Goal: Answer question/provide support: Share knowledge or assist other users

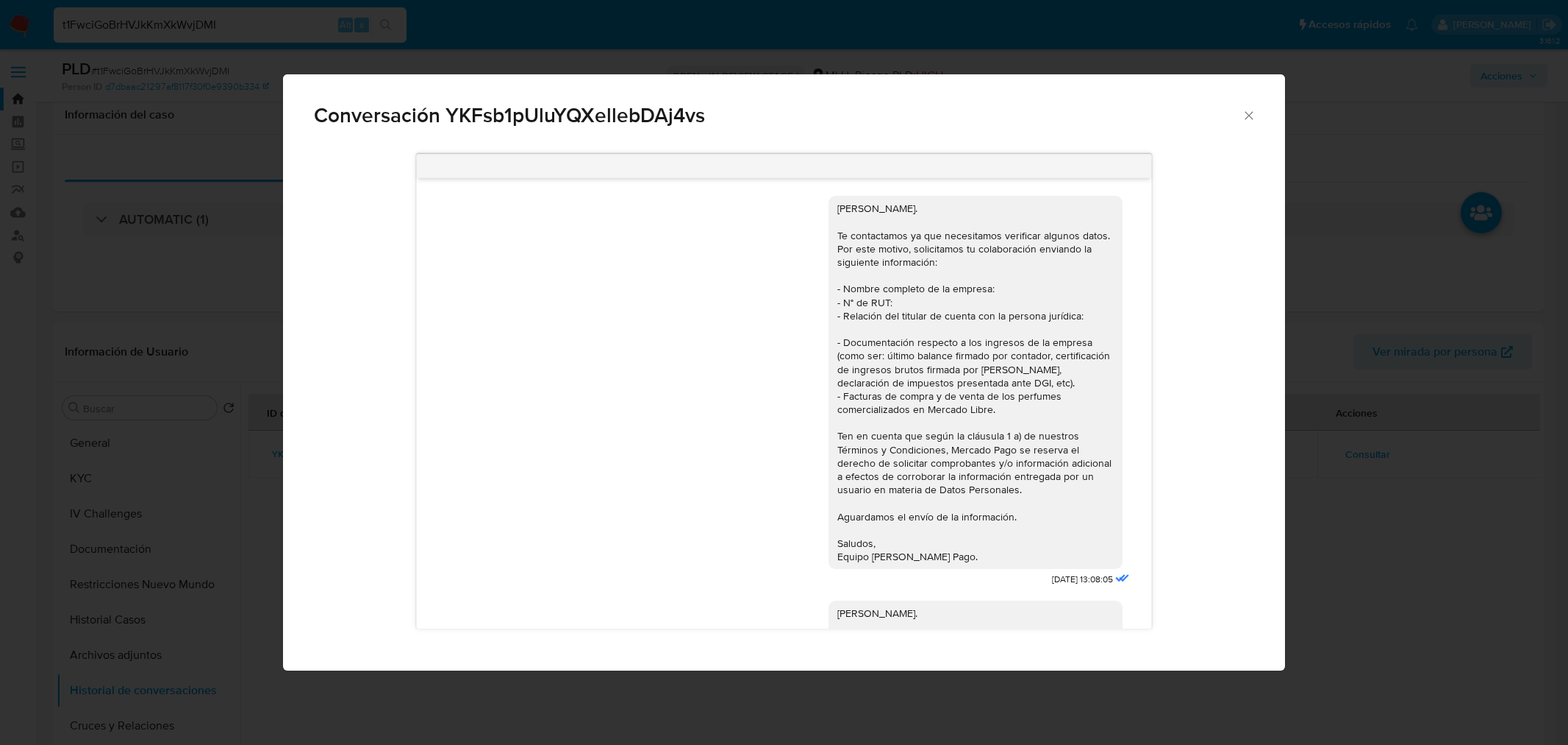
select select "10"
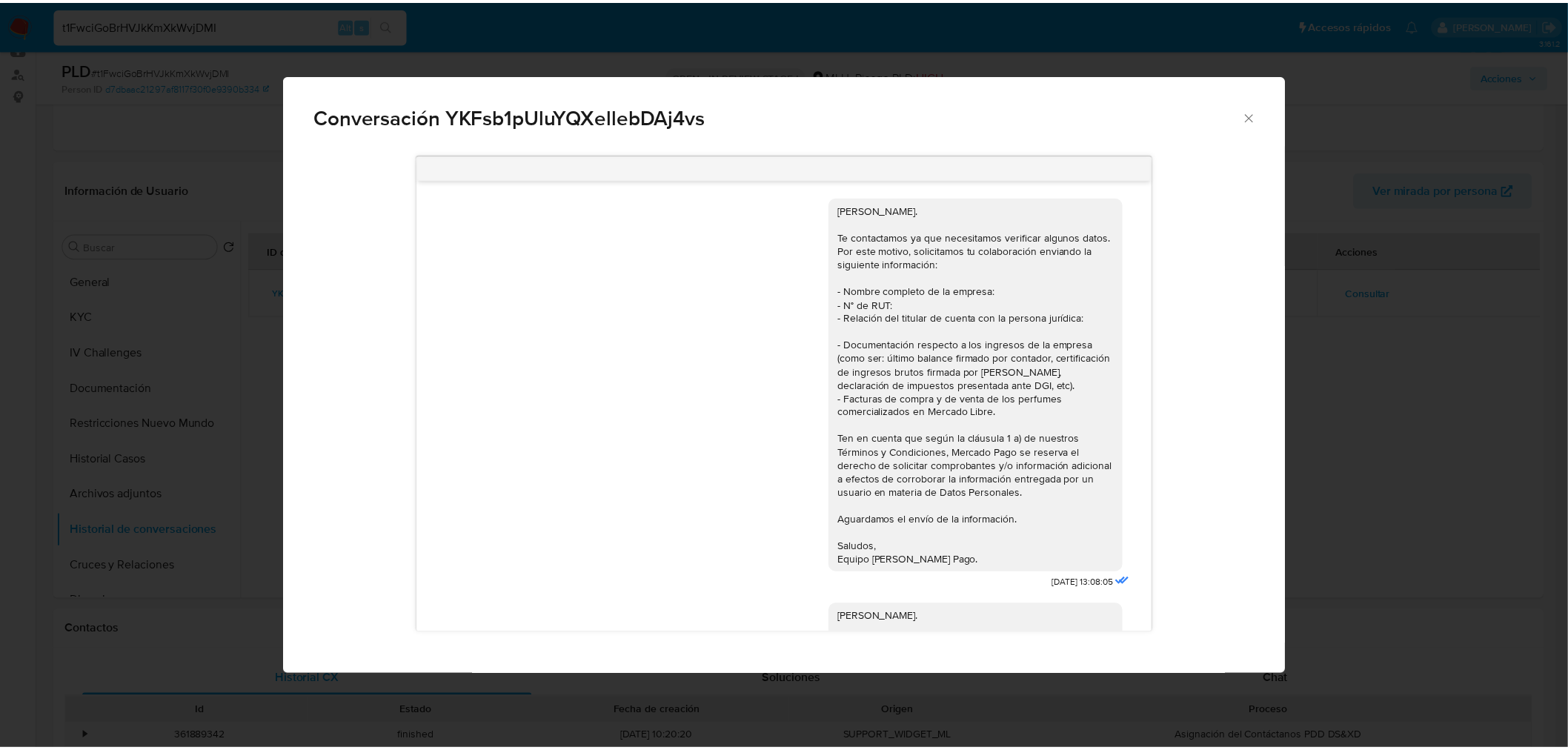
scroll to position [3311, 0]
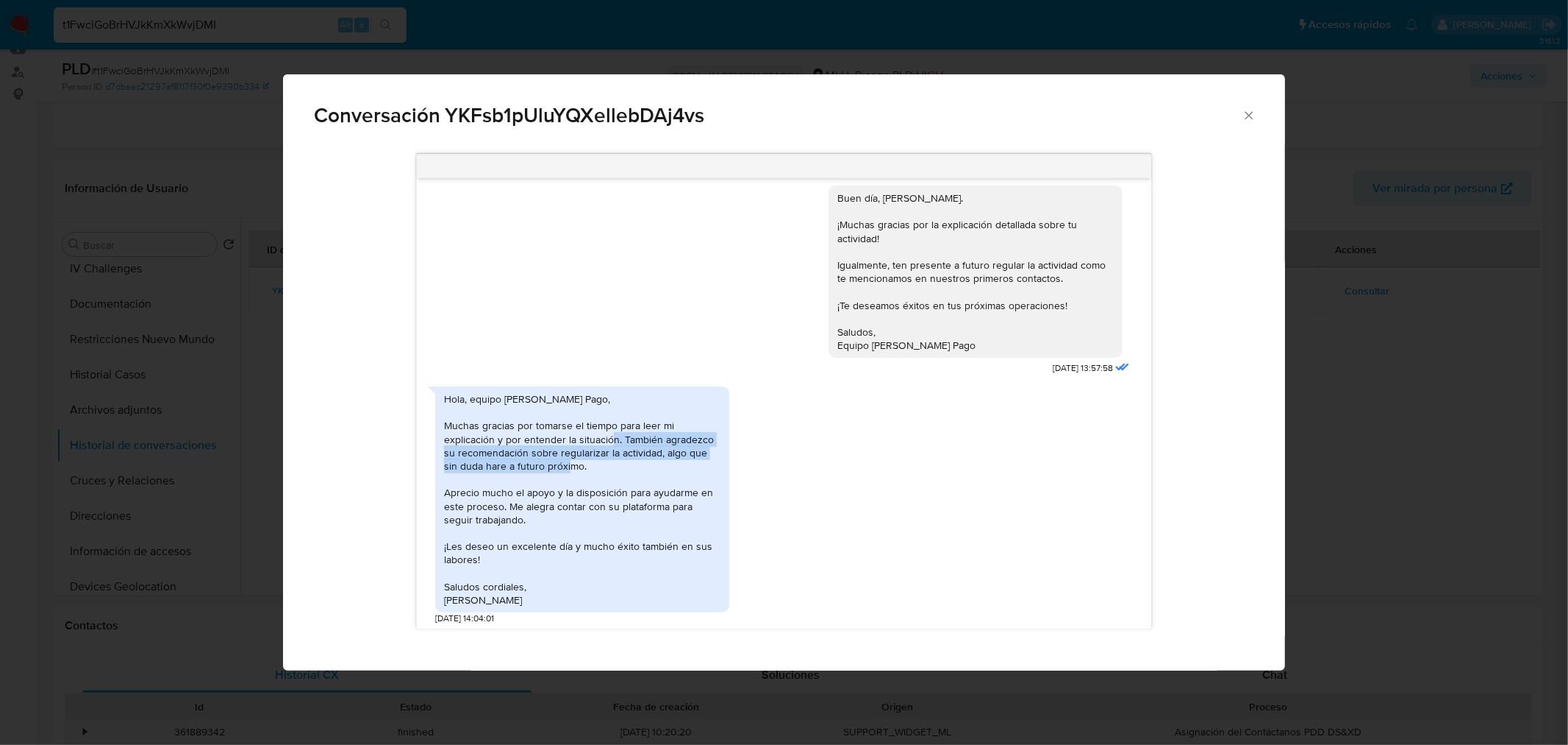
drag, startPoint x: 621, startPoint y: 459, endPoint x: 621, endPoint y: 435, distance: 24.0
click at [621, 435] on div "Hola, equipo de Mercado Pago, Muchas gracias por tomarse el tiempo para leer mi…" at bounding box center [582, 500] width 277 height 214
copy div "También agradezco su recomendación sobre regularizar la actividad, algo que sin…"
click at [69, 607] on div "Conversación YKFsb1pUluYQXellebDAj4vs Hola, Robinson. Te contactamos ya que nec…" at bounding box center [784, 372] width 1568 height 745
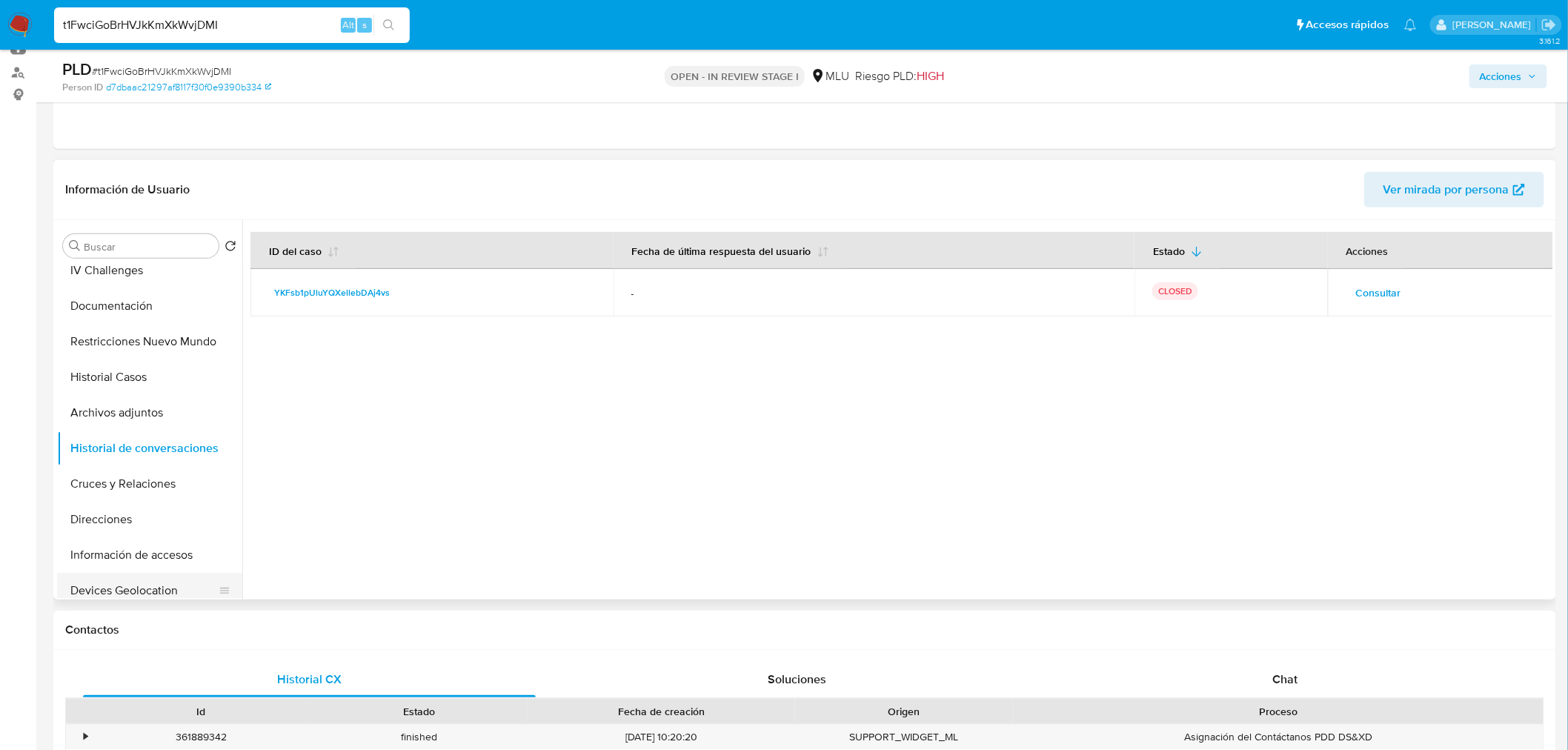
click at [152, 582] on button "Devices Geolocation" at bounding box center [144, 590] width 174 height 36
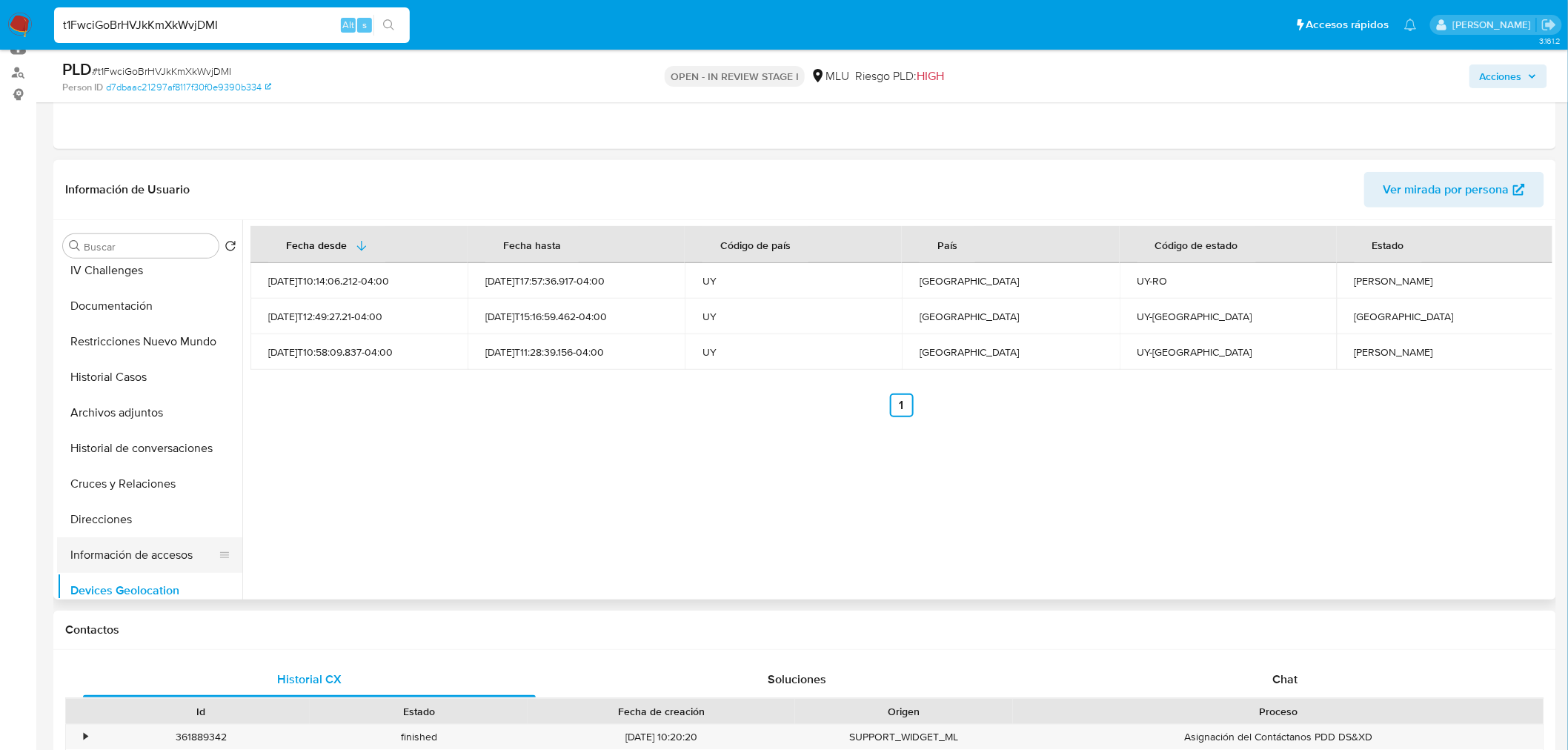
click at [130, 559] on button "Información de accesos" at bounding box center [144, 554] width 174 height 36
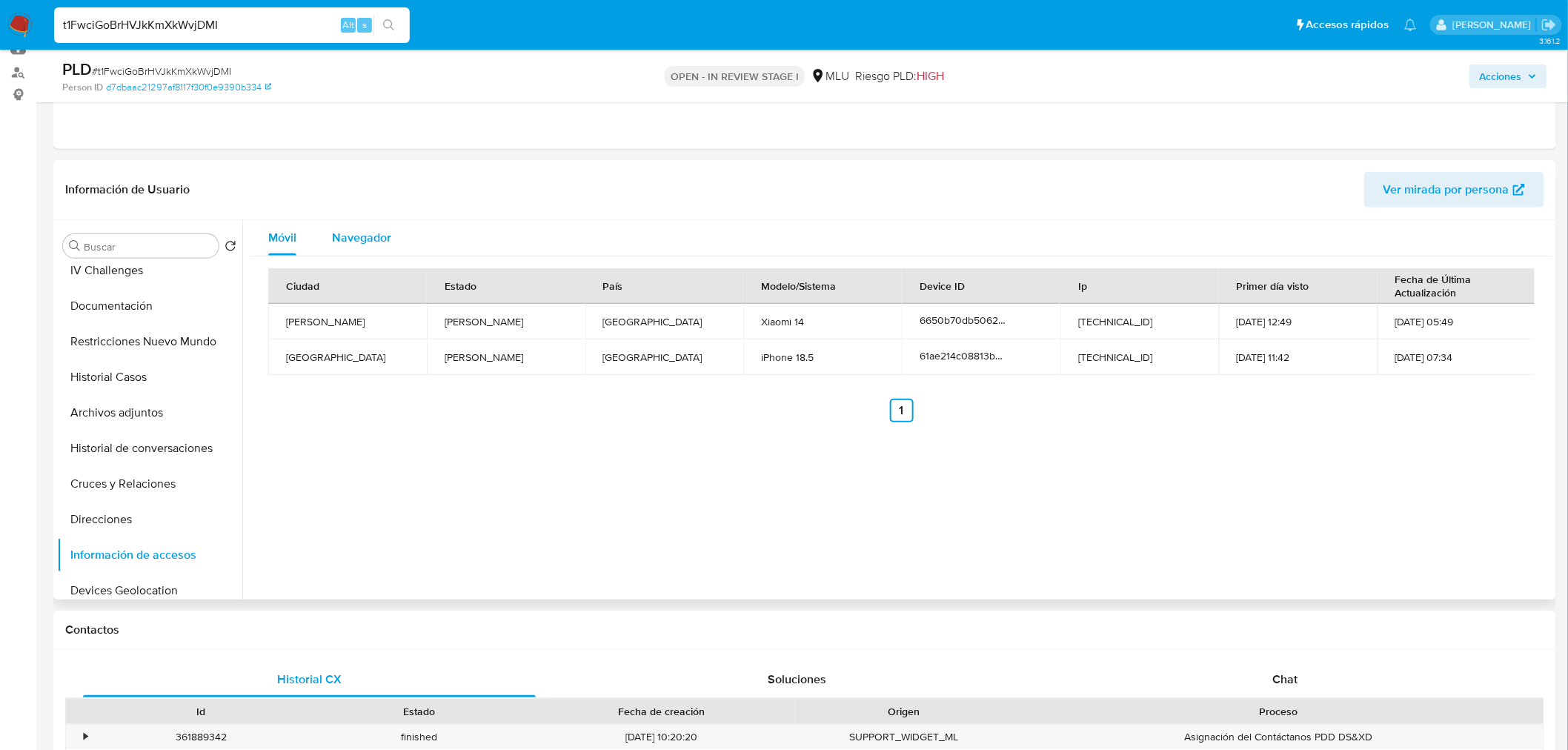
click at [372, 243] on span "Navegador" at bounding box center [361, 237] width 59 height 17
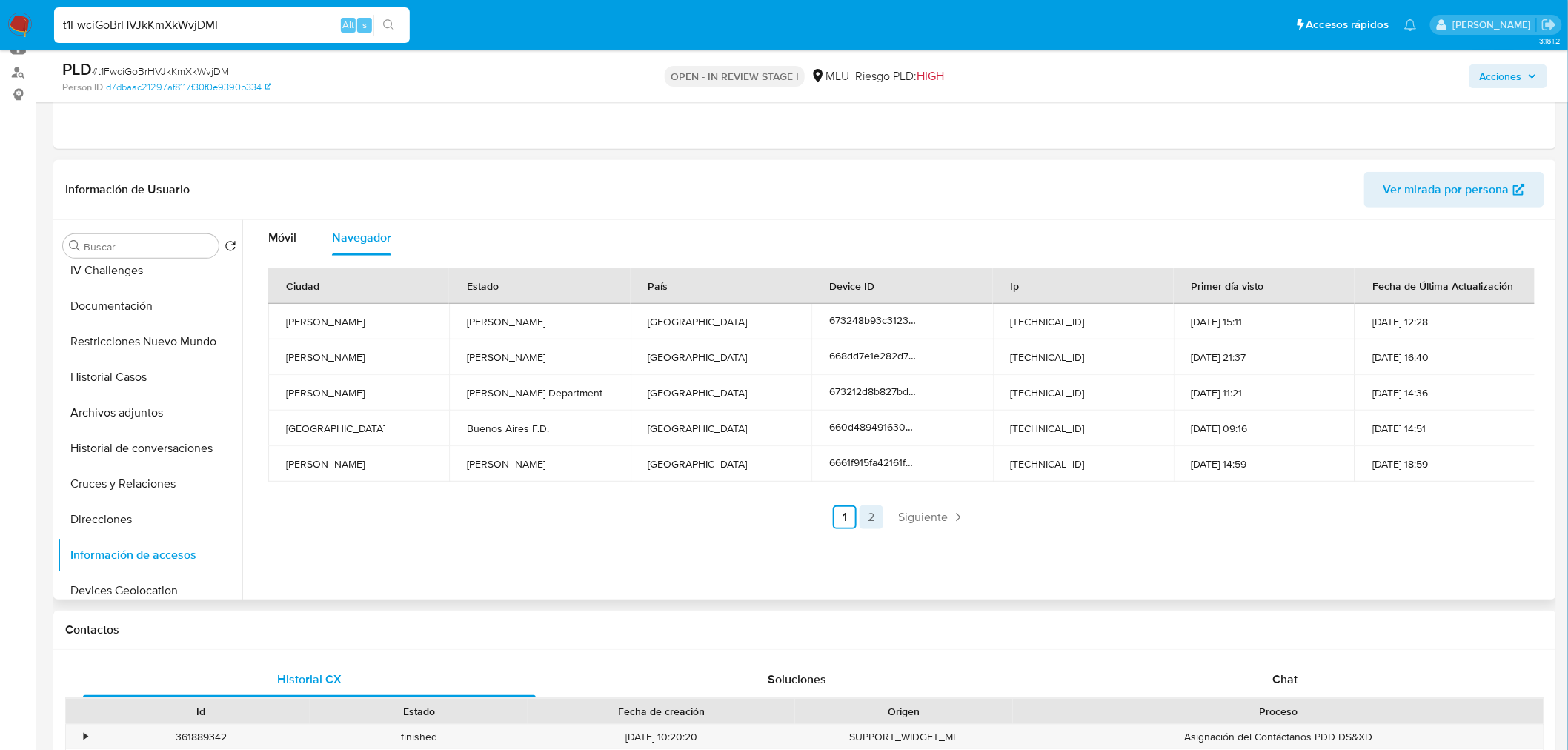
click at [873, 522] on link "2" at bounding box center [871, 517] width 24 height 24
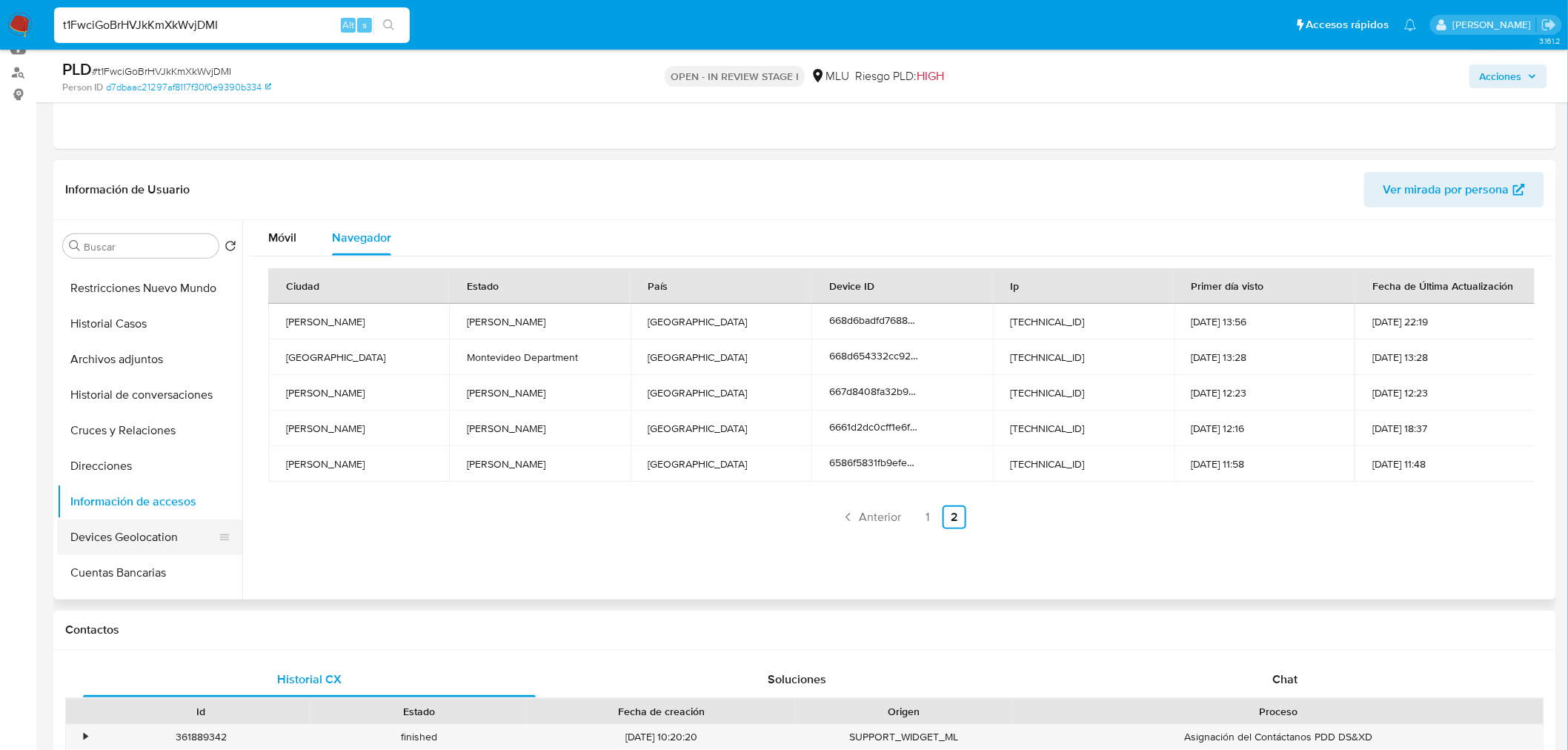
scroll to position [165, 0]
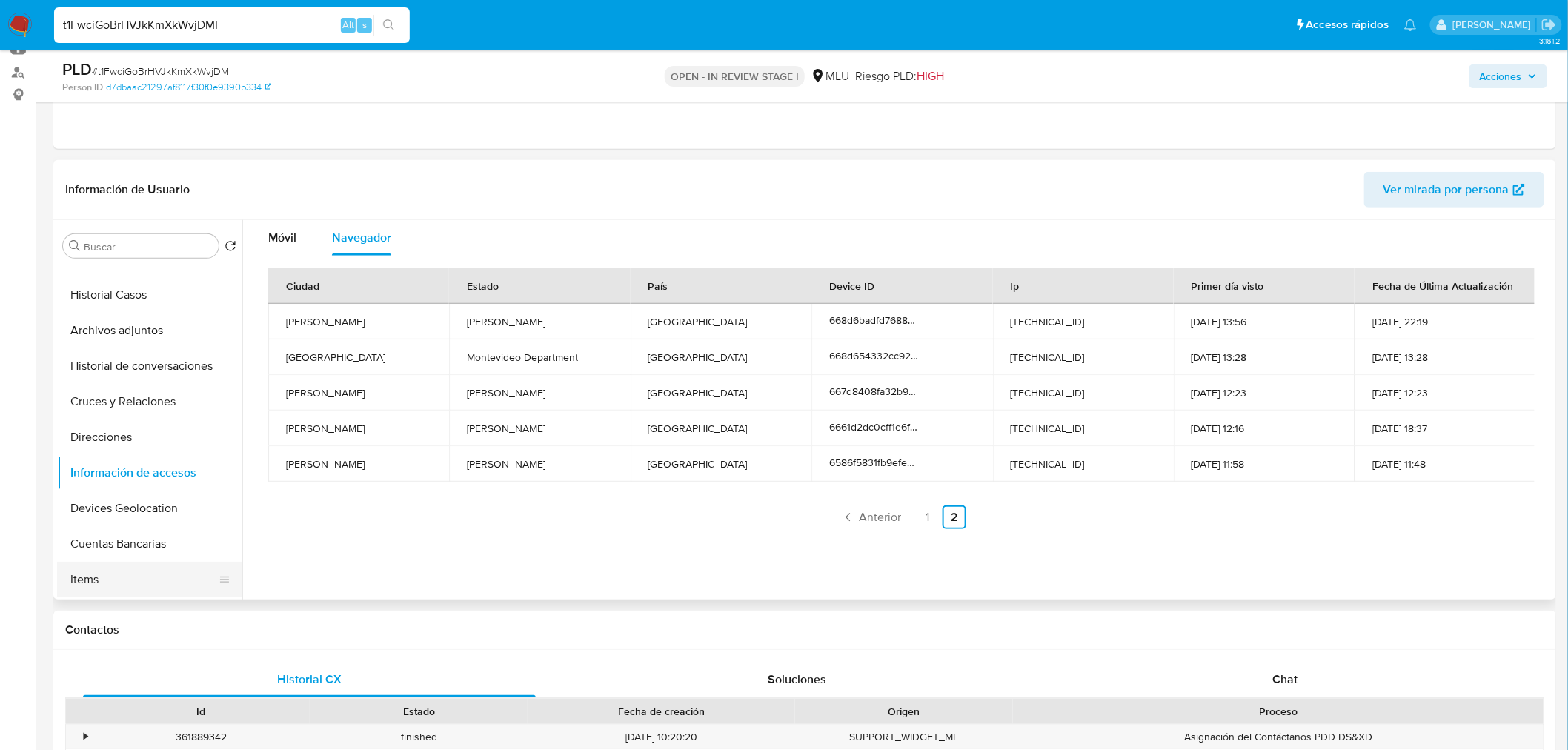
click at [131, 574] on button "Items" at bounding box center [144, 579] width 174 height 36
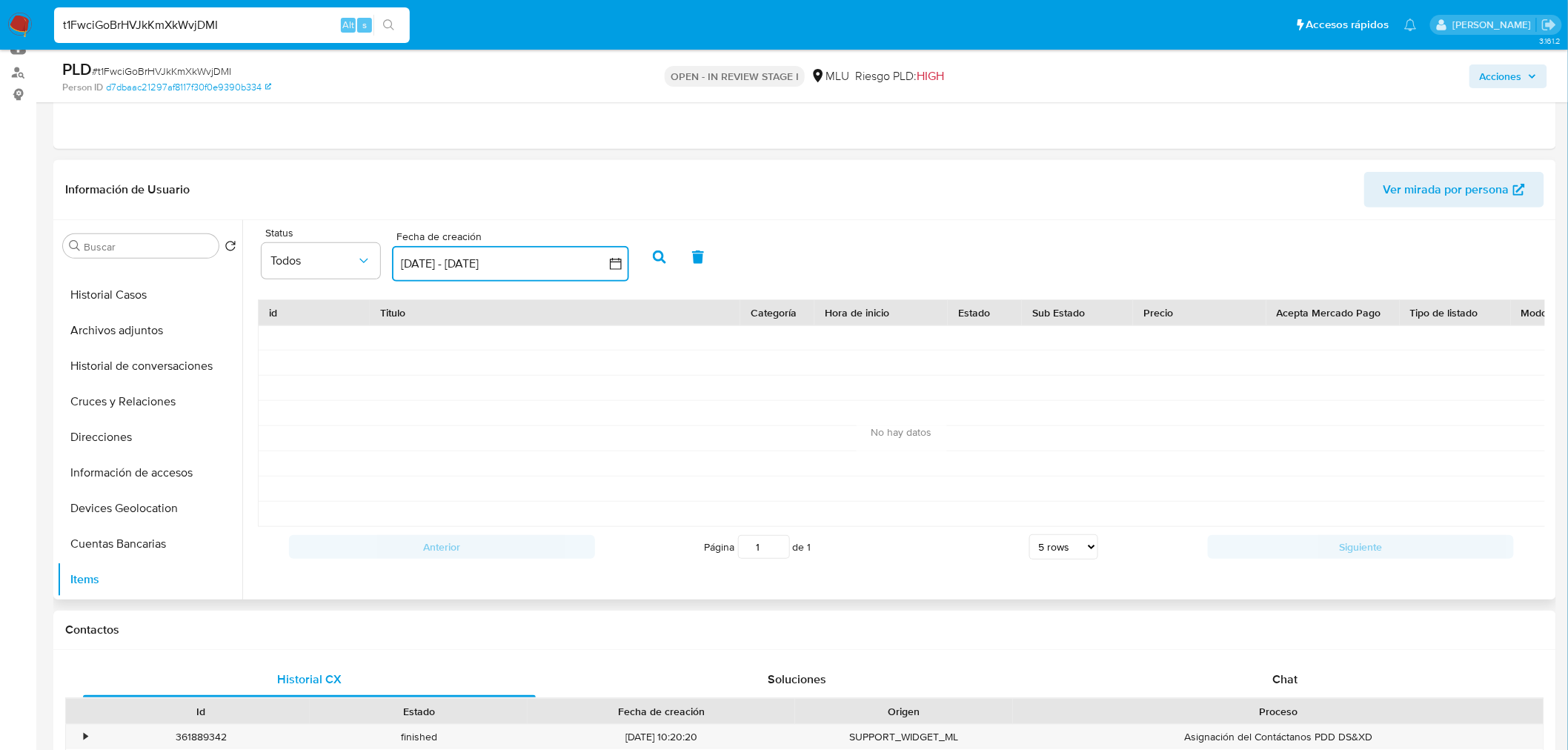
click at [497, 262] on button "2 sep 2025 - 2 oct 2025" at bounding box center [510, 263] width 237 height 36
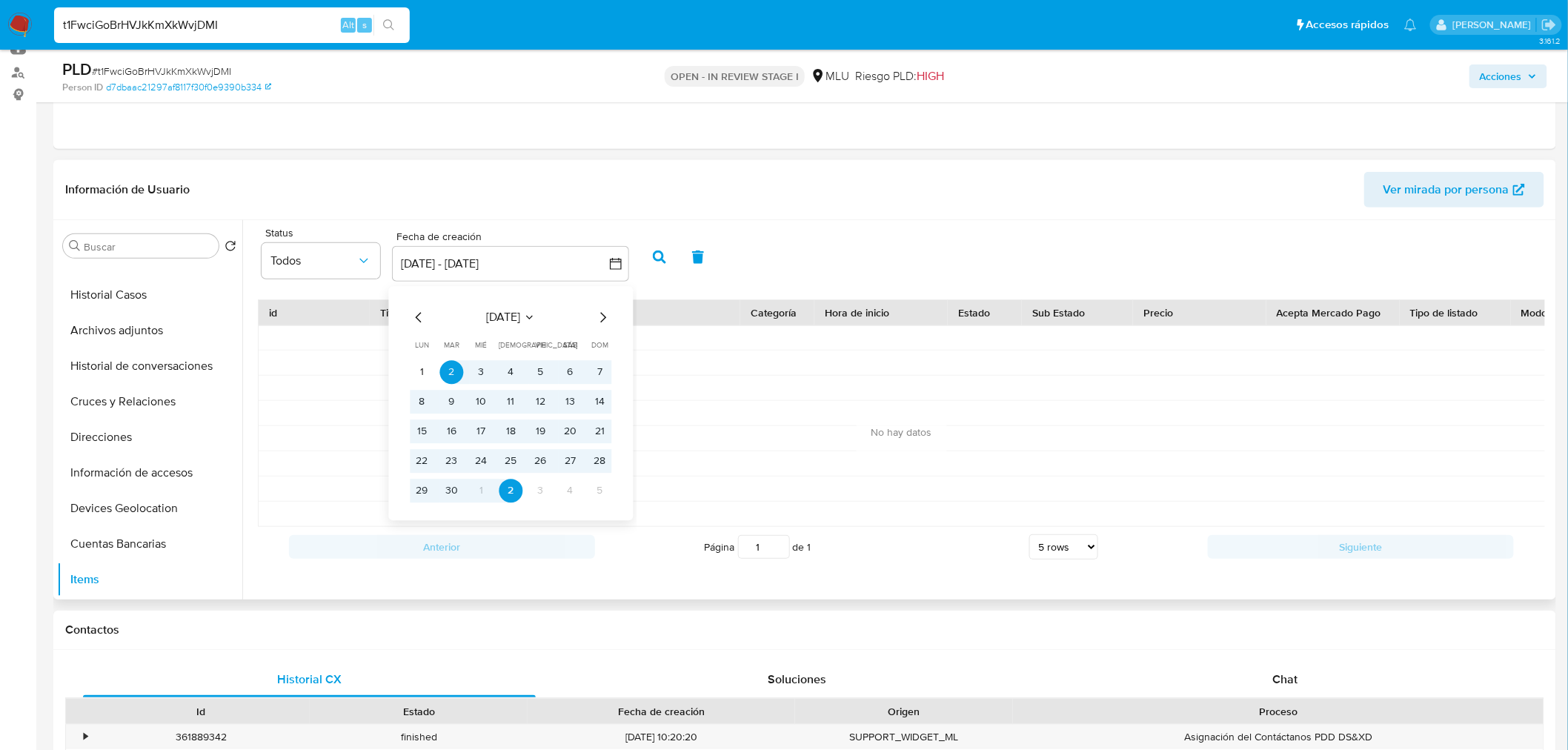
click at [423, 321] on icon "Mes anterior" at bounding box center [419, 316] width 17 height 17
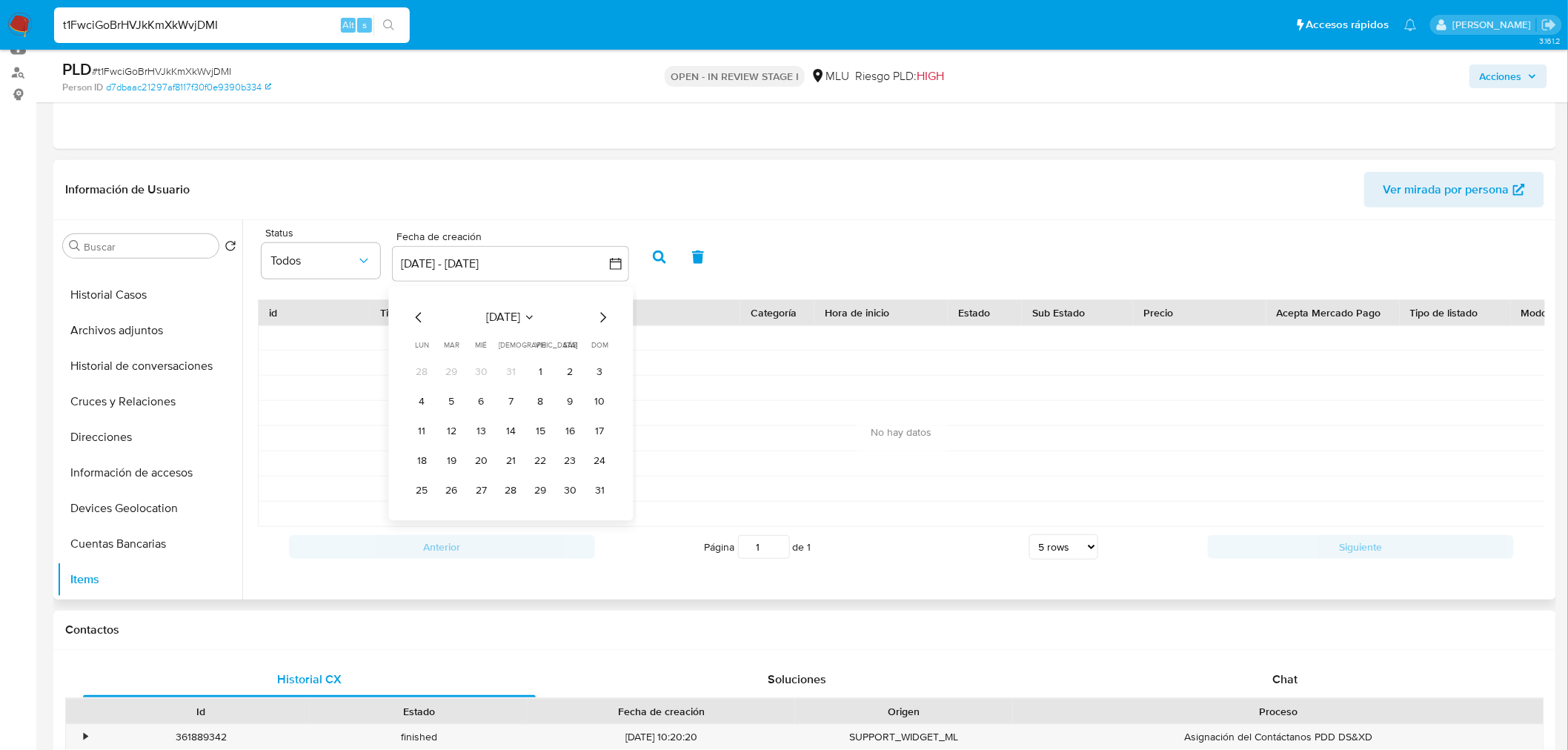
click at [421, 322] on icon "Mes anterior" at bounding box center [419, 316] width 17 height 17
click at [424, 321] on icon "Mes anterior" at bounding box center [419, 316] width 17 height 17
click at [424, 321] on icon "Mes anterior" at bounding box center [419, 316] width 17 height 17
click at [528, 375] on tr "31 1 2 3 4 5 6" at bounding box center [511, 372] width 201 height 24
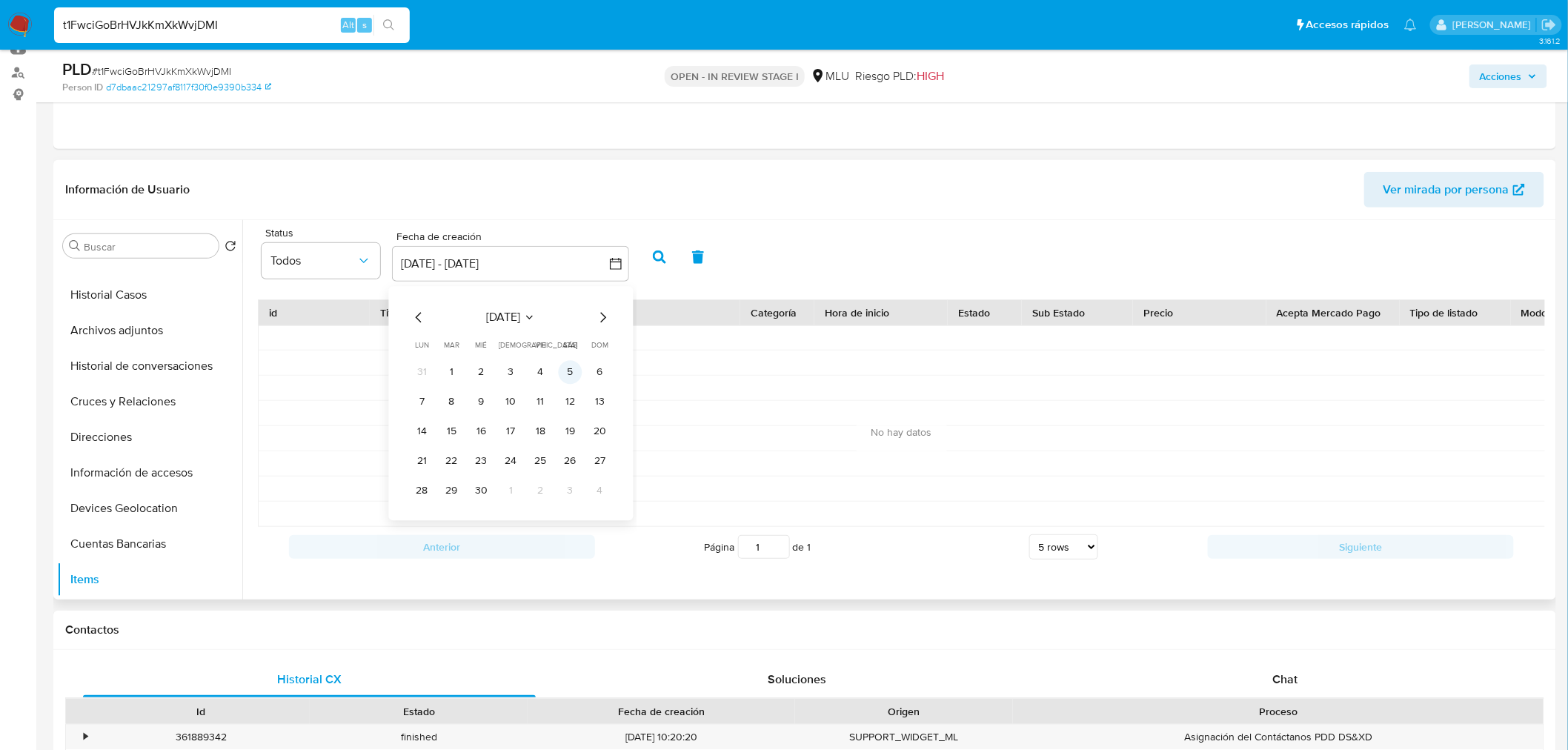
click at [561, 371] on button "5" at bounding box center [571, 372] width 24 height 24
click at [603, 314] on icon "Mes siguiente" at bounding box center [603, 316] width 17 height 17
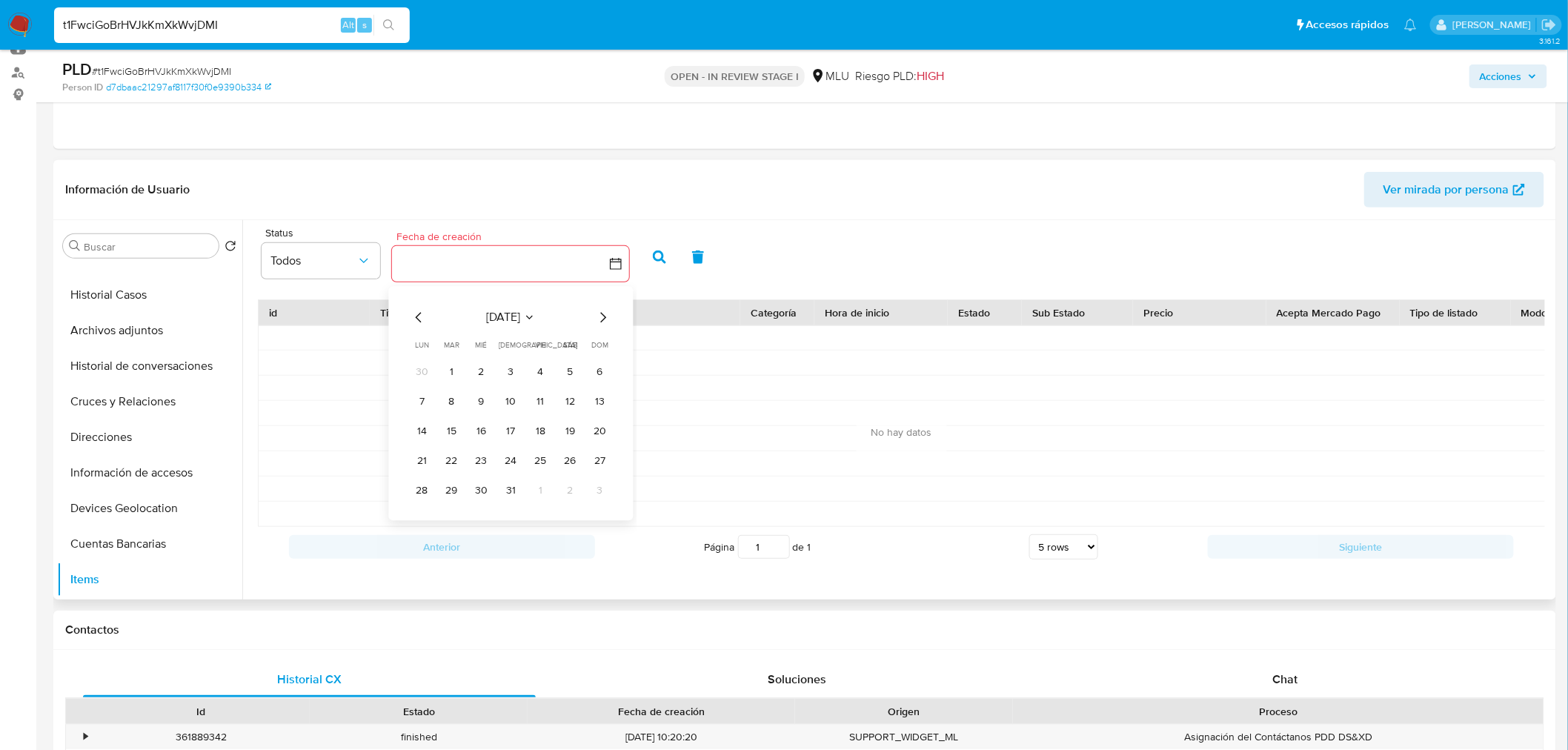
click at [603, 314] on icon "Mes siguiente" at bounding box center [603, 316] width 17 height 17
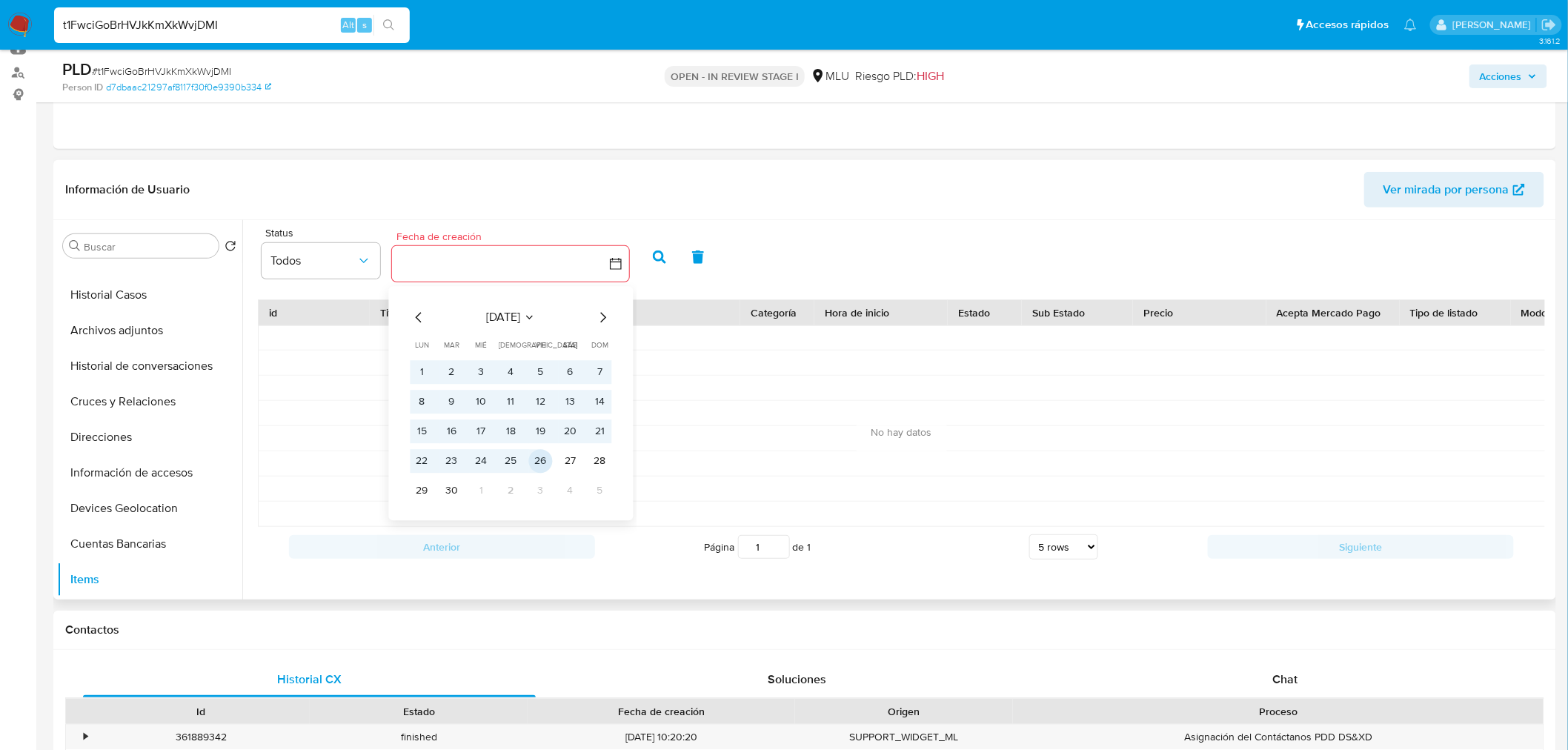
click at [537, 462] on button "26" at bounding box center [541, 461] width 24 height 24
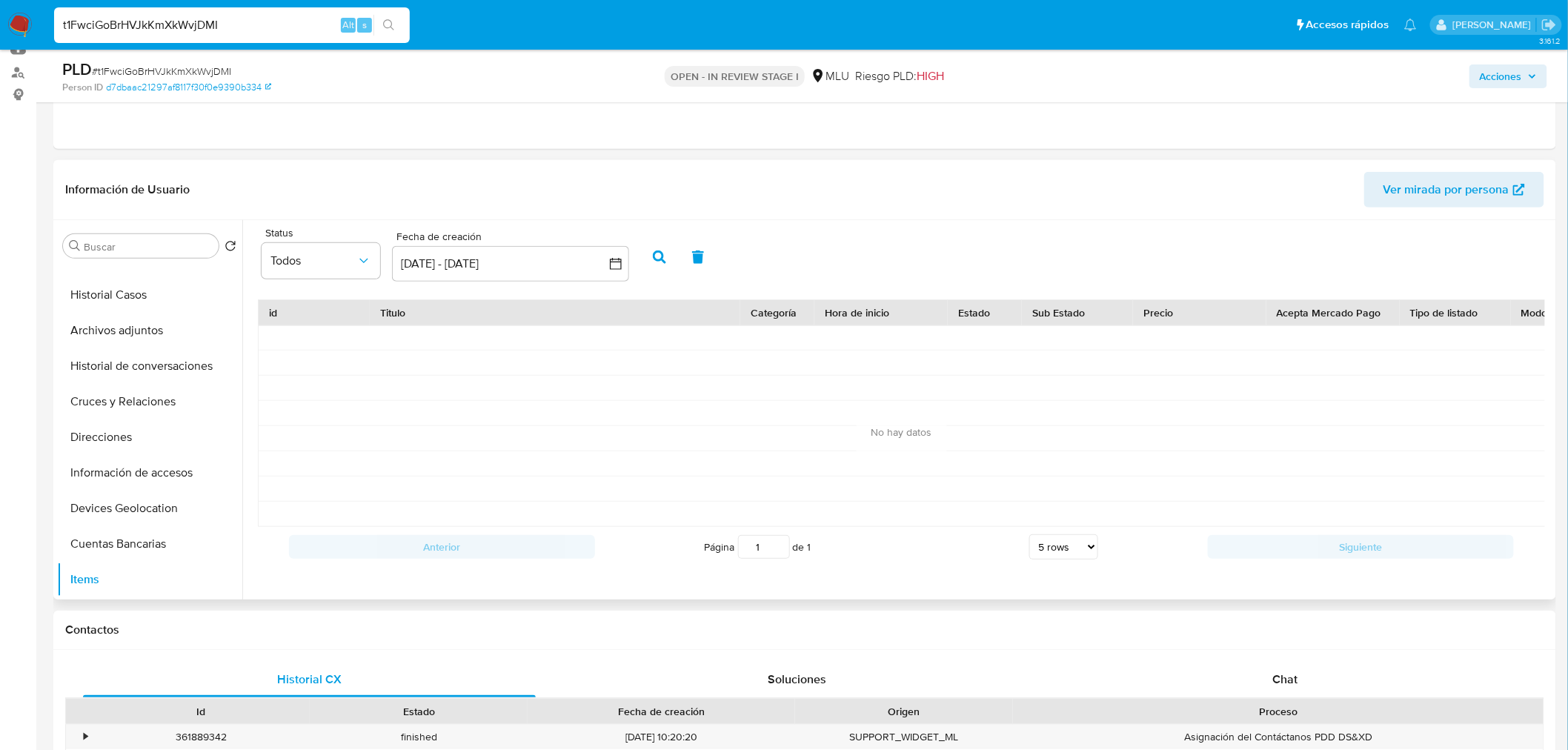
click at [662, 252] on icon "button" at bounding box center [659, 257] width 14 height 14
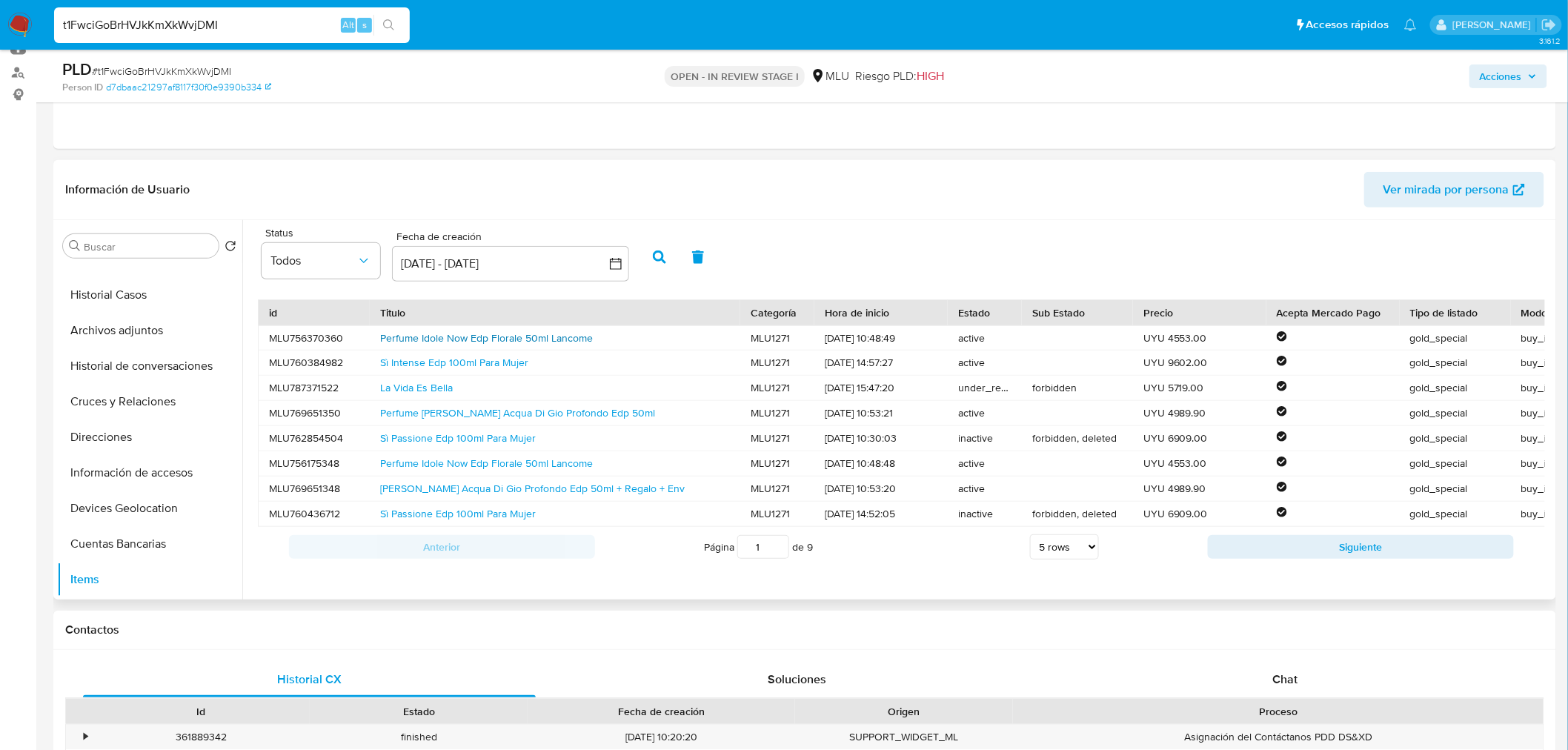
click at [452, 338] on link "Perfume Idole Now Edp Florale 50ml Lancome" at bounding box center [486, 338] width 212 height 15
click at [530, 412] on link "Perfume Giorgio Armani Acqua Di Gio Profondo Edp 50ml" at bounding box center [517, 412] width 274 height 15
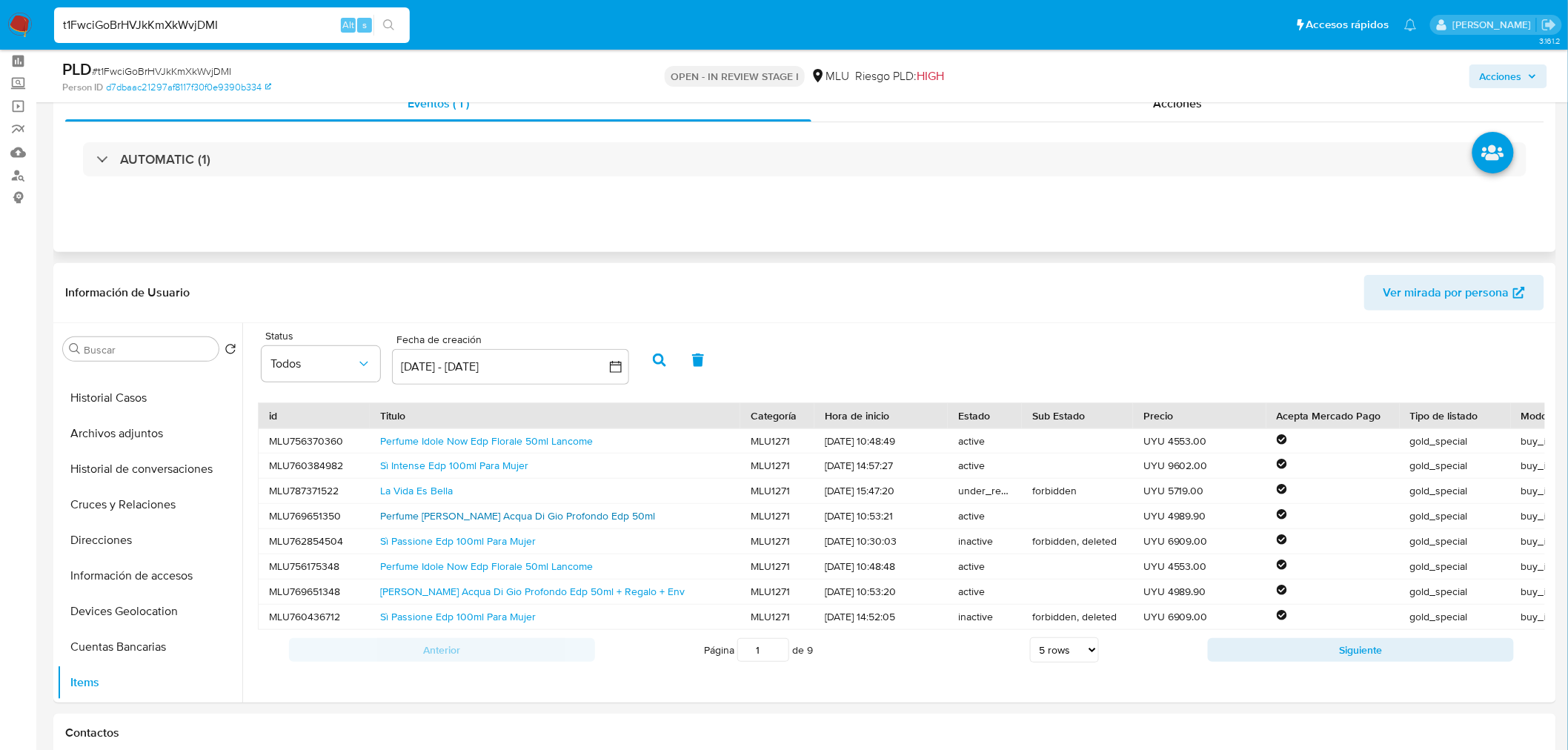
scroll to position [0, 0]
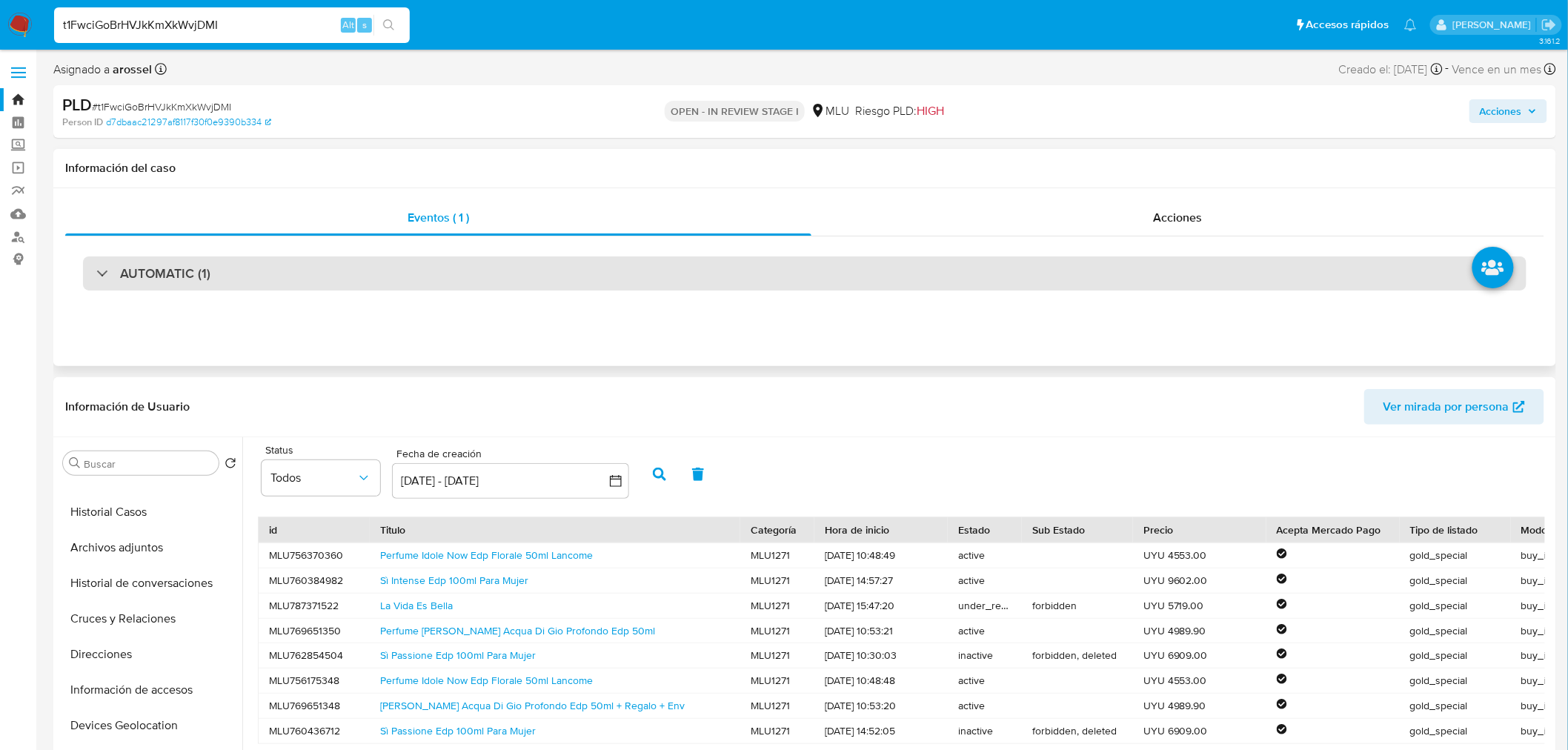
click at [612, 287] on div "AUTOMATIC (1)" at bounding box center [805, 273] width 1444 height 34
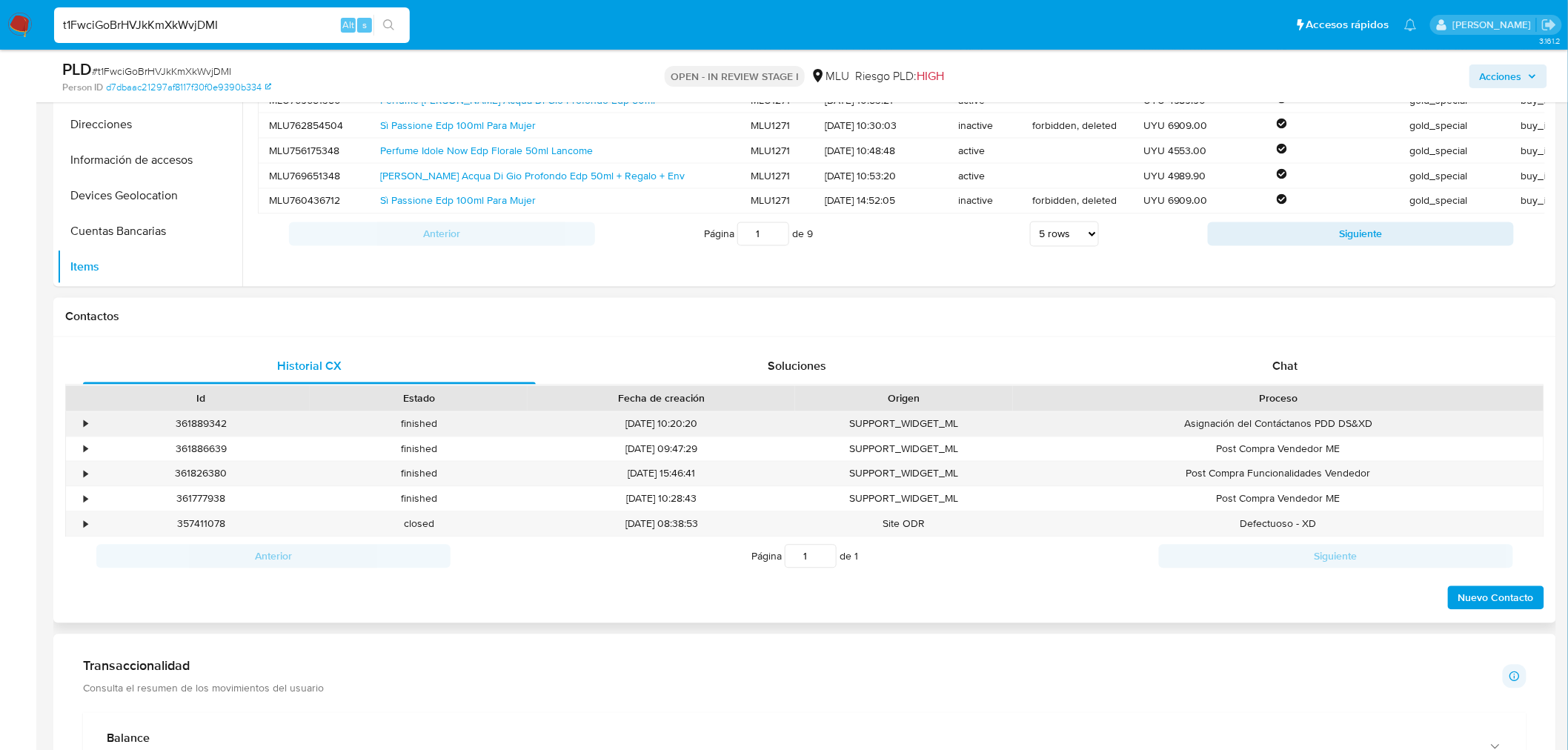
scroll to position [988, 0]
click at [1315, 359] on div "Chat" at bounding box center [1284, 368] width 453 height 36
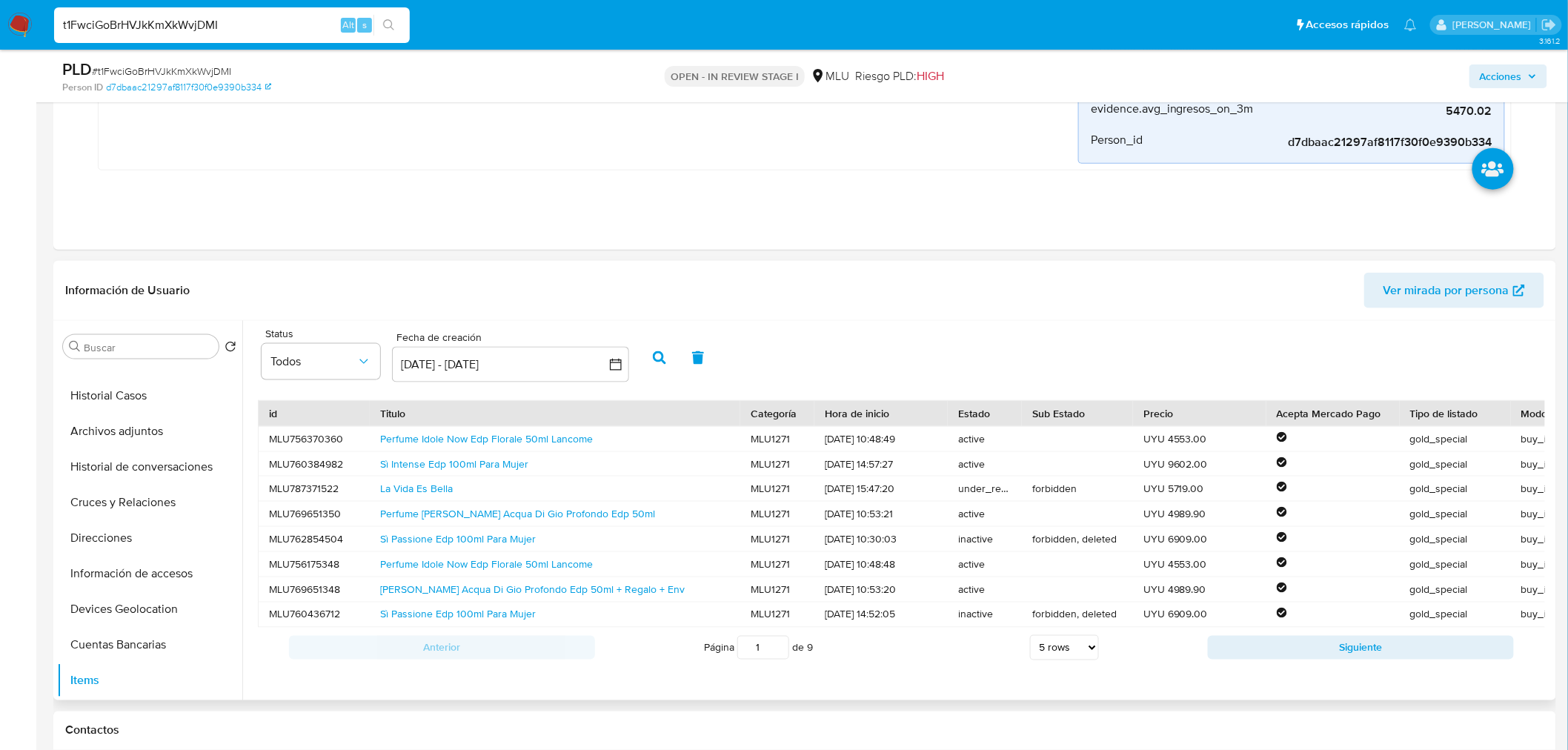
scroll to position [2, 0]
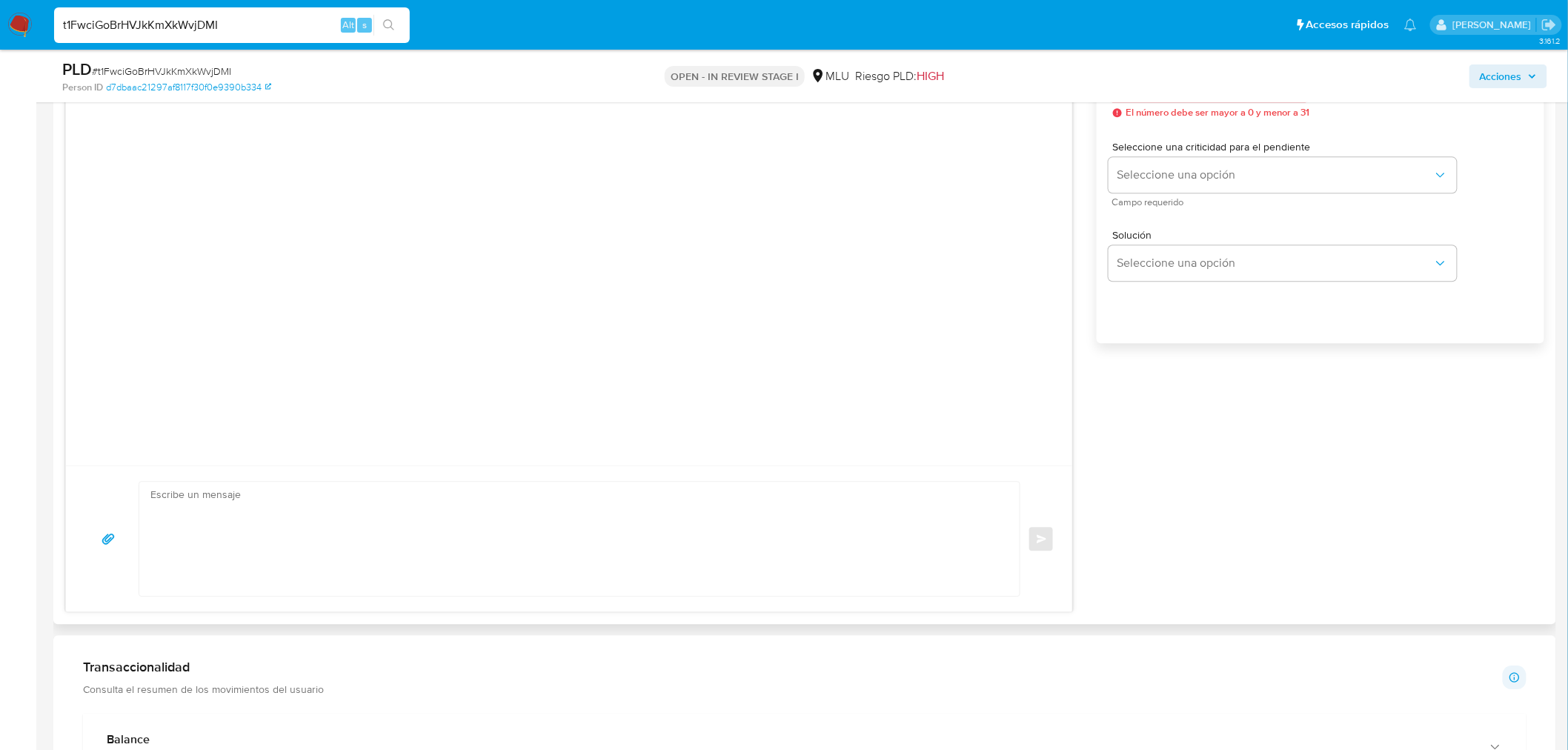
click at [564, 545] on textarea at bounding box center [575, 538] width 851 height 114
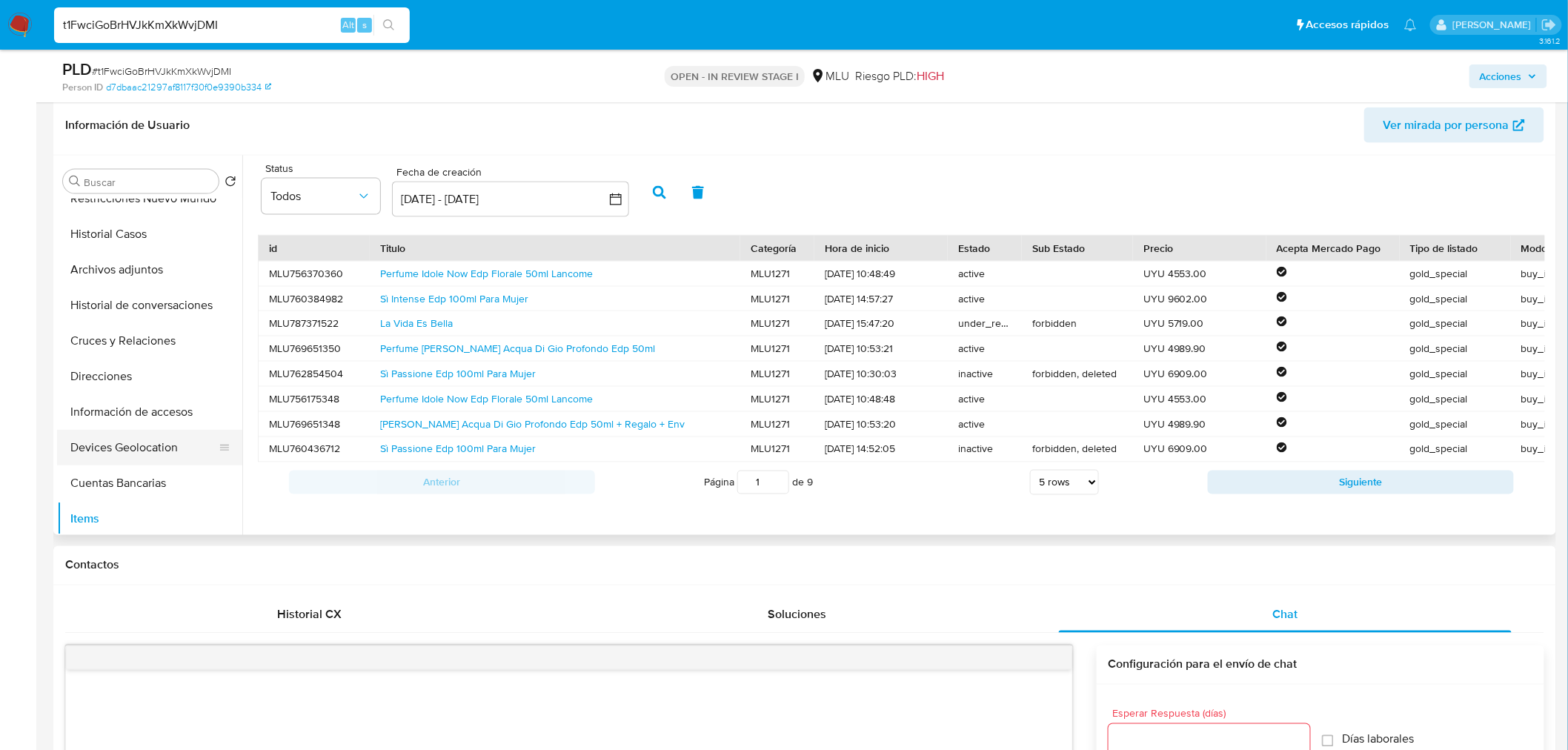
scroll to position [165, 0]
click at [157, 470] on button "Cuentas Bancarias" at bounding box center [144, 479] width 174 height 36
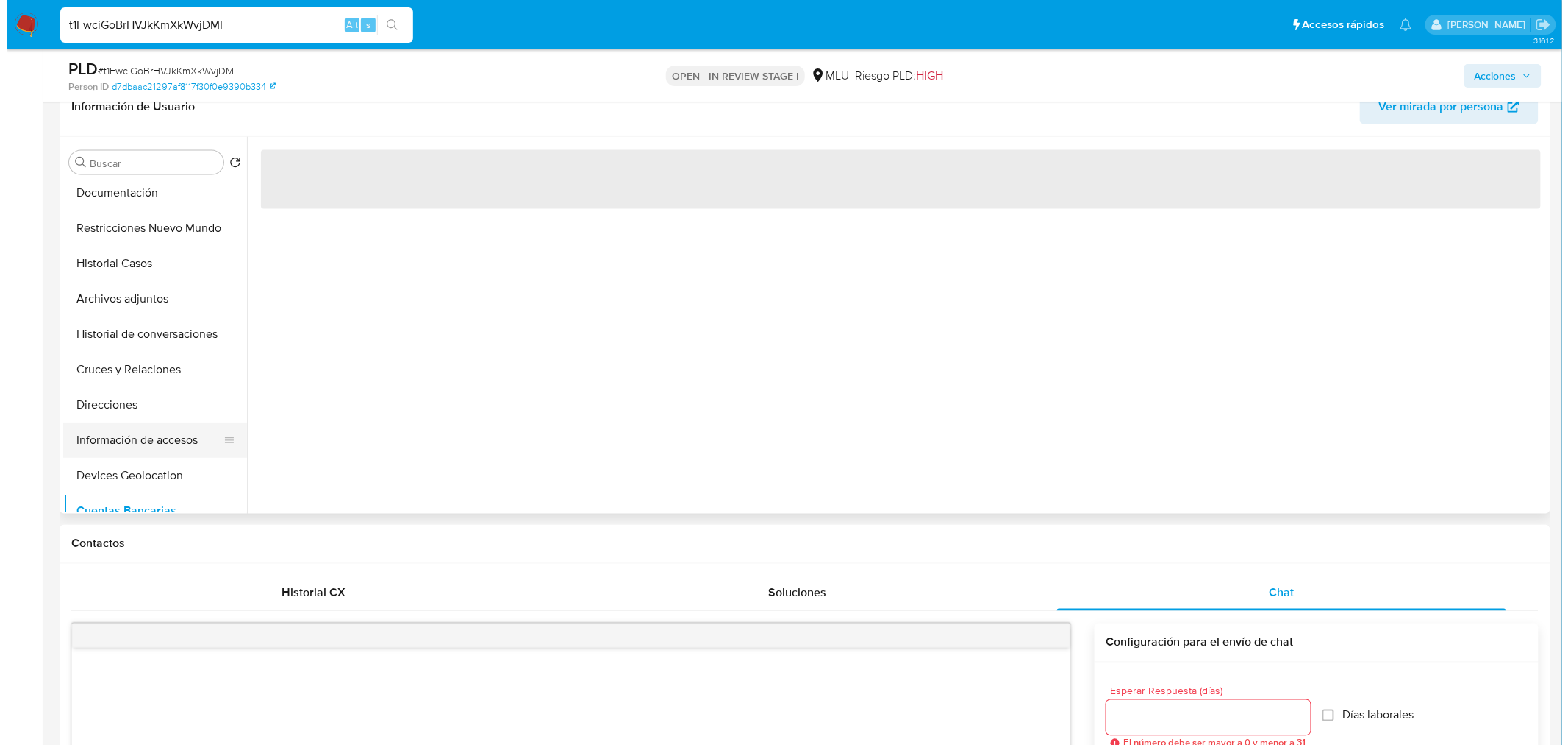
scroll to position [82, 0]
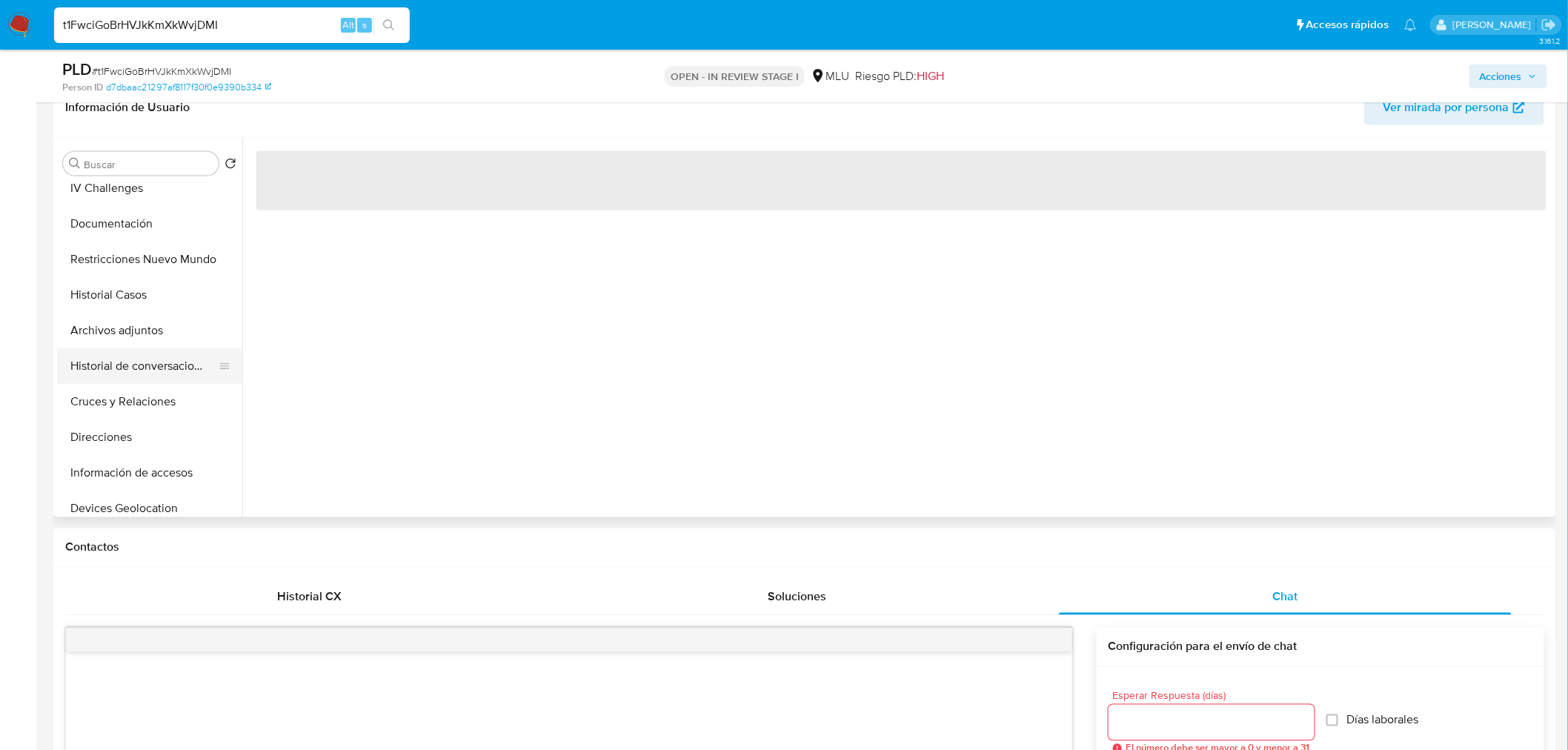
click at [152, 357] on button "Historial de conversaciones" at bounding box center [144, 366] width 174 height 36
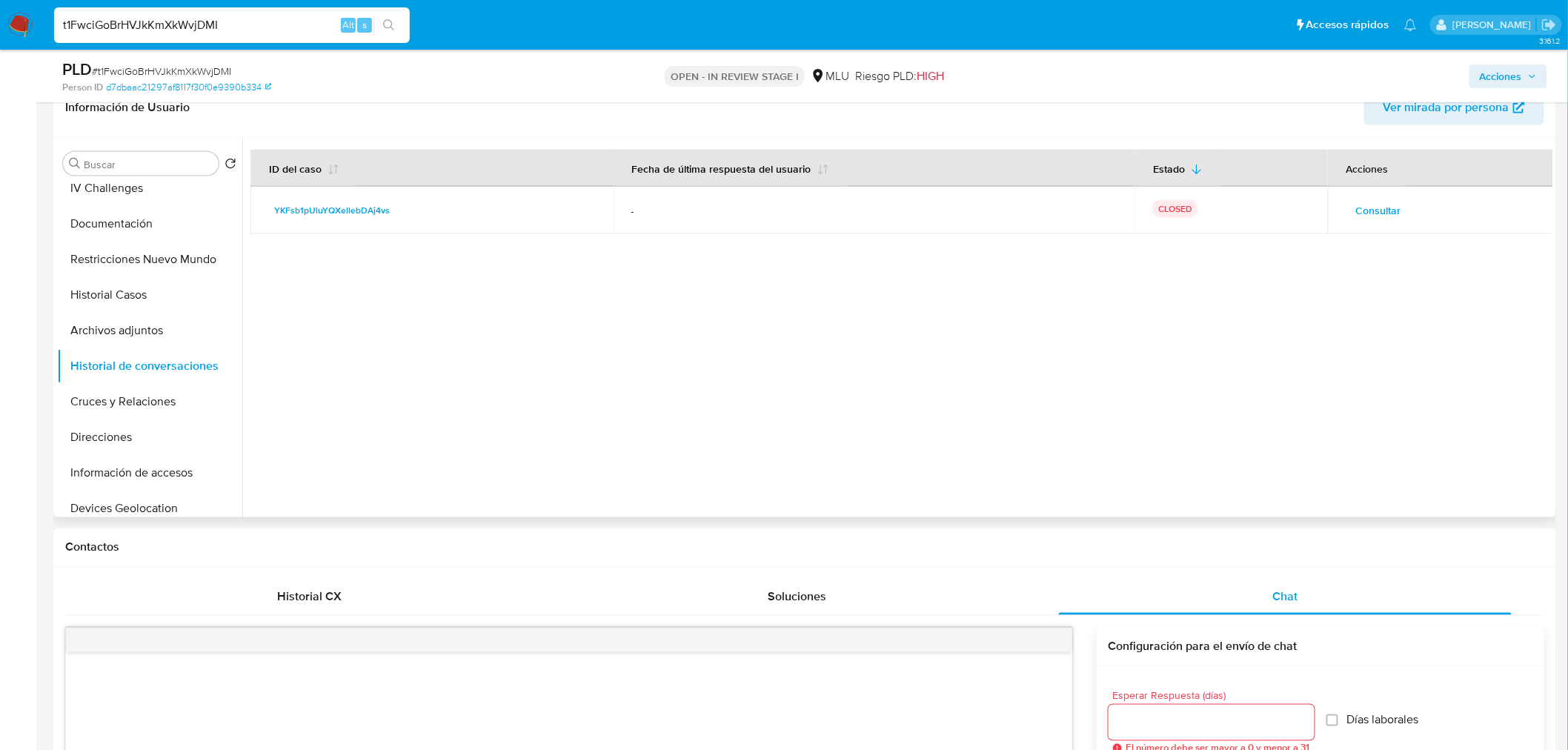
click at [1410, 219] on div "Consultar" at bounding box center [1441, 210] width 190 height 24
click at [1393, 206] on span "Consultar" at bounding box center [1378, 210] width 45 height 21
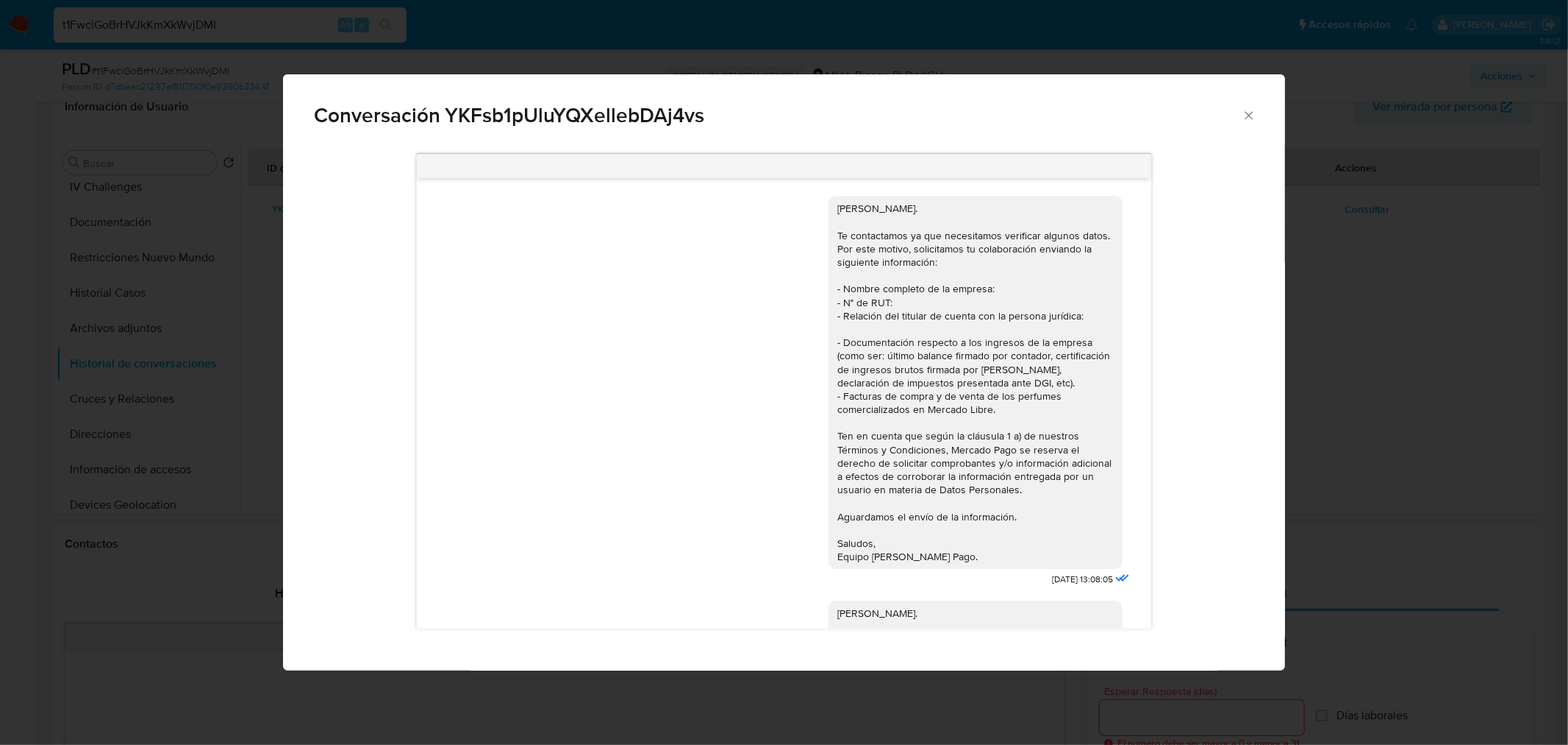
scroll to position [3289, 0]
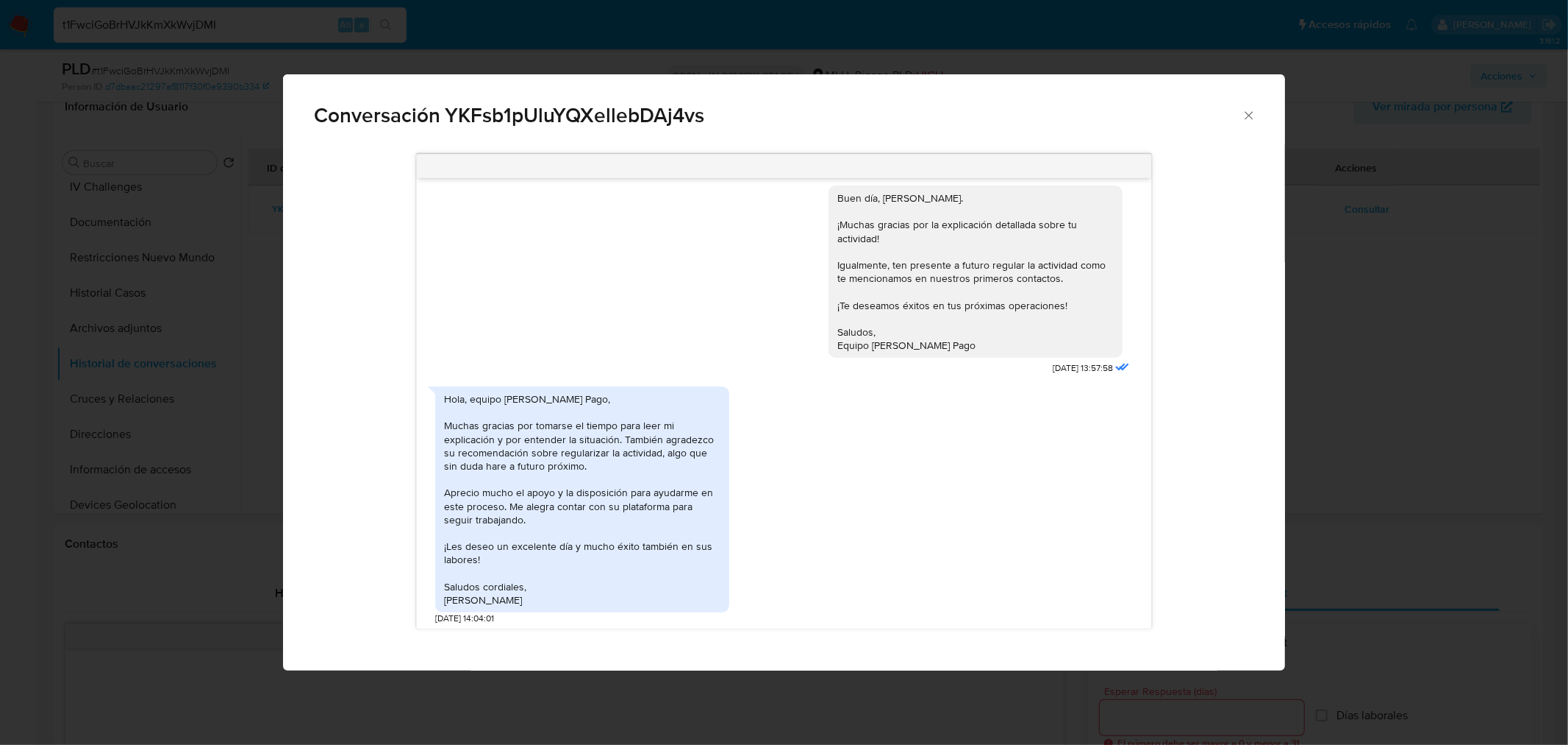
click at [446, 492] on div "Hola, equipo de Mercado Pago, Muchas gracias por tomarse el tiempo para leer mi…" at bounding box center [582, 500] width 277 height 214
click at [1253, 112] on icon "Cerrar" at bounding box center [1249, 115] width 15 height 15
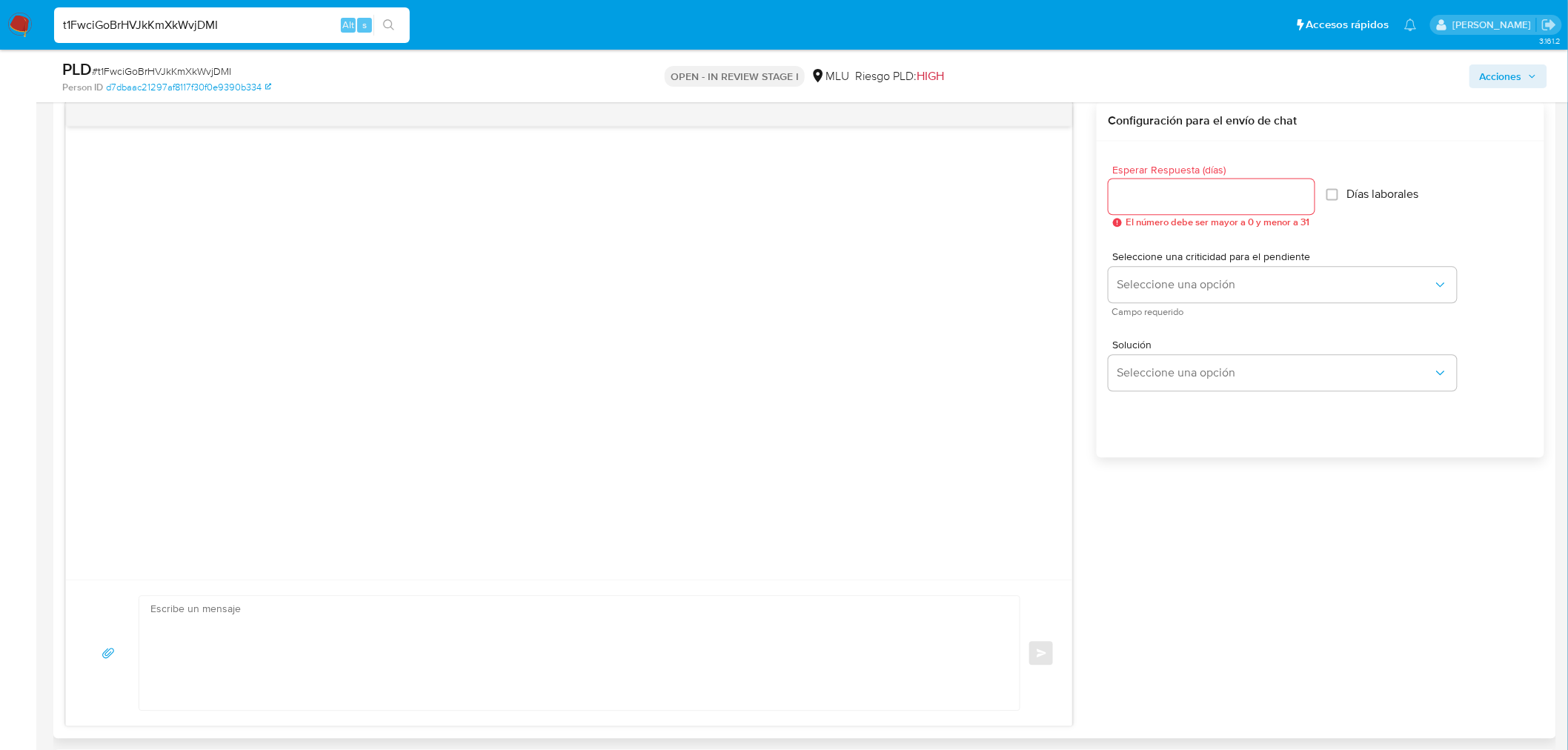
scroll to position [1398, 0]
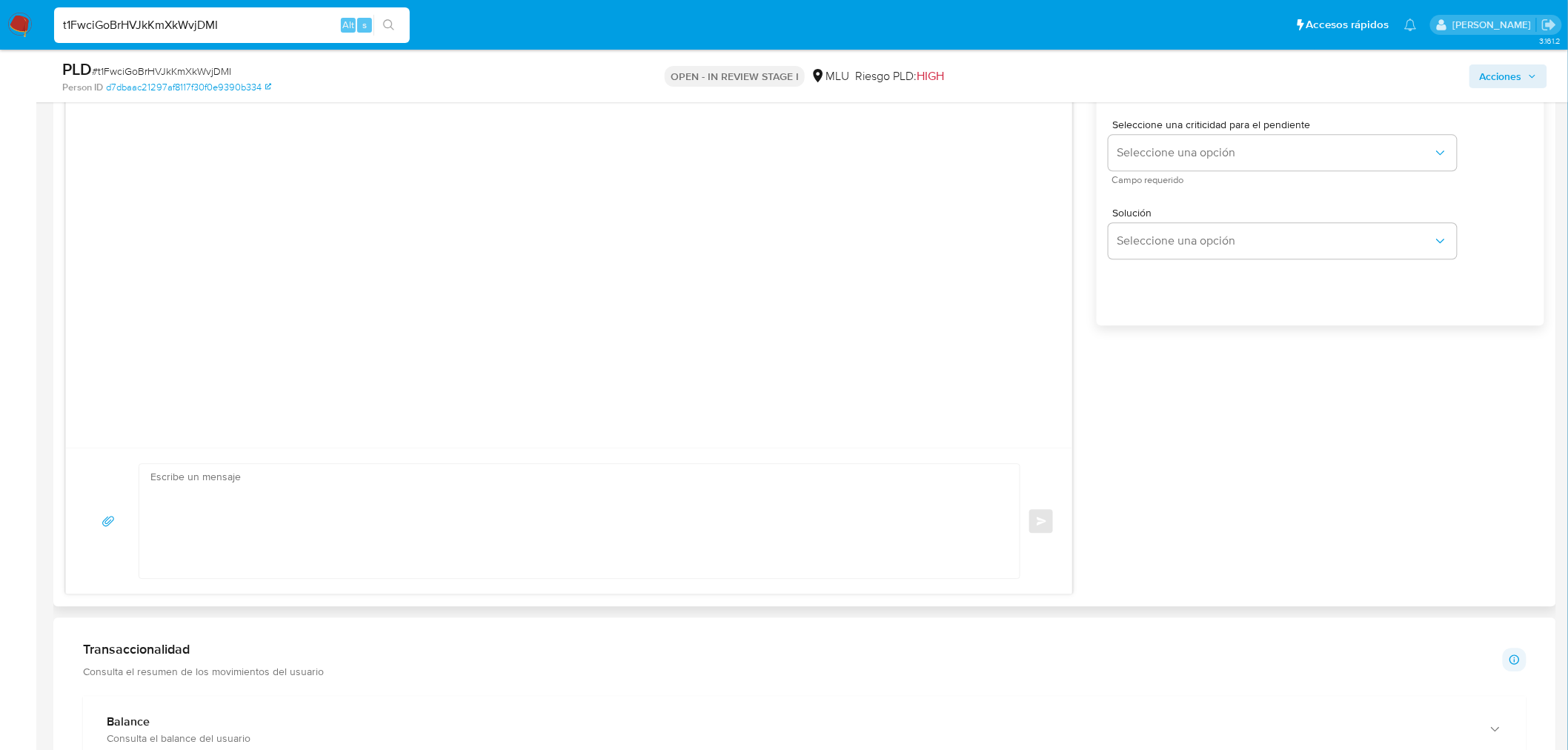
click at [541, 536] on textarea at bounding box center [575, 520] width 851 height 114
type textarea "B"
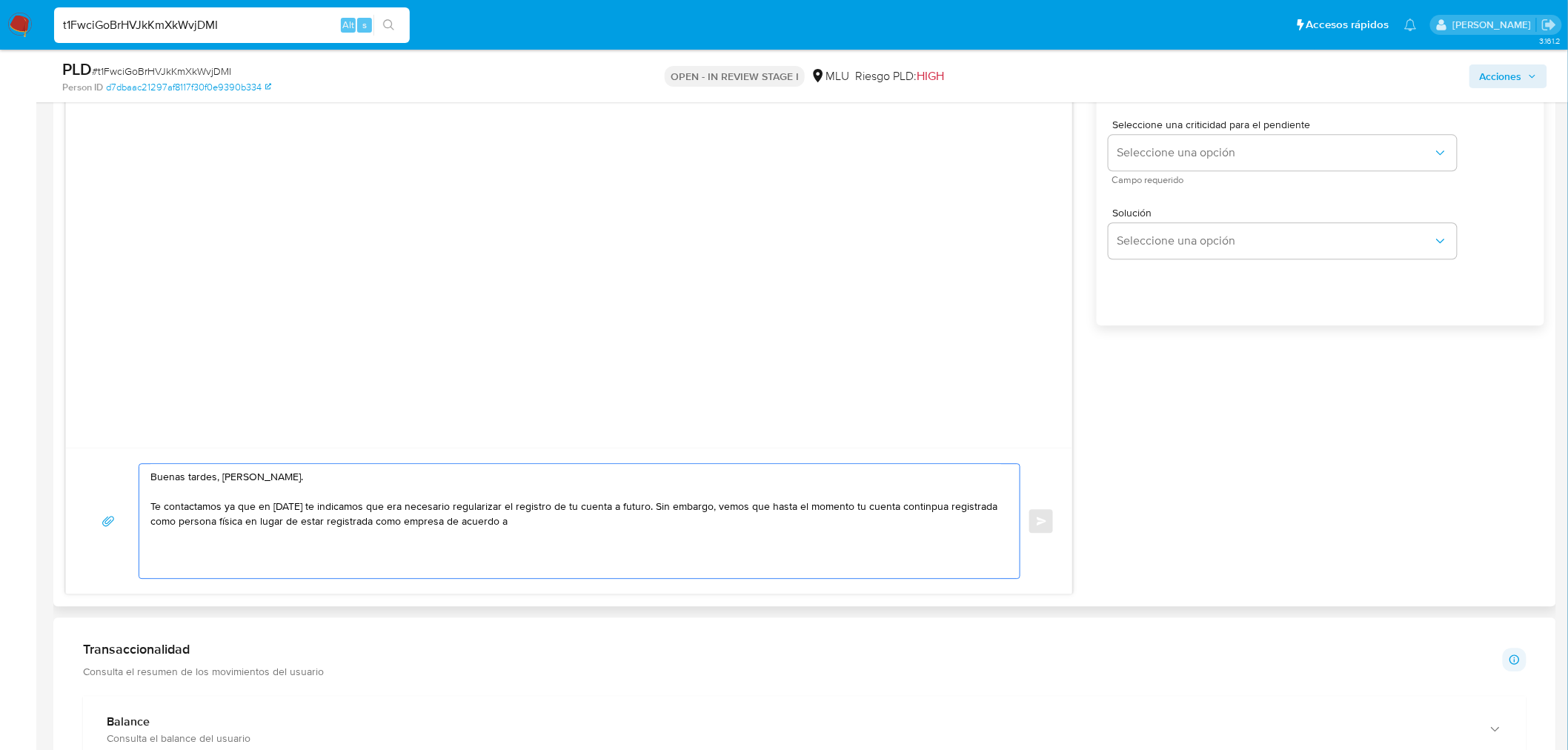
click at [972, 507] on textarea "Buenas tardes, Robinson. Te contactamos ya que en noviembre de 2024 te indicamo…" at bounding box center [575, 520] width 851 height 114
click at [609, 520] on textarea "Buenas tardes, Robinson. Te contactamos ya que en noviembre de 2024 te indicamo…" at bounding box center [575, 520] width 851 height 114
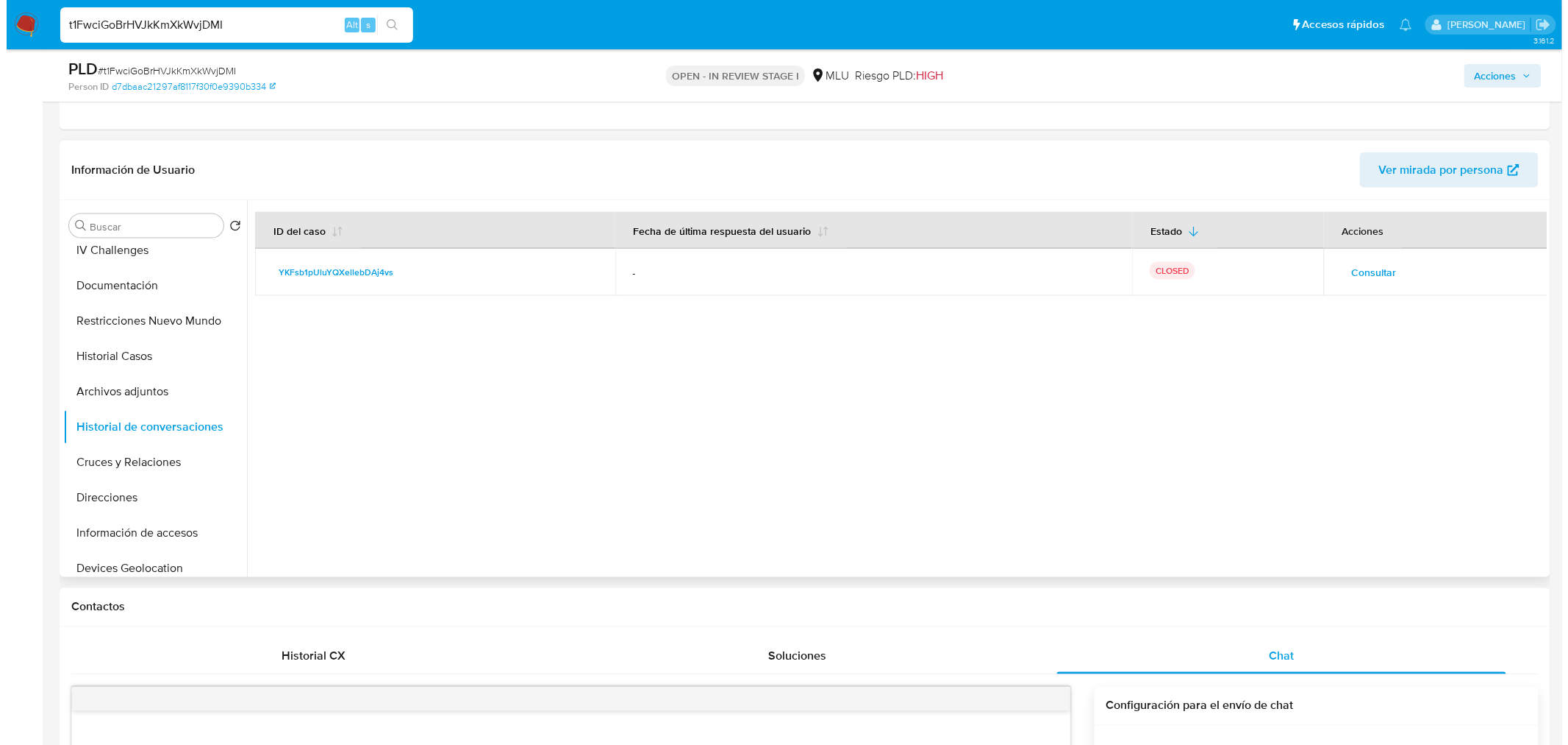
scroll to position [653, 0]
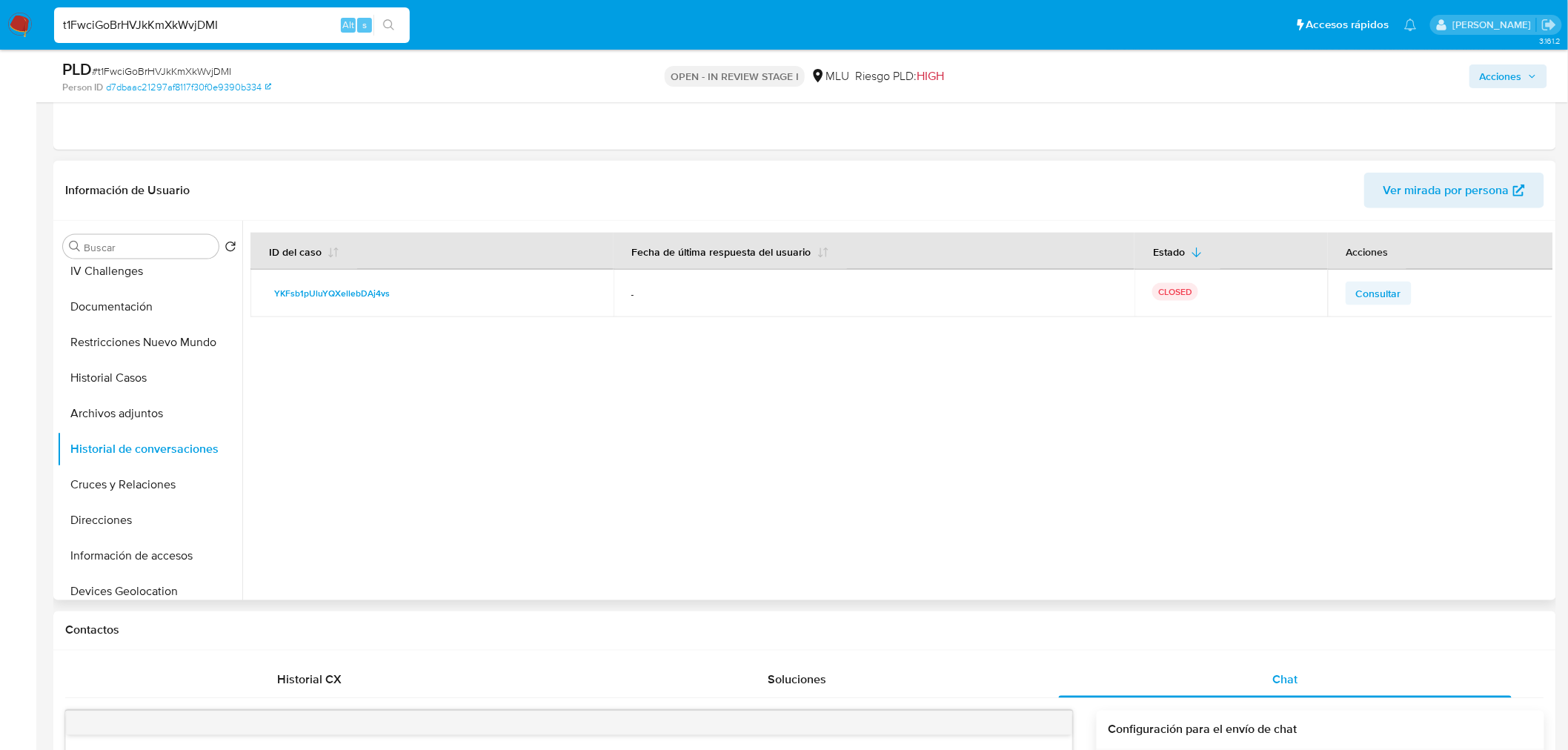
type textarea "Buenas tardes, Robinson. Te contactamos ya que en noviembre de 2024 te indicamo…"
click at [1389, 291] on span "Consultar" at bounding box center [1378, 293] width 45 height 21
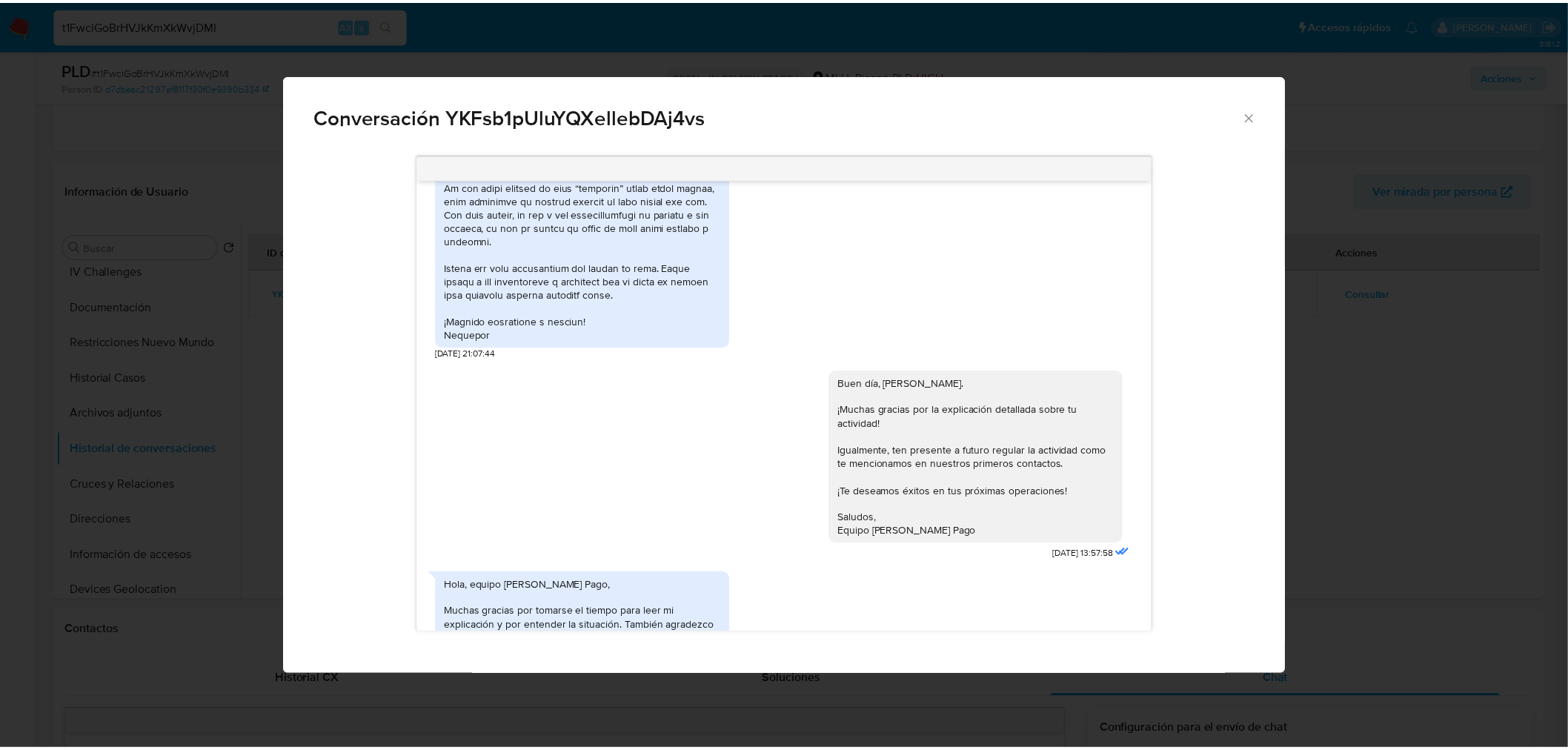
scroll to position [3311, 0]
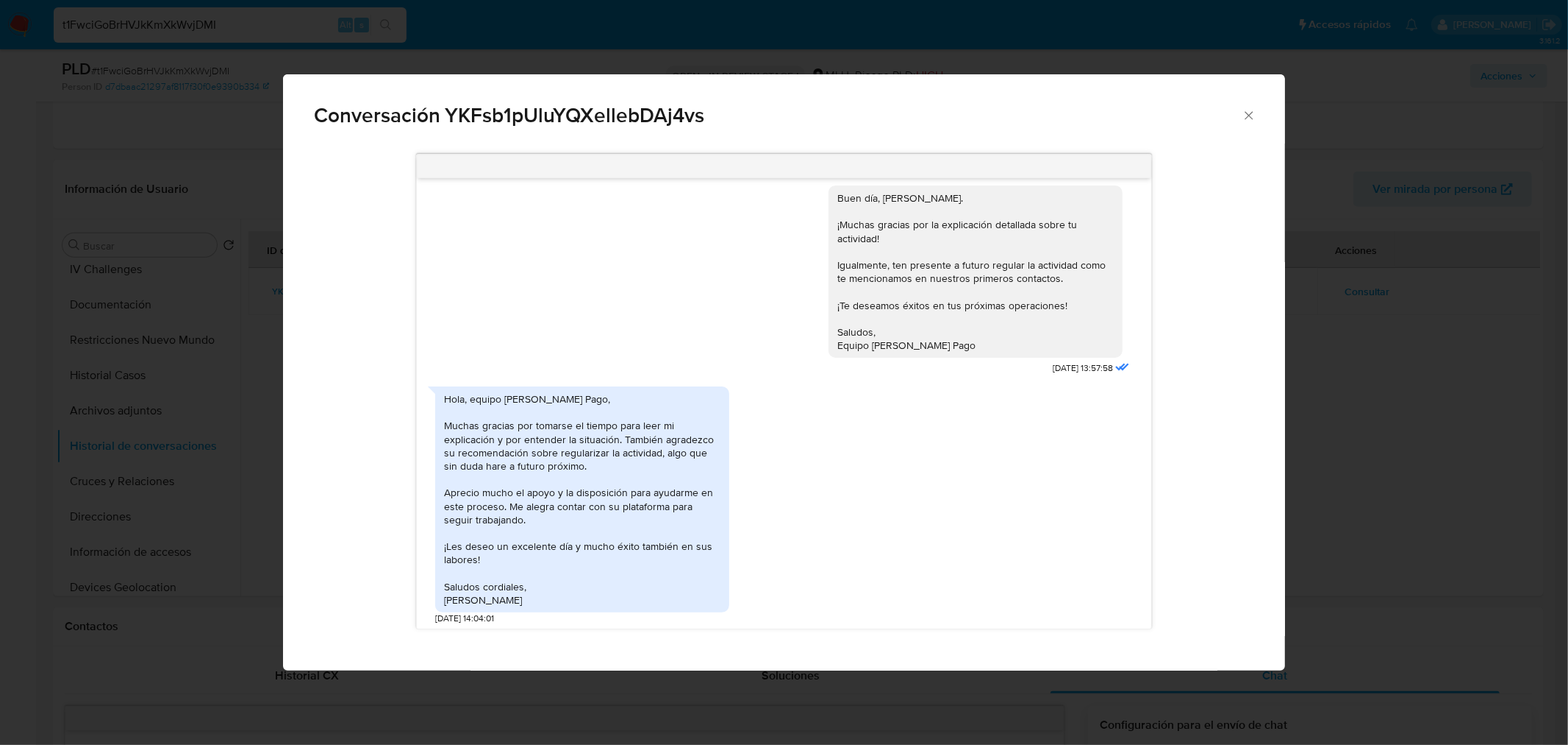
click at [1503, 325] on div "Conversación YKFsb1pUluYQXellebDAj4vs Hola, Robinson. Te contactamos ya que nec…" at bounding box center [784, 372] width 1568 height 745
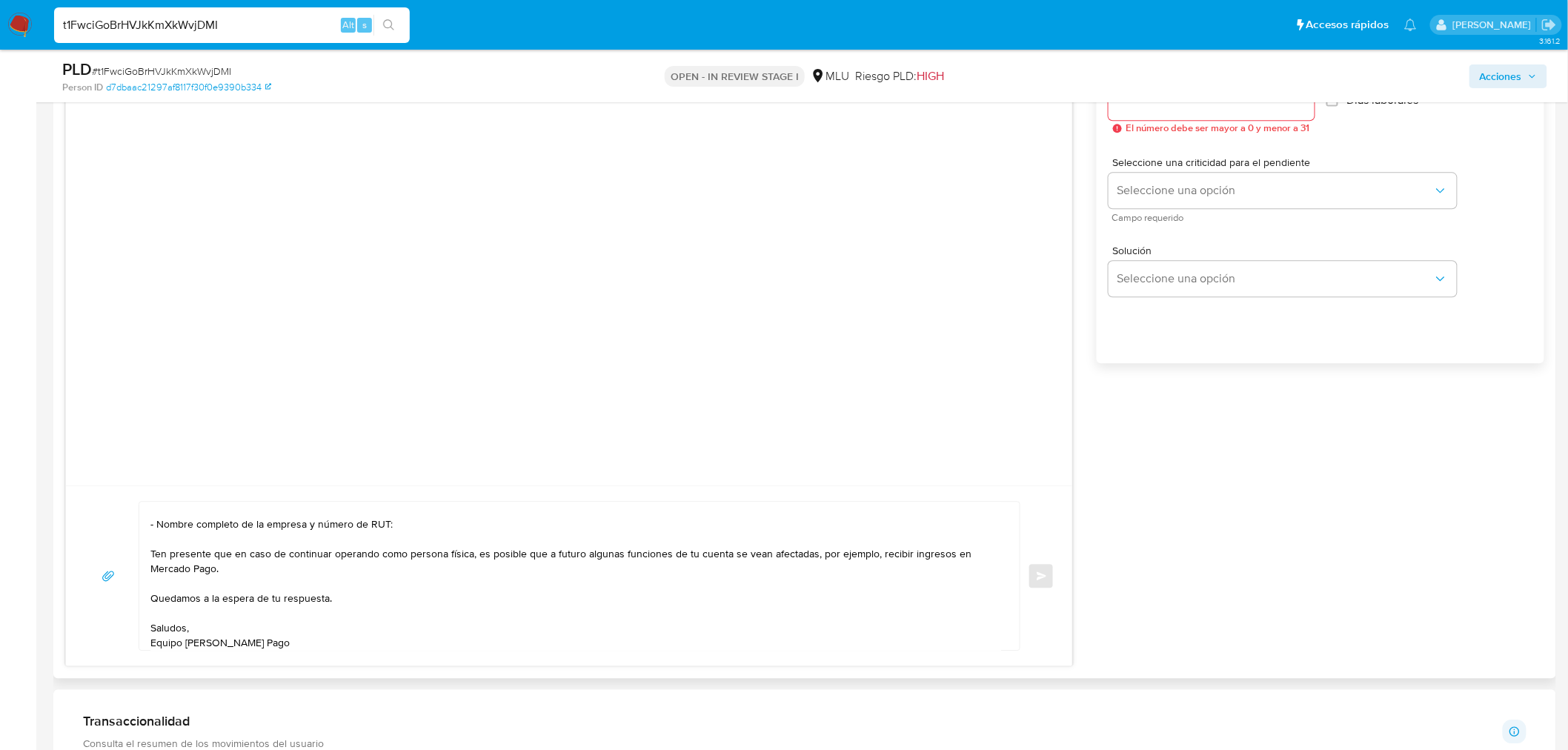
scroll to position [1482, 0]
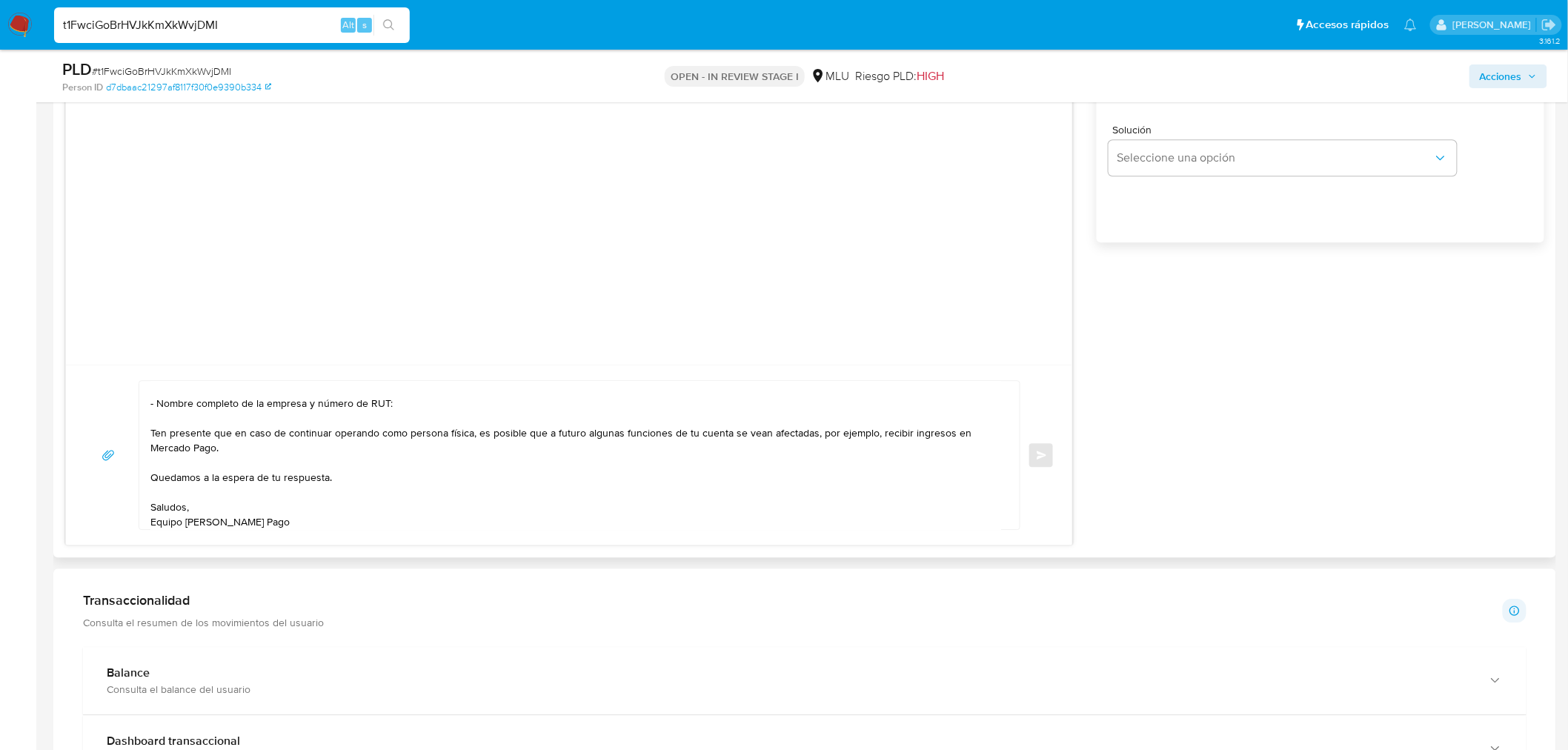
click at [521, 478] on textarea "Buenas tardes, Robinson. Te contactamos ya que en noviembre de 2024 te indicamo…" at bounding box center [575, 455] width 851 height 148
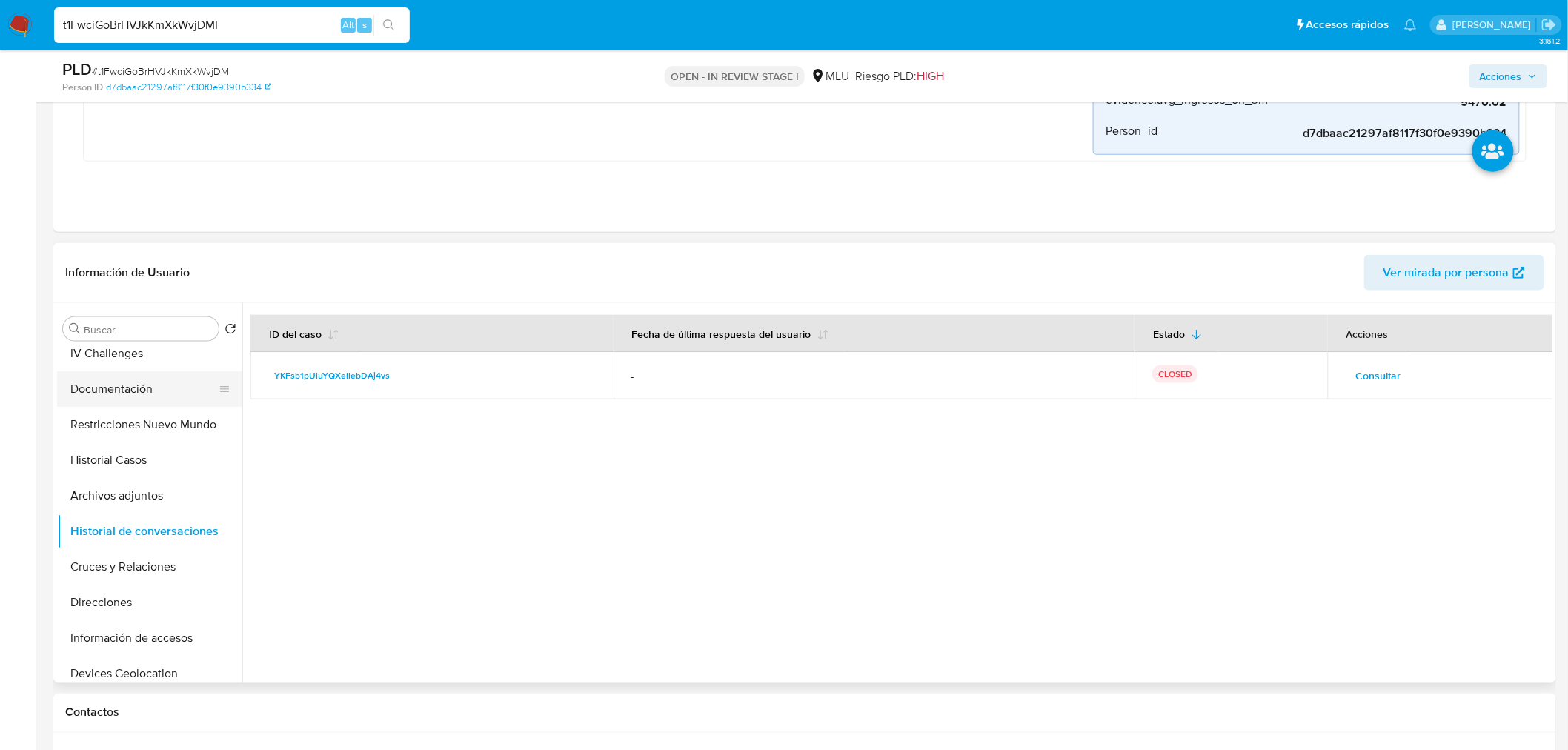
scroll to position [0, 0]
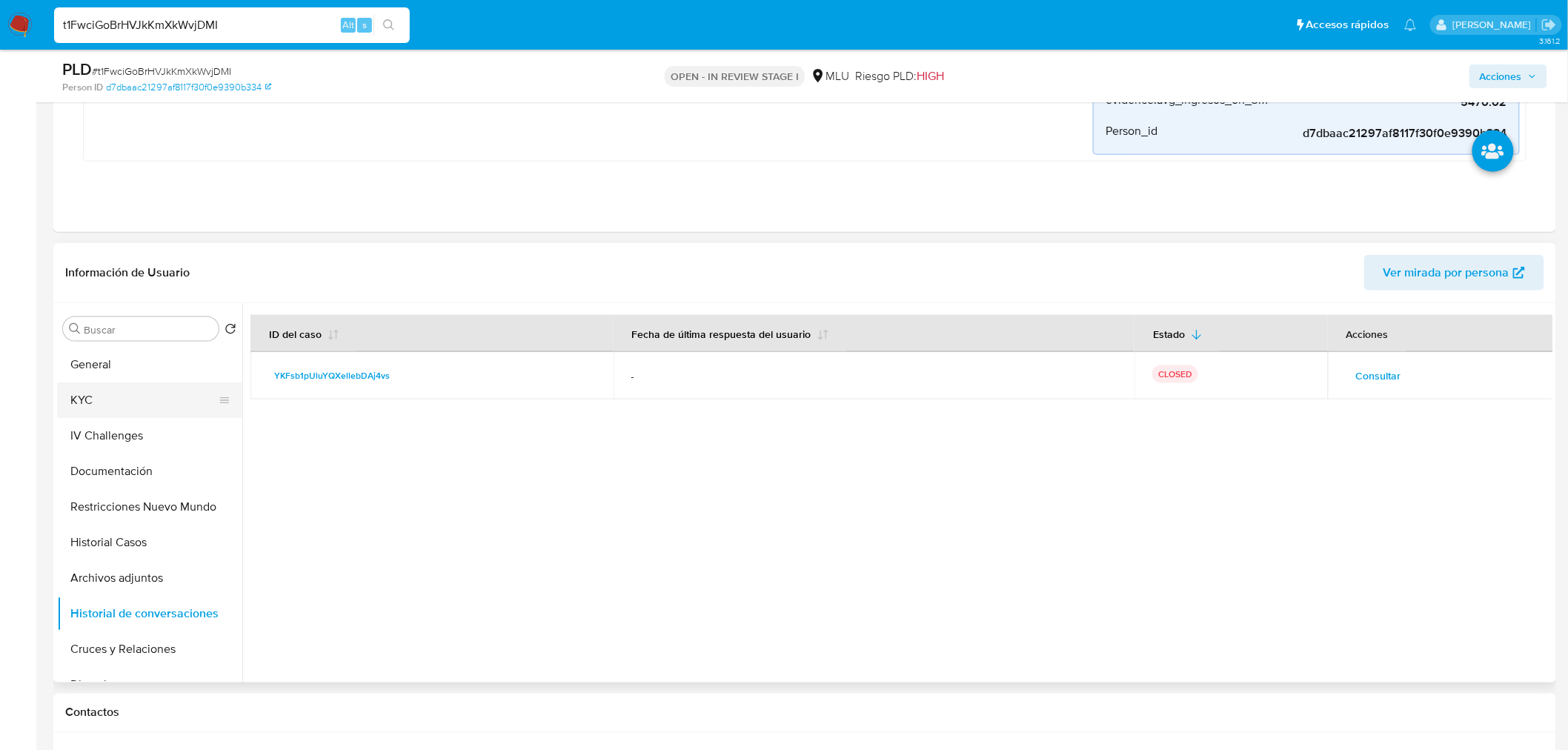
click at [115, 390] on button "KYC" at bounding box center [144, 400] width 174 height 36
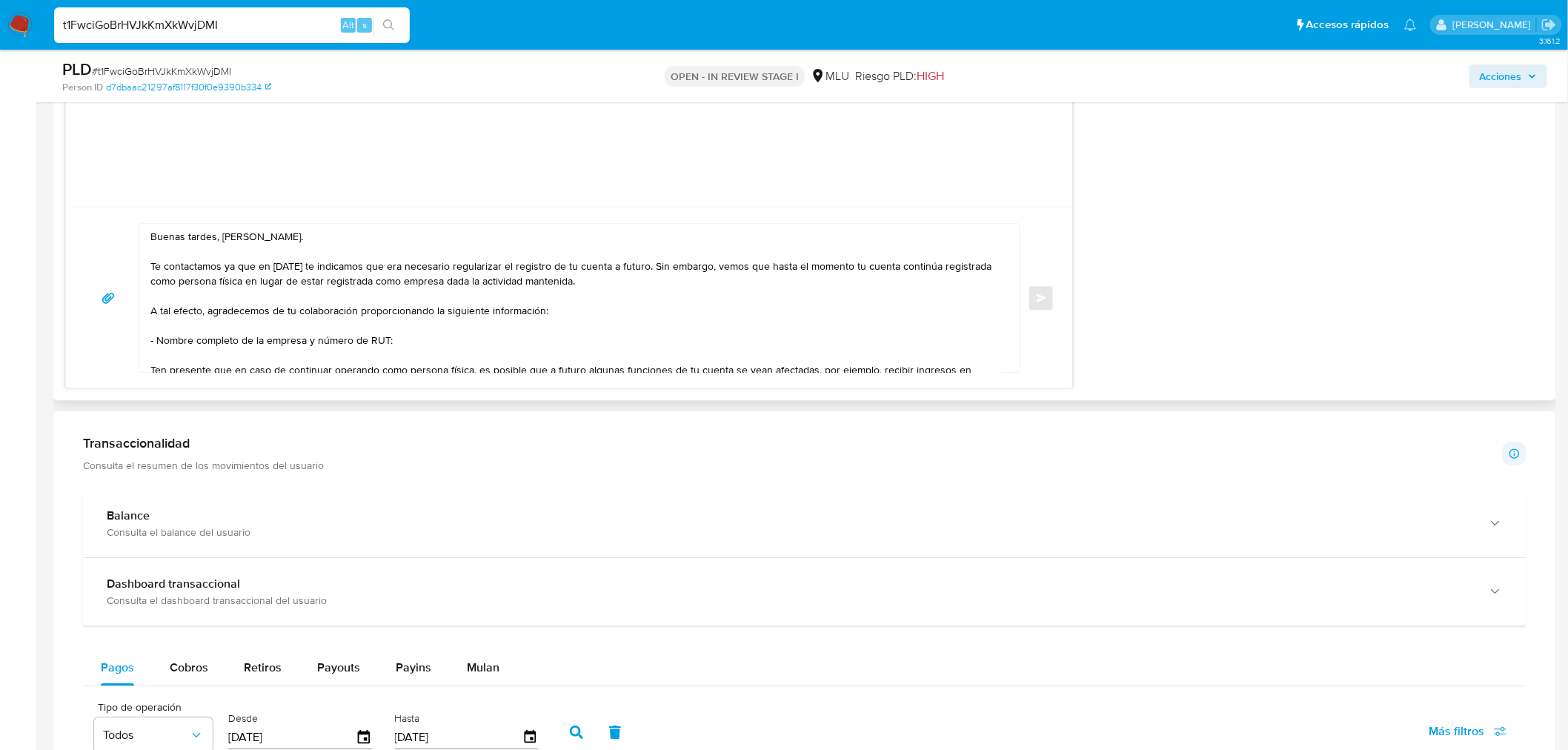
scroll to position [1482, 0]
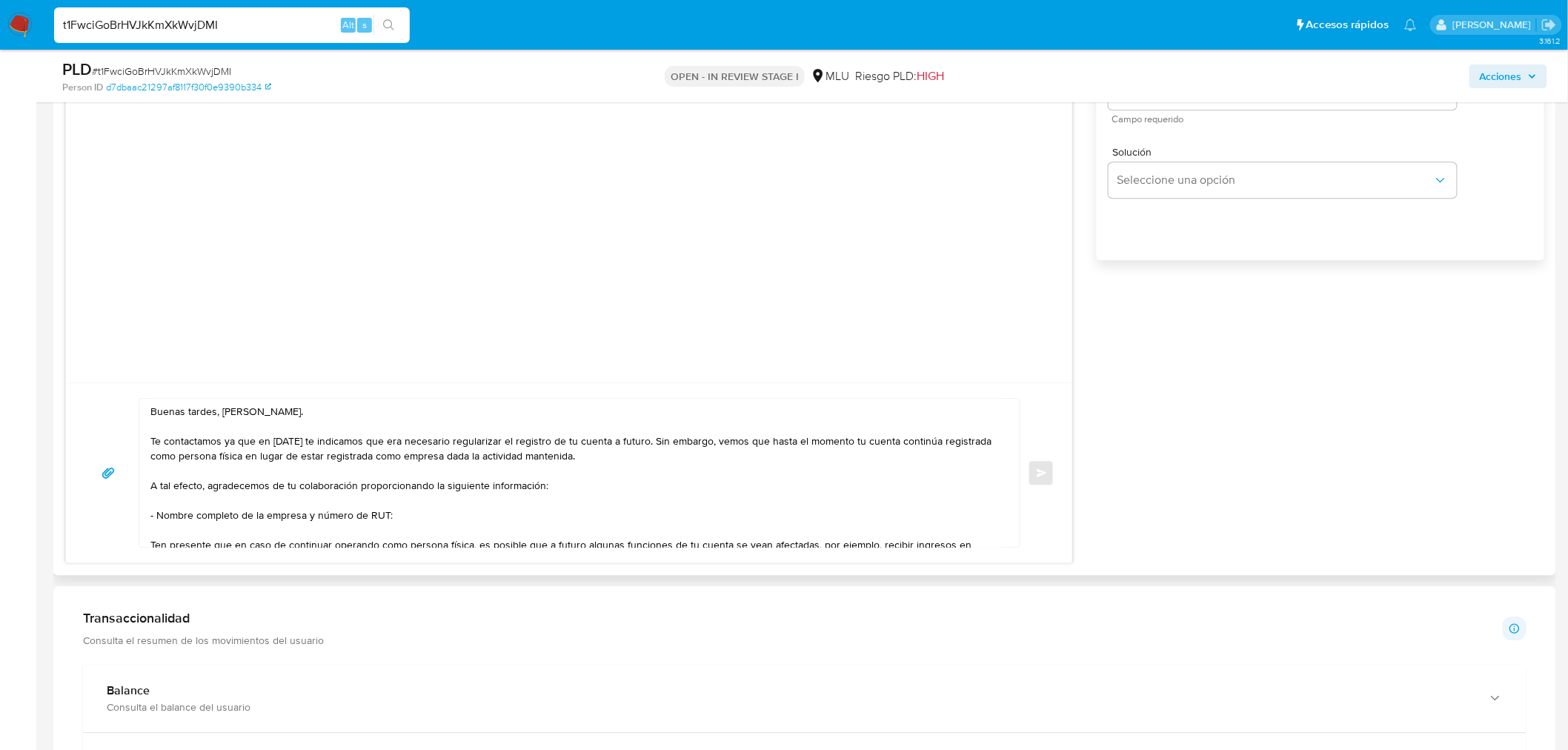
click at [564, 485] on textarea "Buenas tardes, Robinson. Te contactamos ya que en noviembre de 2024 te indicamo…" at bounding box center [575, 473] width 851 height 148
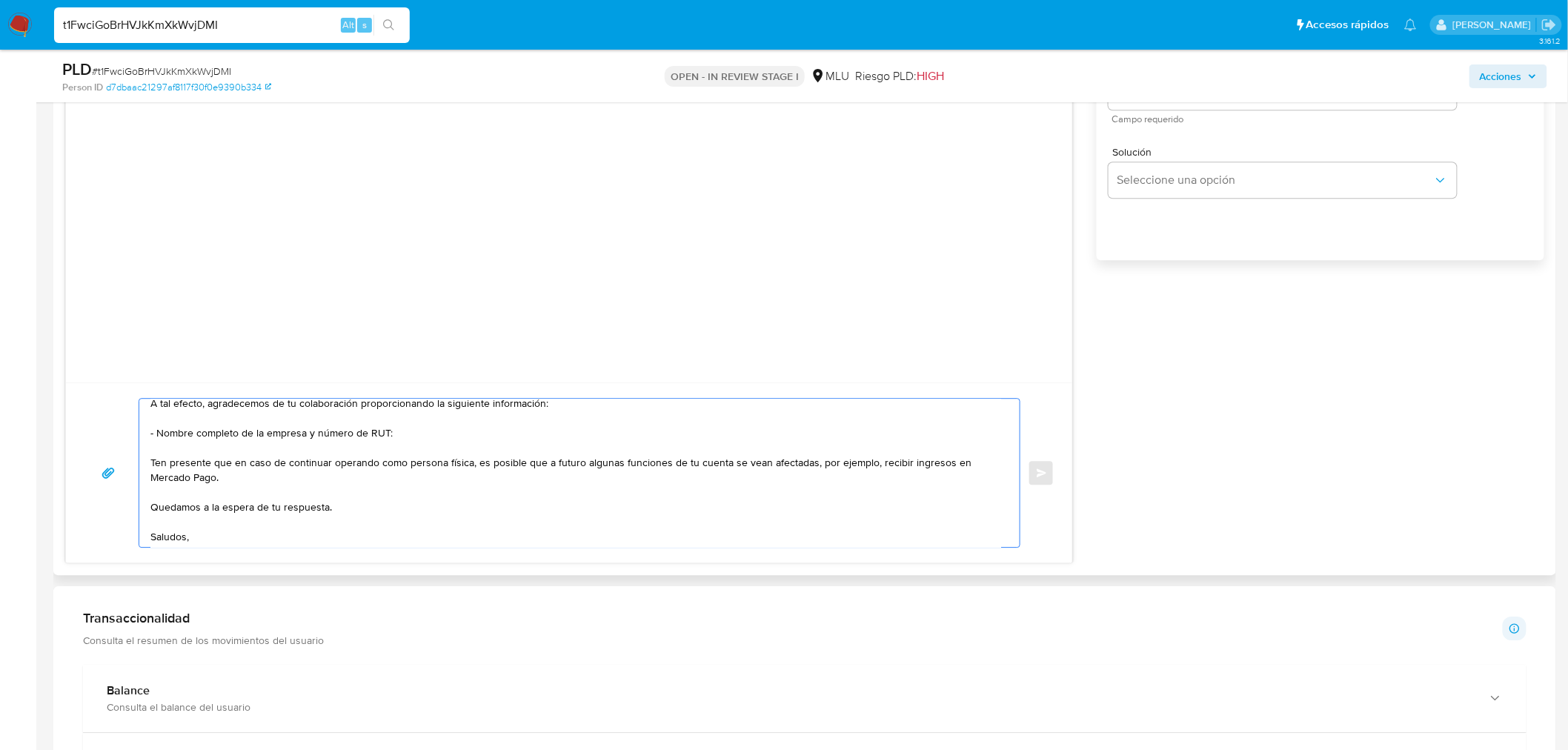
scroll to position [100, 0]
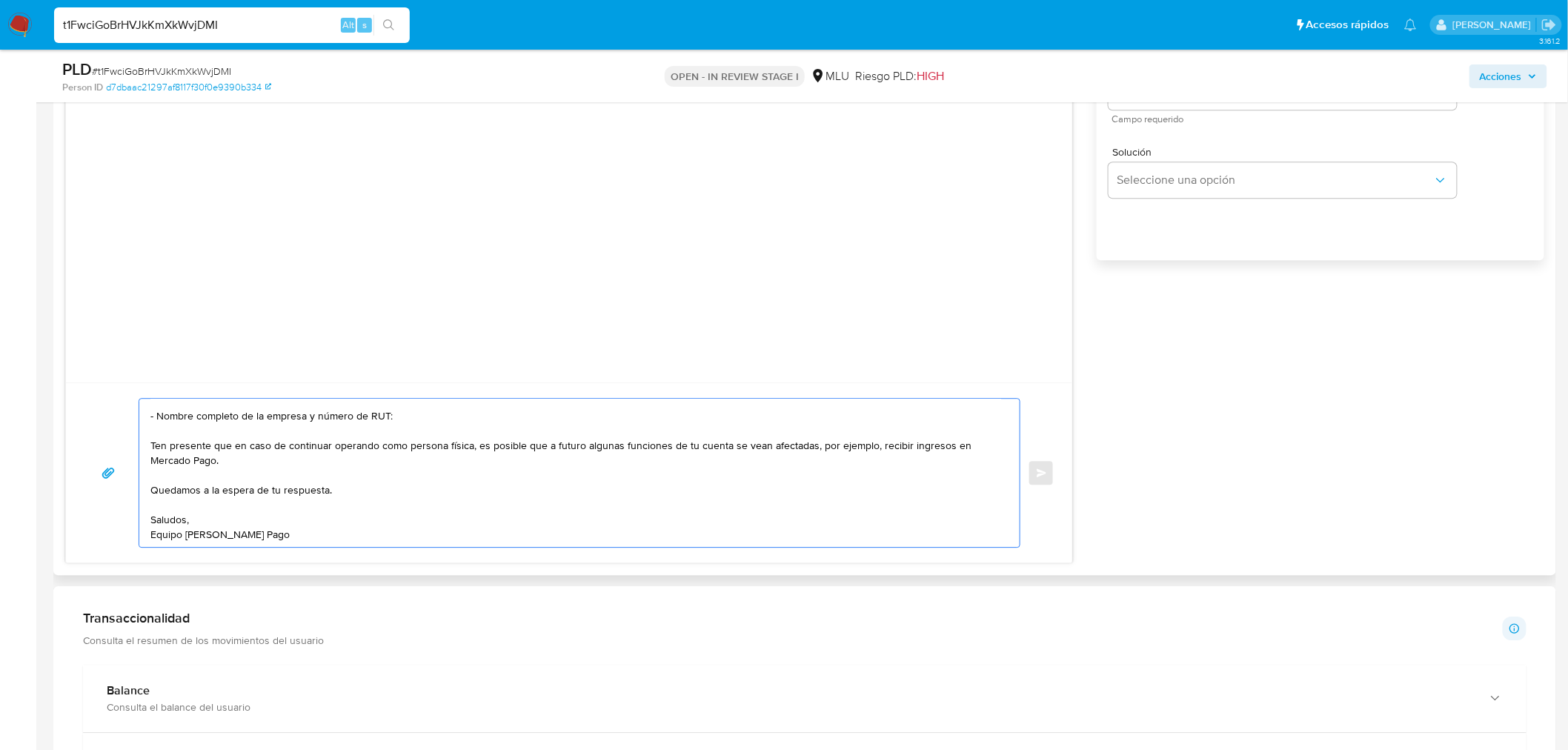
click at [390, 462] on textarea "Buenas tardes, Robinson. Te contactamos ya que en noviembre de 2024 te indicamo…" at bounding box center [575, 473] width 851 height 148
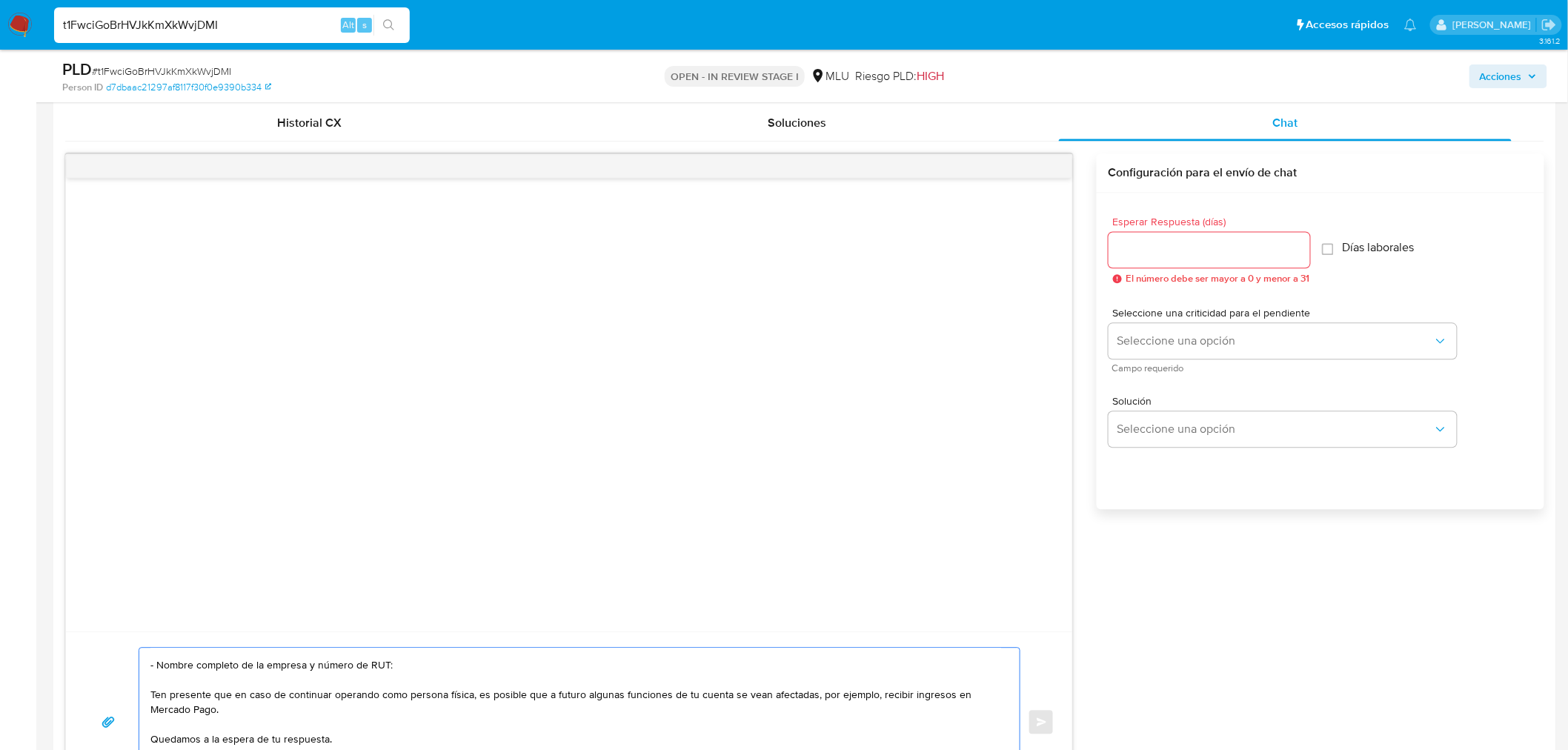
scroll to position [1069, 0]
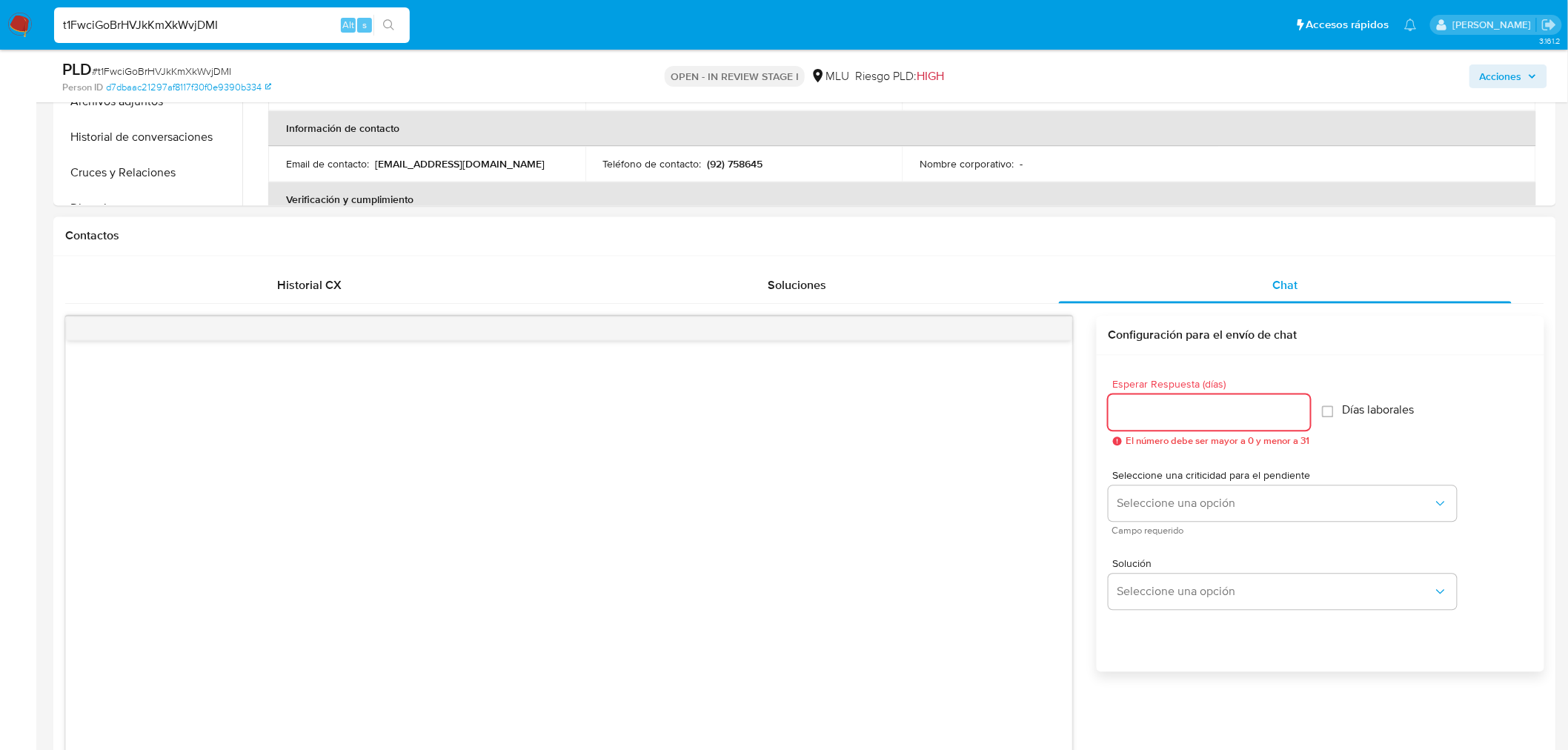
click at [1190, 412] on input "Esperar Respuesta (días)" at bounding box center [1209, 412] width 201 height 19
type input "3"
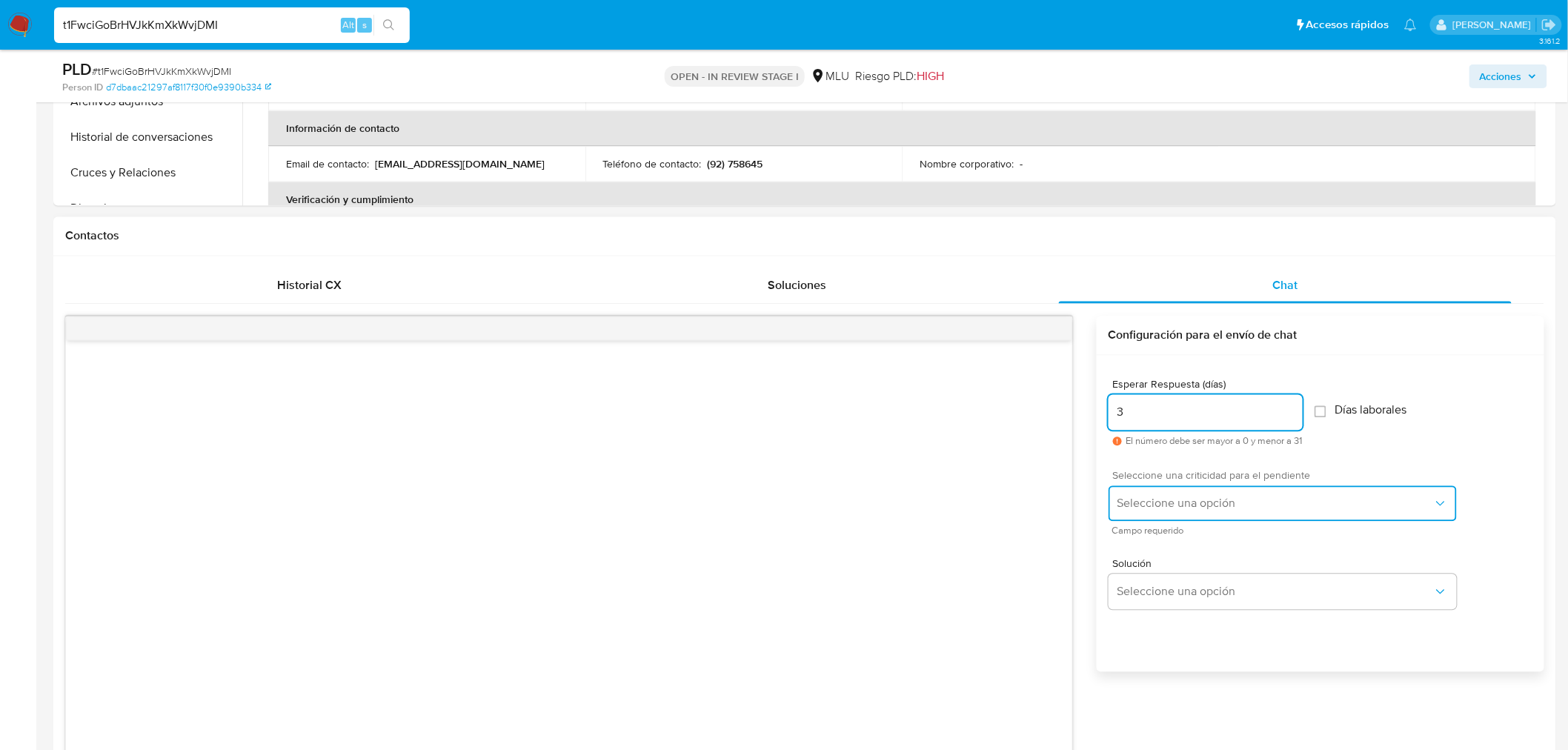
click at [1173, 520] on button "Seleccione una opción" at bounding box center [1283, 503] width 349 height 36
click at [1164, 507] on span "Seleccione una opción" at bounding box center [1274, 504] width 316 height 15
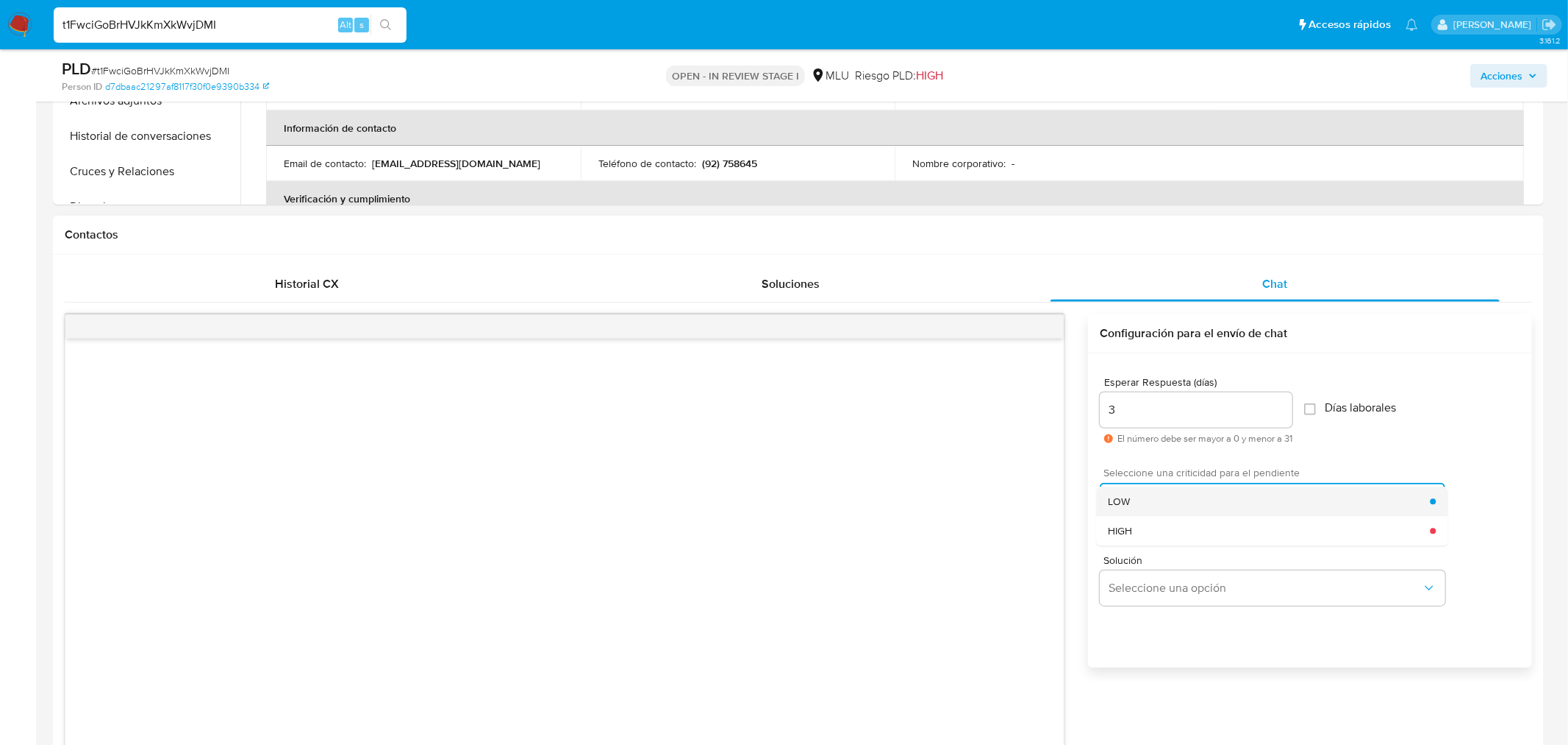
click at [1154, 502] on div "LOW" at bounding box center [1268, 501] width 322 height 29
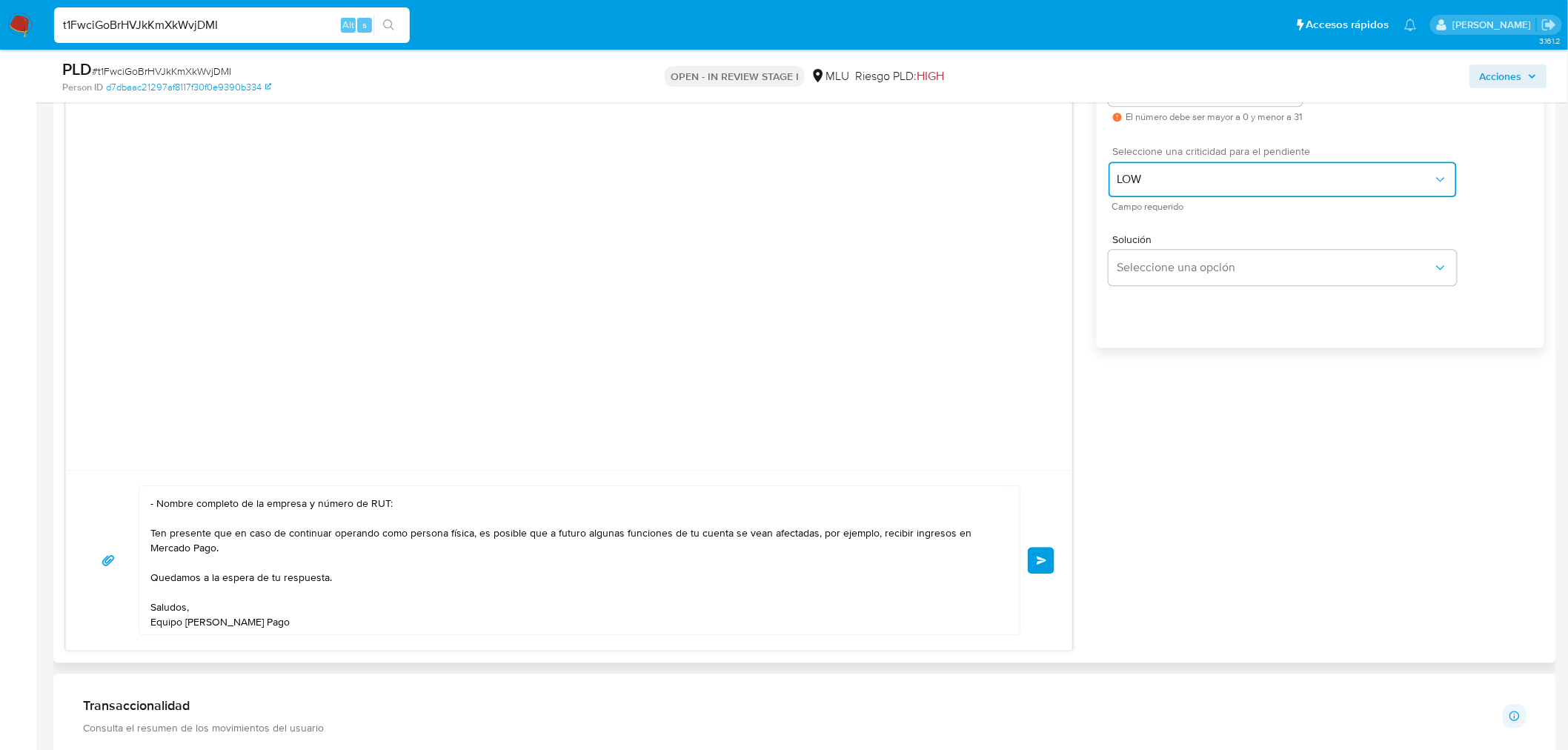
scroll to position [1398, 0]
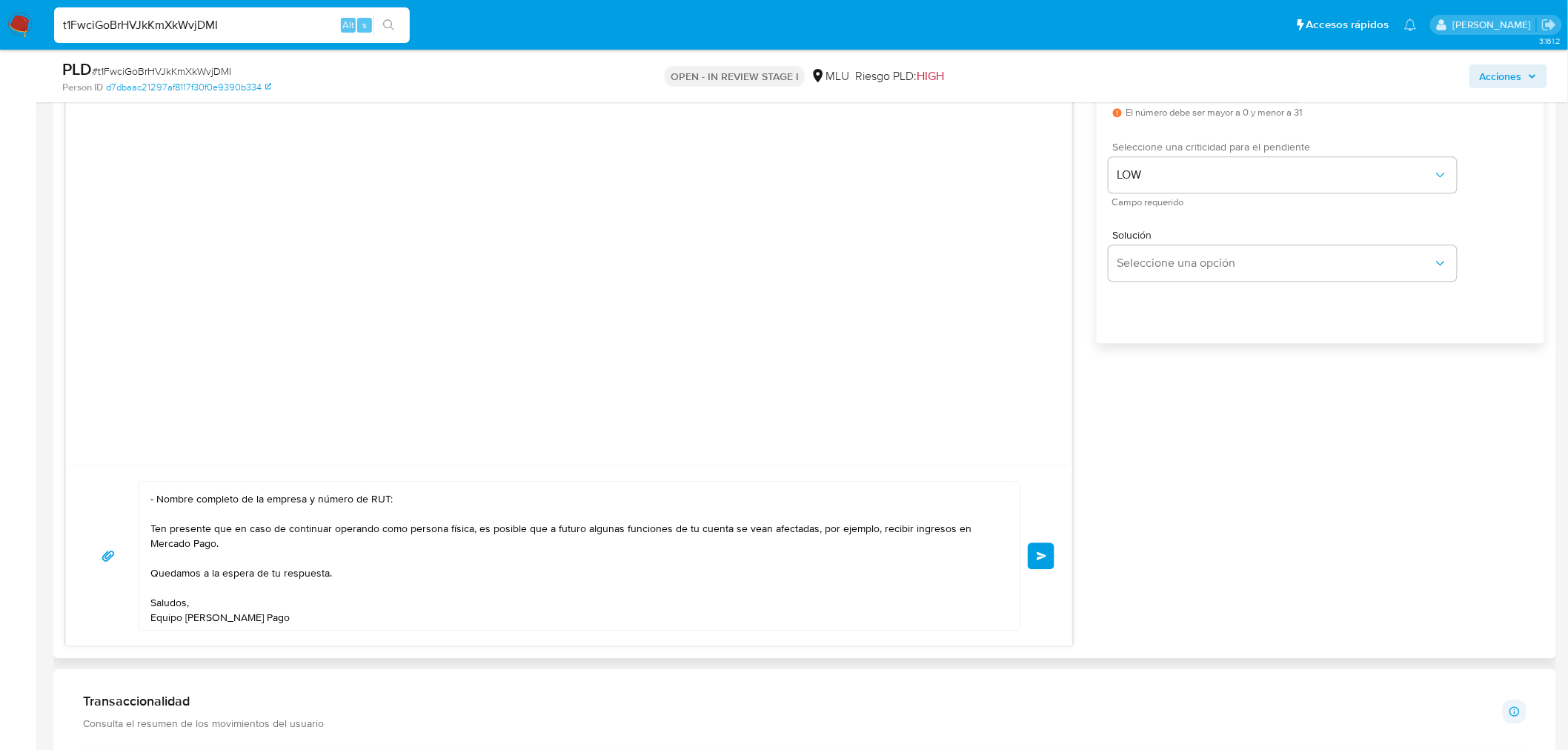
click at [1034, 555] on button "Enviar" at bounding box center [1040, 555] width 27 height 27
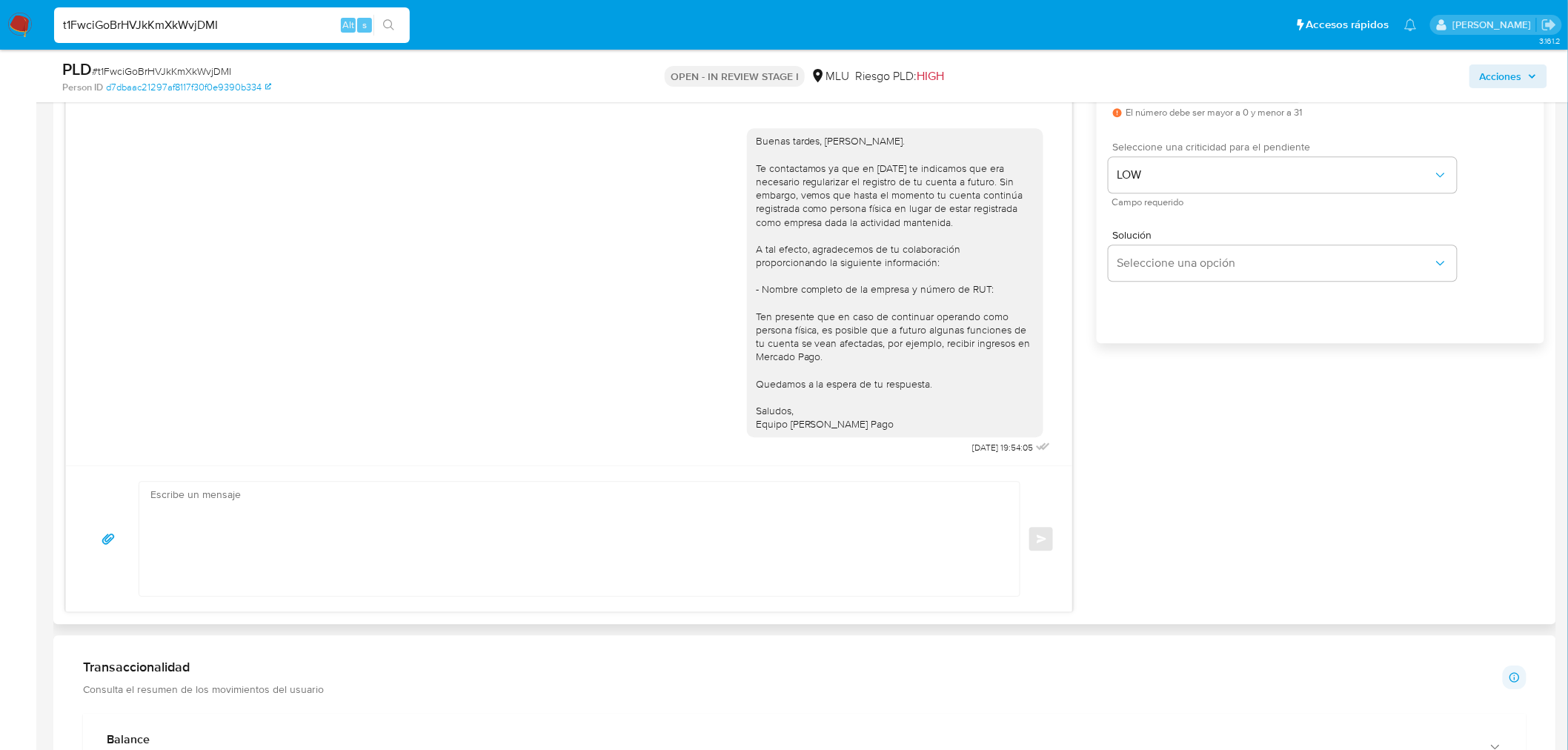
scroll to position [0, 0]
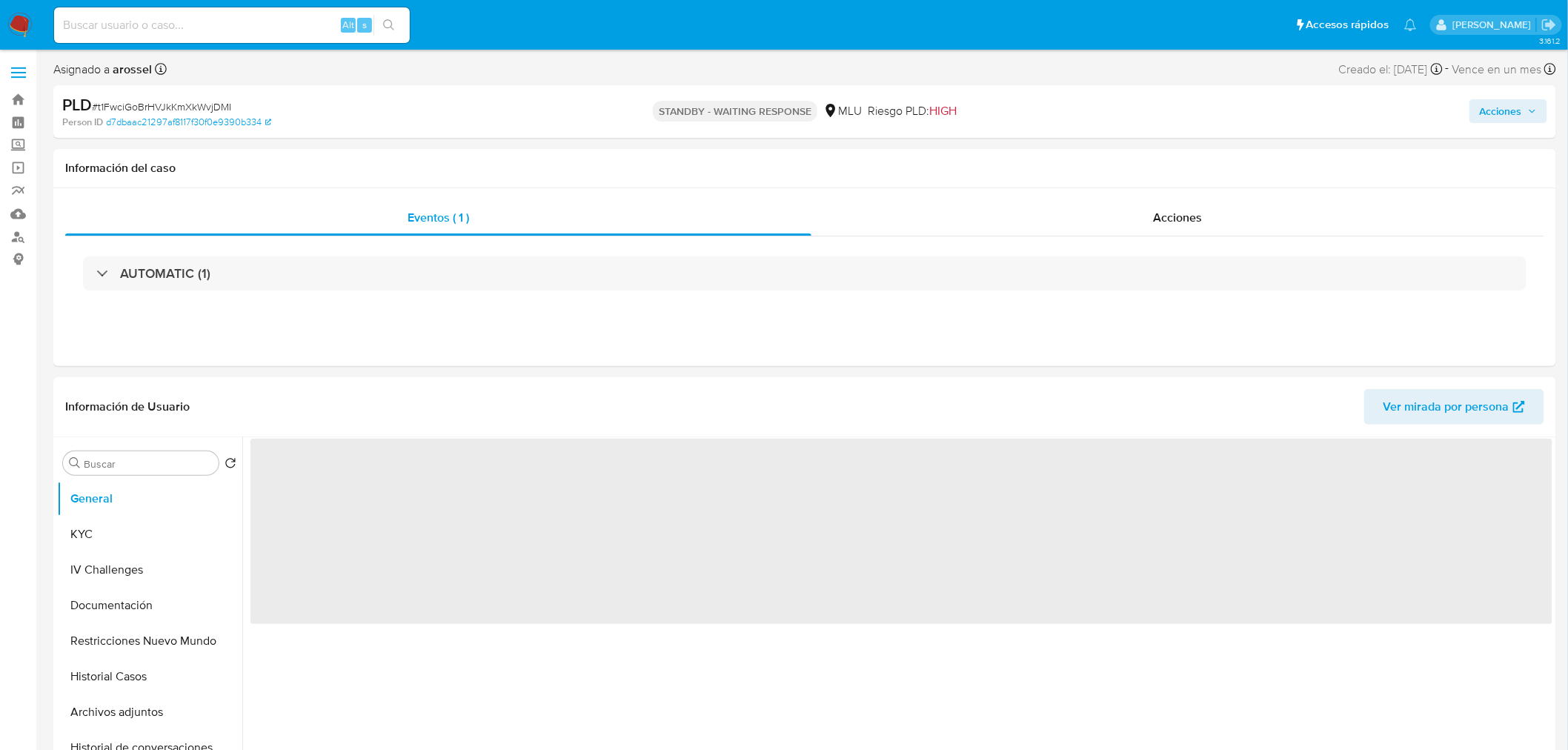
select select "10"
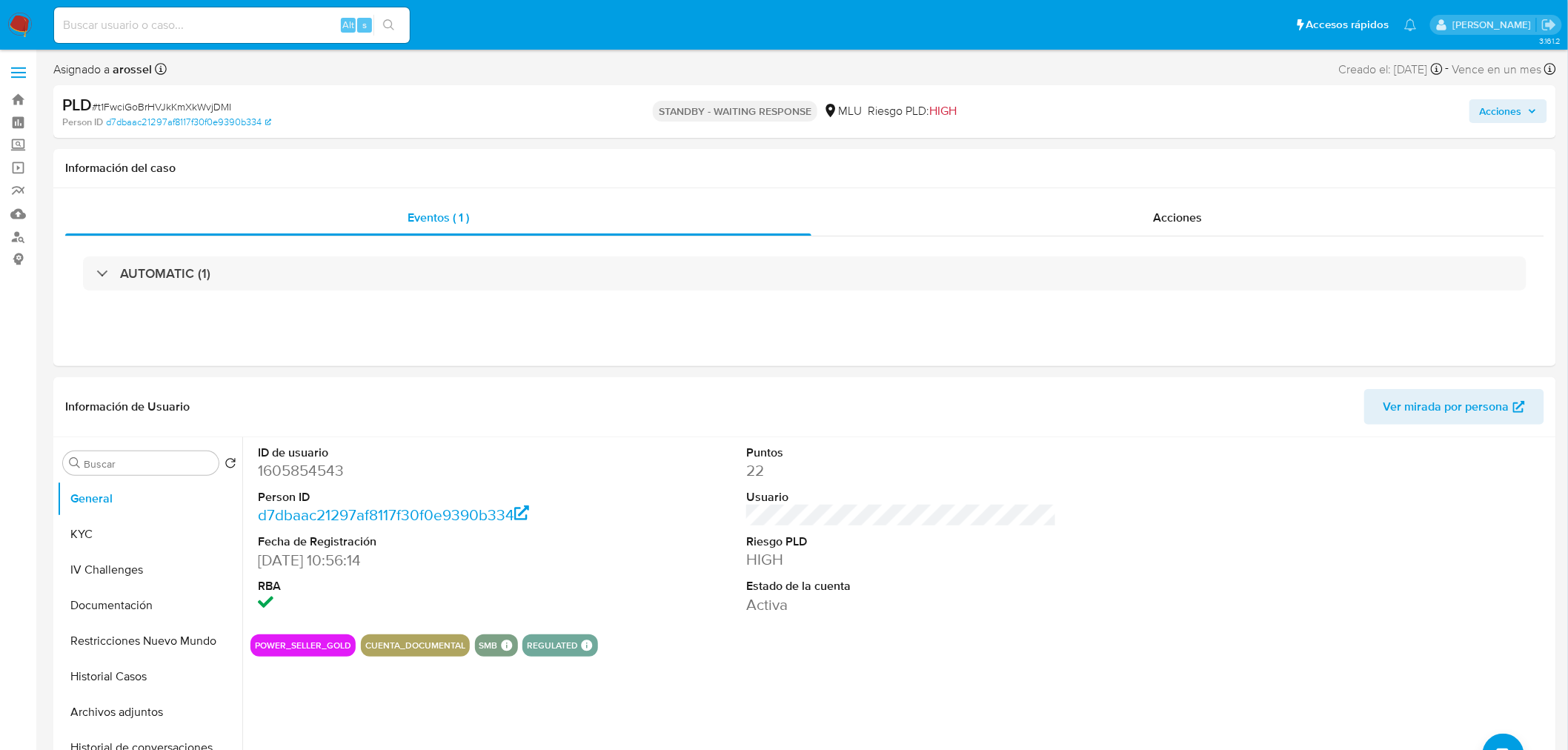
click at [163, 112] on span "# t1FwciGoBrHVJkKmXkWvjDMI" at bounding box center [161, 107] width 139 height 15
copy span "t1FwciGoBrHVJkKmXkWvjDMI"
click at [154, 531] on button "KYC" at bounding box center [144, 533] width 174 height 36
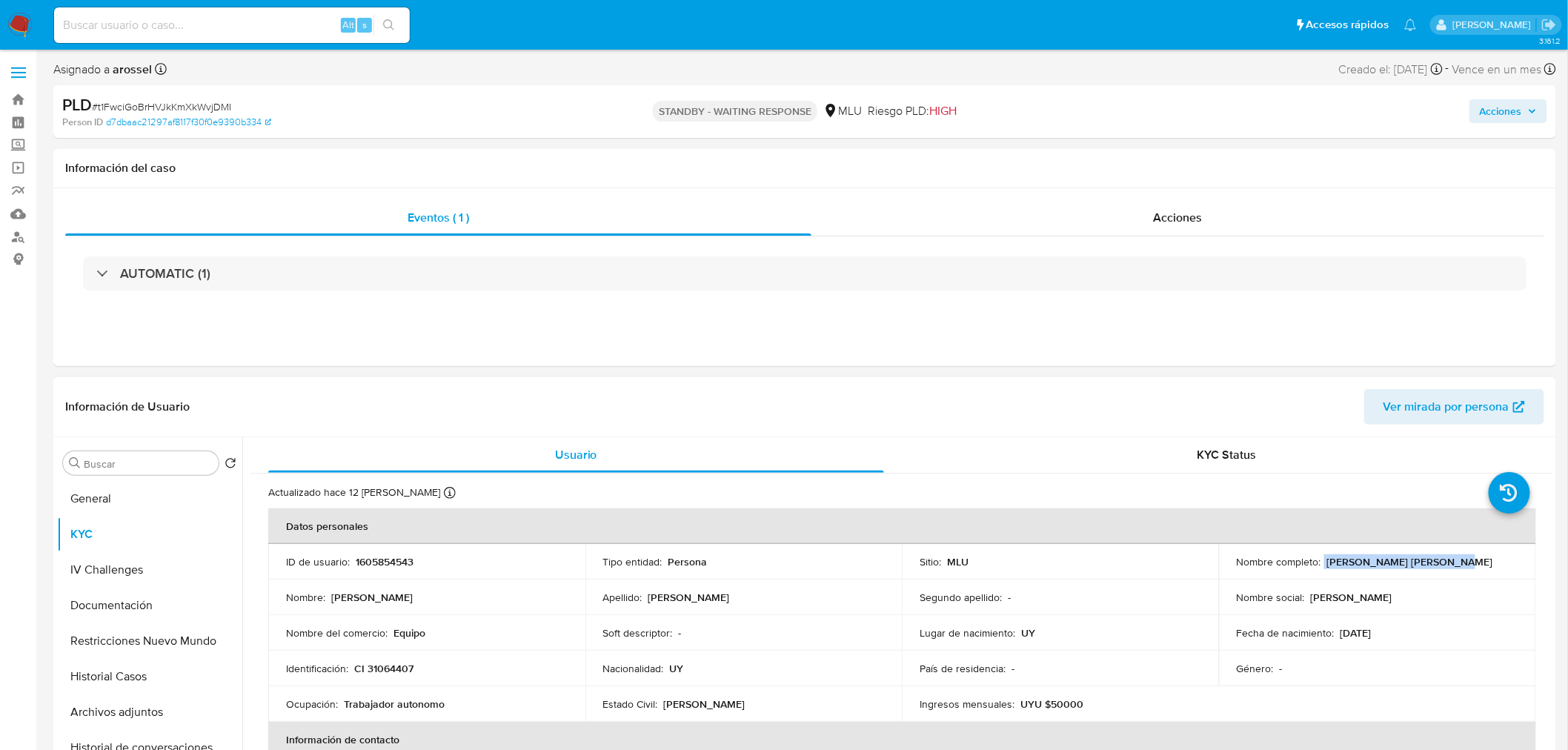
drag, startPoint x: 1319, startPoint y: 559, endPoint x: 1509, endPoint y: 571, distance: 190.4
click at [1509, 571] on td "Nombre completo : Robinson Rodriguez Cesar" at bounding box center [1377, 561] width 317 height 36
copy div "[PERSON_NAME]"
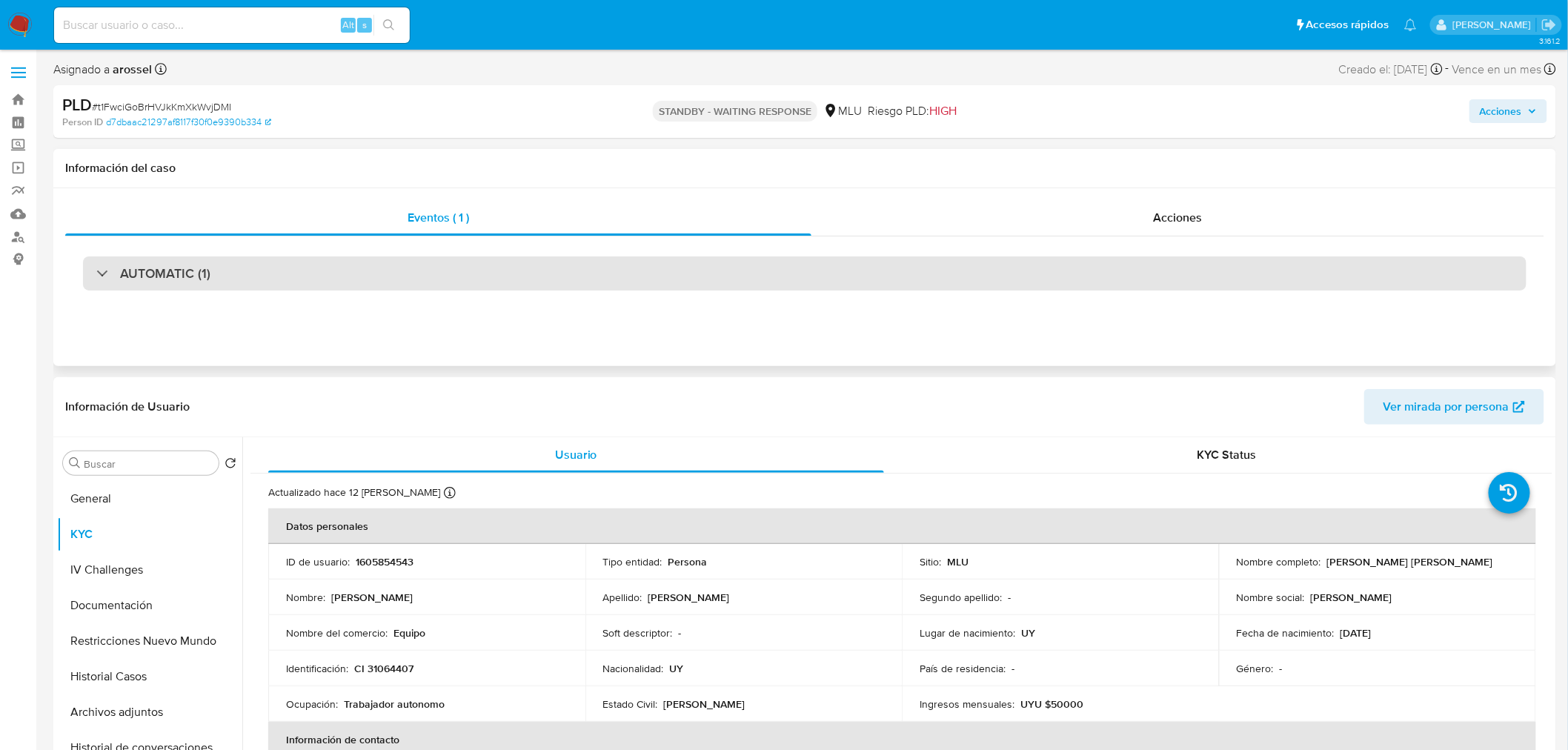
click at [278, 271] on div "AUTOMATIC (1)" at bounding box center [805, 273] width 1444 height 34
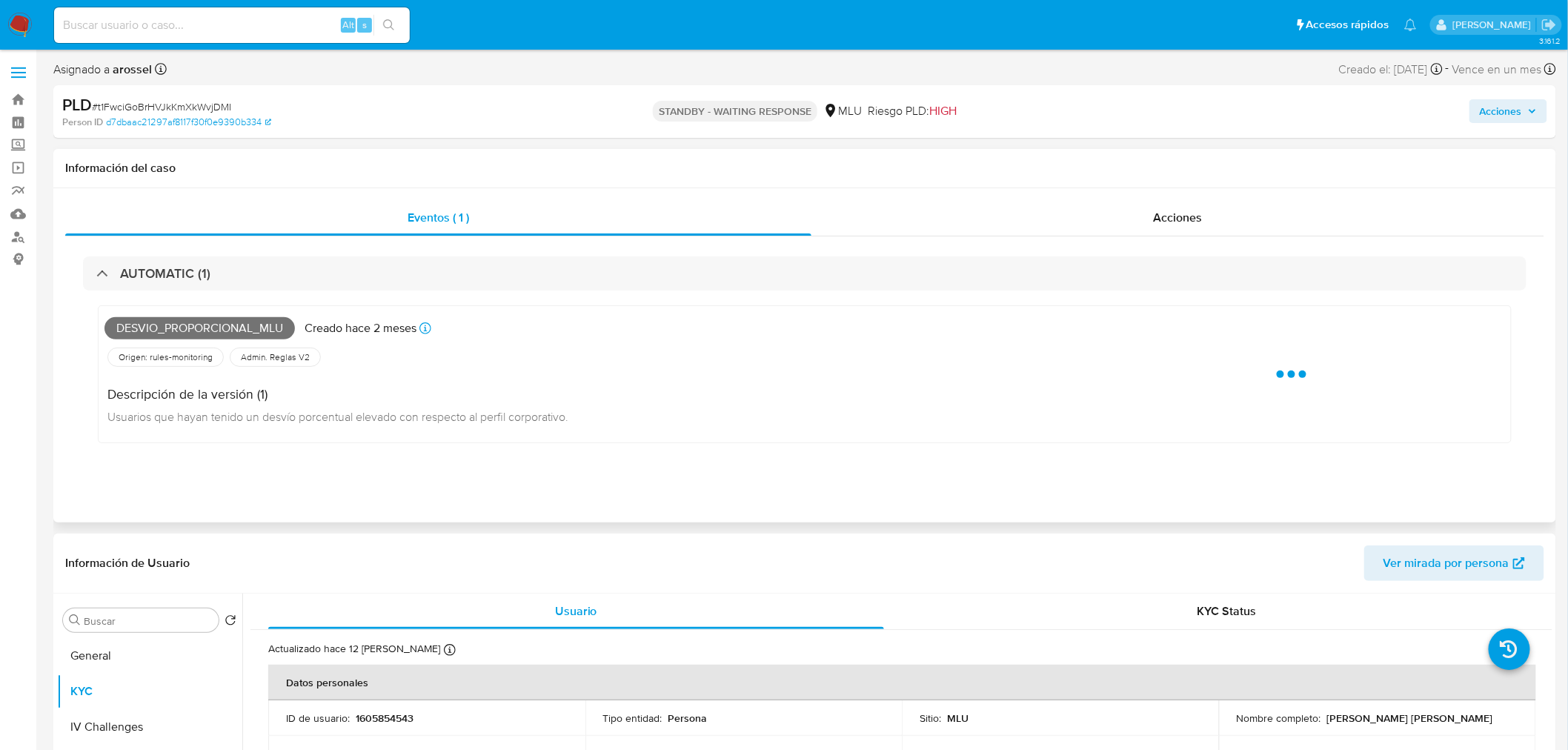
click at [206, 331] on span "Desvio_proporcional_mlu" at bounding box center [199, 328] width 190 height 22
click at [209, 335] on span "Desvio_proporcional_mlu" at bounding box center [199, 328] width 190 height 22
copy span "Desvio_proporcional_mlu"
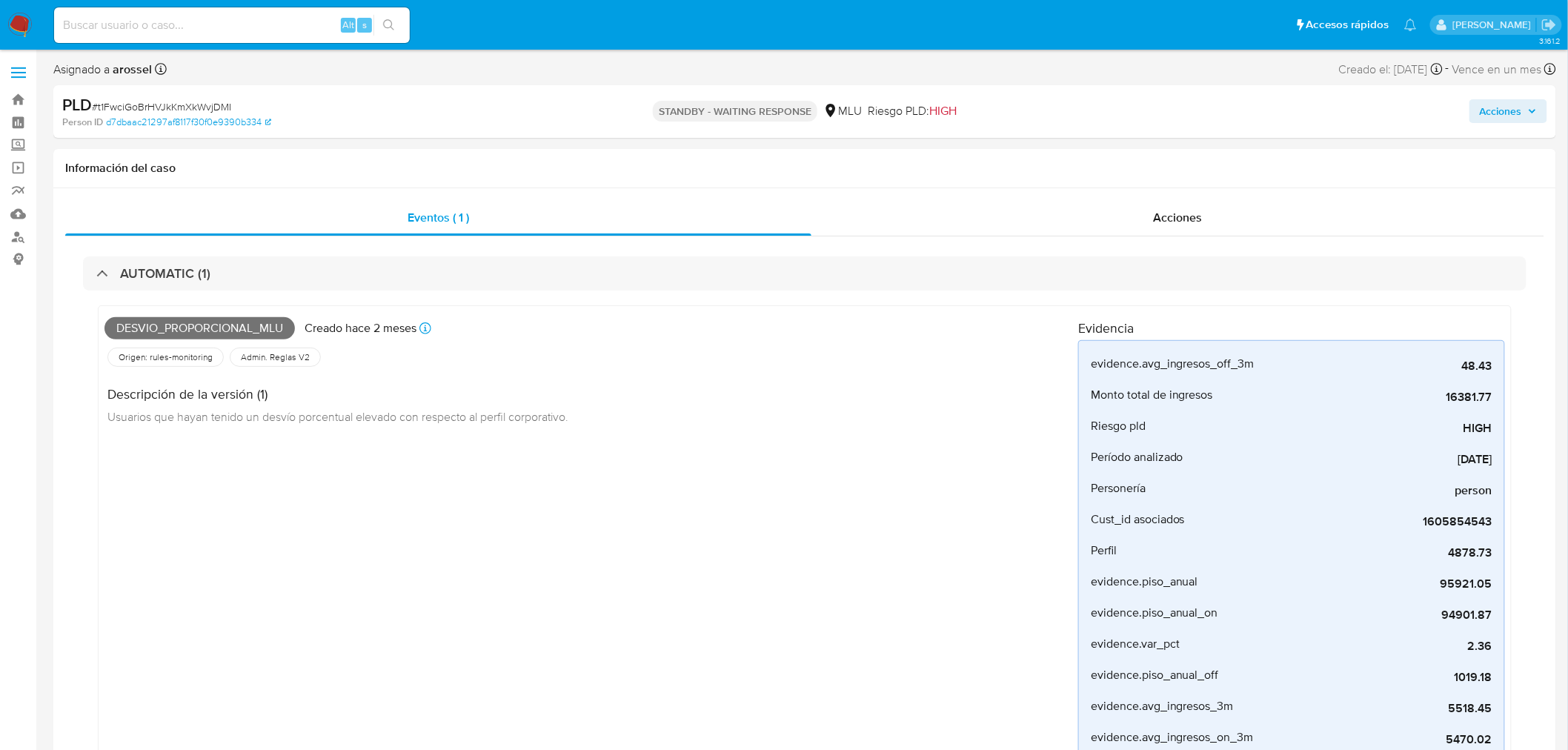
click at [242, 33] on input at bounding box center [231, 25] width 356 height 19
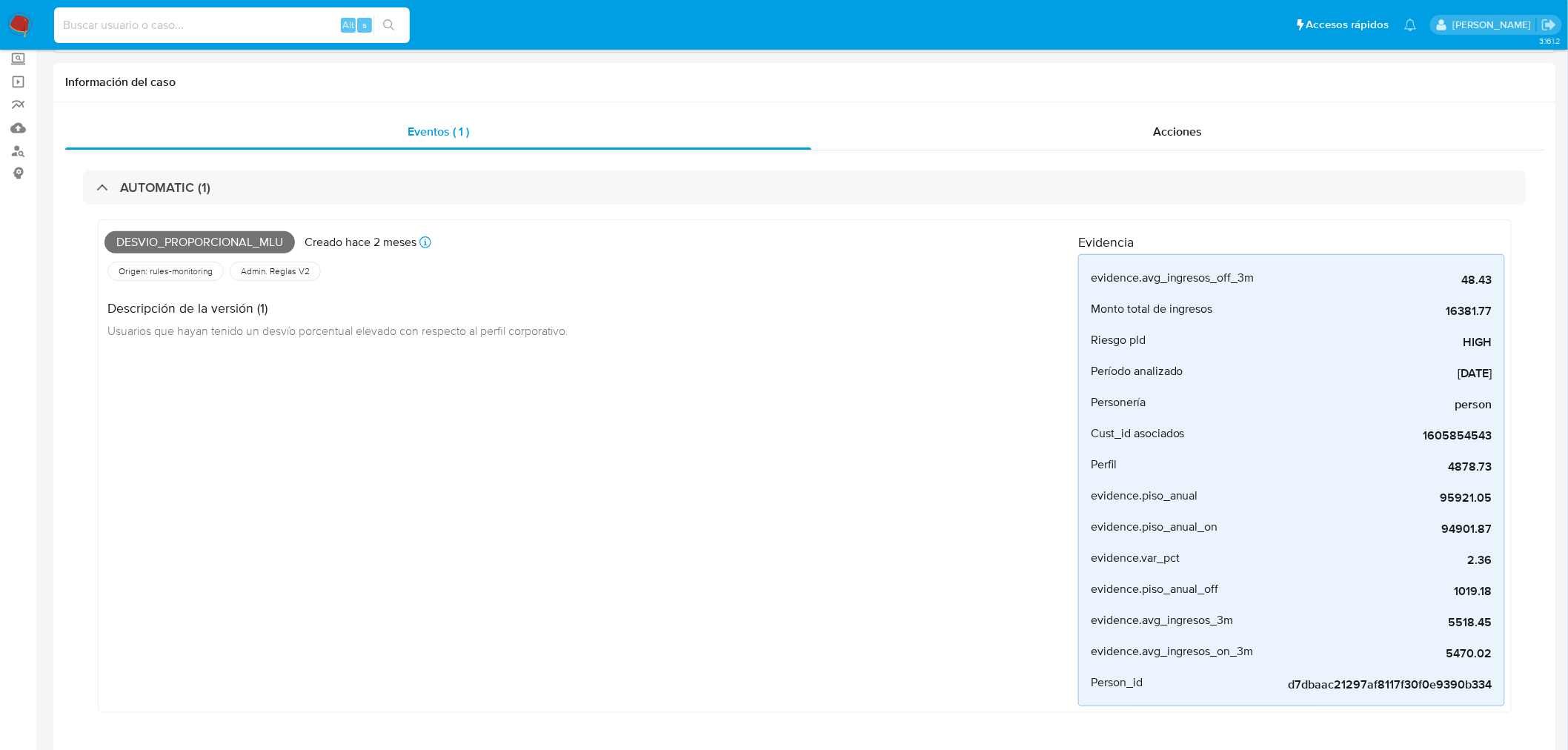
scroll to position [493, 0]
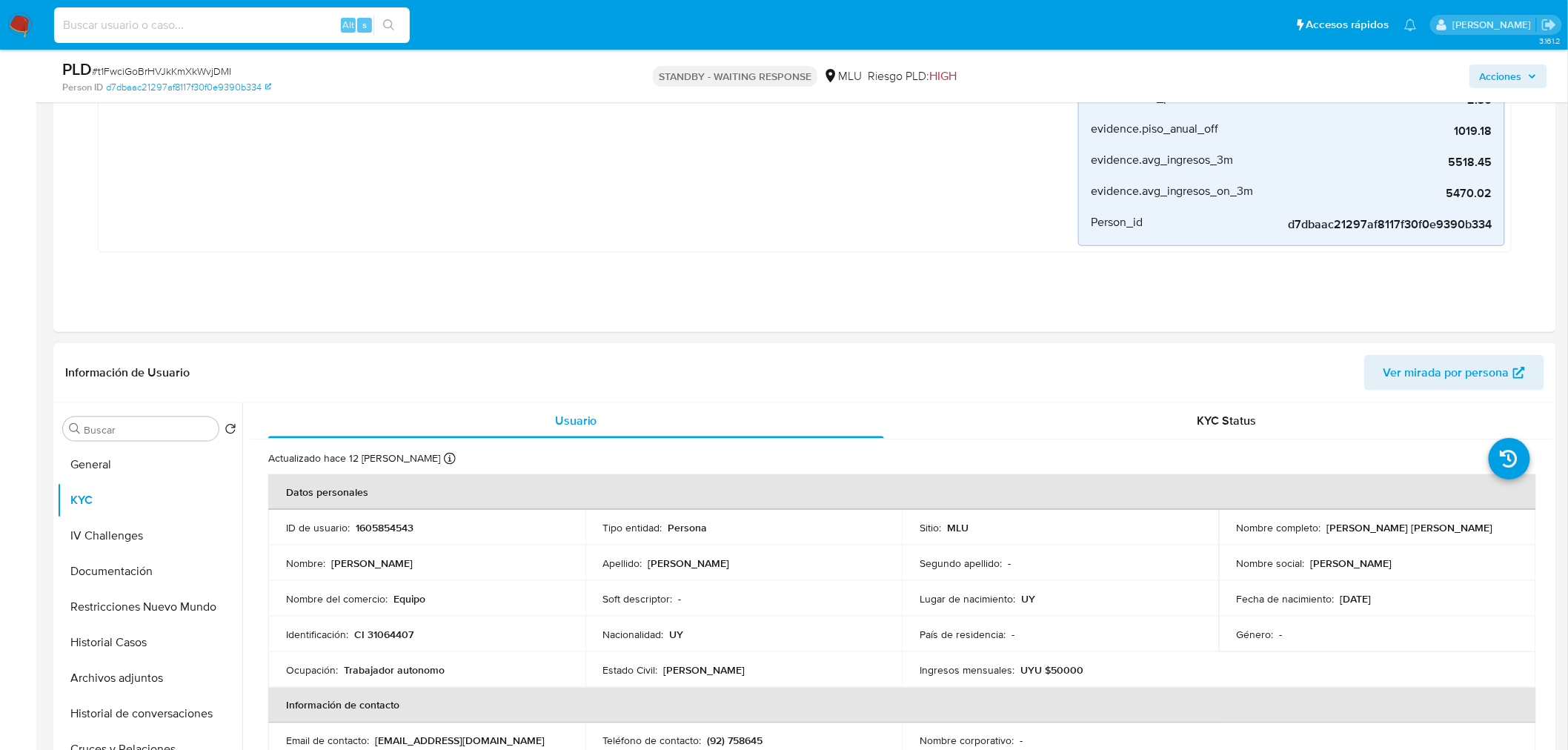
click at [398, 529] on p "1605854543" at bounding box center [384, 527] width 58 height 14
copy p "1605854543"
click at [405, 528] on p "1605854543" at bounding box center [384, 527] width 58 height 14
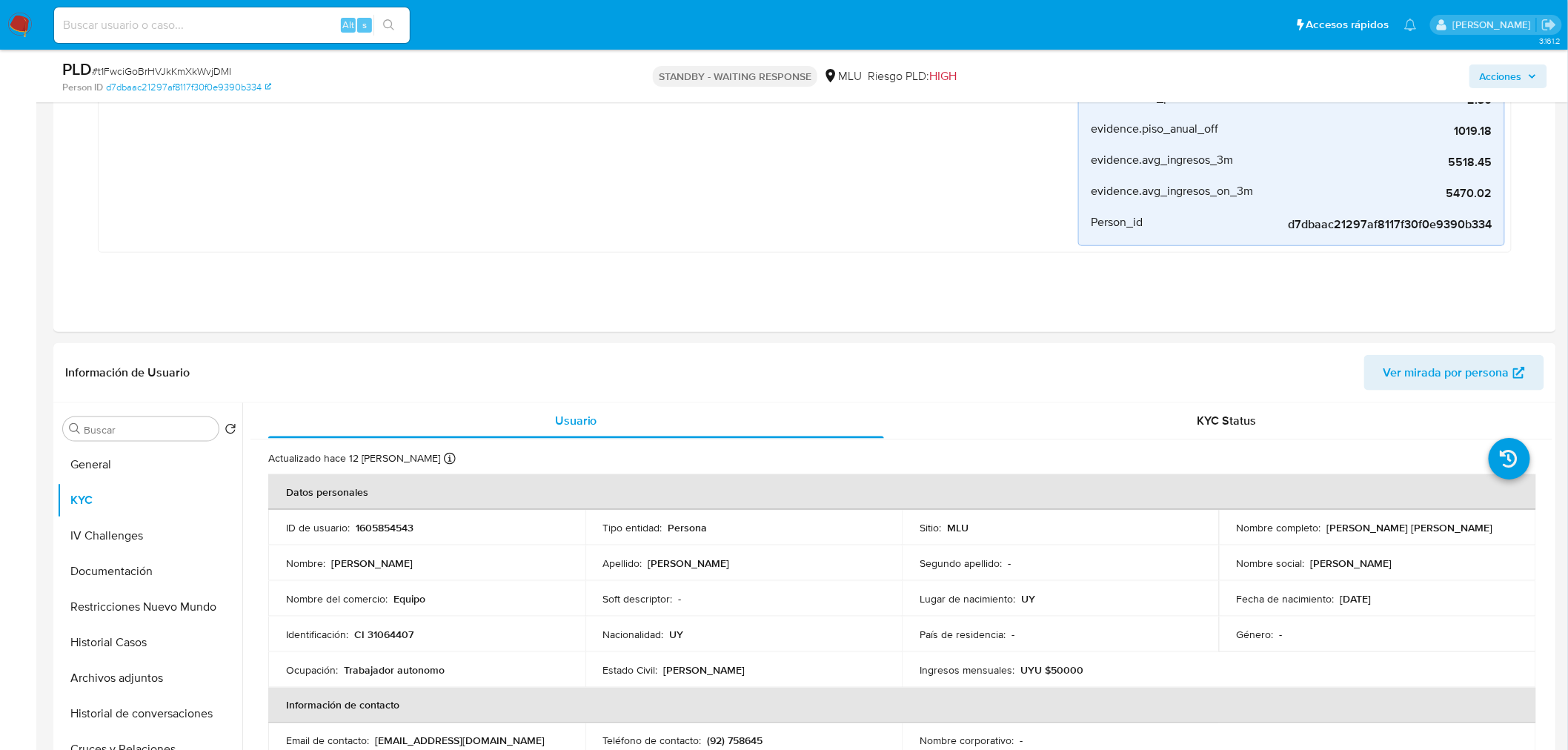
click at [211, 42] on div "Alt s" at bounding box center [231, 25] width 356 height 41
click at [212, 33] on input at bounding box center [231, 25] width 356 height 19
paste input "4bP94neBcMZmhTVqK2rUl1Bu"
type input "4bP94neBcMZmhTVqK2rUl1Bu"
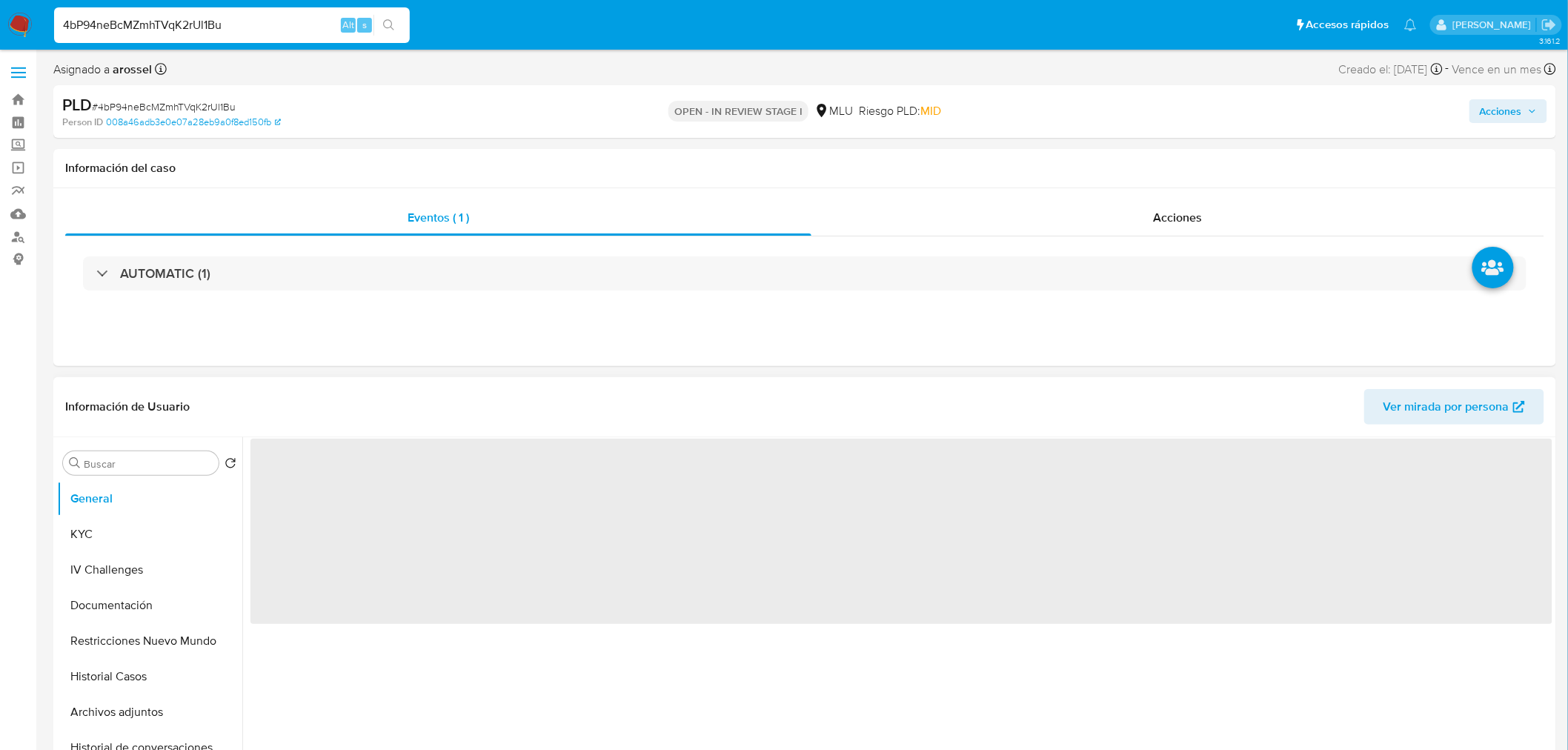
select select "10"
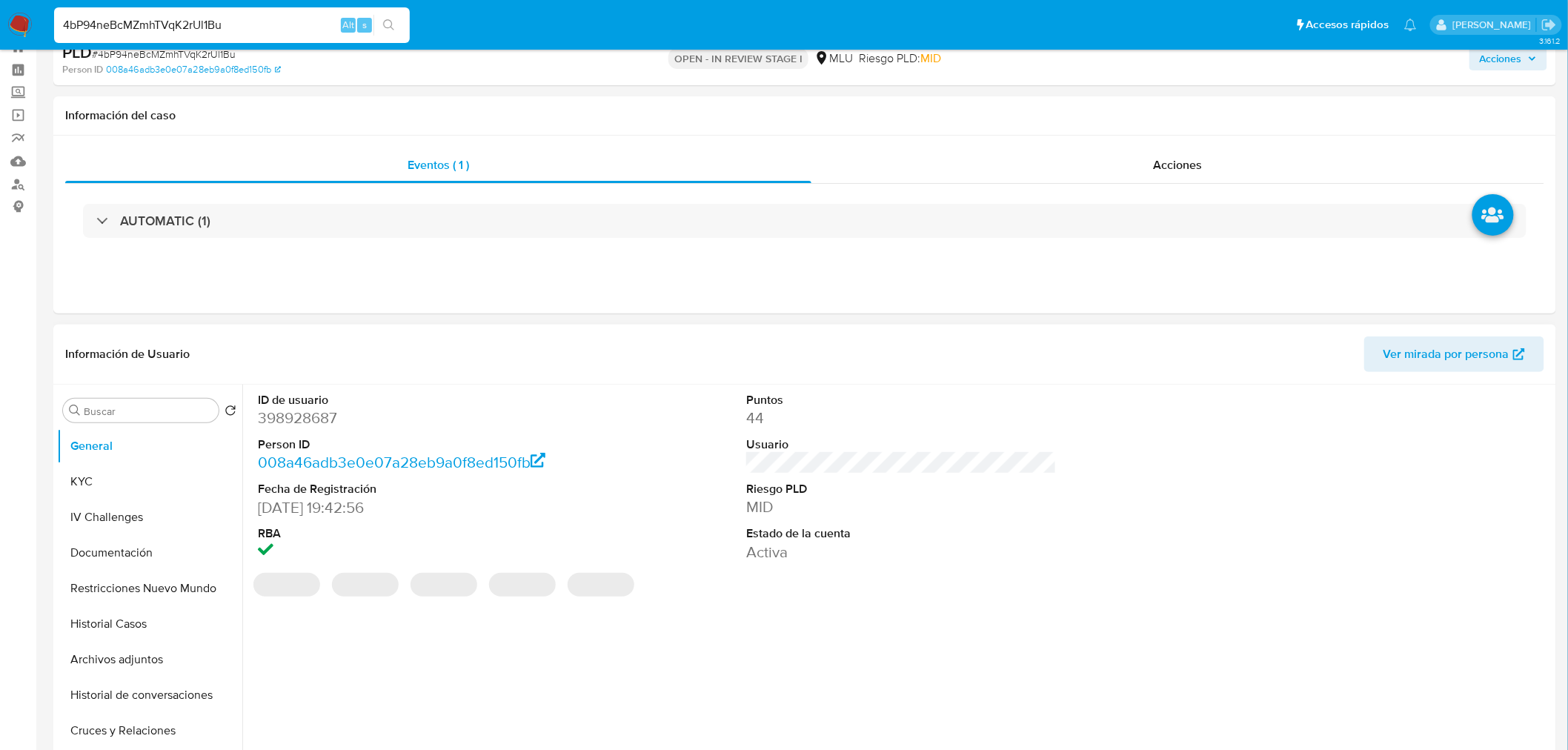
scroll to position [82, 0]
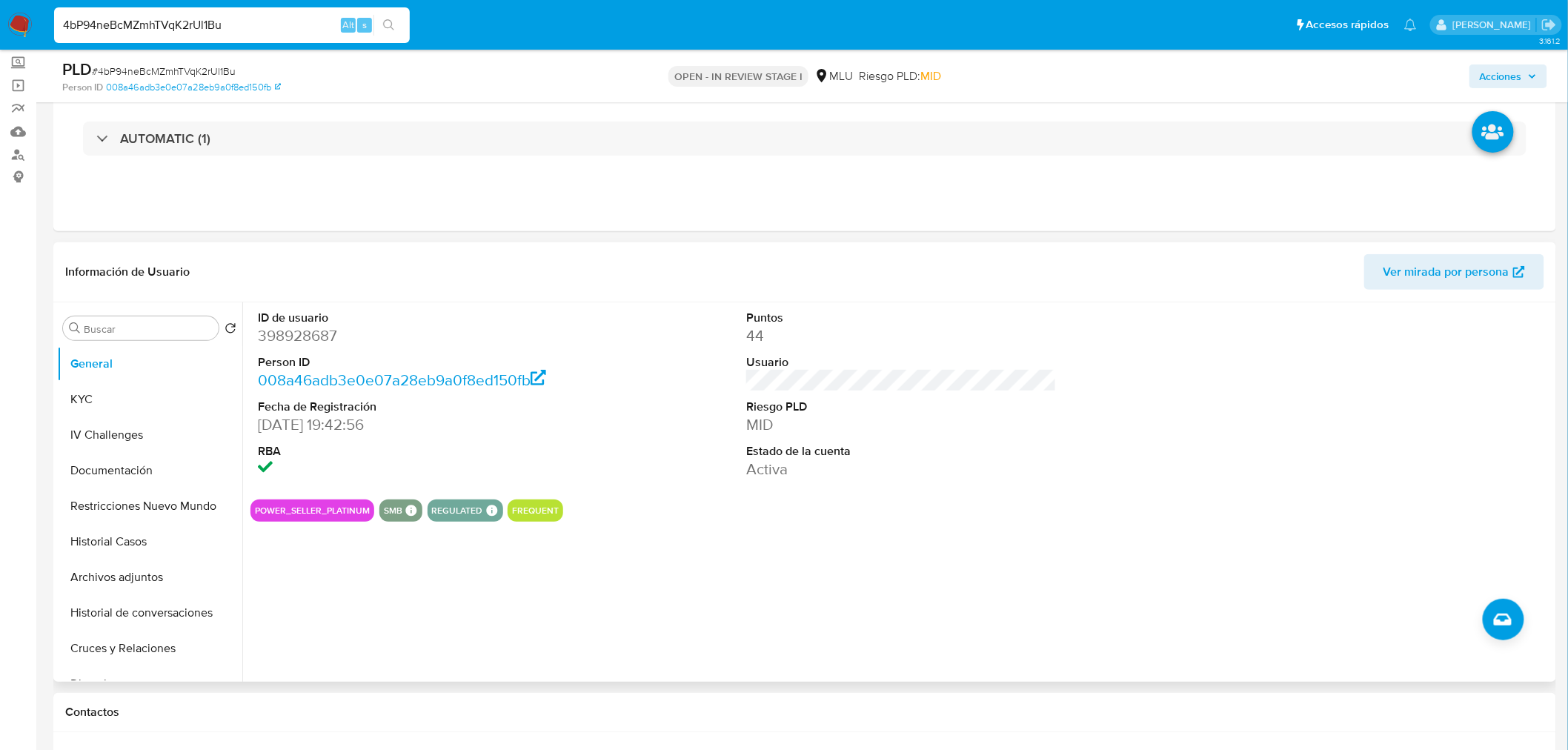
click at [1406, 279] on span "Ver mirada por persona" at bounding box center [1446, 272] width 126 height 36
click at [120, 547] on button "Historial Casos" at bounding box center [144, 541] width 174 height 36
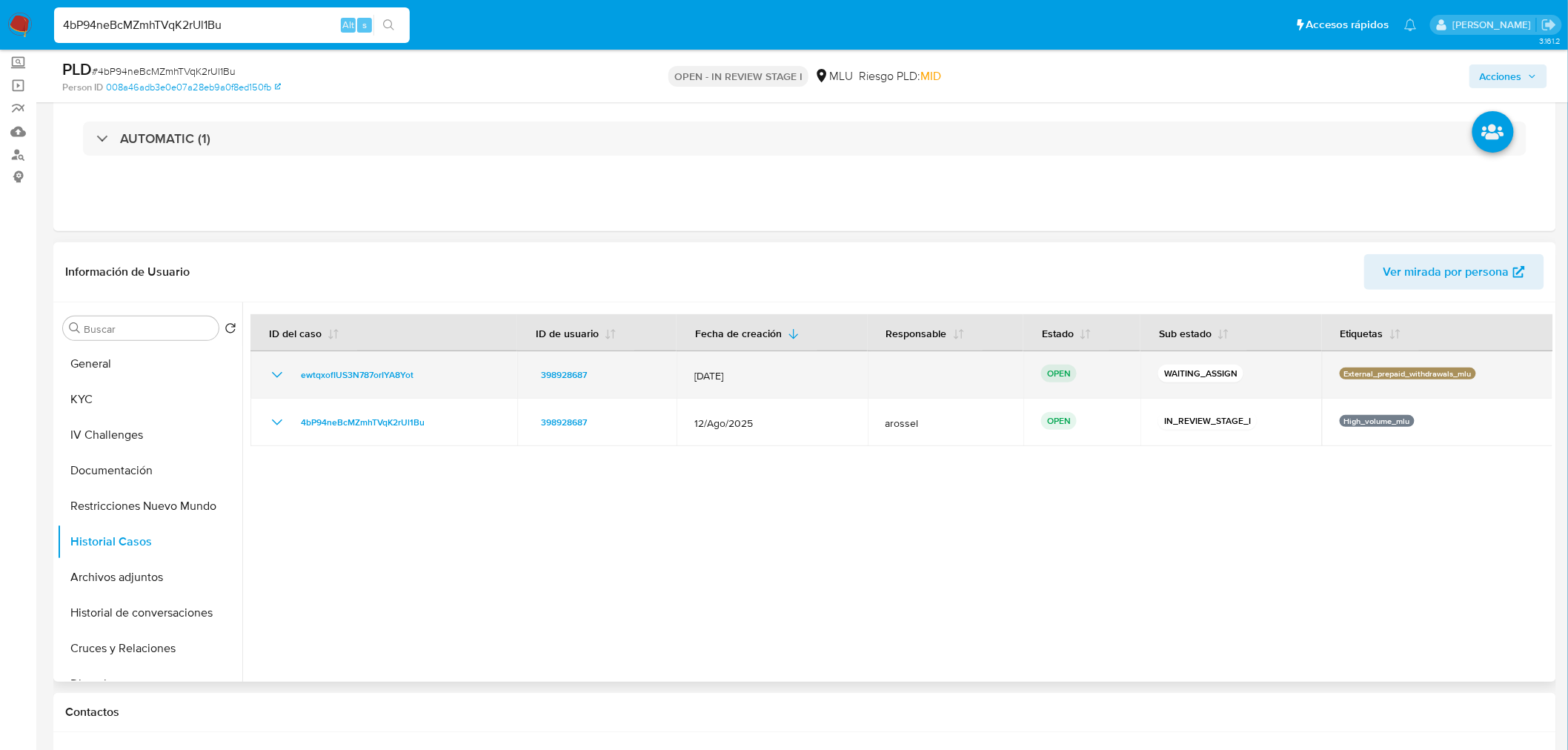
drag, startPoint x: 426, startPoint y: 373, endPoint x: 290, endPoint y: 376, distance: 136.0
click at [290, 376] on div "ewtqxofIUS3N787orIYA8Yot" at bounding box center [383, 374] width 231 height 17
click at [326, 378] on span "ewtqxofIUS3N787orIYA8Yot" at bounding box center [357, 374] width 113 height 17
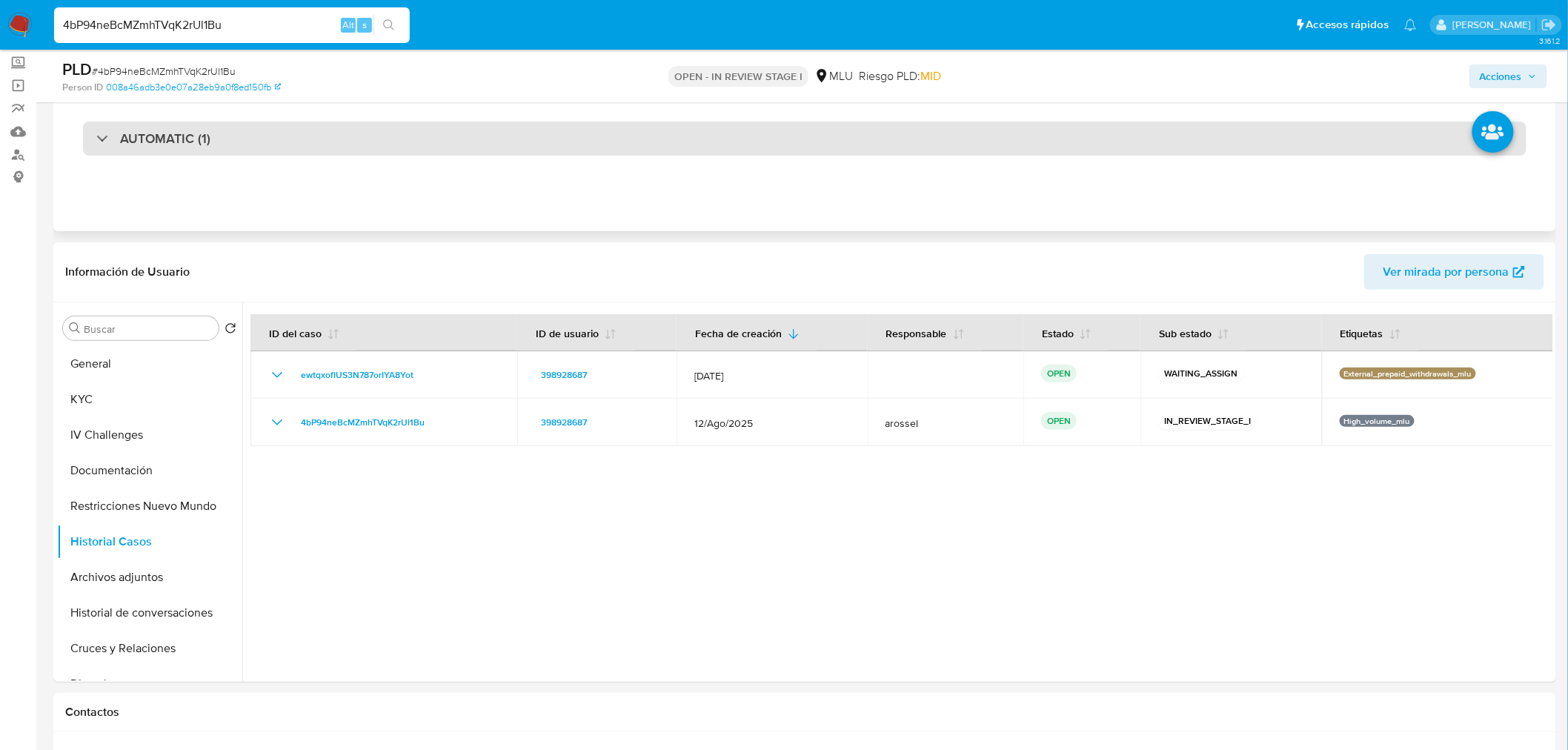
click at [222, 145] on div "AUTOMATIC (1)" at bounding box center [805, 138] width 1444 height 34
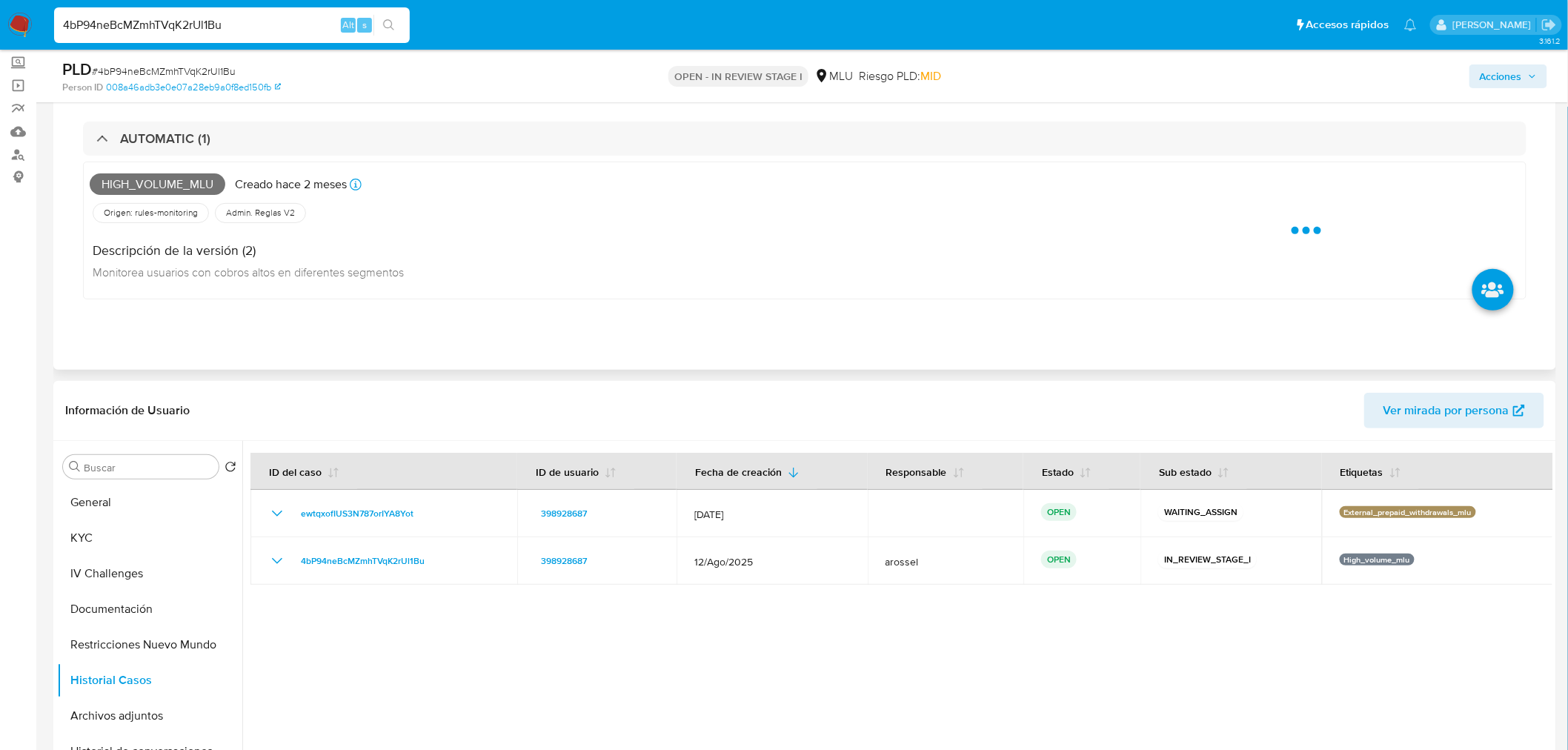
click at [183, 184] on span "High_volume_mlu" at bounding box center [157, 185] width 135 height 22
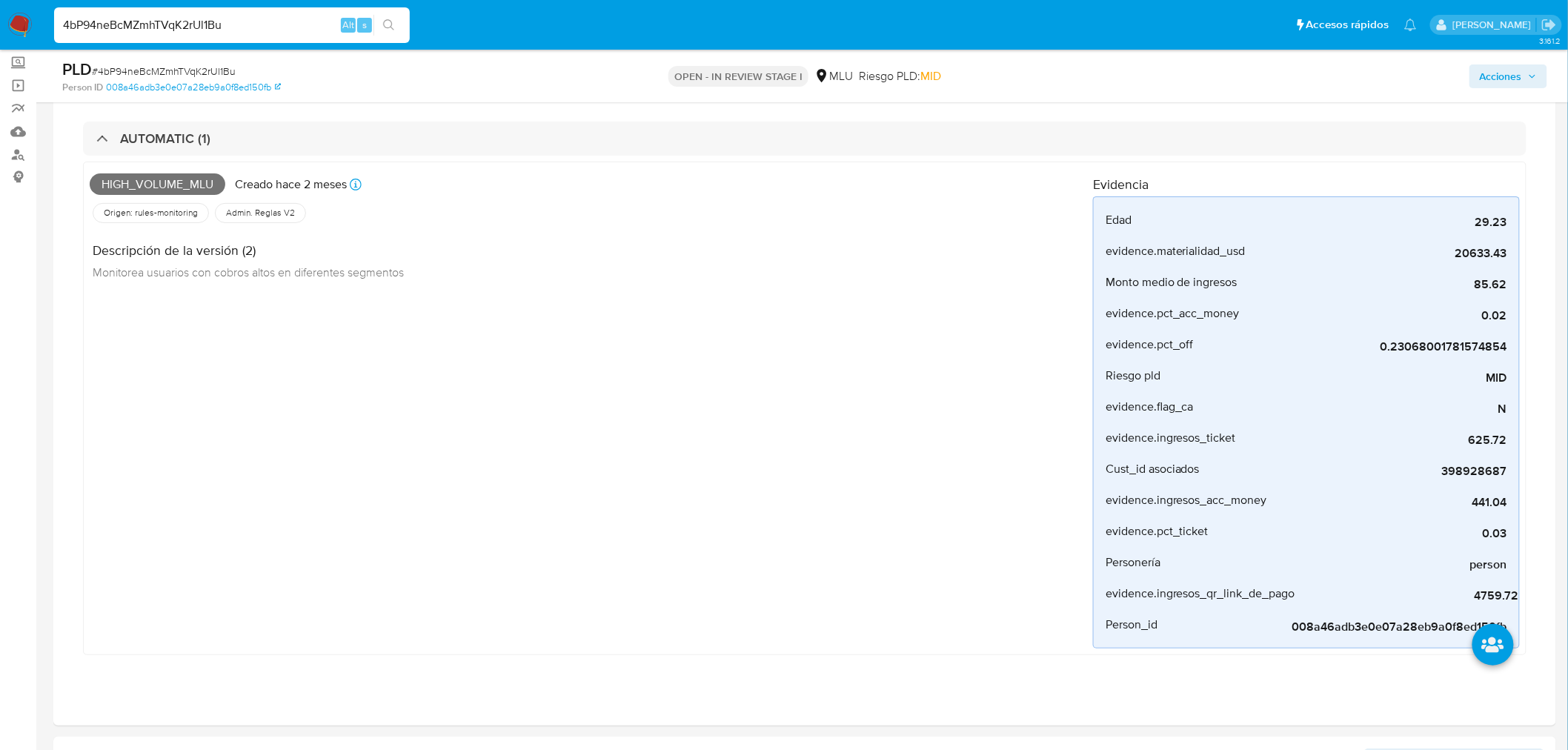
click at [200, 60] on div "PLD # 4bP94neBcMZmhTVqK2rUl1Bu" at bounding box center [306, 70] width 489 height 22
click at [200, 69] on span "# 4bP94neBcMZmhTVqK2rUl1Bu" at bounding box center [163, 71] width 144 height 15
copy span "4bP94neBcMZmhTVqK2rUl1Bu"
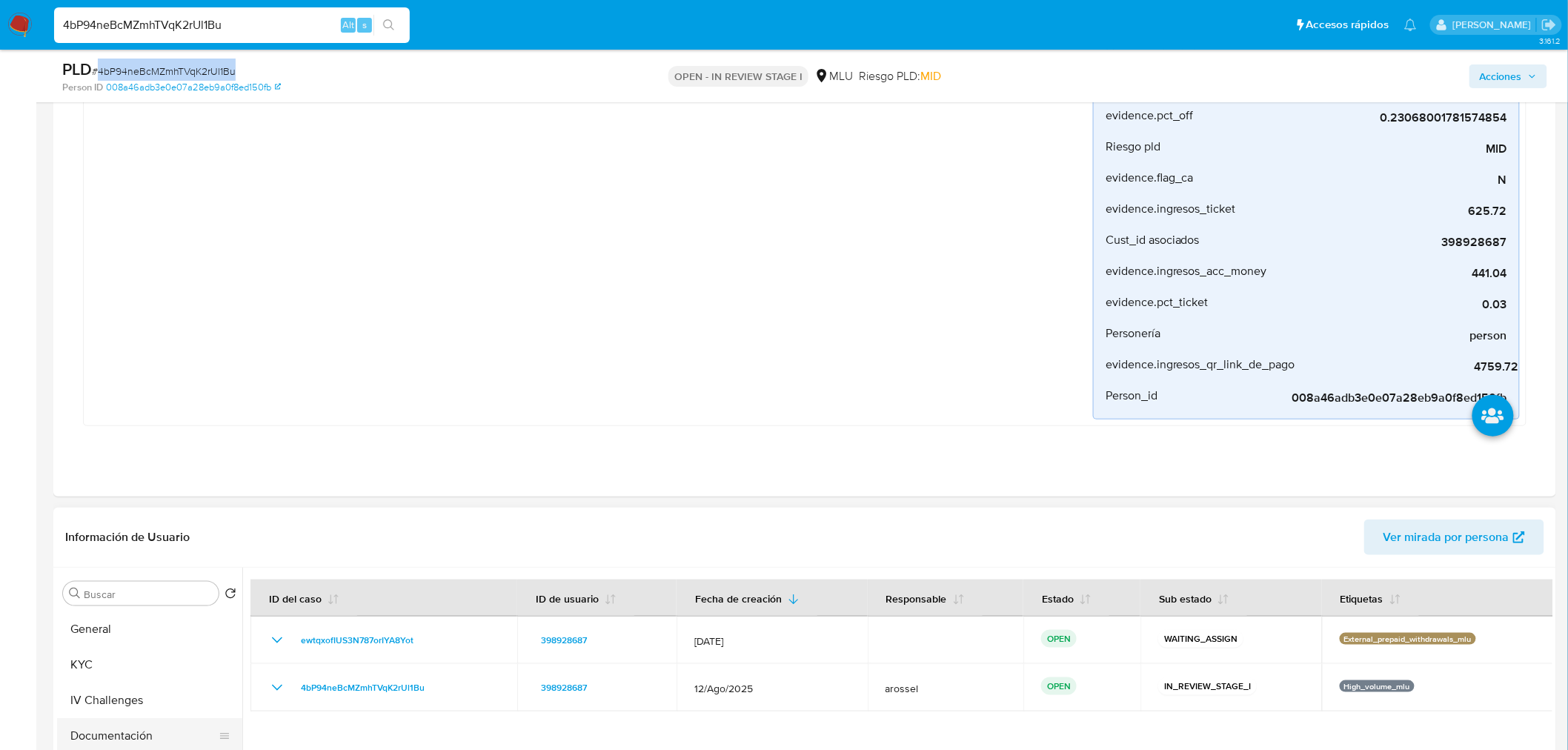
scroll to position [575, 0]
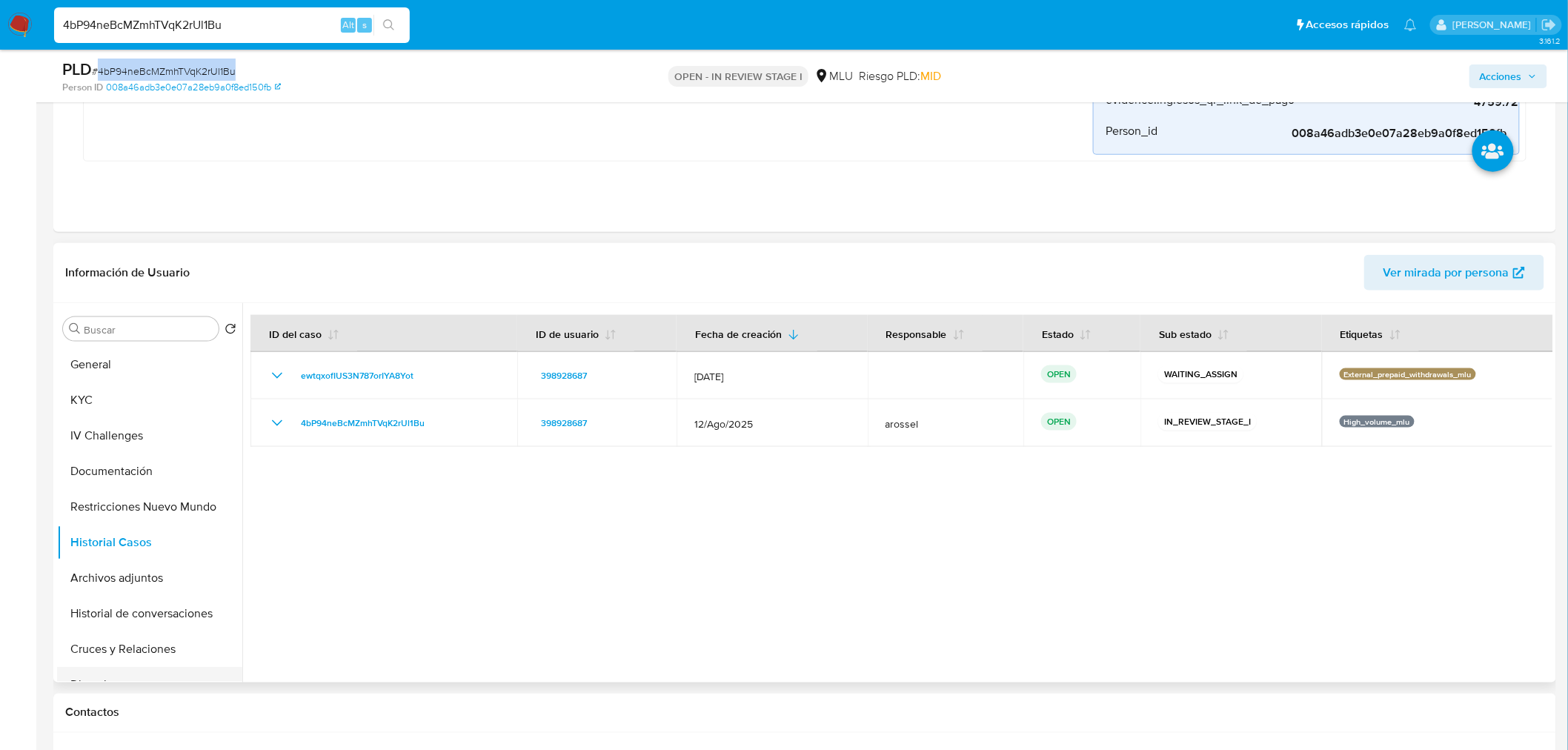
click at [172, 667] on button "Direcciones" at bounding box center [144, 684] width 174 height 36
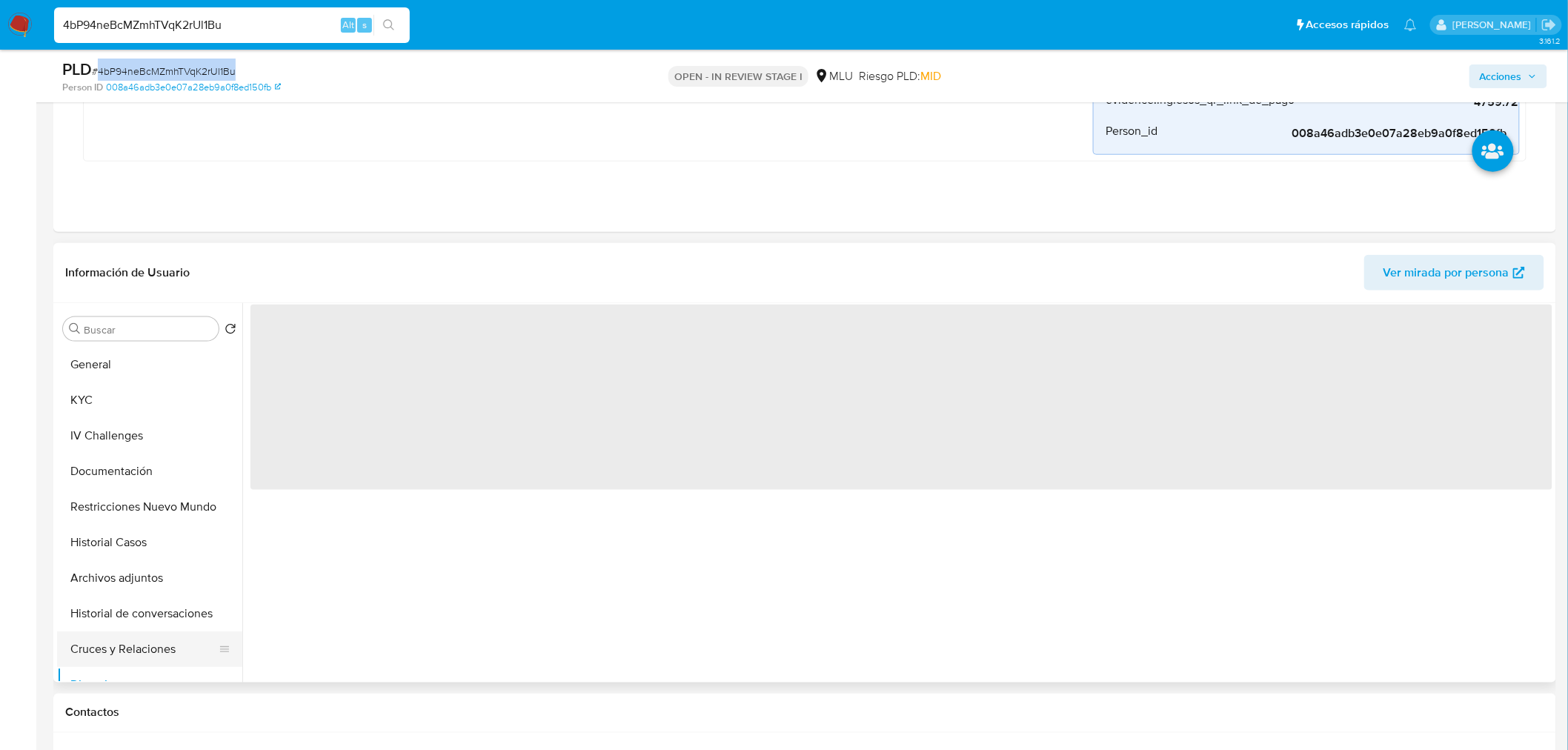
click at [170, 648] on button "Cruces y Relaciones" at bounding box center [144, 648] width 174 height 36
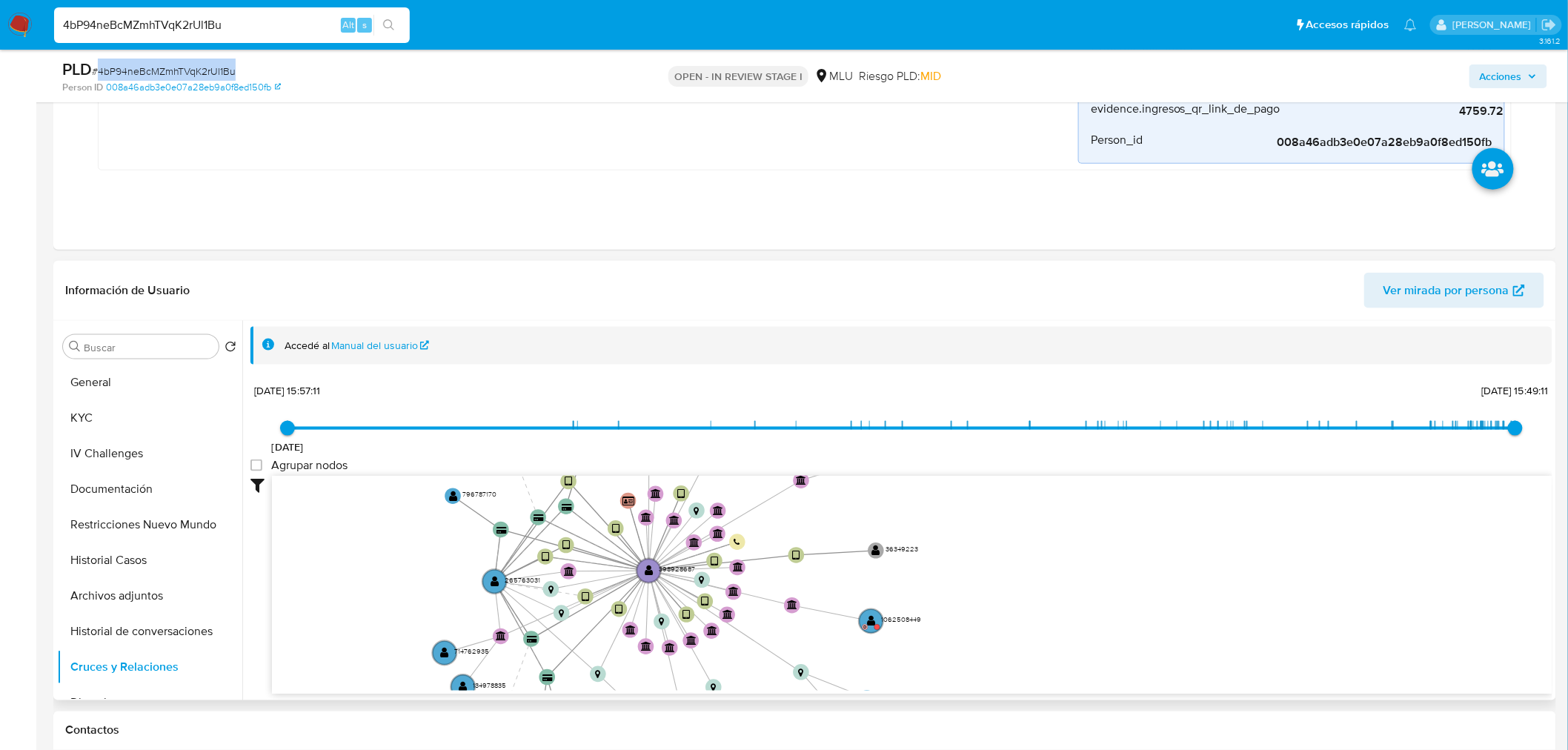
drag, startPoint x: 1024, startPoint y: 453, endPoint x: 1017, endPoint y: 572, distance: 119.2
click at [1017, 572] on div "11/2/2020 11/2/2020, 15:57:11 30/9/2025, 15:49:11 Agrupar nodos Filtros Confian…" at bounding box center [901, 563] width 1302 height 368
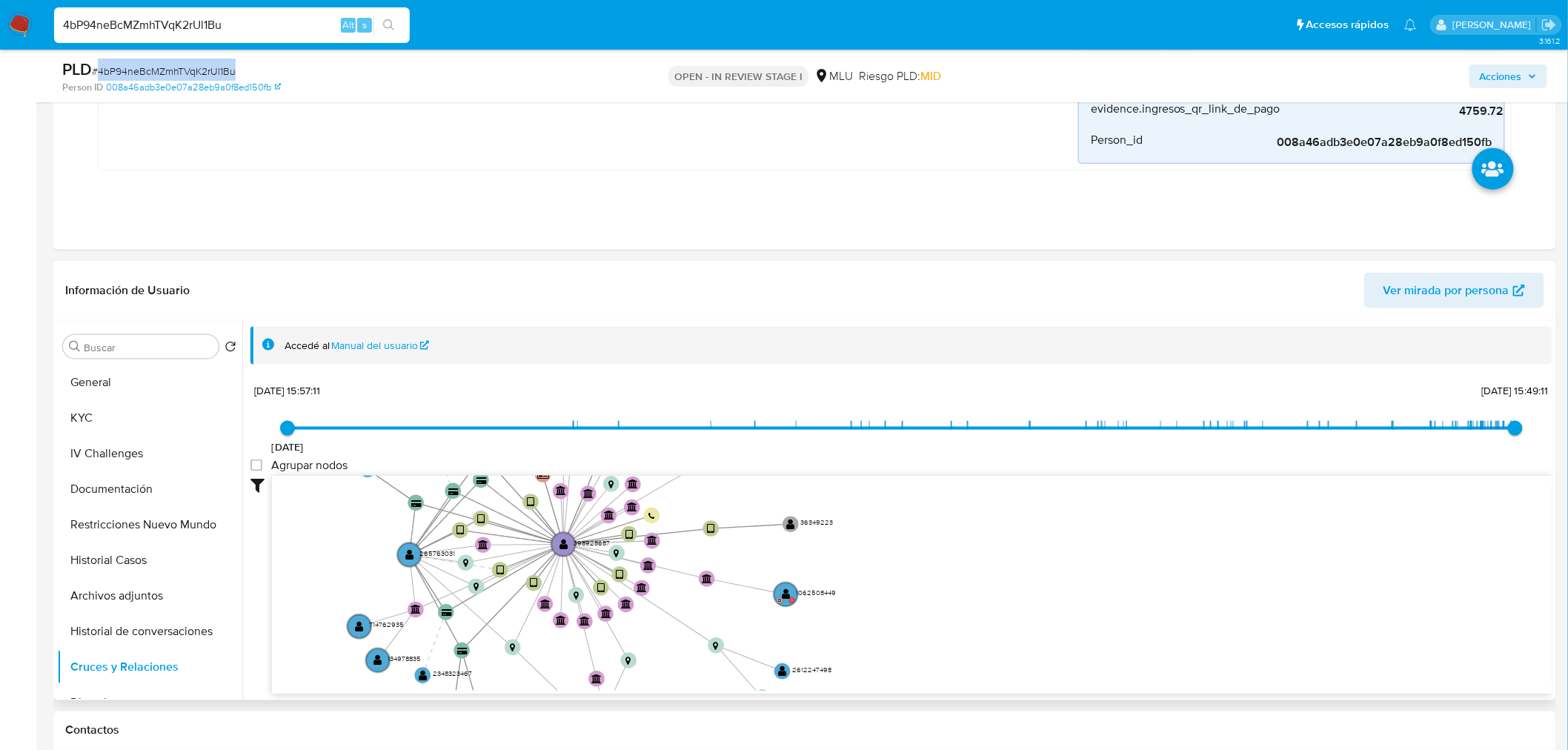
drag, startPoint x: 1019, startPoint y: 533, endPoint x: 933, endPoint y: 477, distance: 102.6
click at [933, 477] on icon "device-666dce98f6c71927267c90ea  user-398928687  398928687 device-64ac176f088…" at bounding box center [911, 583] width 1280 height 215
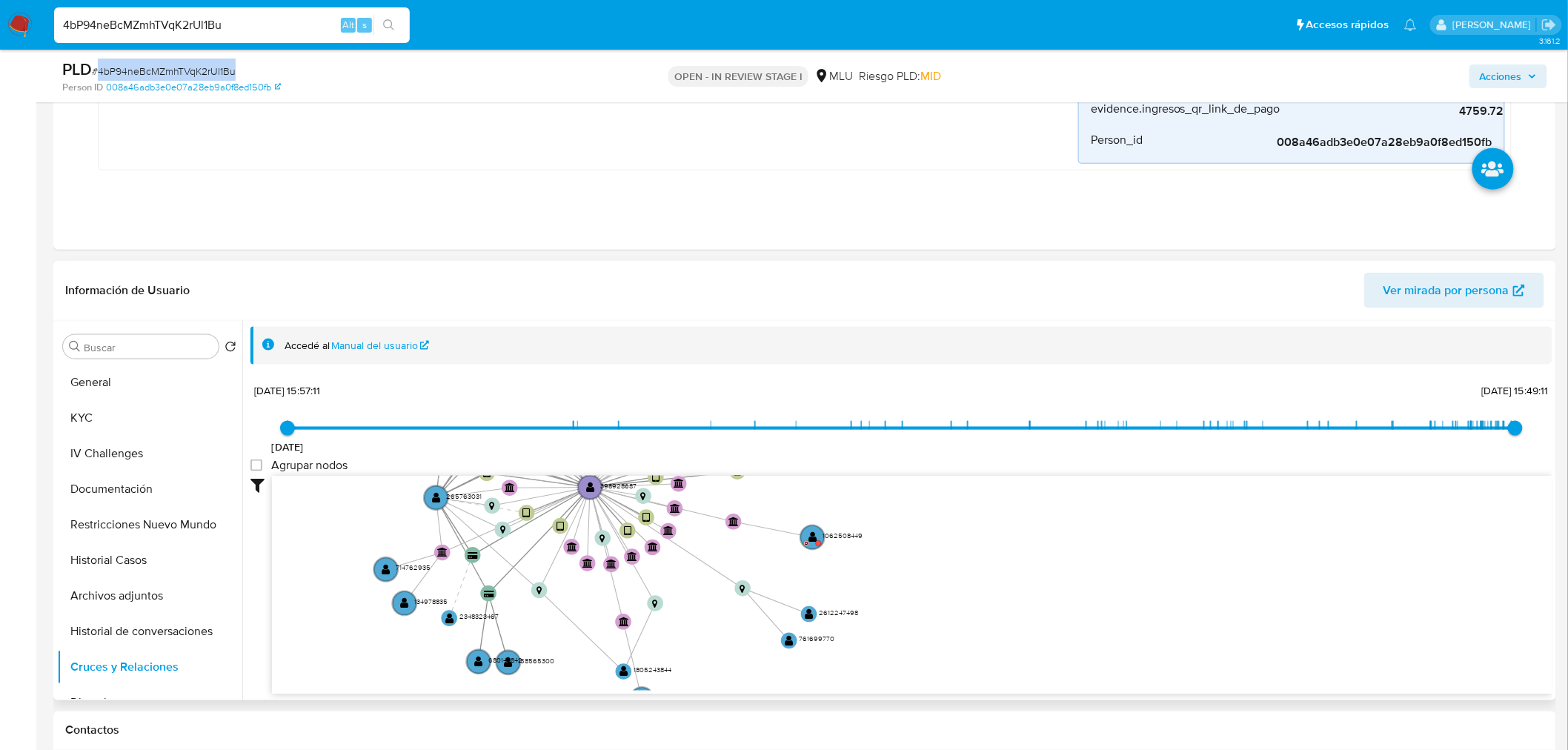
drag, startPoint x: 925, startPoint y: 584, endPoint x: 894, endPoint y: 571, distance: 33.6
click at [939, 560] on icon "device-666dce98f6c71927267c90ea  user-398928687  398928687 device-64ac176f088…" at bounding box center [911, 583] width 1280 height 215
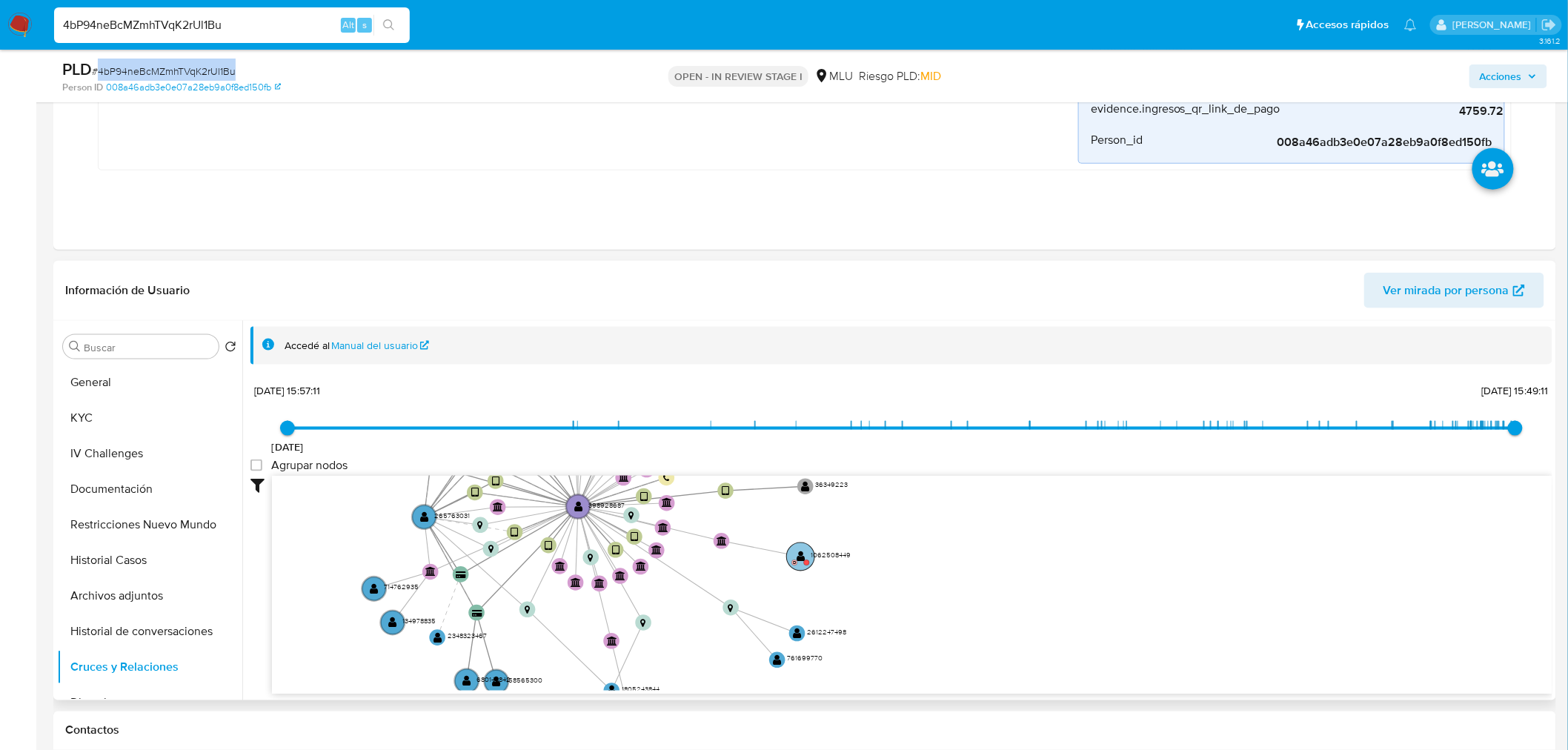
click at [805, 551] on circle at bounding box center [800, 556] width 28 height 28
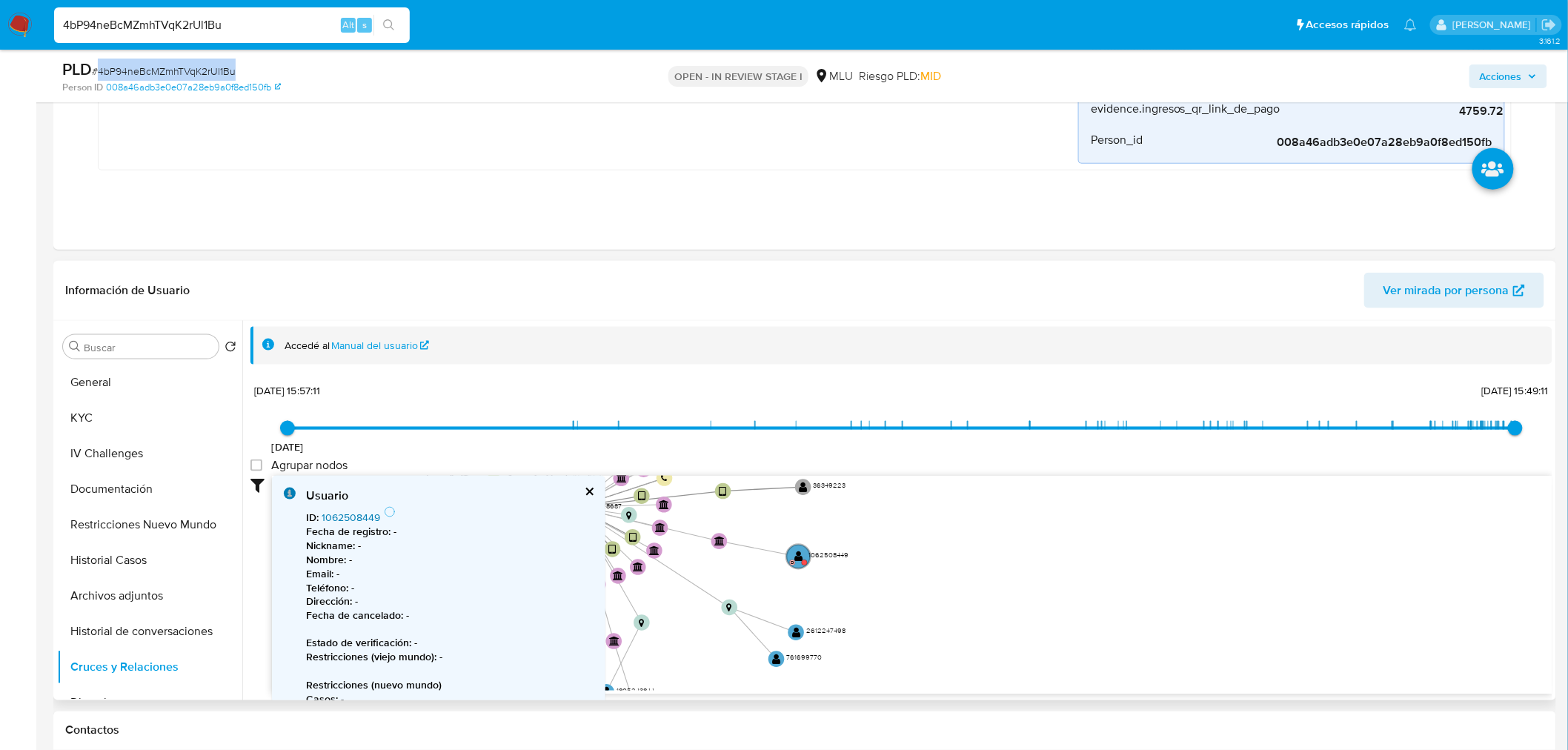
click at [360, 512] on link "1062508449" at bounding box center [350, 517] width 59 height 15
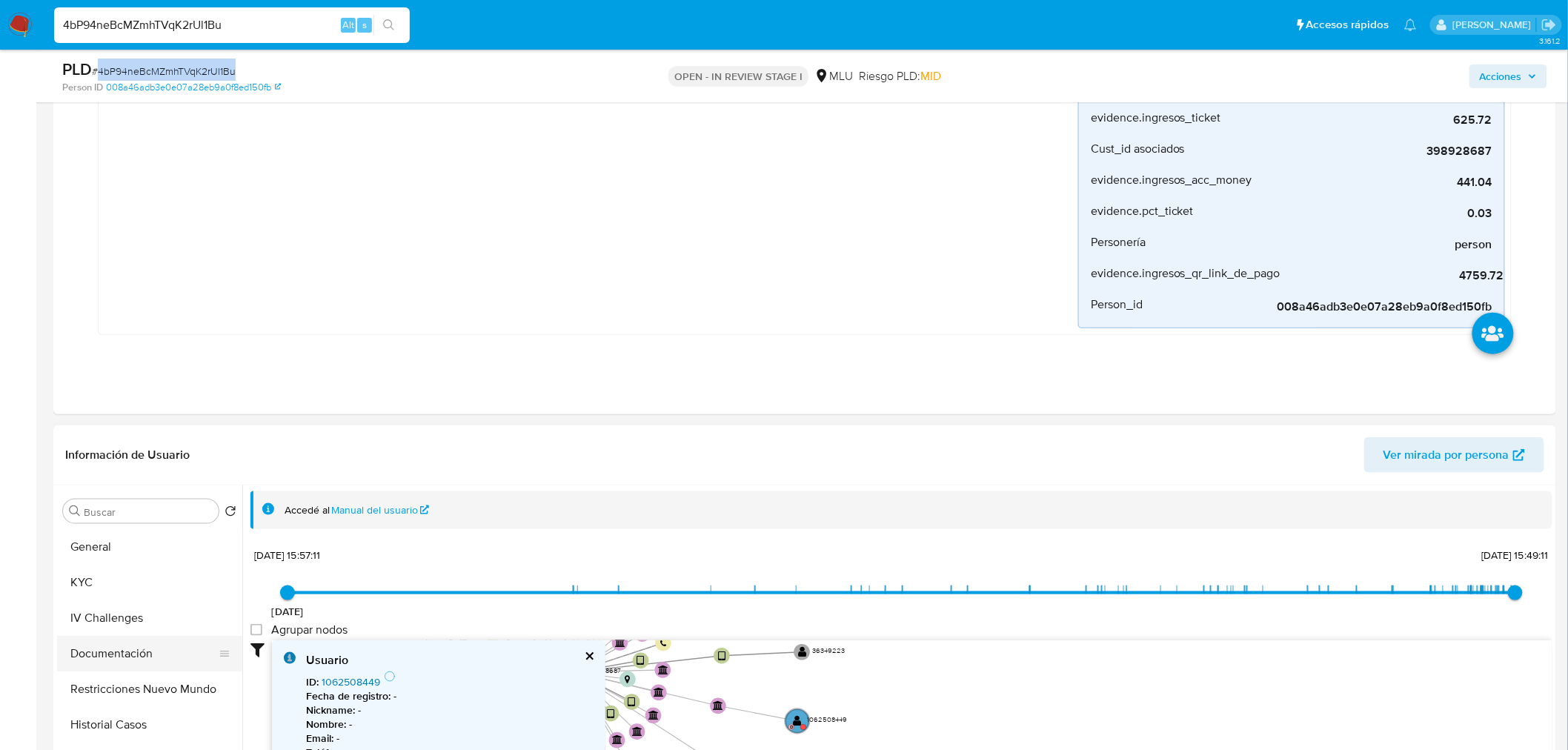
scroll to position [493, 0]
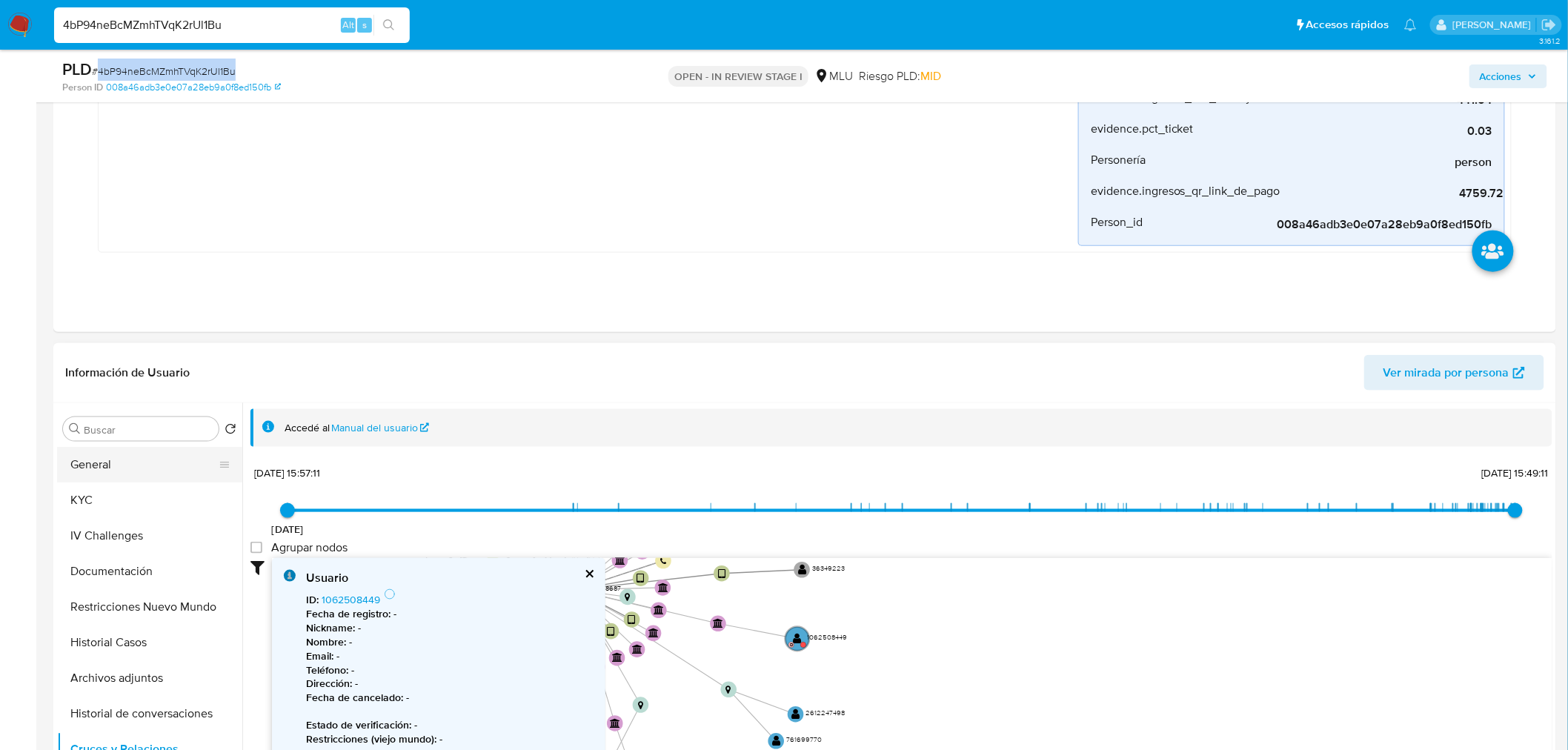
click at [85, 455] on button "General" at bounding box center [144, 464] width 174 height 36
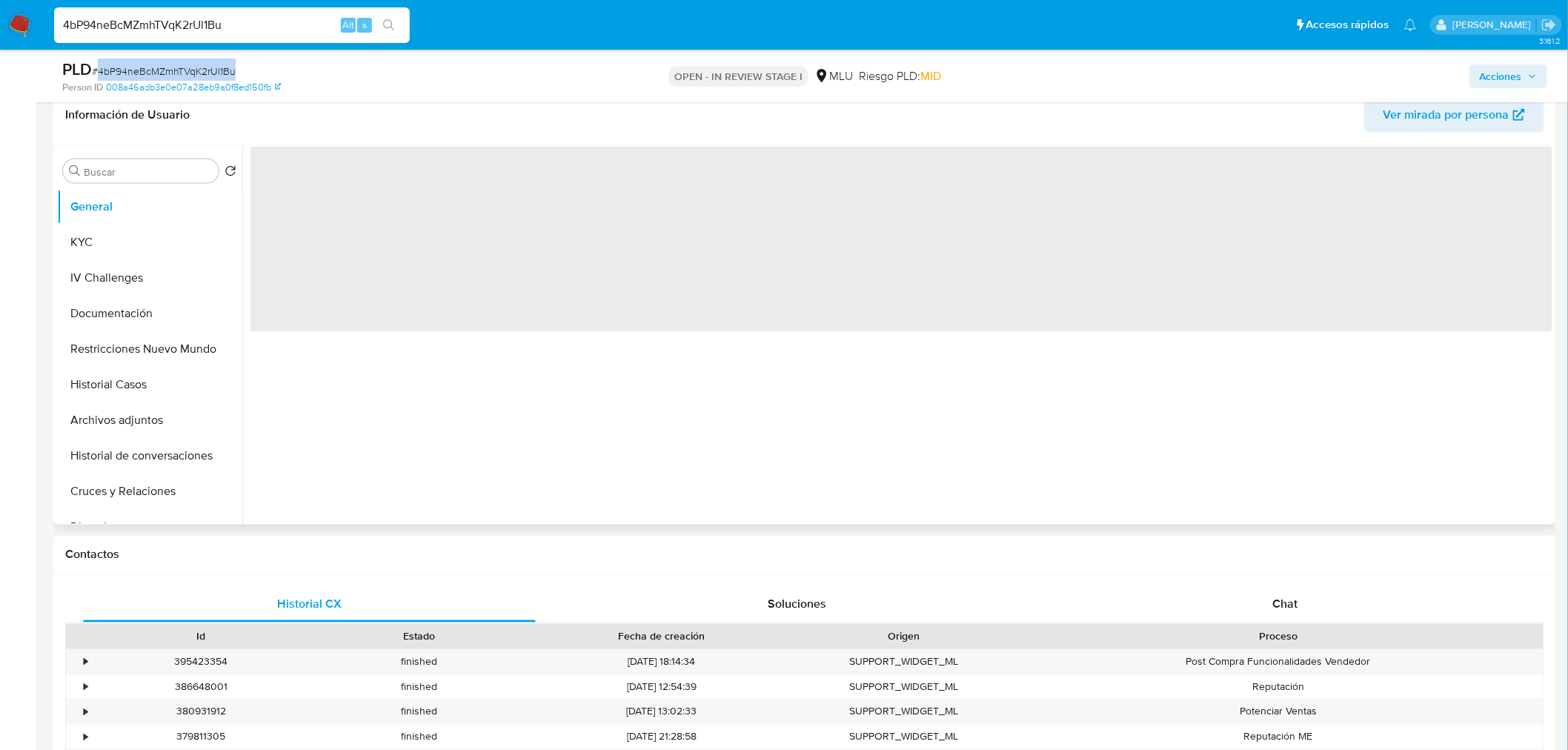
scroll to position [741, 0]
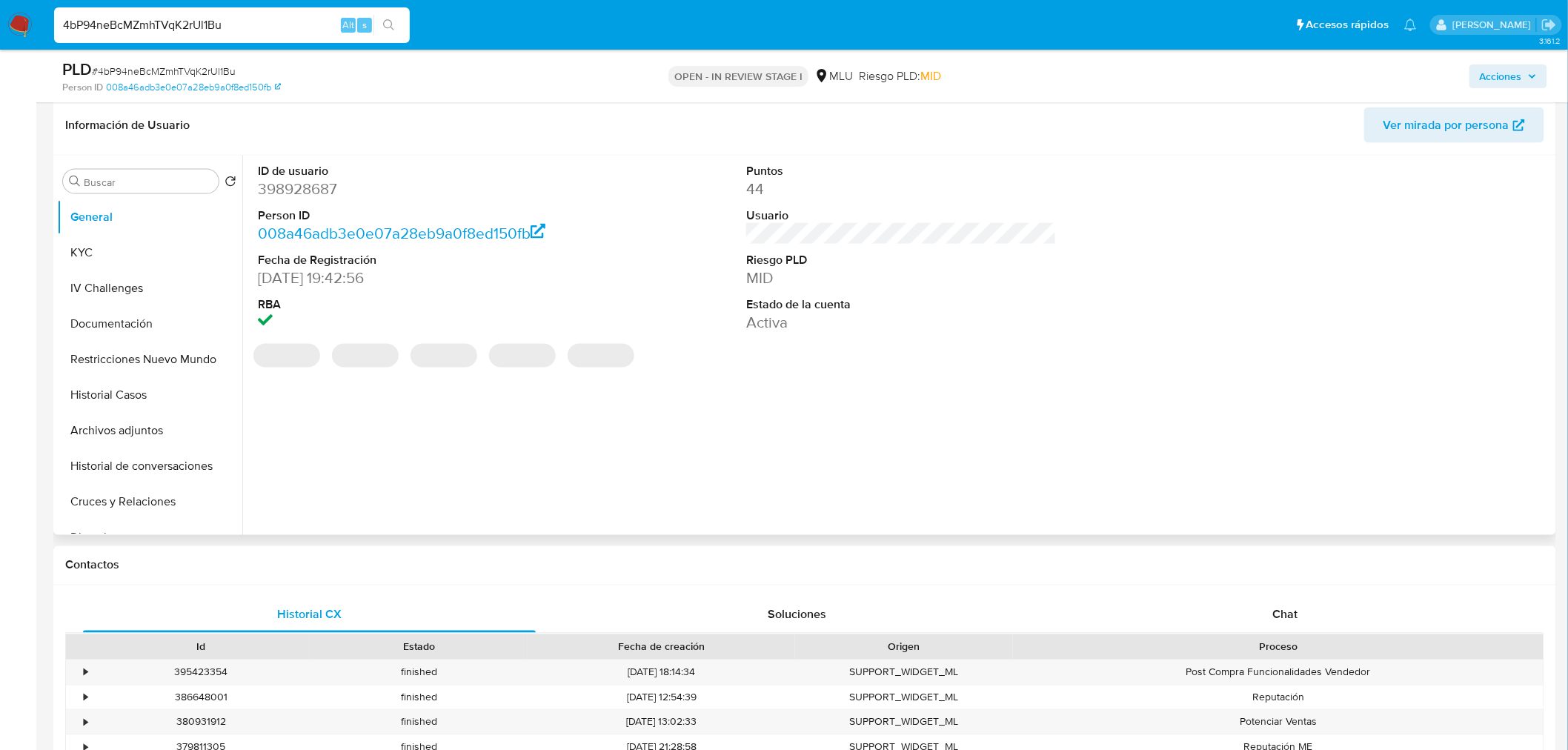
click at [313, 189] on dd "398928687" at bounding box center [413, 188] width 310 height 21
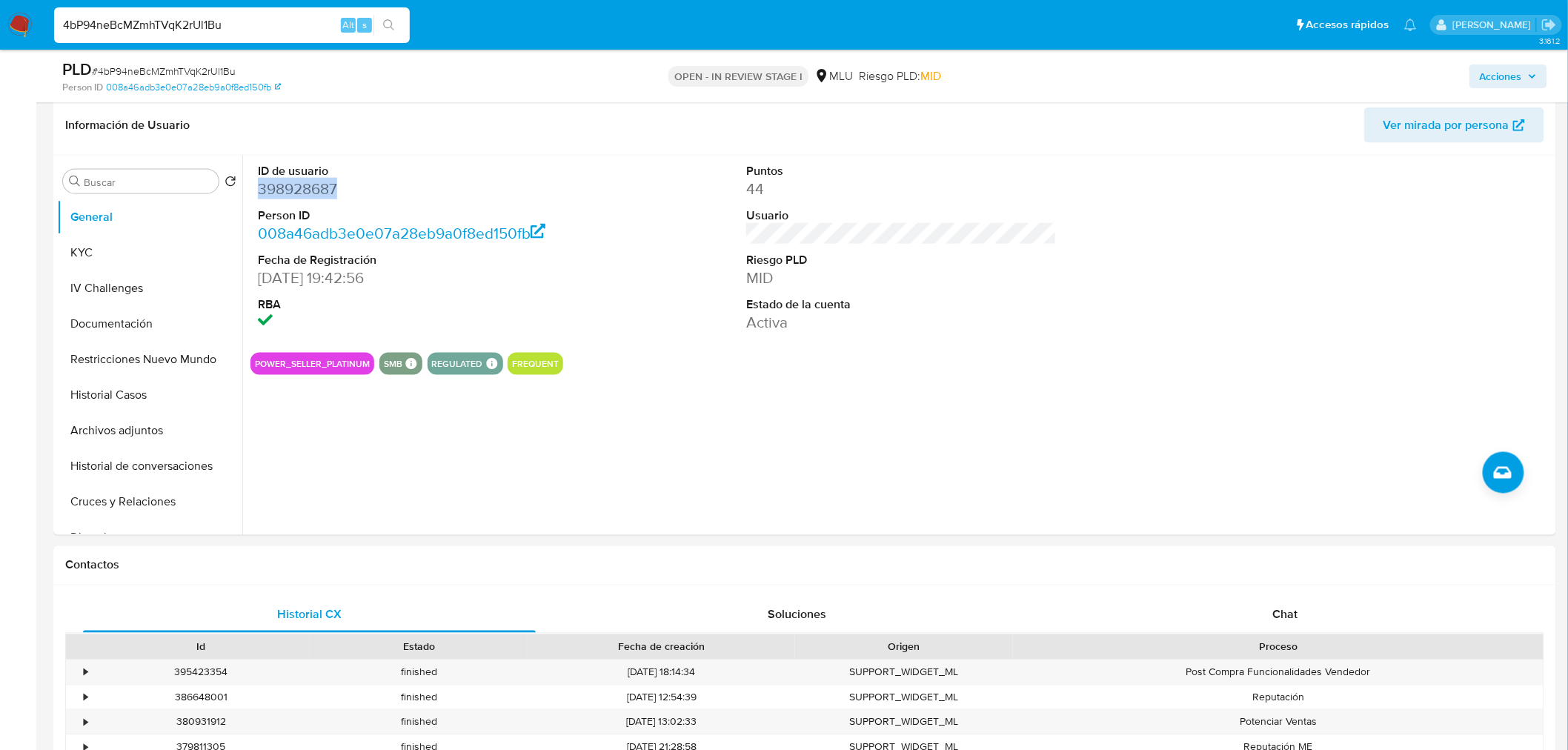
copy dd "398928687"
click at [113, 267] on button "KYC" at bounding box center [144, 252] width 174 height 36
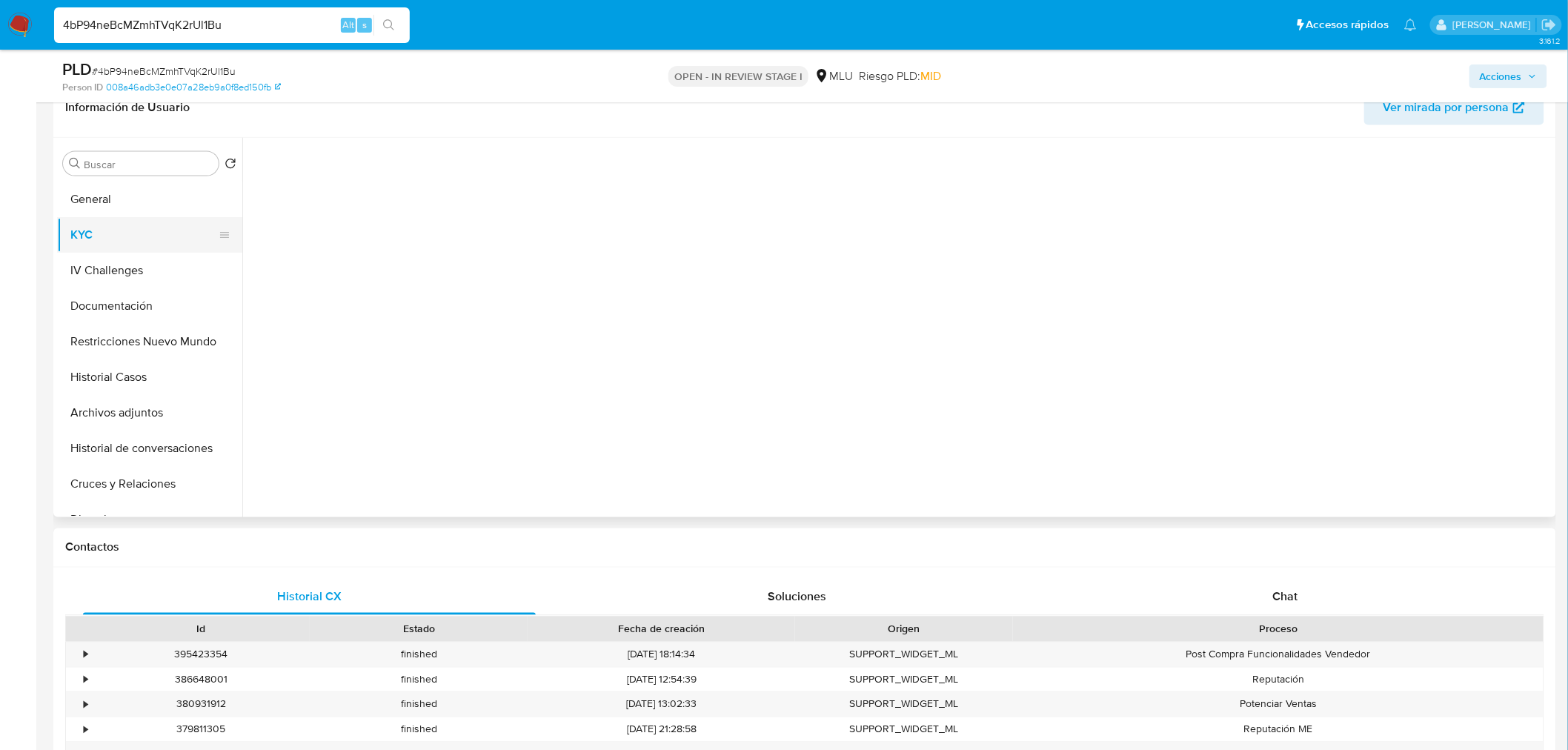
click at [113, 250] on button "KYC" at bounding box center [144, 234] width 174 height 36
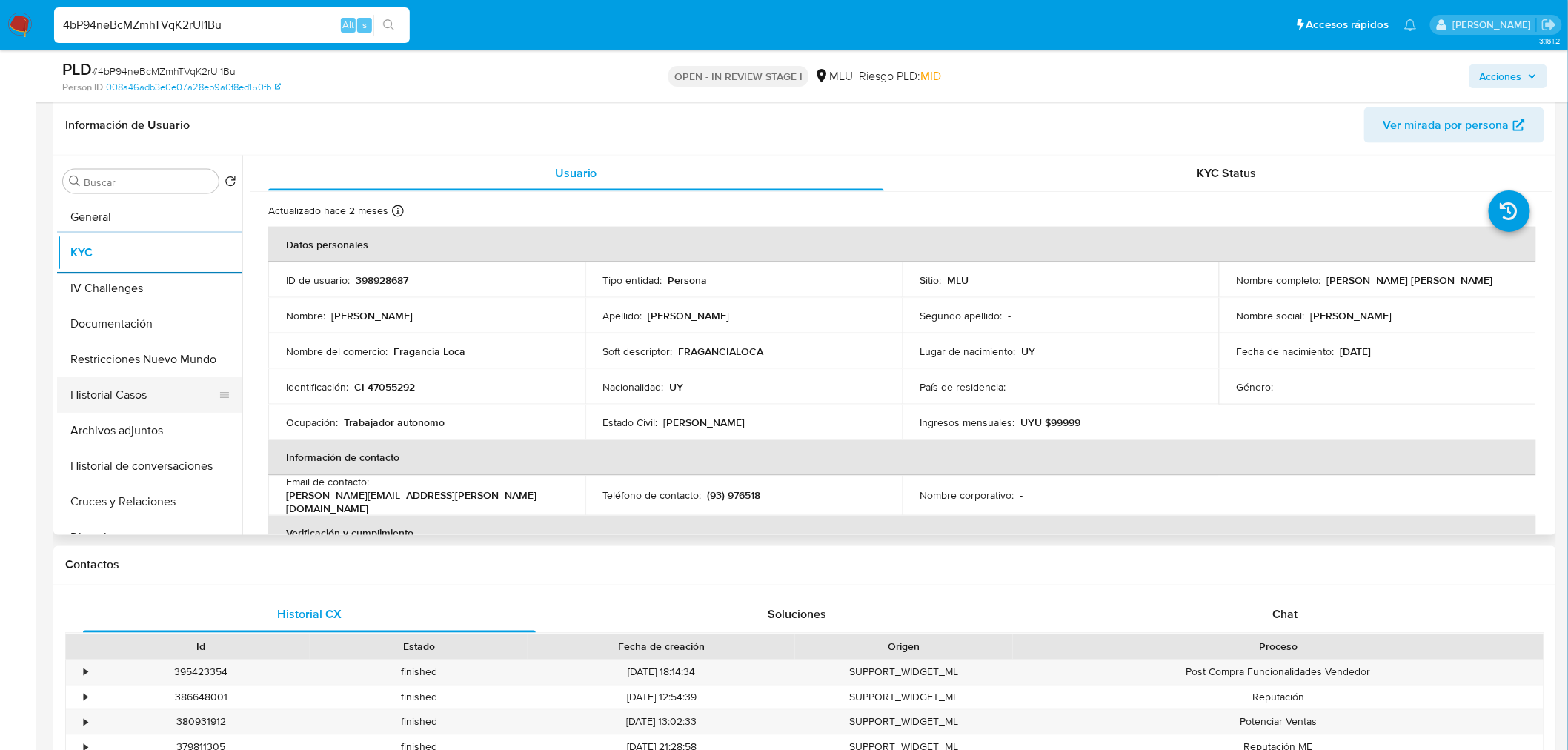
scroll to position [82, 0]
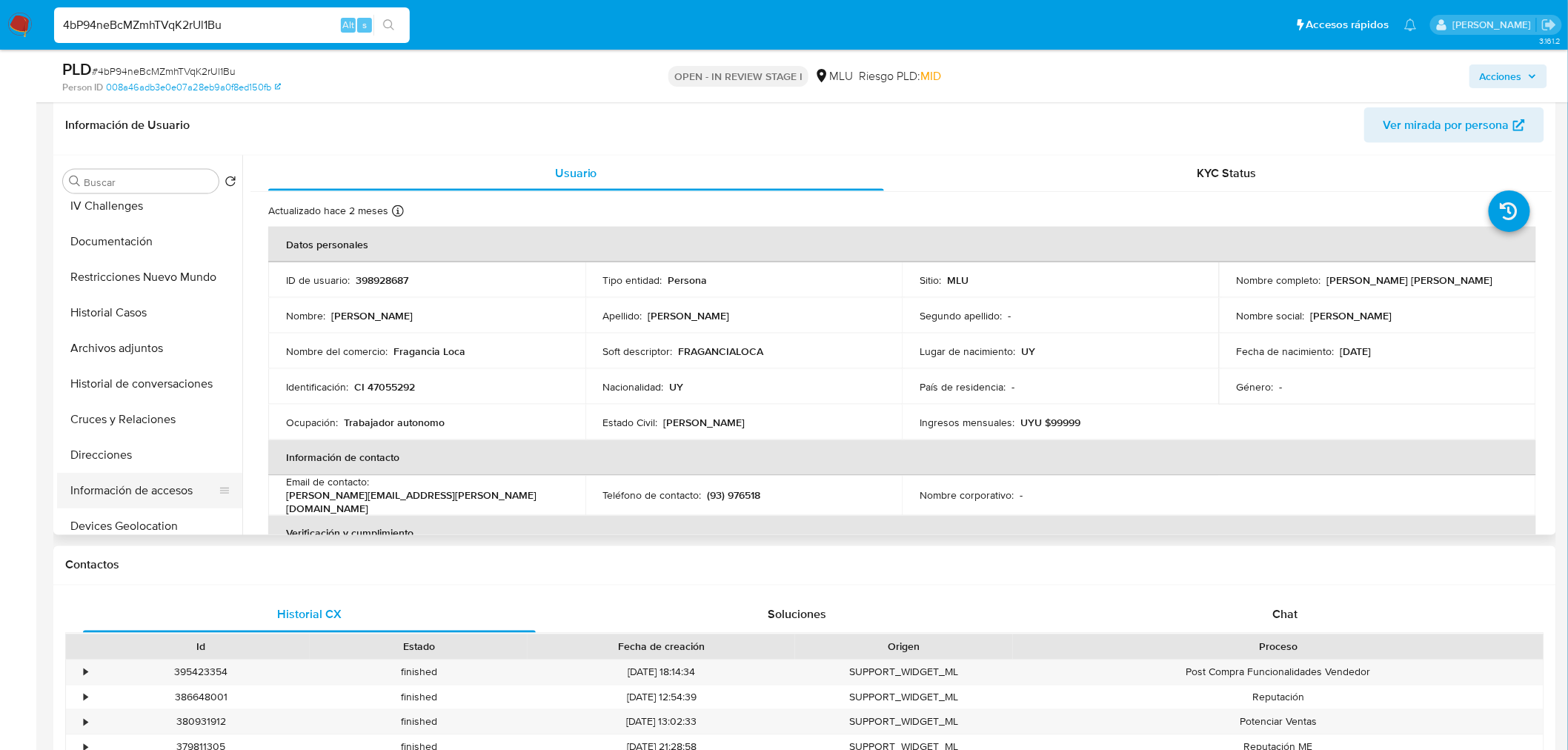
click at [150, 495] on button "Información de accesos" at bounding box center [144, 490] width 174 height 36
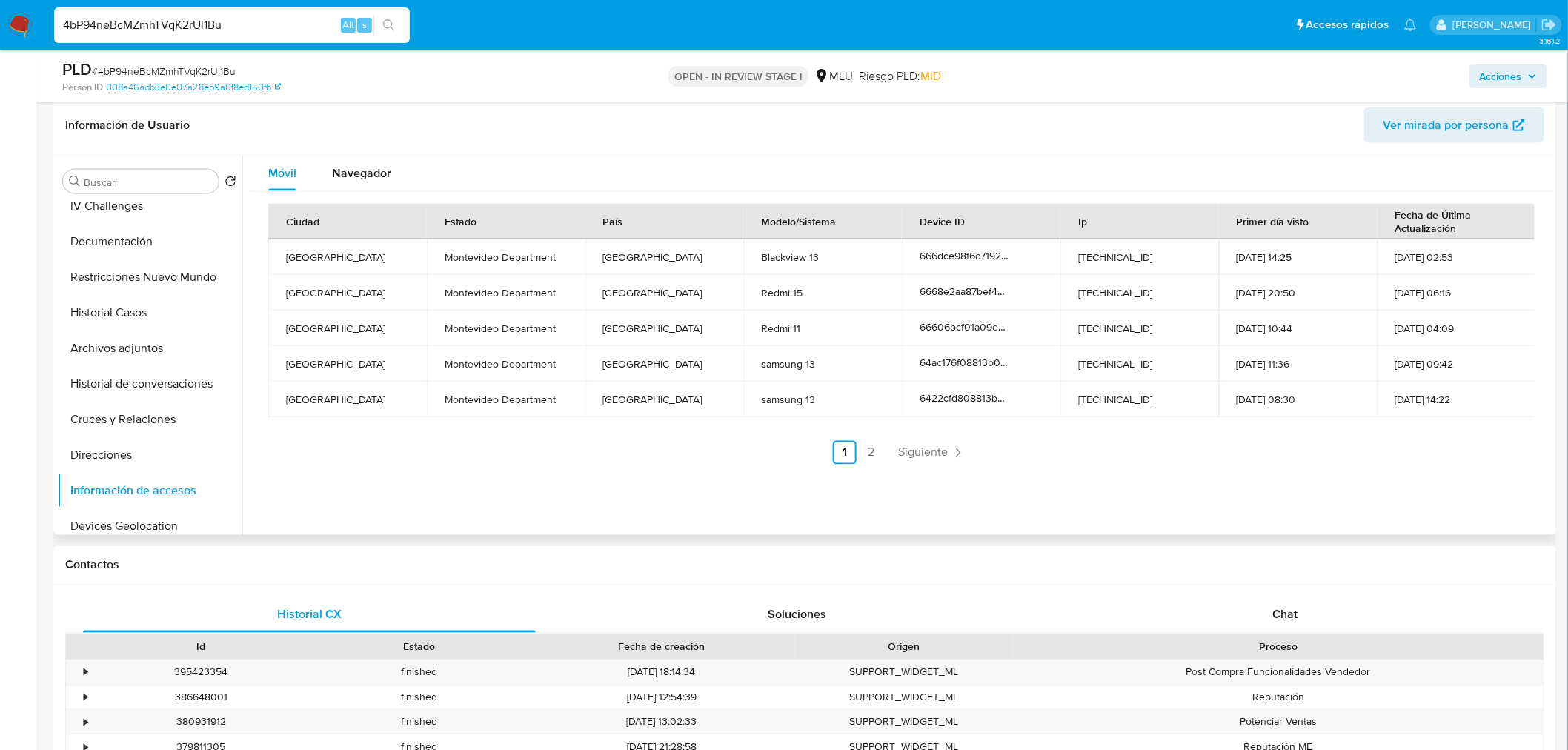
click at [946, 453] on link "Siguiente" at bounding box center [931, 453] width 80 height 24
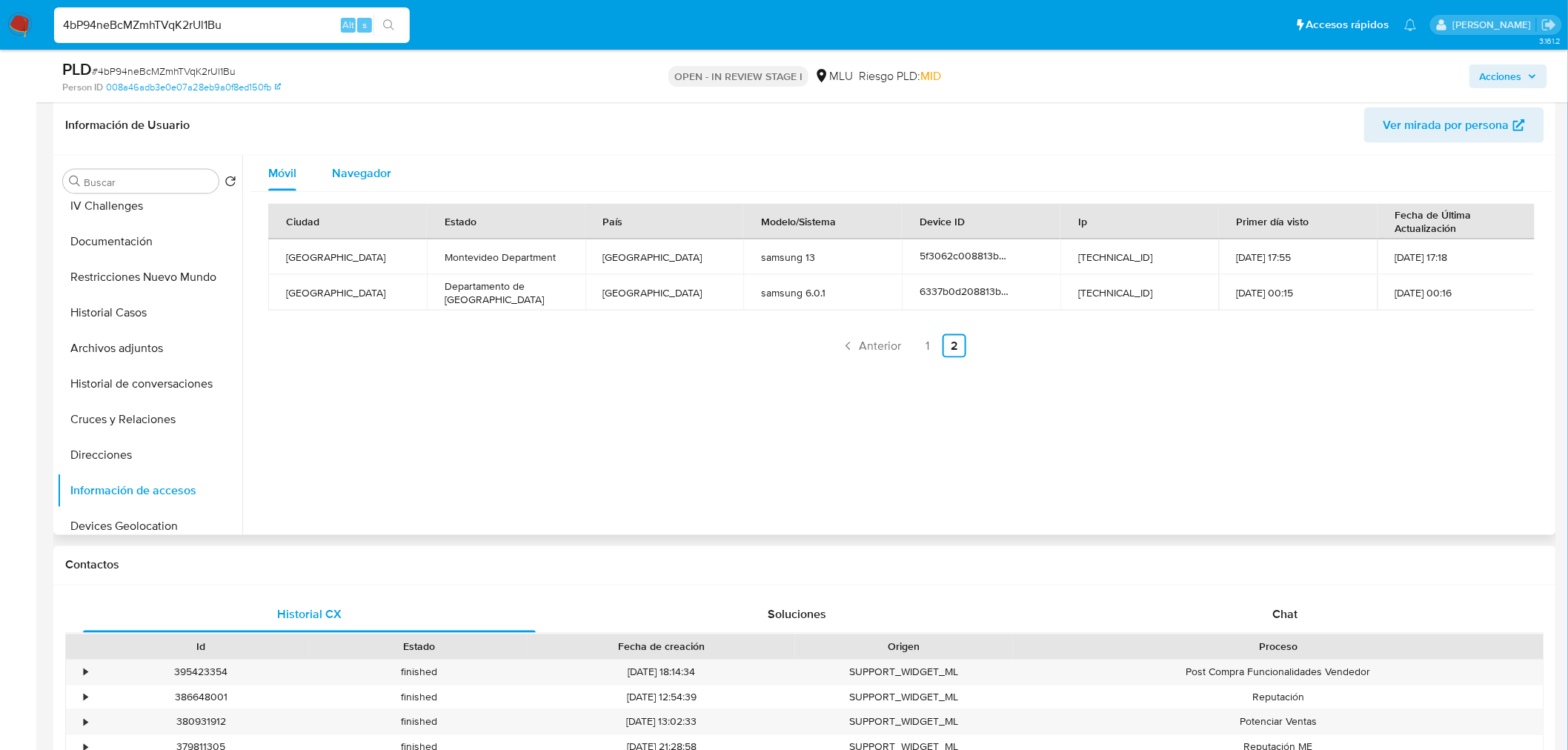
click at [364, 165] on span "Navegador" at bounding box center [361, 173] width 59 height 17
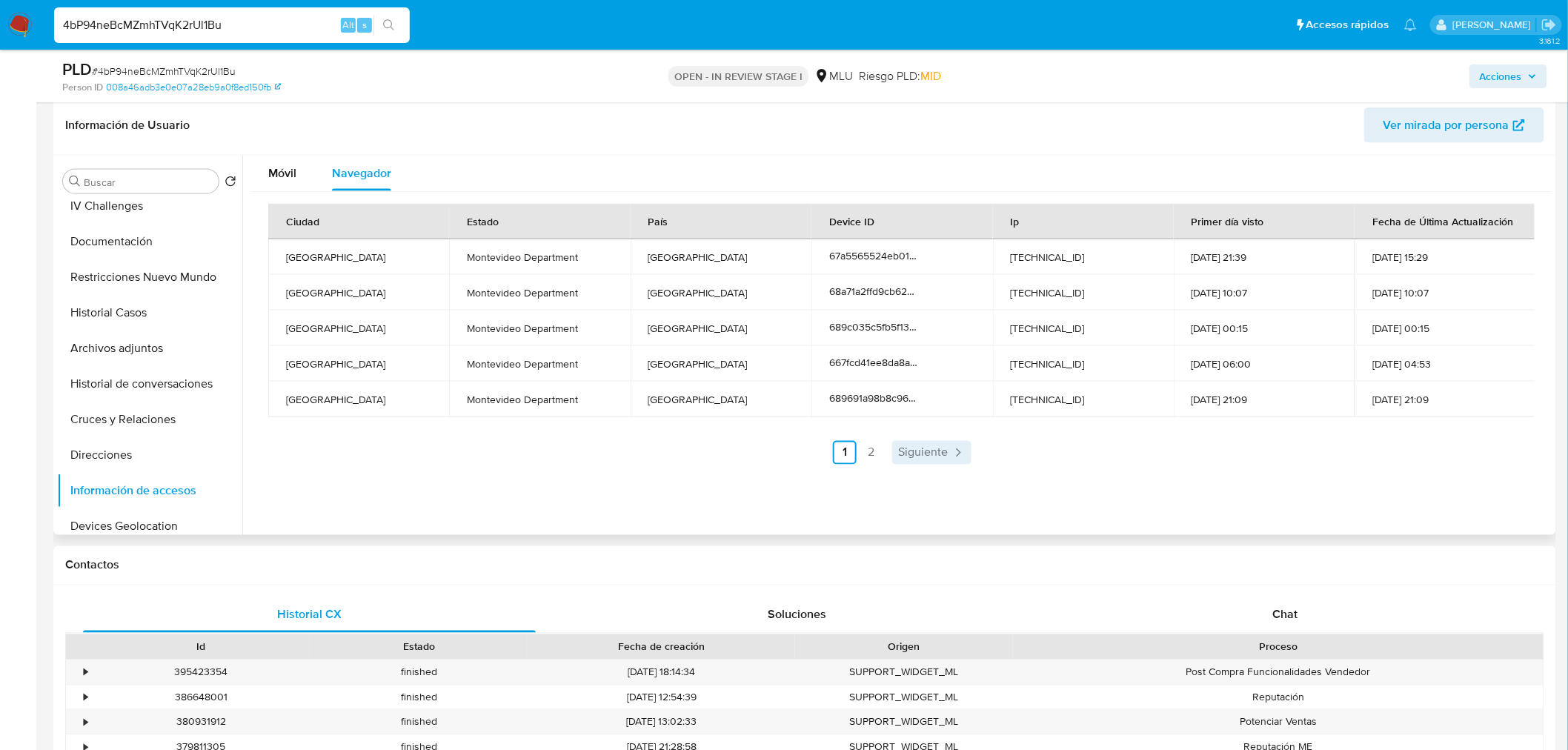
click at [908, 461] on link "Siguiente" at bounding box center [931, 453] width 80 height 24
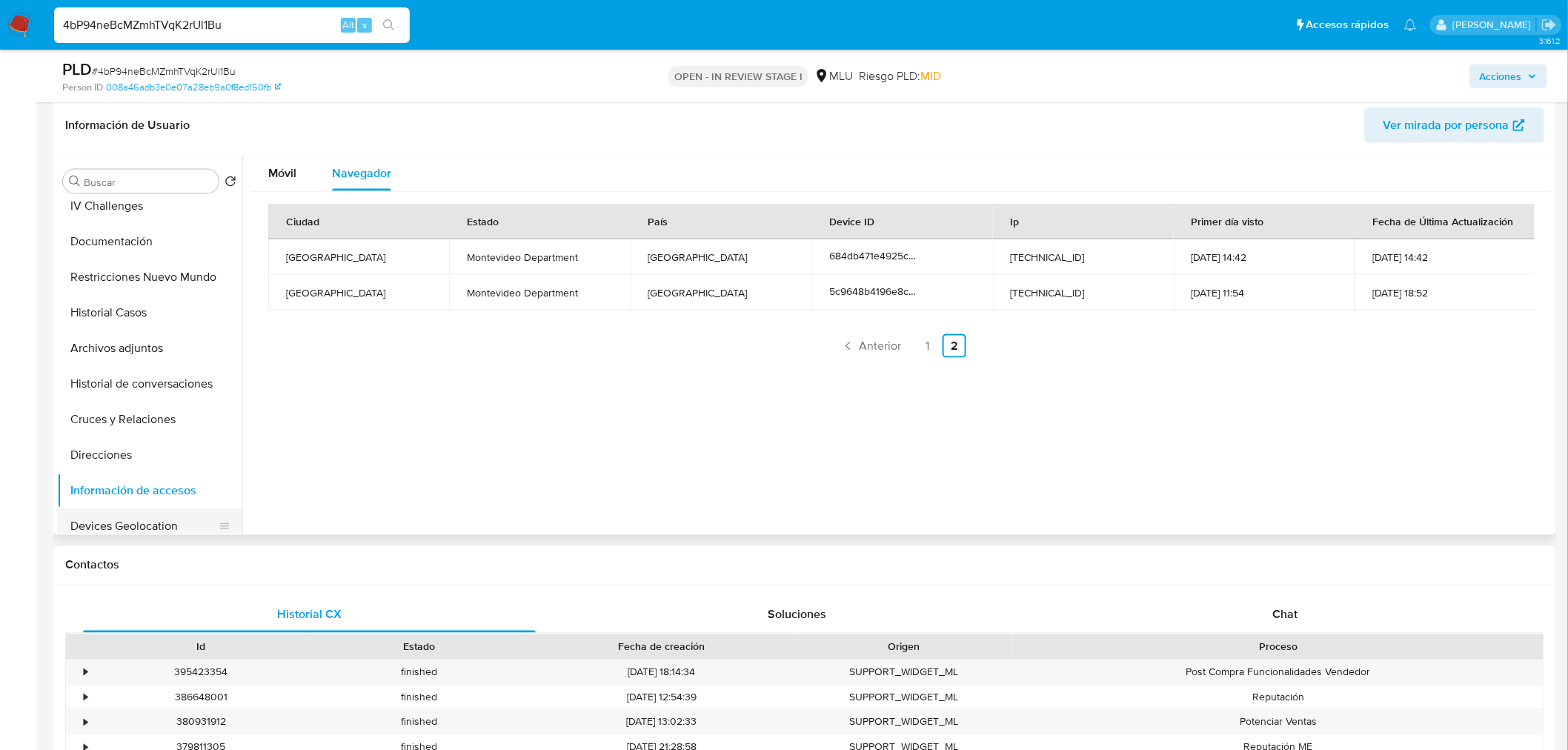
click at [119, 524] on button "Devices Geolocation" at bounding box center [144, 526] width 174 height 36
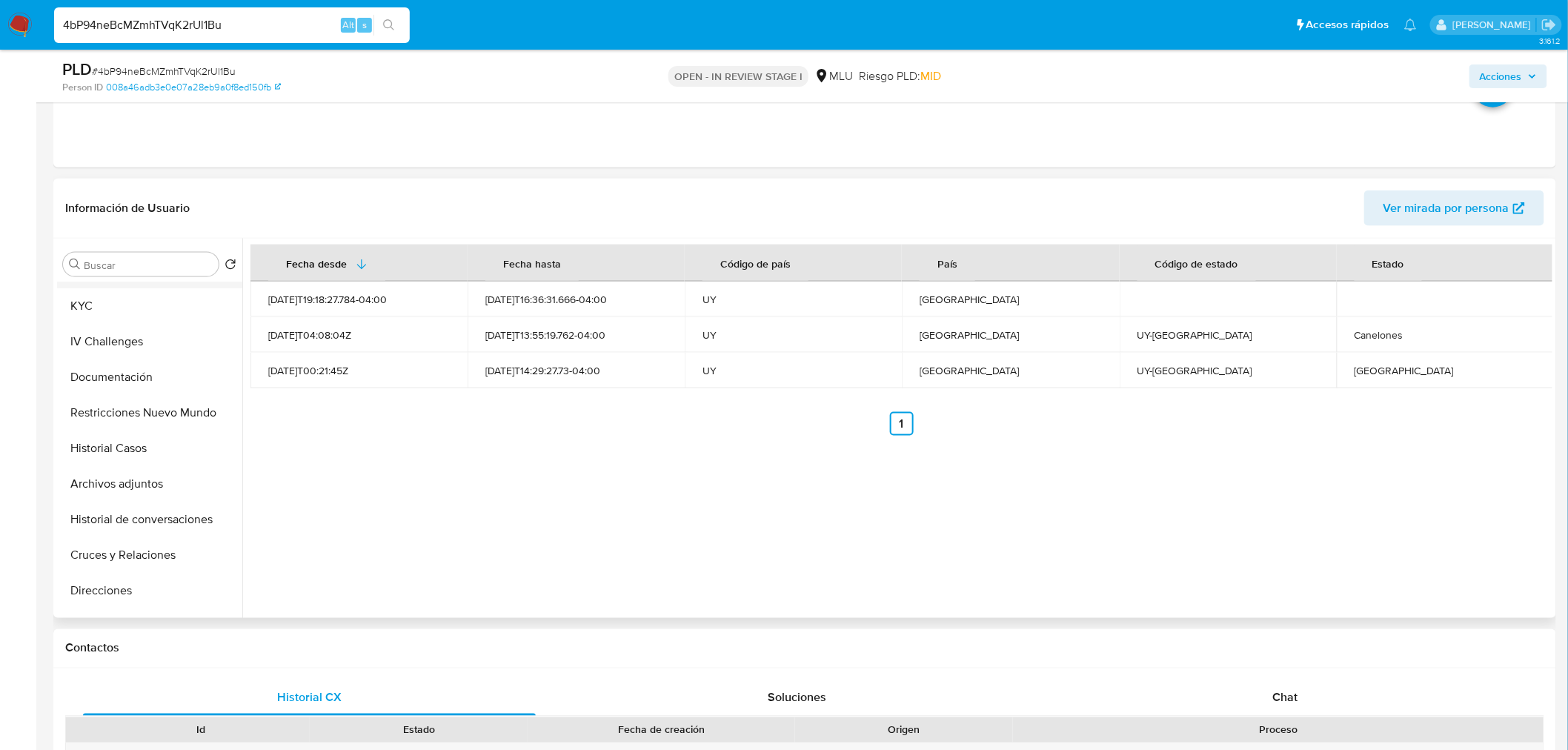
scroll to position [0, 0]
click at [96, 305] on button "General" at bounding box center [144, 300] width 174 height 36
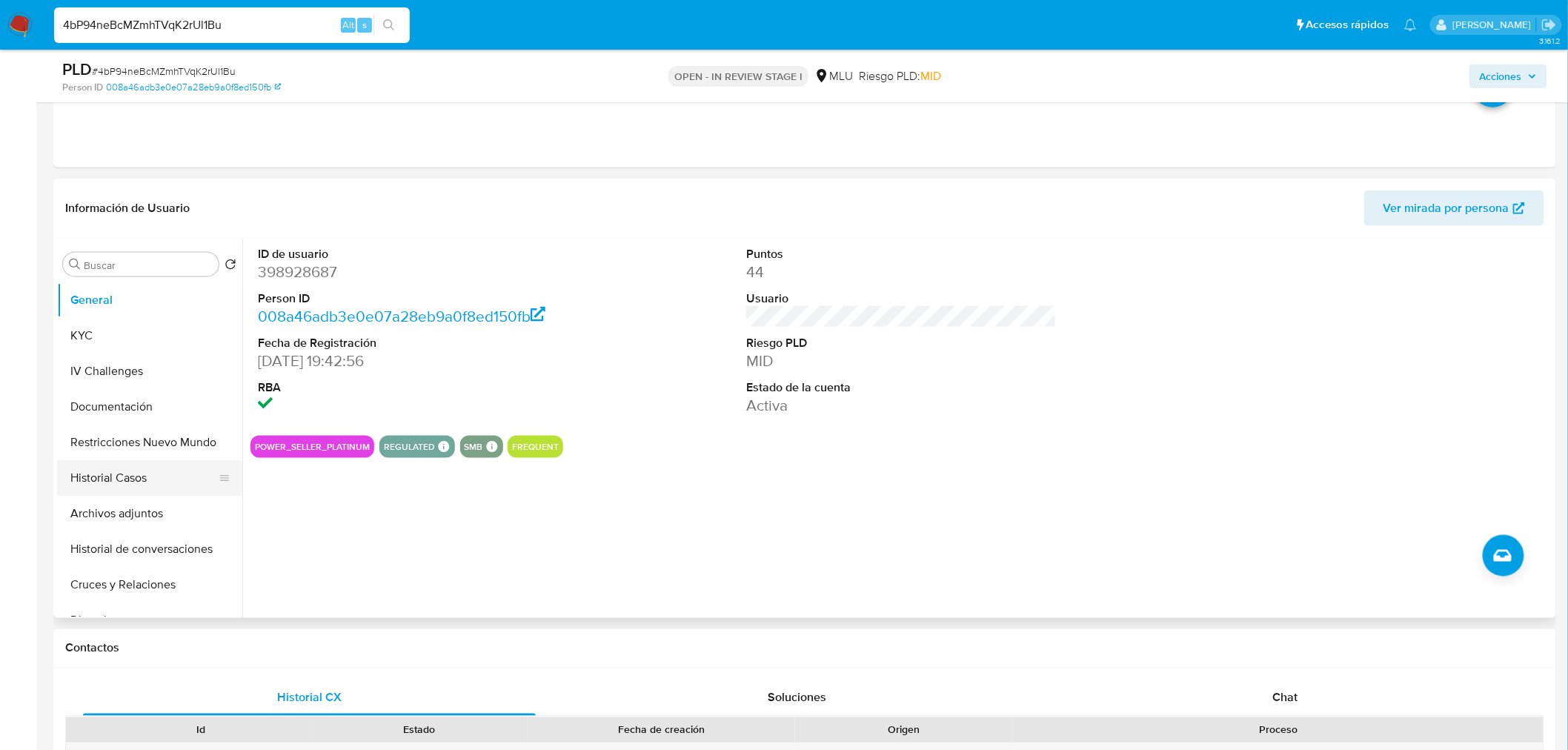
click at [156, 464] on button "Historial Casos" at bounding box center [144, 477] width 174 height 36
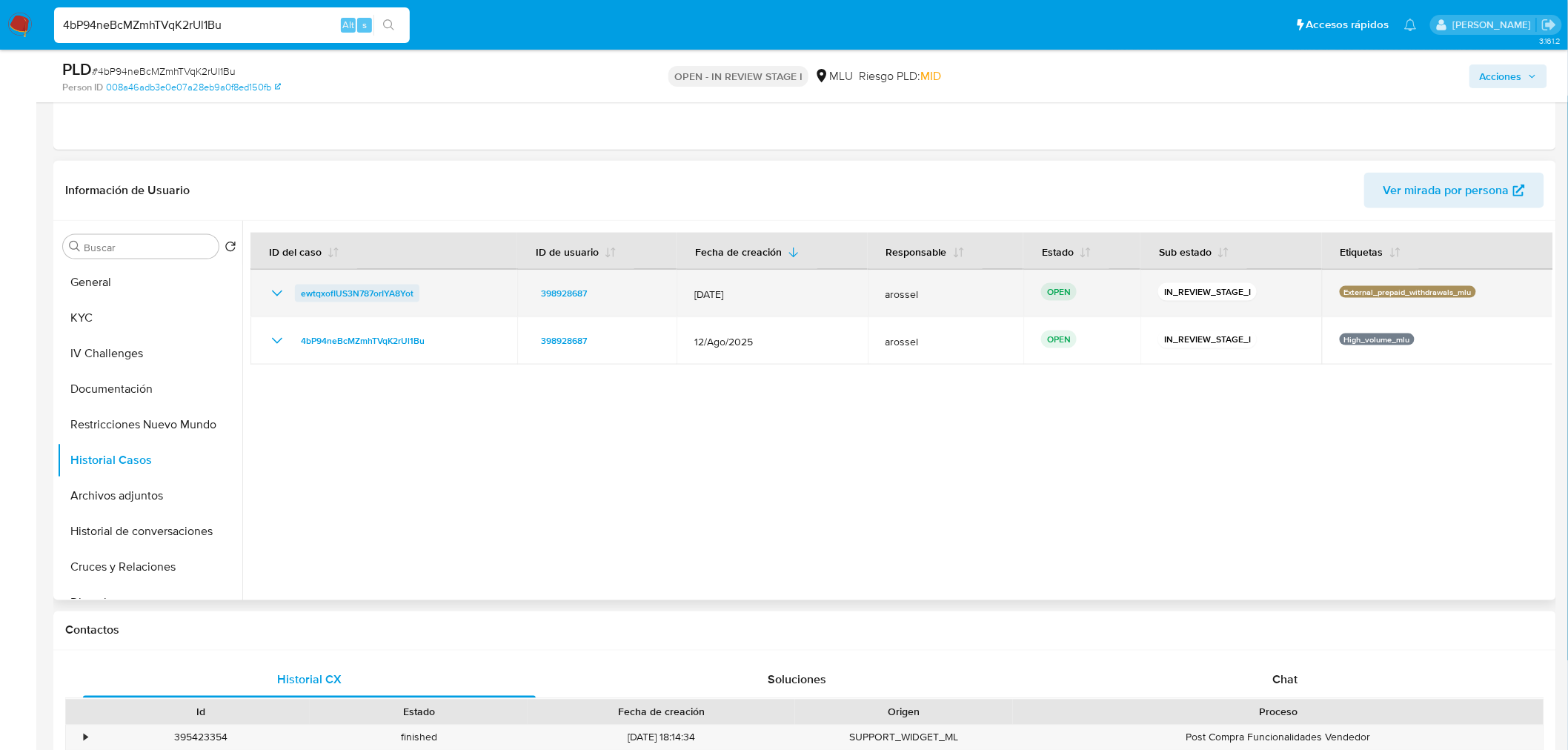
click at [396, 287] on span "ewtqxofIUS3N787orIYA8Yot" at bounding box center [357, 293] width 113 height 17
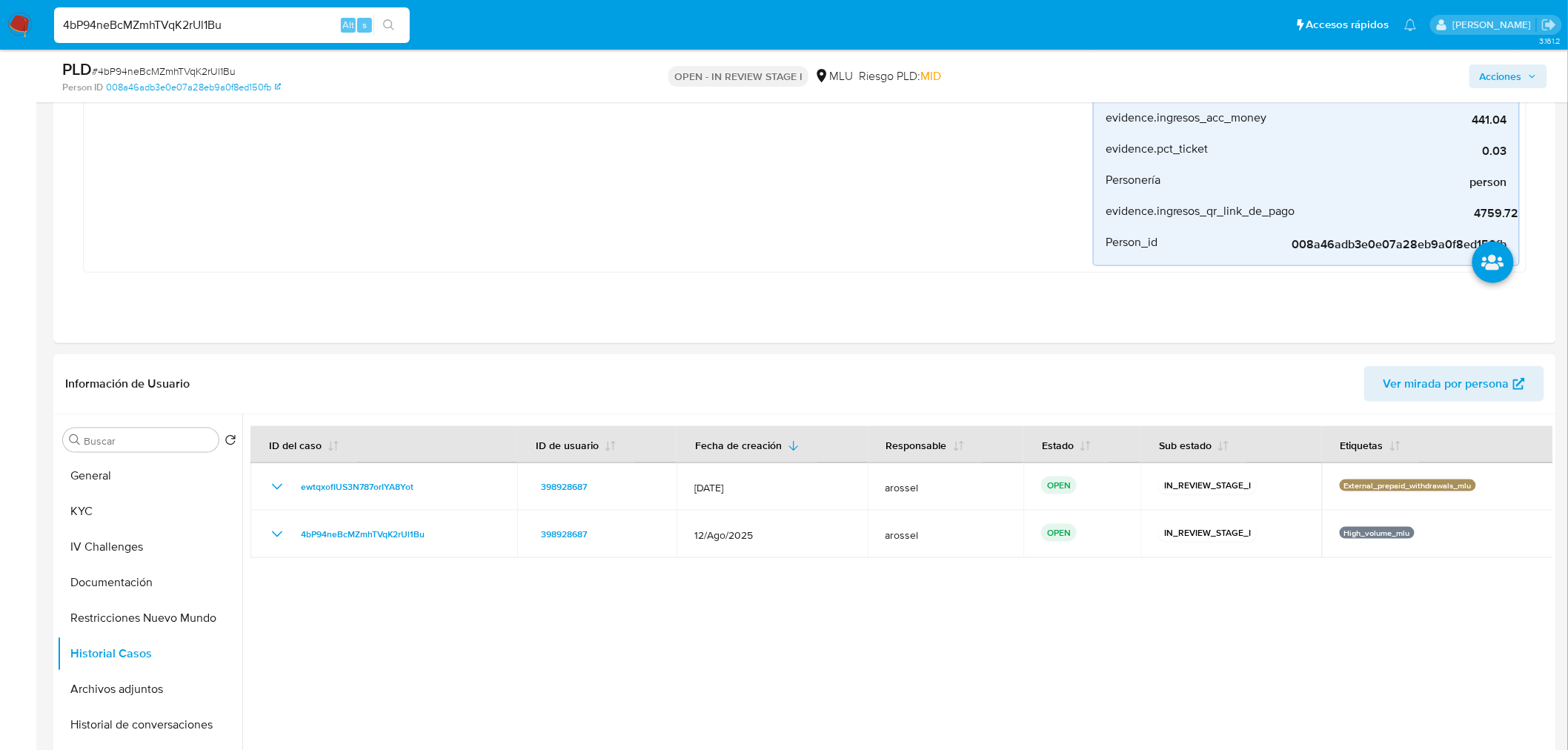
scroll to position [493, 0]
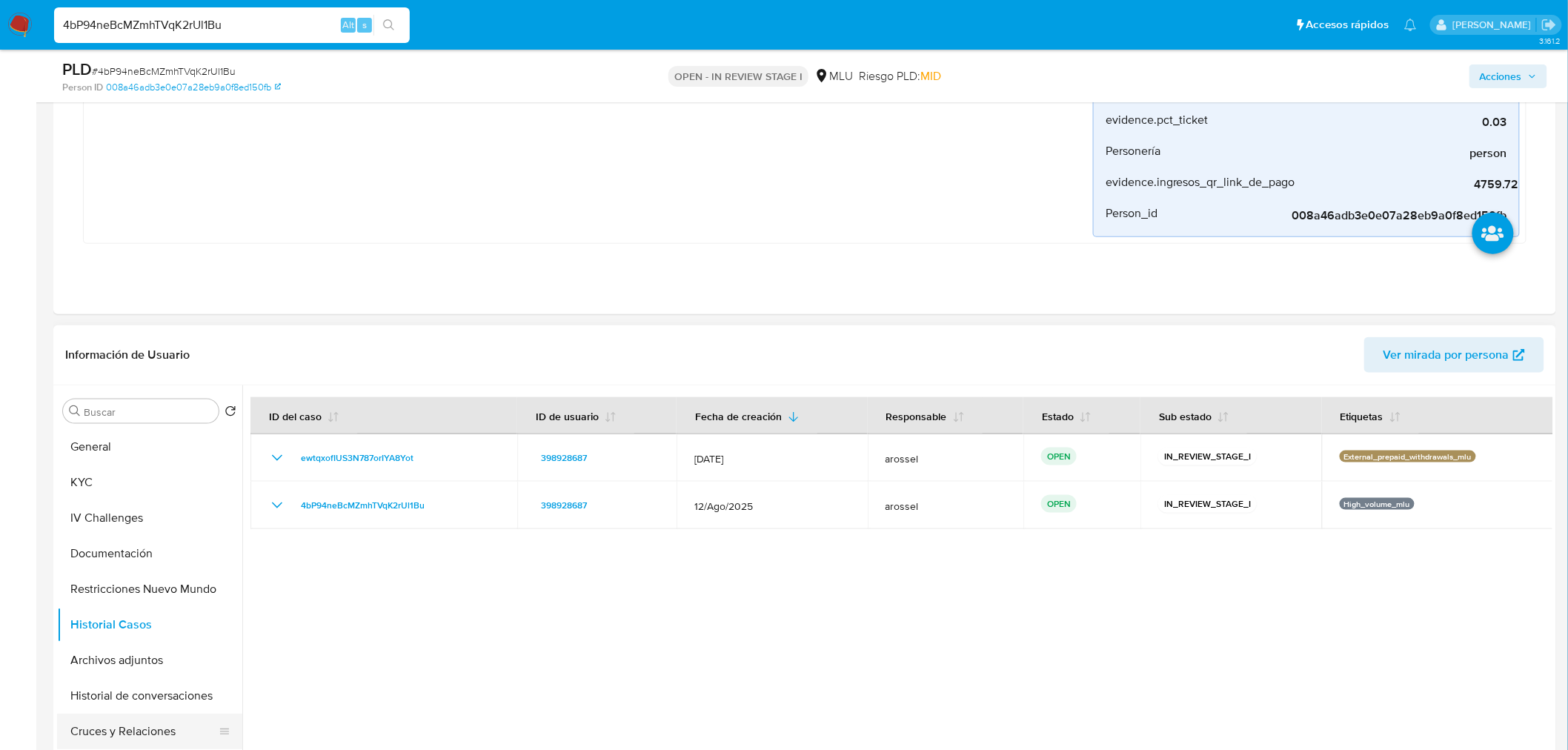
click at [175, 734] on button "Cruces y Relaciones" at bounding box center [144, 731] width 174 height 36
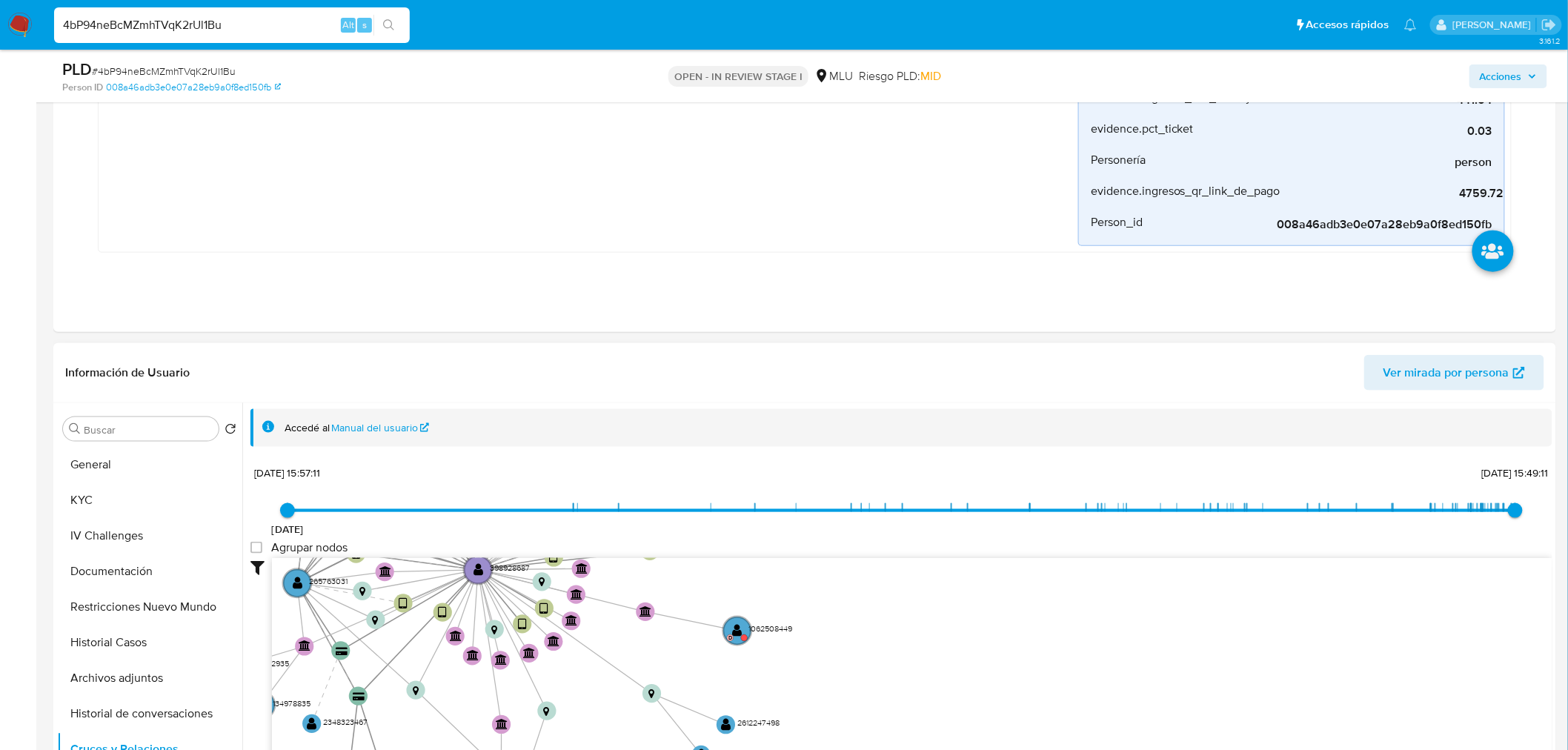
drag, startPoint x: 1252, startPoint y: 583, endPoint x: 781, endPoint y: 555, distance: 471.8
click at [781, 555] on div "11/2/2020 11/2/2020, 15:57:11 30/9/2025, 15:49:11 Agrupar nodos Filtros Confian…" at bounding box center [901, 646] width 1302 height 368
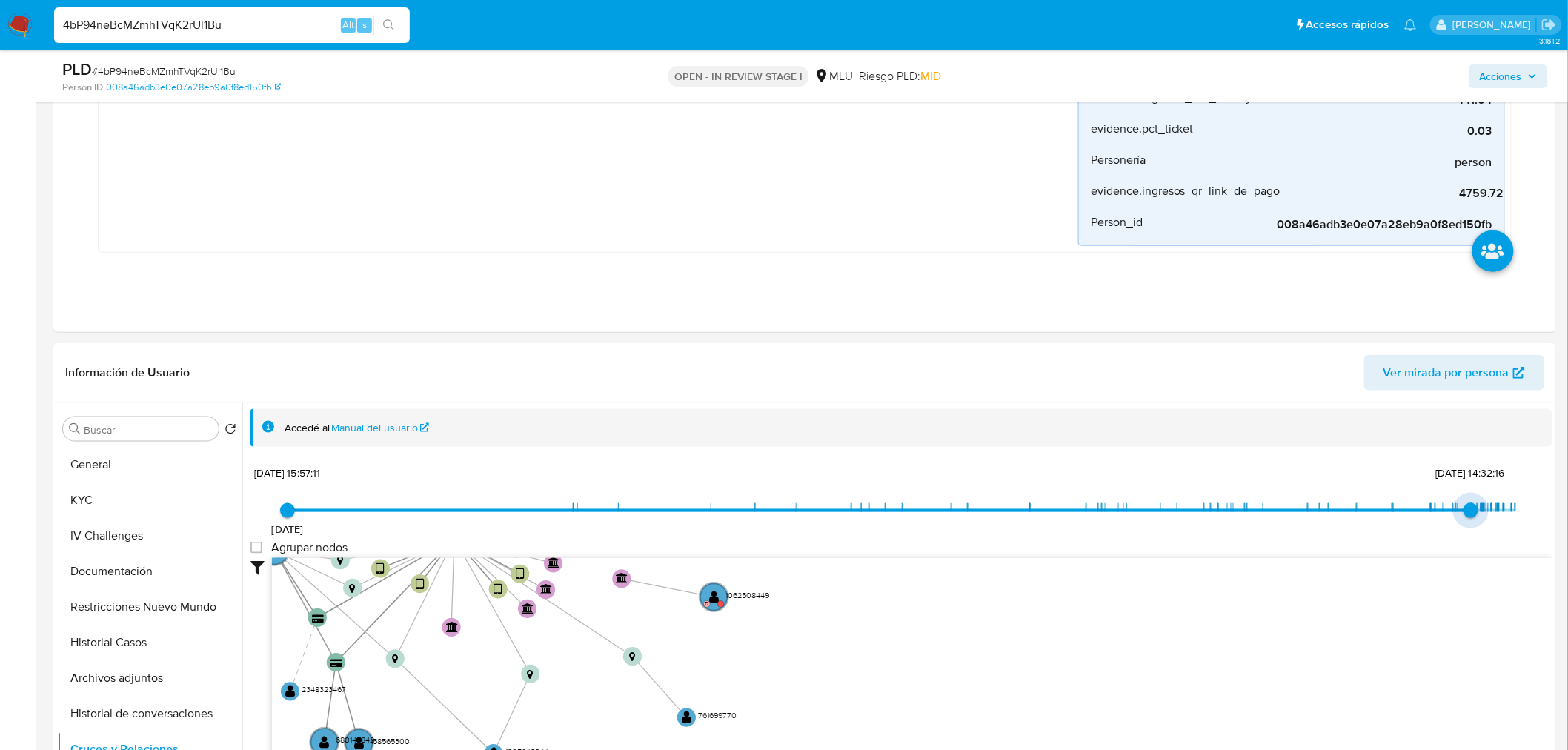
drag, startPoint x: 1504, startPoint y: 512, endPoint x: 1465, endPoint y: 505, distance: 39.6
click at [1465, 505] on span "17/7/2025, 14:32:16" at bounding box center [1470, 510] width 15 height 15
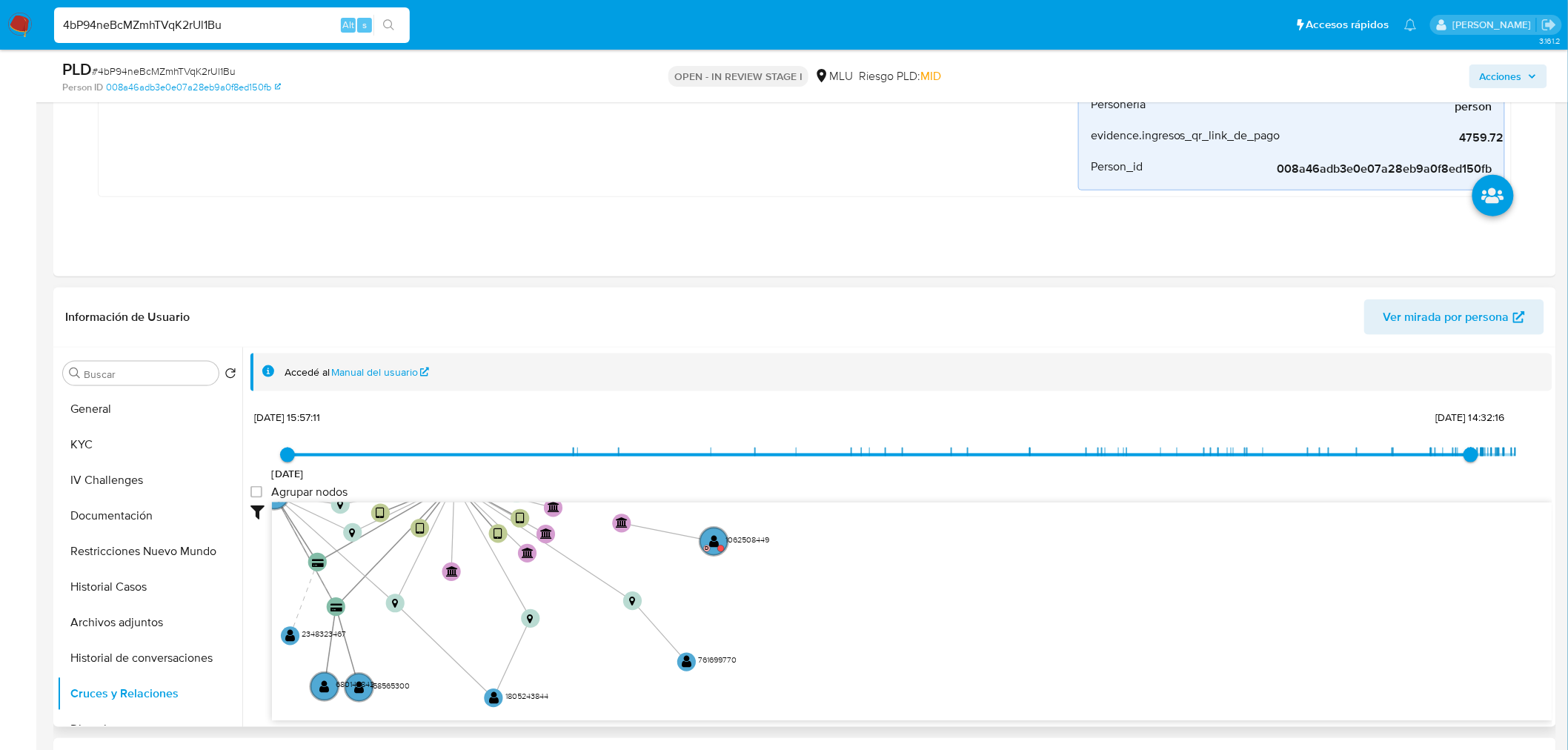
scroll to position [575, 0]
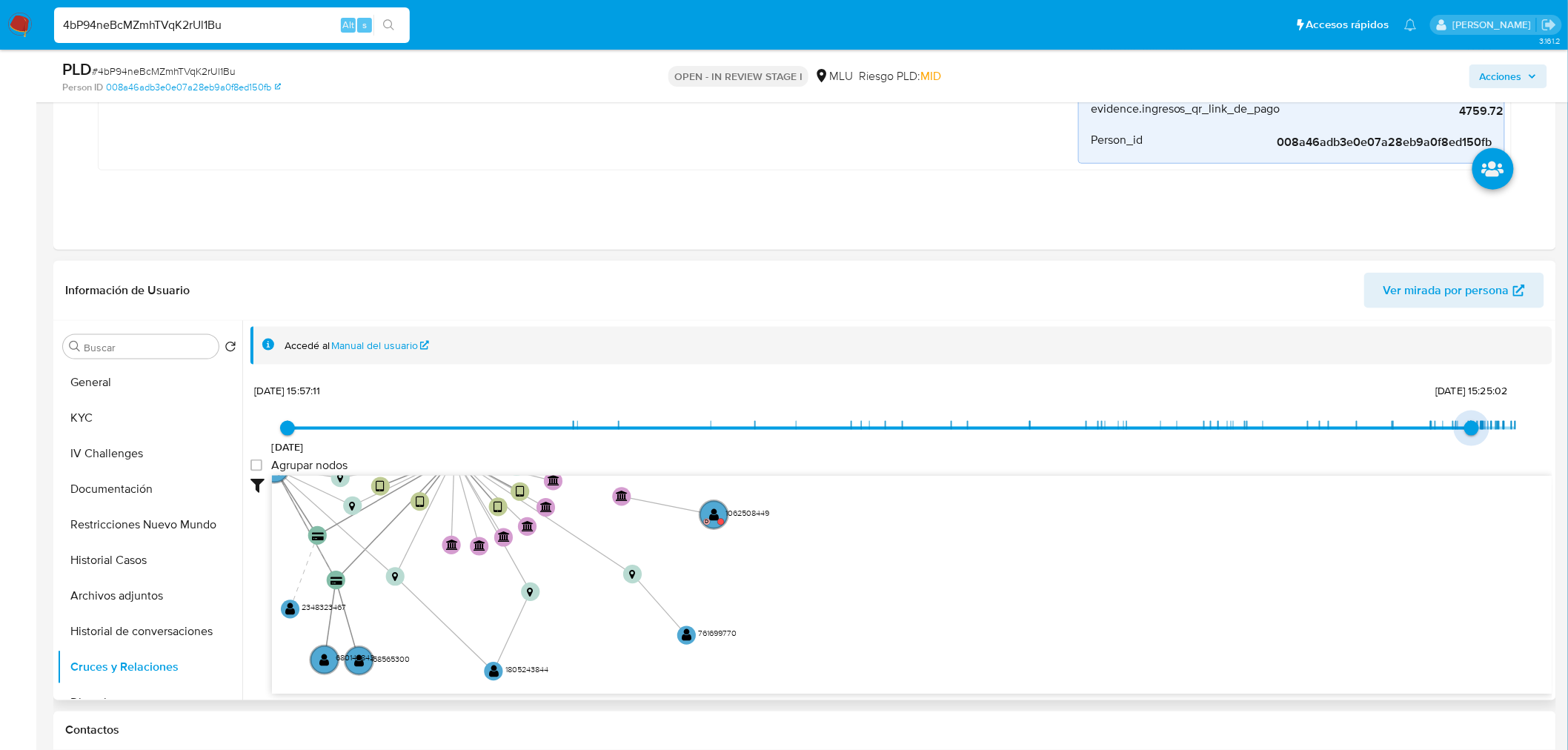
type input "1753232973000"
click at [1467, 427] on span "22/7/2025, 22:09:33" at bounding box center [1474, 428] width 15 height 15
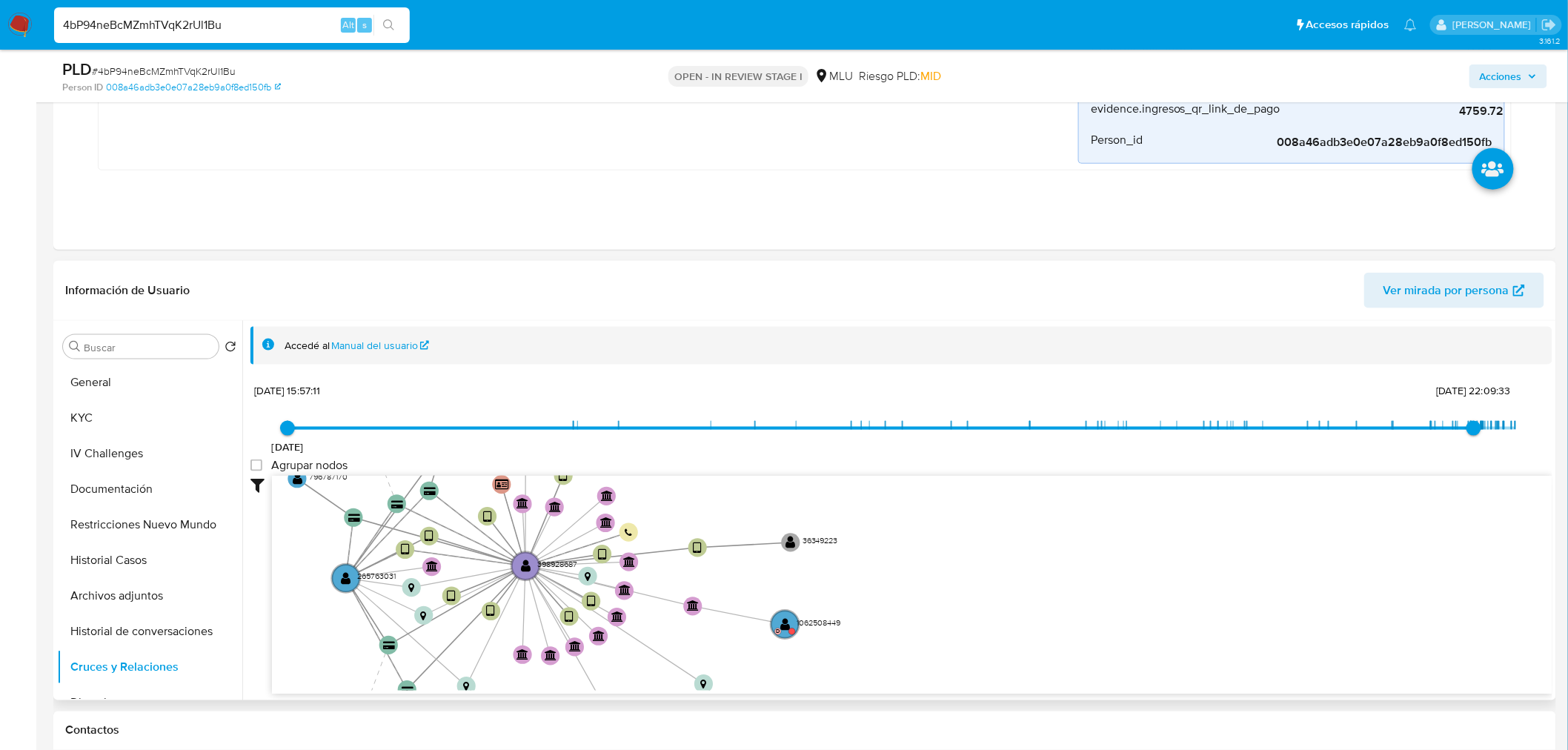
drag, startPoint x: 773, startPoint y: 567, endPoint x: 838, endPoint y: 648, distance: 103.9
click at [838, 648] on icon "device-666dce98f6c71927267c90ea  user-398928687  398928687 device-64ac176f088…" at bounding box center [911, 583] width 1280 height 215
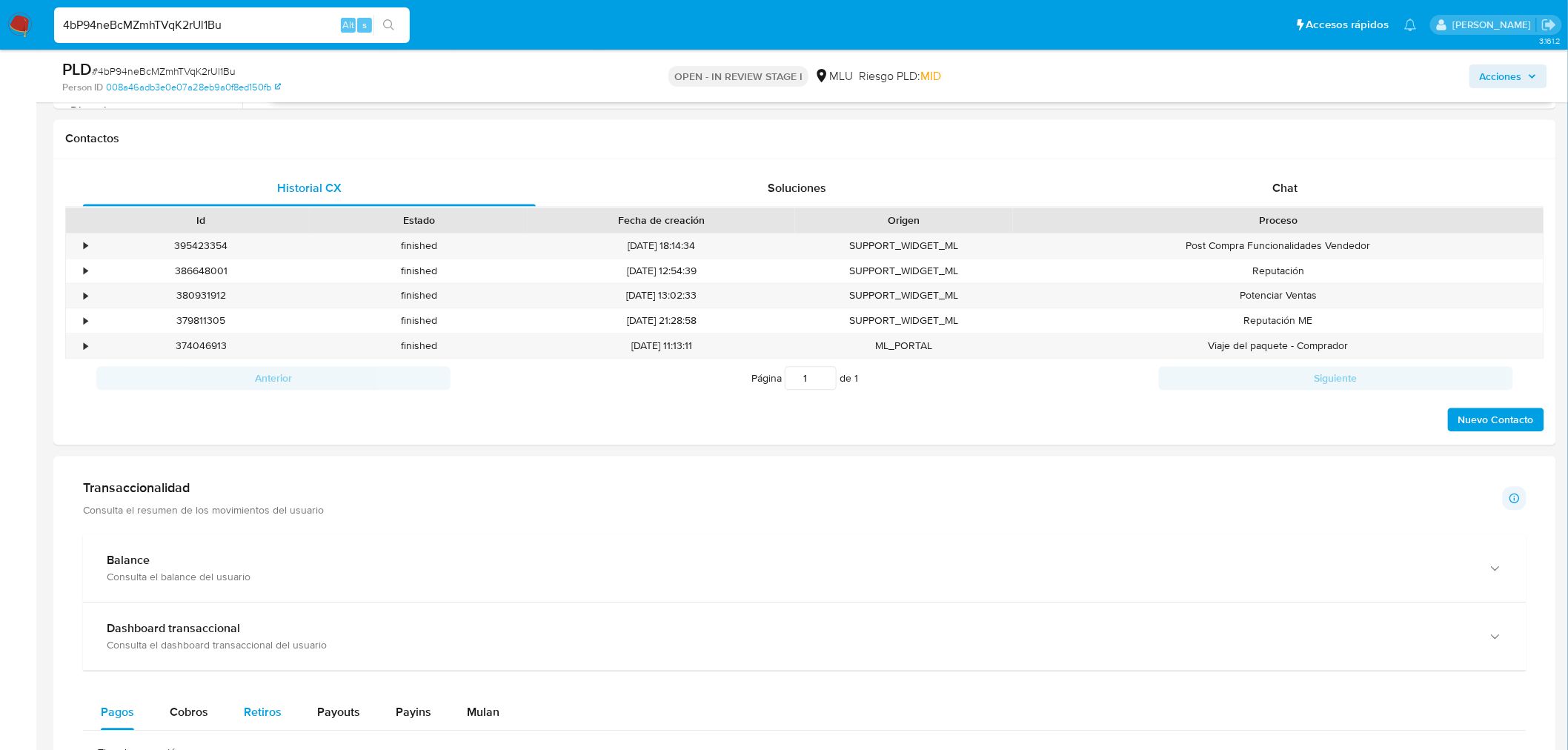
scroll to position [1398, 0]
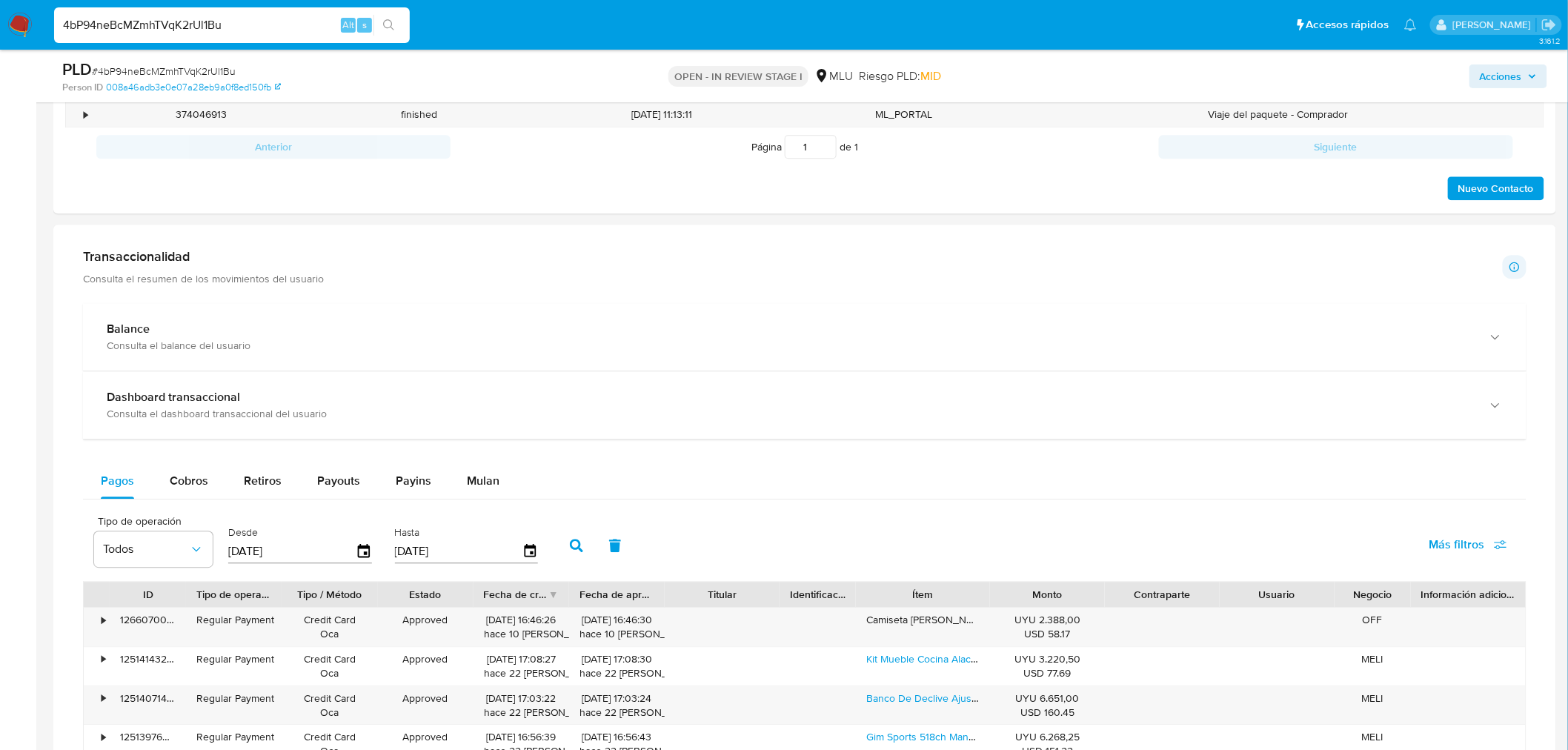
click at [372, 501] on div "Pagos Cobros Retiros Payouts Payins Mulan Tipo de operación Todos Desde 05/07/2…" at bounding box center [805, 750] width 1444 height 575
click at [356, 484] on span "Payouts" at bounding box center [338, 480] width 43 height 17
select select "10"
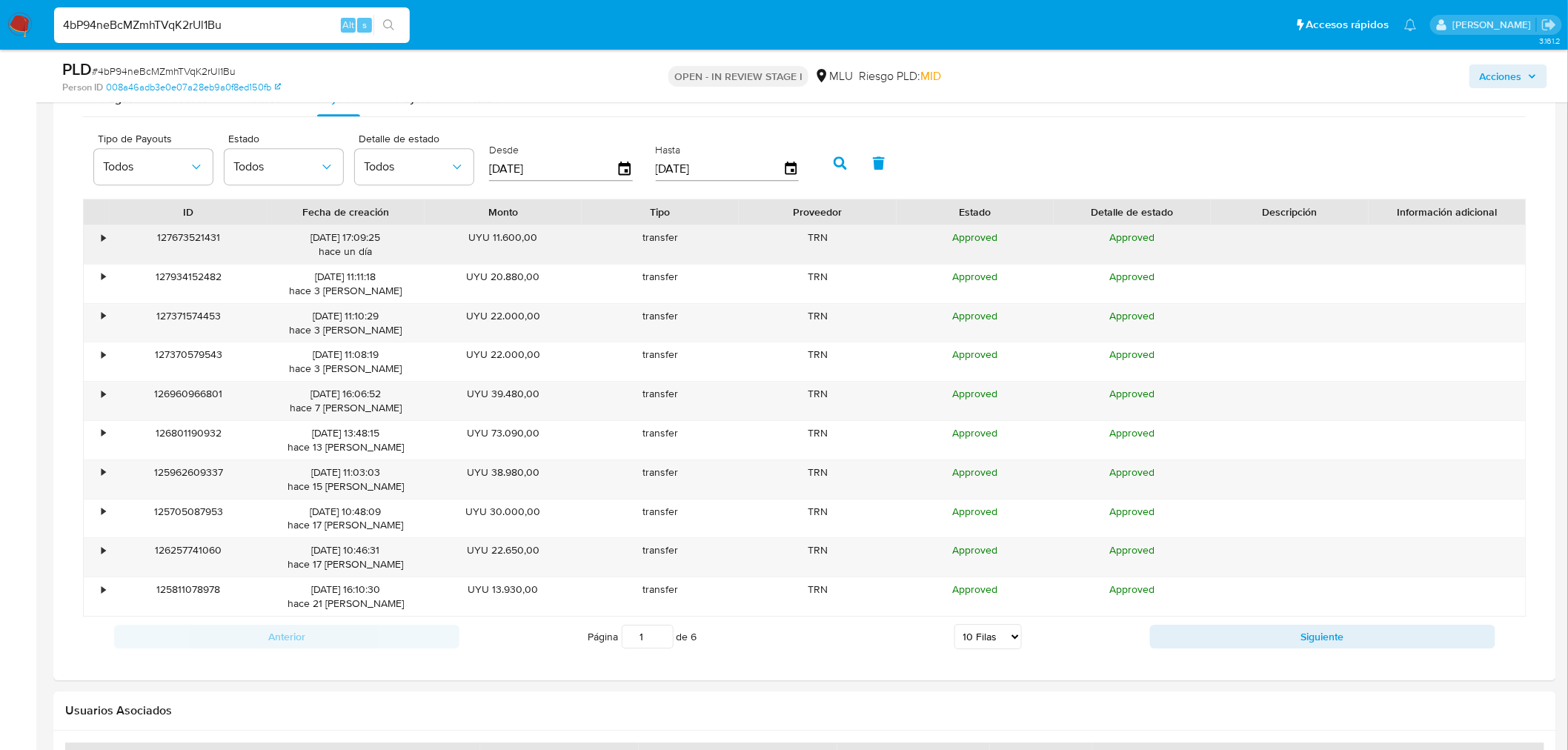
scroll to position [1646, 0]
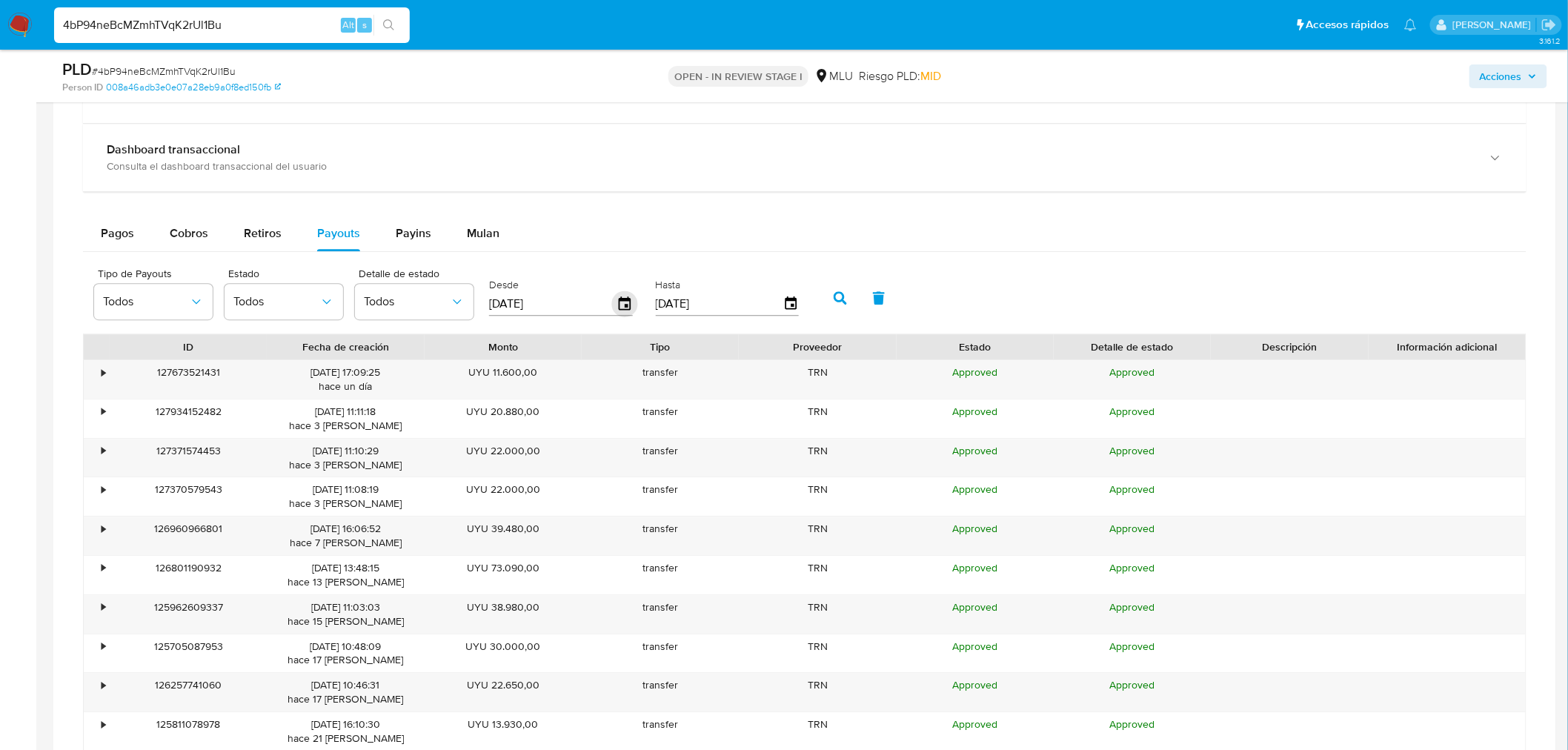
click at [626, 305] on icon "button" at bounding box center [624, 303] width 12 height 14
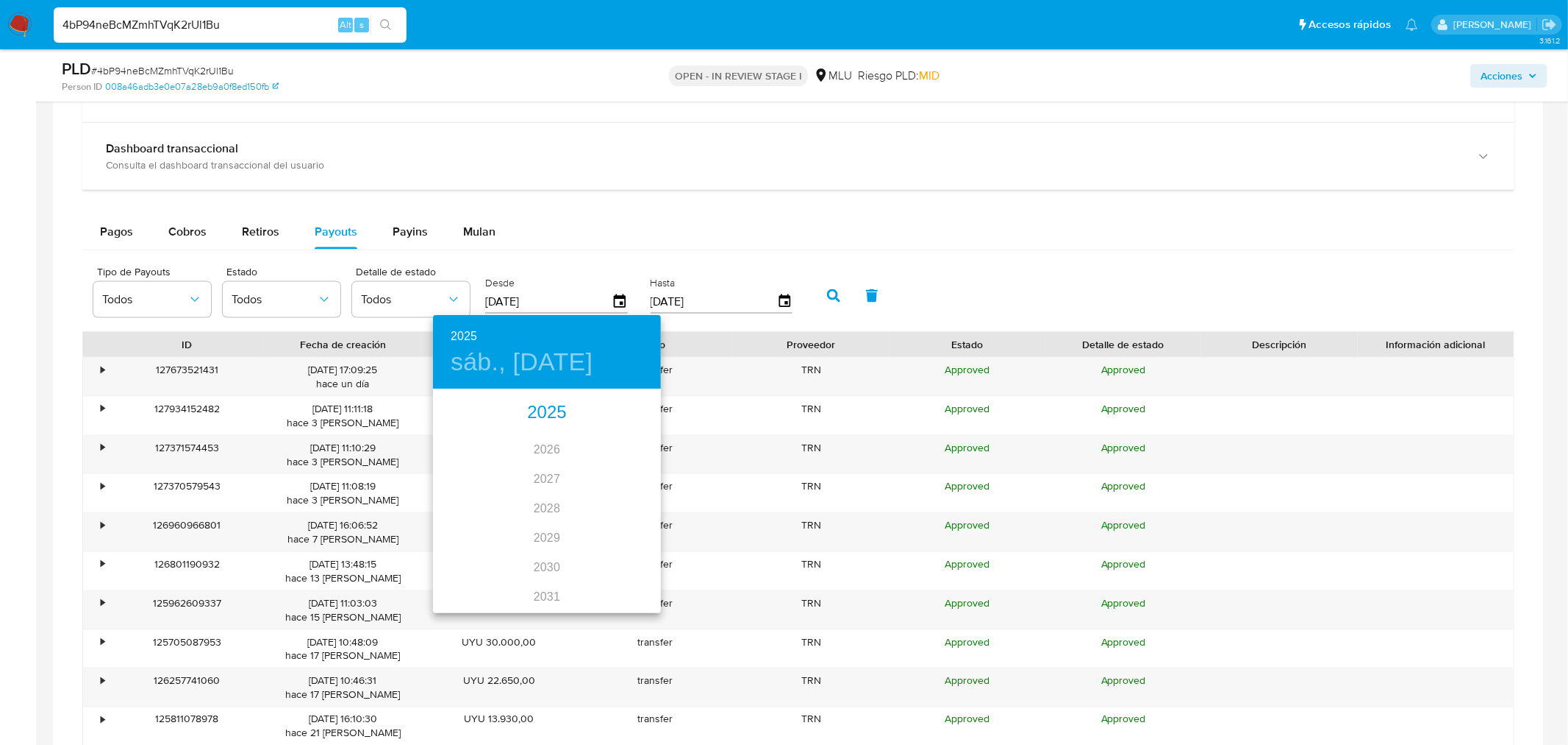
click at [539, 415] on div "2025" at bounding box center [547, 412] width 228 height 29
click at [488, 530] on div "jul." at bounding box center [470, 529] width 75 height 55
click at [481, 547] on span "22" at bounding box center [488, 546] width 26 height 15
type input "22/07/2025"
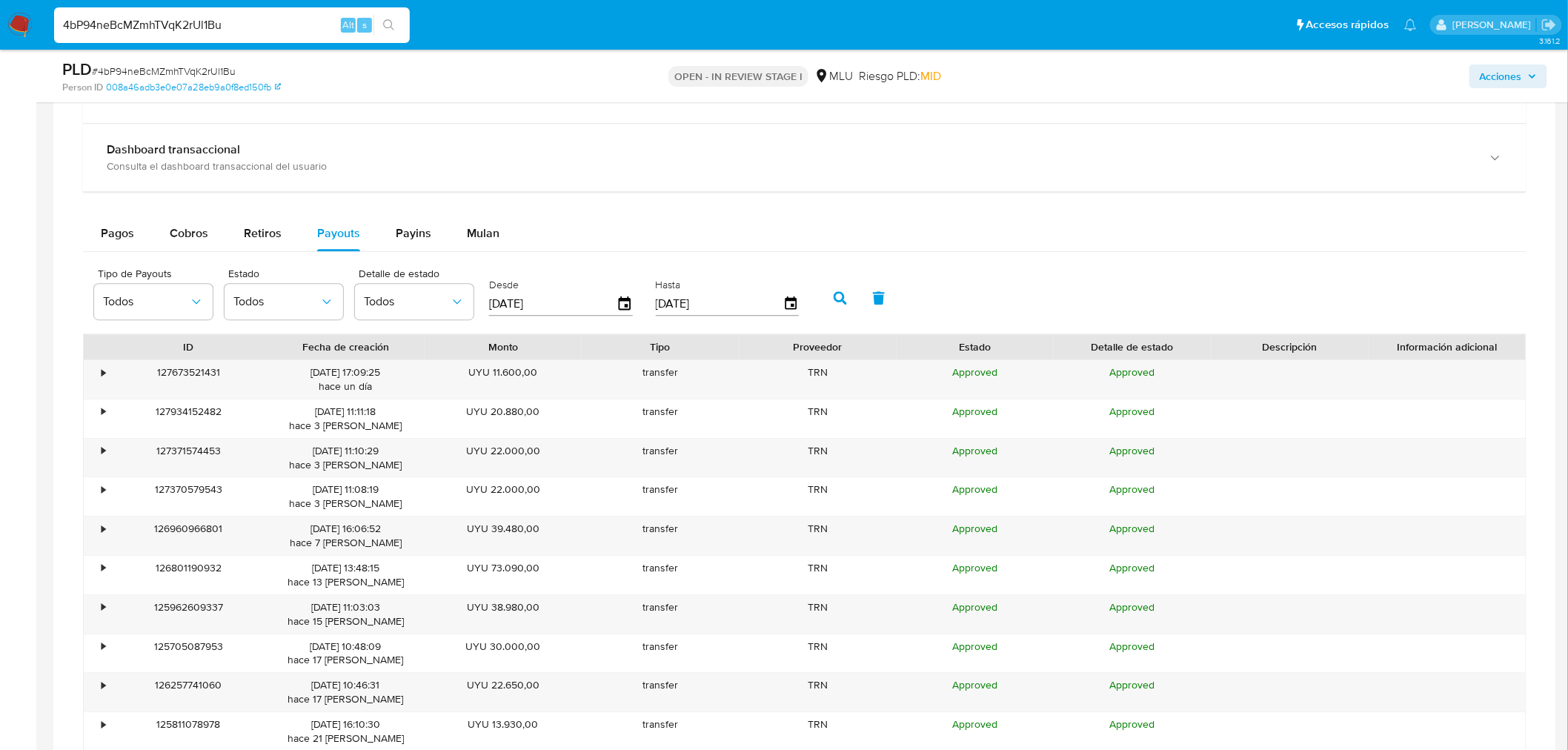
click at [833, 302] on icon "button" at bounding box center [840, 297] width 14 height 14
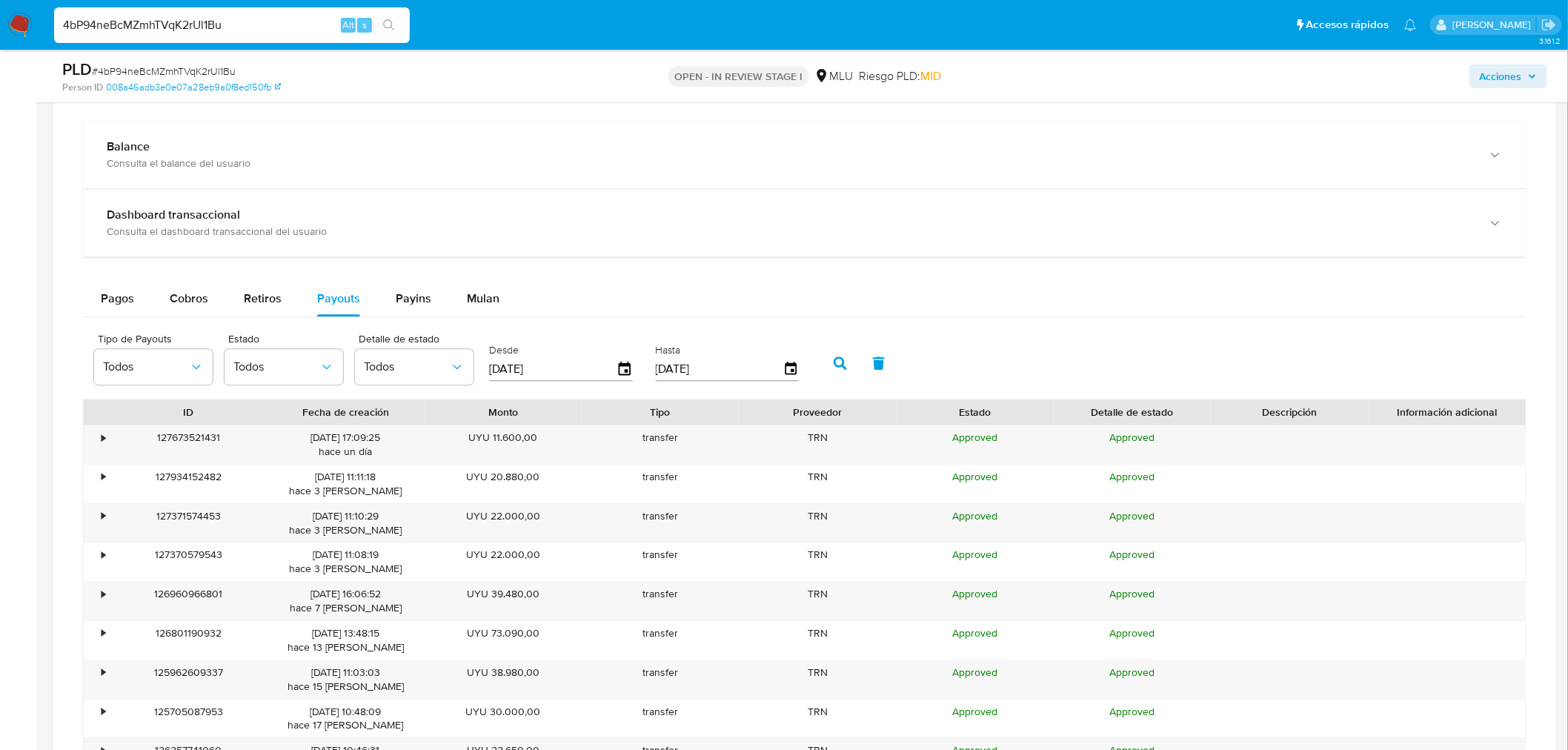
scroll to position [1564, 0]
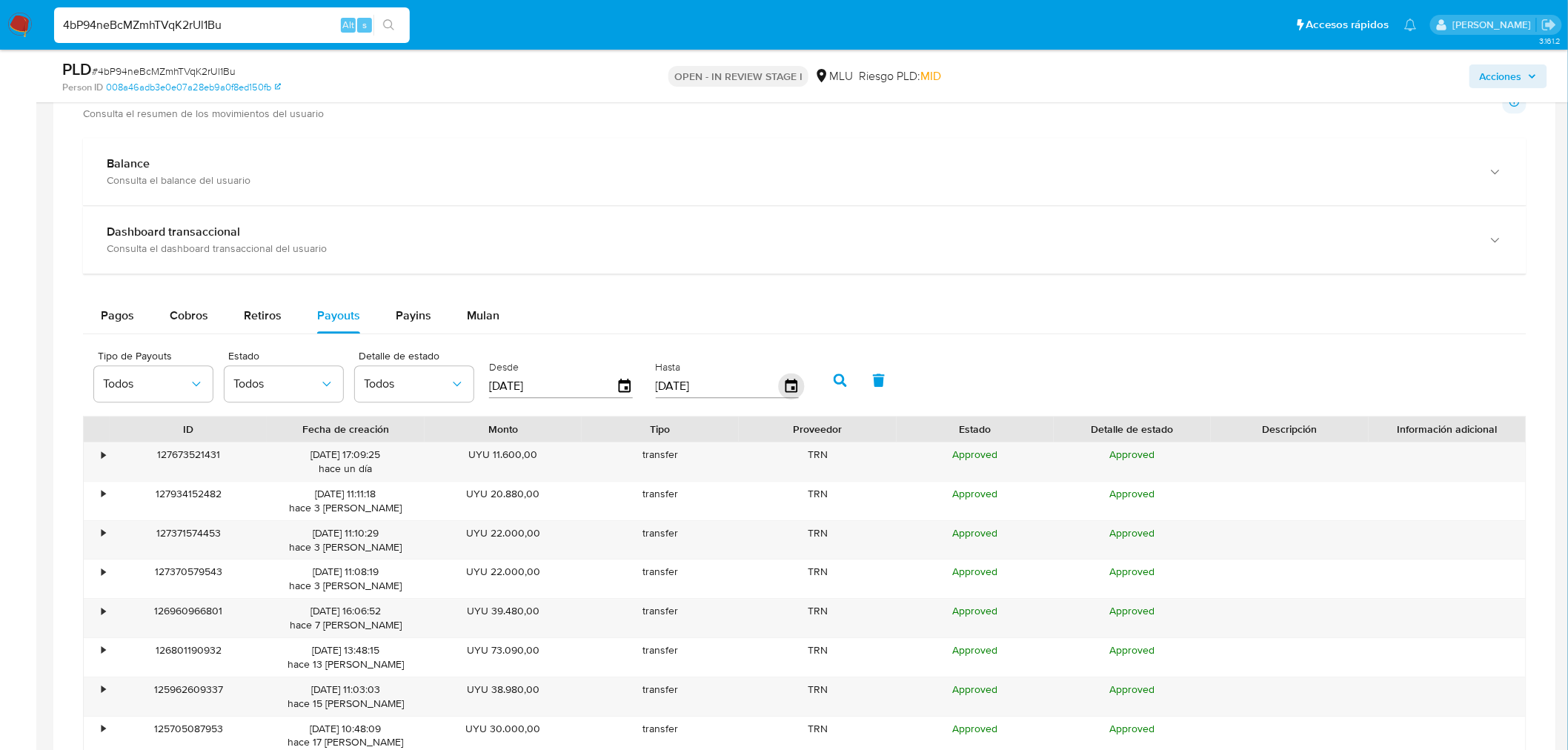
click at [789, 391] on icon "button" at bounding box center [790, 385] width 12 height 14
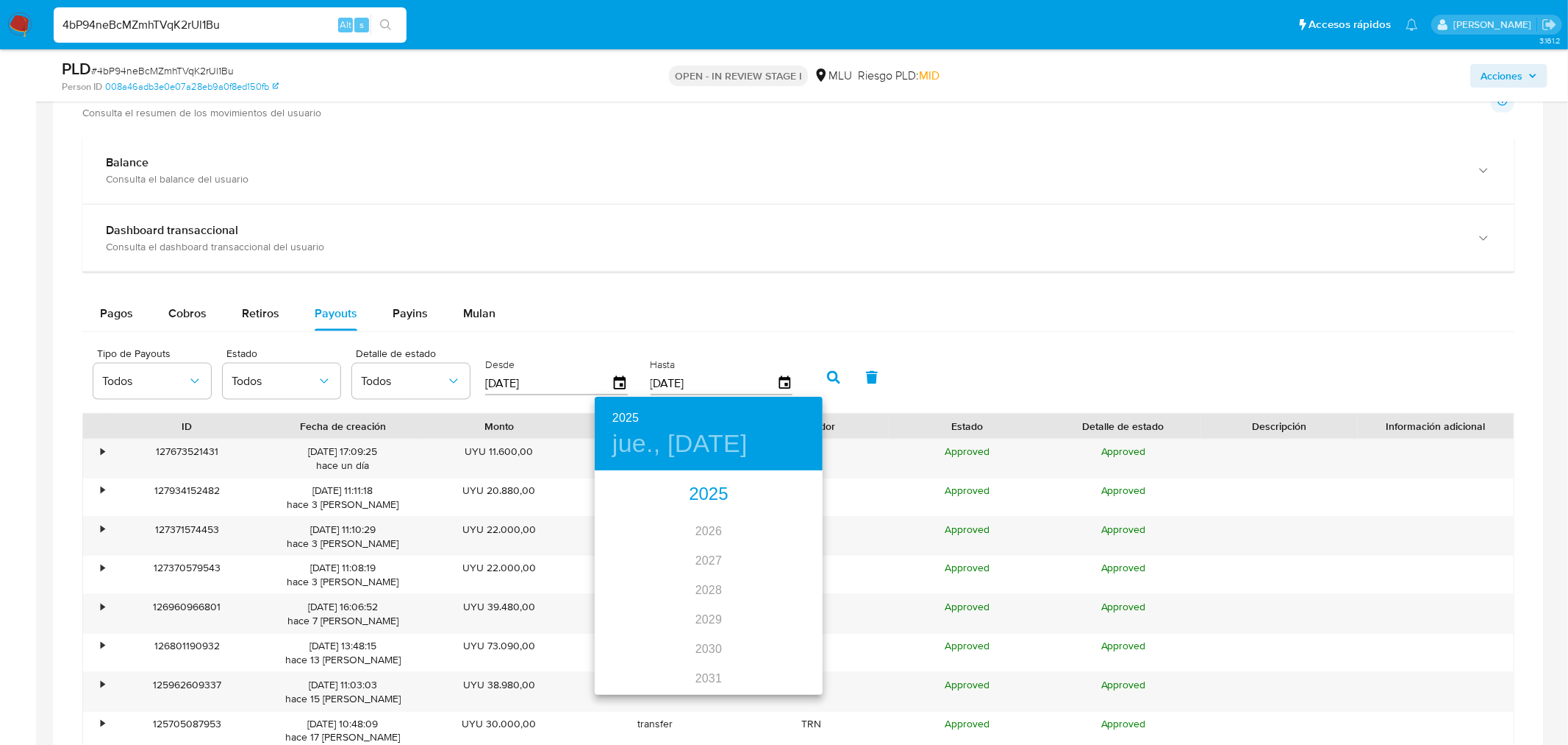
click at [689, 497] on div "2025" at bounding box center [708, 494] width 228 height 29
click at [633, 609] on div "[DATE]." at bounding box center [632, 610] width 75 height 55
click at [649, 629] on p "22" at bounding box center [649, 628] width 12 height 15
type input "[DATE]"
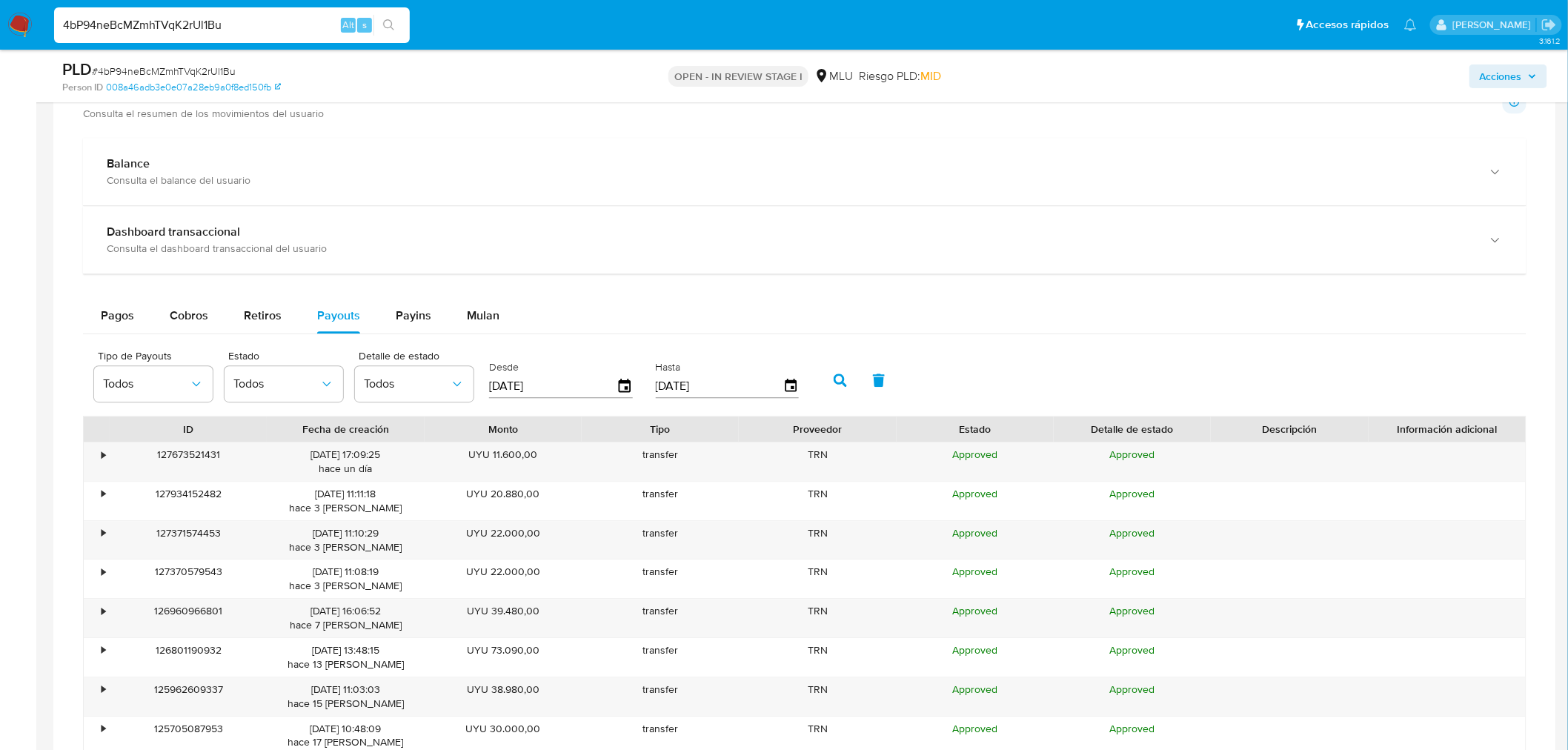
click at [833, 384] on icon "button" at bounding box center [840, 380] width 14 height 14
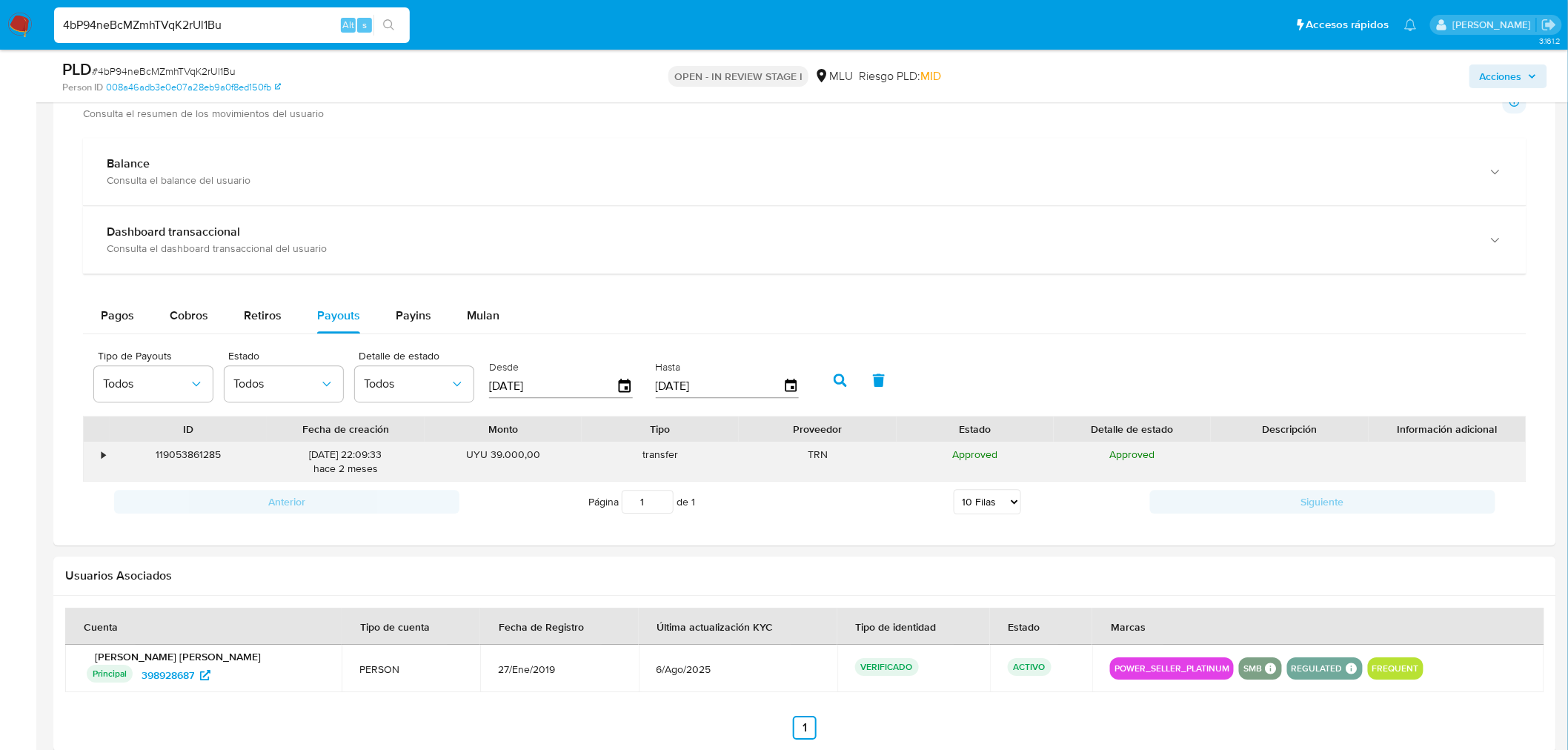
click at [98, 457] on div "•" at bounding box center [97, 461] width 26 height 38
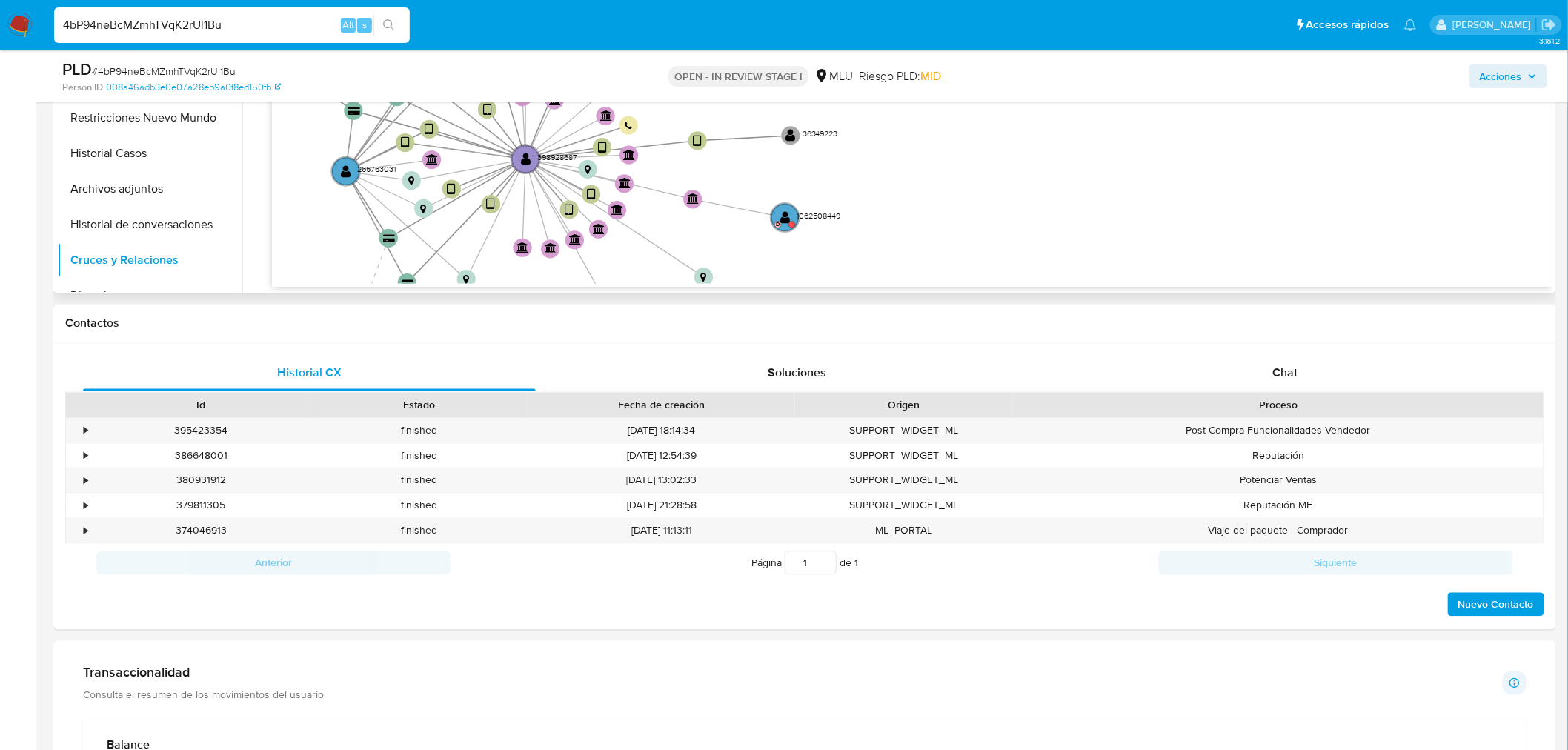
scroll to position [411, 0]
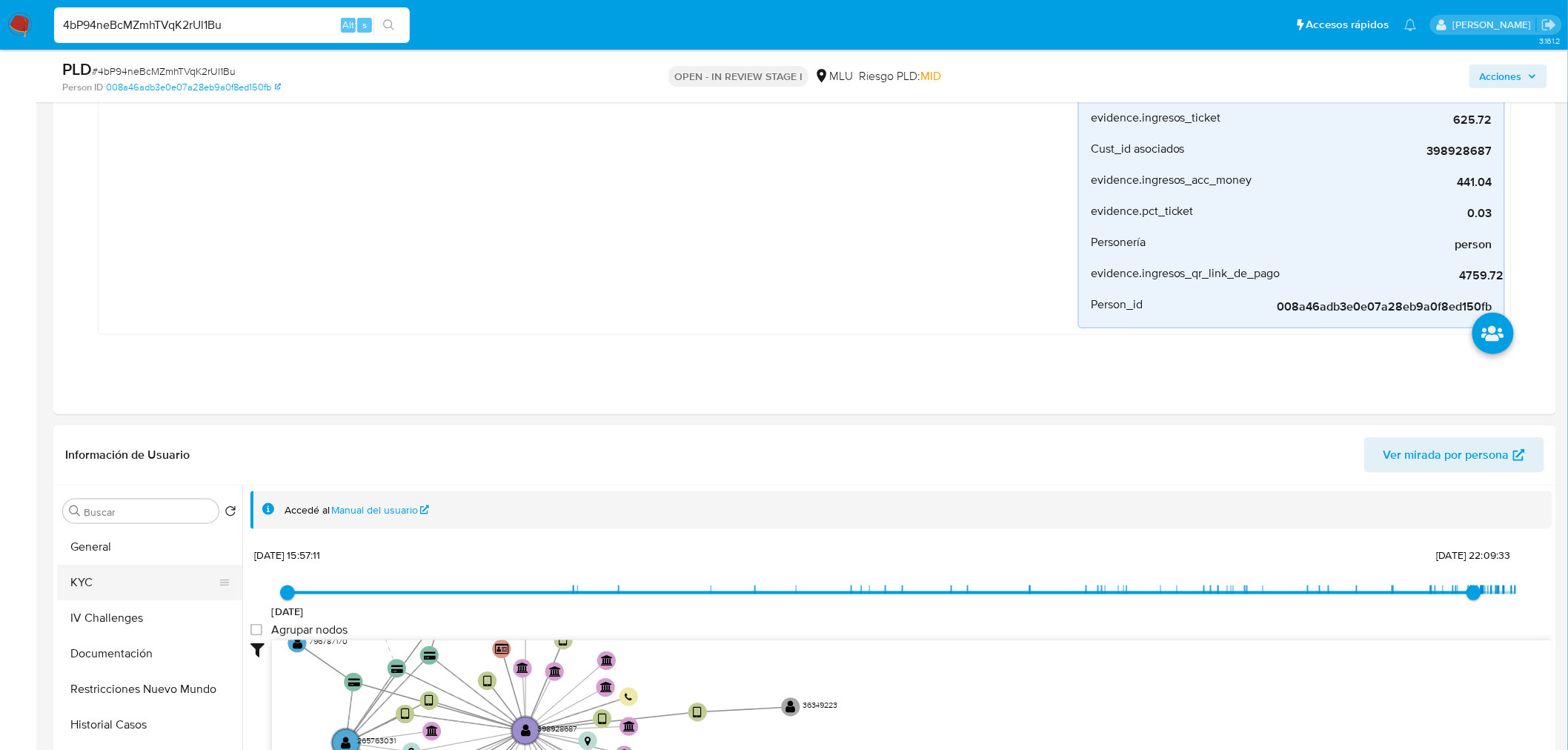
click at [124, 565] on button "KYC" at bounding box center [144, 582] width 174 height 36
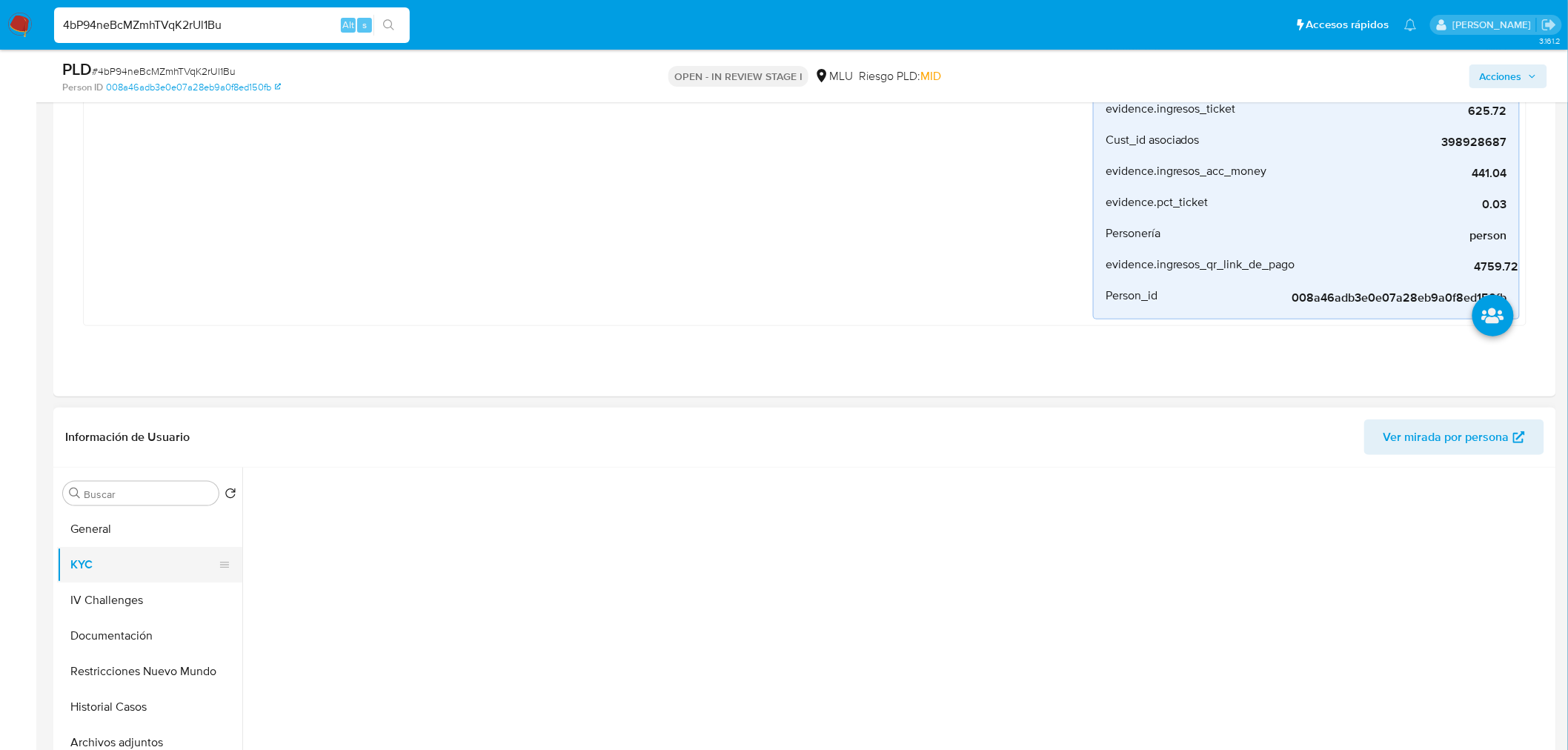
click at [124, 559] on button "KYC" at bounding box center [144, 564] width 174 height 36
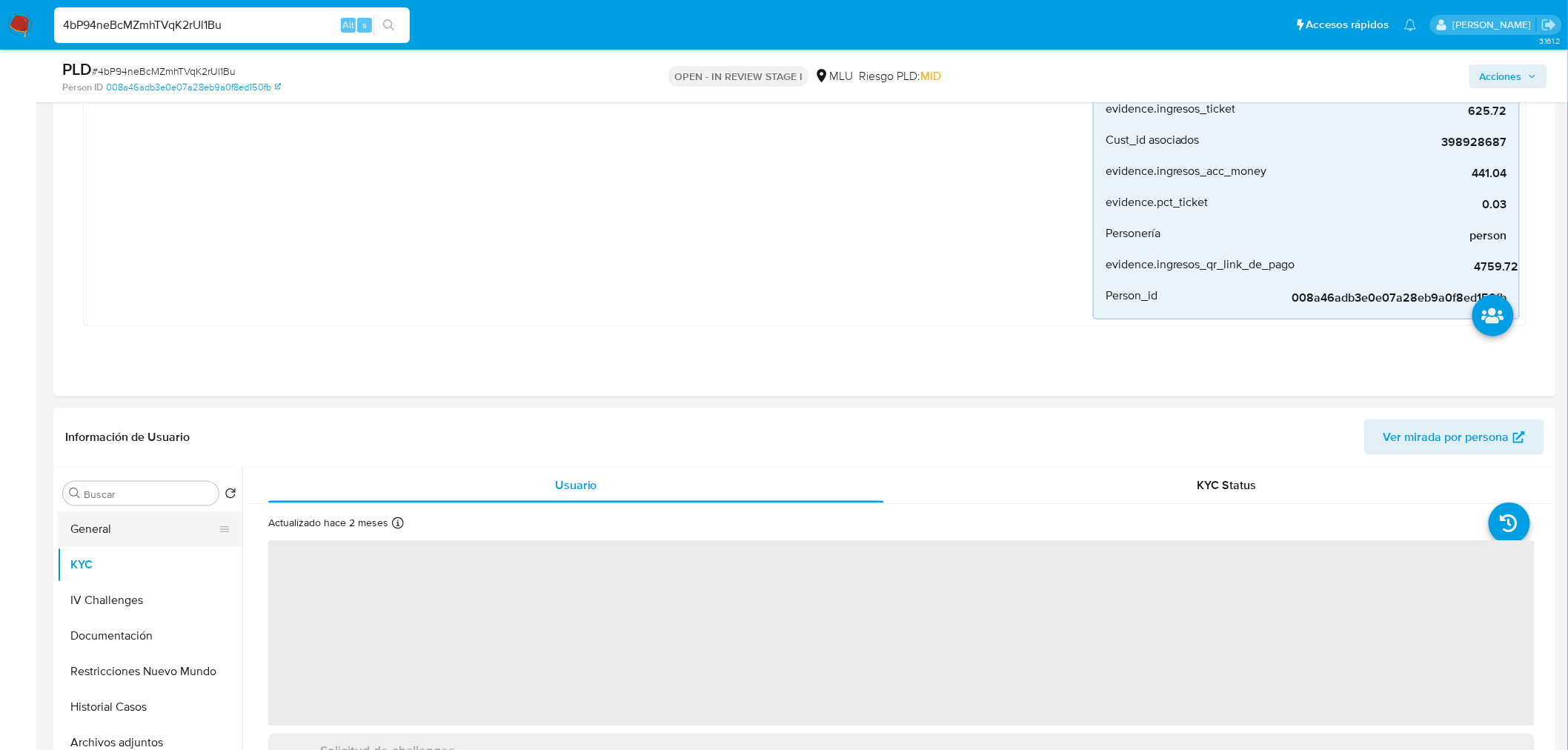
click at [131, 535] on button "General" at bounding box center [144, 529] width 174 height 36
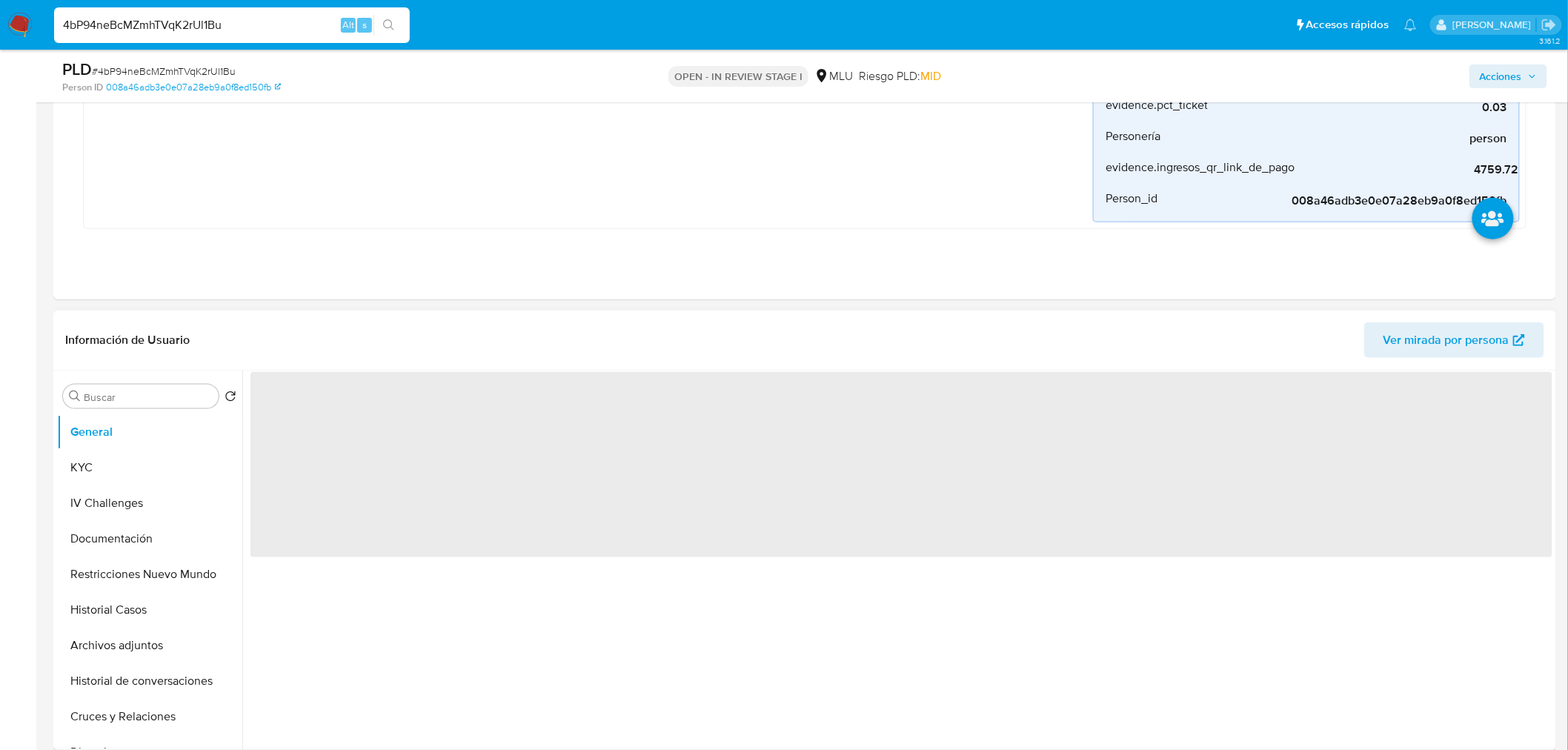
scroll to position [658, 0]
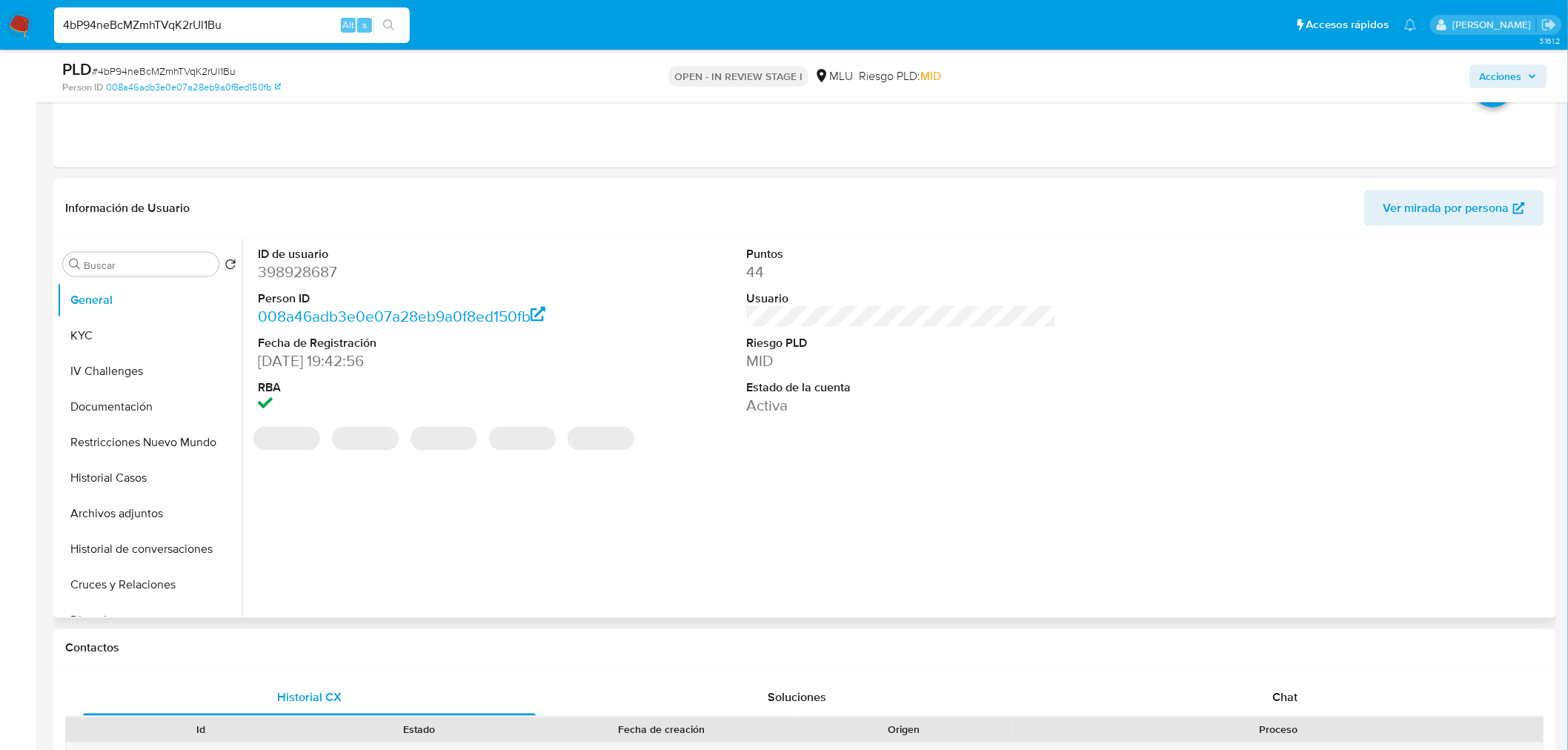
click at [319, 258] on dt "ID de usuario" at bounding box center [413, 254] width 310 height 16
click at [317, 267] on dd "398928687" at bounding box center [413, 272] width 310 height 21
click at [317, 268] on dd "398928687" at bounding box center [413, 272] width 310 height 21
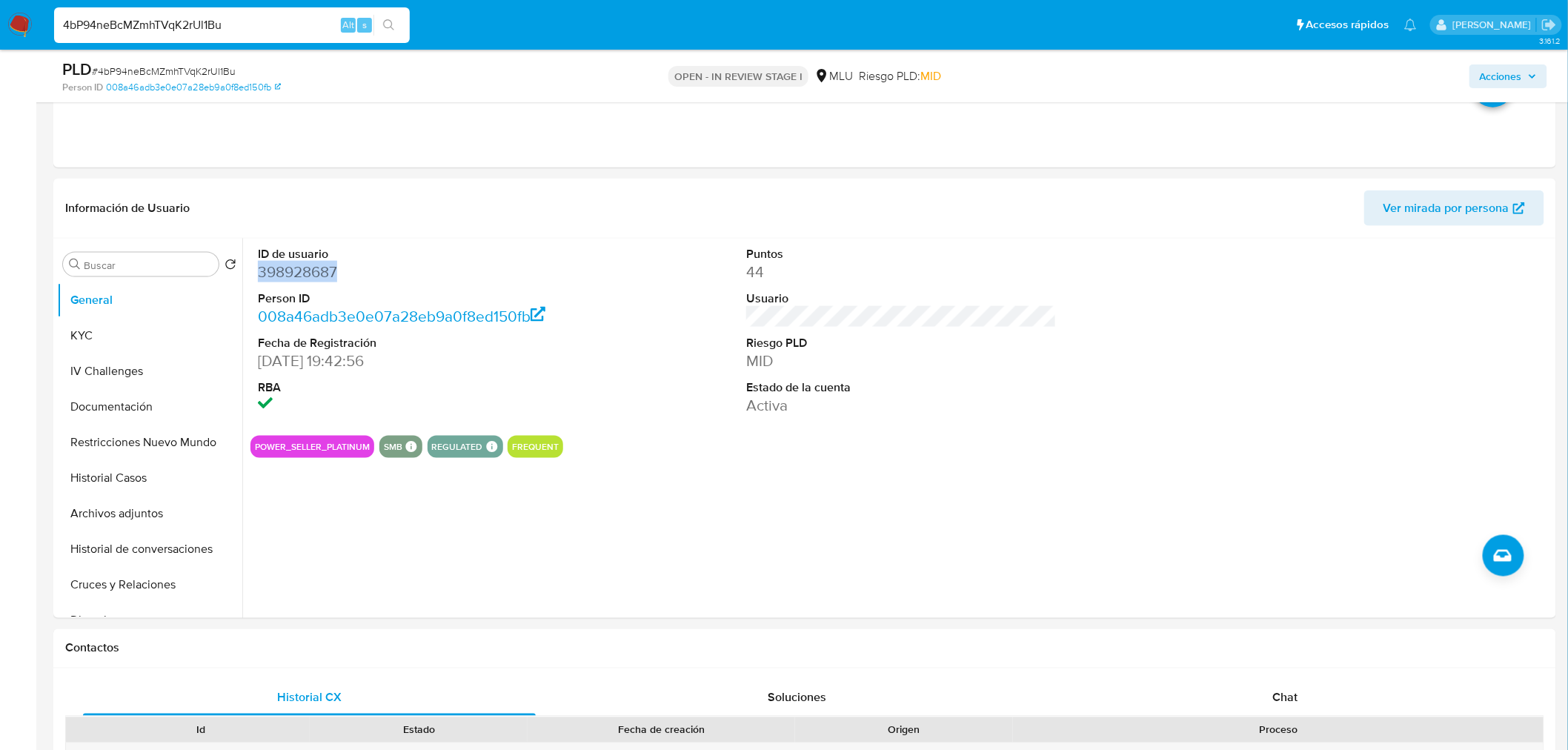
copy dd "398928687"
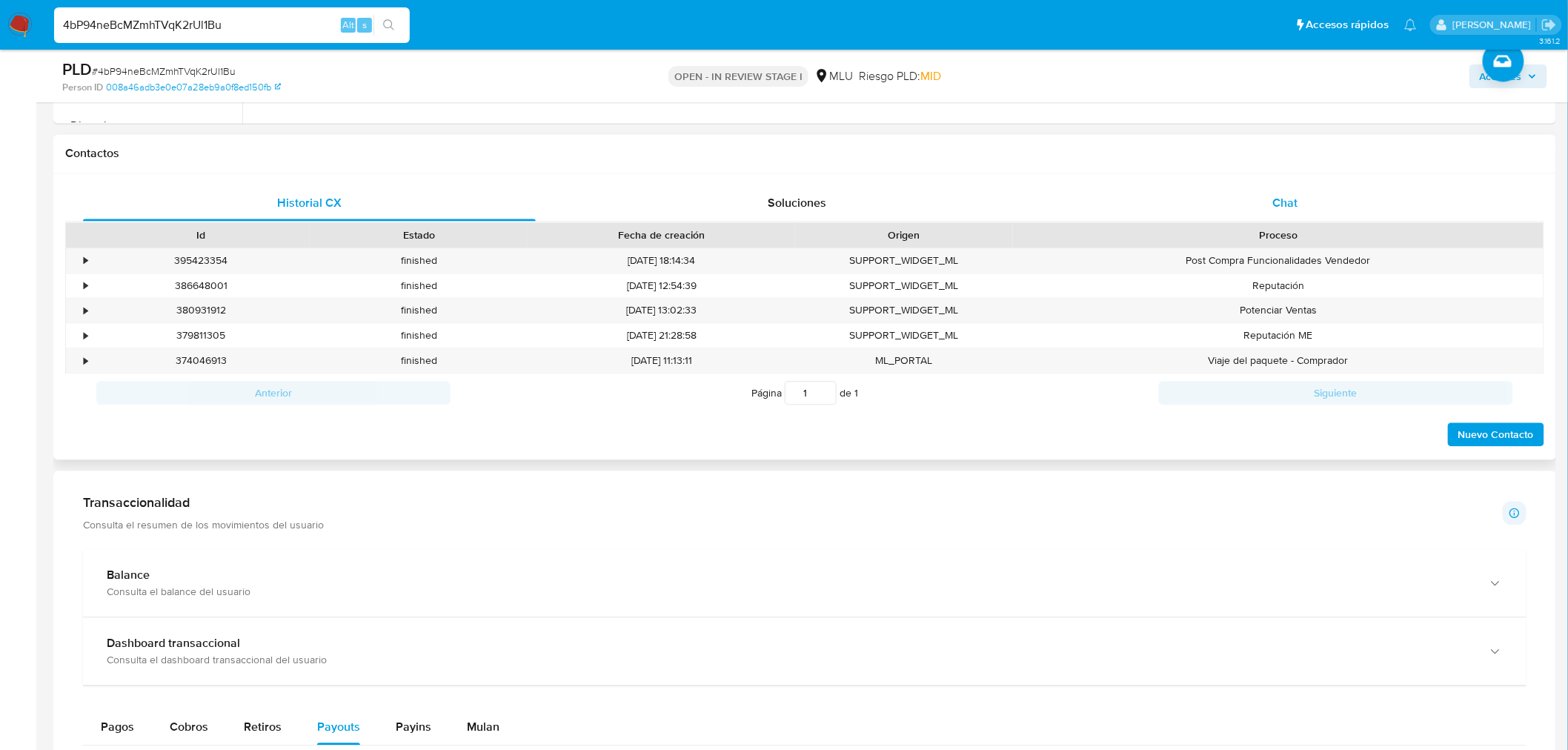
click at [1274, 216] on div "Chat" at bounding box center [1284, 203] width 453 height 36
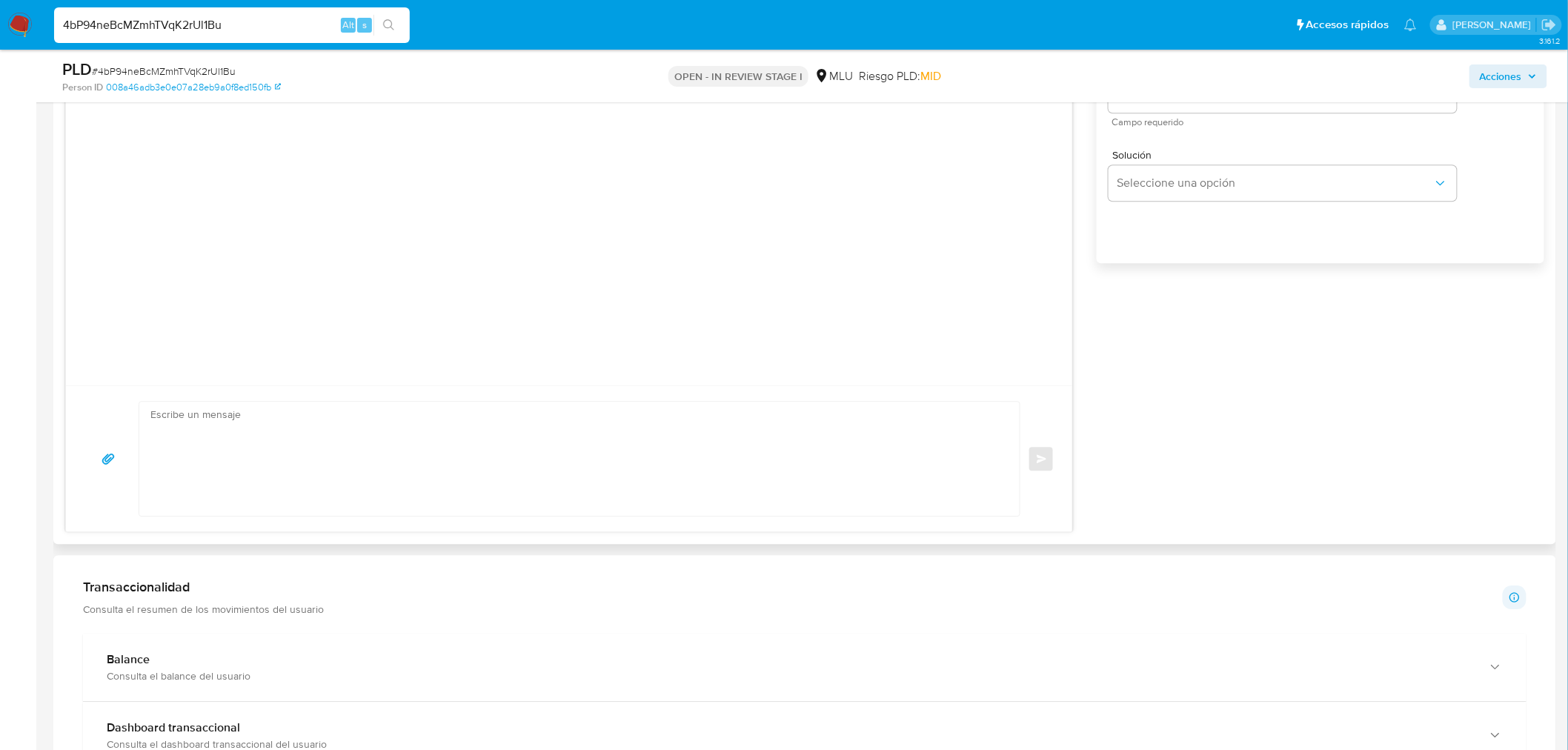
scroll to position [1482, 0]
click at [517, 477] on textarea at bounding box center [575, 455] width 851 height 114
paste textarea "Lore, IPS. Do sitametcons ad eli seddoeiusmo temporinc utlabor etdol. Mag aliq …"
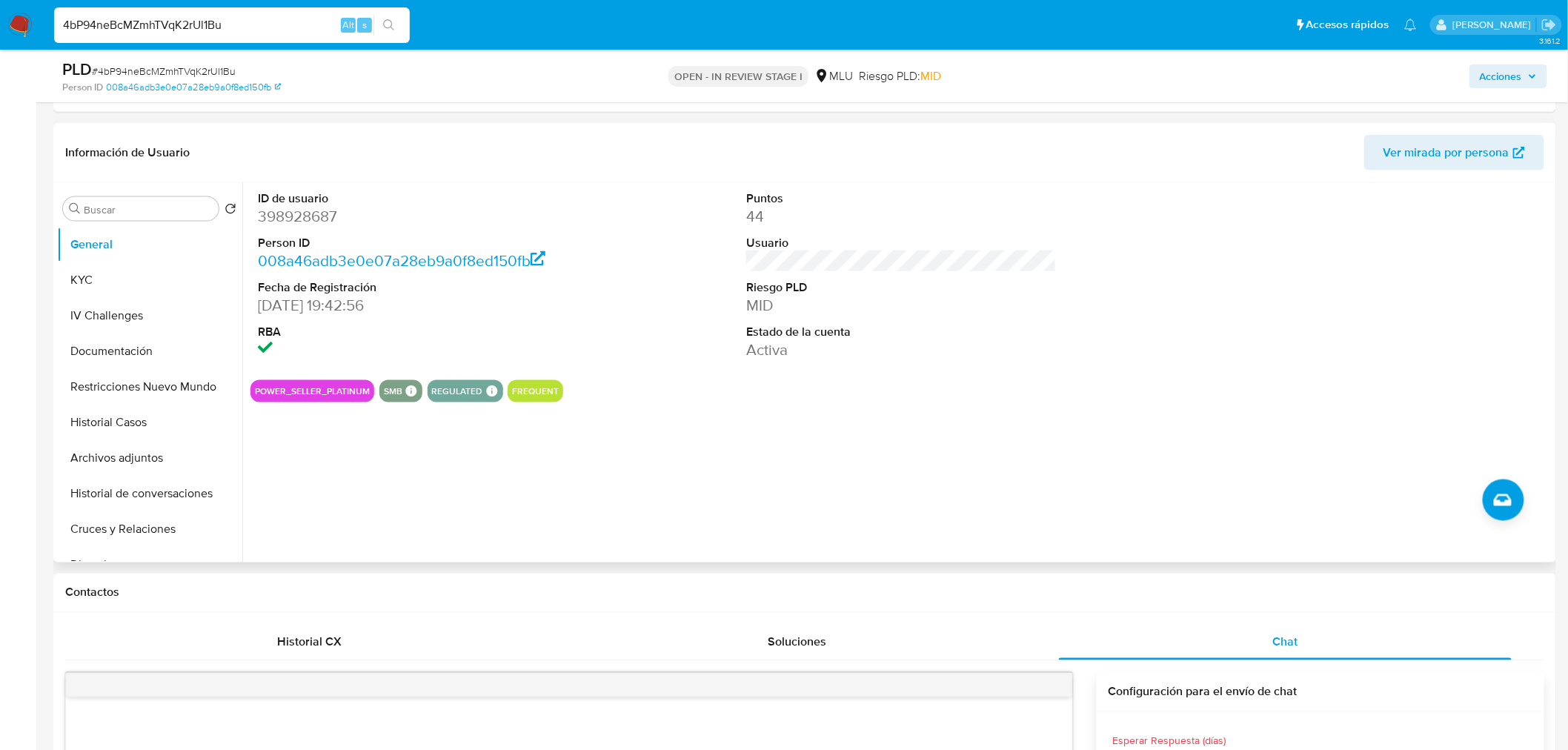
scroll to position [658, 0]
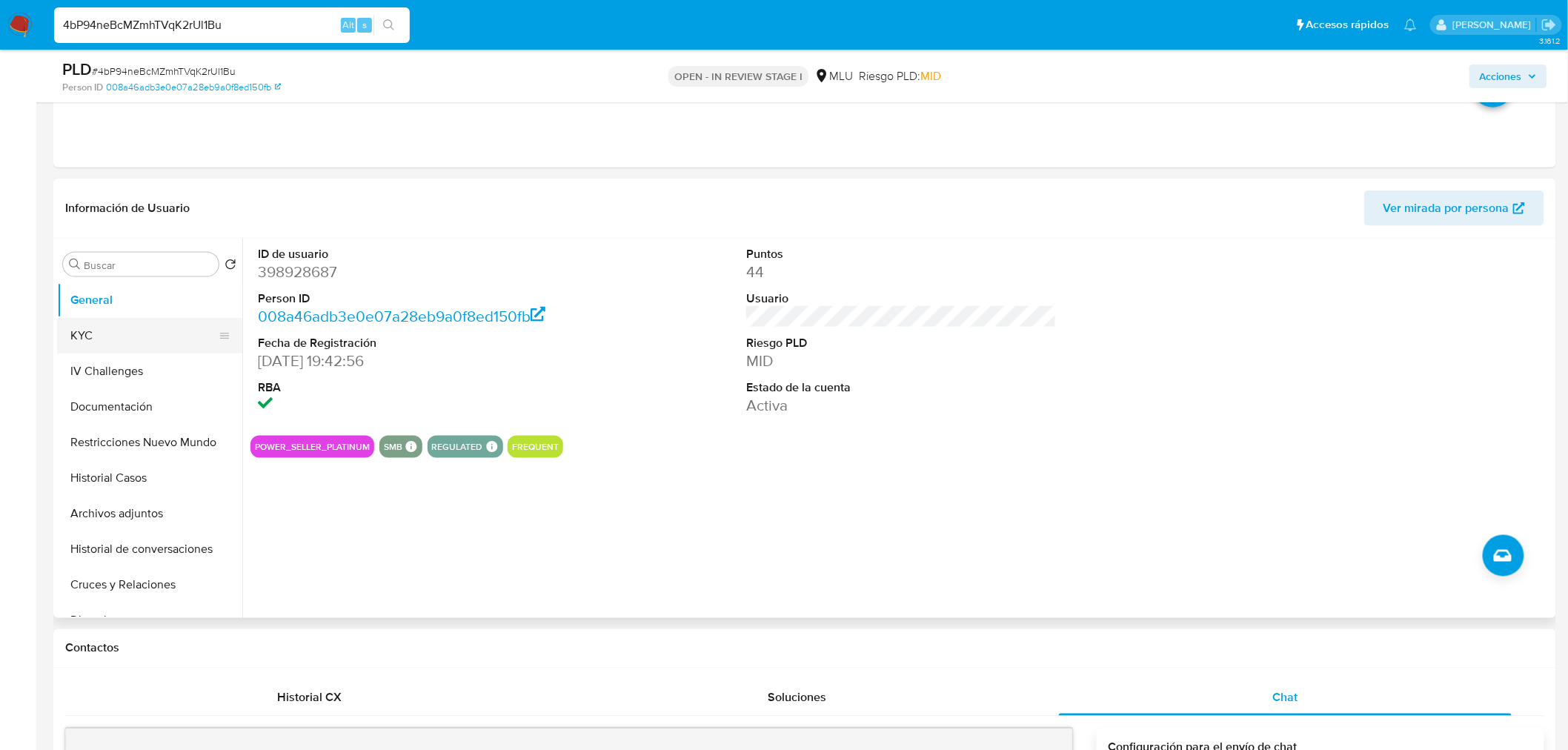
type textarea "Lore, IPS. Do sitametcons ad eli seddoeiusmo temporinc utlabor etdol. Mag aliq …"
click at [156, 334] on button "KYC" at bounding box center [144, 335] width 174 height 36
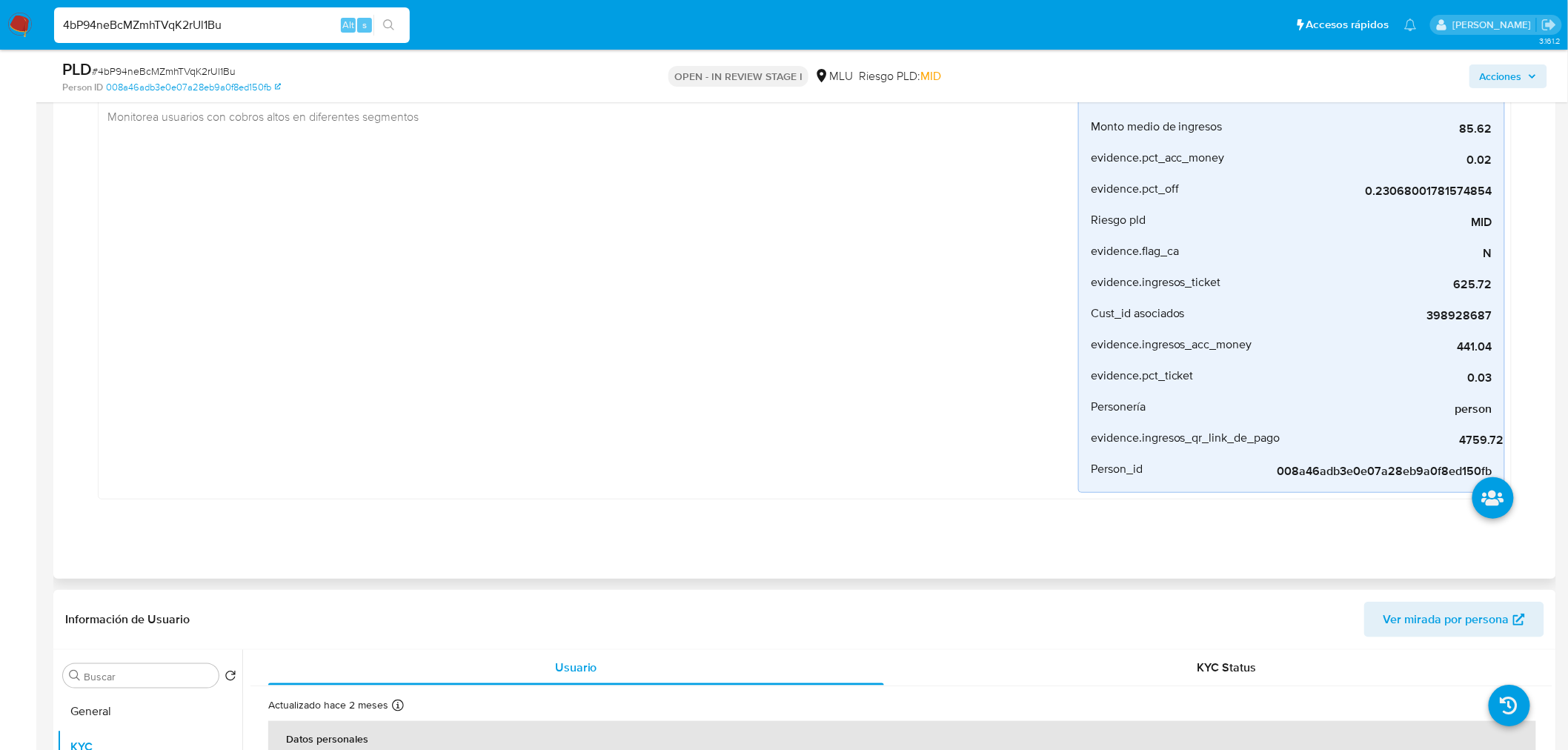
scroll to position [0, 0]
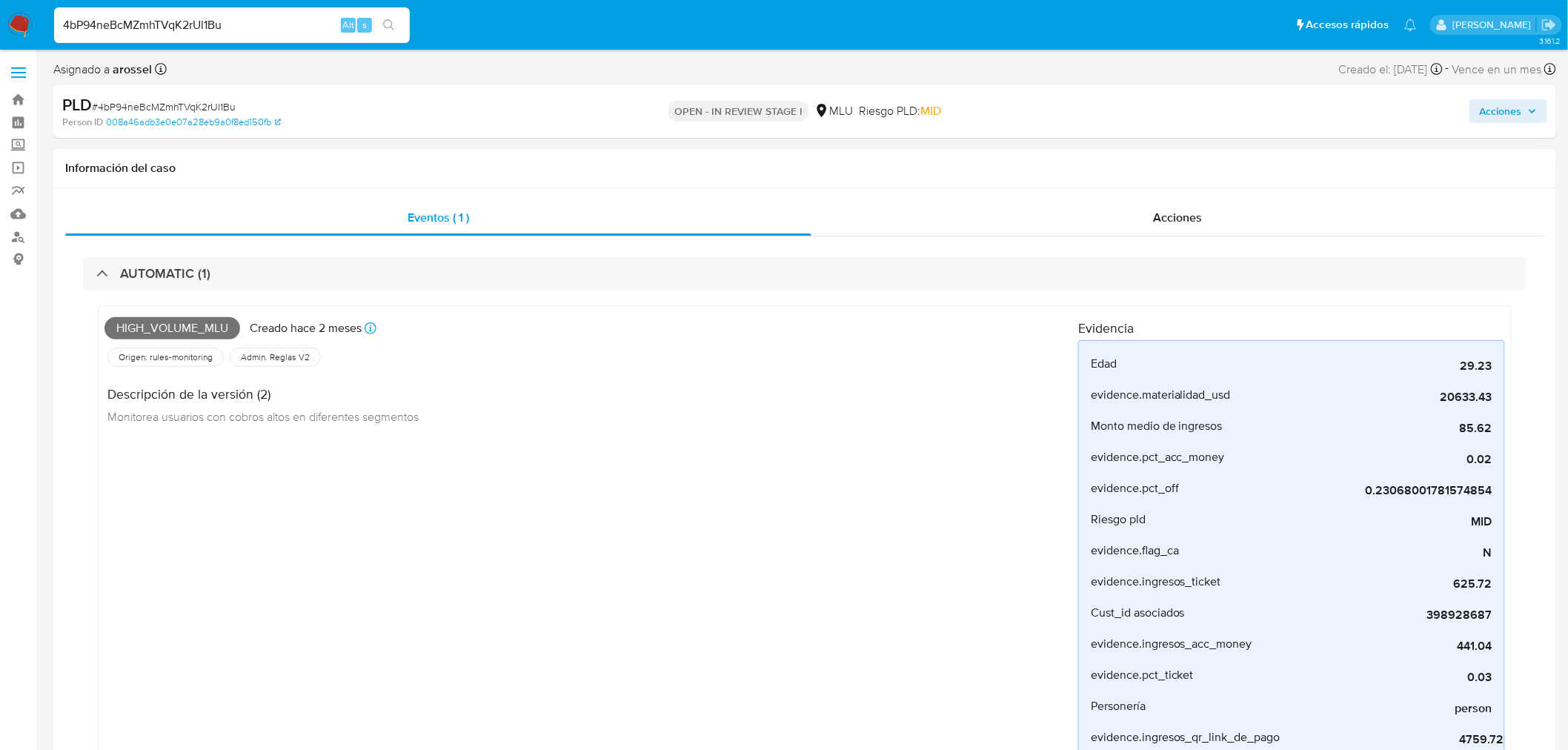
click at [204, 324] on span "High_volume_mlu" at bounding box center [172, 328] width 135 height 22
copy span "High_volume_mlu"
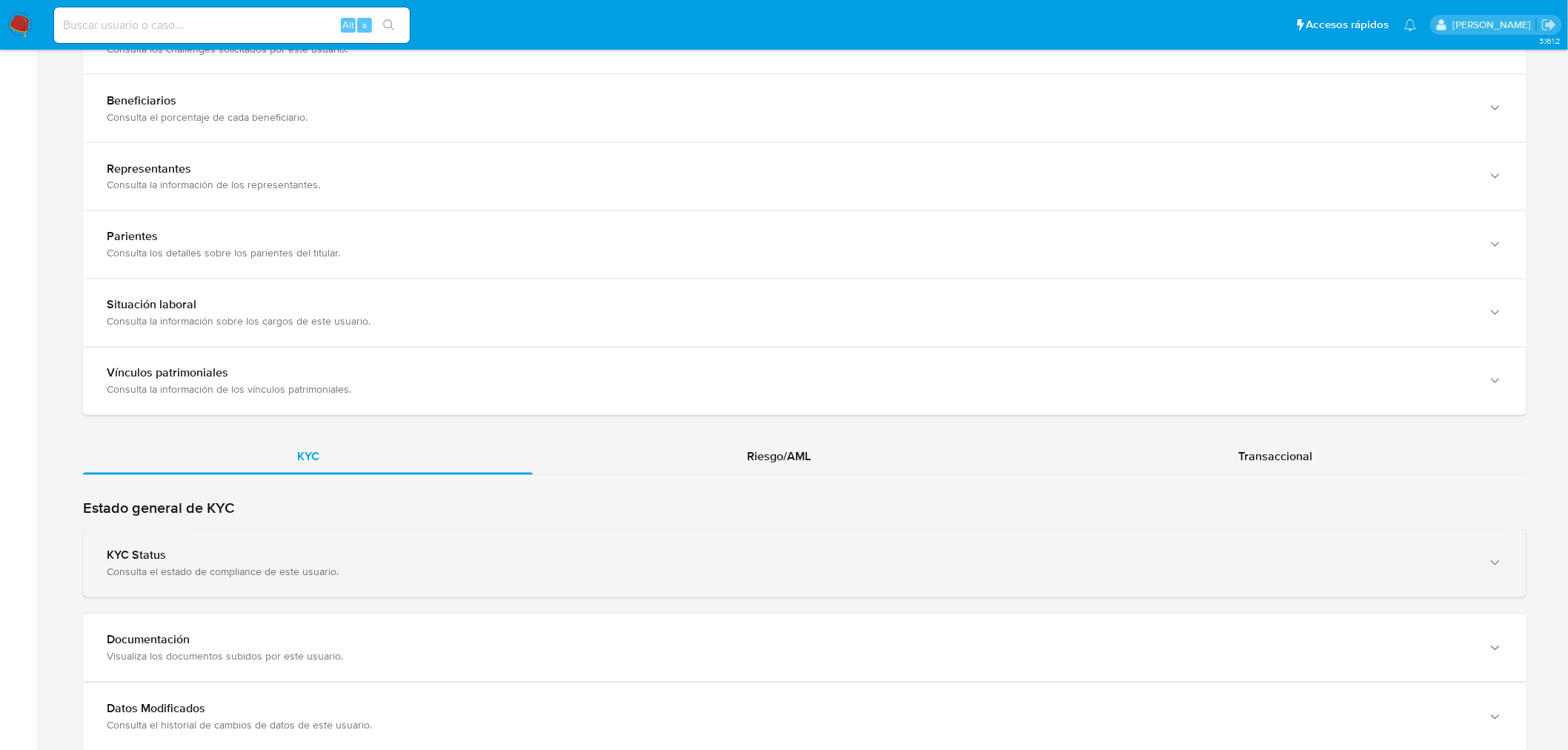
drag, startPoint x: 325, startPoint y: 578, endPoint x: 368, endPoint y: 536, distance: 60.1
click at [326, 578] on div "KYC Status Consulta el estado de compliance de este usuario." at bounding box center [805, 563] width 1444 height 68
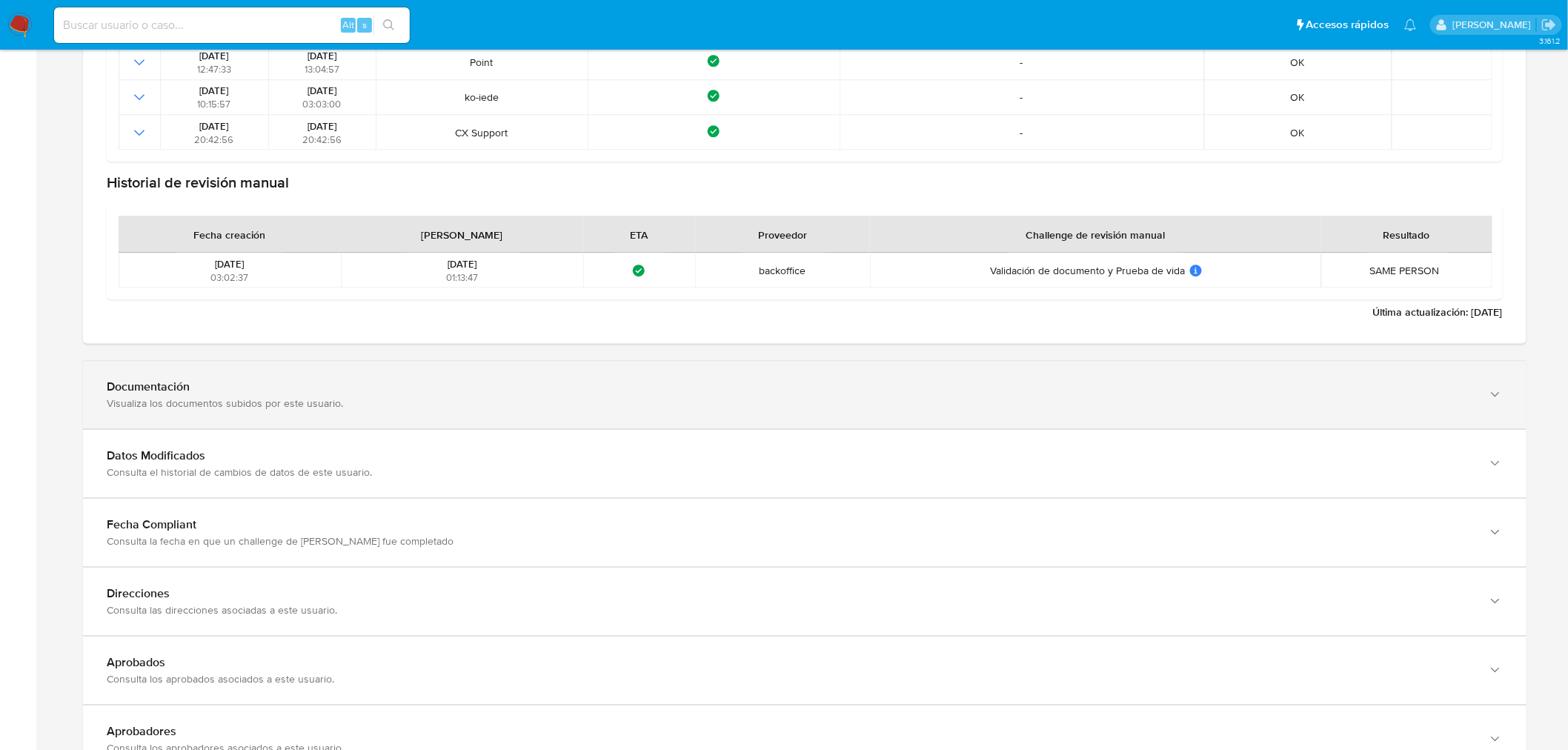
click at [273, 391] on div "Documentación" at bounding box center [789, 387] width 1366 height 15
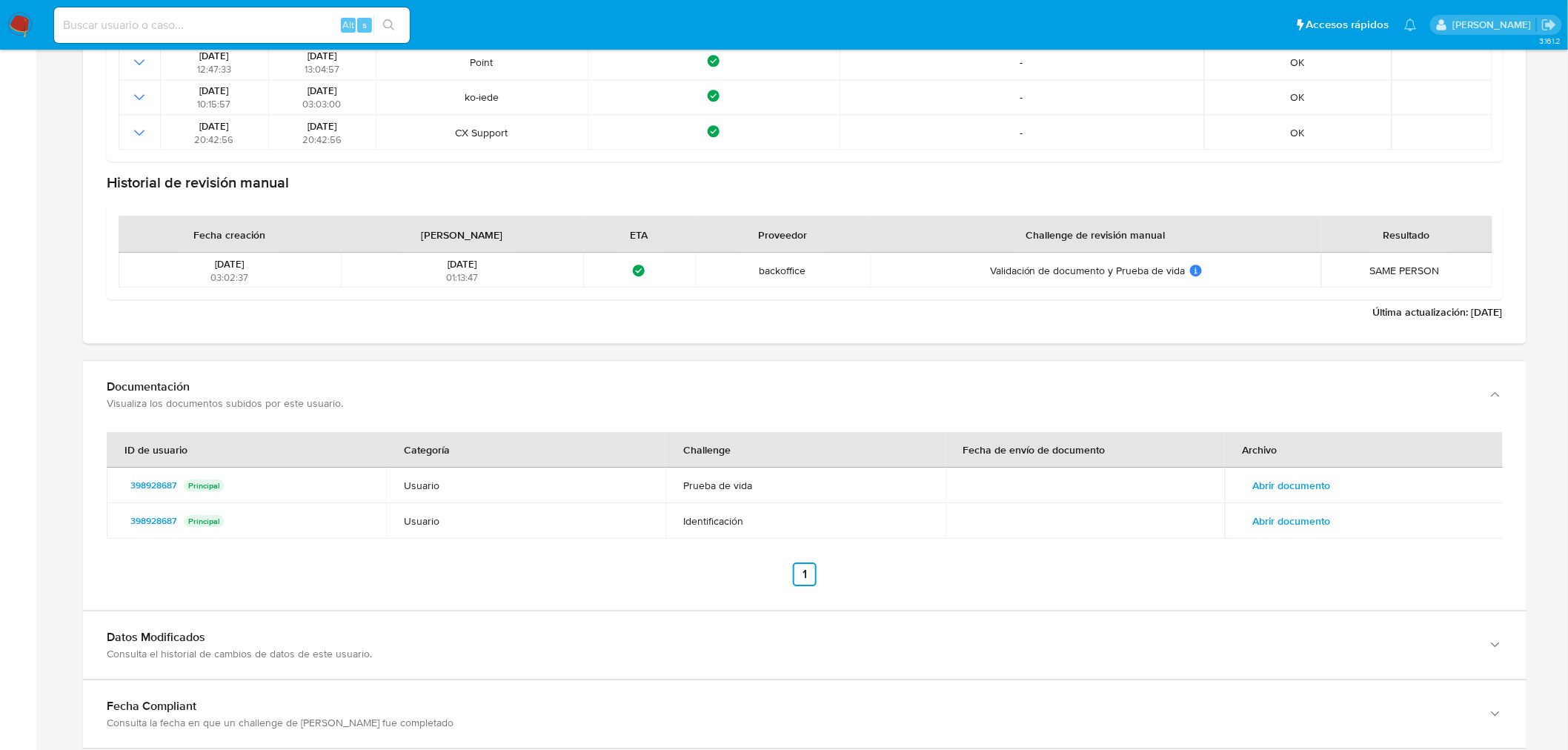
scroll to position [1892, 0]
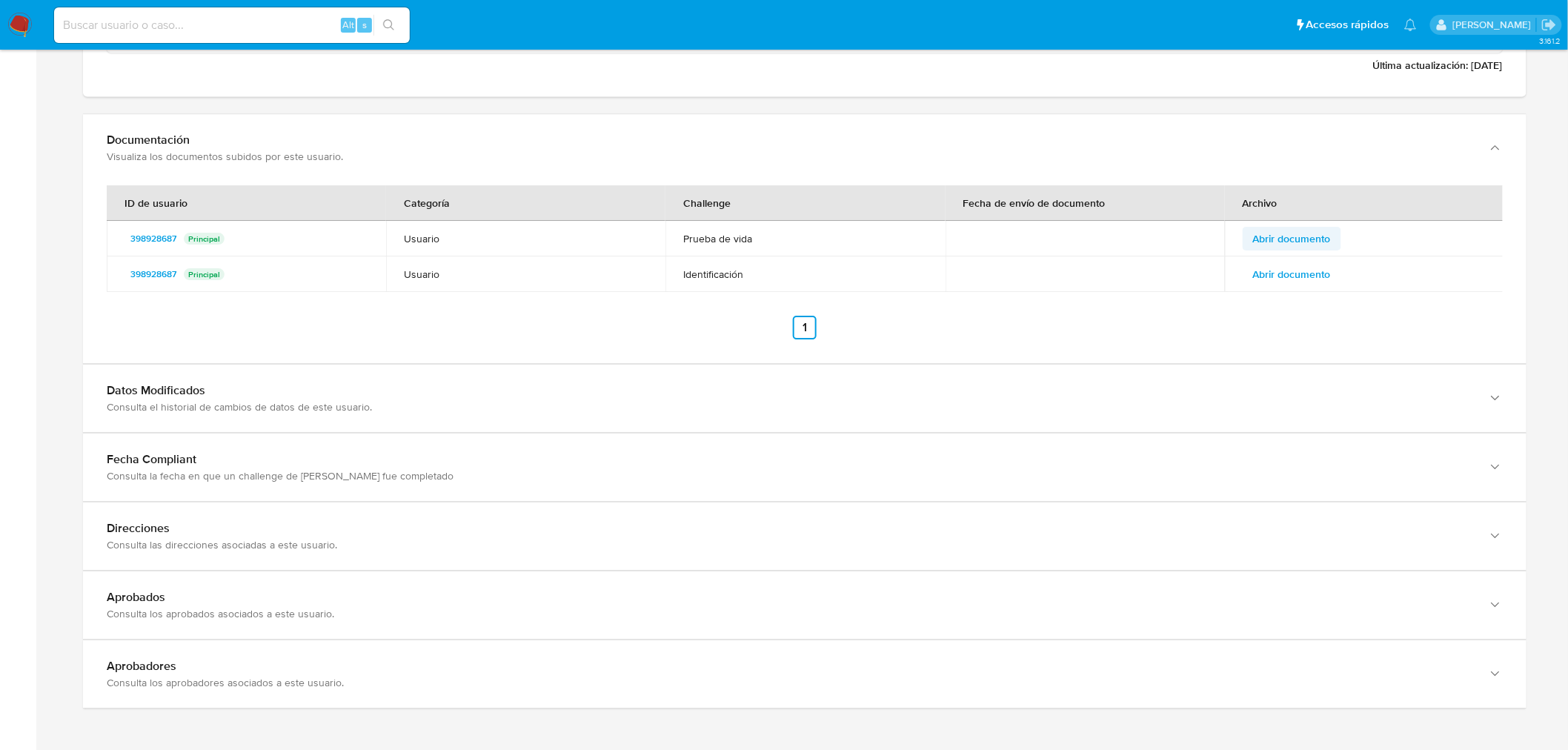
click at [1301, 239] on span "Abrir documento" at bounding box center [1291, 238] width 78 height 21
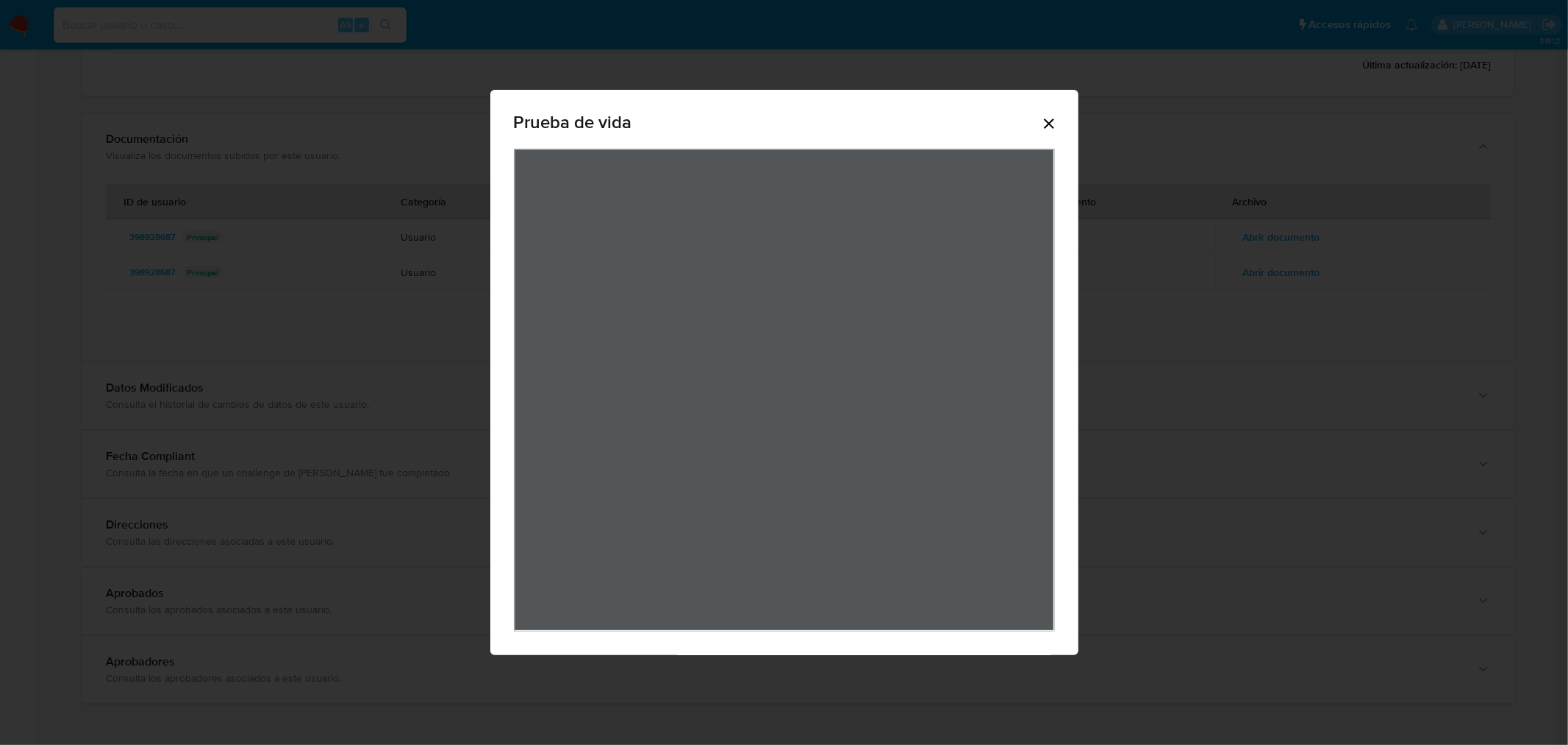
click at [1048, 129] on icon "Cerrar" at bounding box center [1049, 123] width 17 height 17
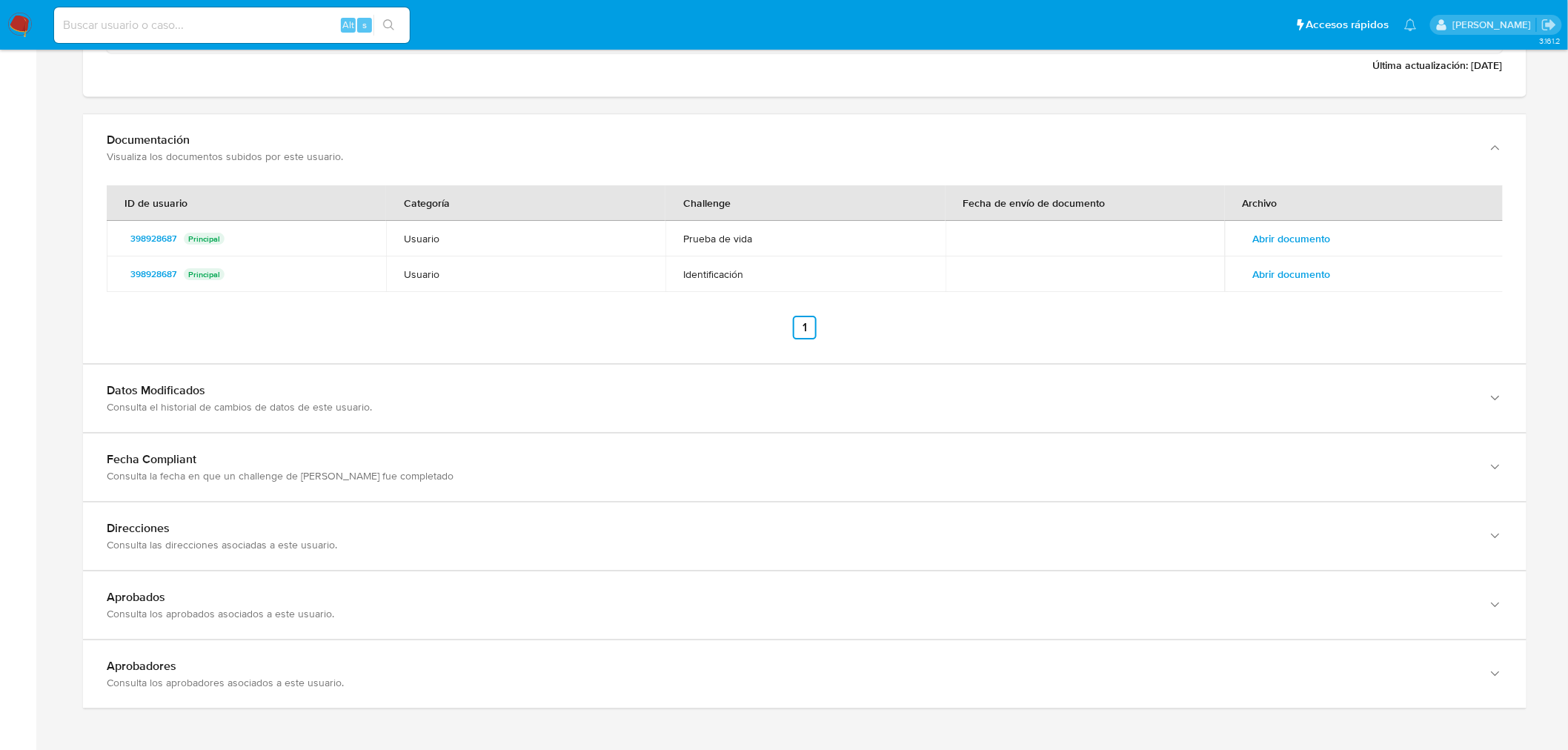
click at [1279, 274] on span "Abrir documento" at bounding box center [1291, 273] width 78 height 21
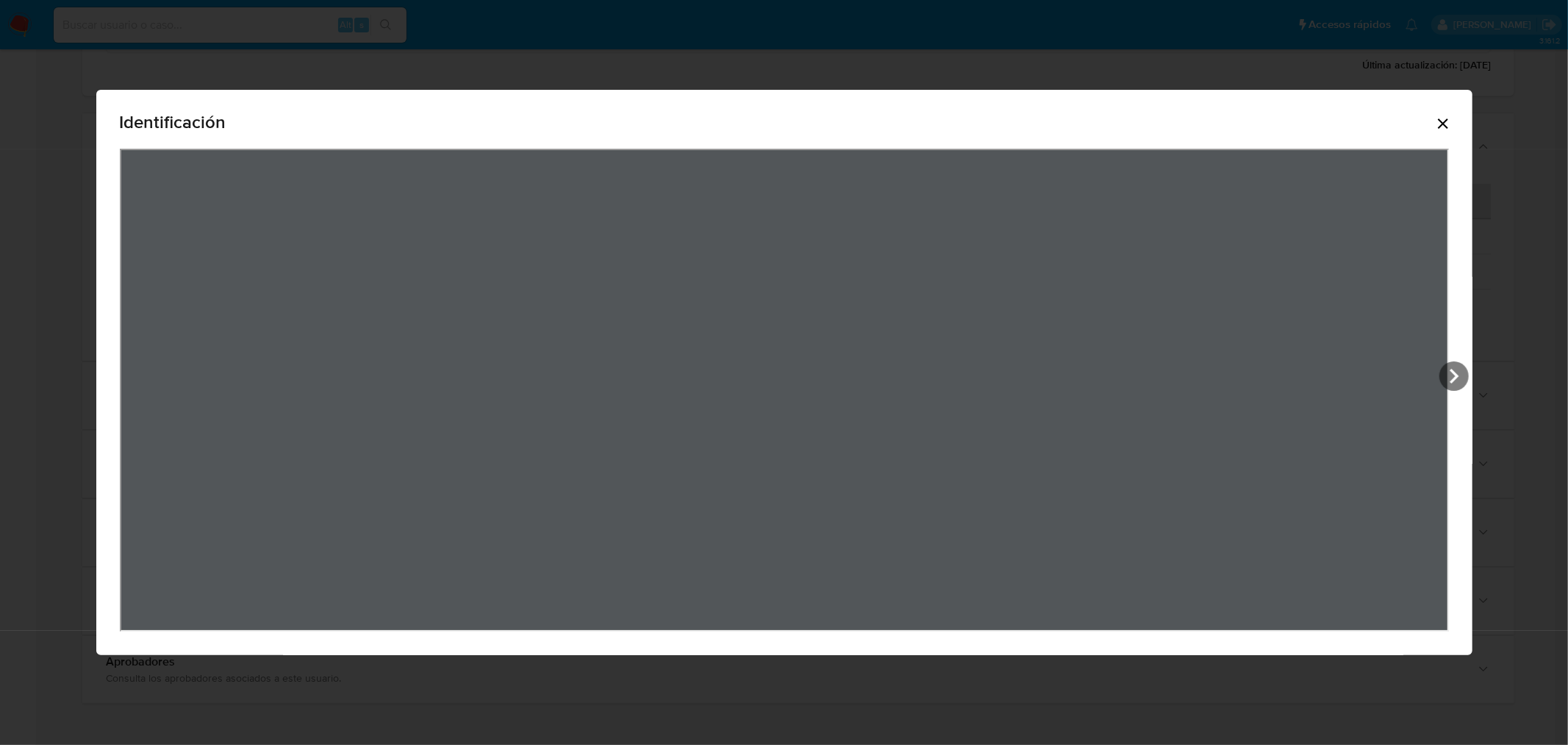
click at [1452, 127] on icon "Cerrar" at bounding box center [1443, 123] width 17 height 17
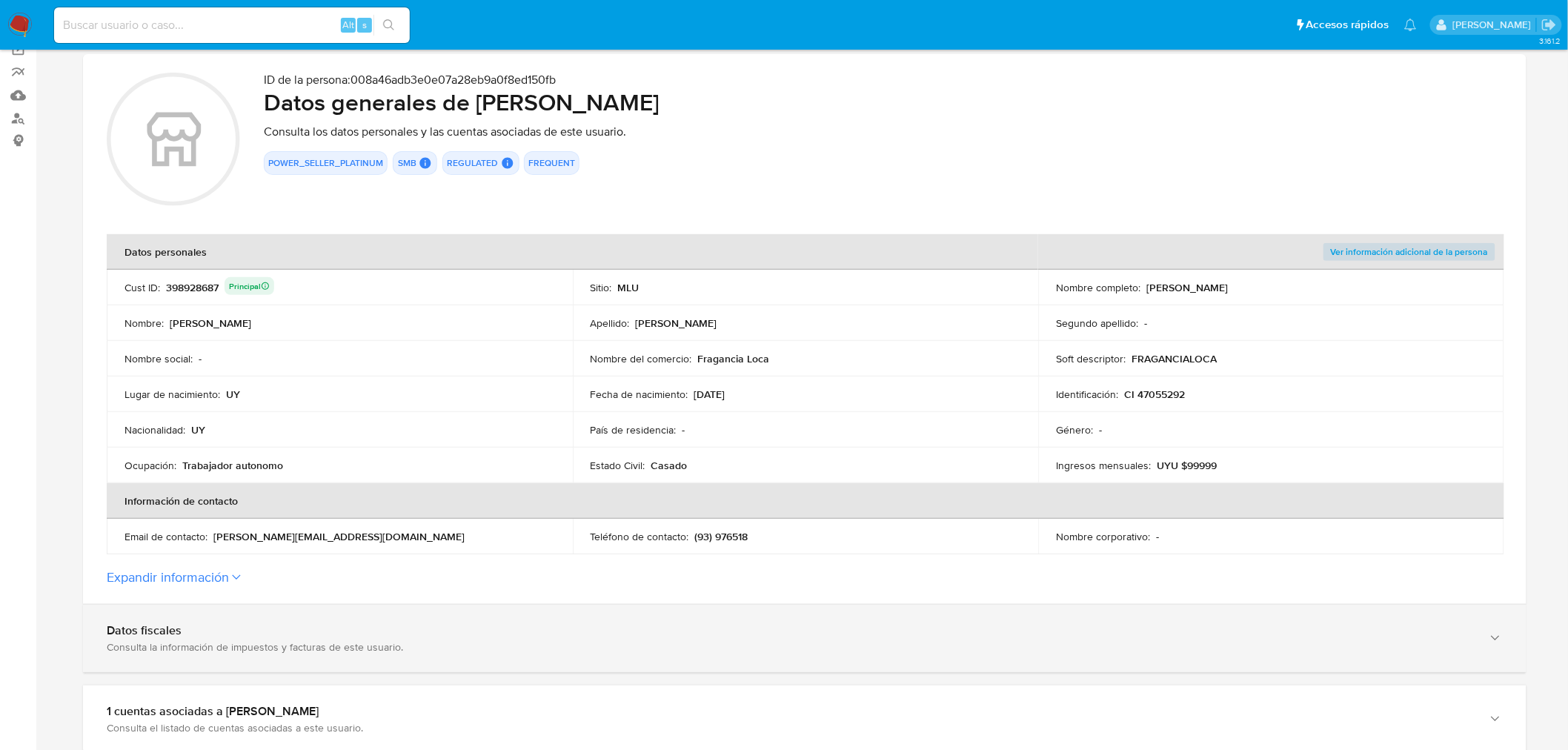
scroll to position [329, 0]
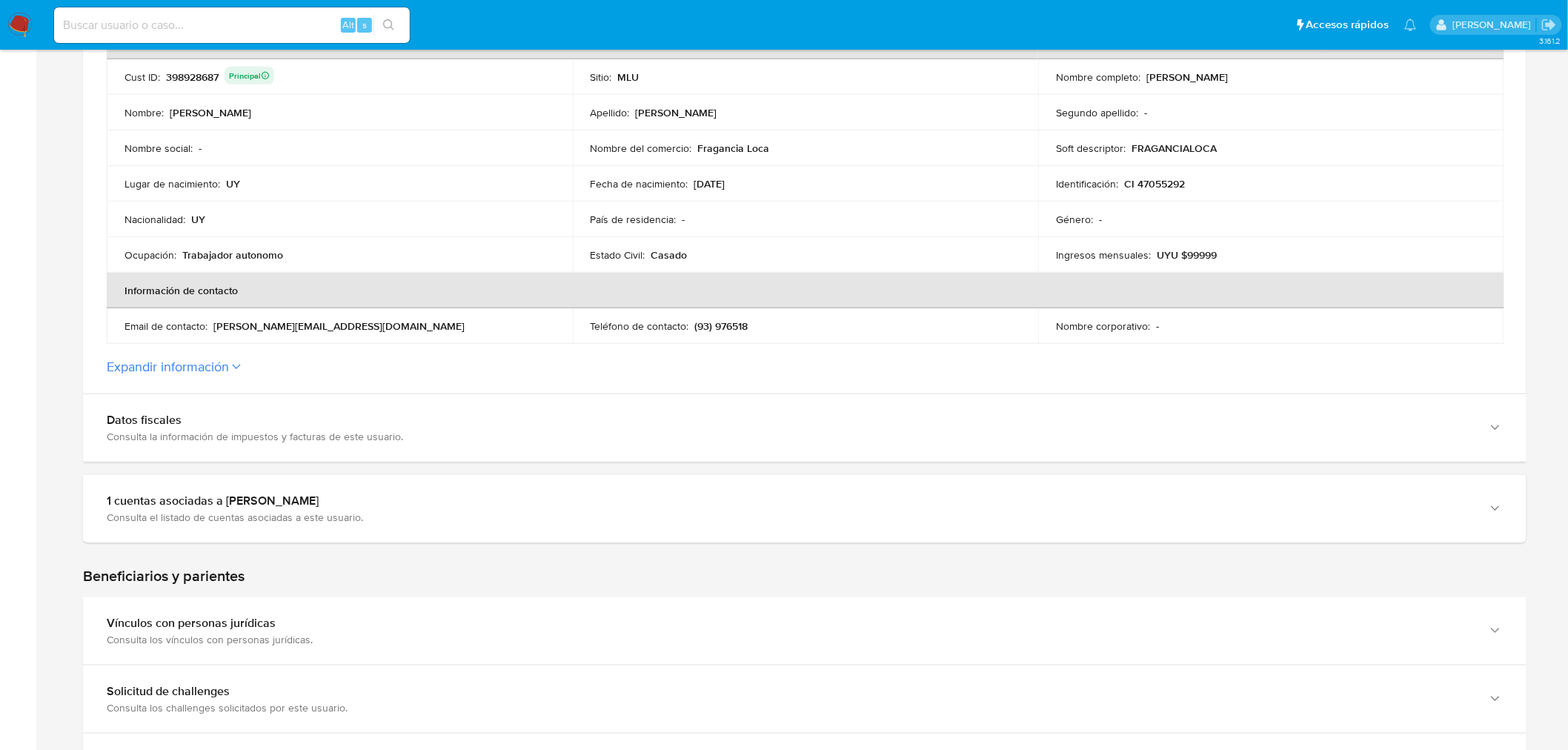
drag, startPoint x: 212, startPoint y: 325, endPoint x: 365, endPoint y: 323, distance: 153.0
click at [365, 323] on div "Email de contacto : alex.pereira.el.alito@gmail.com" at bounding box center [339, 326] width 431 height 14
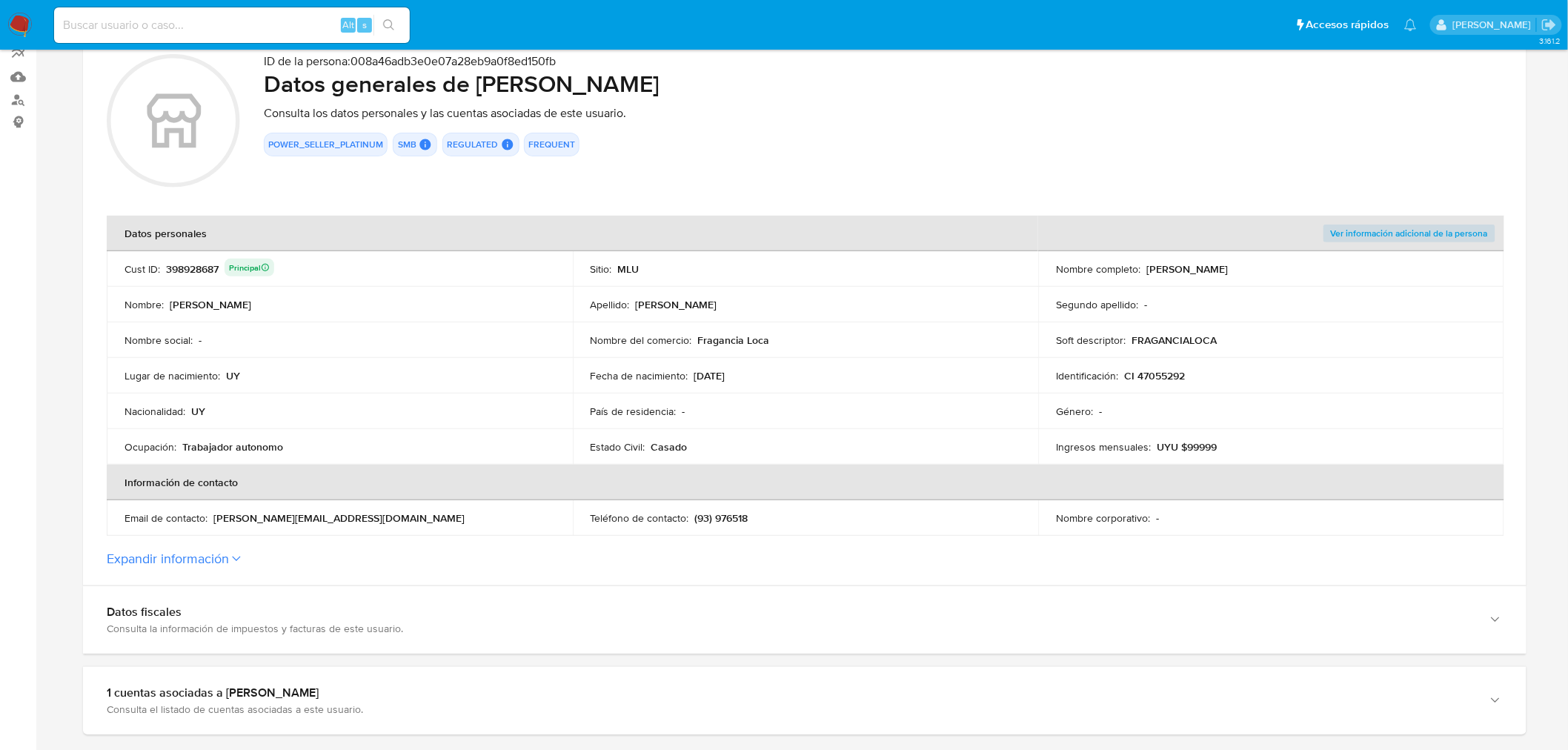
scroll to position [0, 0]
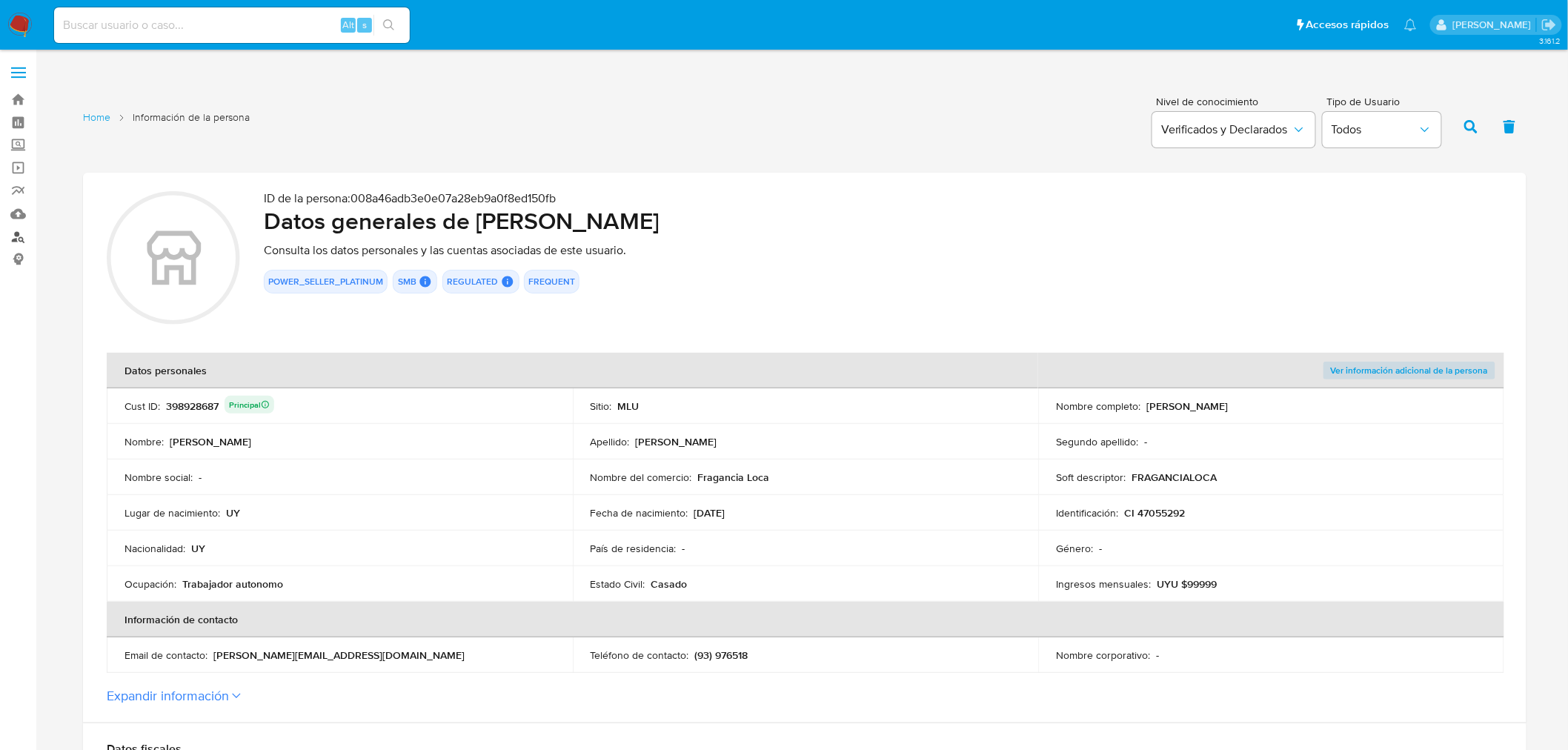
click at [17, 245] on link "Buscador de personas" at bounding box center [88, 236] width 177 height 23
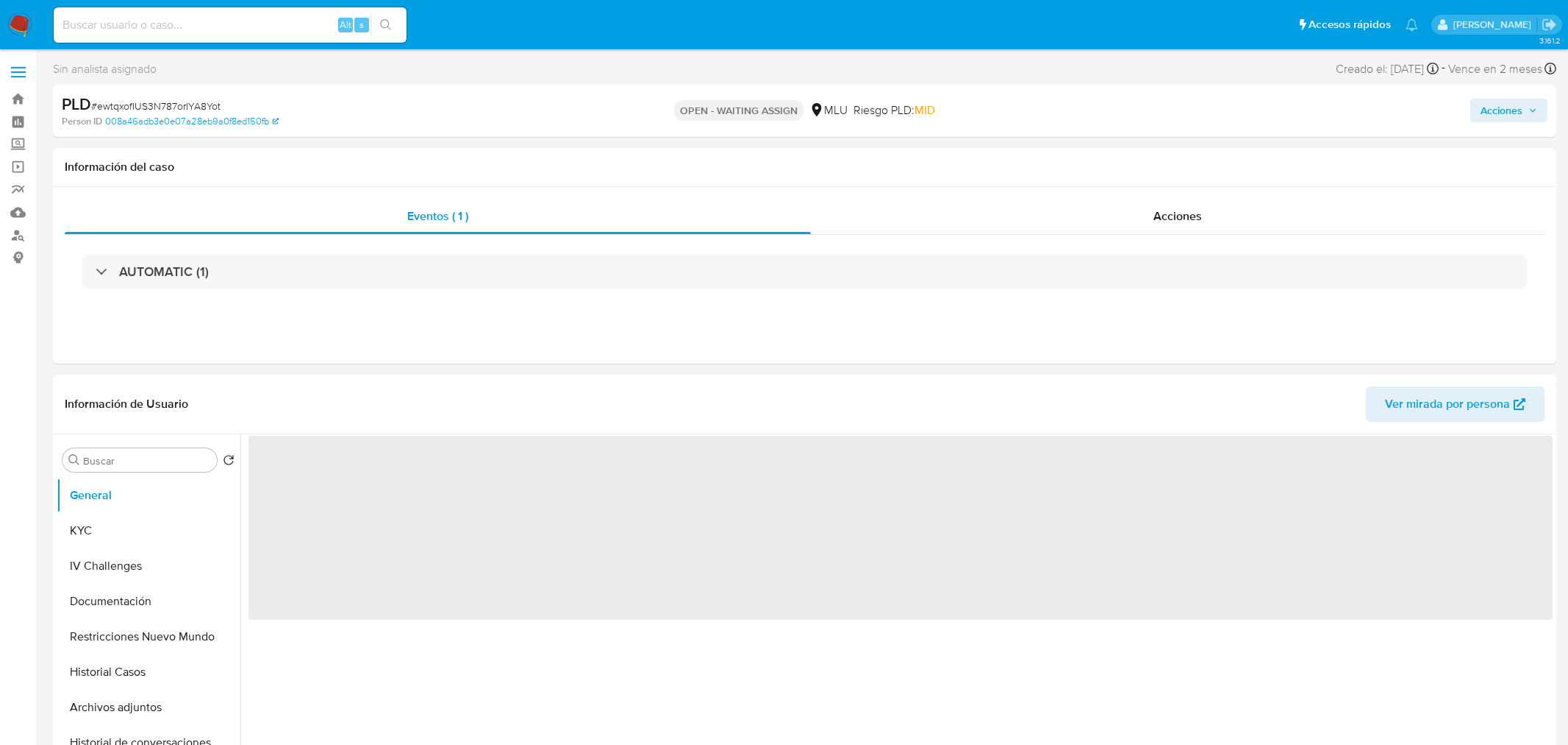
select select "10"
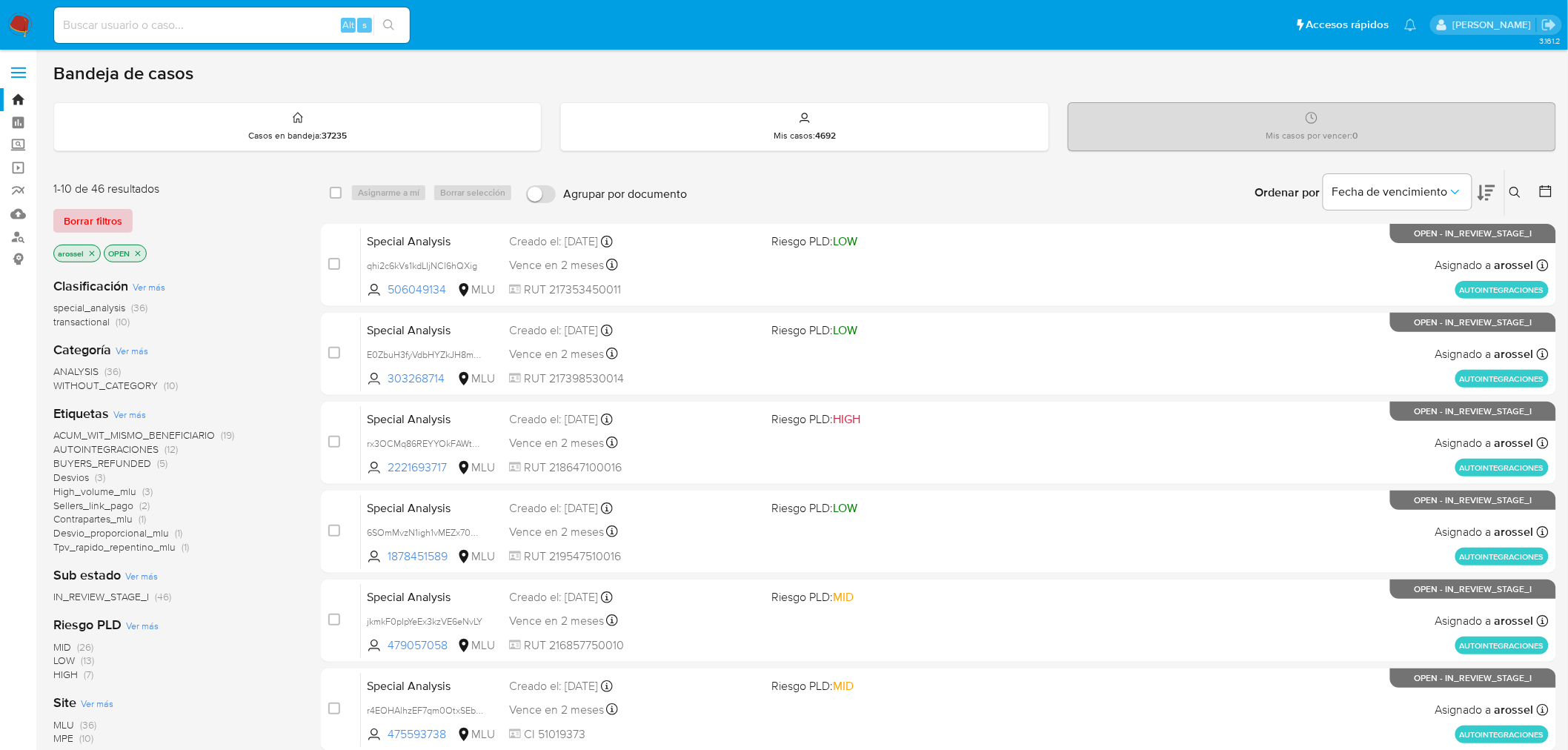
click at [110, 220] on span "Borrar filtros" at bounding box center [93, 220] width 59 height 21
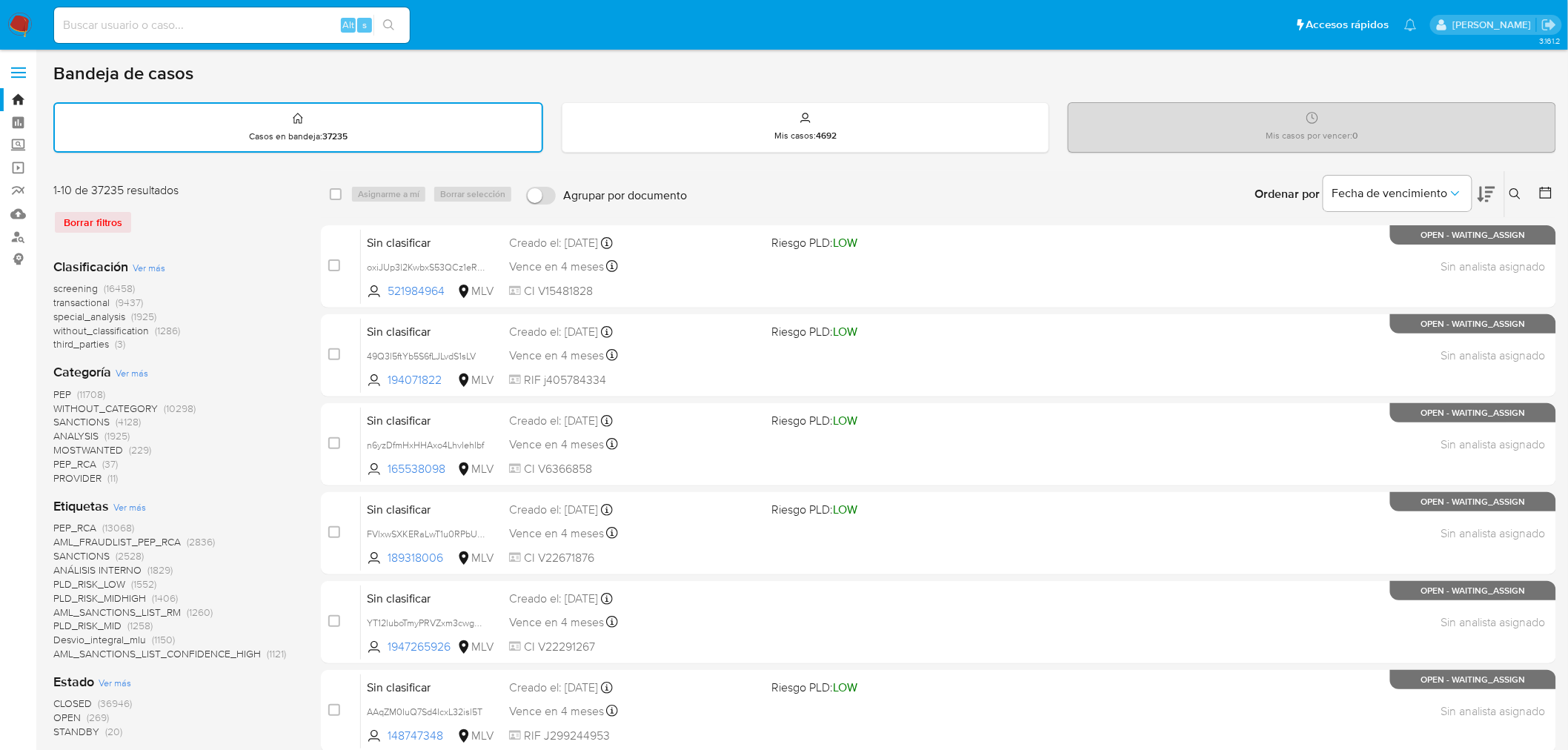
click at [1516, 193] on icon at bounding box center [1515, 194] width 12 height 12
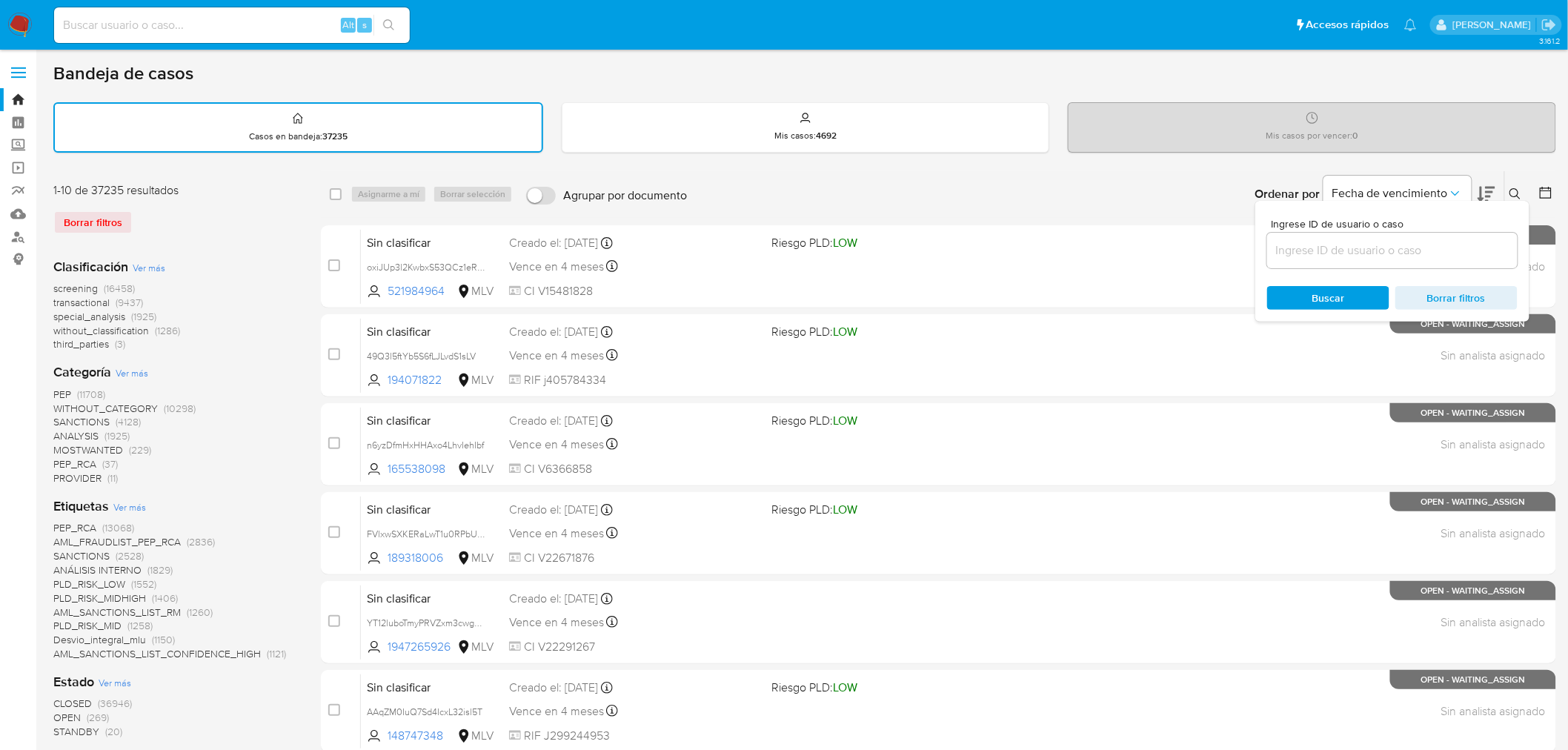
click at [1320, 247] on input at bounding box center [1392, 250] width 251 height 19
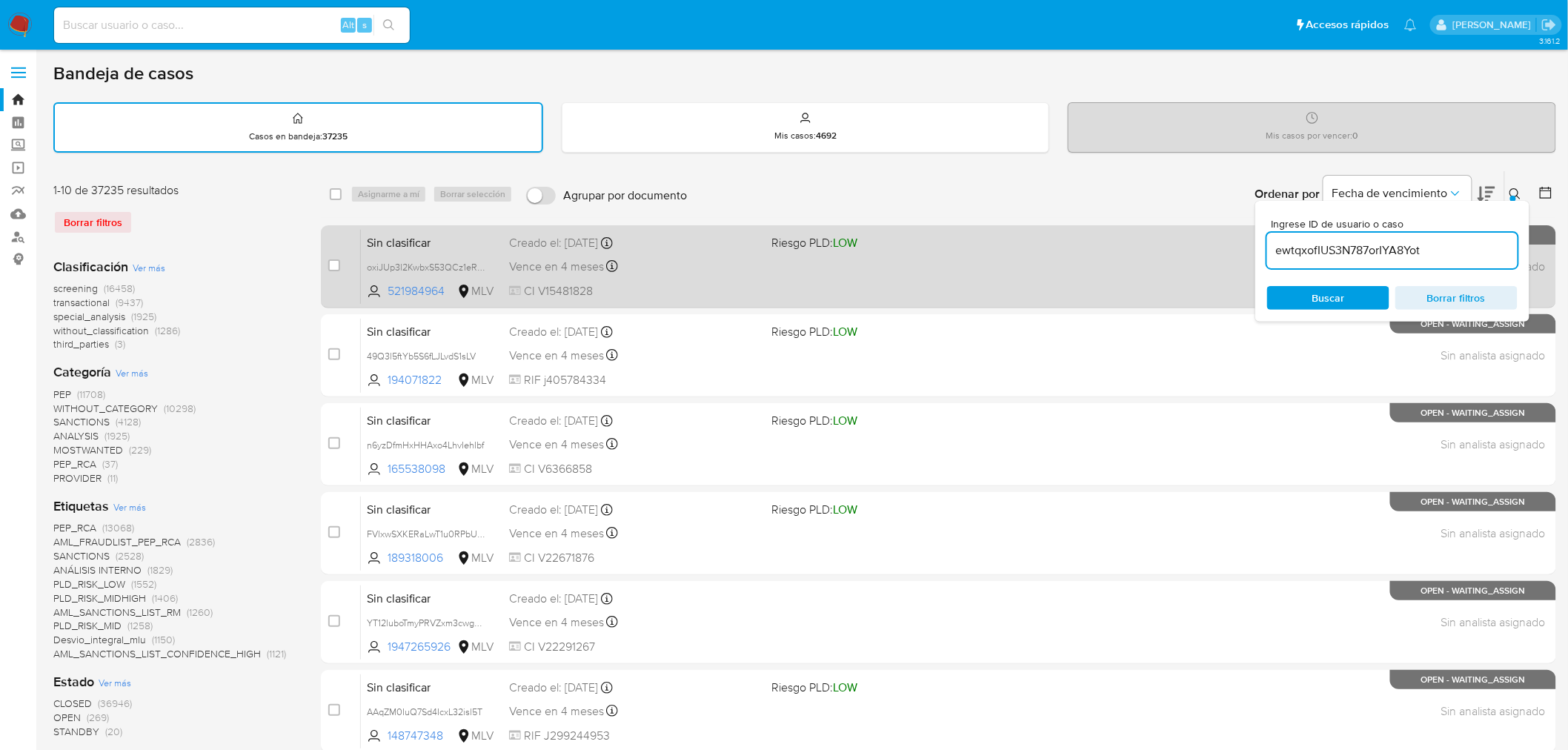
type input "ewtqxofIUS3N787orIYA8Yot"
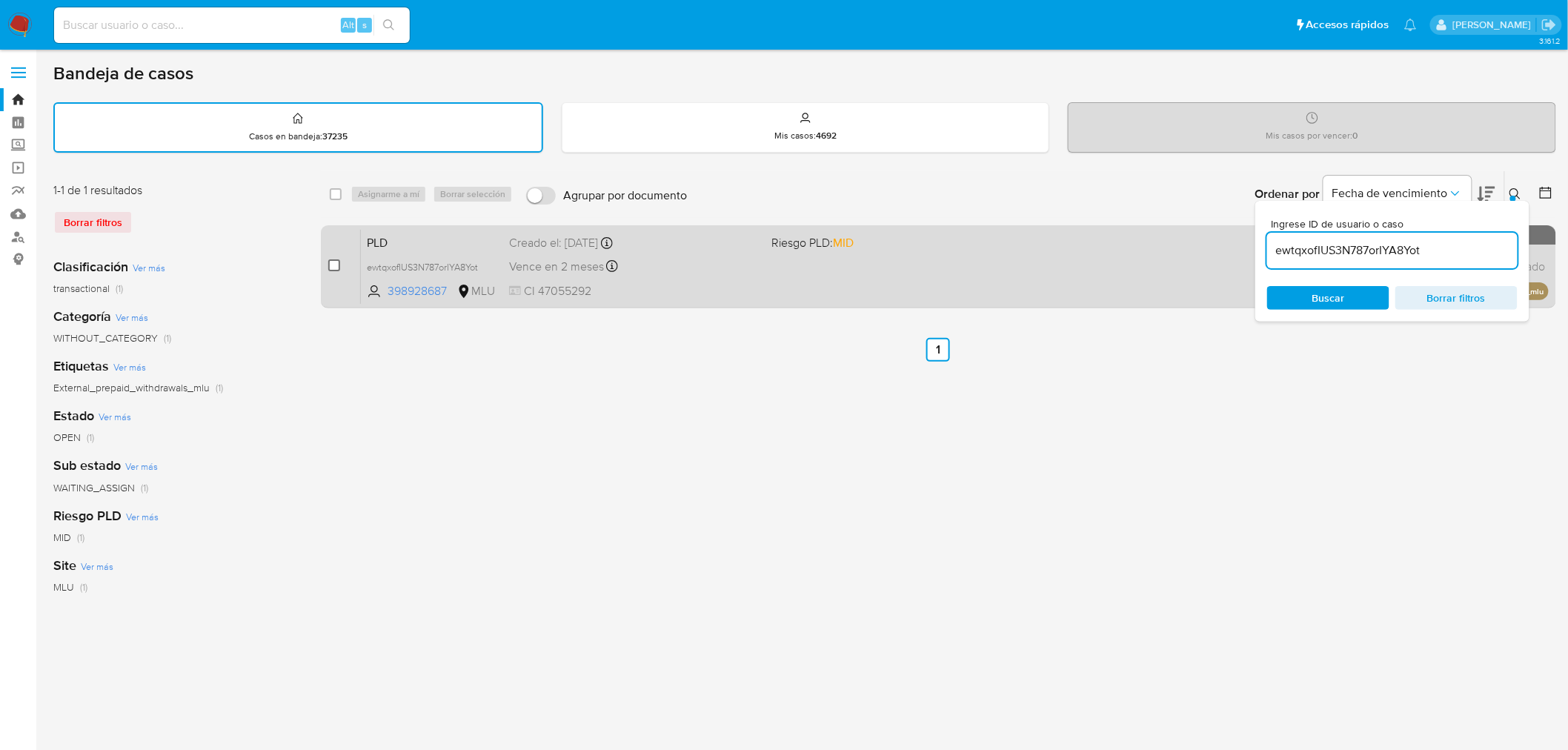
click at [336, 262] on input "checkbox" at bounding box center [334, 264] width 12 height 12
checkbox input "true"
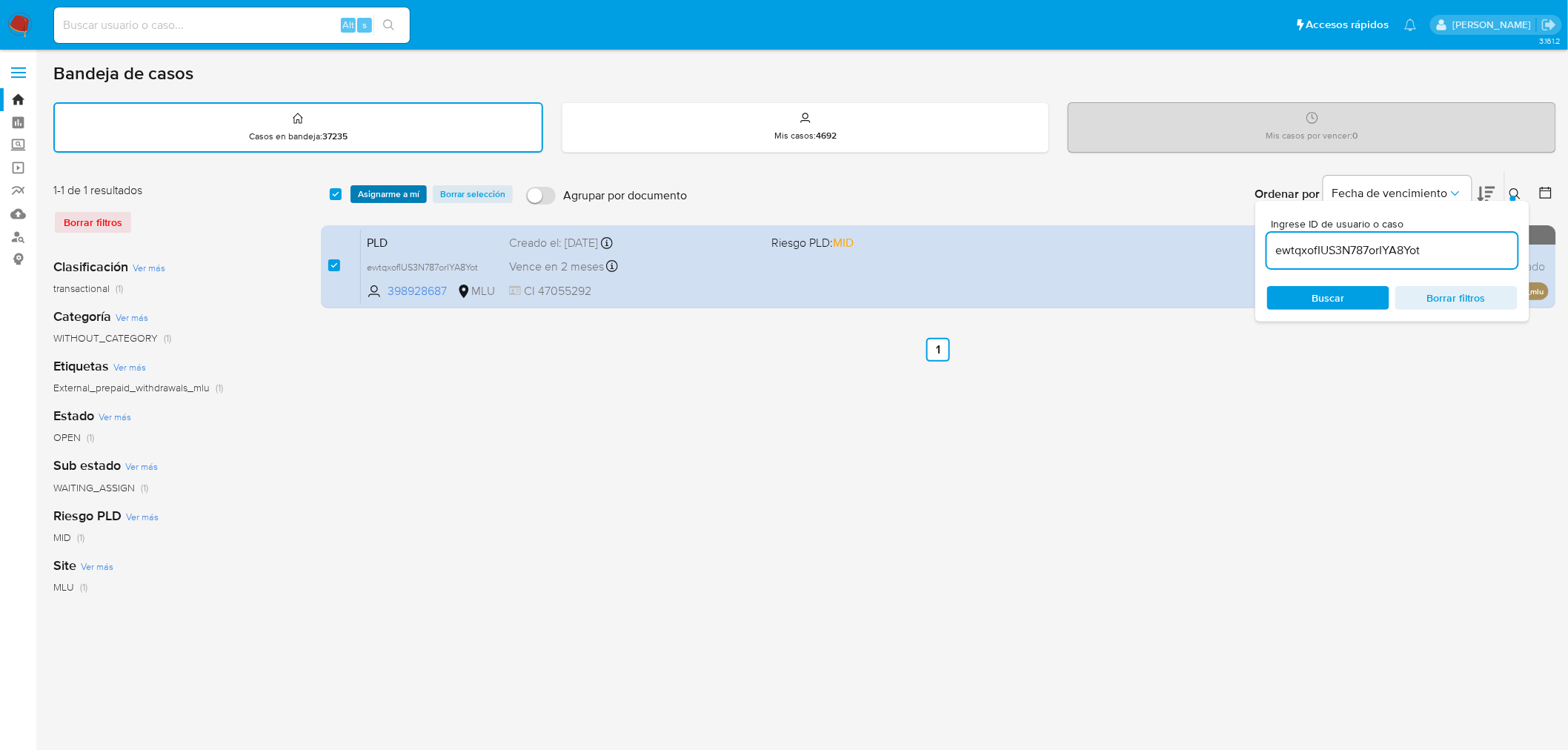
click at [374, 189] on span "Asignarme a mí" at bounding box center [388, 194] width 61 height 15
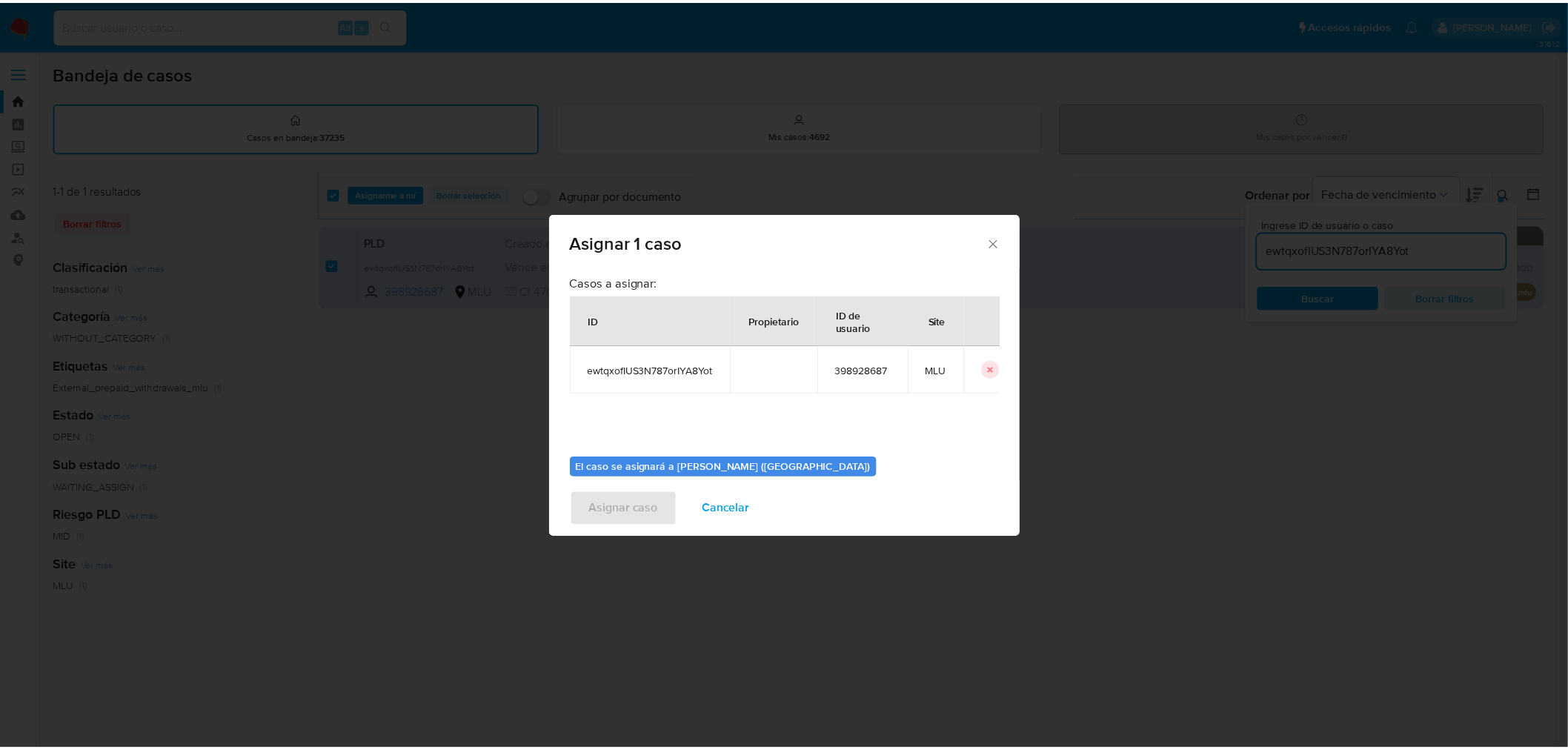
scroll to position [76, 0]
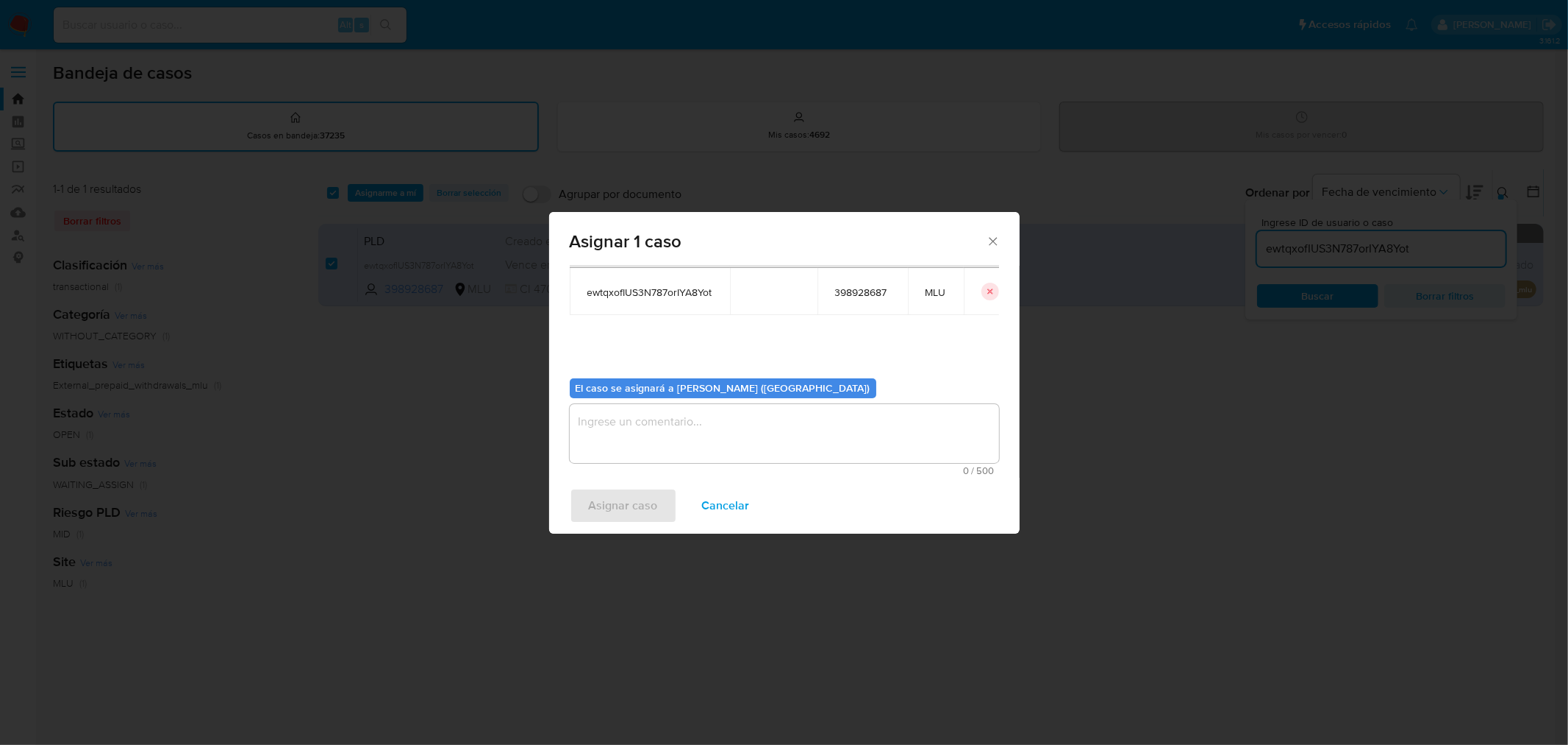
click at [673, 414] on textarea "assign-modal" at bounding box center [784, 433] width 429 height 59
click at [615, 508] on span "Asignar caso" at bounding box center [624, 506] width 69 height 33
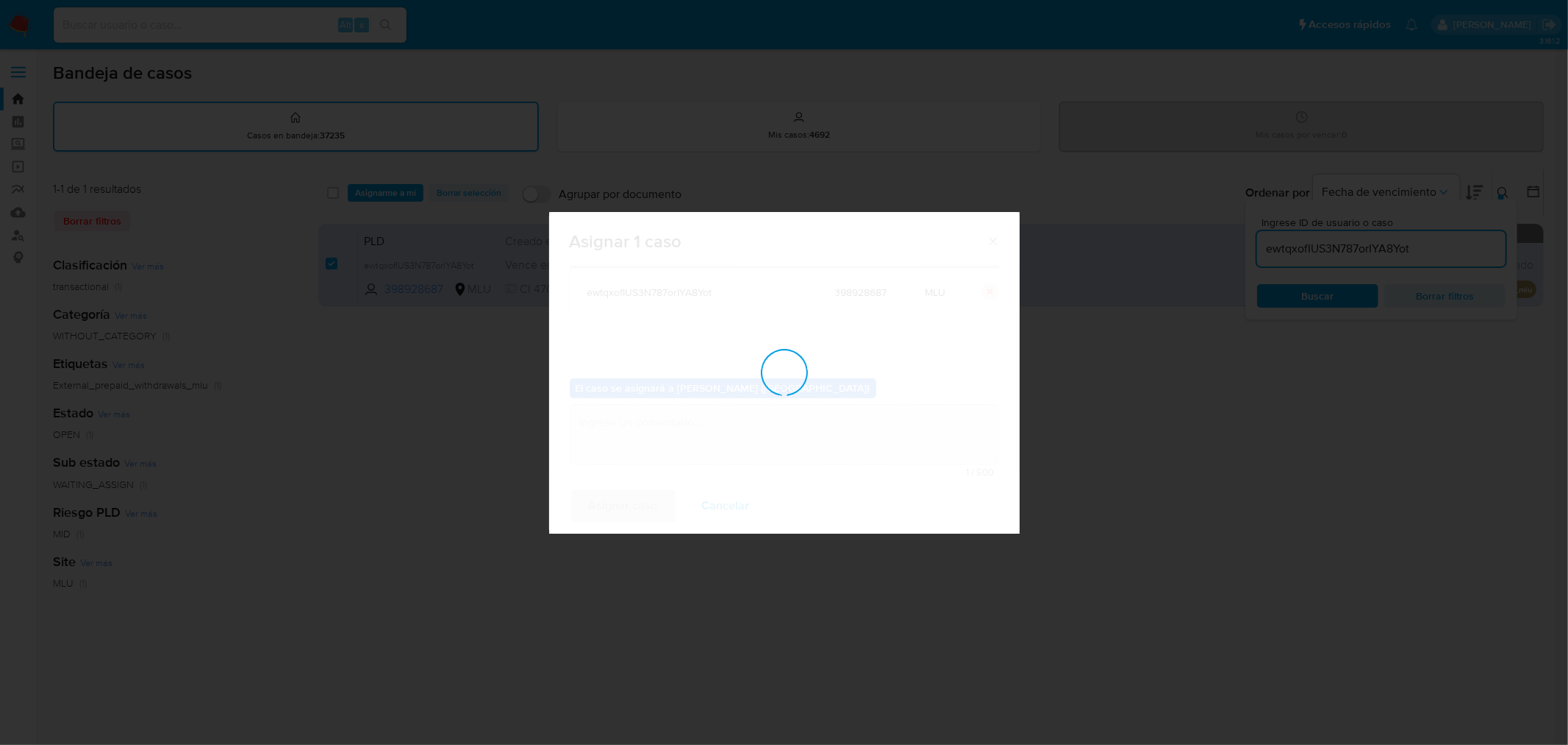
checkbox input "false"
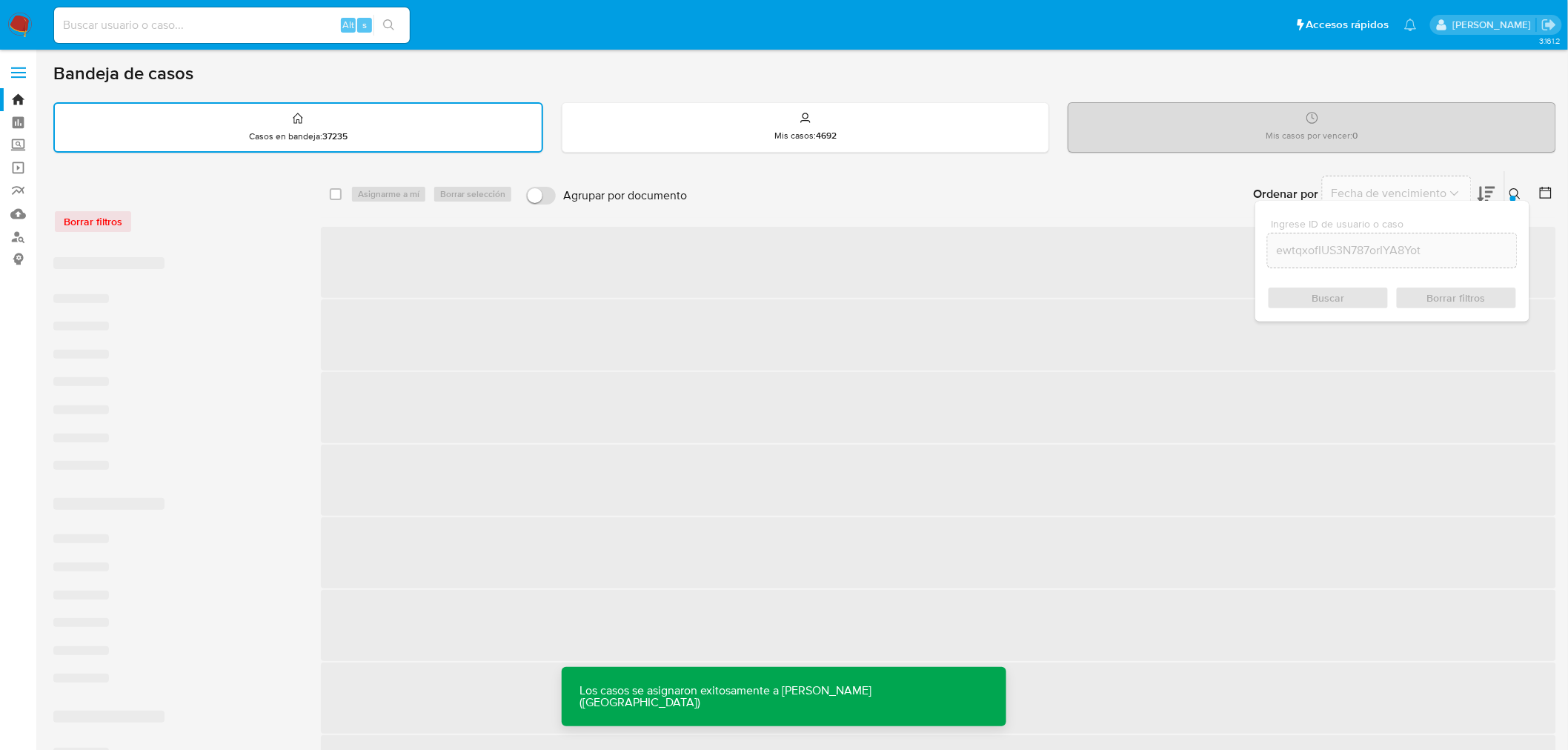
click at [210, 26] on input at bounding box center [231, 25] width 356 height 19
paste input "ewtqxofIUS3N787orIYA8Yot"
type input "ewtqxofIUS3N787orIYA8Yot"
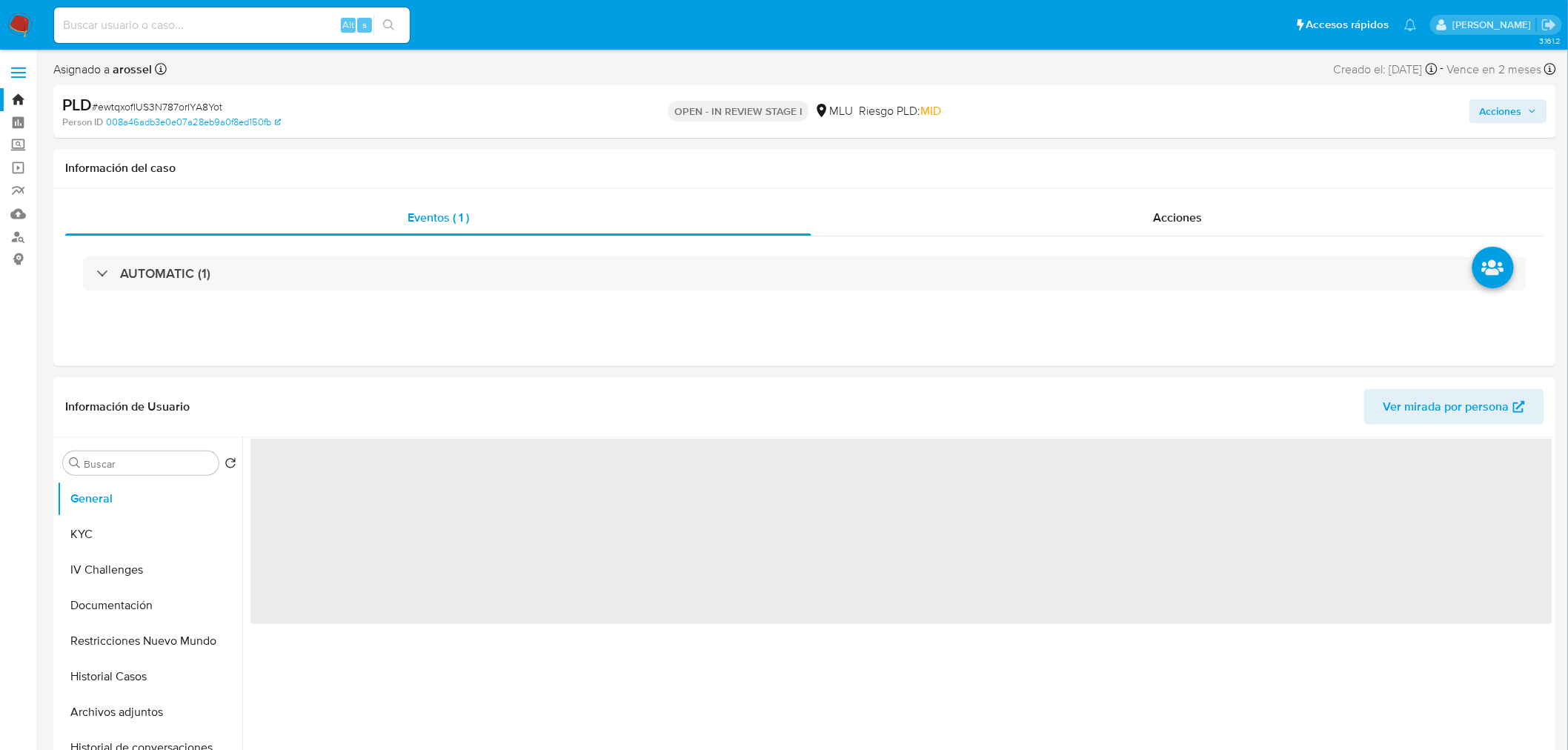
select select "10"
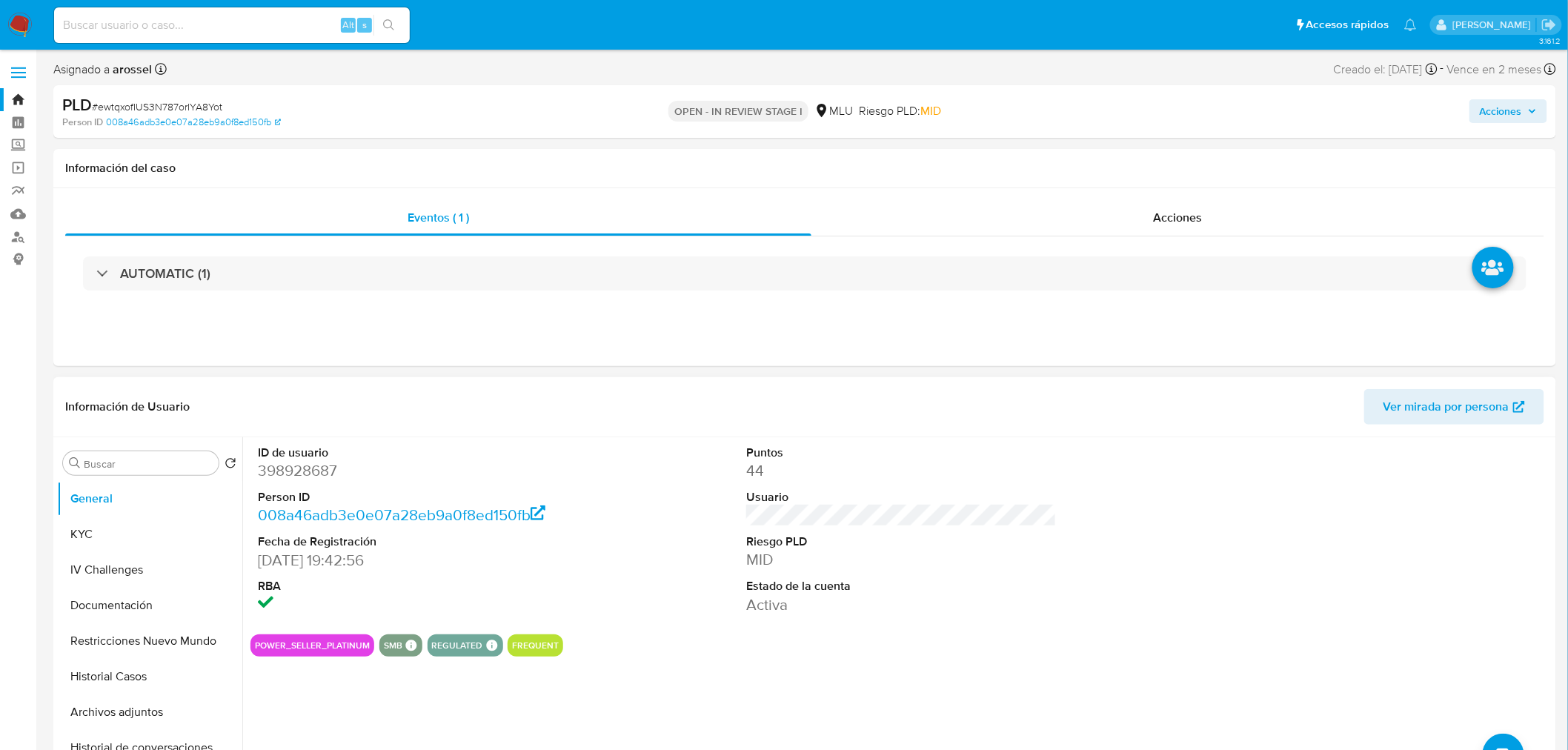
click at [319, 473] on dd "398928687" at bounding box center [413, 470] width 310 height 21
copy dd "398928687"
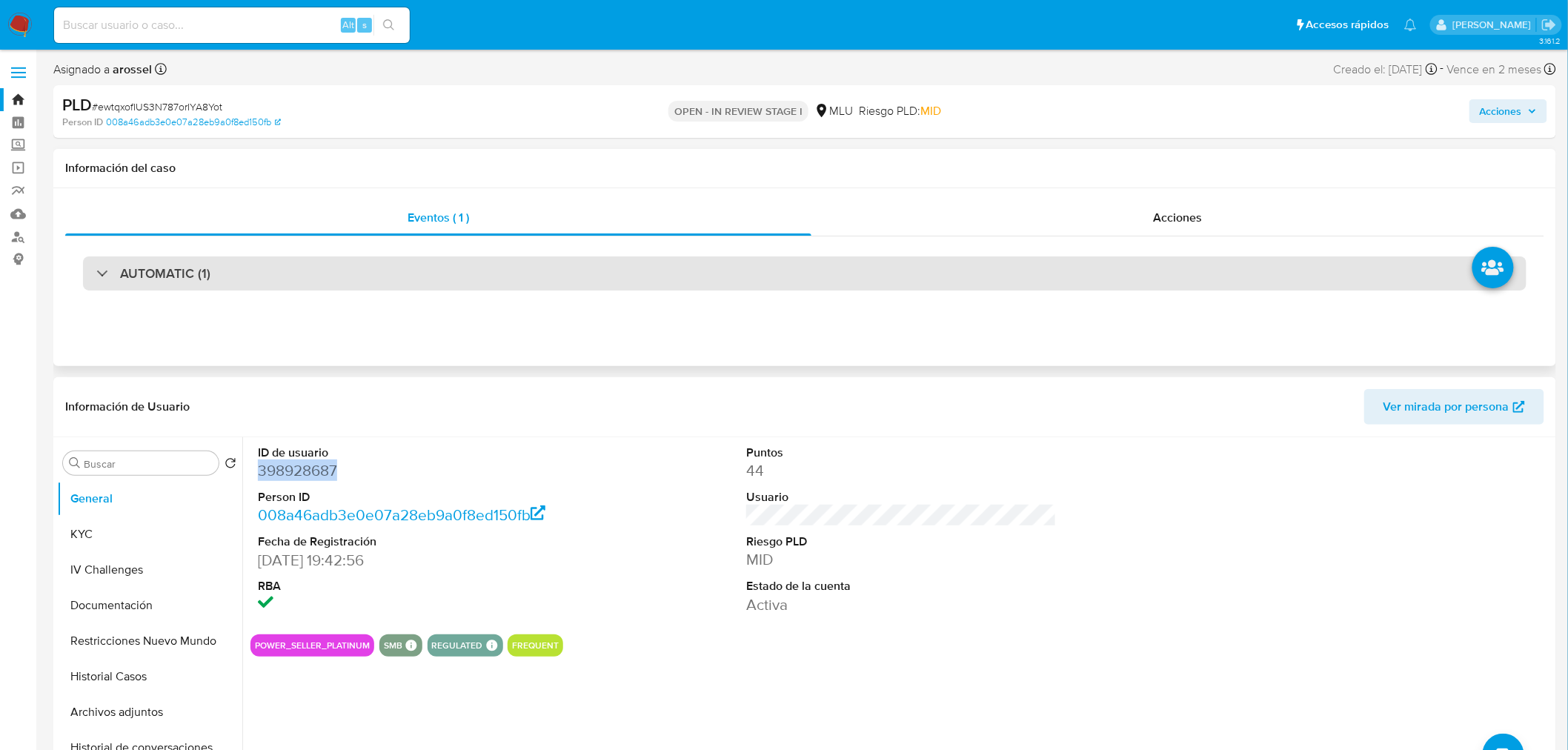
click at [286, 269] on div "AUTOMATIC (1)" at bounding box center [805, 273] width 1444 height 34
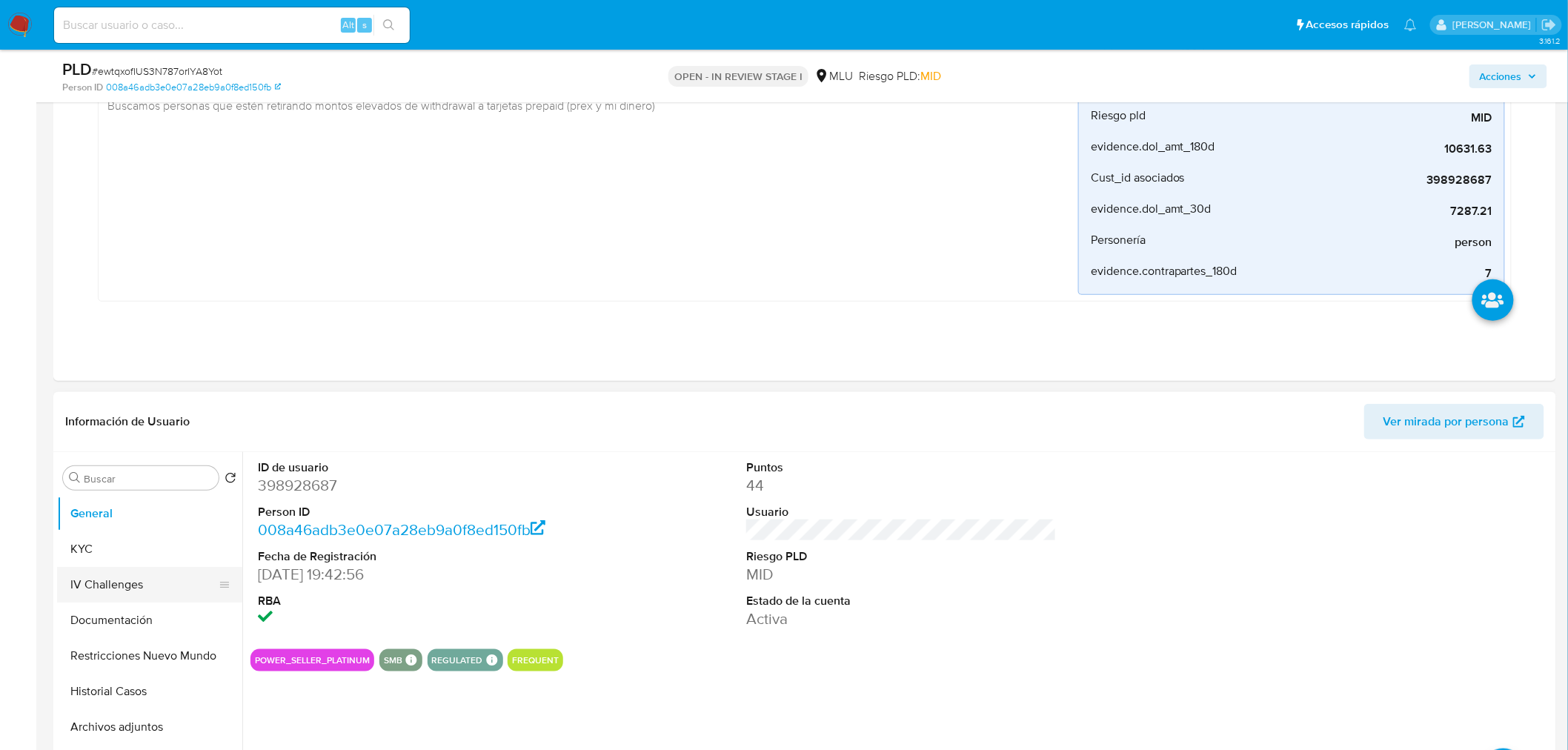
scroll to position [329, 0]
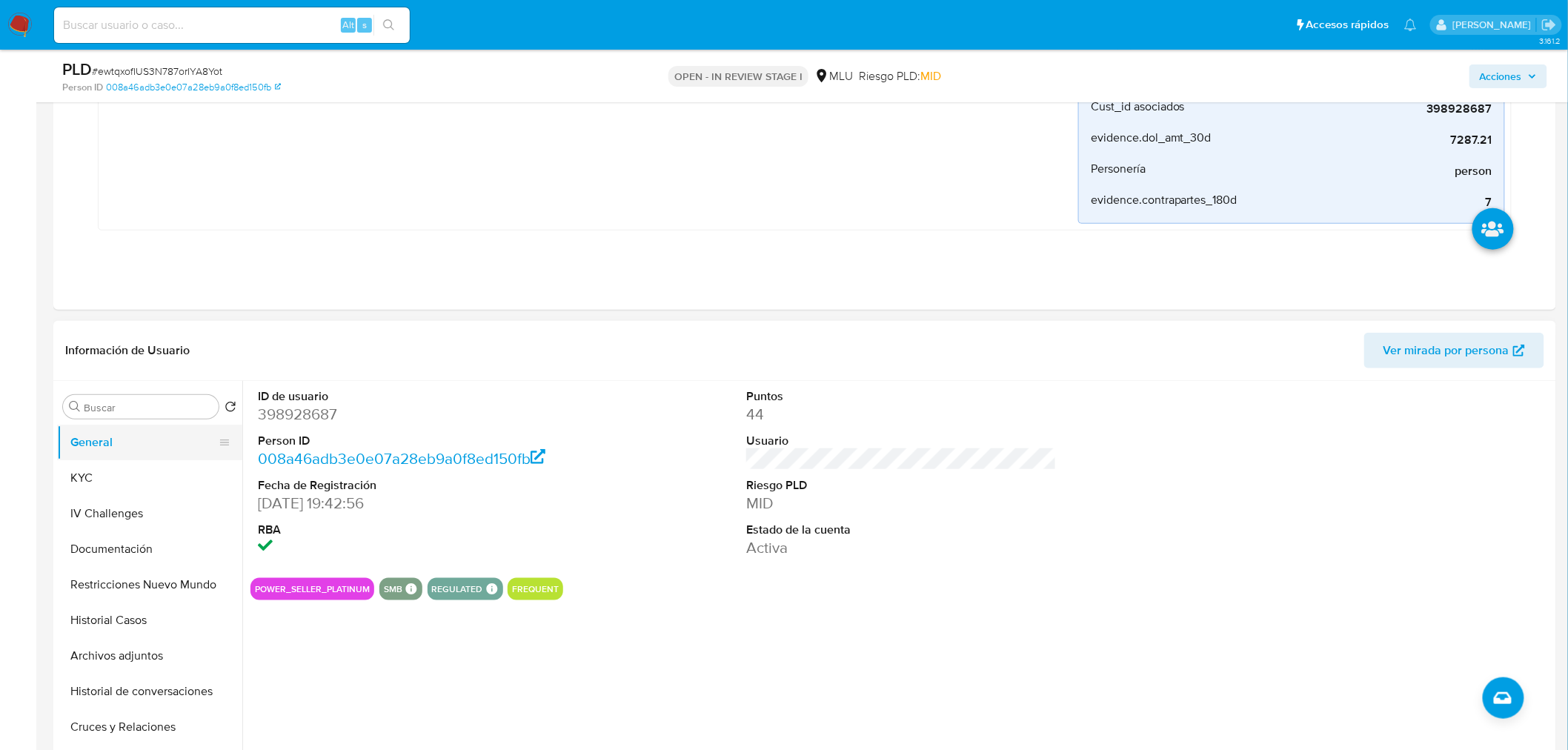
click at [122, 435] on button "General" at bounding box center [144, 442] width 174 height 36
click at [126, 472] on button "KYC" at bounding box center [144, 477] width 174 height 36
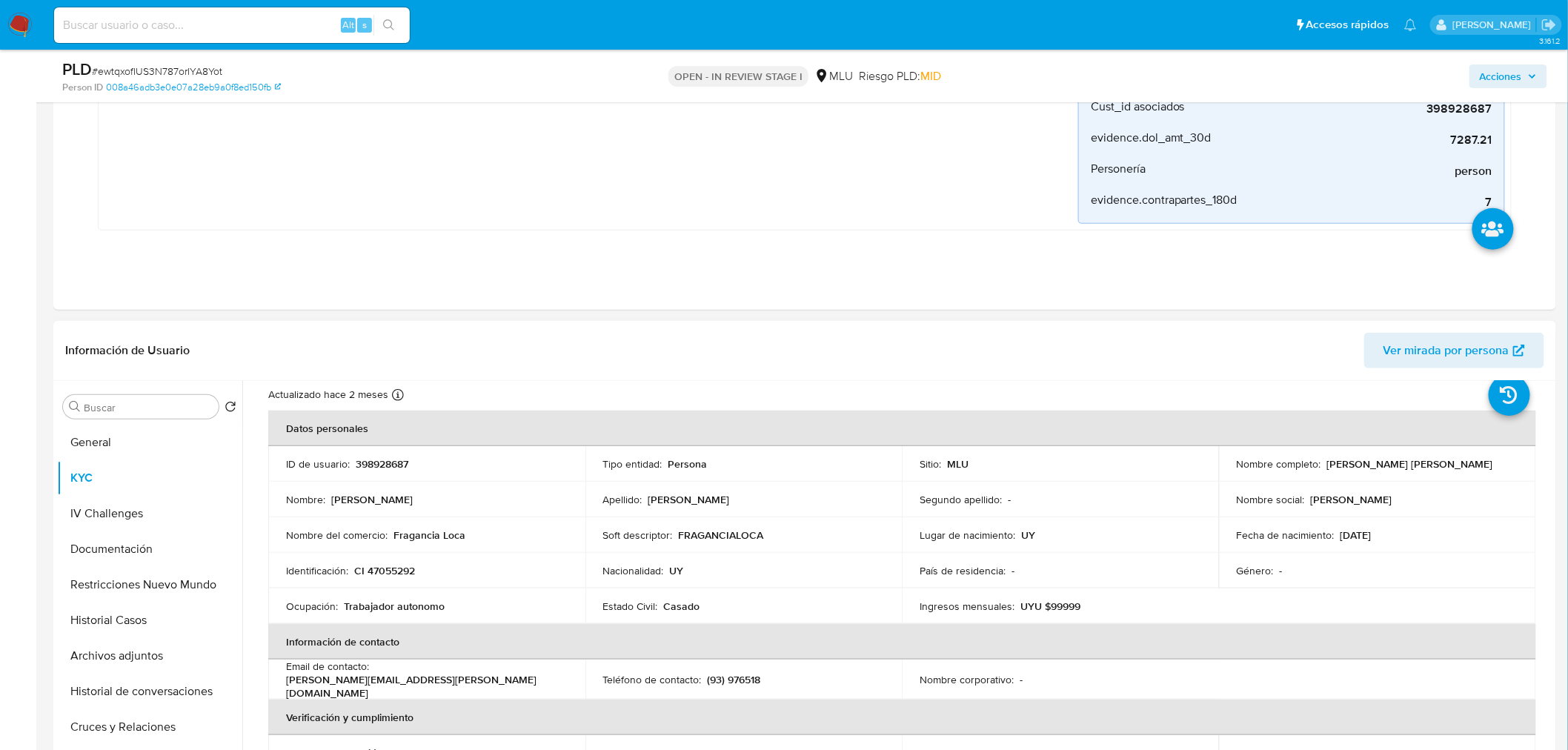
scroll to position [82, 0]
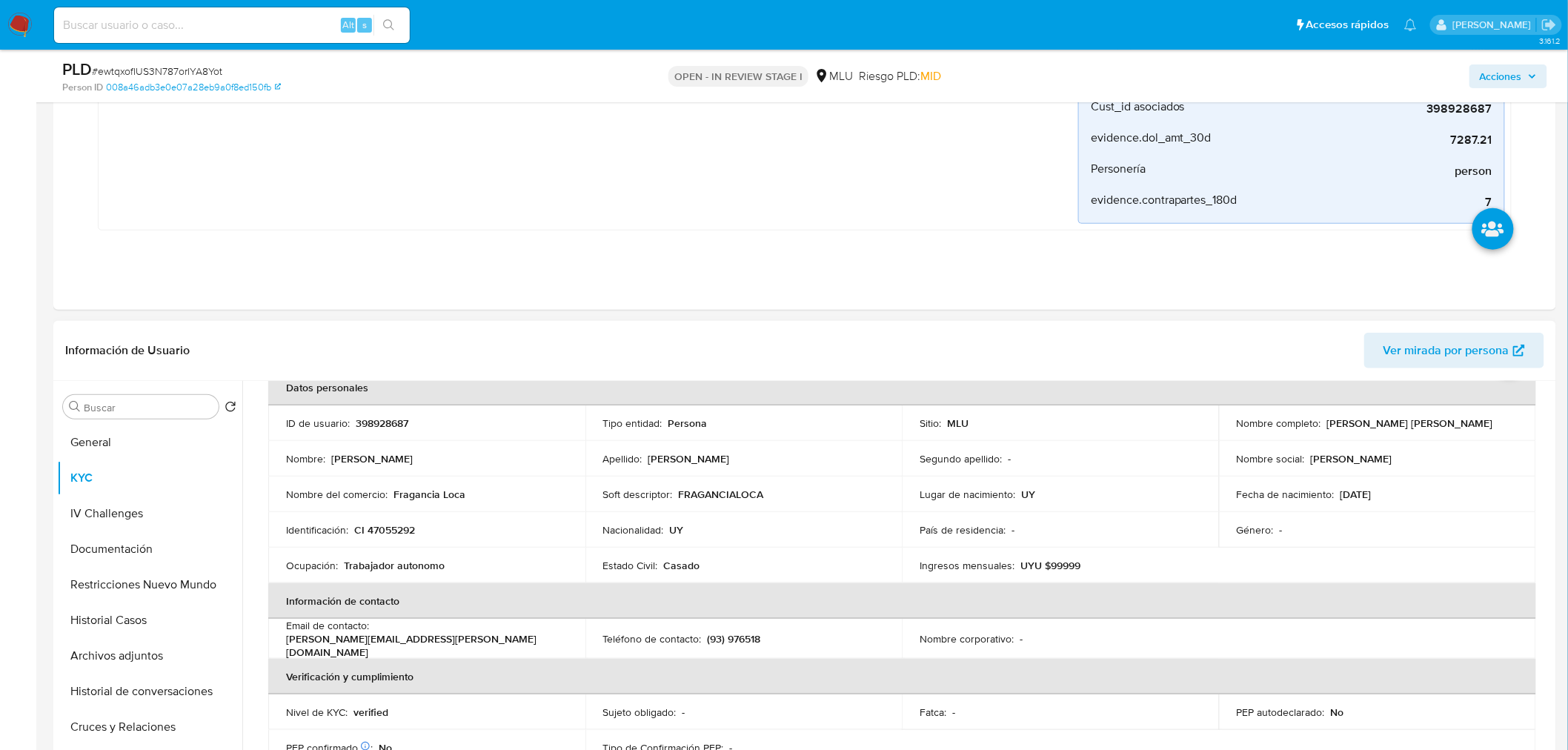
click at [753, 635] on p "(93) 976518" at bounding box center [734, 638] width 53 height 14
copy p "976518"
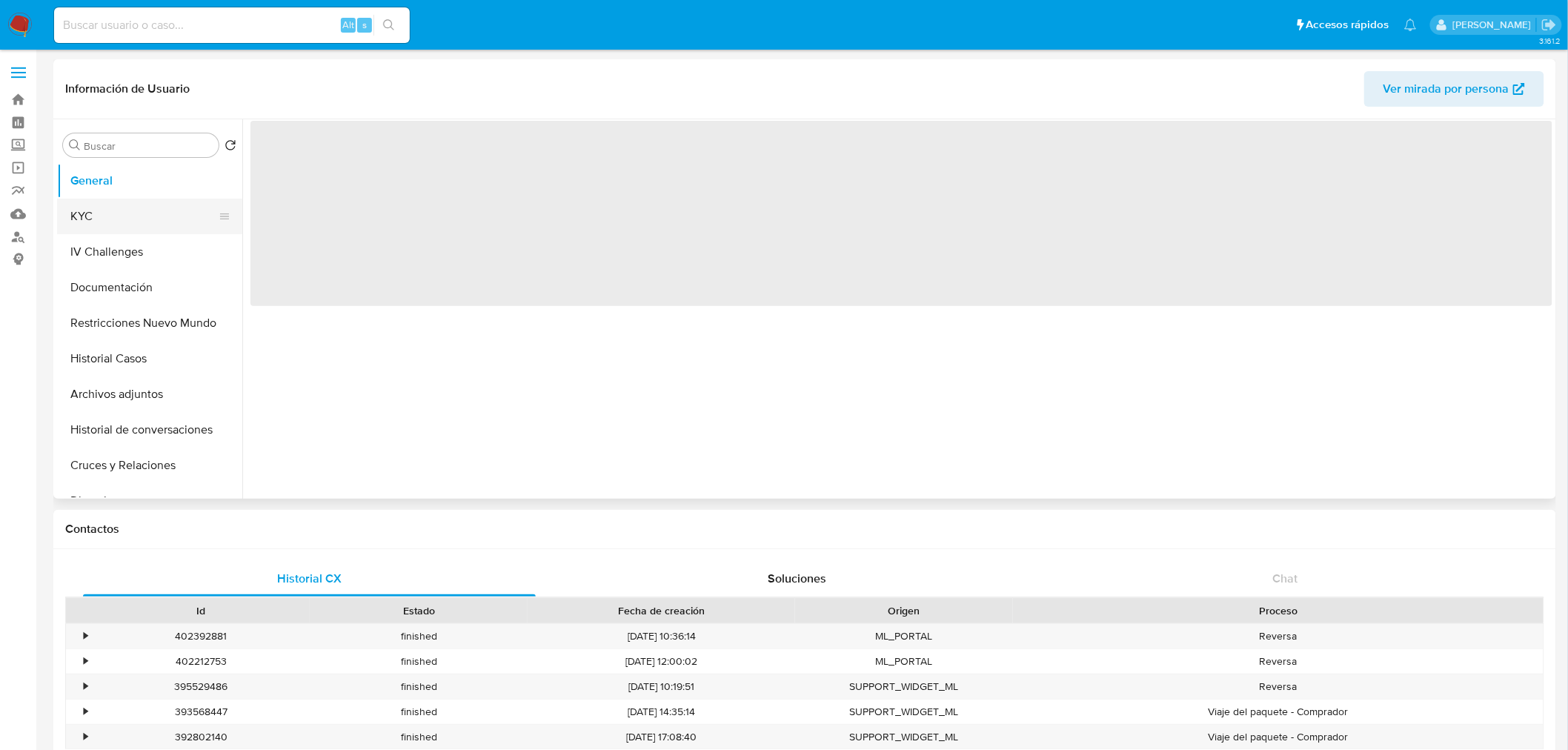
select select "10"
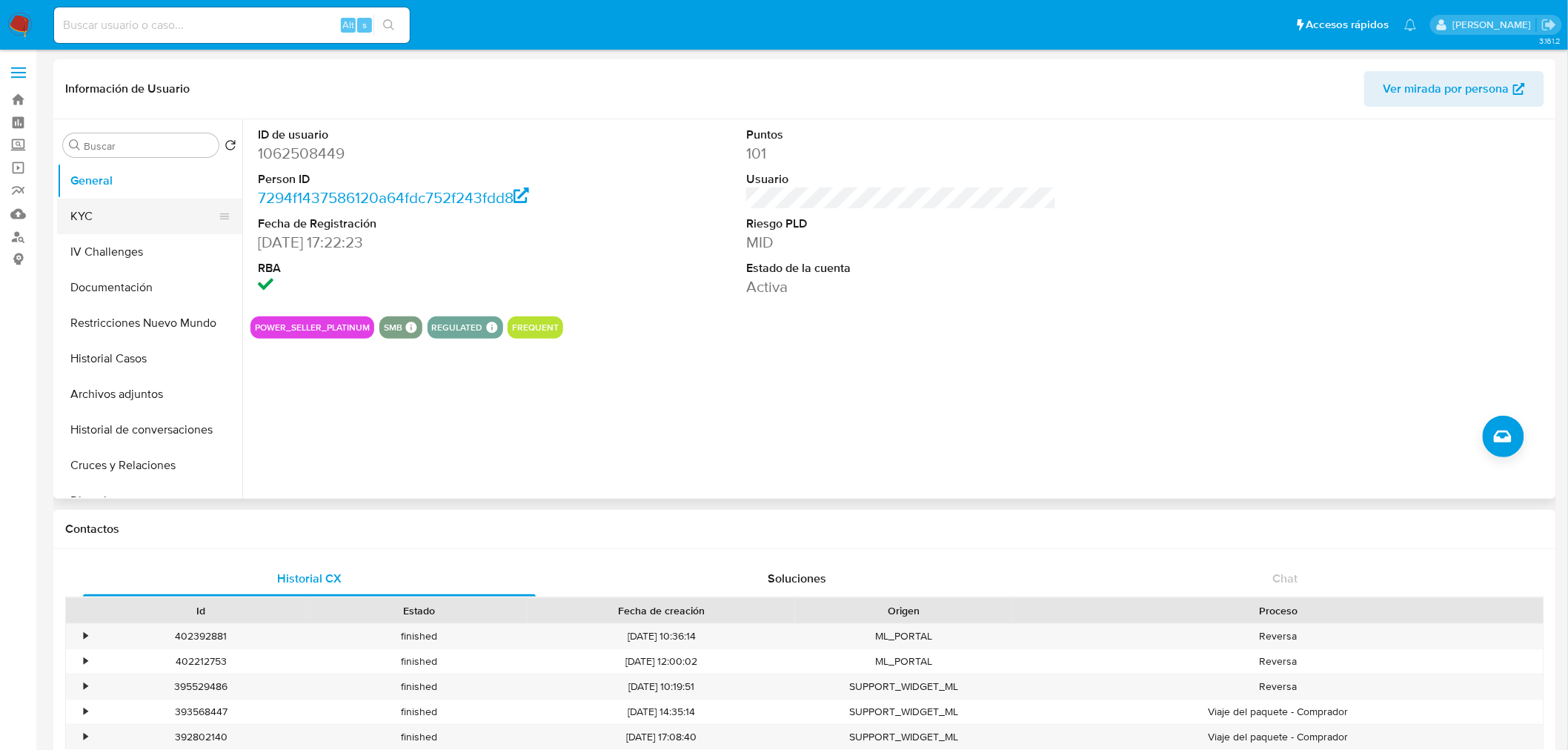
click at [98, 216] on button "KYC" at bounding box center [144, 216] width 174 height 36
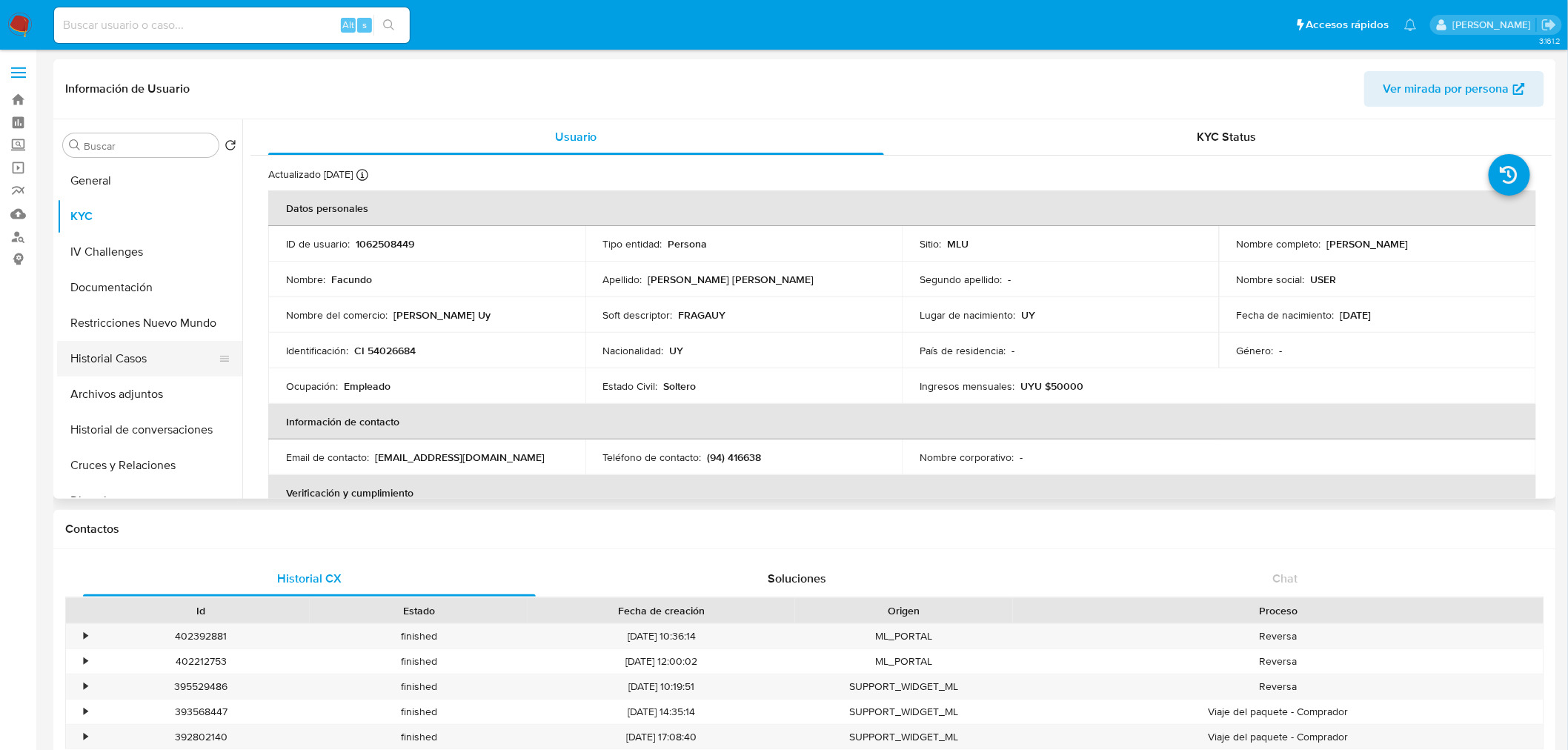
click at [134, 354] on button "Historial Casos" at bounding box center [144, 359] width 174 height 36
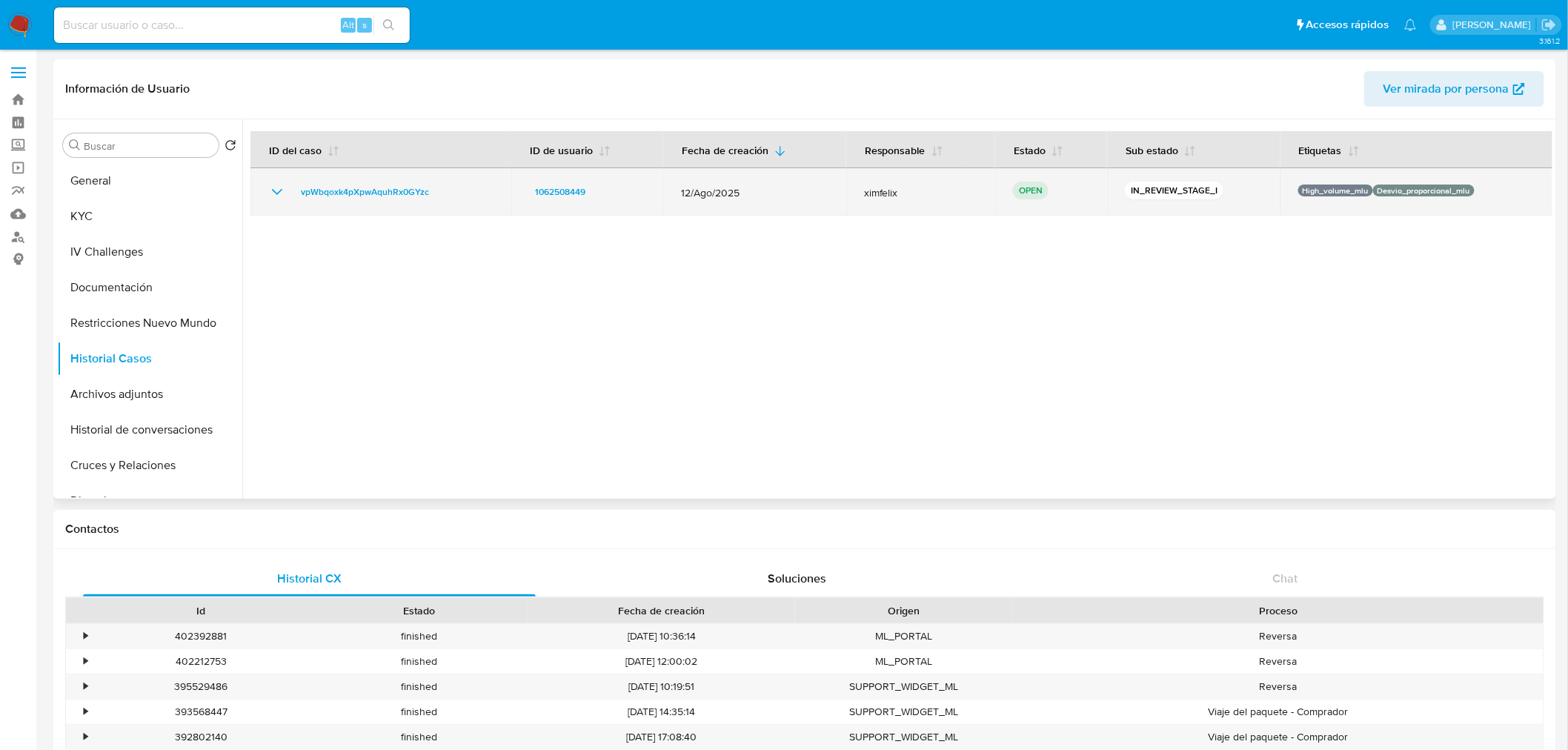
click at [275, 188] on icon "Mostrar/Ocultar" at bounding box center [276, 191] width 17 height 17
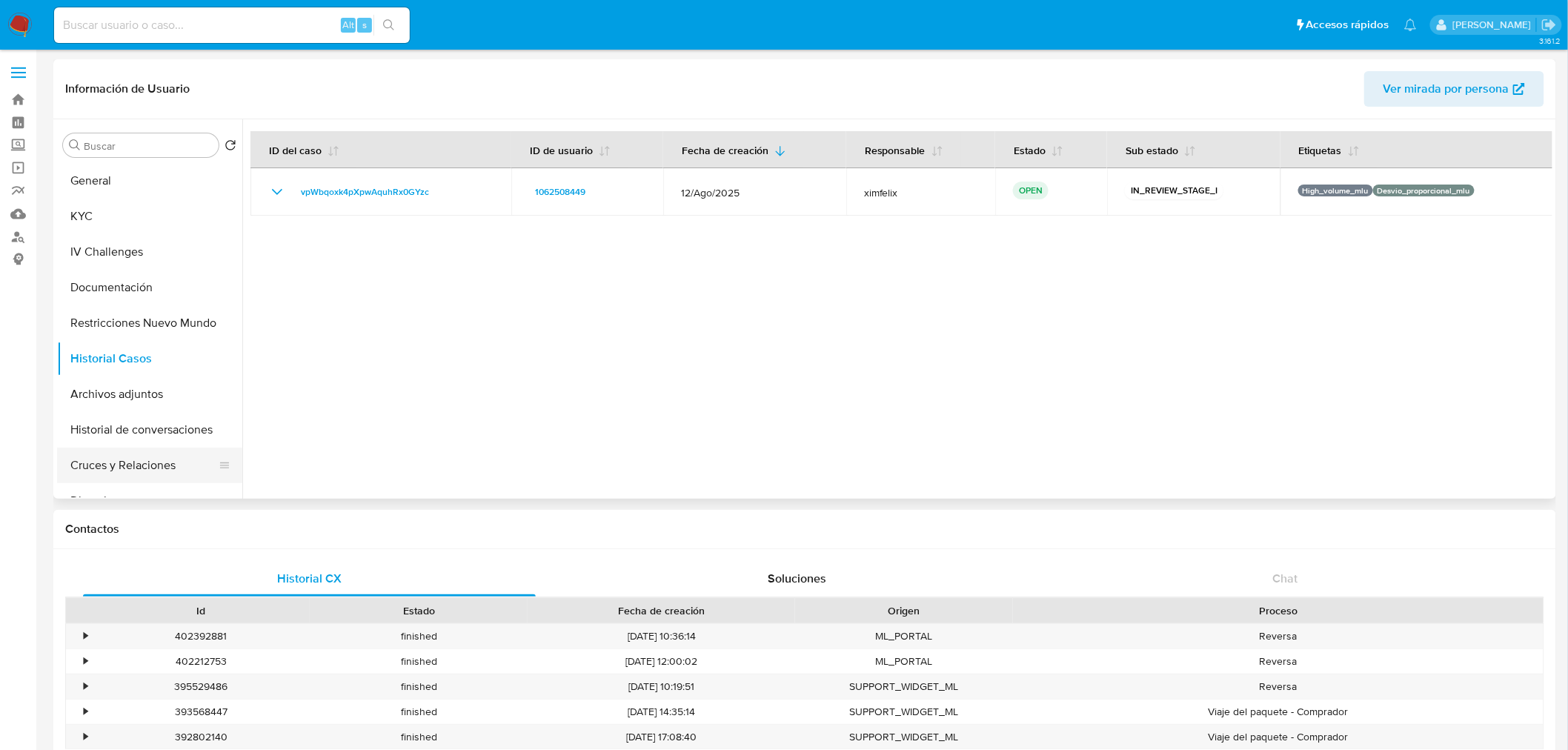
click at [154, 479] on button "Cruces y Relaciones" at bounding box center [144, 465] width 174 height 36
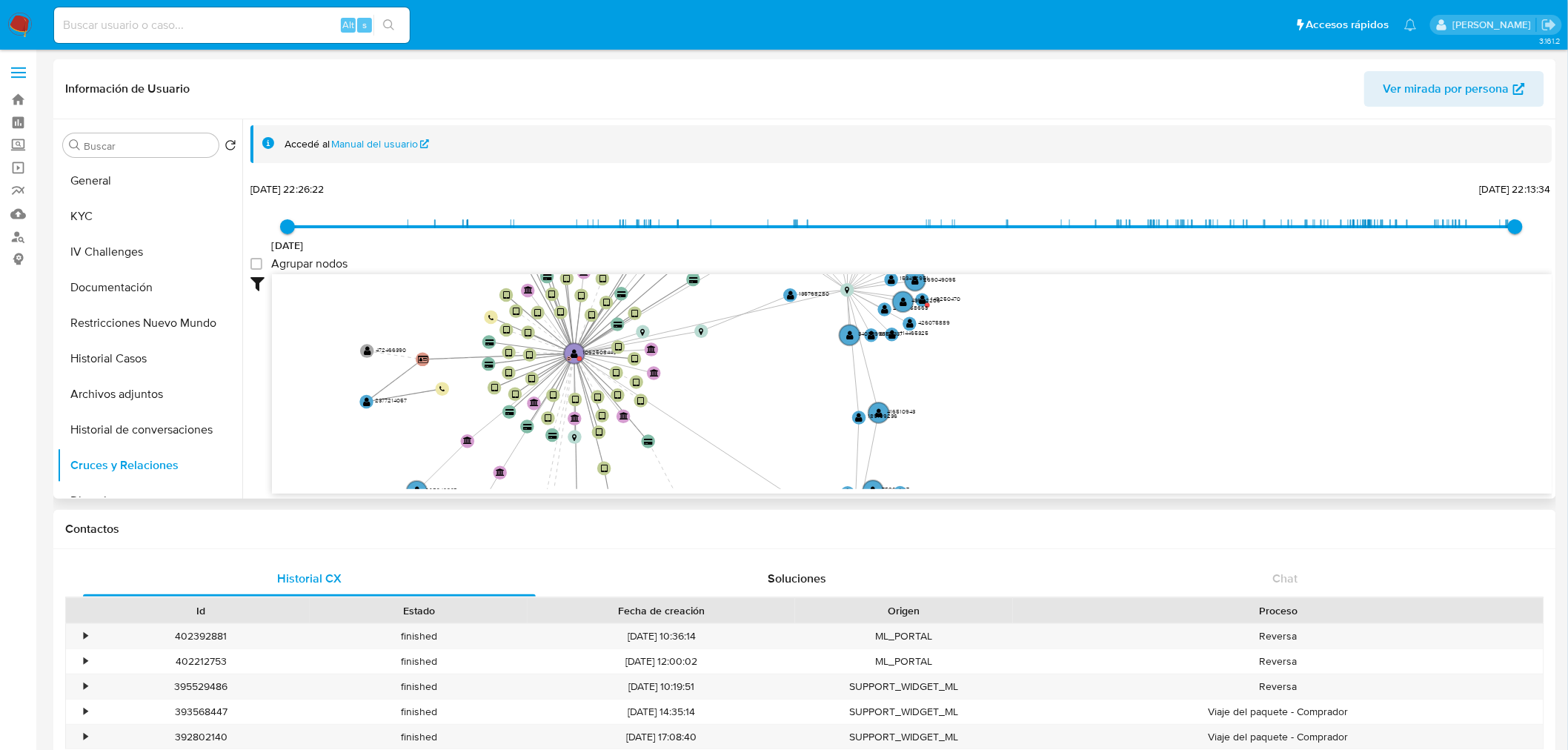
drag, startPoint x: 988, startPoint y: 350, endPoint x: 1024, endPoint y: 423, distance: 81.4
click at [1024, 423] on icon "device-67cbd3000663c67a890ba60e  user-1062508449  1062508449 D device-67fac1c…" at bounding box center [911, 381] width 1280 height 215
click at [152, 332] on button "Restricciones Nuevo Mundo" at bounding box center [144, 323] width 174 height 36
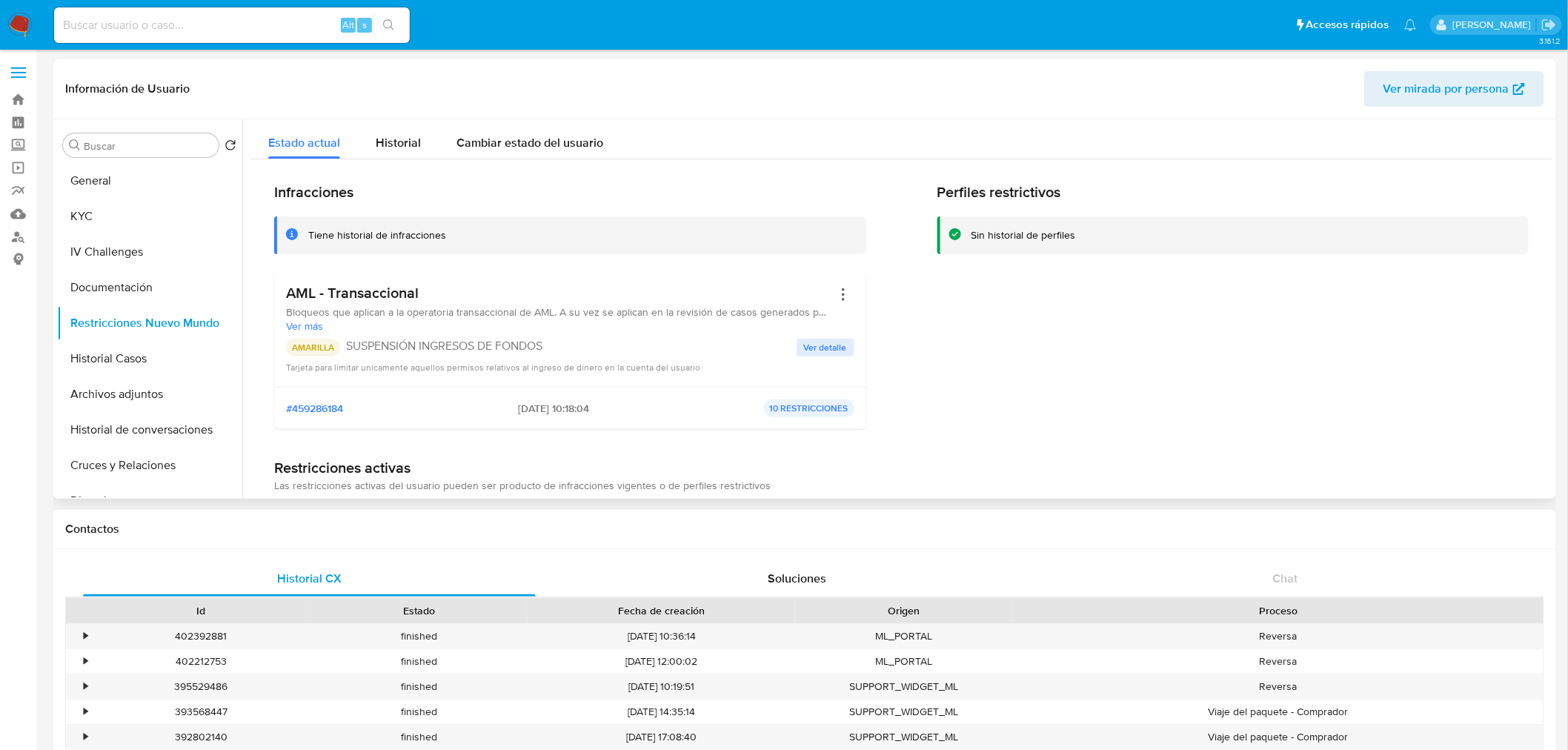
click at [518, 407] on span "[DATE] 10:18:04" at bounding box center [553, 408] width 71 height 14
click at [138, 358] on button "Historial Casos" at bounding box center [144, 359] width 174 height 36
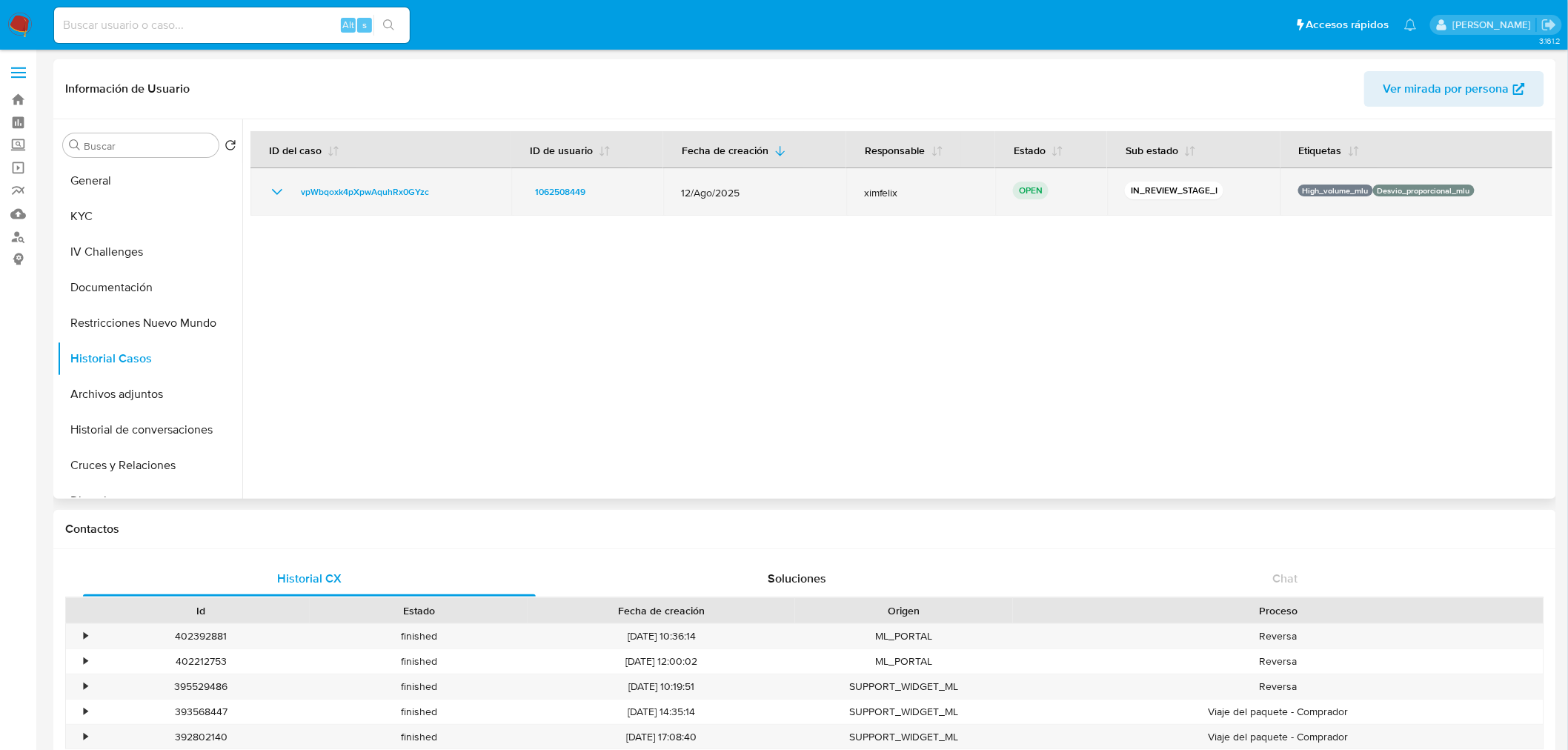
click at [275, 189] on icon "Mostrar/Ocultar" at bounding box center [276, 191] width 17 height 17
click at [275, 189] on icon "Mostrar/Ocultar" at bounding box center [276, 192] width 10 height 5
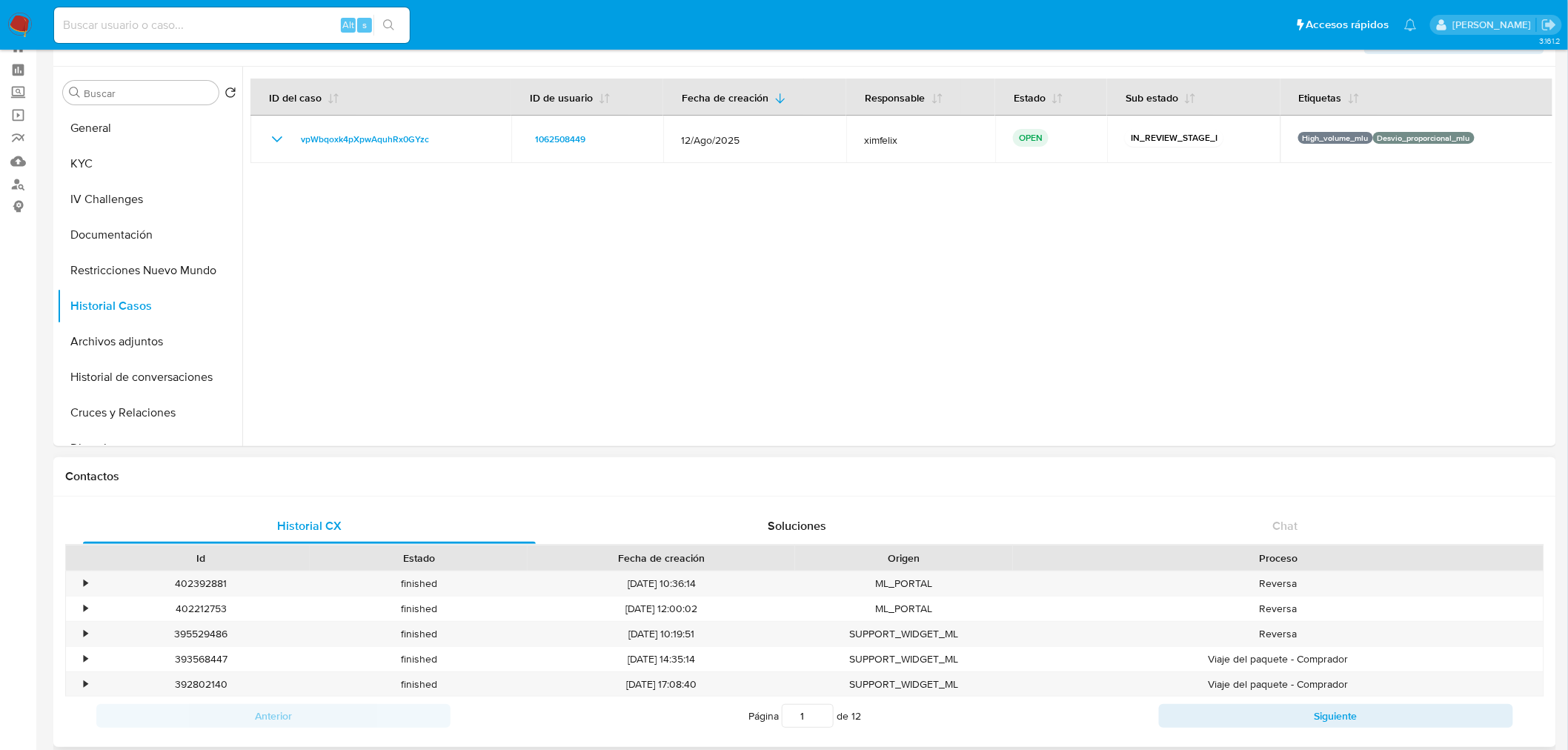
scroll to position [82, 0]
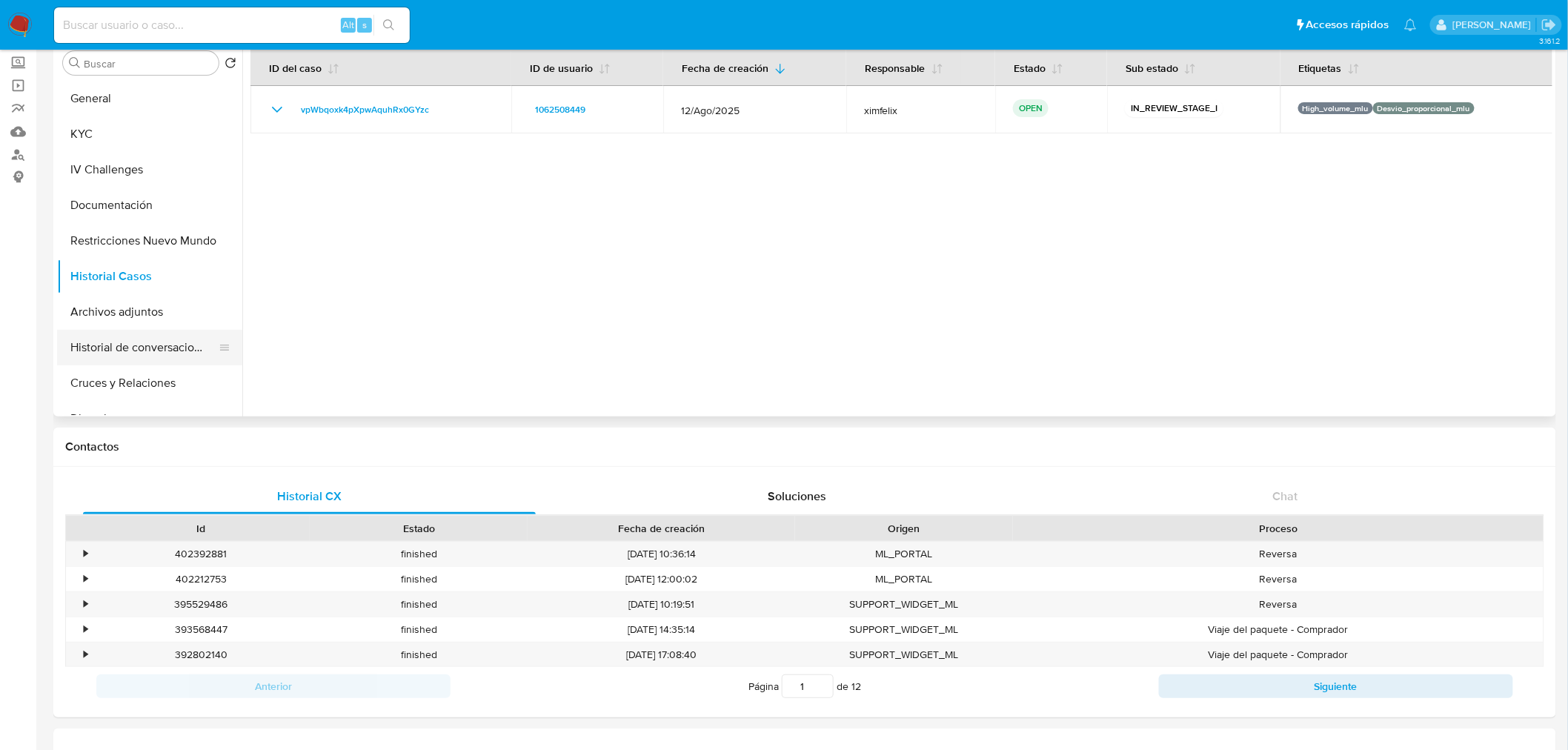
click at [148, 345] on button "Historial de conversaciones" at bounding box center [144, 347] width 174 height 36
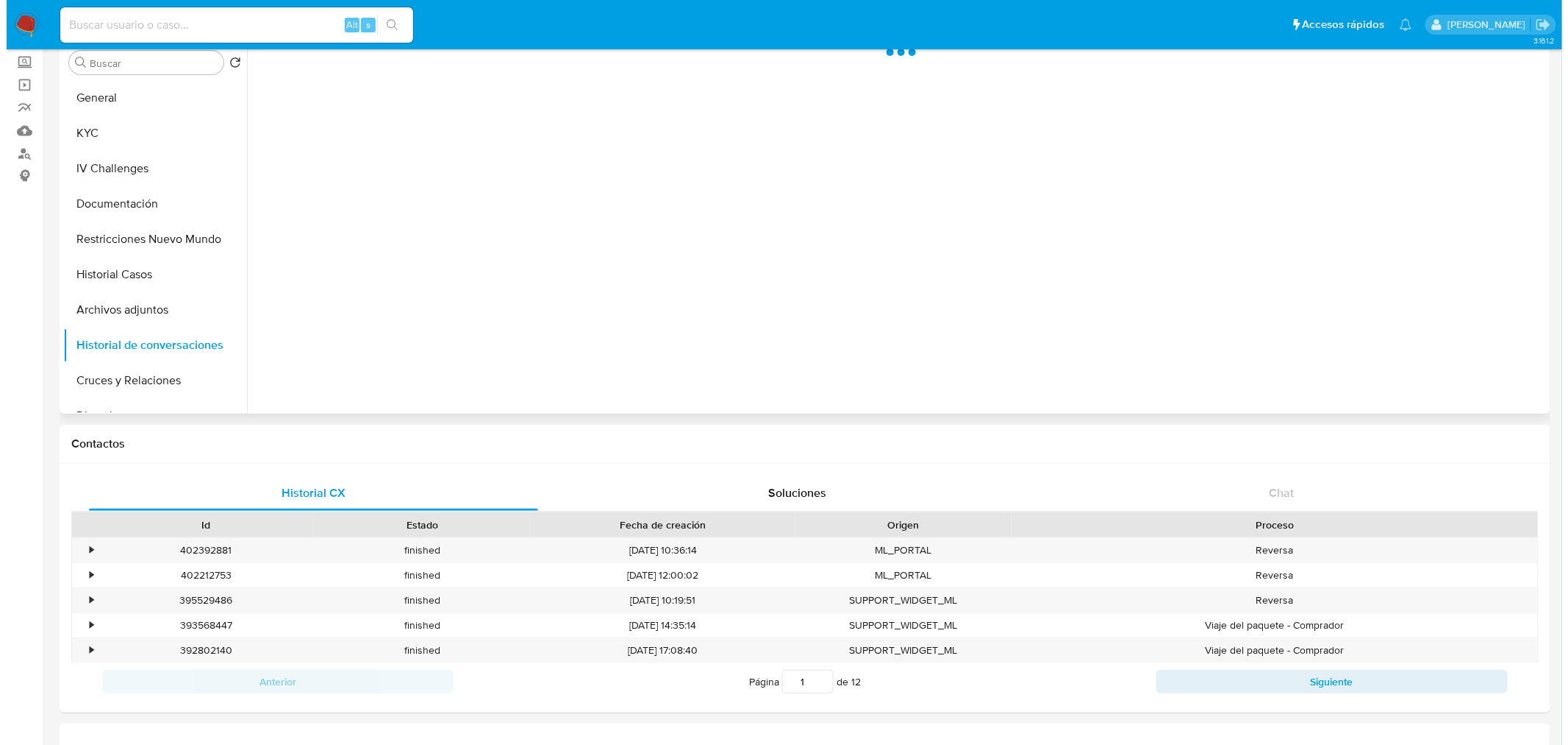
scroll to position [0, 0]
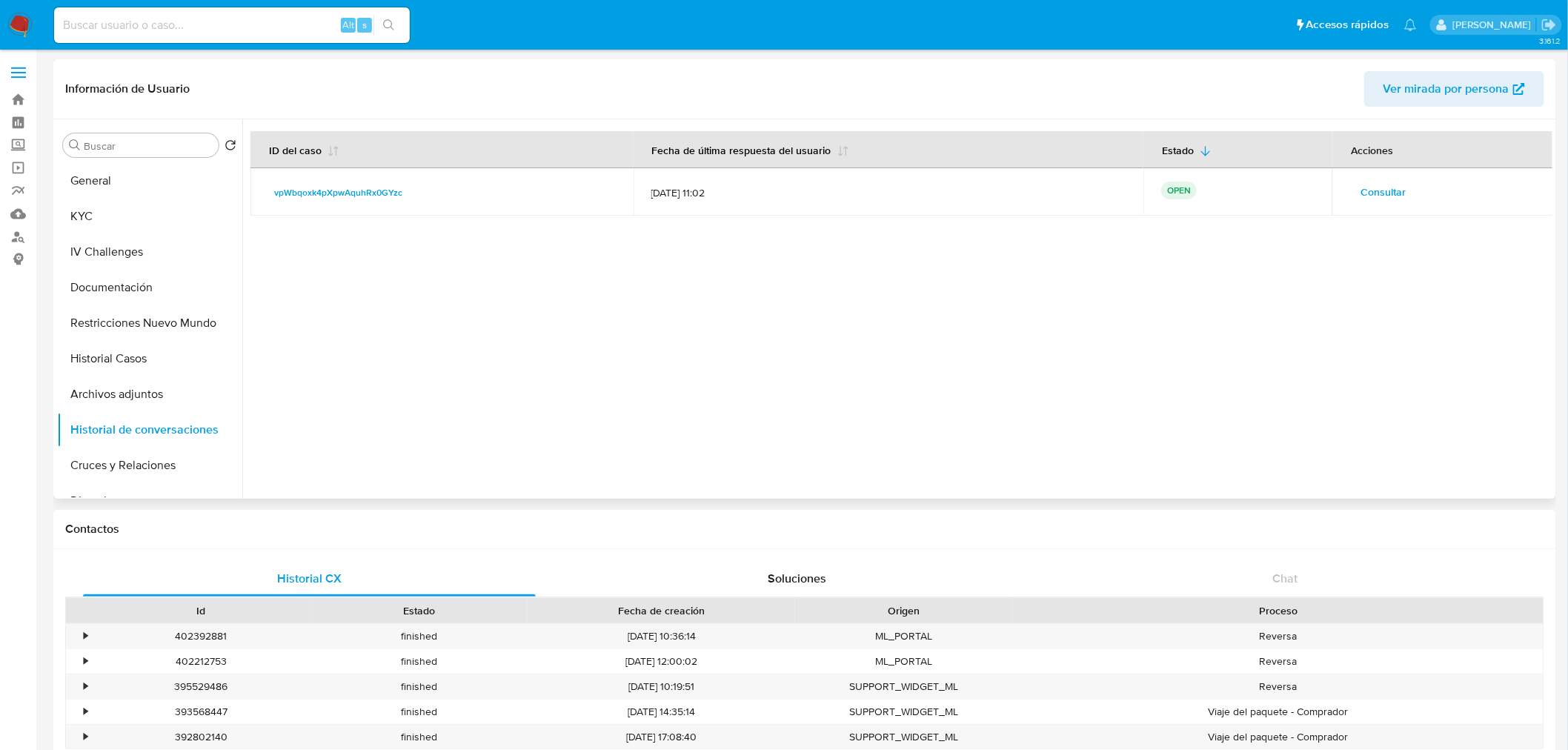
click at [1381, 184] on span "Consultar" at bounding box center [1382, 191] width 45 height 21
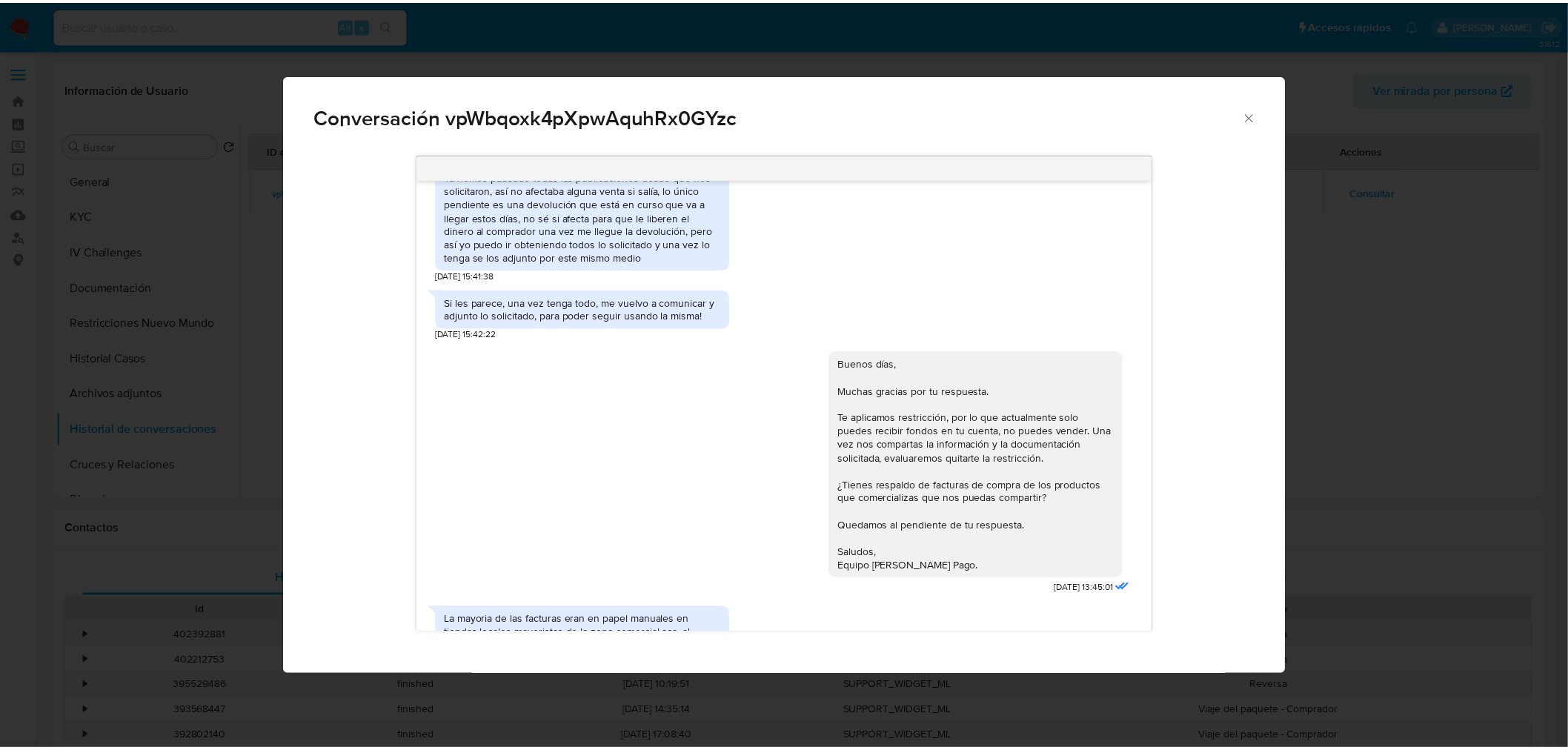
scroll to position [1646, 0]
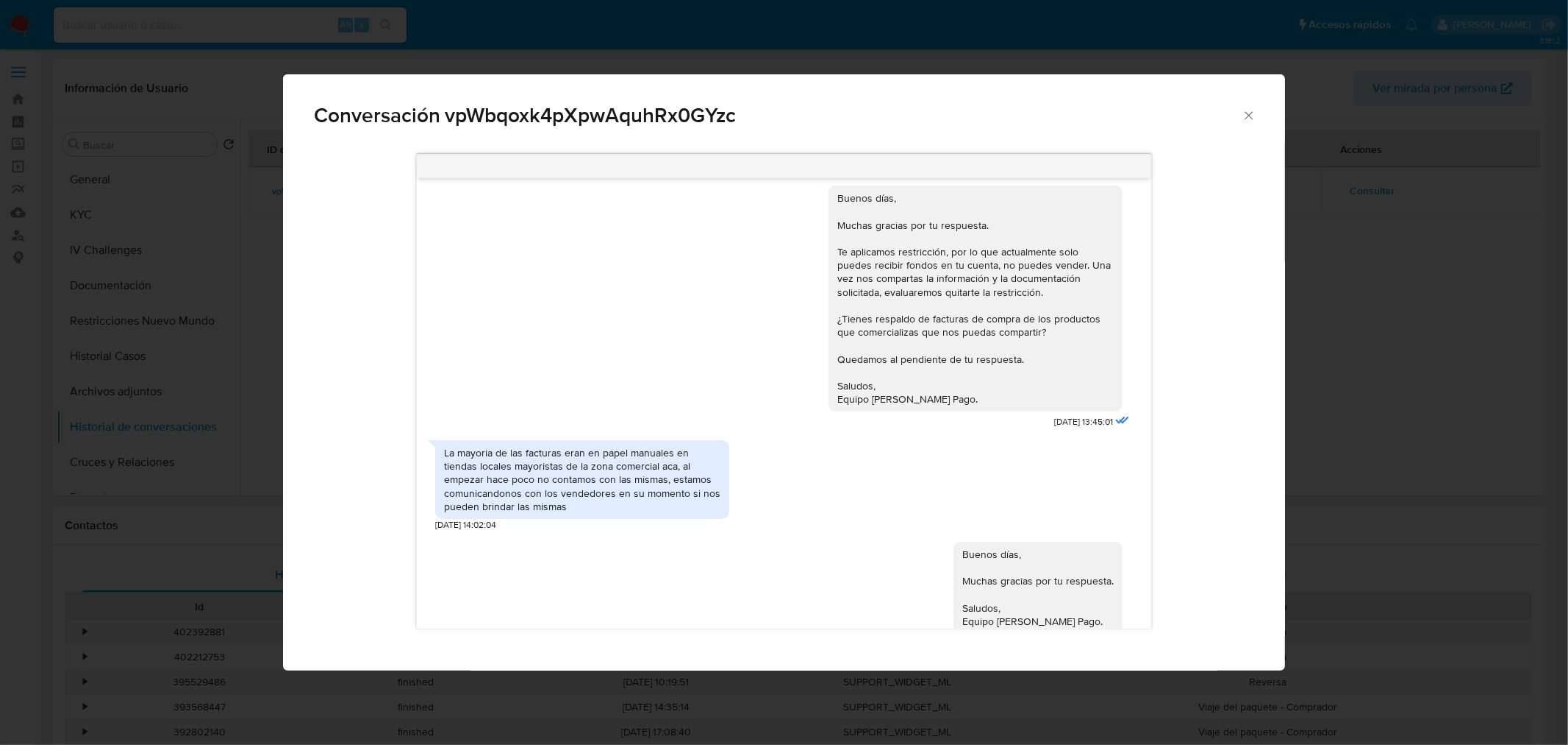
click at [1359, 381] on div "Conversación vpWbqoxk4pXpwAquhRx0GYzc Buenas tardes [PERSON_NAME], Te contactam…" at bounding box center [784, 372] width 1568 height 745
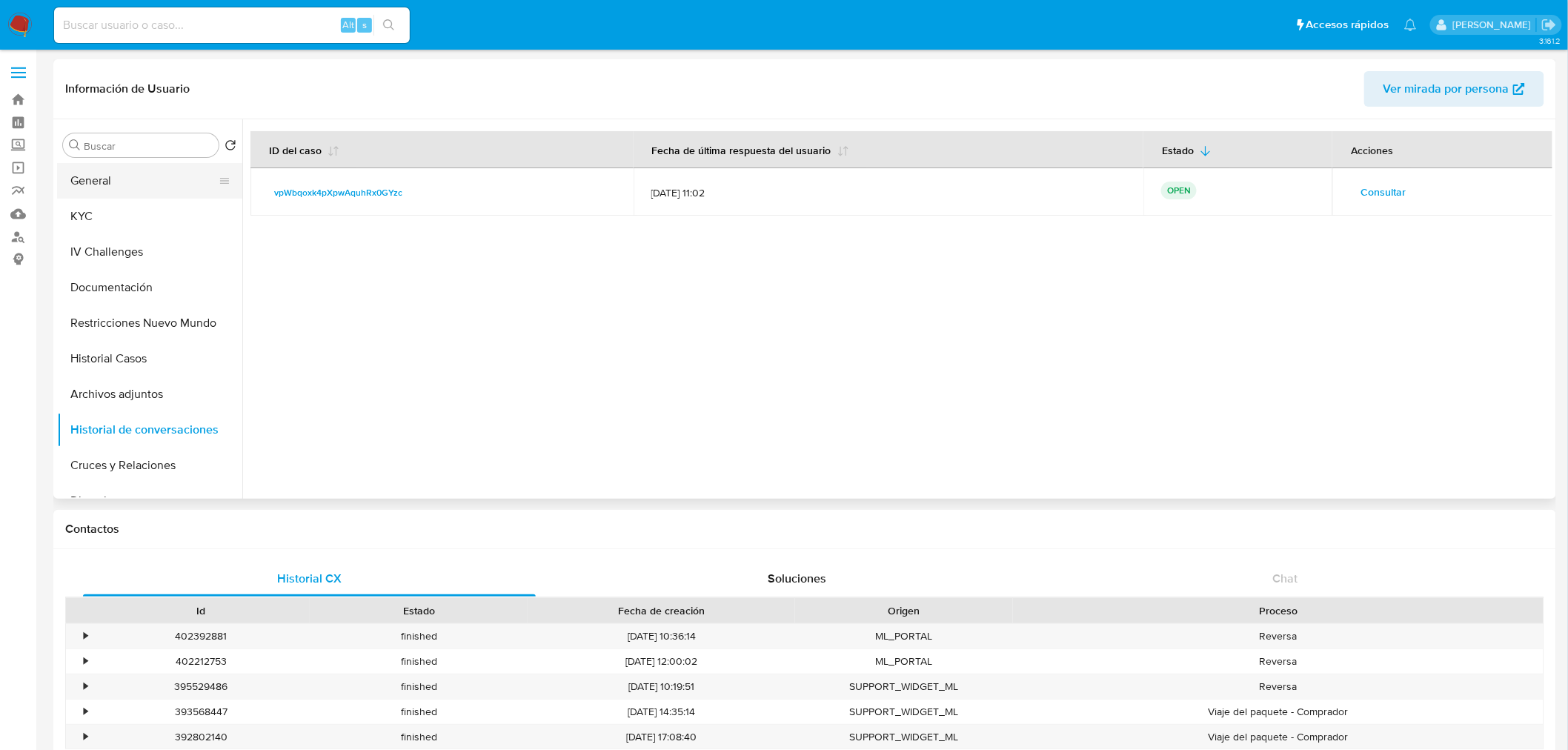
click at [156, 191] on button "General" at bounding box center [144, 180] width 174 height 36
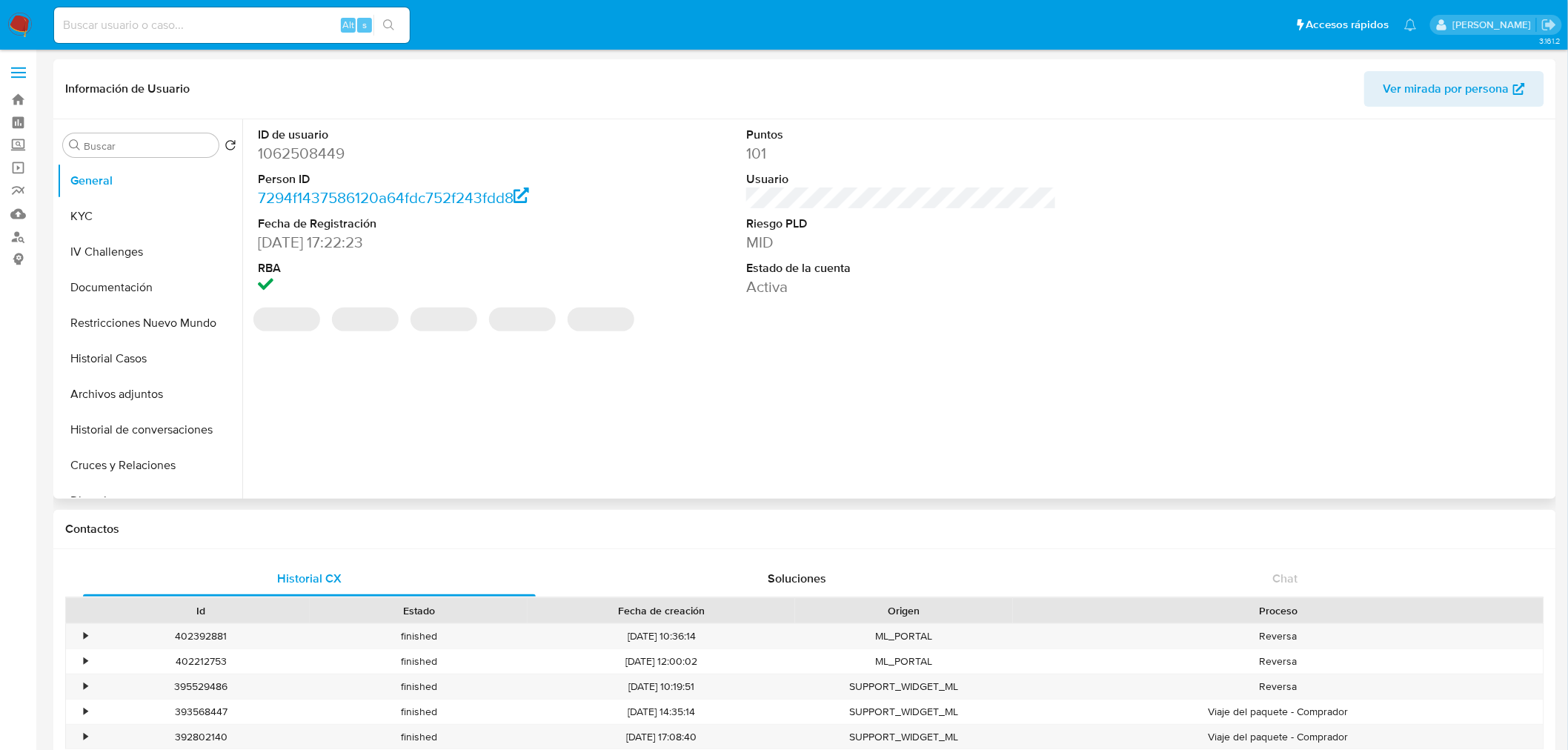
click at [307, 150] on dd "1062508449" at bounding box center [413, 153] width 310 height 21
copy dd "1062508449"
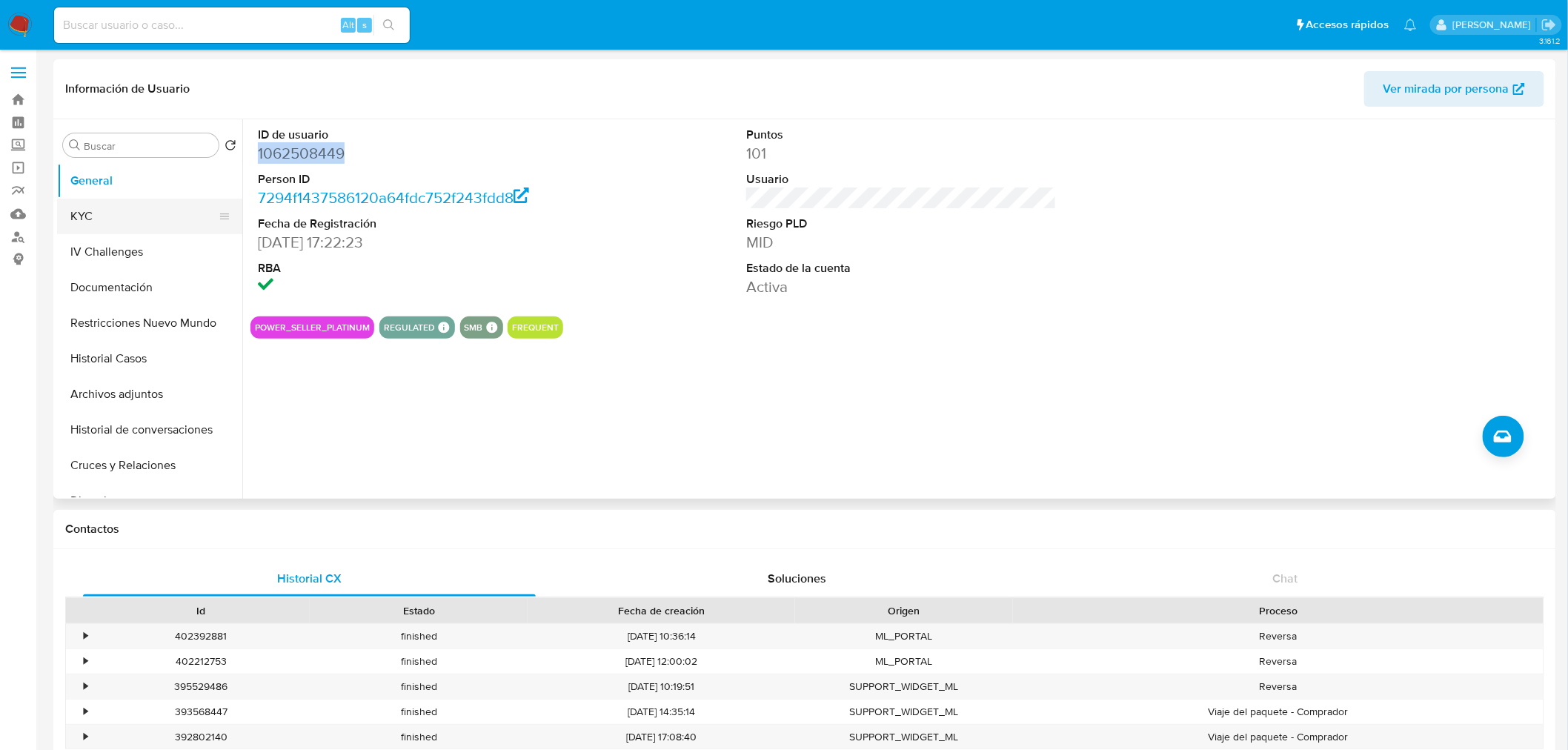
click at [145, 204] on button "KYC" at bounding box center [144, 216] width 174 height 36
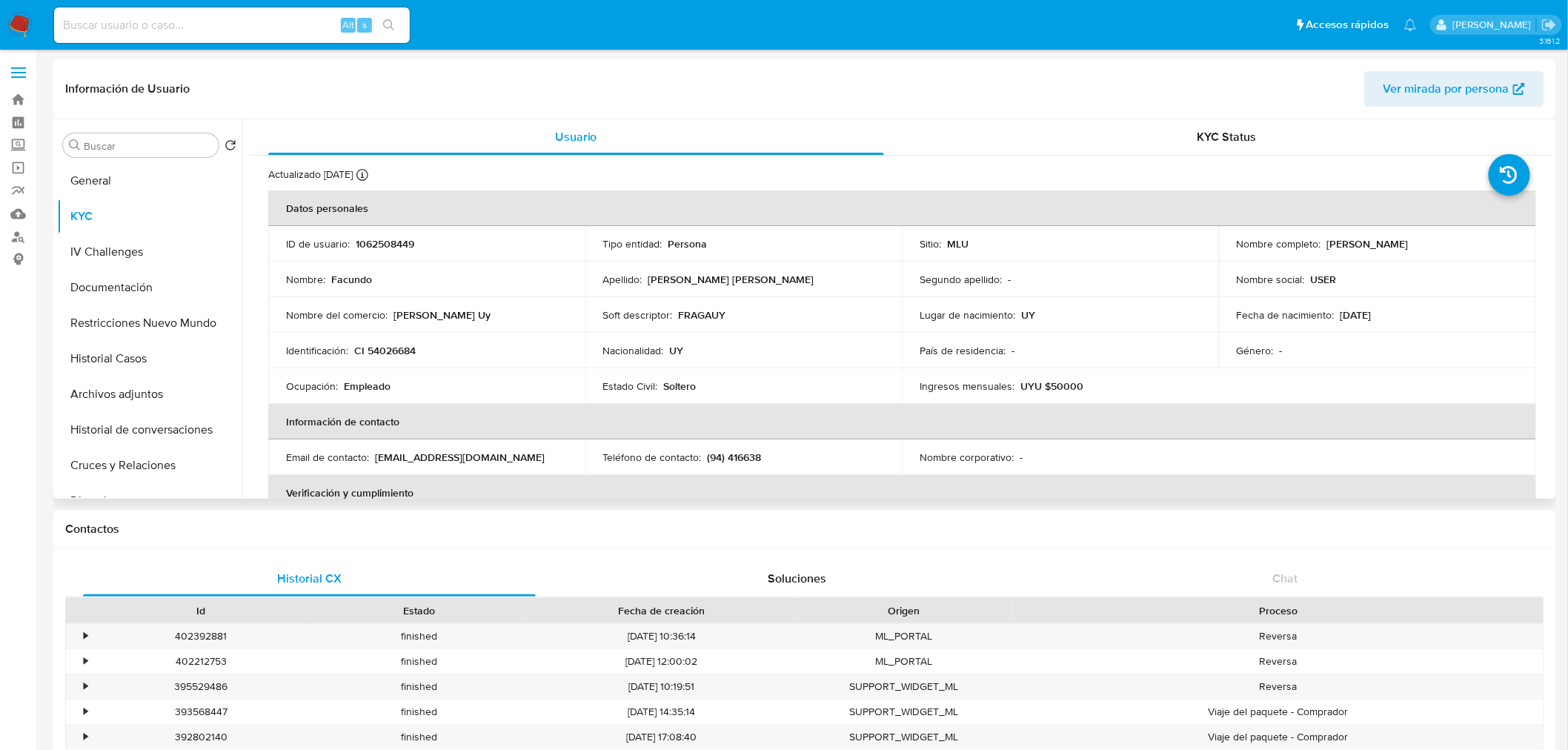
drag, startPoint x: 1323, startPoint y: 243, endPoint x: 1431, endPoint y: 243, distance: 108.0
click at [1431, 243] on div "Nombre completo : Facundo Gatica Sosa" at bounding box center [1378, 243] width 282 height 14
copy p "Facundo Gatica Sosa"
click at [139, 284] on button "Documentación" at bounding box center [144, 287] width 174 height 36
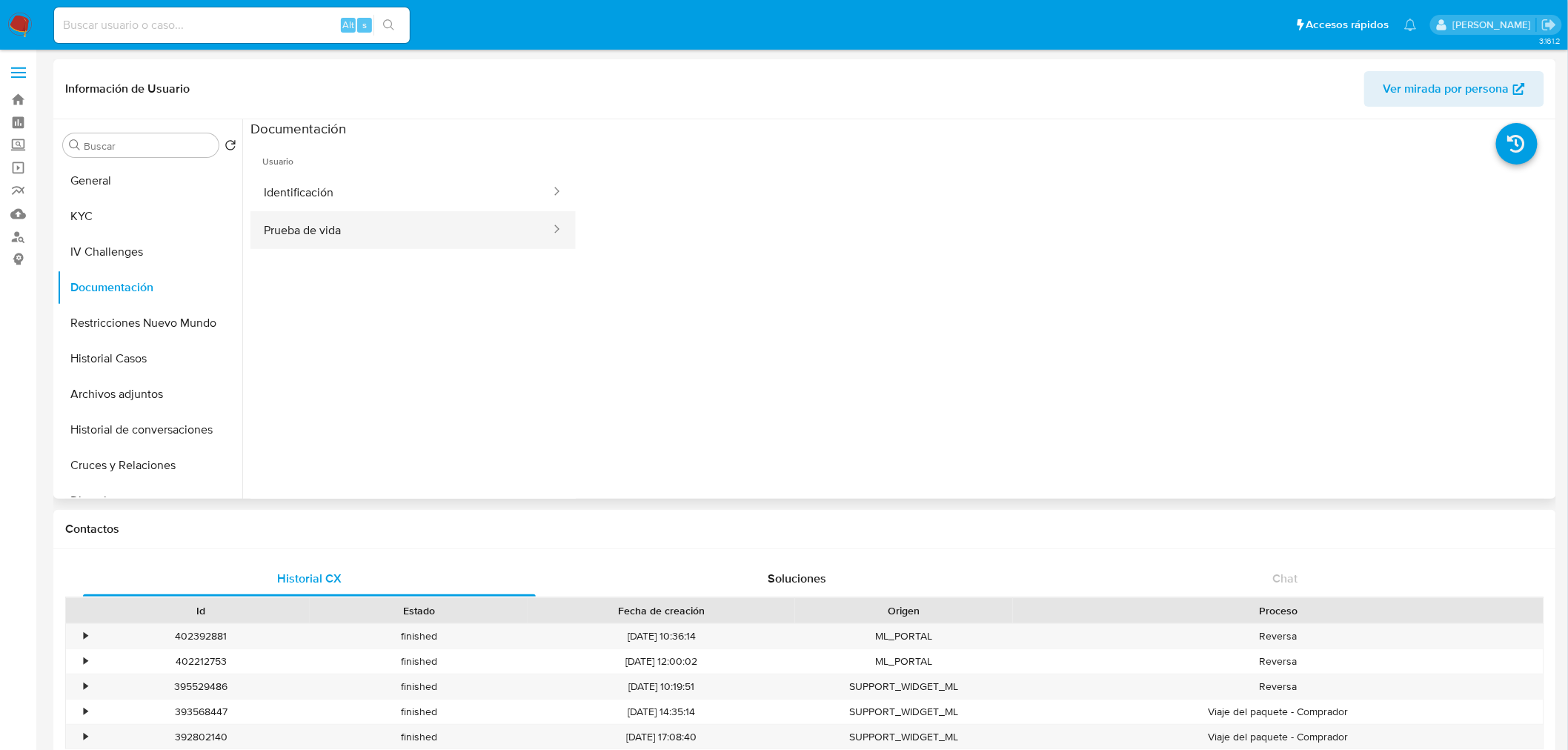
click at [431, 234] on button "Prueba de vida" at bounding box center [402, 230] width 302 height 38
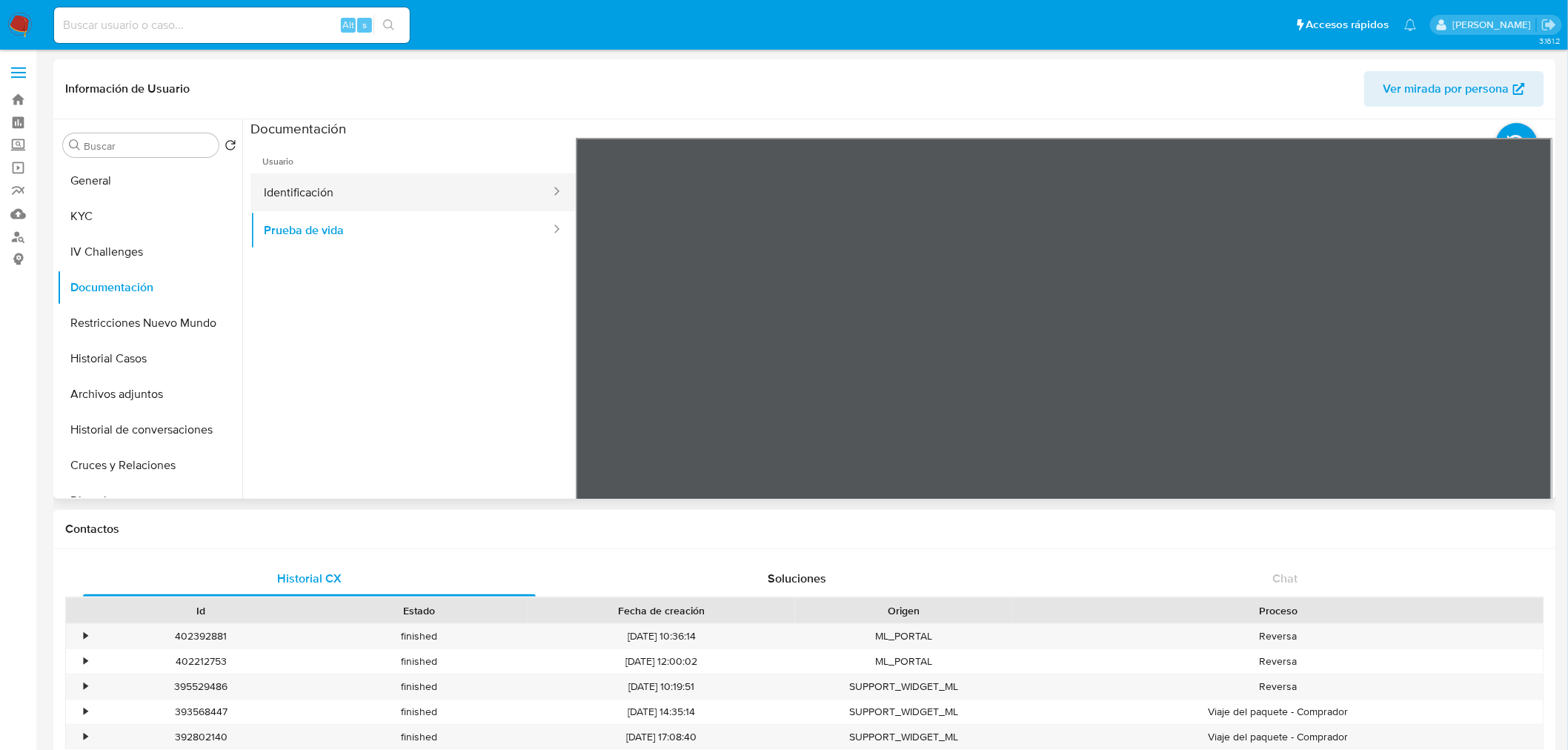
click at [314, 196] on button "Identificación" at bounding box center [402, 192] width 302 height 38
click at [145, 209] on button "KYC" at bounding box center [144, 216] width 174 height 36
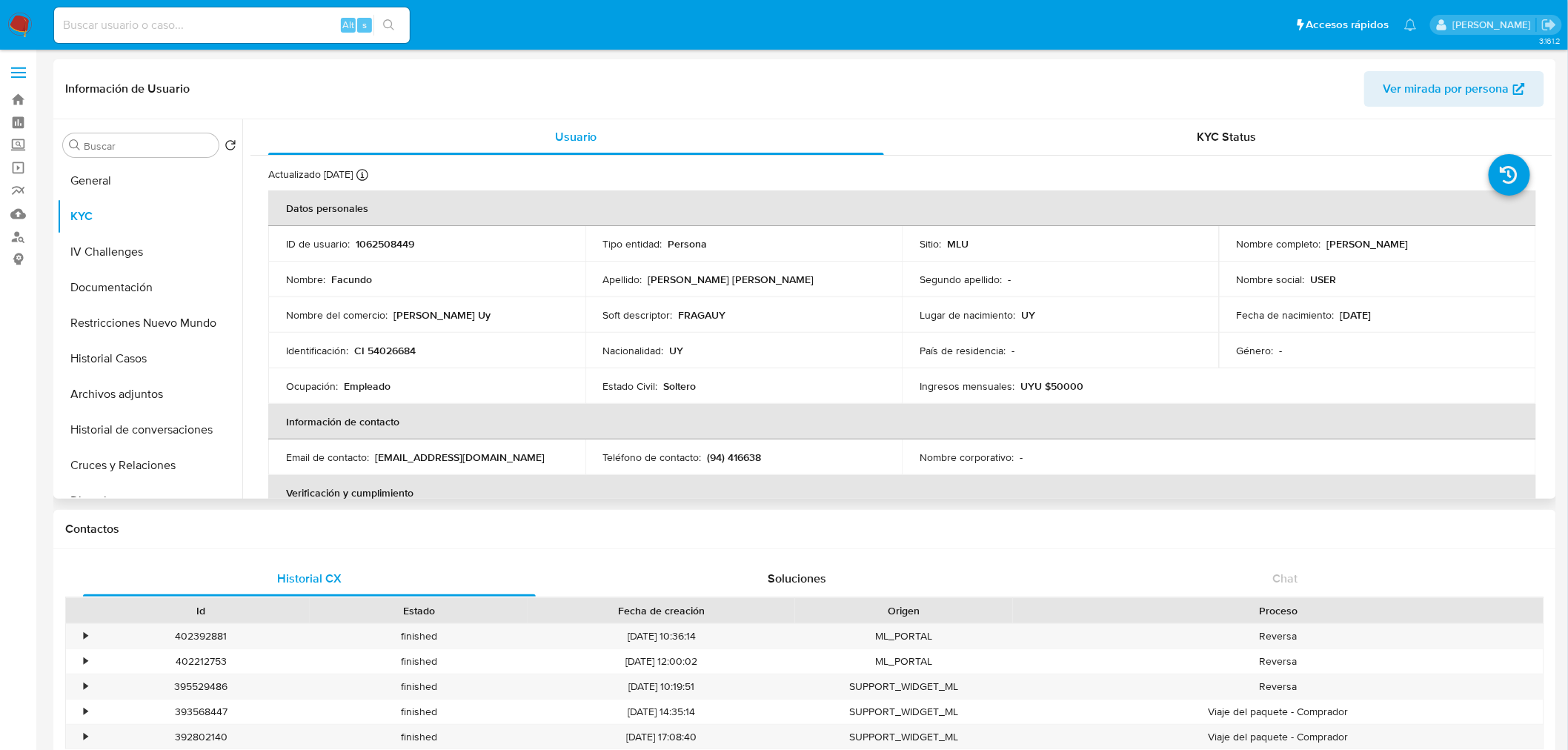
click at [380, 350] on p "CI 54026684" at bounding box center [384, 350] width 61 height 14
click at [381, 350] on p "CI 54026684" at bounding box center [384, 350] width 61 height 14
copy p "54026684"
click at [115, 310] on button "Restricciones Nuevo Mundo" at bounding box center [144, 323] width 174 height 36
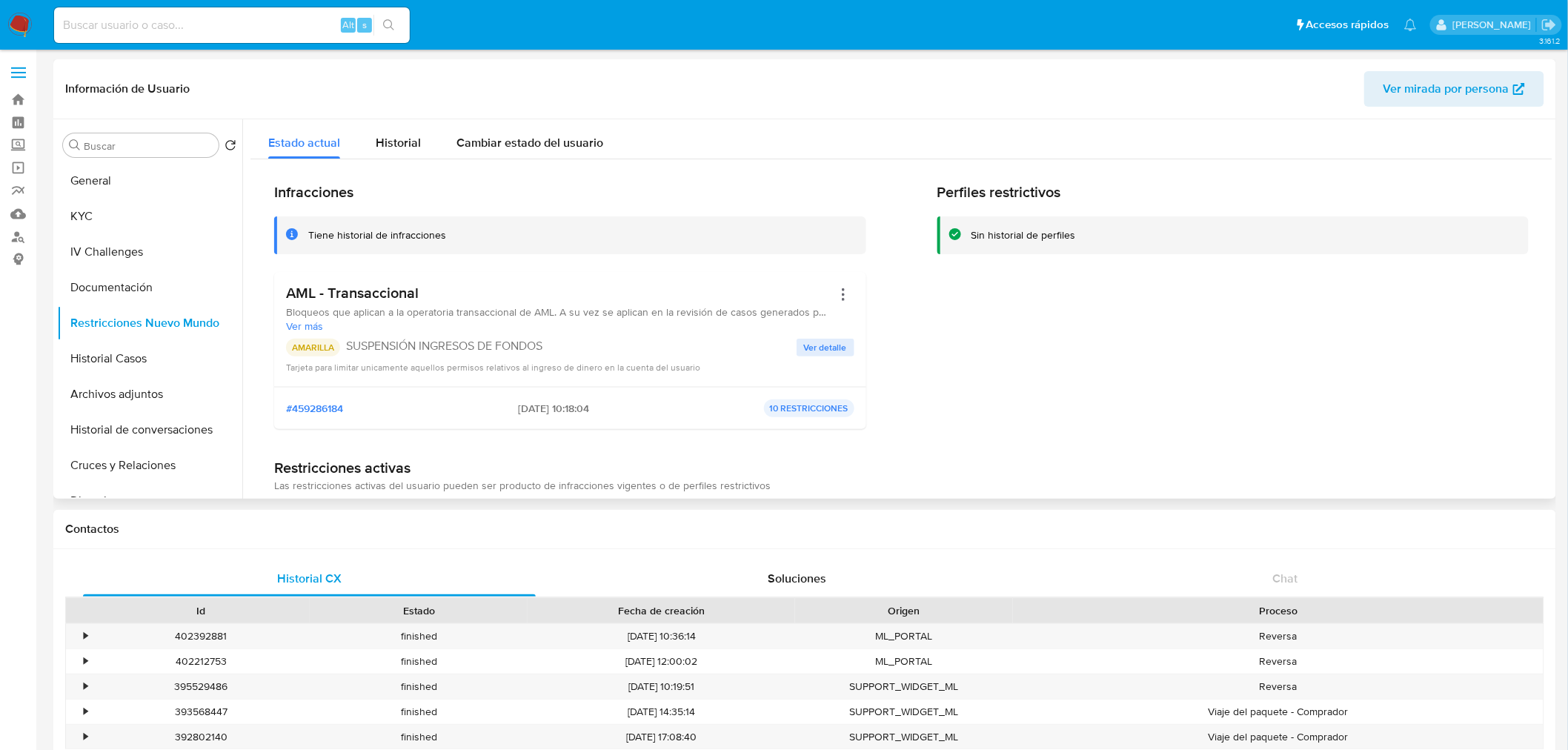
drag, startPoint x: 497, startPoint y: 410, endPoint x: 555, endPoint y: 412, distance: 58.0
click at [555, 412] on div "#459286184 01/10/2025 - 10:18:04 10 RESTRICCIONES" at bounding box center [570, 408] width 568 height 17
click at [832, 341] on span "Ver detalle" at bounding box center [825, 348] width 43 height 15
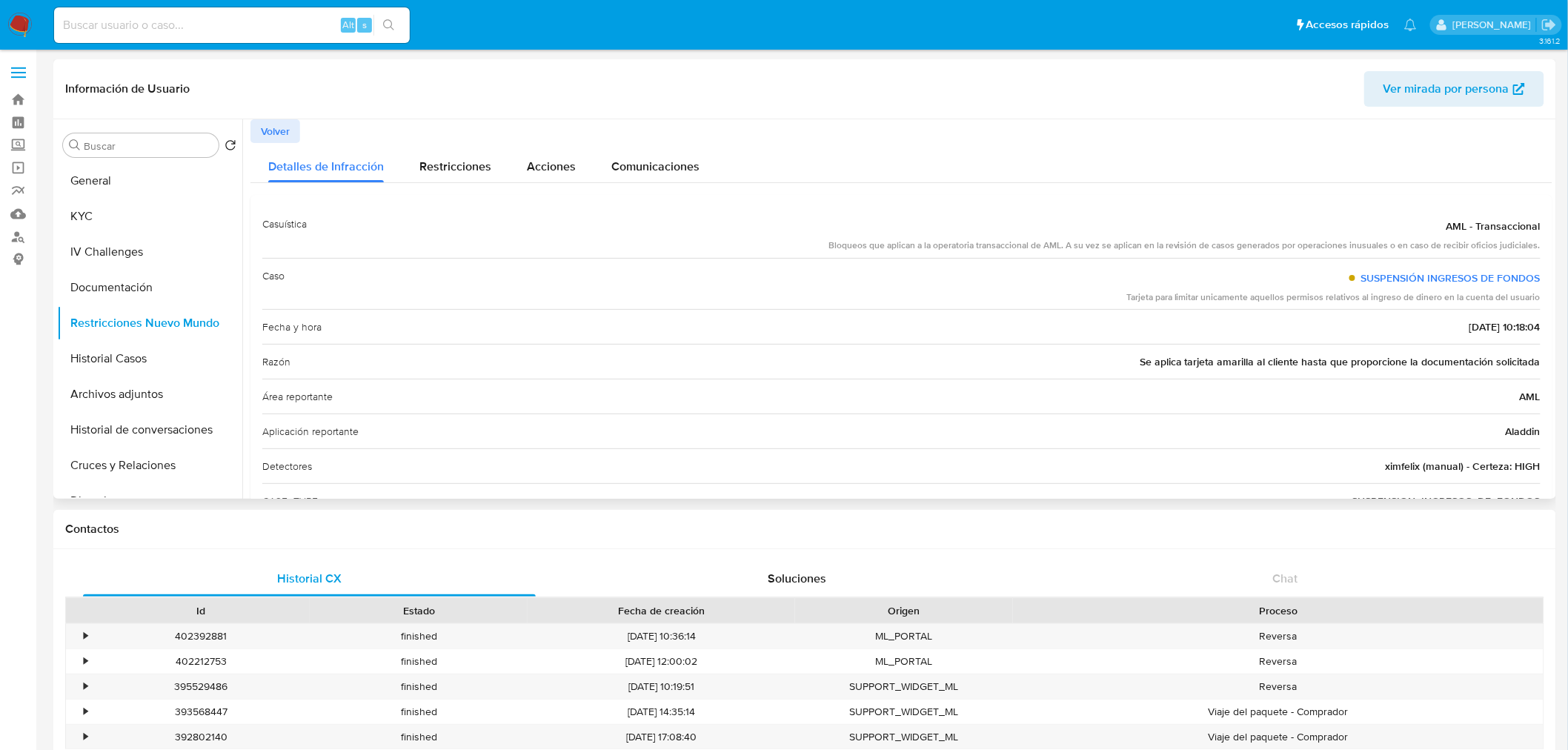
click at [1206, 358] on span "Se aplica tarjeta amarilla al cliente hasta que proporcione la documentación so…" at bounding box center [1340, 361] width 401 height 15
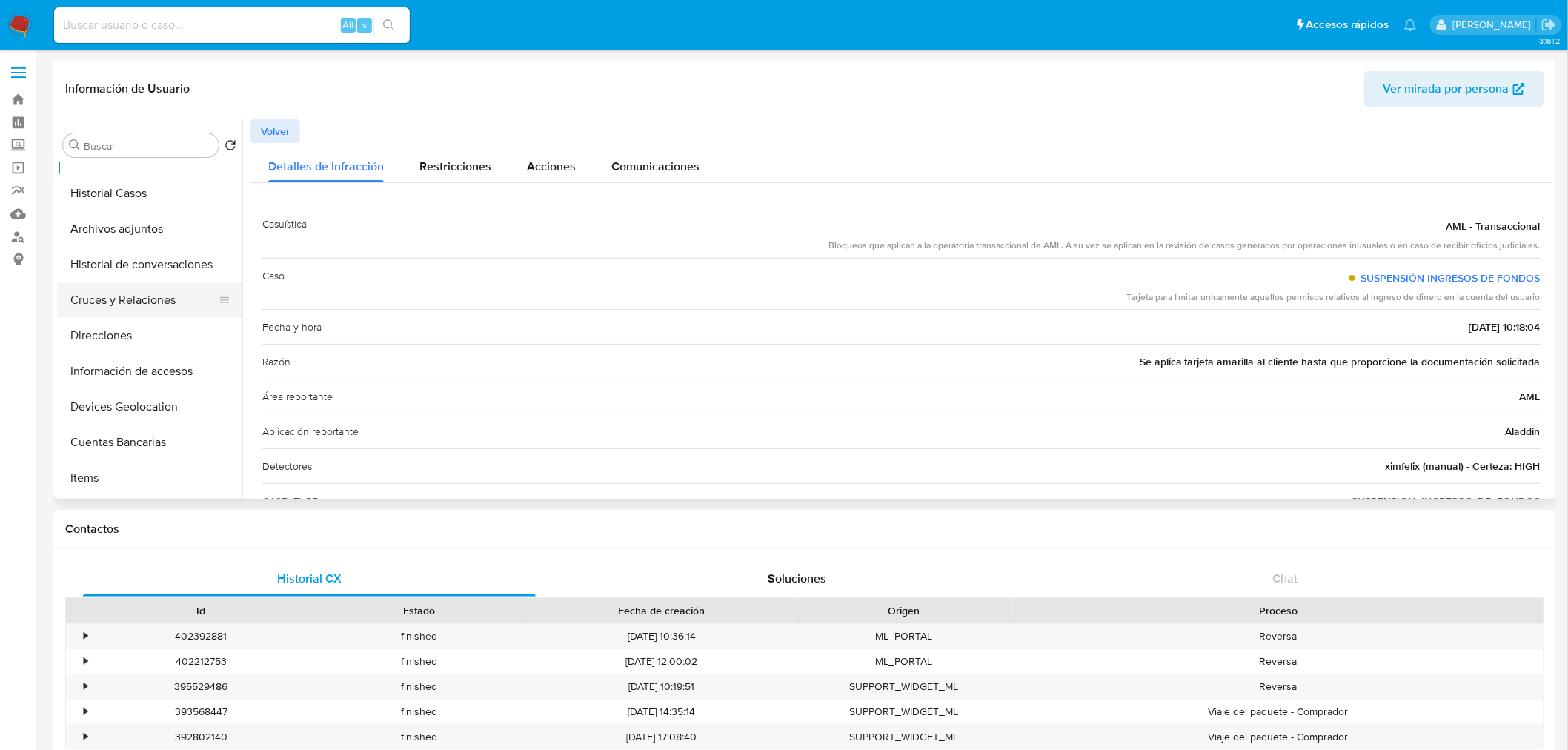
scroll to position [165, 0]
click at [187, 269] on button "Historial de conversaciones" at bounding box center [144, 264] width 174 height 36
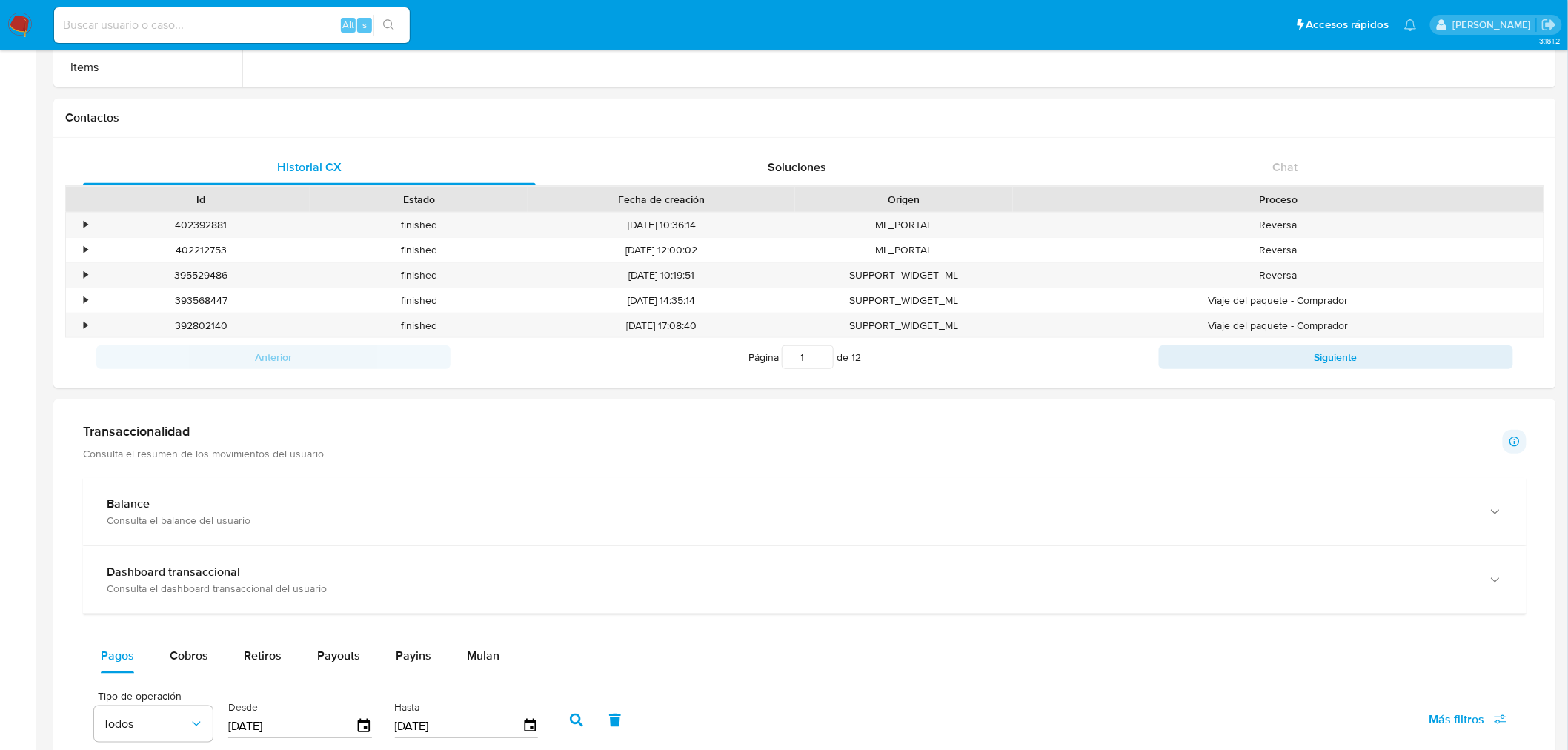
scroll to position [741, 0]
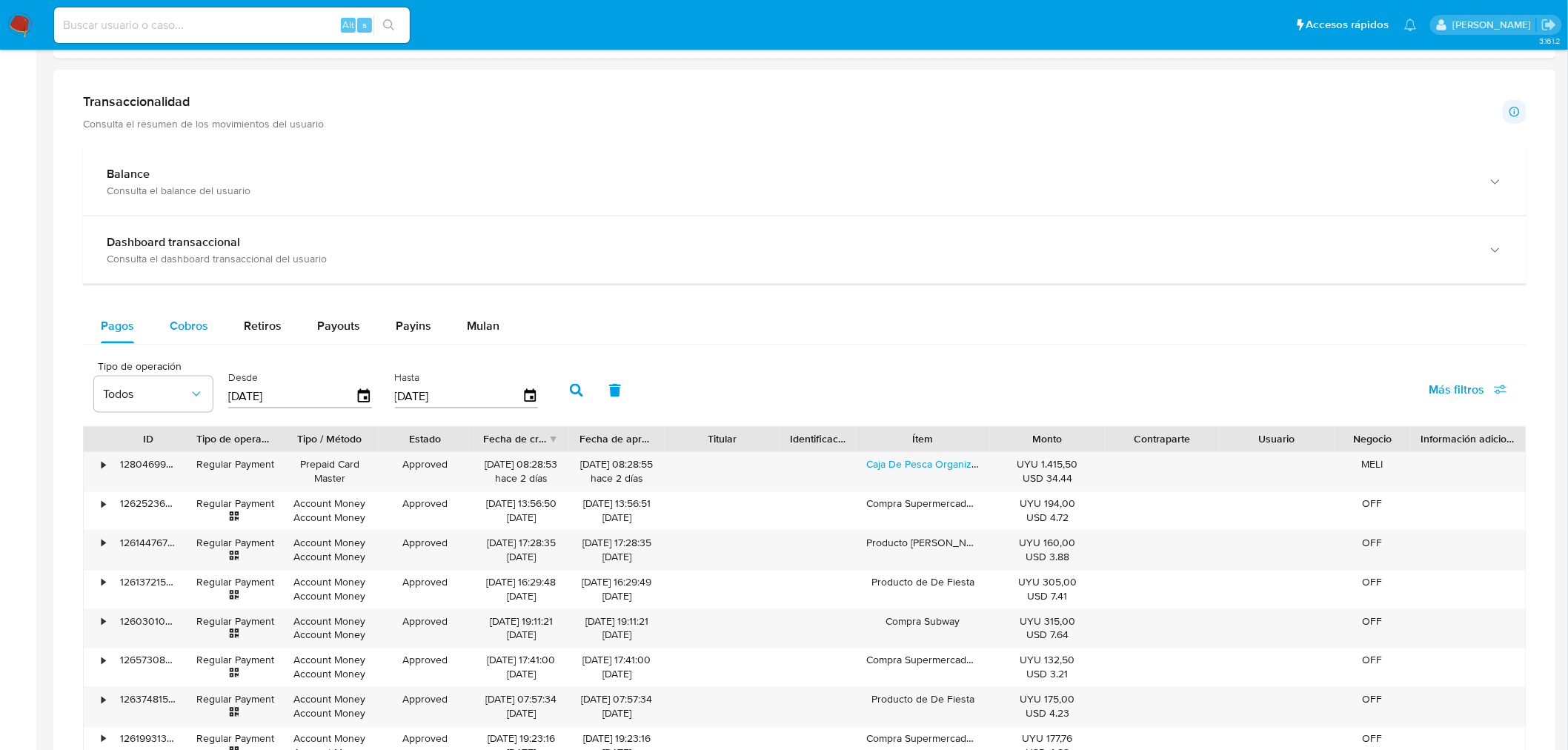
click at [193, 324] on span "Cobros" at bounding box center [188, 326] width 38 height 17
select select "10"
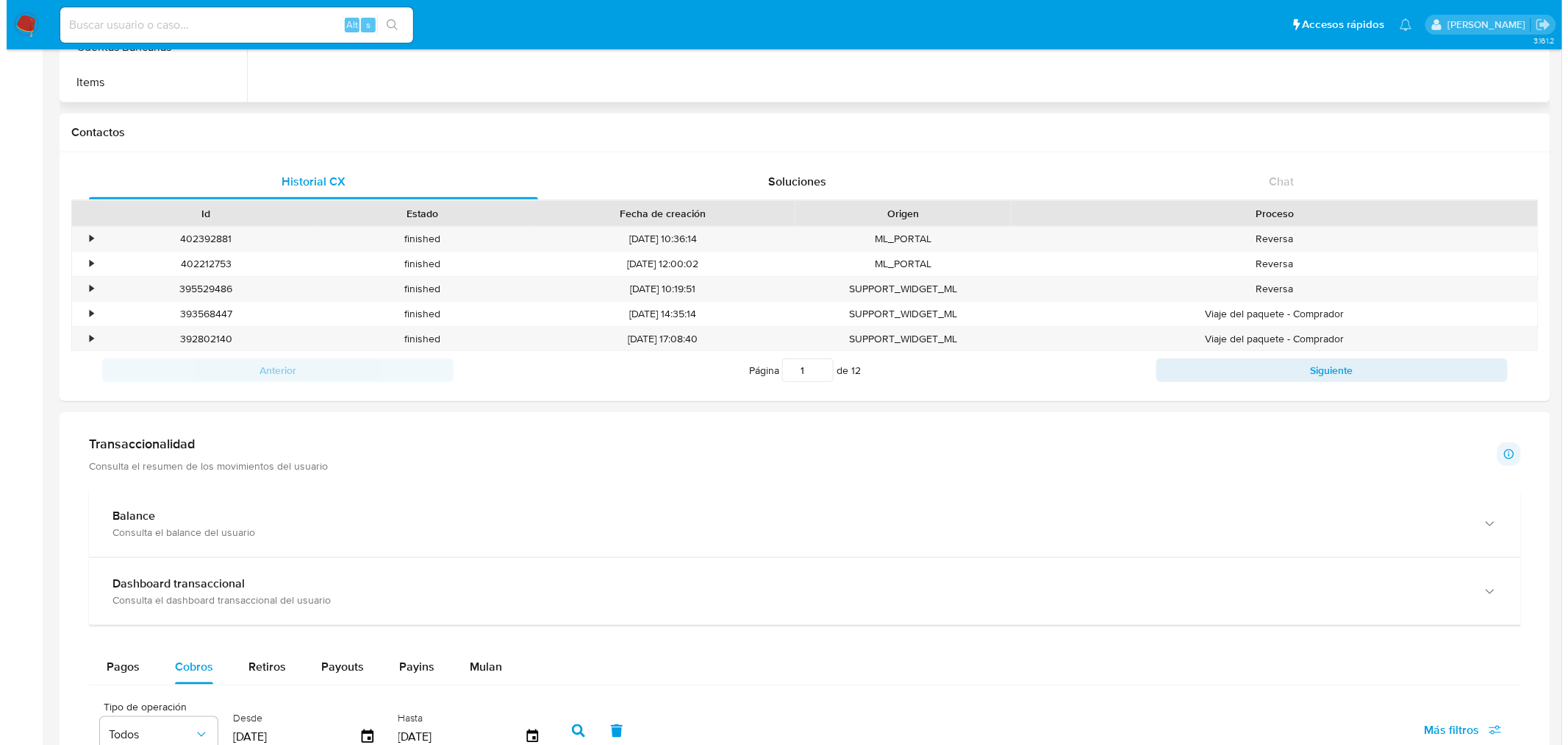
scroll to position [0, 0]
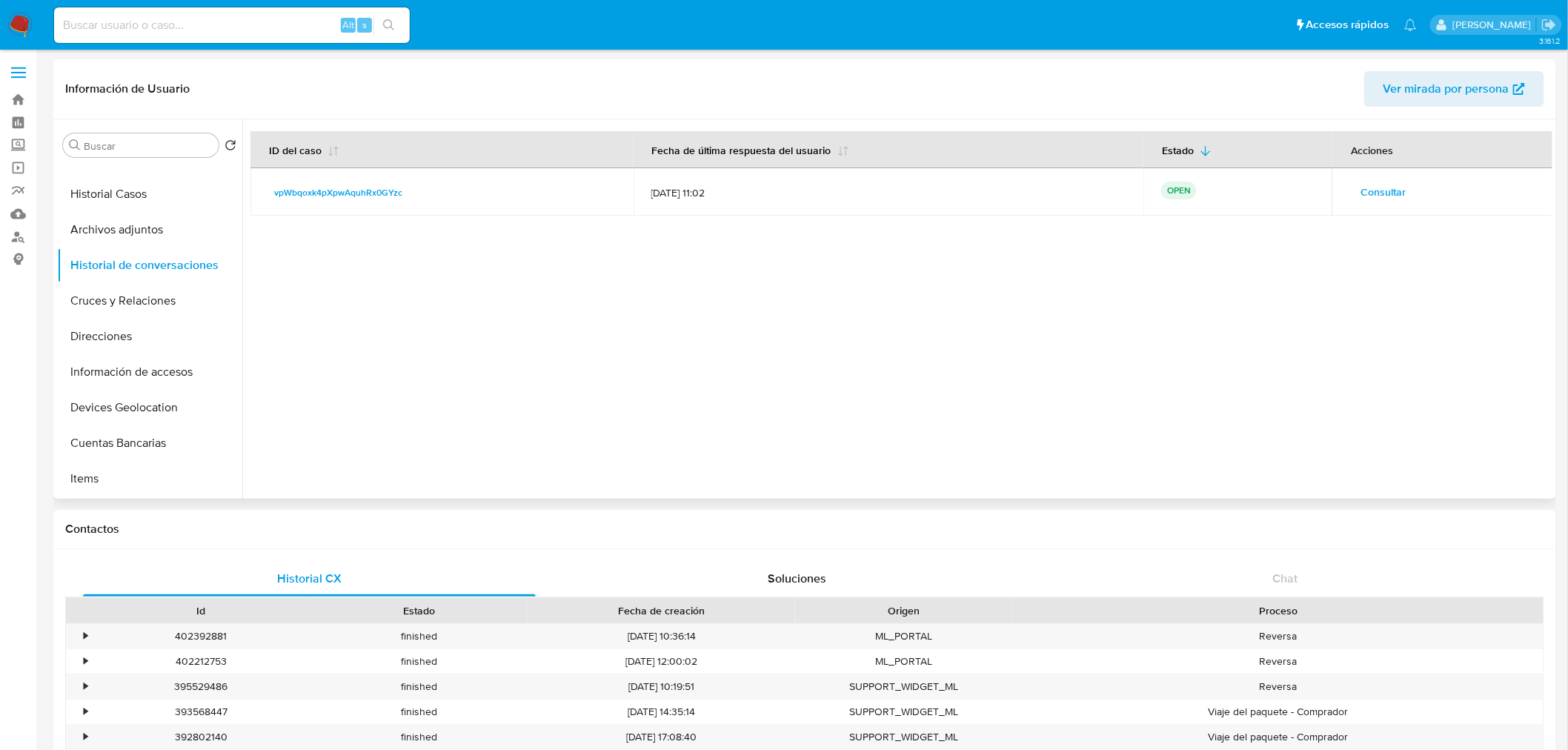
click at [1389, 193] on span "Consultar" at bounding box center [1382, 191] width 45 height 21
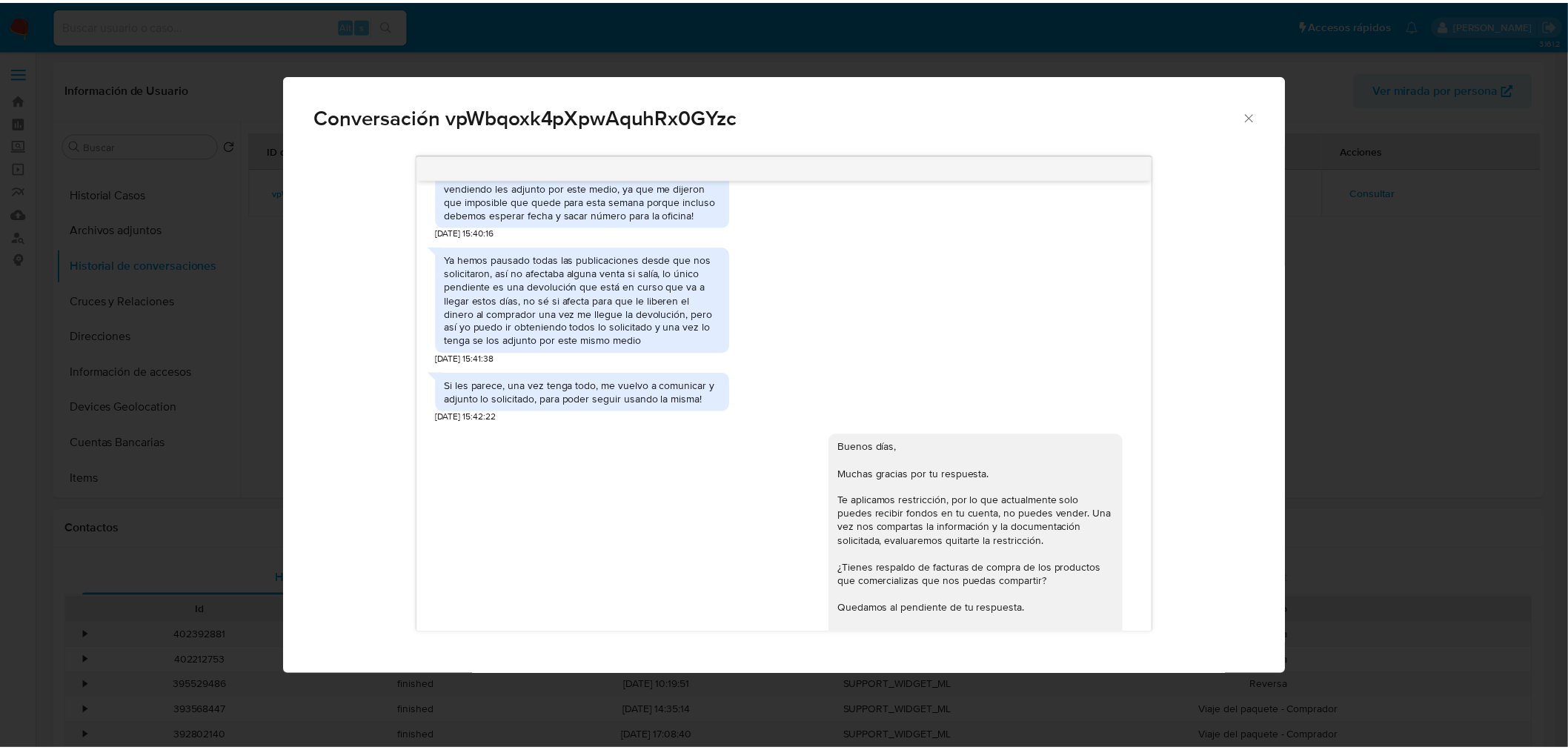
scroll to position [1690, 0]
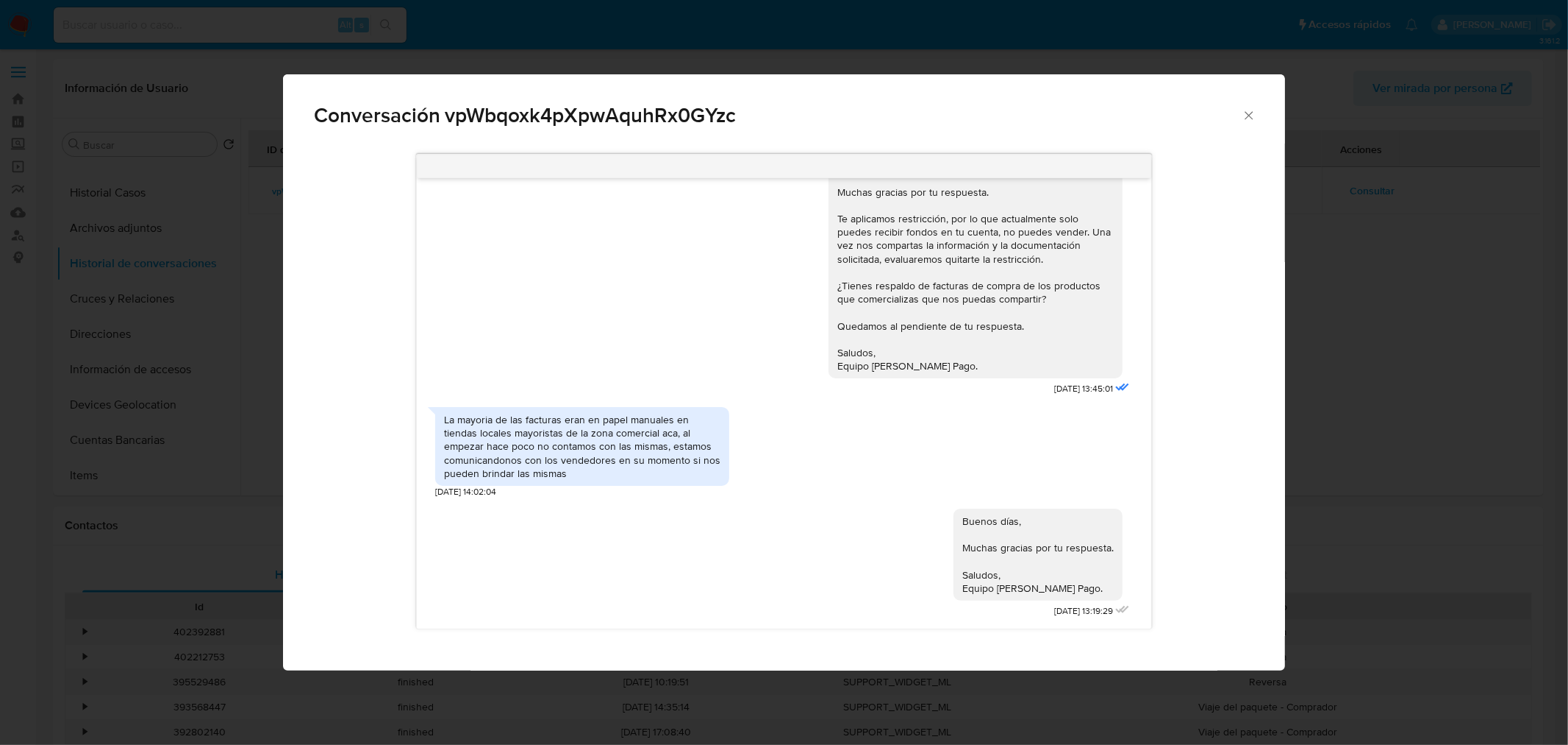
click at [1441, 300] on div "Conversación vpWbqoxk4pXpwAquhRx0GYzc Buenas tardes Facundo, Te contactamos ya …" at bounding box center [784, 372] width 1568 height 745
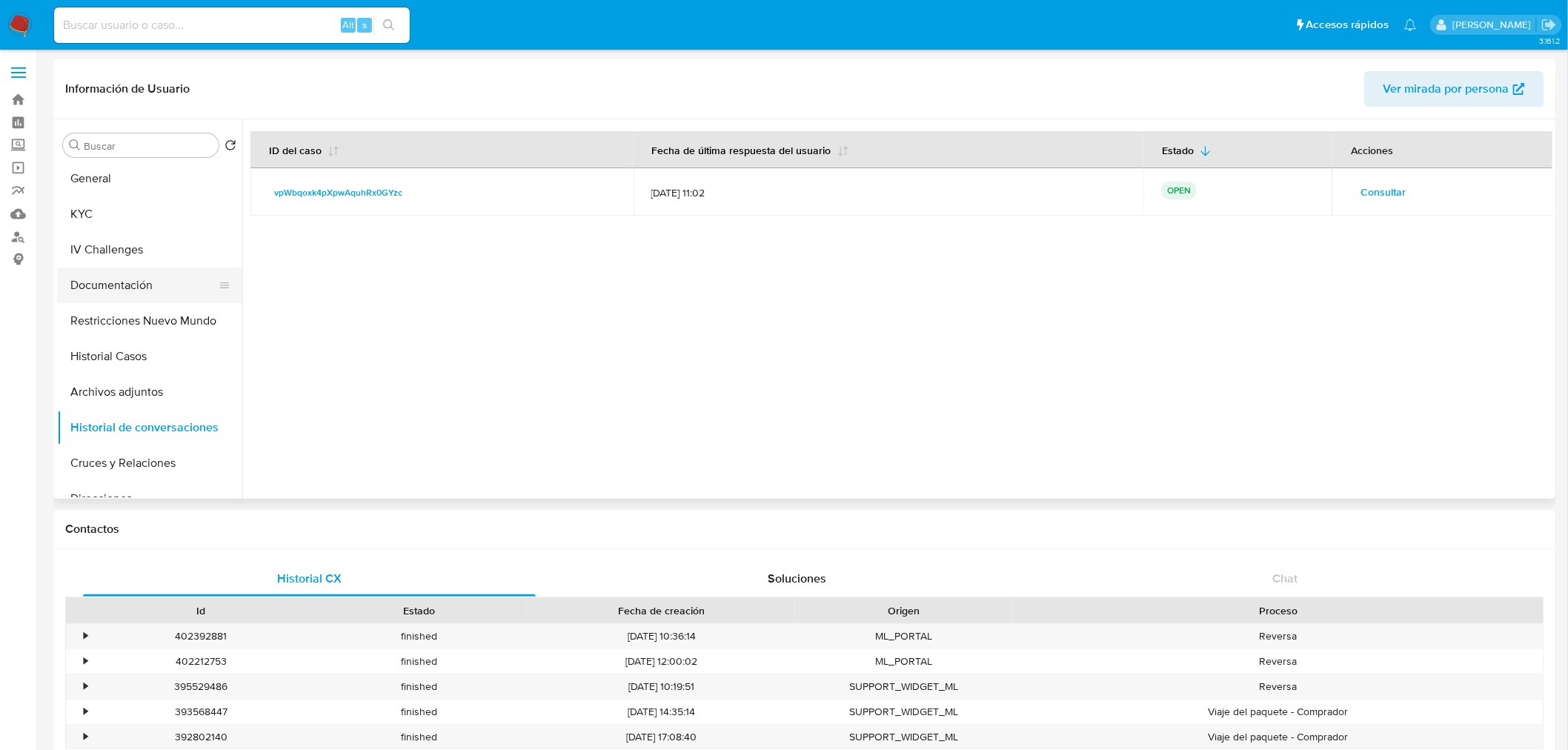
scroll to position [0, 0]
click at [145, 217] on button "KYC" at bounding box center [144, 216] width 174 height 36
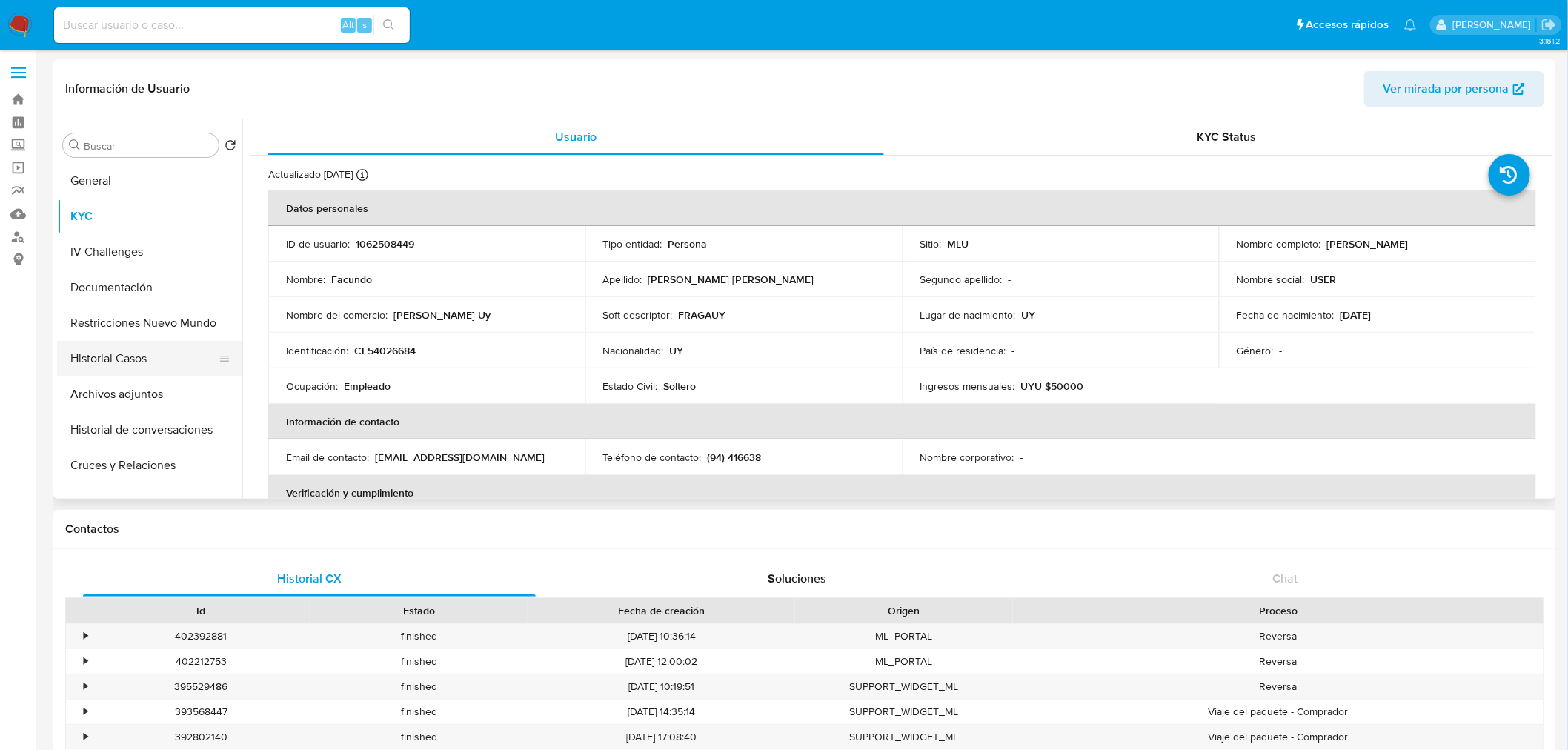
click at [171, 353] on button "Historial Casos" at bounding box center [144, 359] width 174 height 36
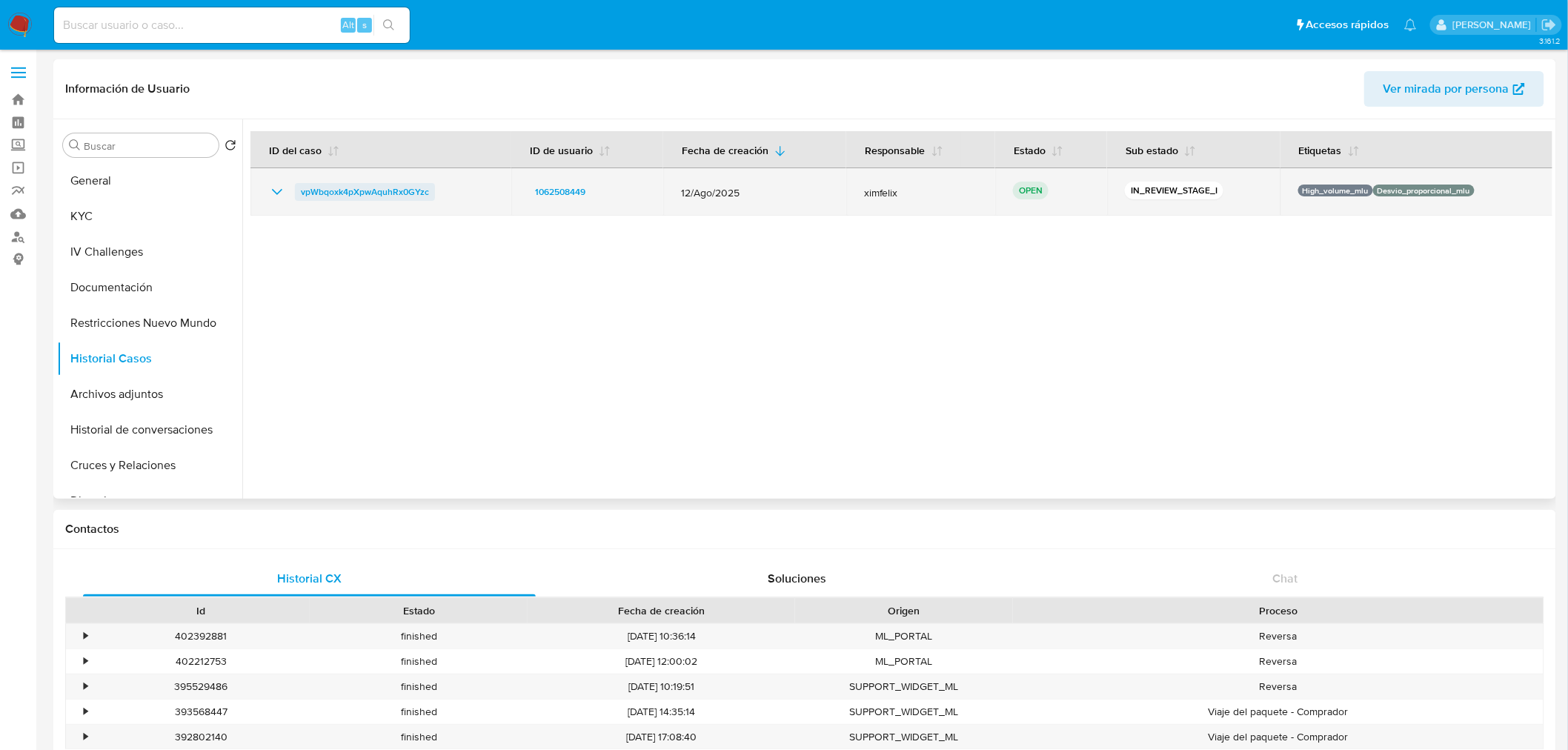
drag, startPoint x: 449, startPoint y: 188, endPoint x: 297, endPoint y: 187, distance: 152.0
click at [297, 187] on div "vpWbqoxk4pXpwAquhRx0GYzc" at bounding box center [381, 191] width 225 height 17
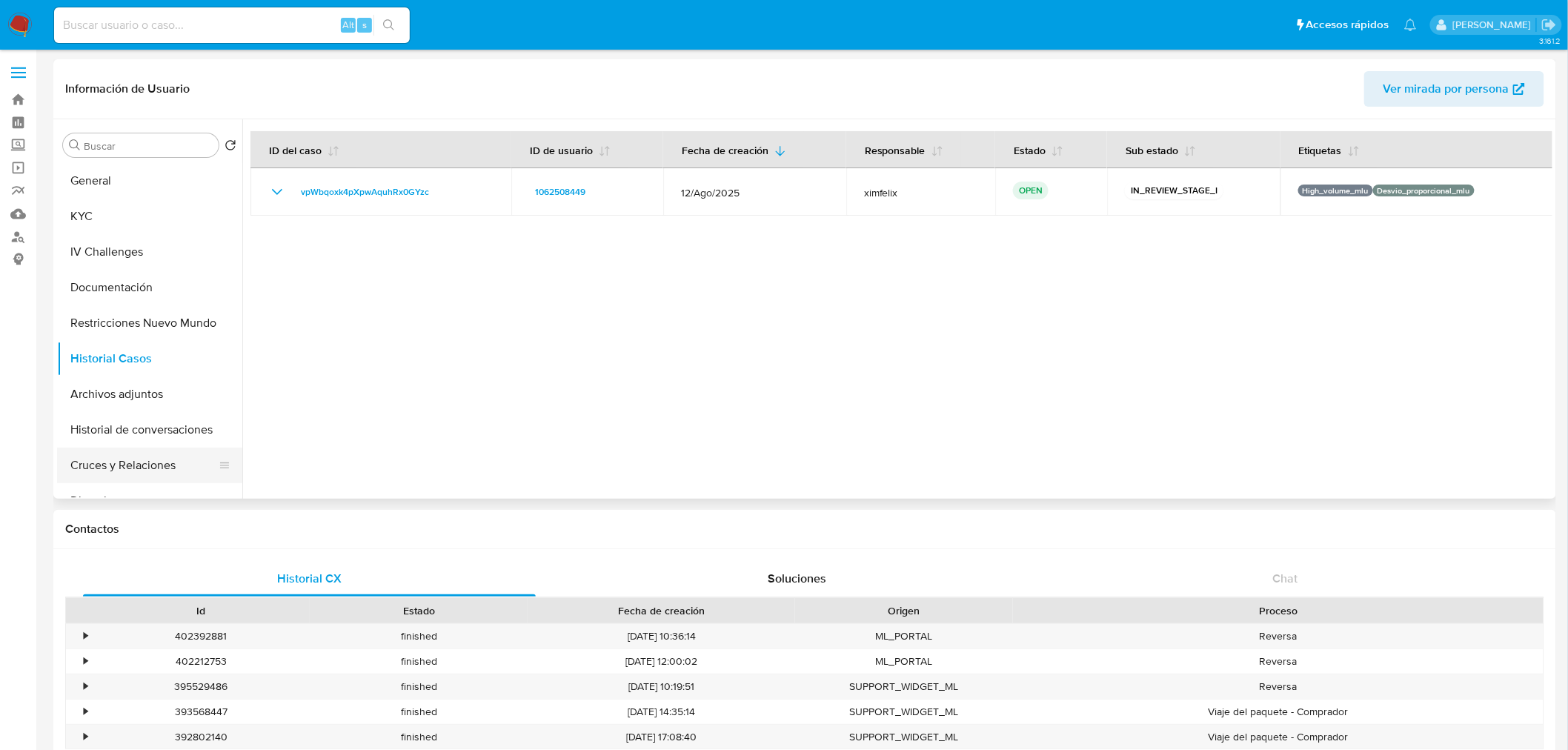
click at [148, 461] on button "Cruces y Relaciones" at bounding box center [144, 465] width 174 height 36
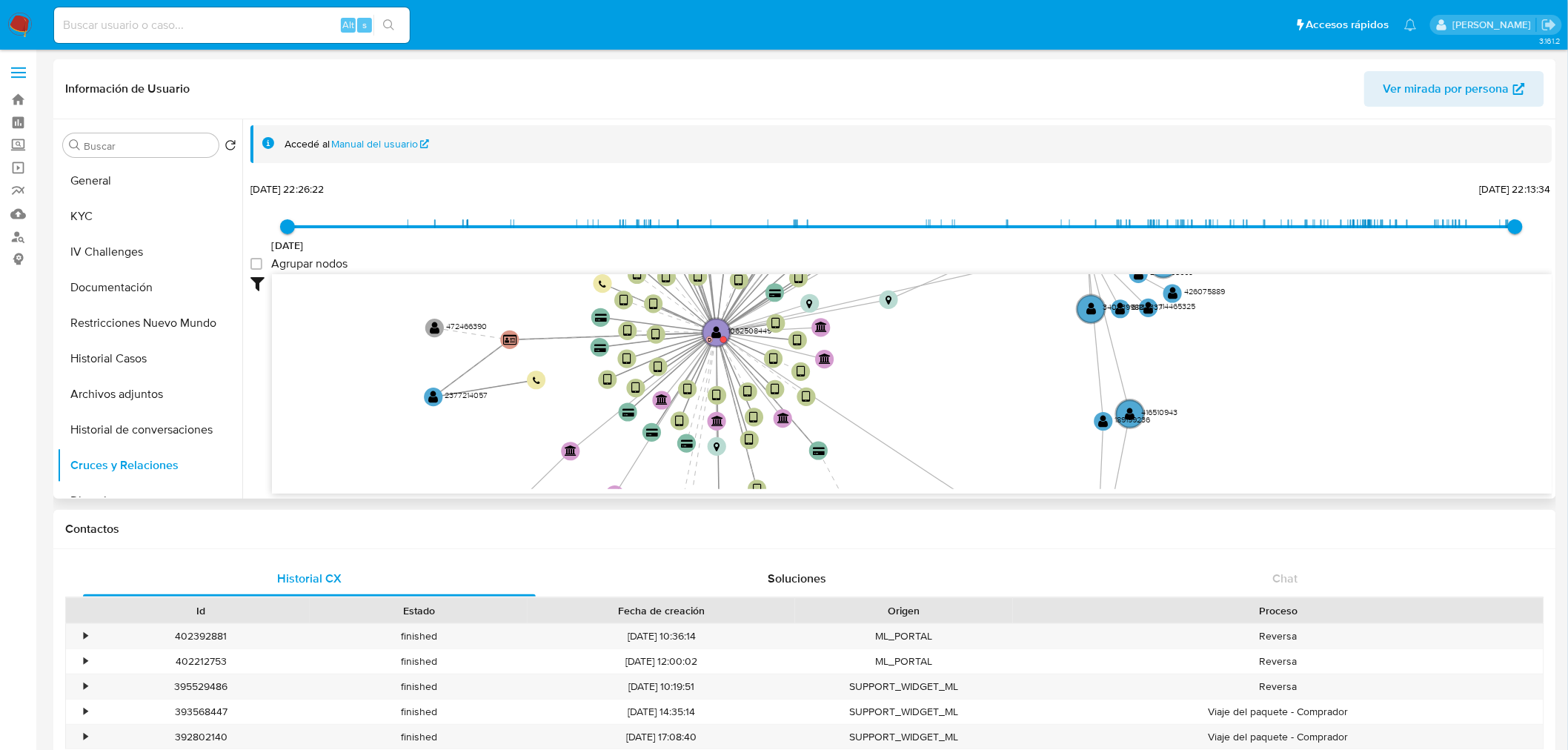
drag, startPoint x: 950, startPoint y: 368, endPoint x: 908, endPoint y: 427, distance: 72.4
click at [909, 427] on icon "device-67cbd3000663c67a890ba60e  user-1062508449  1062508449 D device-67fac1c…" at bounding box center [911, 381] width 1280 height 215
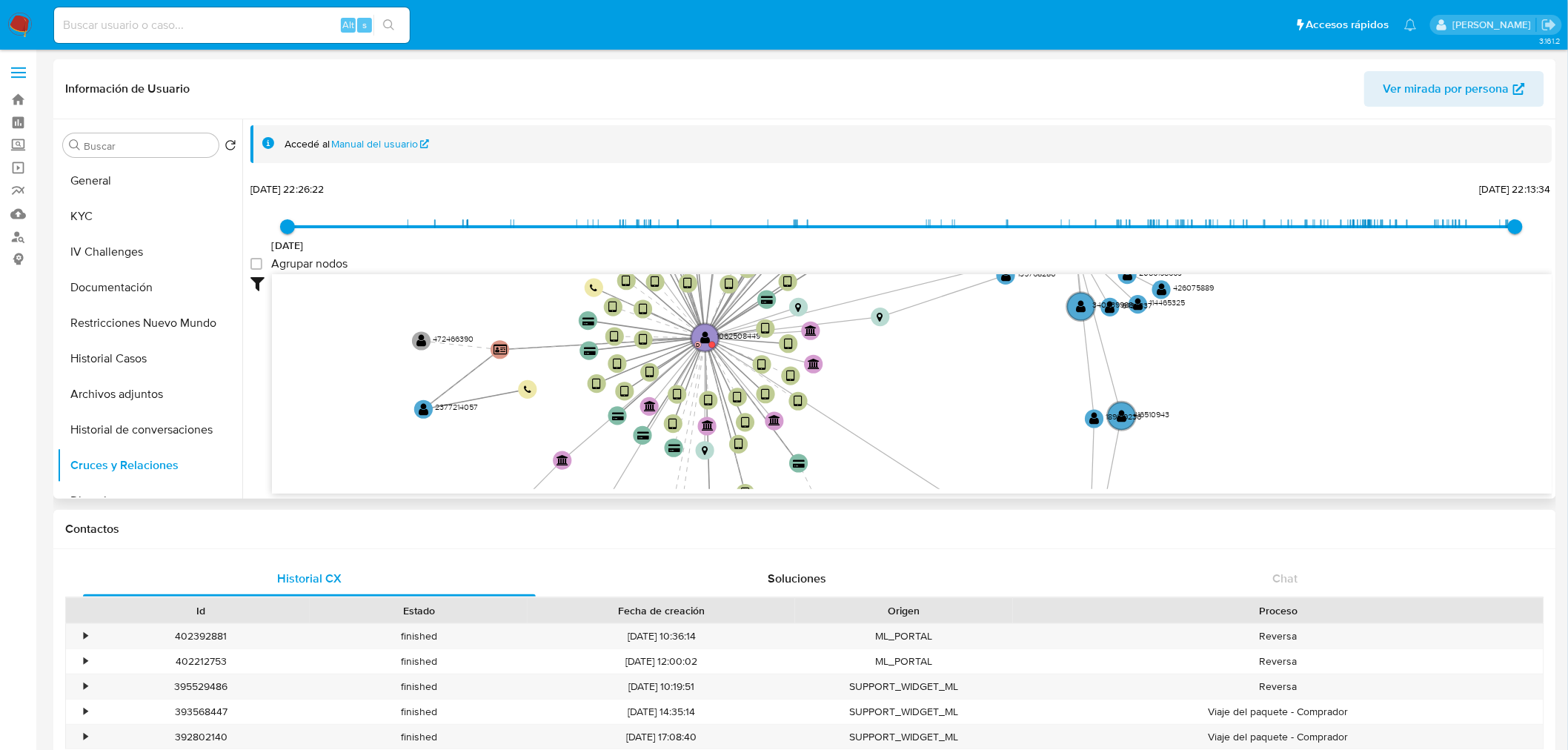
scroll to position [53, 0]
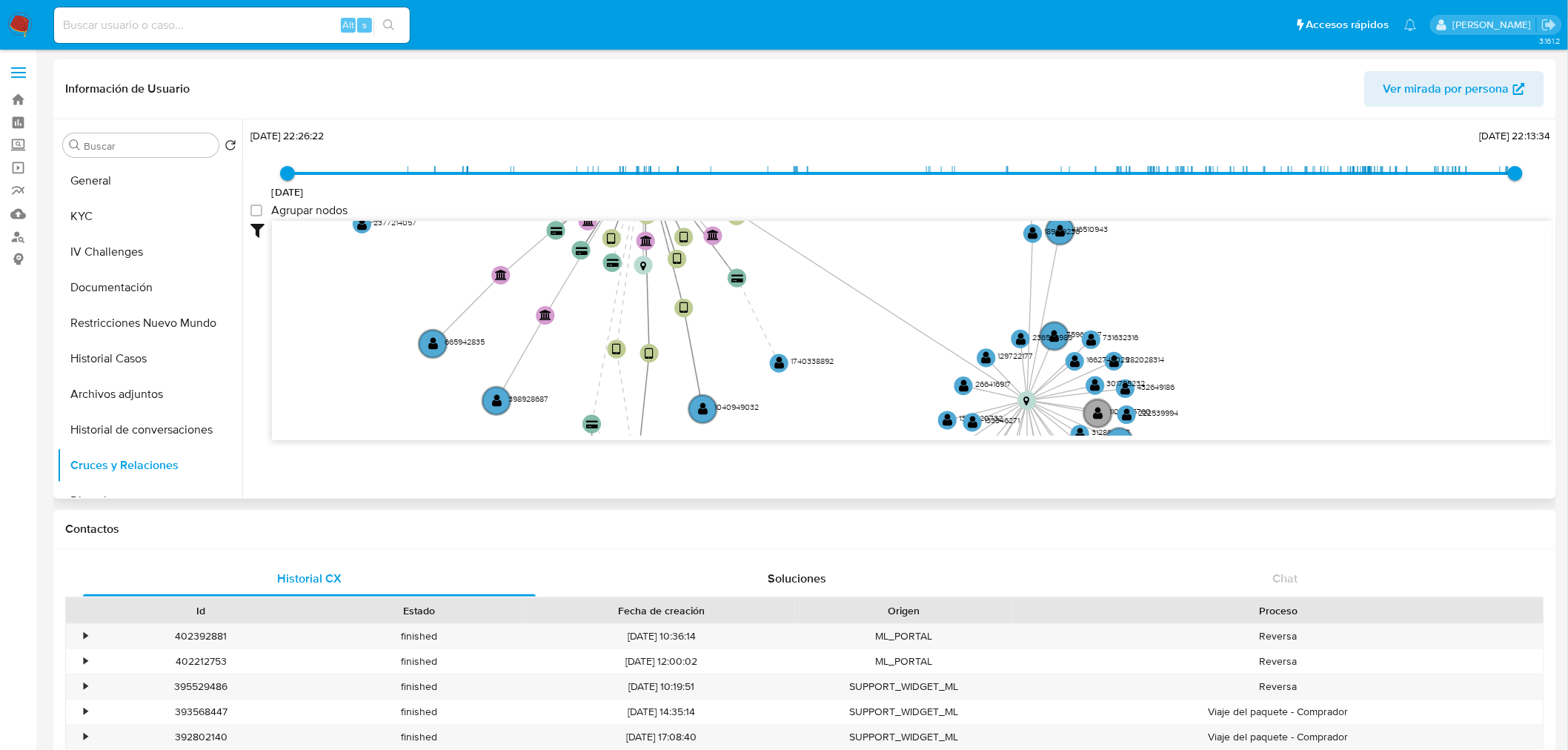
drag, startPoint x: 949, startPoint y: 337, endPoint x: 886, endPoint y: 197, distance: 153.5
click at [886, 198] on div "6/6/2021 6/6/2021, 22:26:22 1/10/2025, 22:13:34 Agrupar nodos Filtros Confianza…" at bounding box center [901, 309] width 1302 height 368
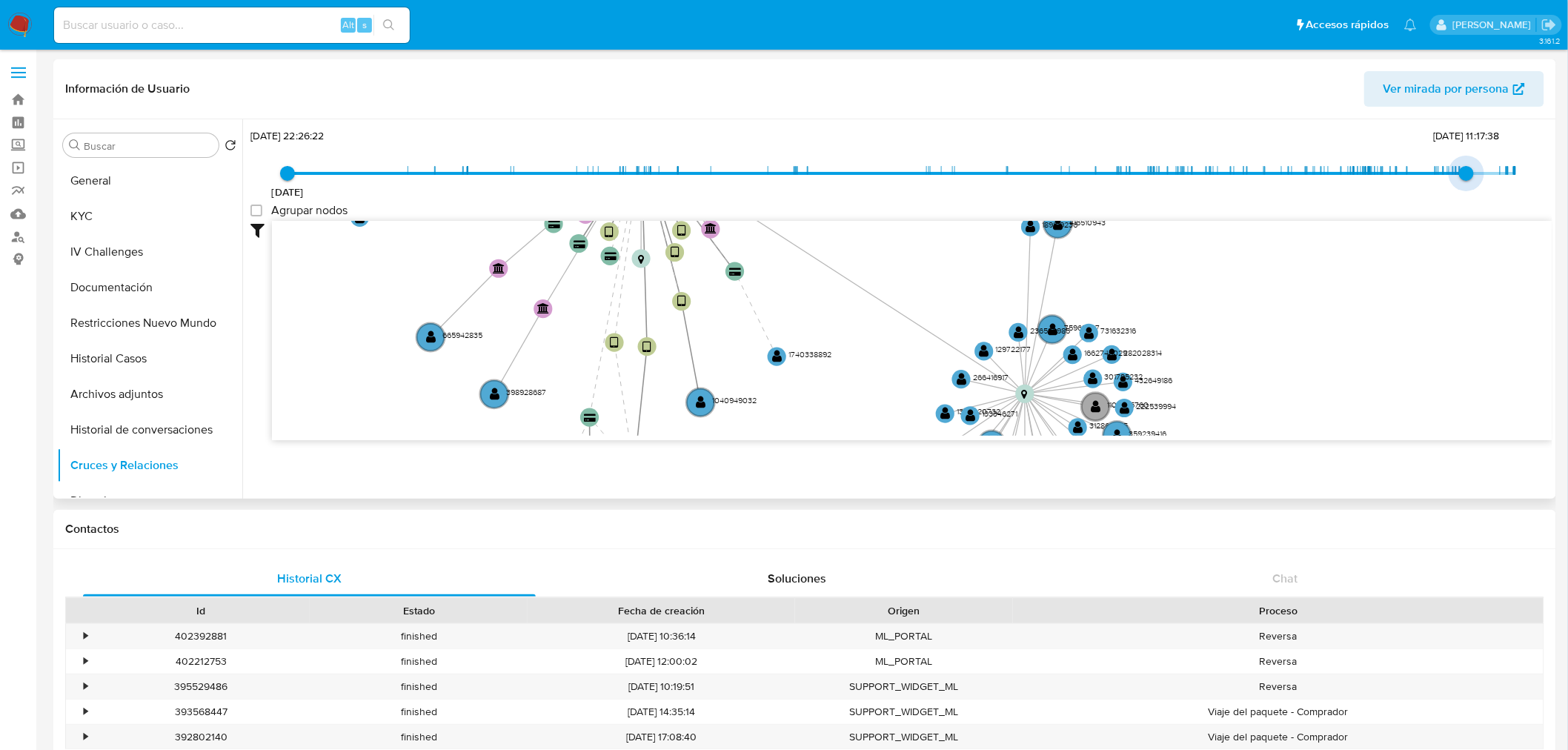
drag, startPoint x: 1507, startPoint y: 174, endPoint x: 1472, endPoint y: 173, distance: 35.0
click at [1472, 173] on span "31/7/2025, 11:17:38" at bounding box center [1466, 173] width 15 height 15
click at [1456, 177] on span "22/7/2025, 22:09:33" at bounding box center [1459, 173] width 15 height 15
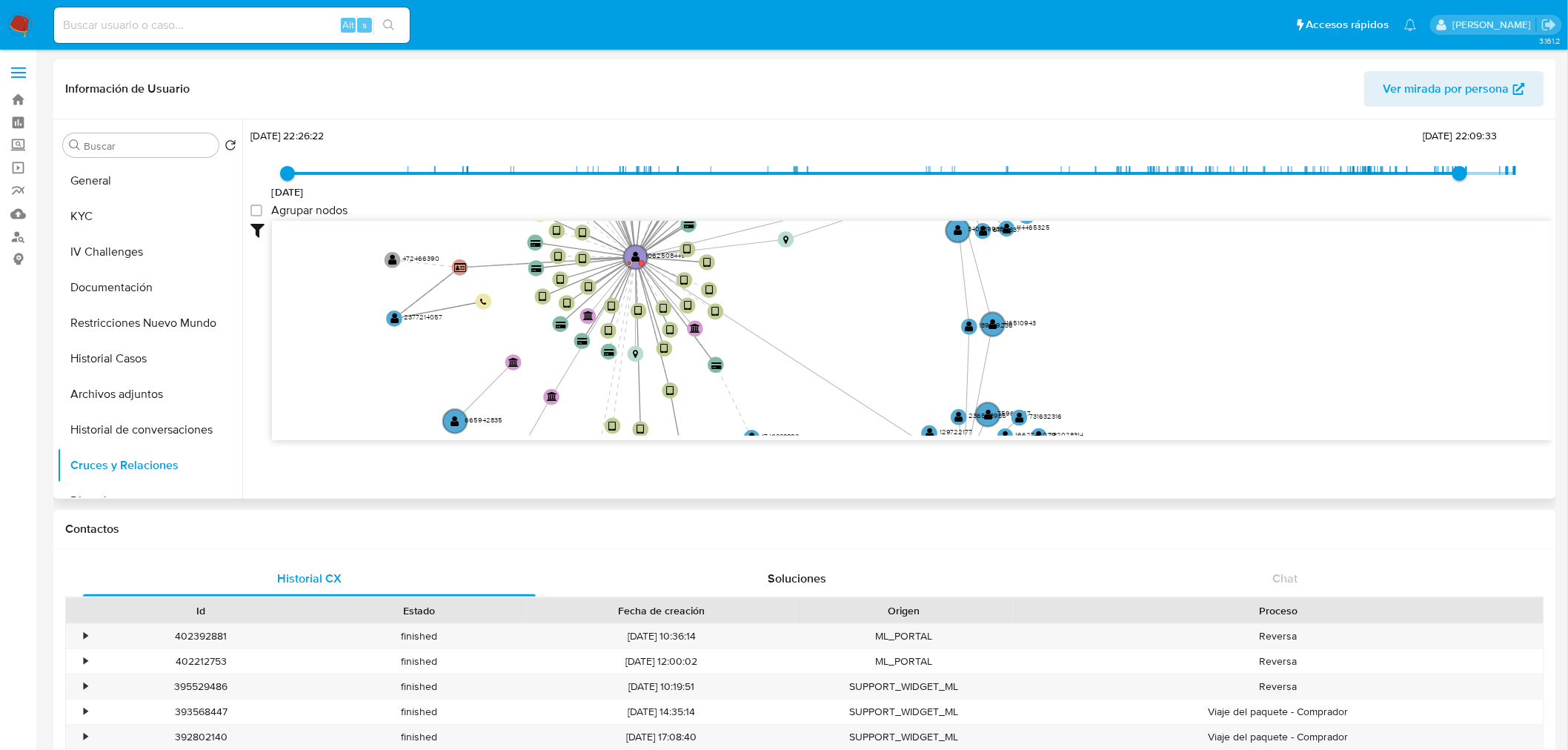
drag, startPoint x: 879, startPoint y: 324, endPoint x: 830, endPoint y: 403, distance: 93.0
click at [830, 403] on icon "device-67cbd3000663c67a890ba60e  user-1062508449  1062508449 D device-67fac1c…" at bounding box center [911, 327] width 1280 height 215
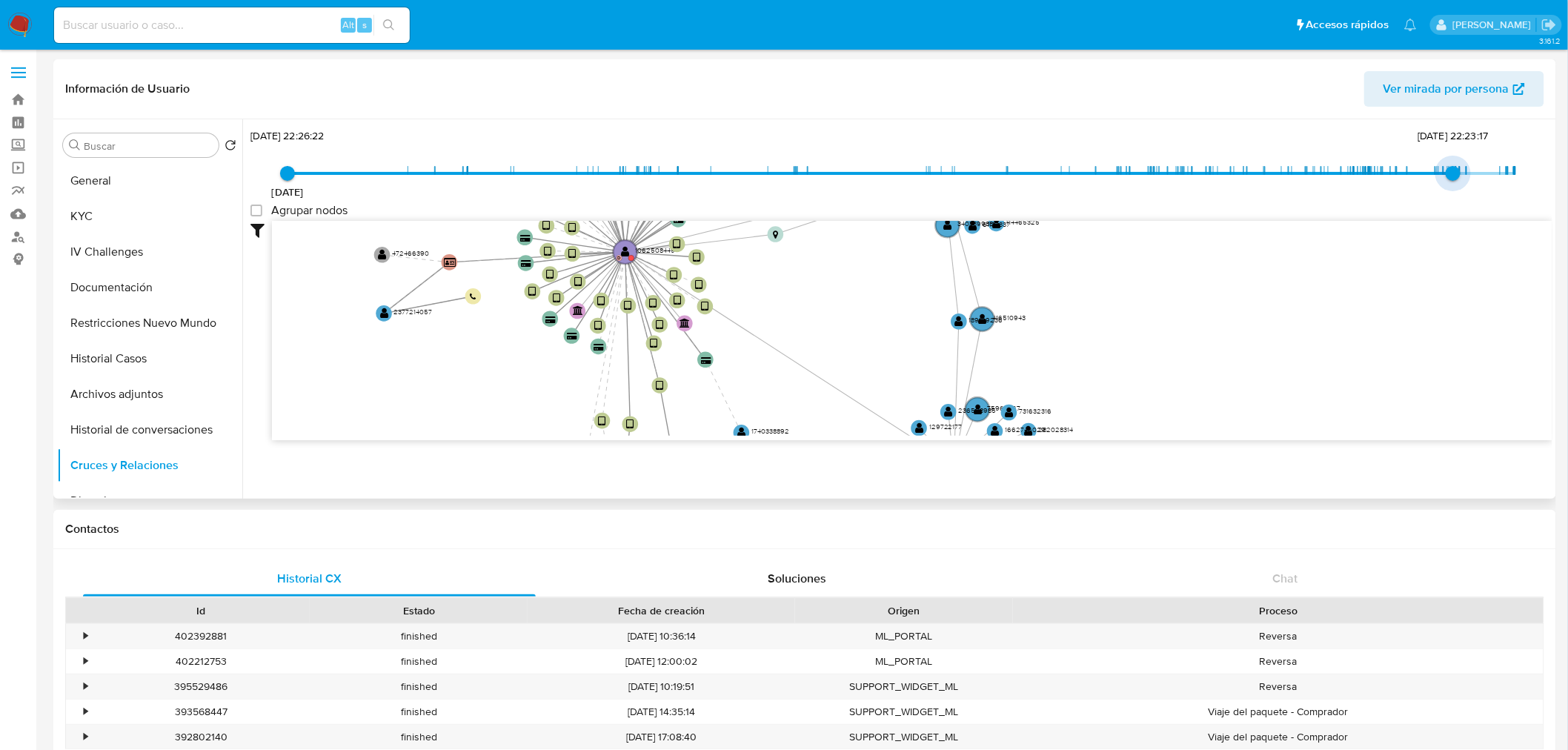
type input "1752773536000"
drag, startPoint x: 1458, startPoint y: 174, endPoint x: 1450, endPoint y: 174, distance: 8.0
click at [1450, 174] on span "17/7/2025, 14:32:16" at bounding box center [1455, 173] width 15 height 15
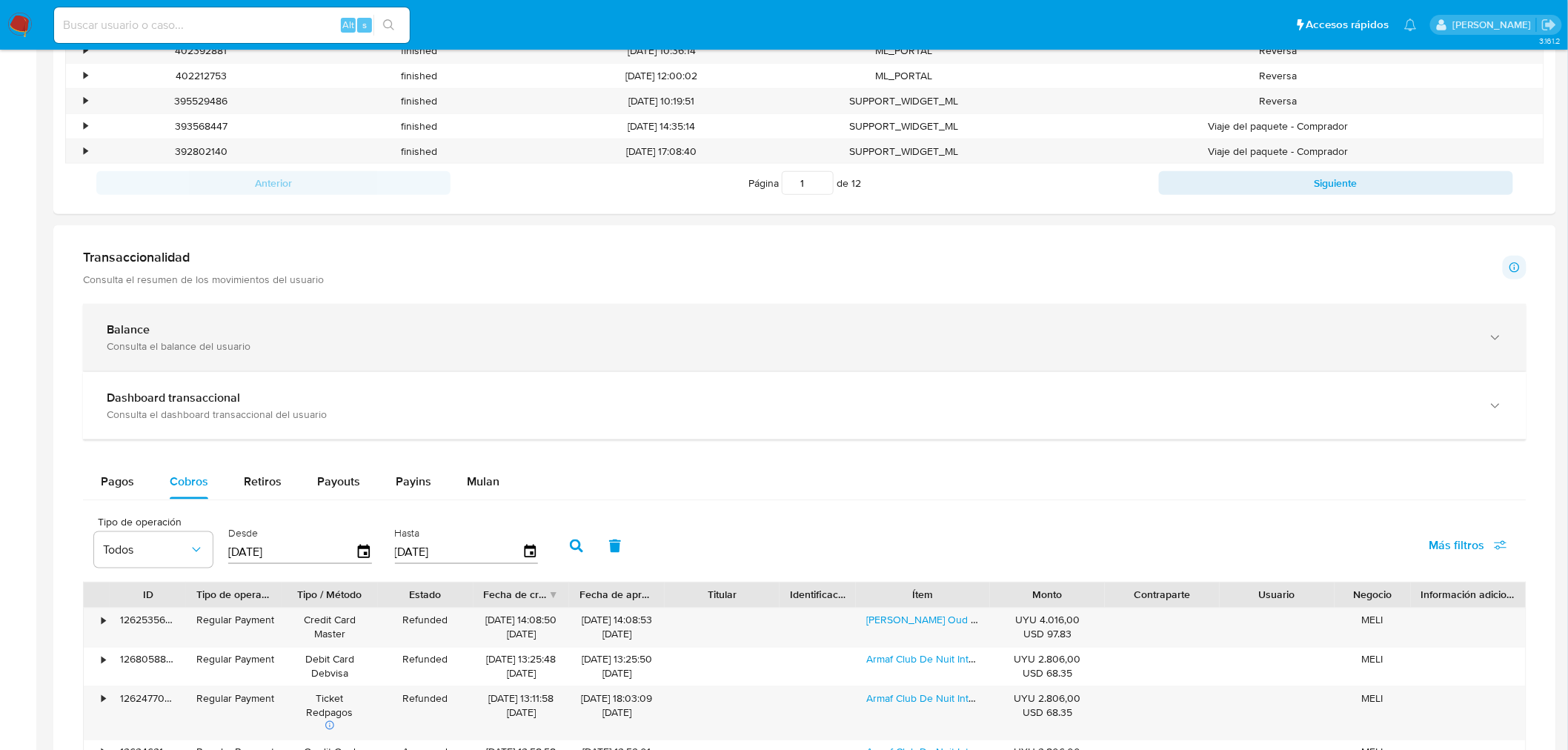
scroll to position [905, 0]
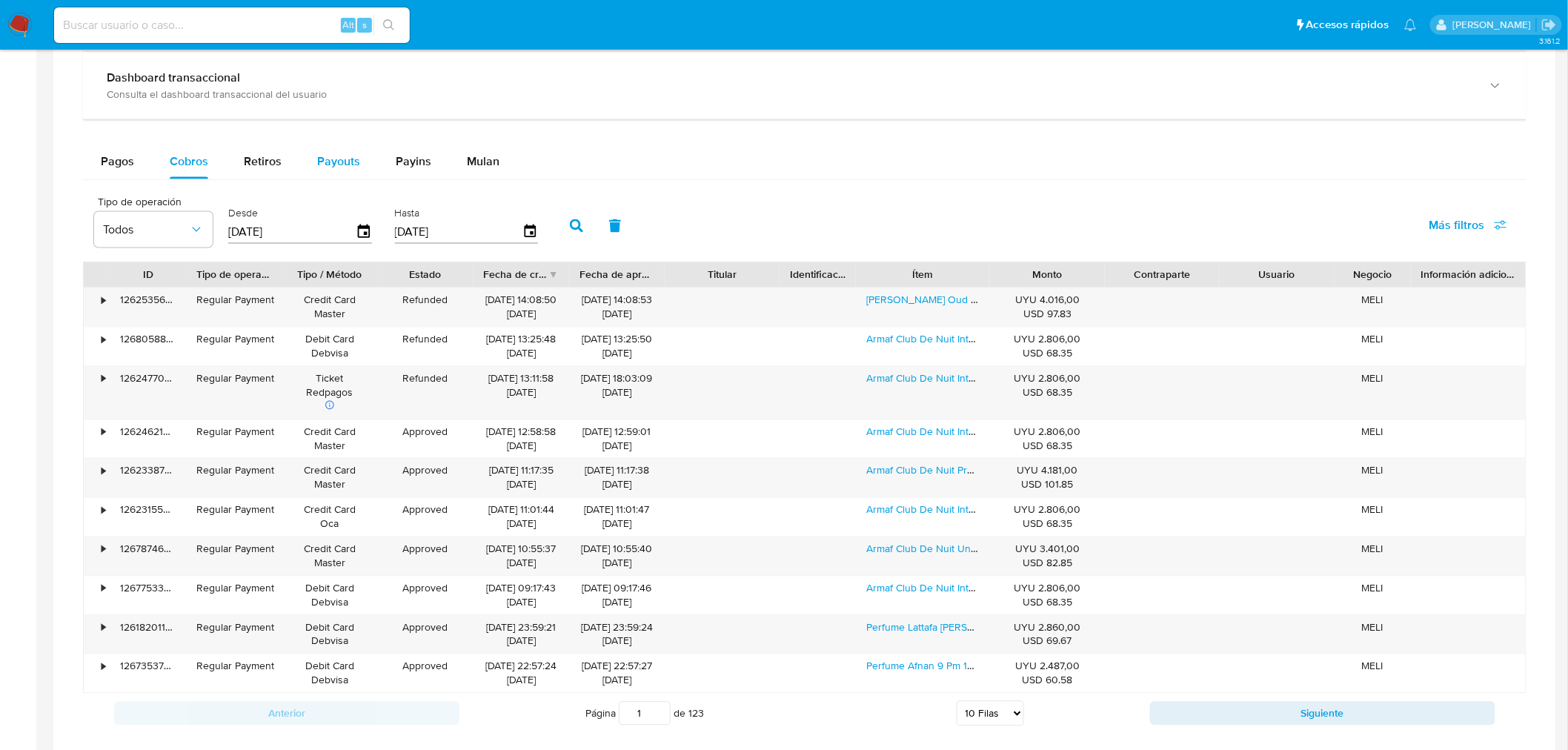
click at [349, 166] on span "Payouts" at bounding box center [338, 161] width 43 height 17
select select "10"
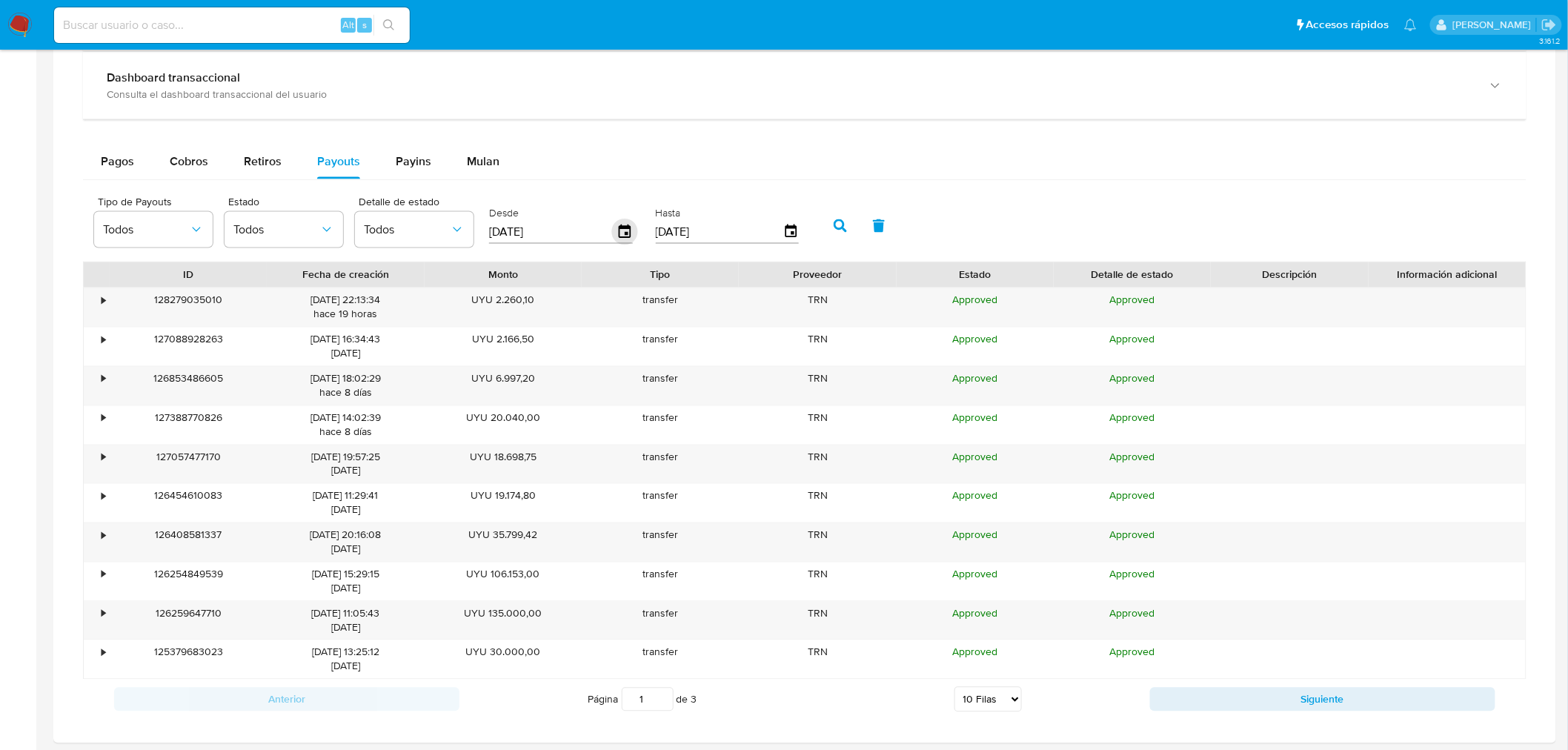
click at [615, 234] on icon "button" at bounding box center [625, 232] width 26 height 26
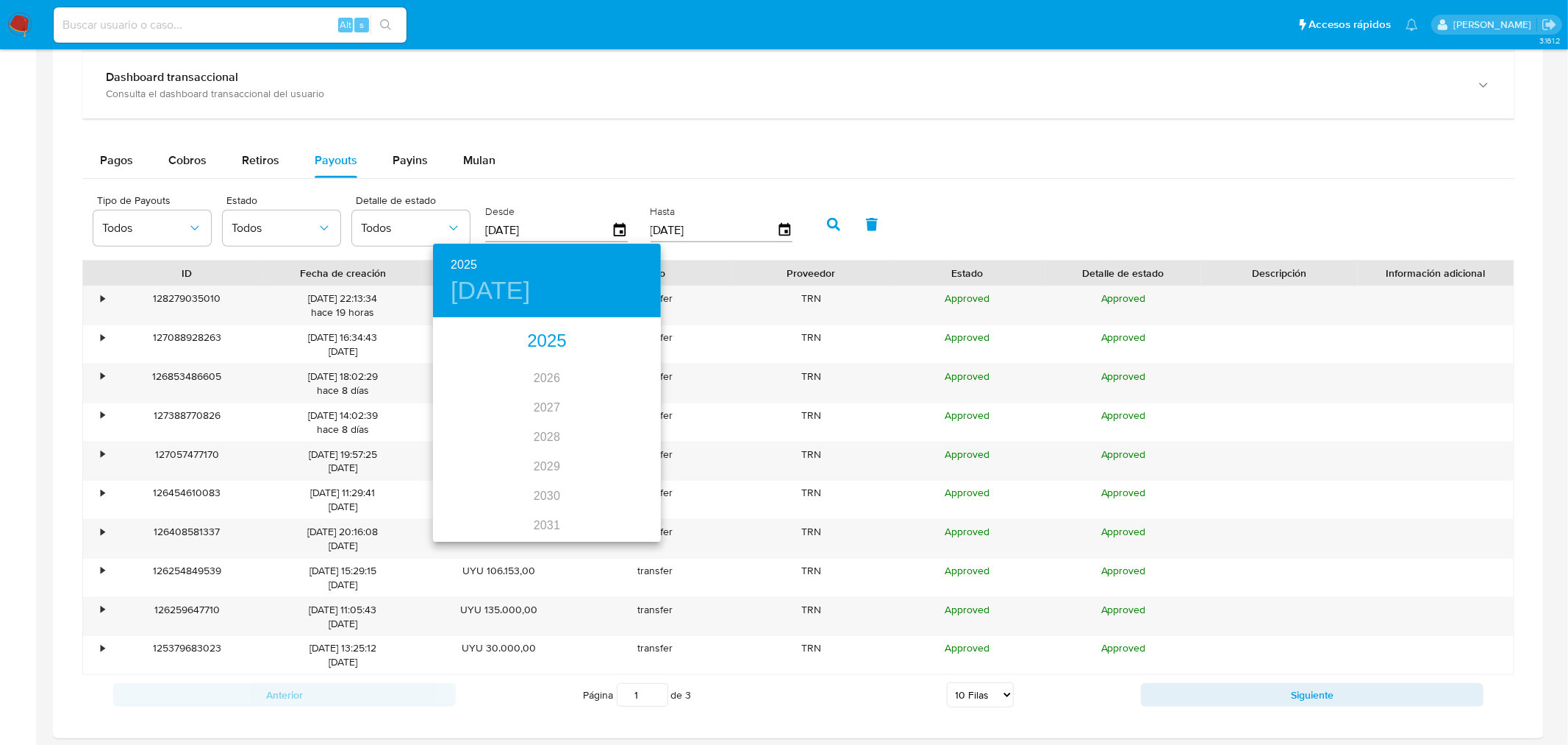
click at [558, 339] on div "2025" at bounding box center [547, 342] width 228 height 29
click at [472, 454] on div "jul." at bounding box center [470, 457] width 75 height 55
click at [551, 446] on p "17" at bounding box center [547, 448] width 12 height 15
type input "17/07/2025"
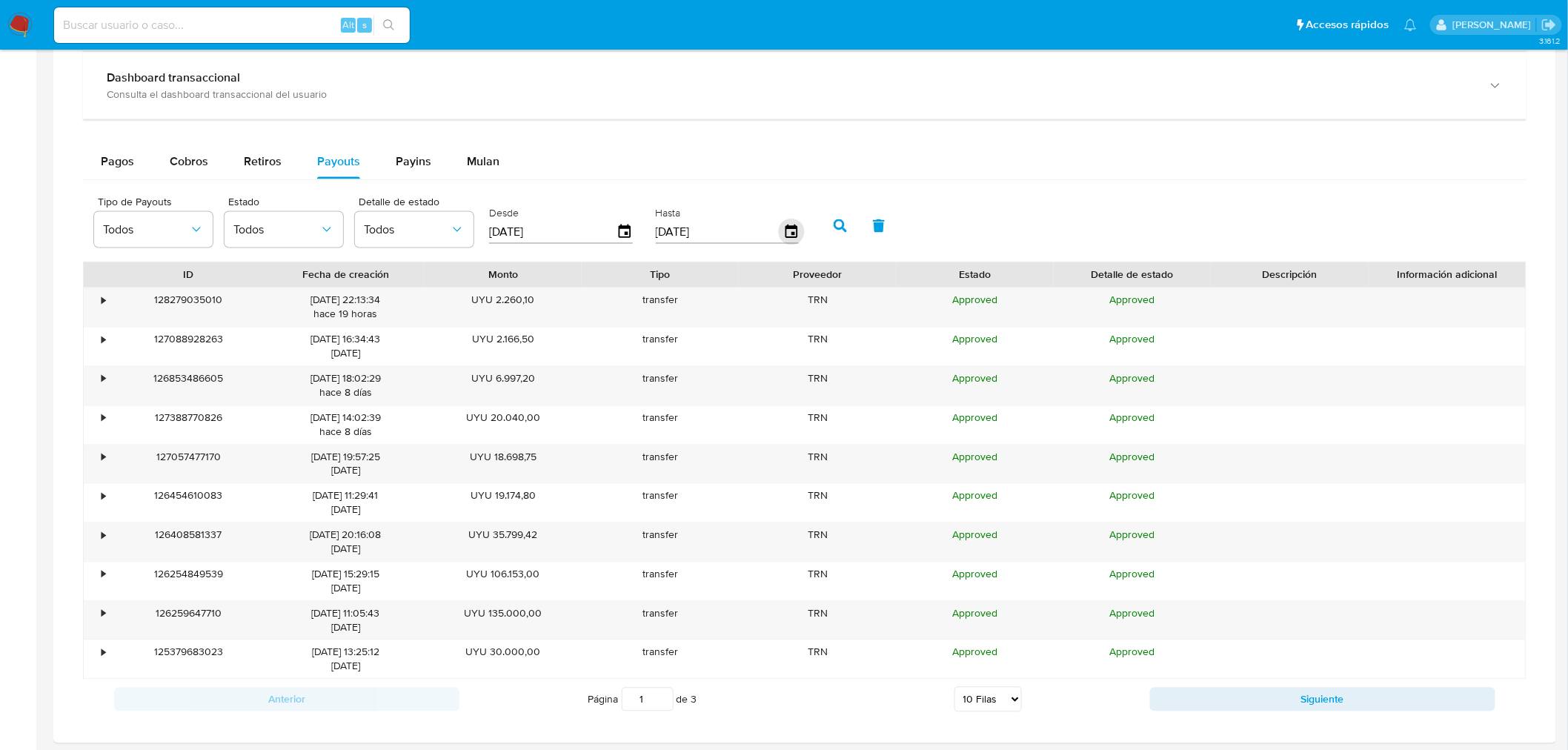
click at [786, 227] on icon "button" at bounding box center [790, 232] width 26 height 26
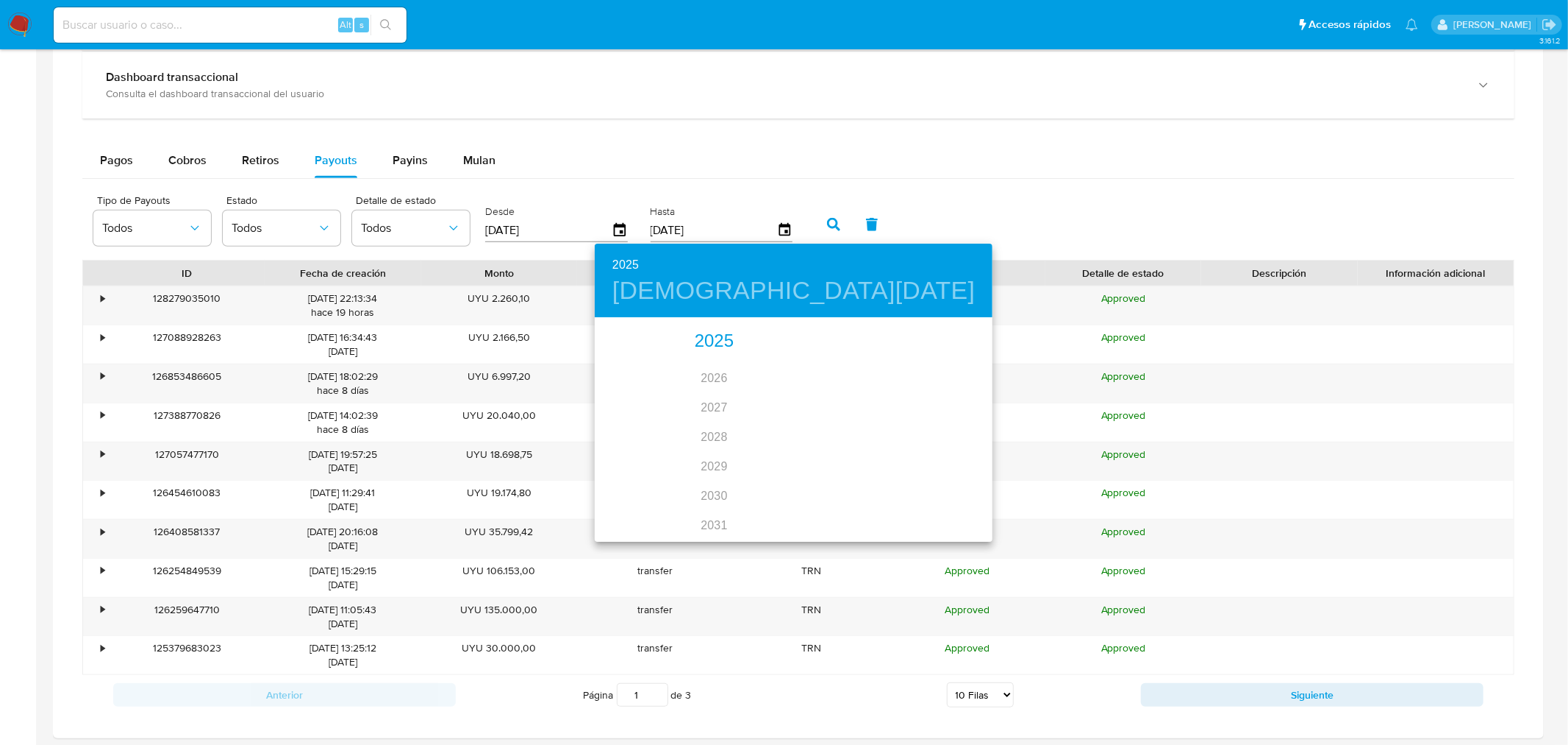
click at [705, 337] on div "2025" at bounding box center [714, 342] width 239 height 29
click at [633, 454] on div "jul." at bounding box center [632, 457] width 75 height 55
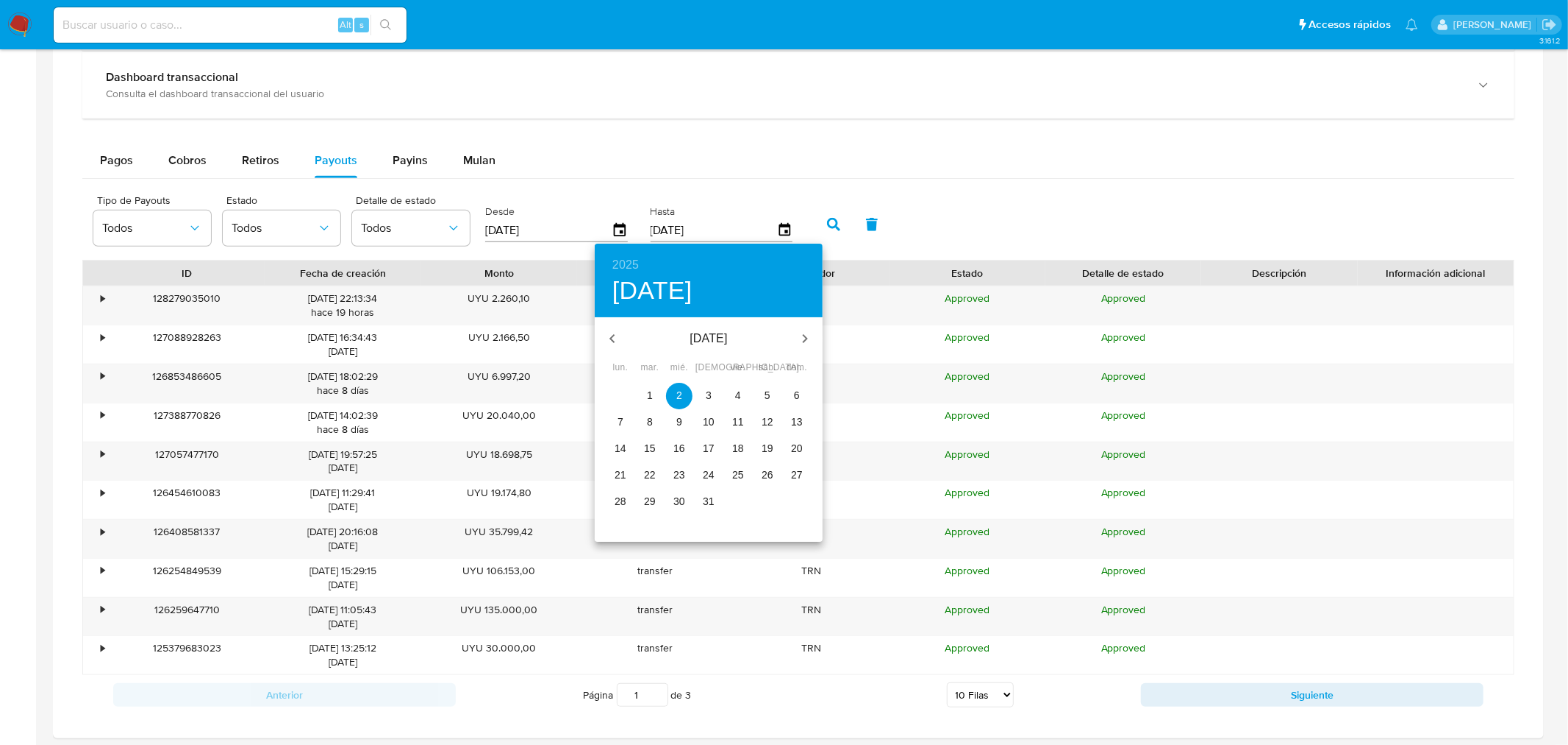
click at [708, 447] on p "17" at bounding box center [708, 448] width 12 height 15
type input "17/07/2025"
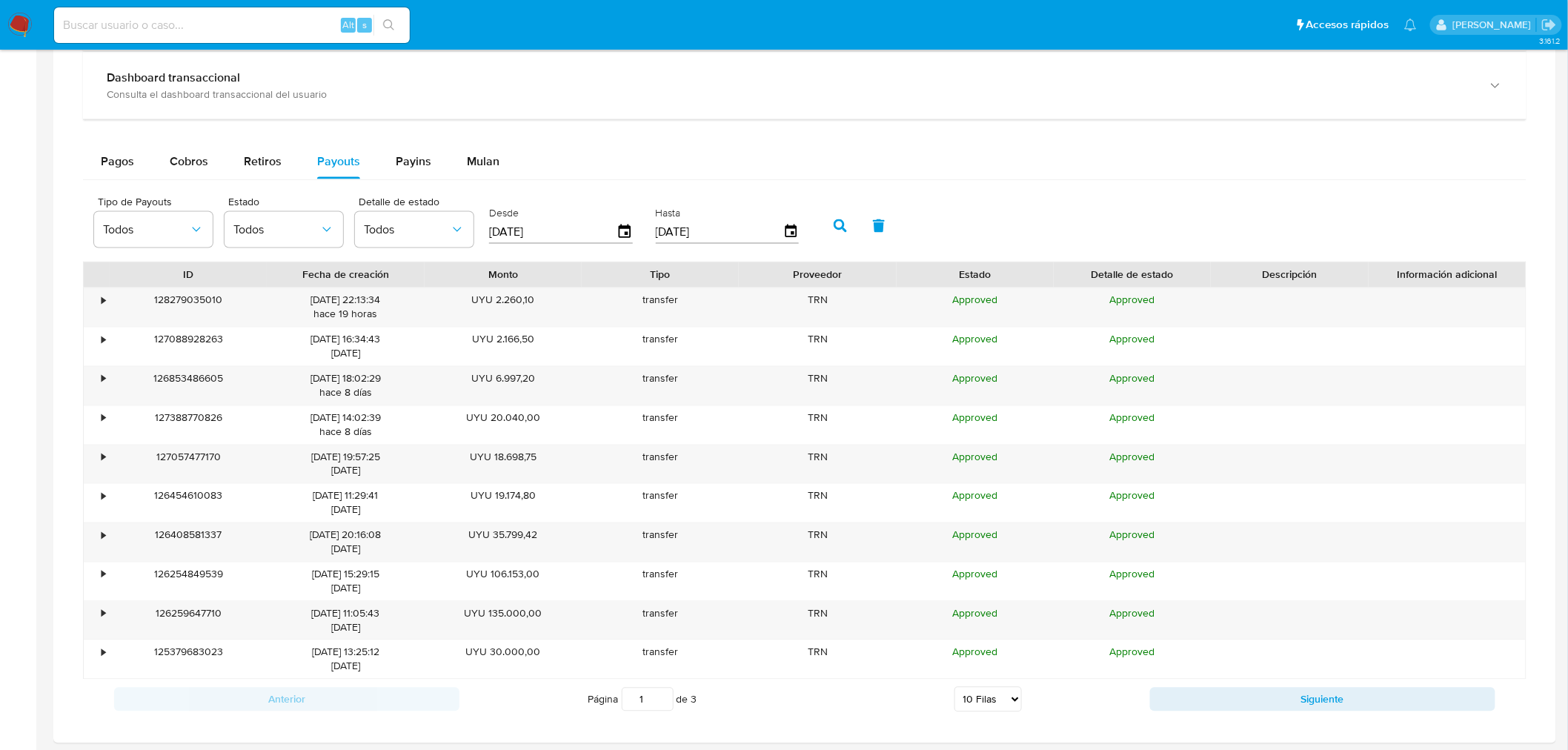
click at [841, 225] on button "button" at bounding box center [840, 226] width 38 height 36
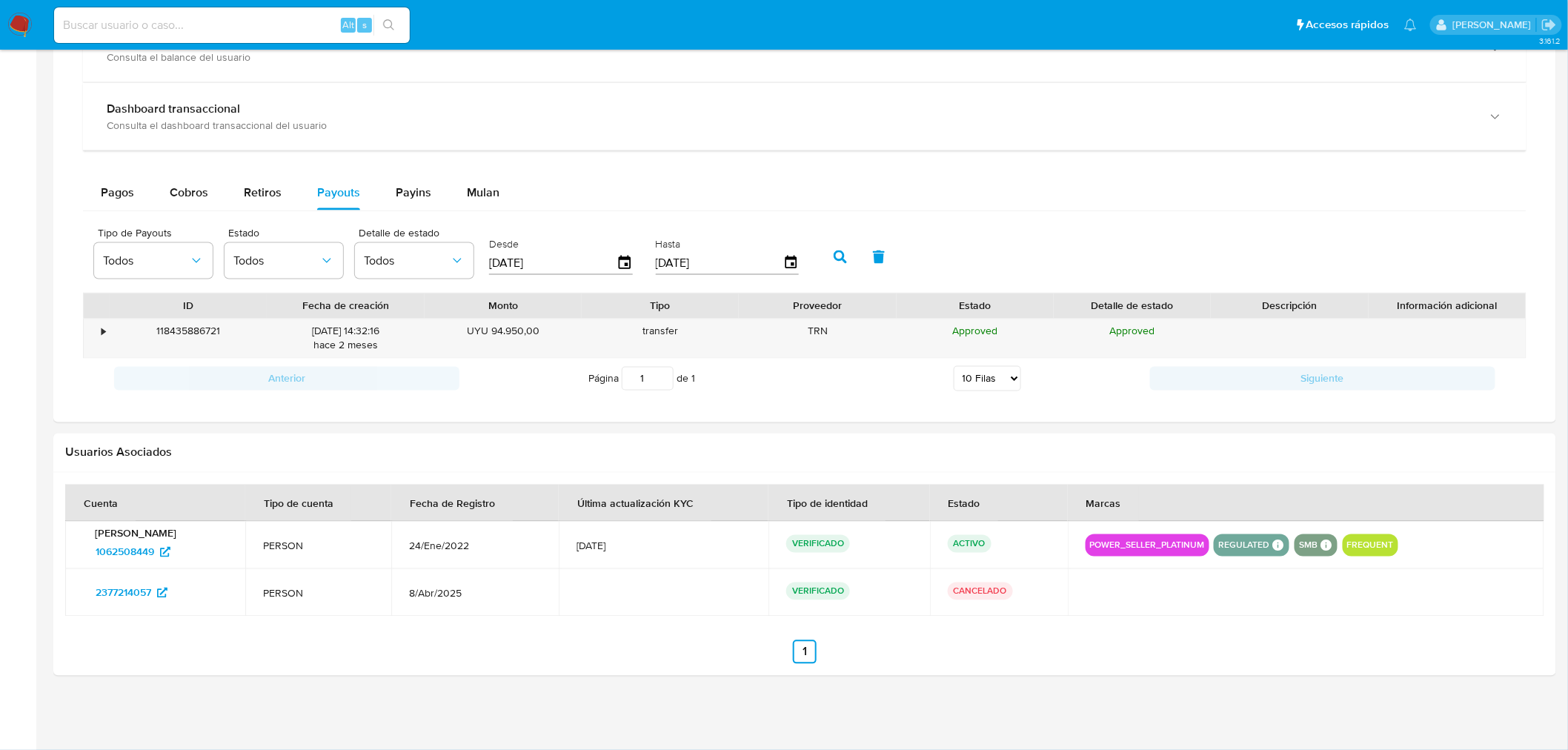
scroll to position [874, 0]
click at [102, 331] on div "•" at bounding box center [103, 331] width 4 height 14
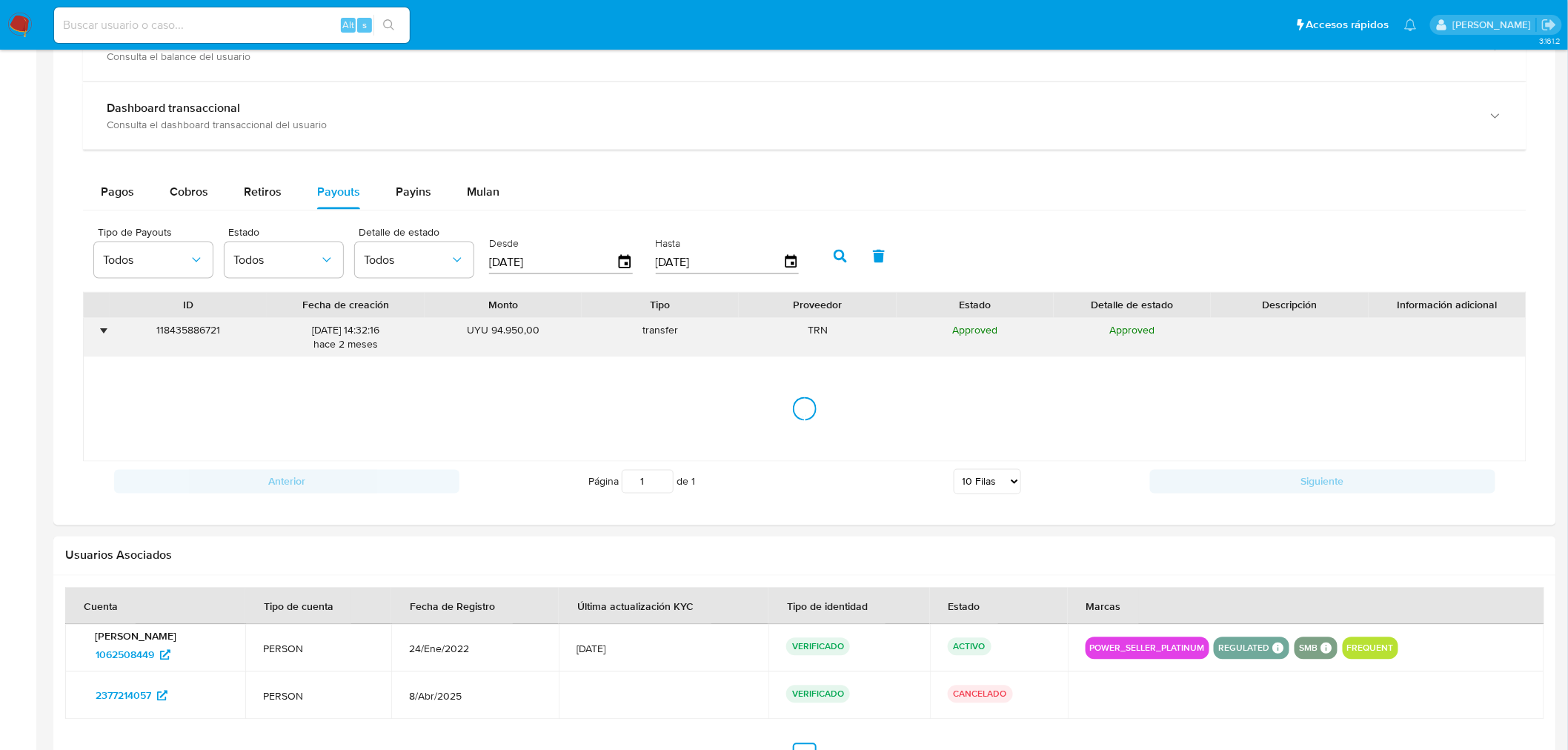
scroll to position [905, 0]
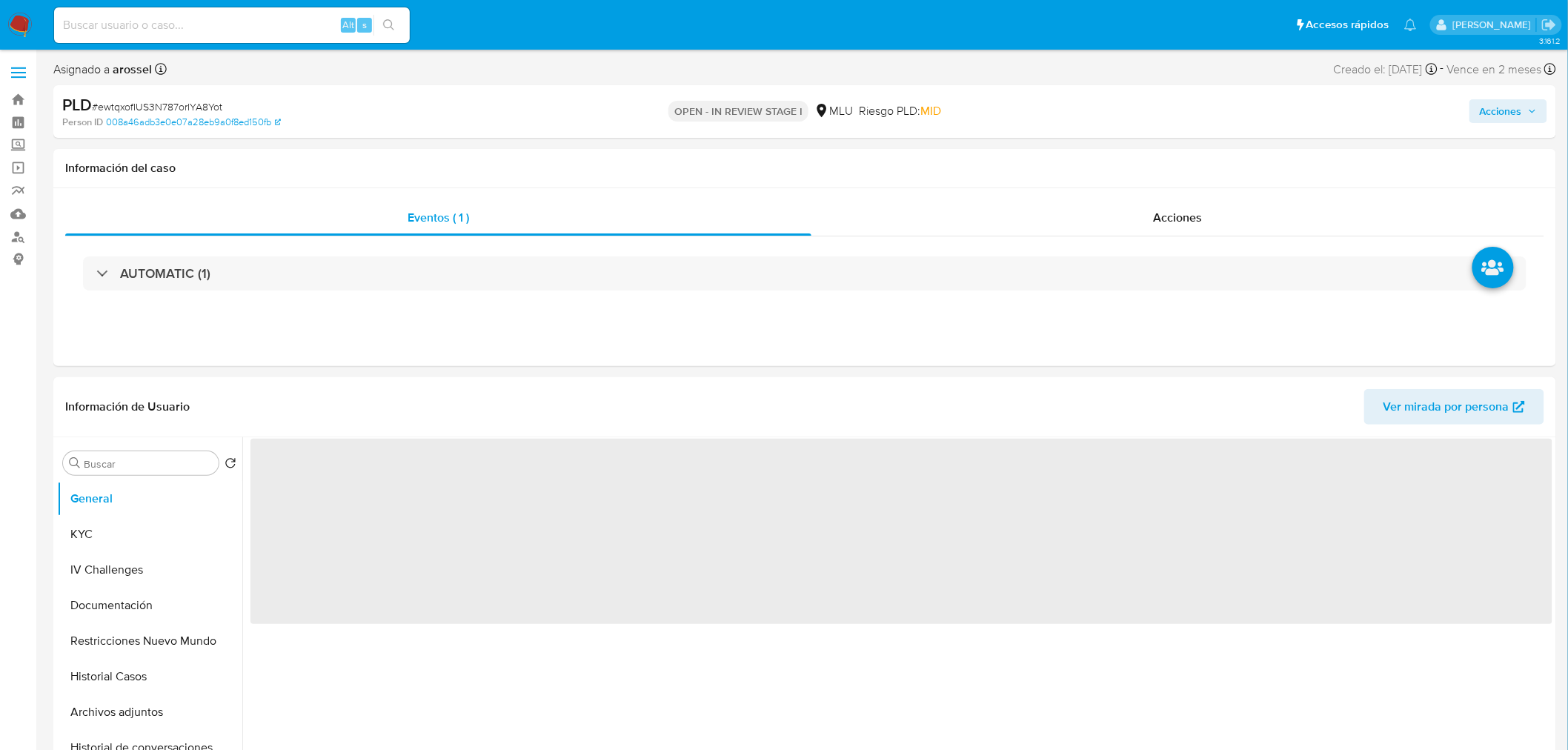
click at [209, 102] on span "# ewtqxofIUS3N787orIYA8Yot" at bounding box center [156, 107] width 131 height 15
select select "10"
copy span "ewtqxofIUS3N787orIYA8Yot"
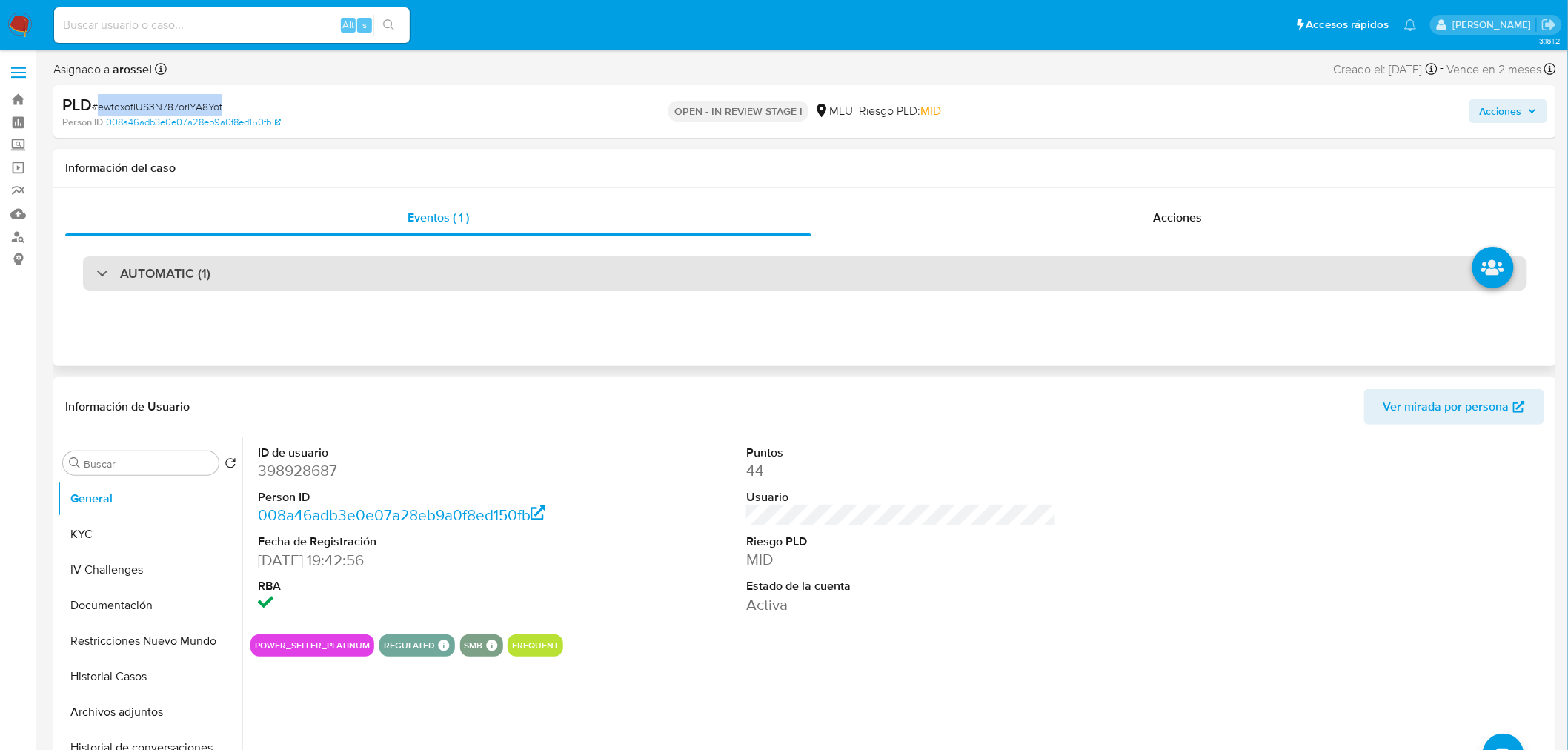
click at [226, 263] on div "AUTOMATIC (1)" at bounding box center [805, 273] width 1444 height 34
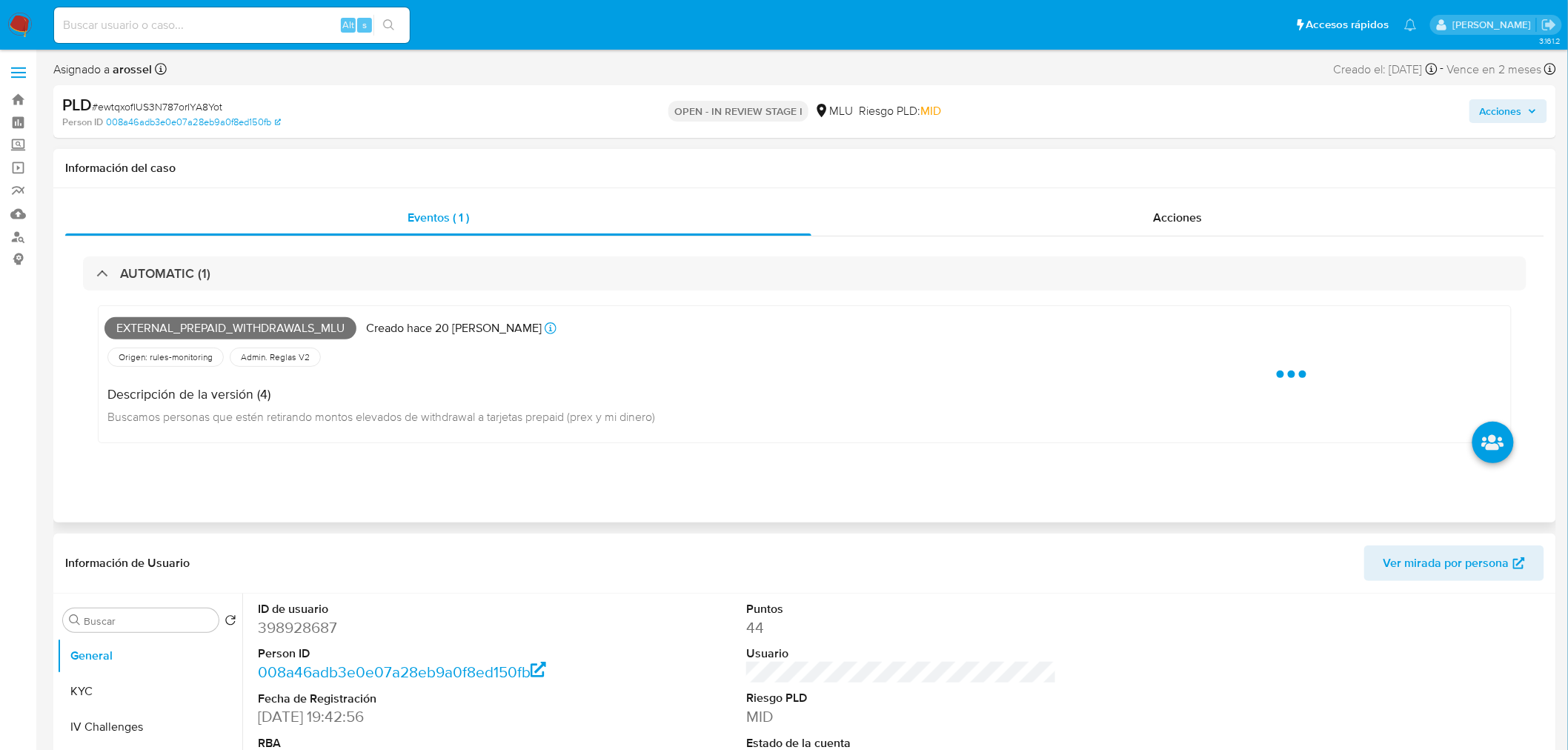
click at [220, 327] on span "External_prepaid_withdrawals_mlu" at bounding box center [230, 328] width 252 height 22
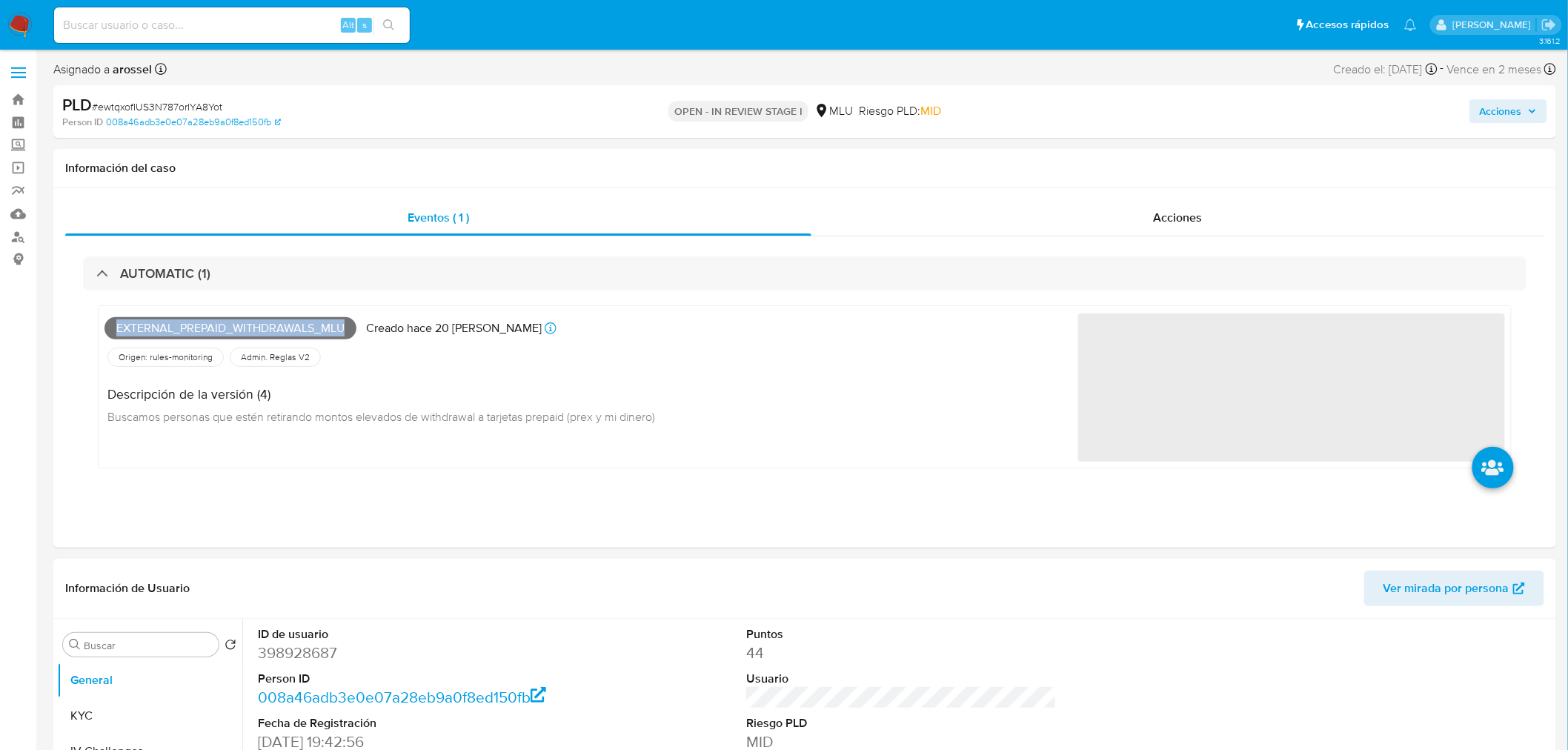
copy span "External_prepaid_withdrawals_mlu"
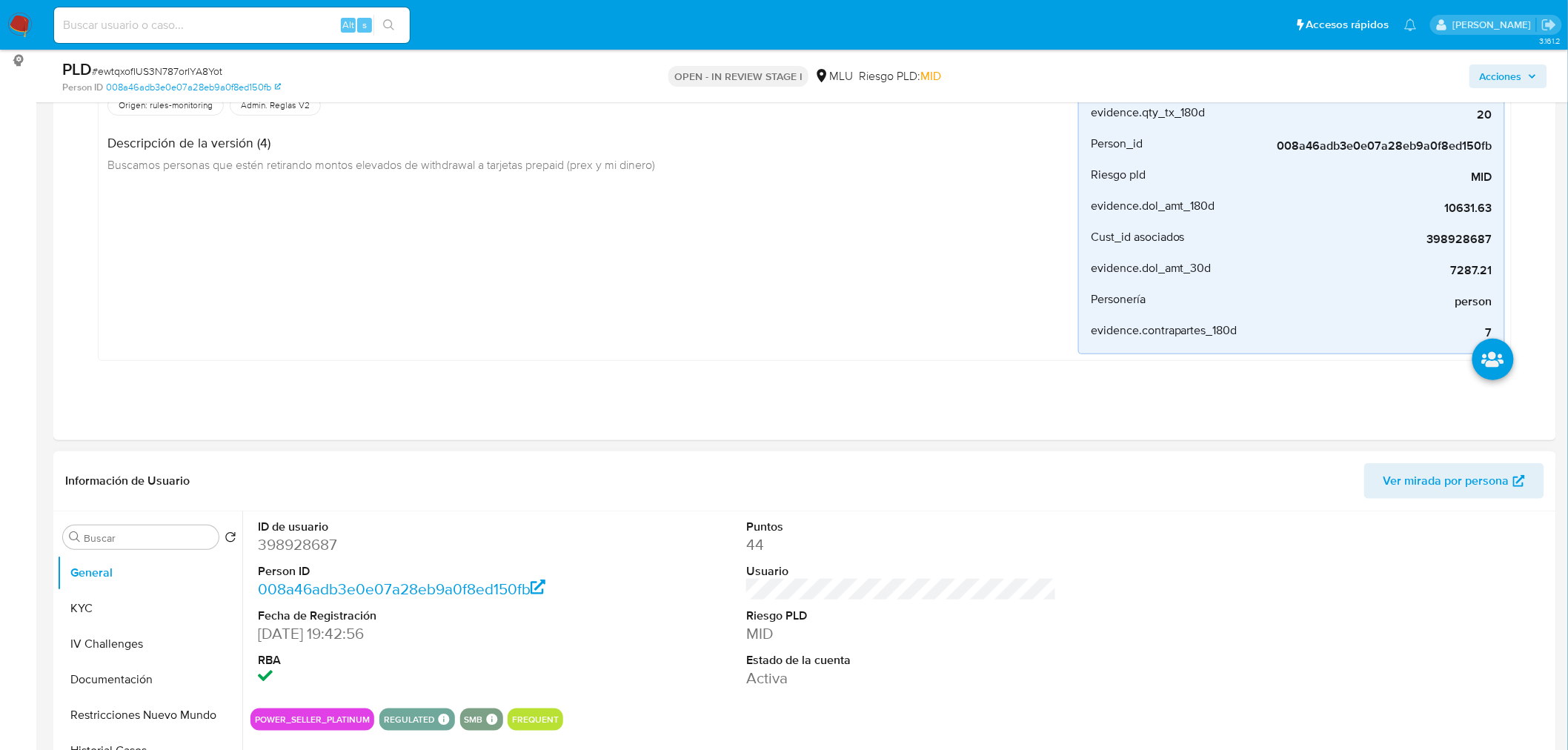
scroll to position [493, 0]
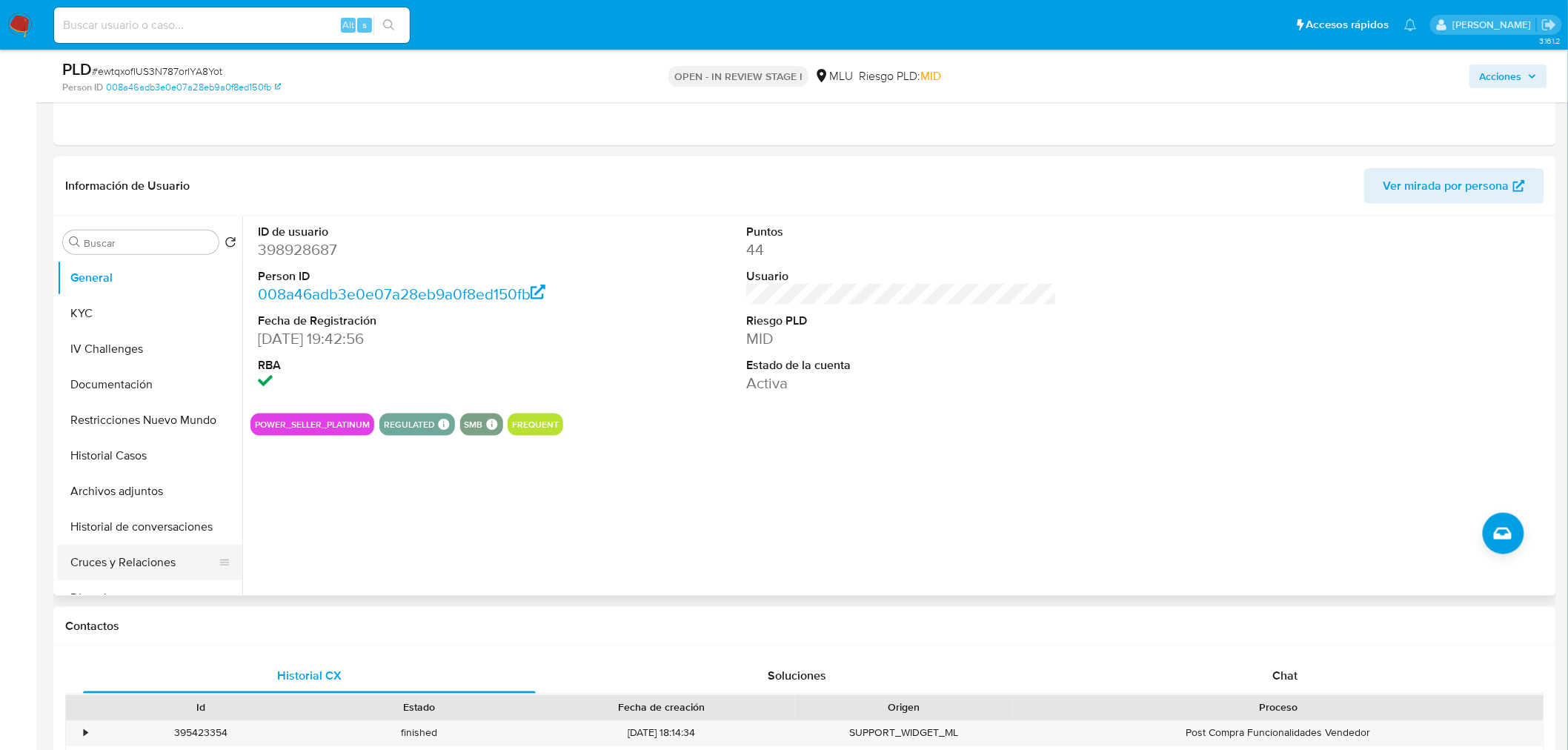
click at [164, 562] on button "Cruces y Relaciones" at bounding box center [144, 562] width 174 height 36
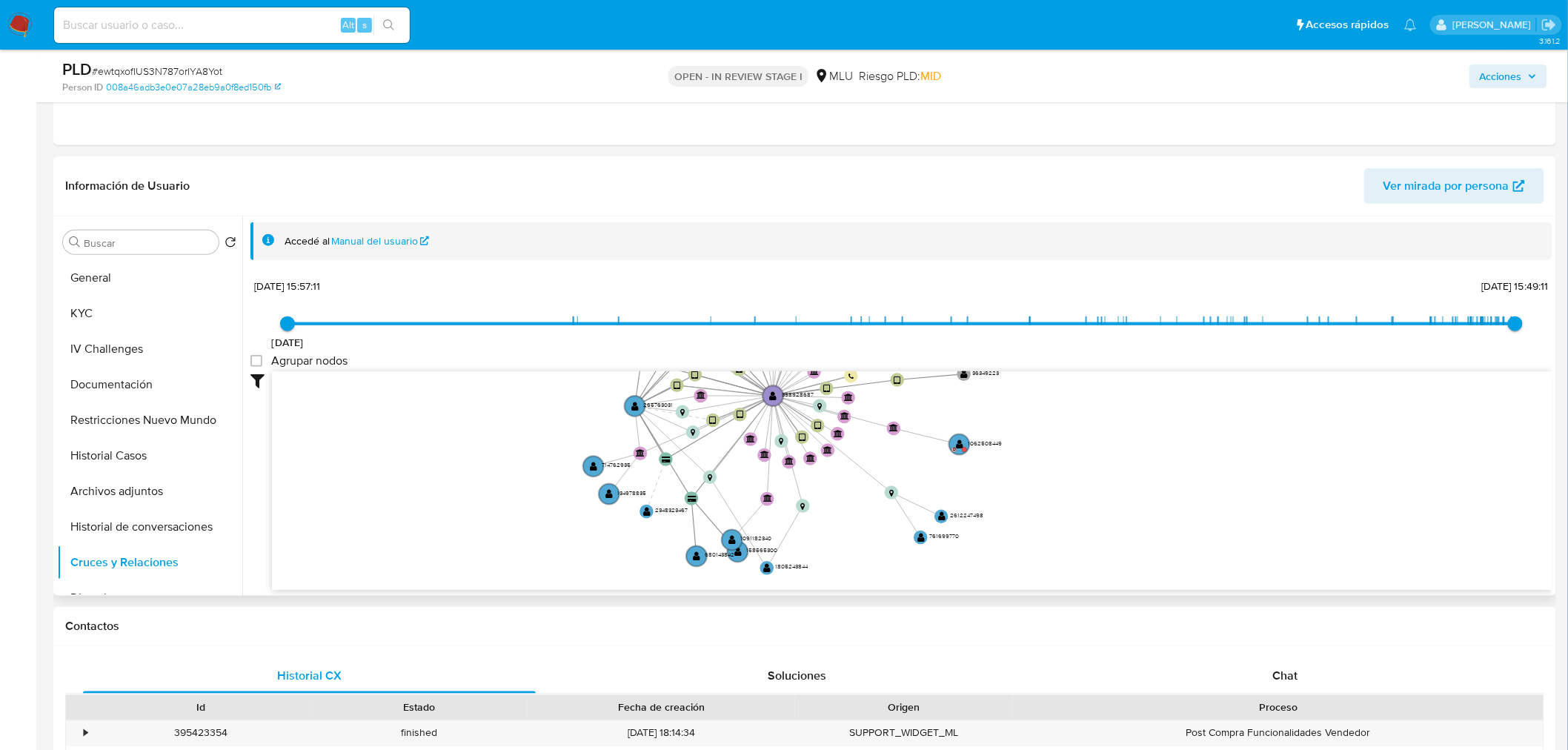
drag, startPoint x: 1136, startPoint y: 431, endPoint x: 1123, endPoint y: 463, distance: 34.5
click at [1123, 463] on icon "device-666dce98f6c71927267c90ea  user-398928687  398928687 device-64ac176f088…" at bounding box center [911, 478] width 1280 height 215
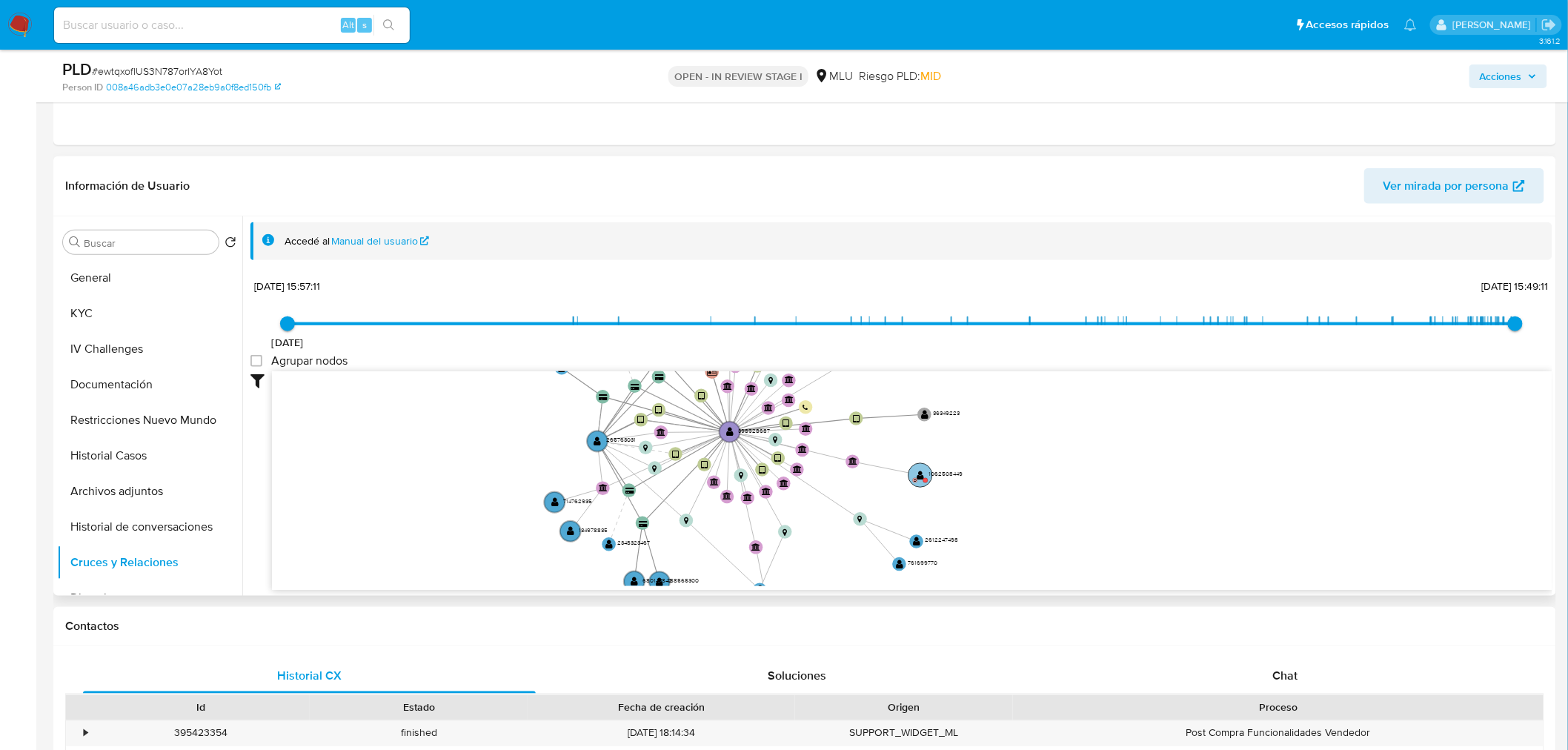
click at [918, 476] on circle at bounding box center [920, 475] width 24 height 24
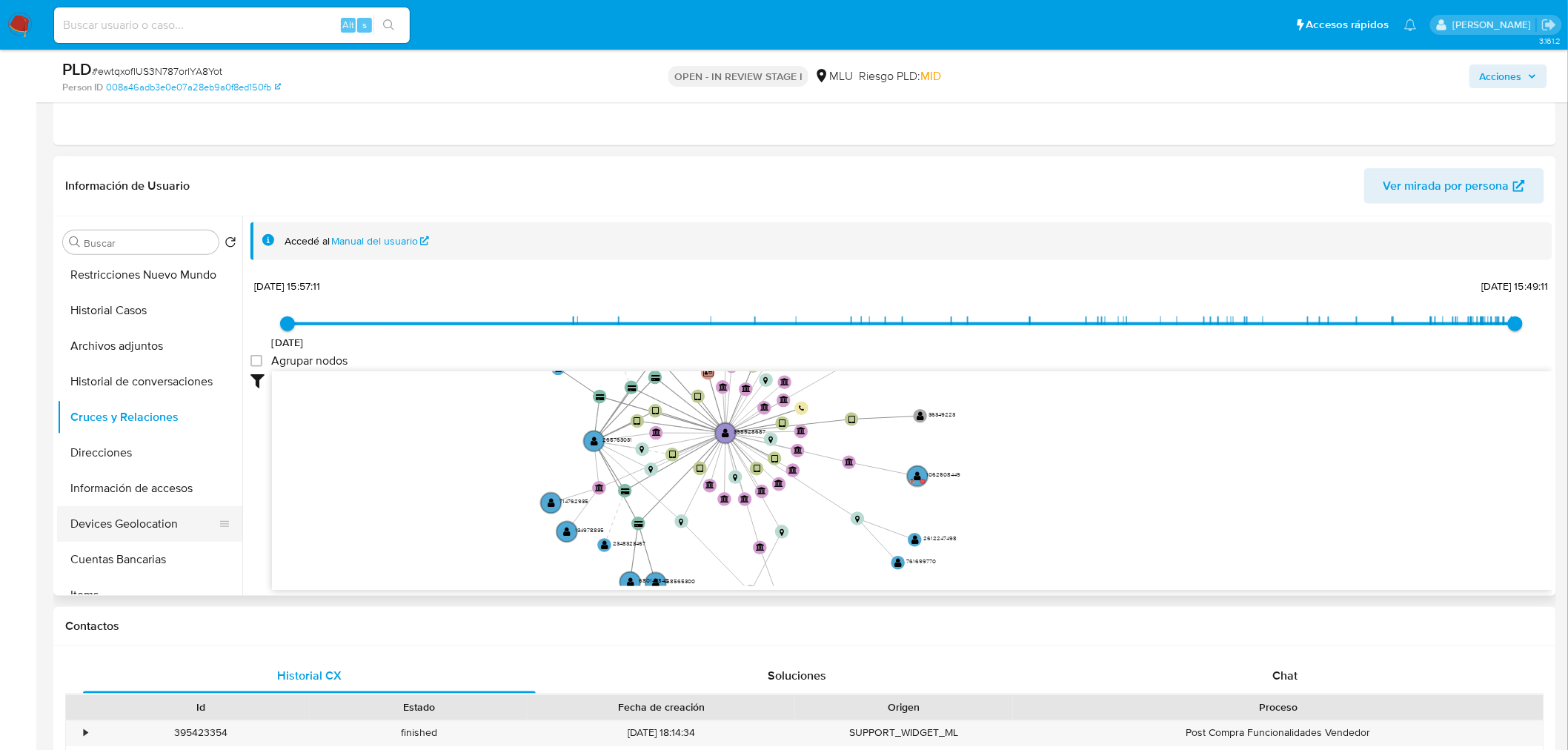
scroll to position [165, 0]
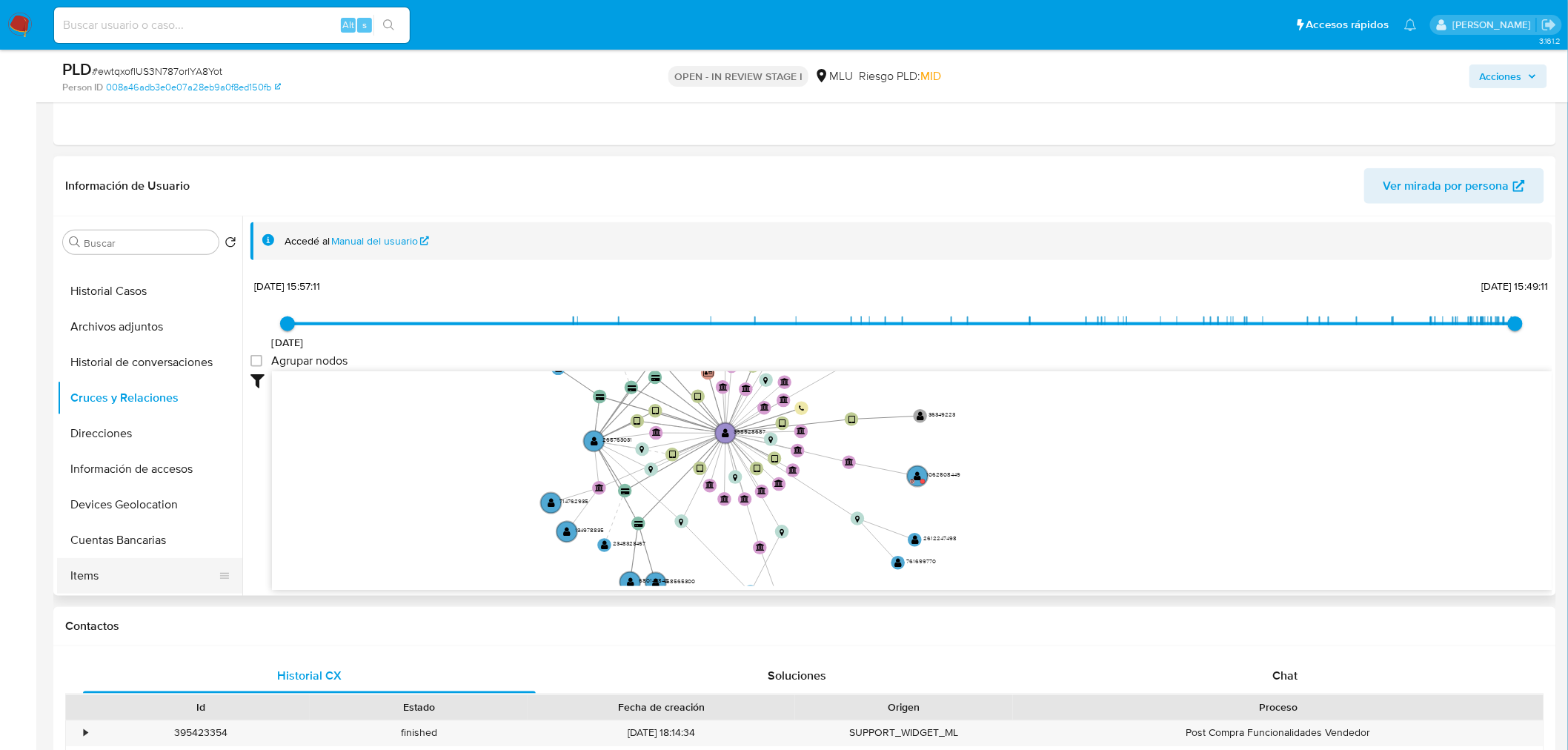
click at [152, 562] on button "Items" at bounding box center [144, 575] width 174 height 36
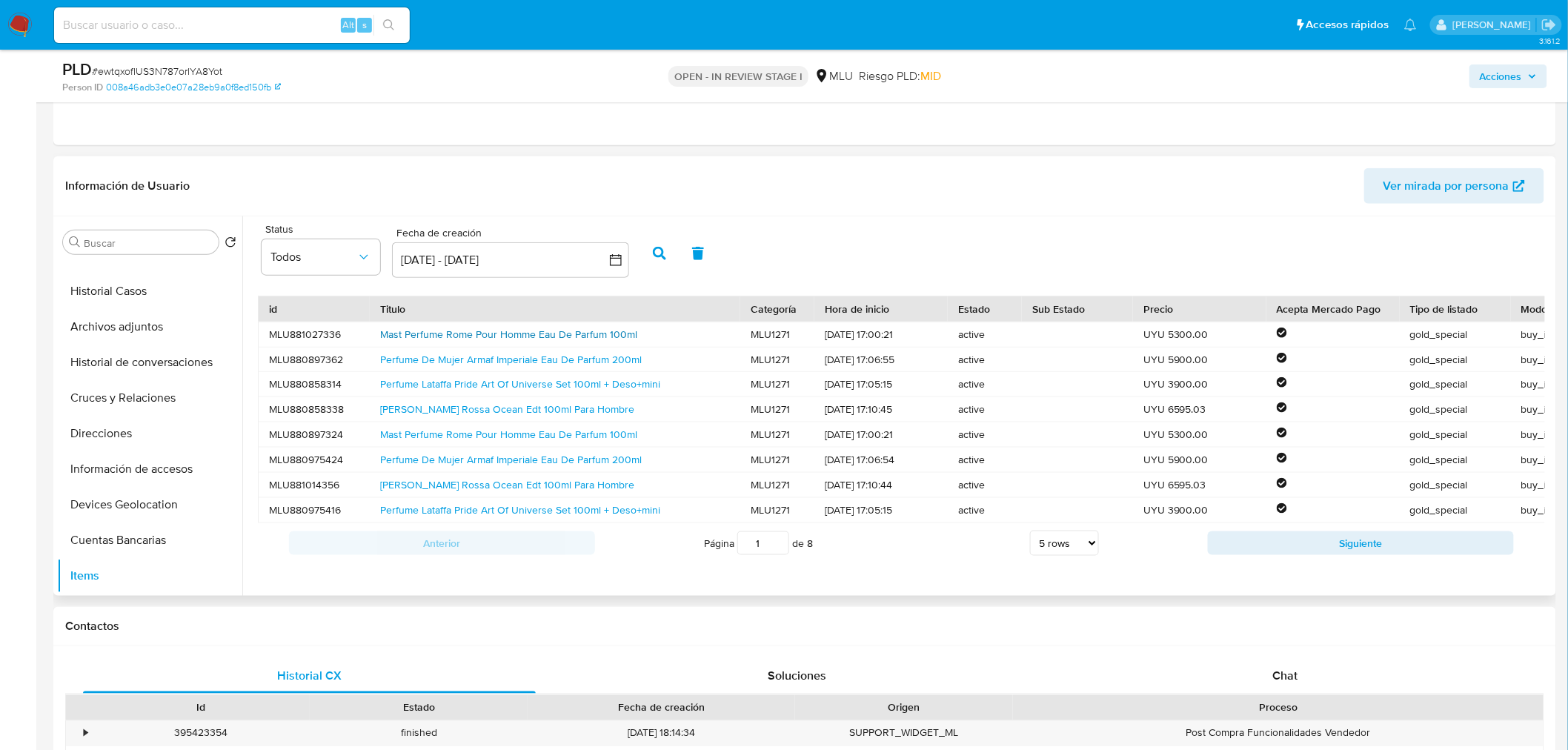
click at [501, 336] on link "Mast Perfume Rome Pour Homme Eau De Parfum 100ml" at bounding box center [508, 334] width 257 height 15
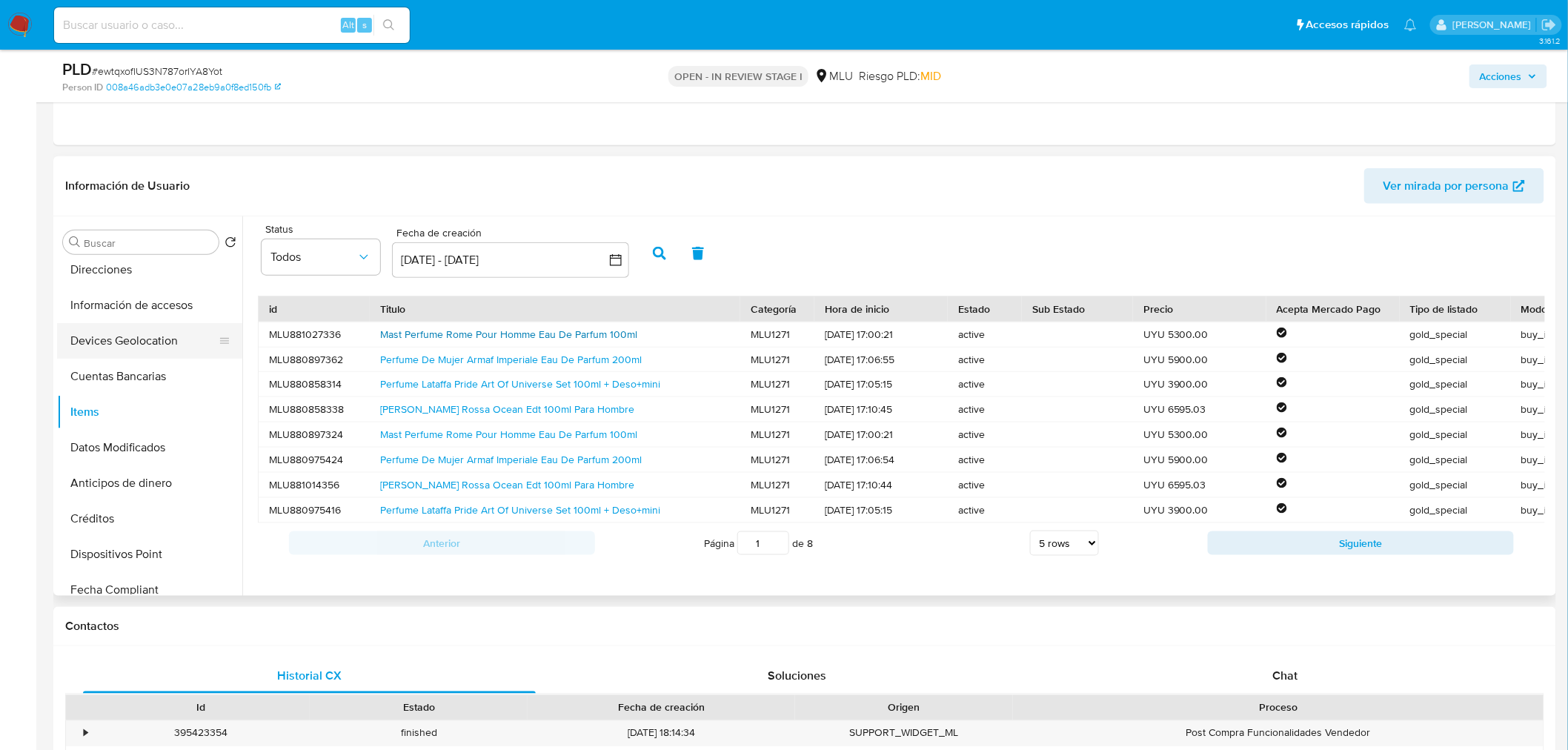
scroll to position [329, 0]
click at [156, 380] on button "Cuentas Bancarias" at bounding box center [144, 375] width 174 height 36
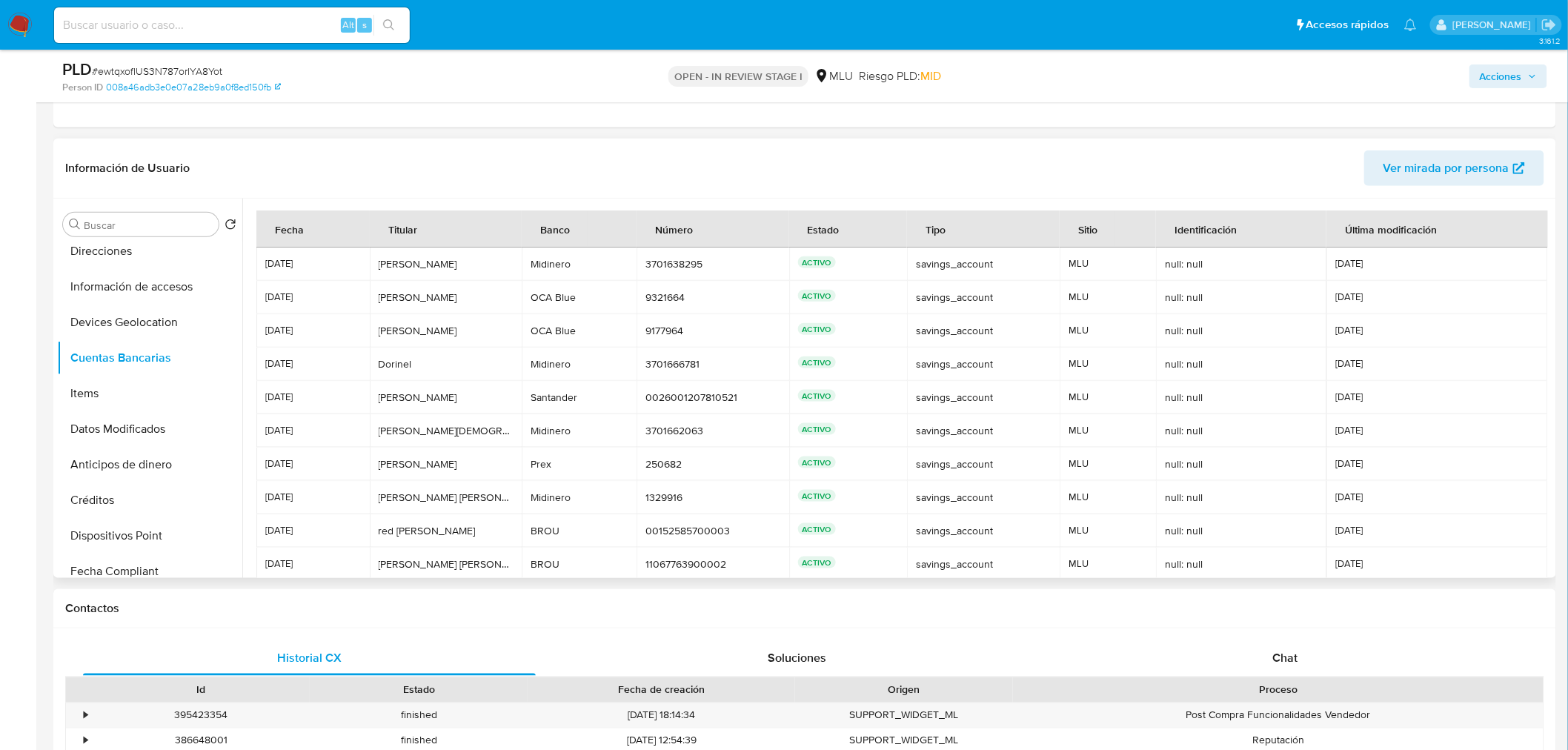
scroll to position [69, 0]
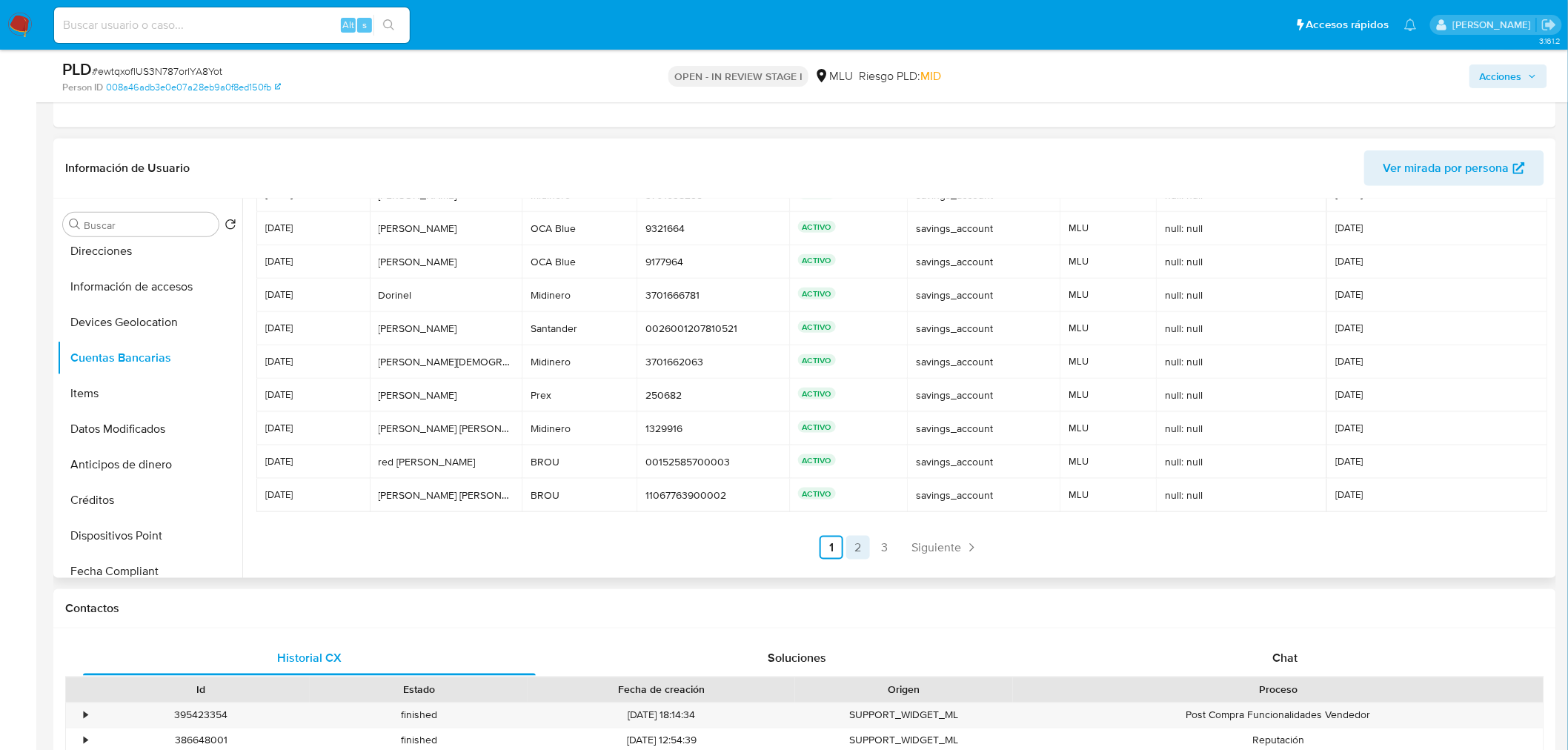
click at [853, 542] on link "2" at bounding box center [858, 548] width 24 height 24
click at [865, 556] on link "1" at bounding box center [871, 548] width 24 height 24
click at [849, 549] on link "2" at bounding box center [858, 548] width 24 height 24
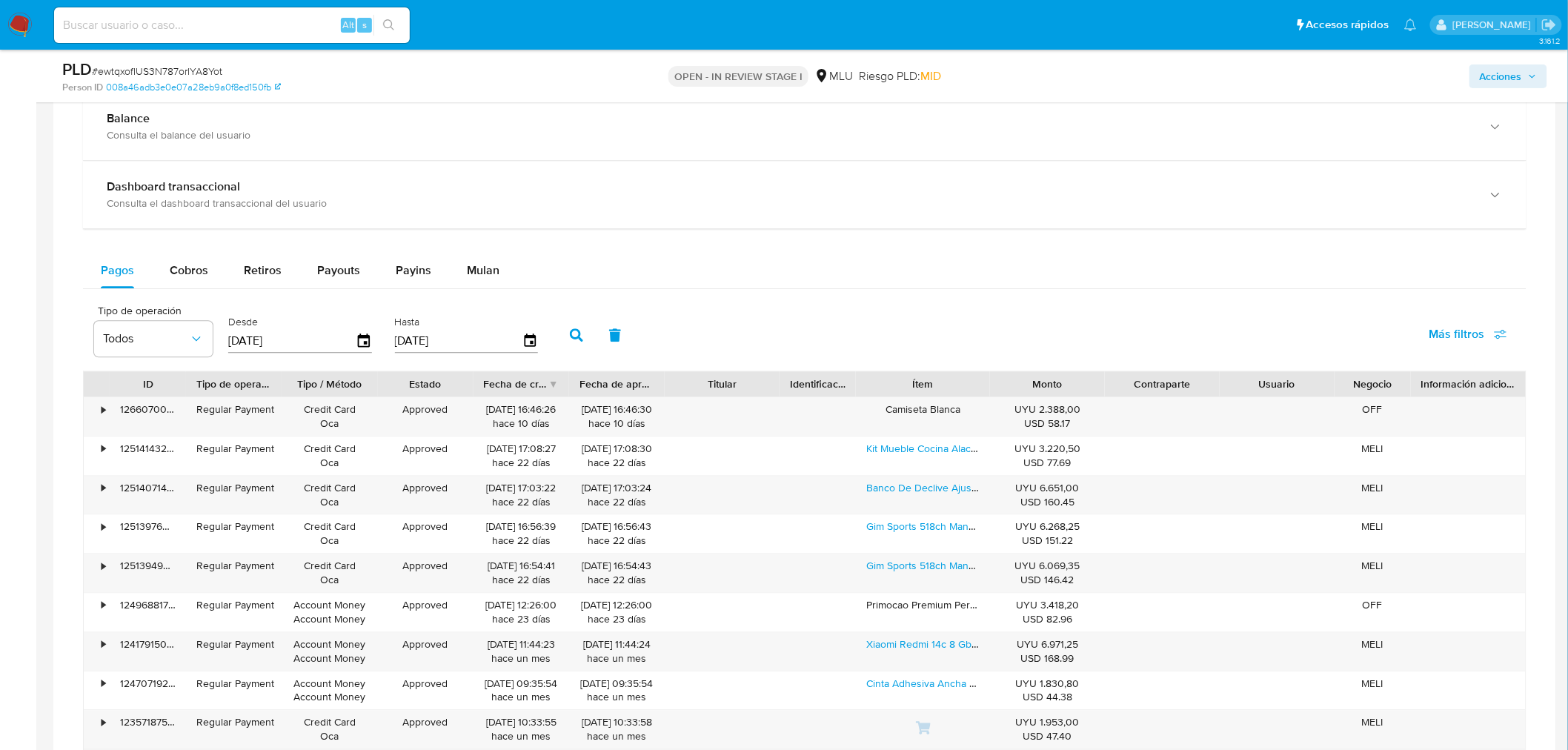
scroll to position [1398, 0]
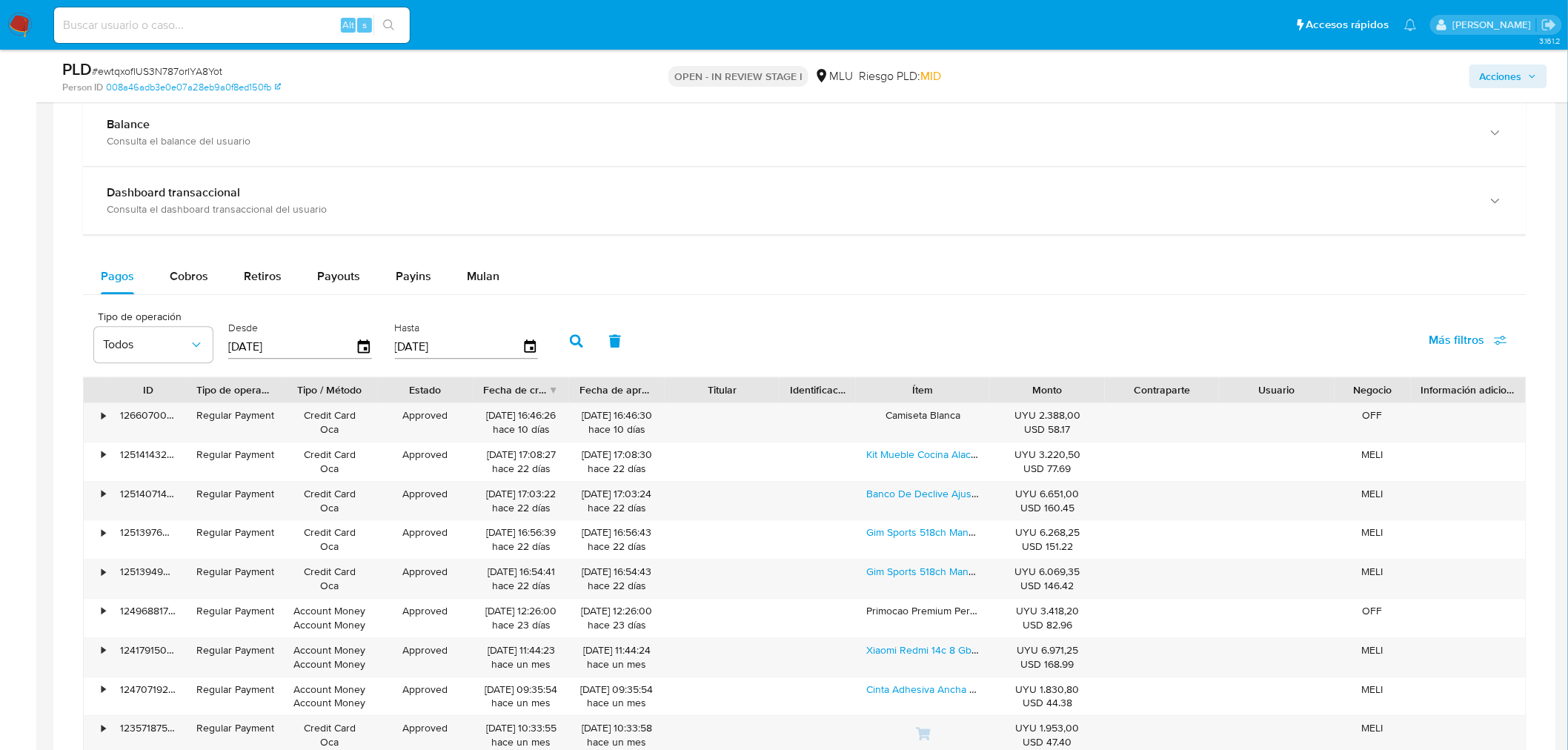
click at [1506, 354] on span "Más filtros" at bounding box center [1467, 340] width 78 height 33
click at [1363, 500] on span "Contraparte" at bounding box center [1345, 500] width 61 height 15
click at [1305, 500] on input "Contraparte" at bounding box center [1299, 499] width 12 height 12
checkbox input "true"
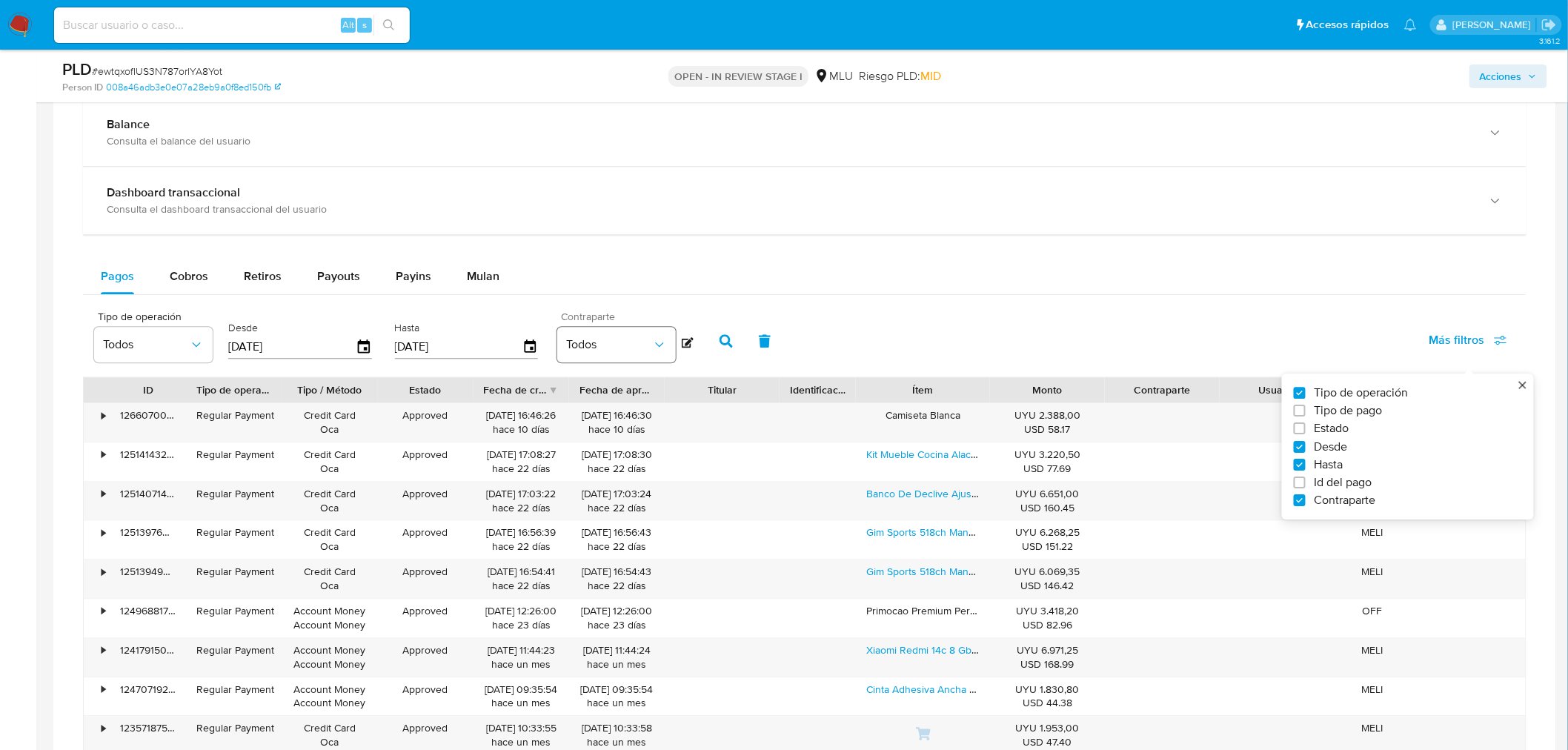
click at [606, 345] on span "Todos" at bounding box center [609, 344] width 86 height 15
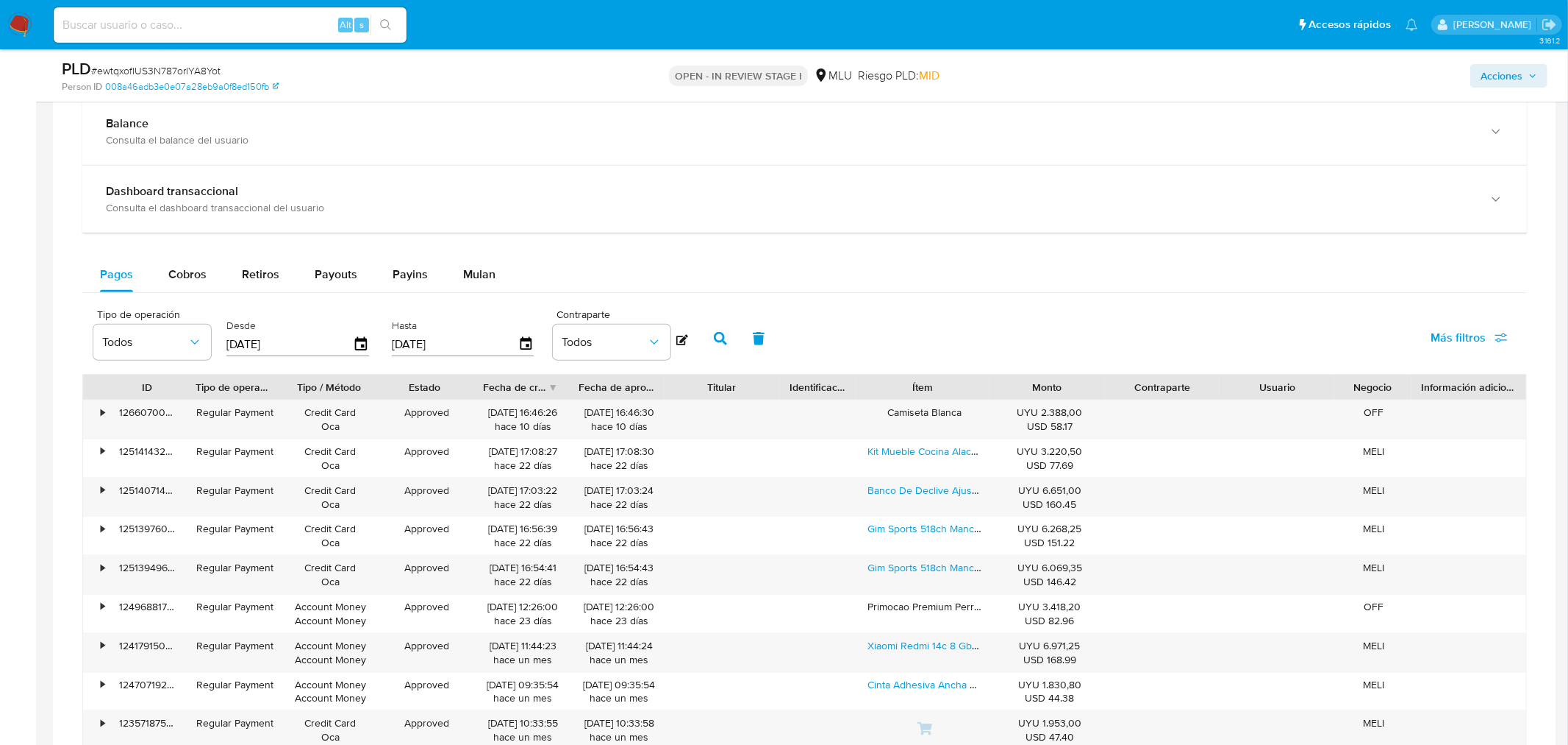
click at [676, 343] on icon at bounding box center [682, 339] width 12 height 10
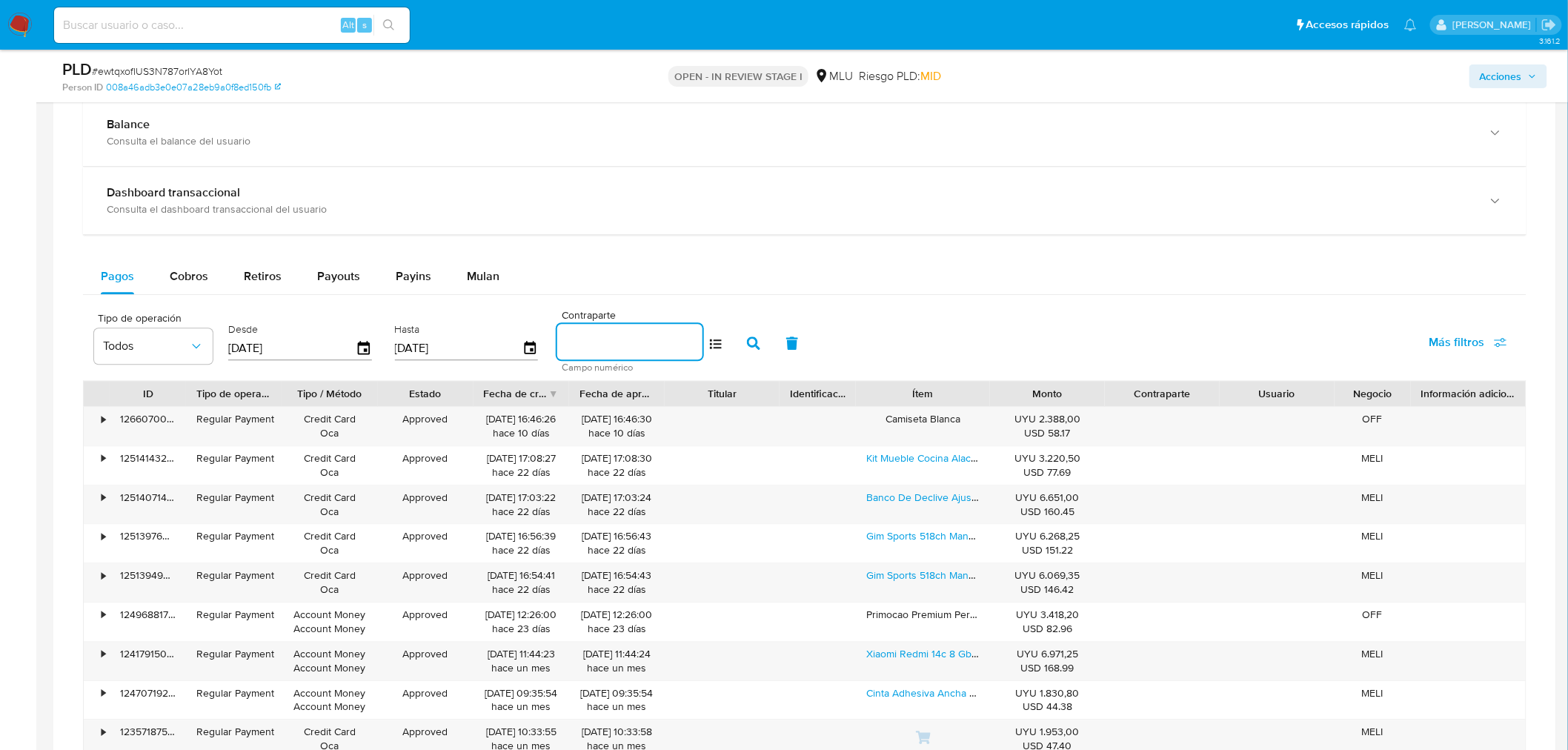
click at [601, 346] on input at bounding box center [629, 341] width 145 height 19
paste input "Producto"
type input "Producto"
paste input "1091182340"
click at [746, 343] on icon "button" at bounding box center [753, 343] width 14 height 14
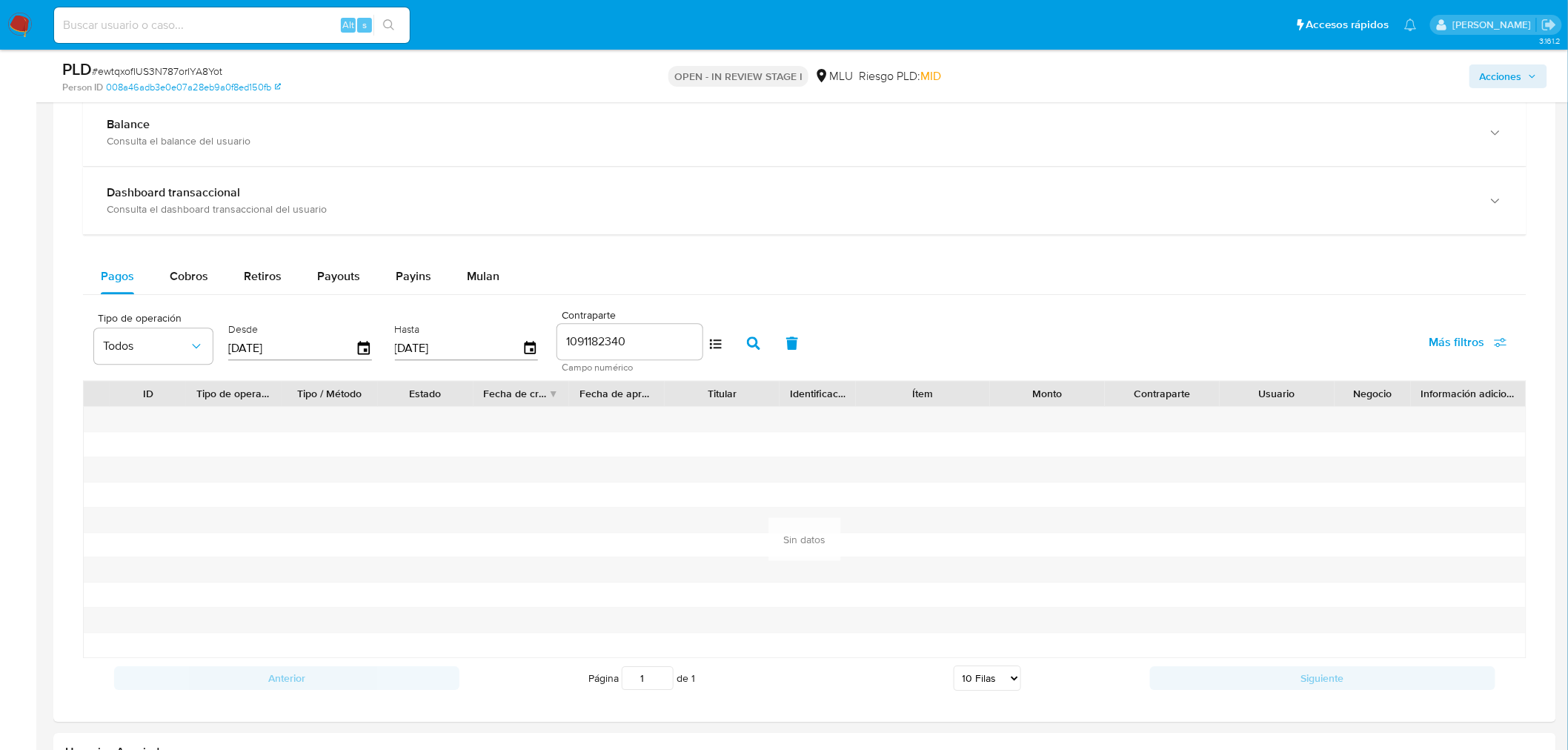
click at [571, 337] on input "1091182340" at bounding box center [629, 341] width 145 height 19
paste input "LOLOIMPORTADOS2022"
type input "LOLOIMPORTADOS2022"
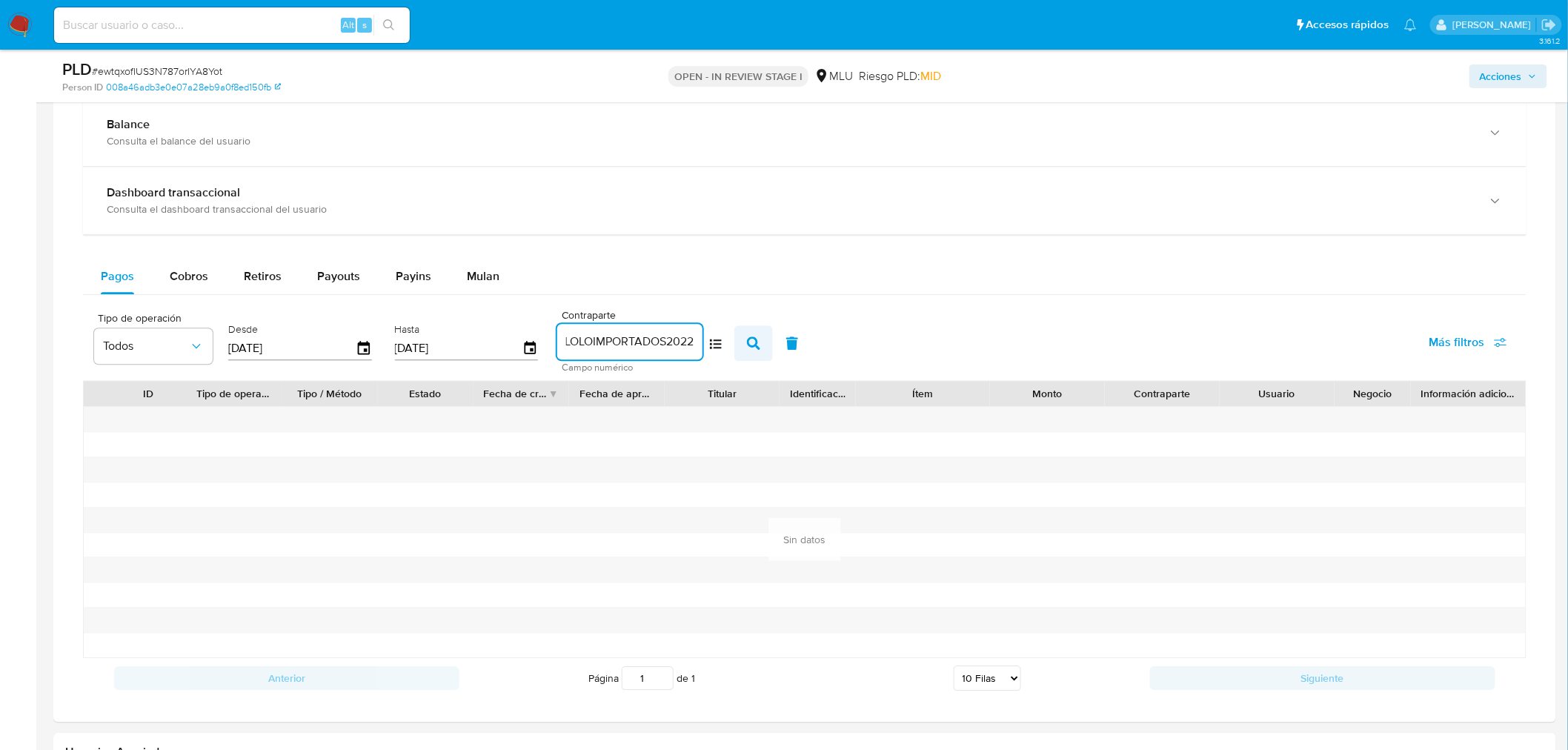
click at [746, 349] on icon "button" at bounding box center [753, 343] width 14 height 14
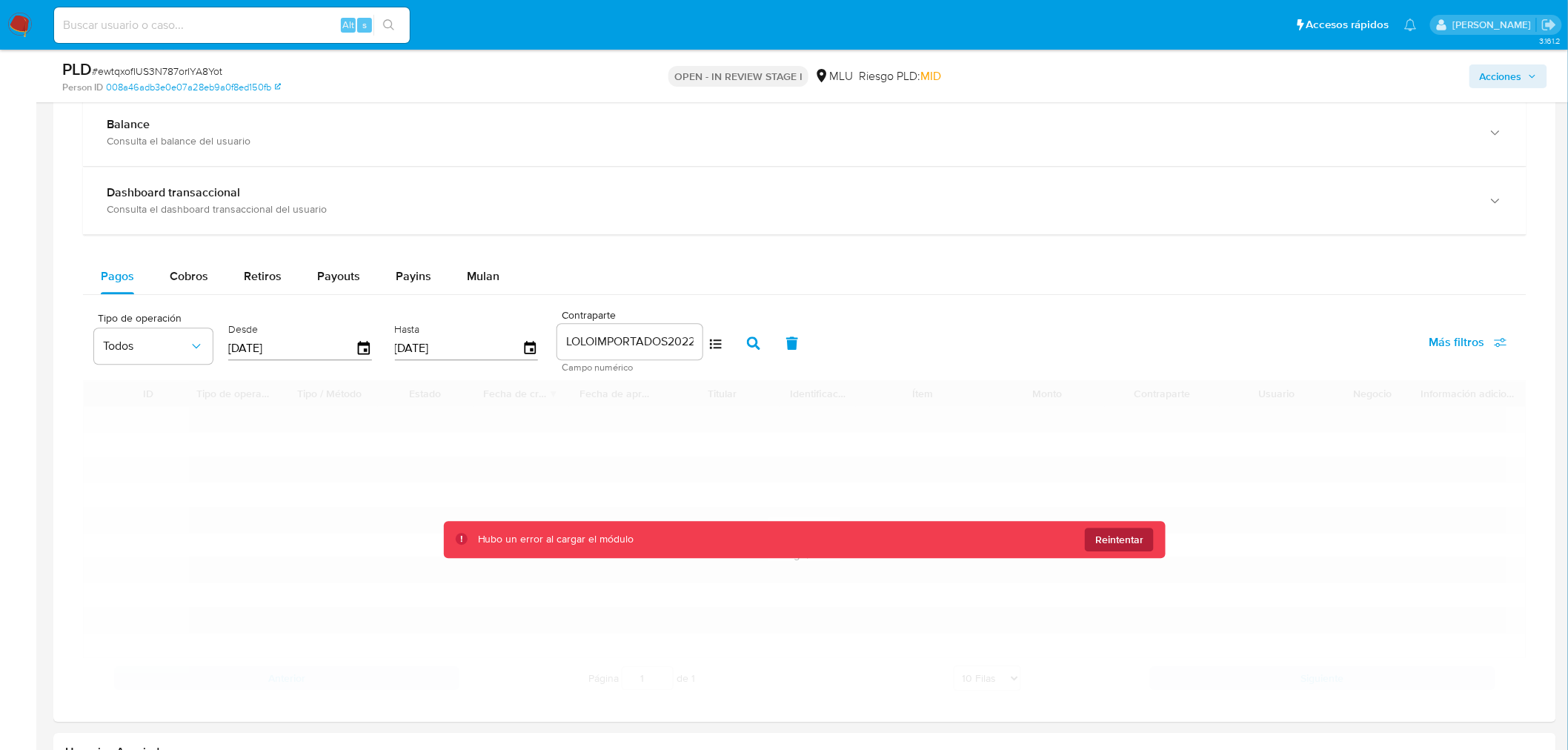
click at [1139, 544] on span "Reintentar" at bounding box center [1119, 540] width 48 height 24
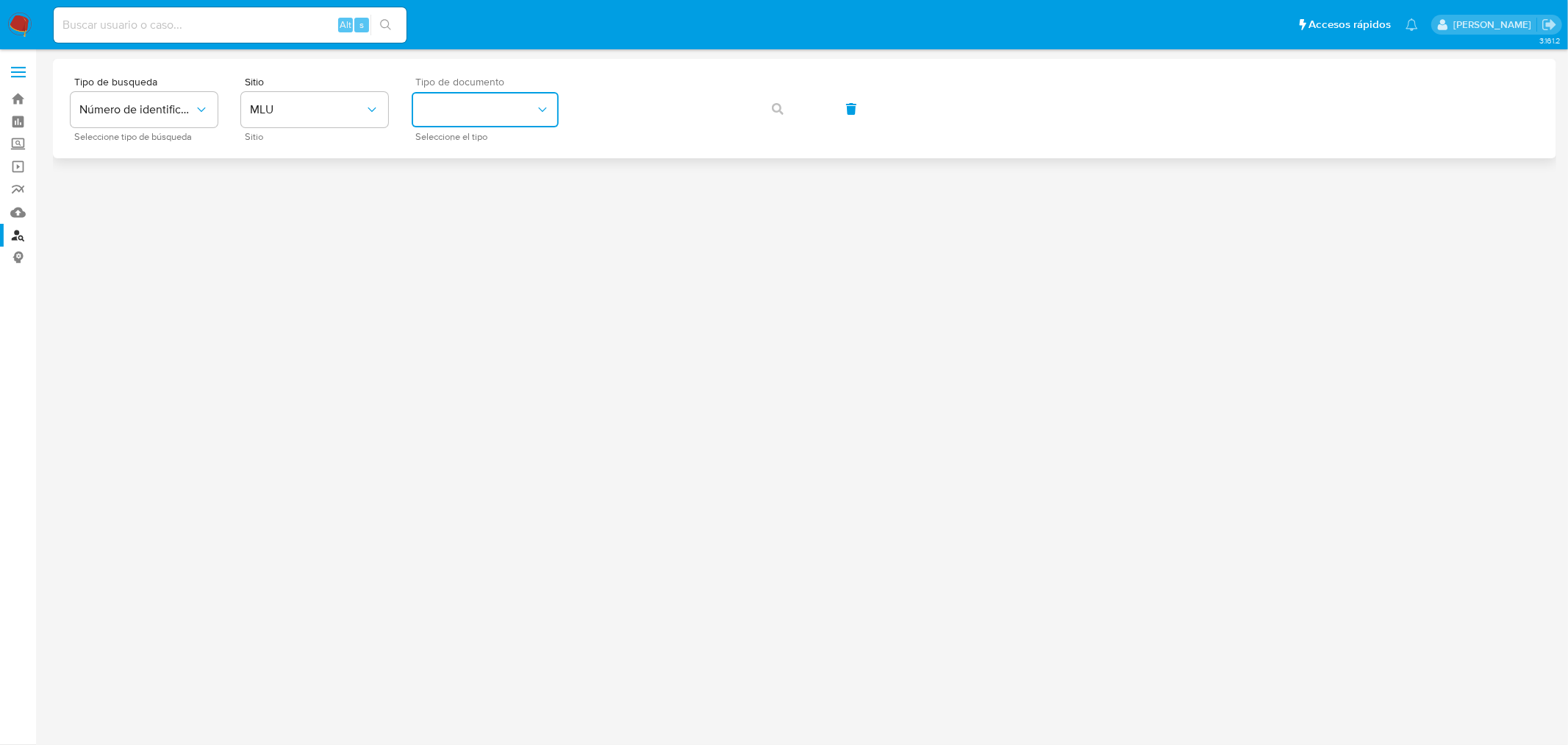
click at [489, 119] on button "identificationType" at bounding box center [486, 109] width 147 height 35
click at [488, 145] on div "CI CI" at bounding box center [480, 156] width 121 height 50
click at [788, 122] on button "button" at bounding box center [777, 108] width 50 height 35
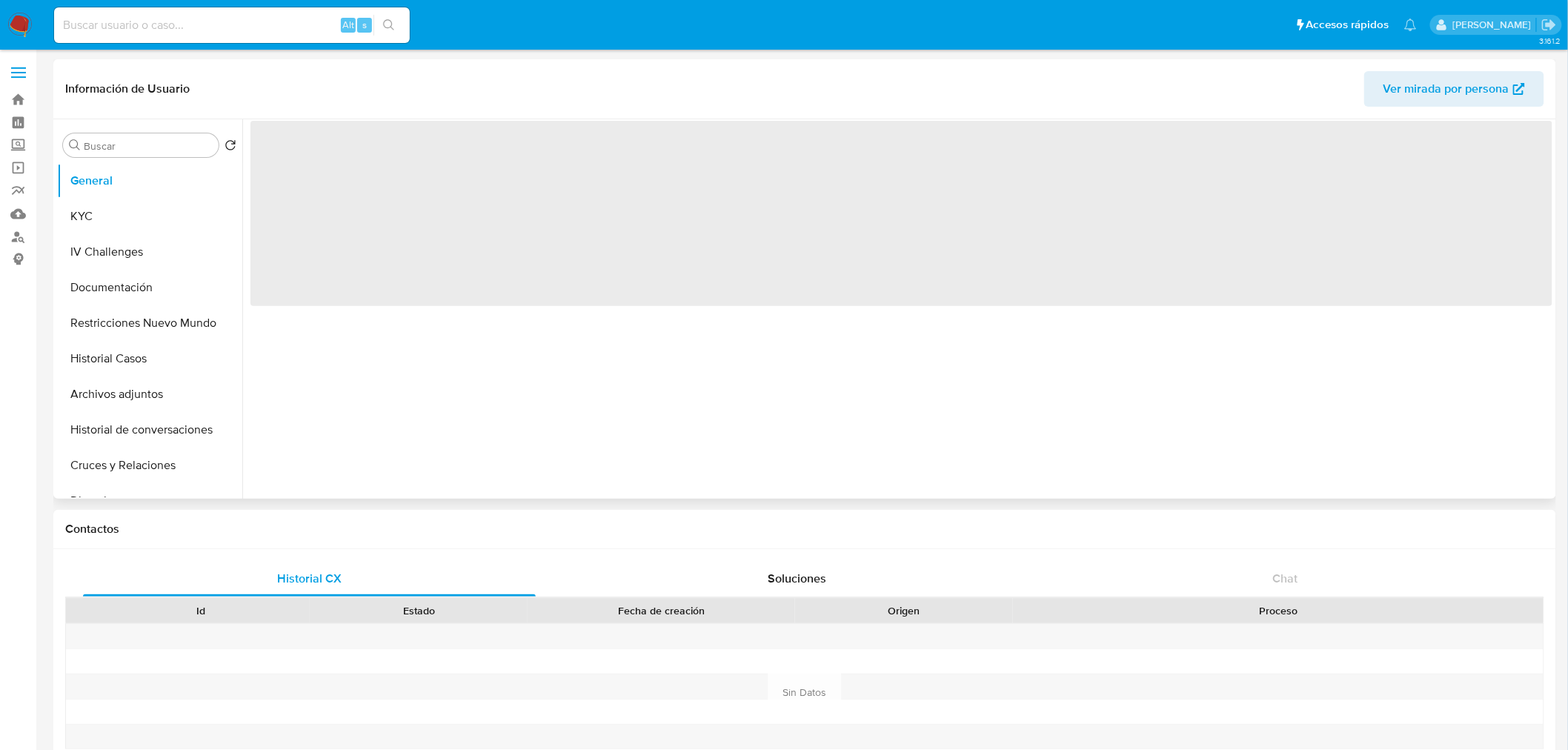
select select "10"
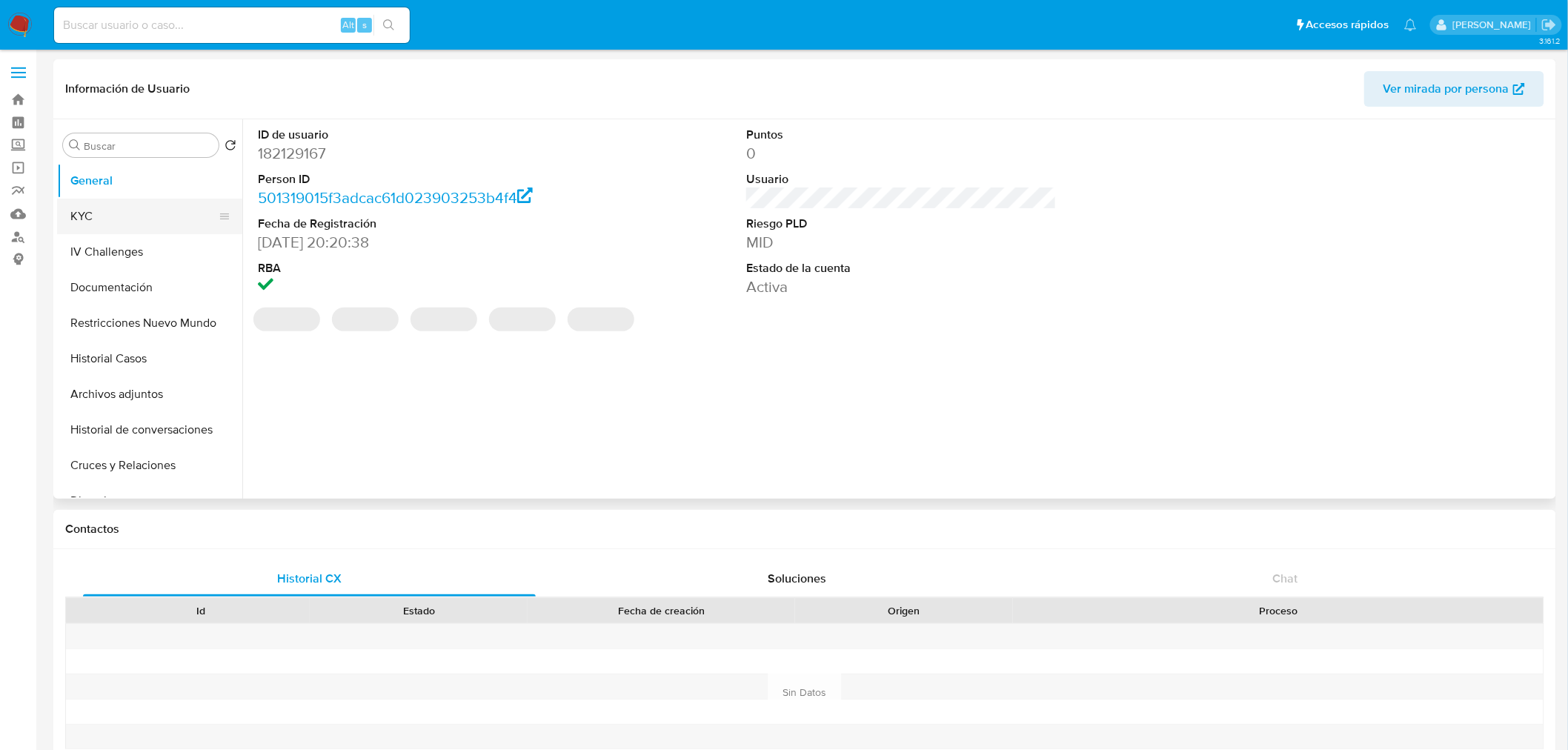
click at [114, 211] on button "KYC" at bounding box center [144, 216] width 174 height 36
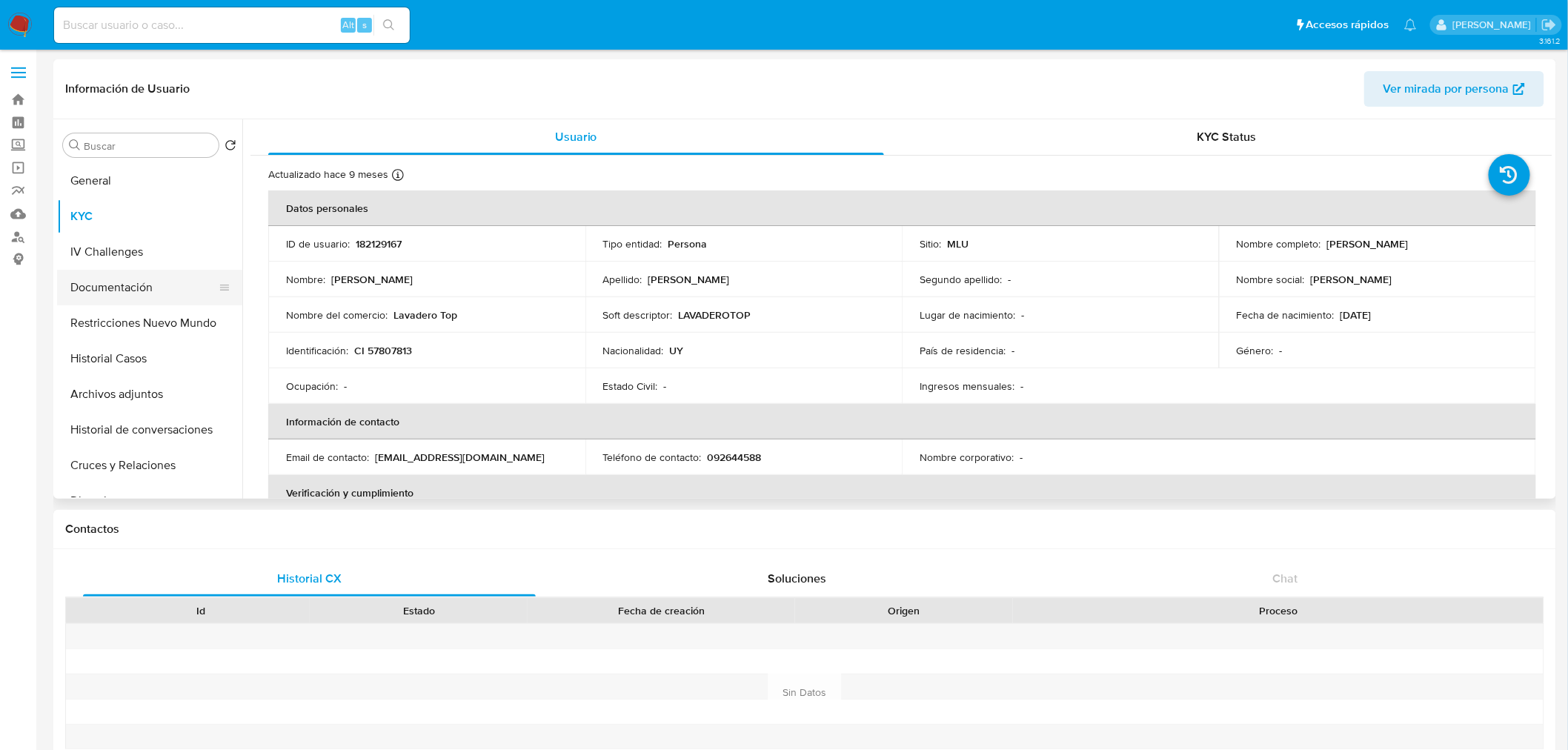
click at [115, 280] on button "Documentación" at bounding box center [144, 287] width 174 height 36
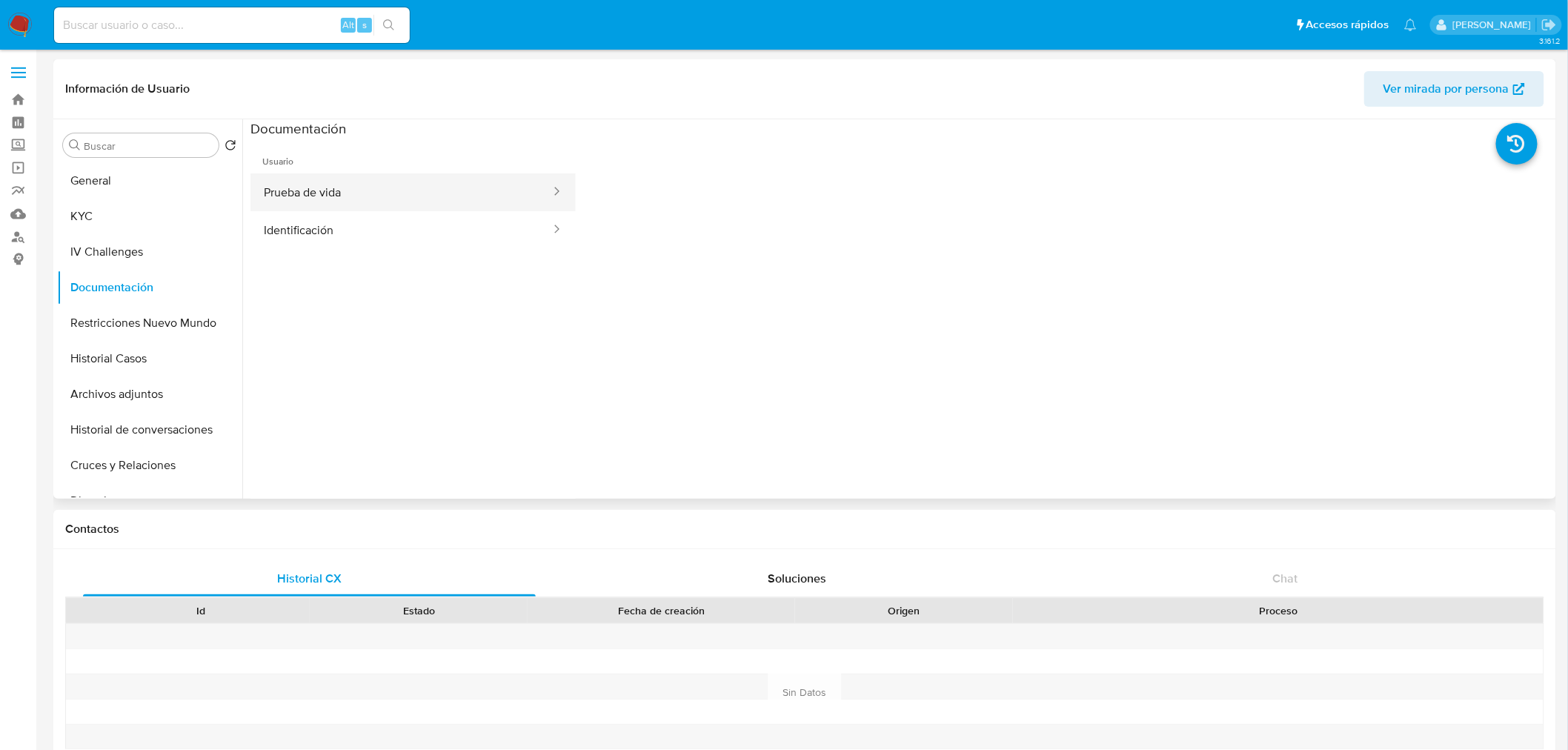
click at [415, 200] on button "Prueba de vida" at bounding box center [402, 192] width 302 height 38
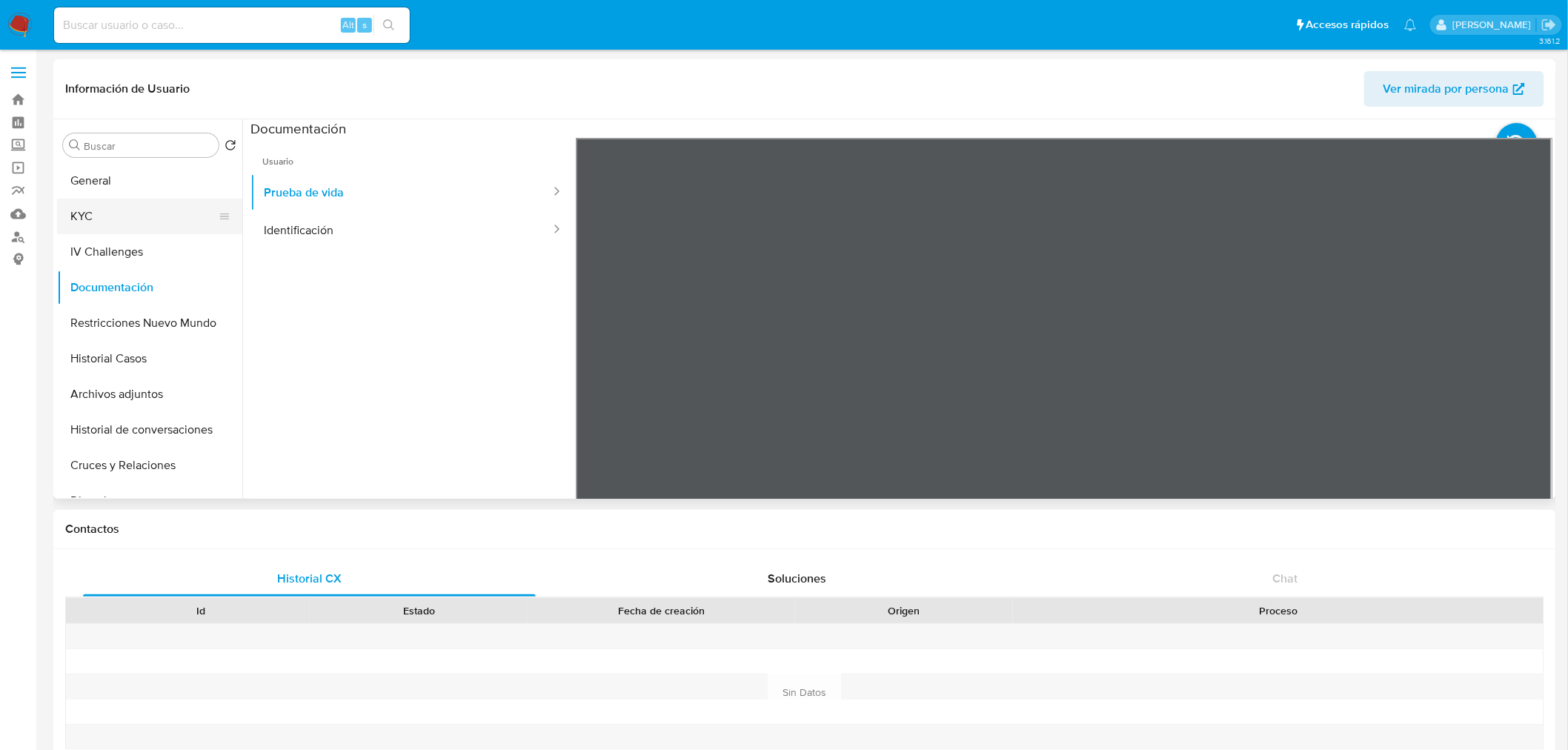
click at [144, 220] on button "KYC" at bounding box center [144, 216] width 174 height 36
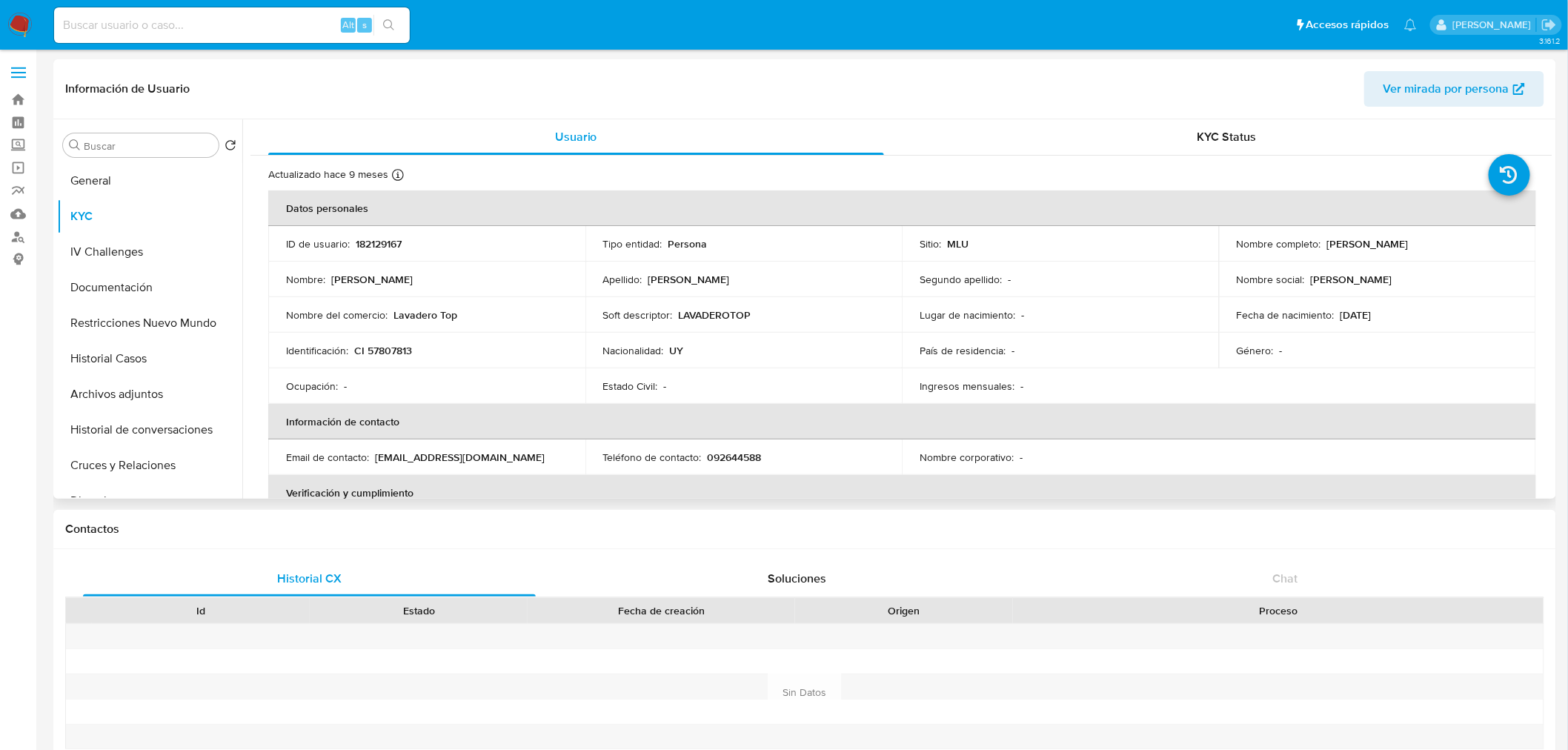
click at [382, 239] on p "182129167" at bounding box center [379, 243] width 46 height 14
copy p "182129167"
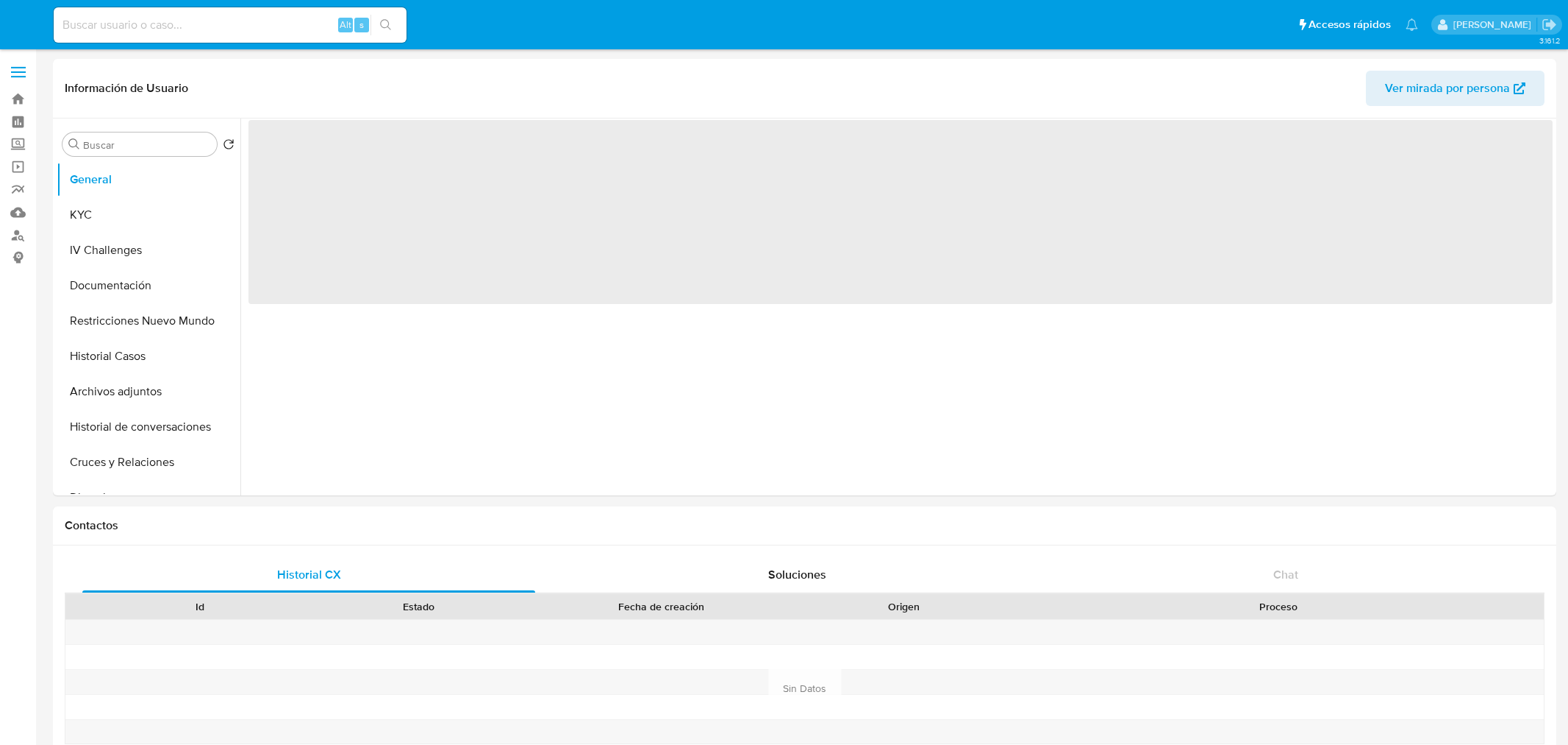
select select "10"
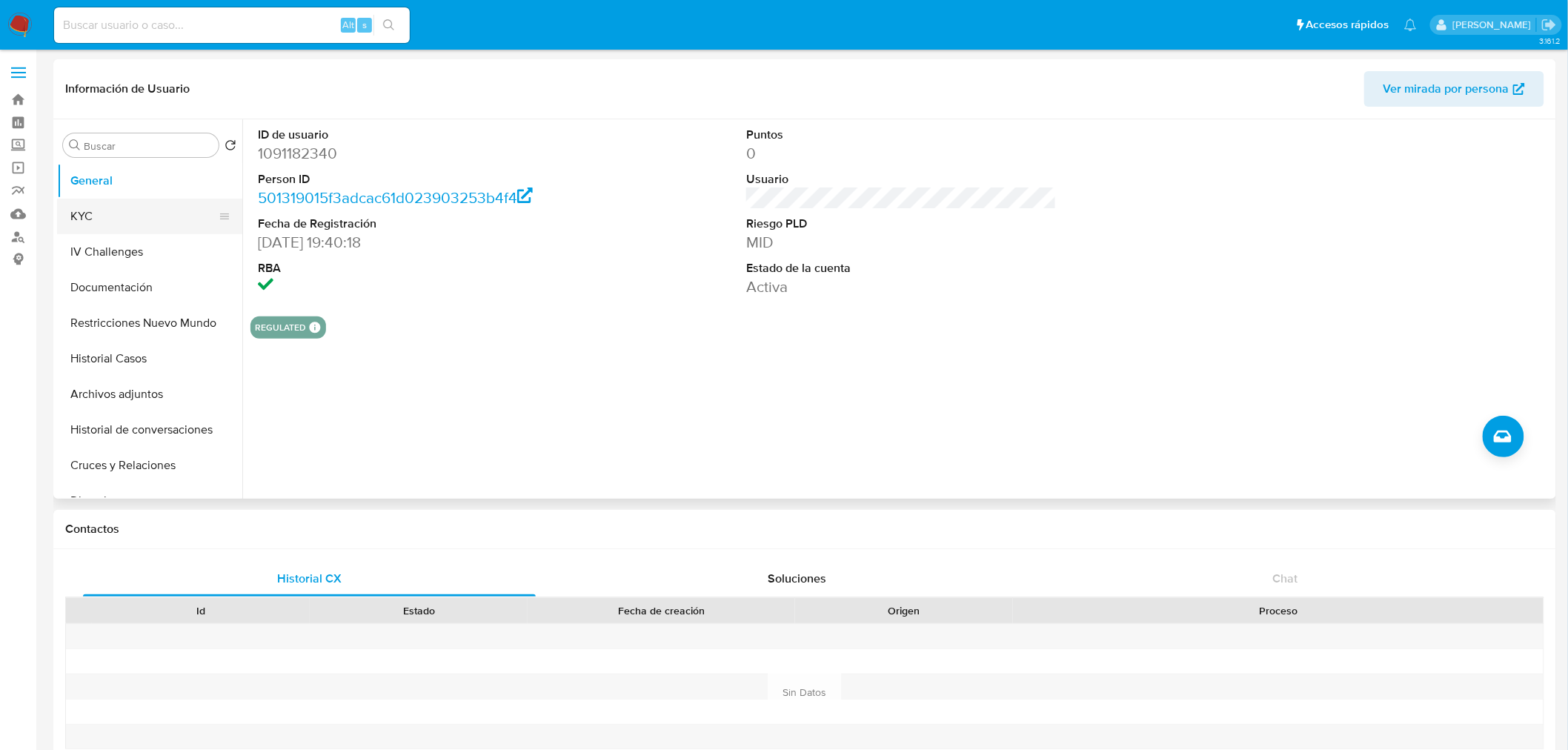
click at [115, 215] on button "KYC" at bounding box center [144, 216] width 174 height 36
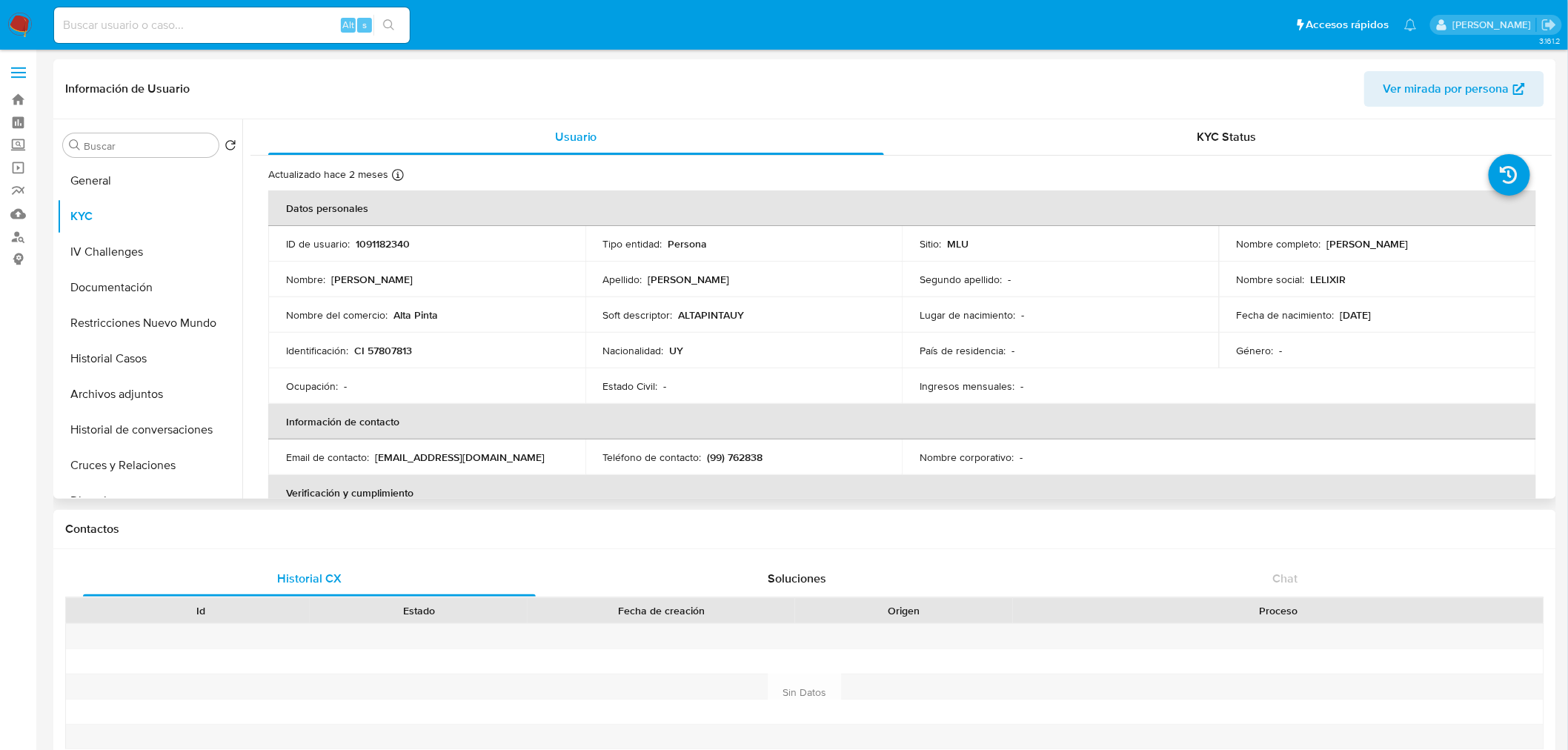
click at [386, 247] on p "1091182340" at bounding box center [382, 243] width 54 height 14
copy p "1091182340"
click at [382, 262] on td "Nombre : [PERSON_NAME]" at bounding box center [426, 279] width 317 height 36
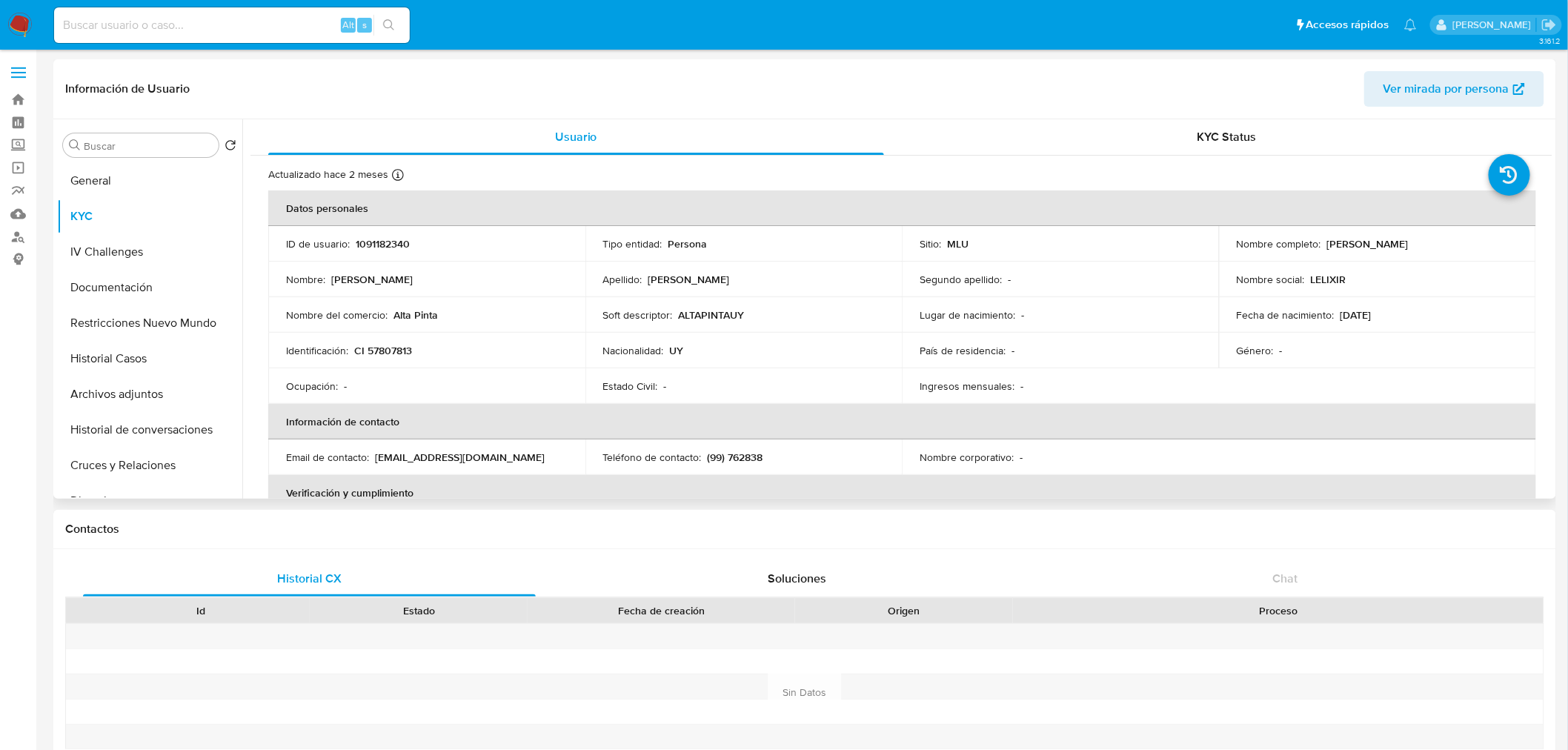
click at [382, 249] on p "1091182340" at bounding box center [382, 243] width 54 height 14
copy p "1091182340"
click at [132, 170] on button "General" at bounding box center [144, 180] width 174 height 36
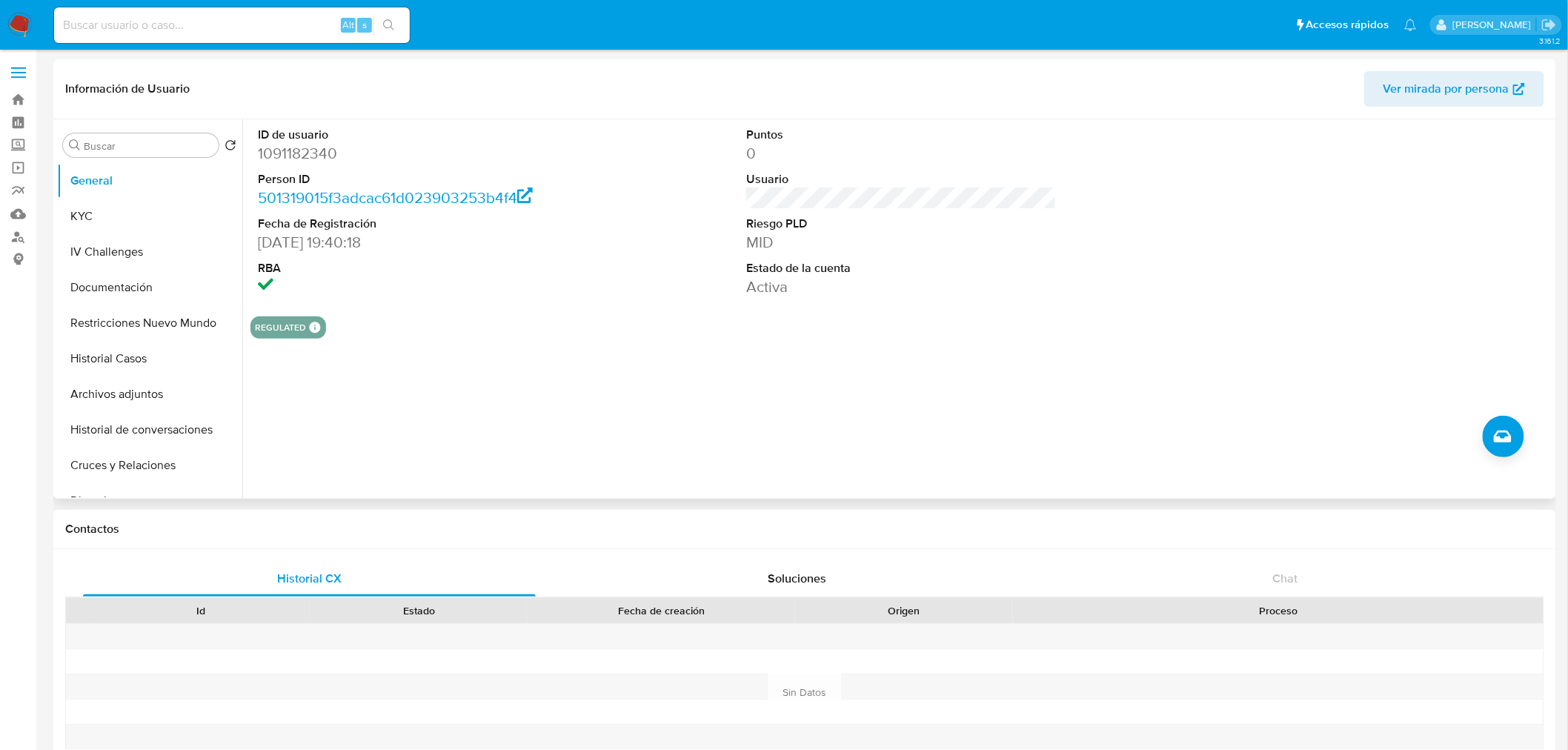
click at [324, 153] on dd "1091182340" at bounding box center [413, 153] width 310 height 21
click at [326, 153] on dd "1091182340" at bounding box center [413, 153] width 310 height 21
copy dd "1091182340"
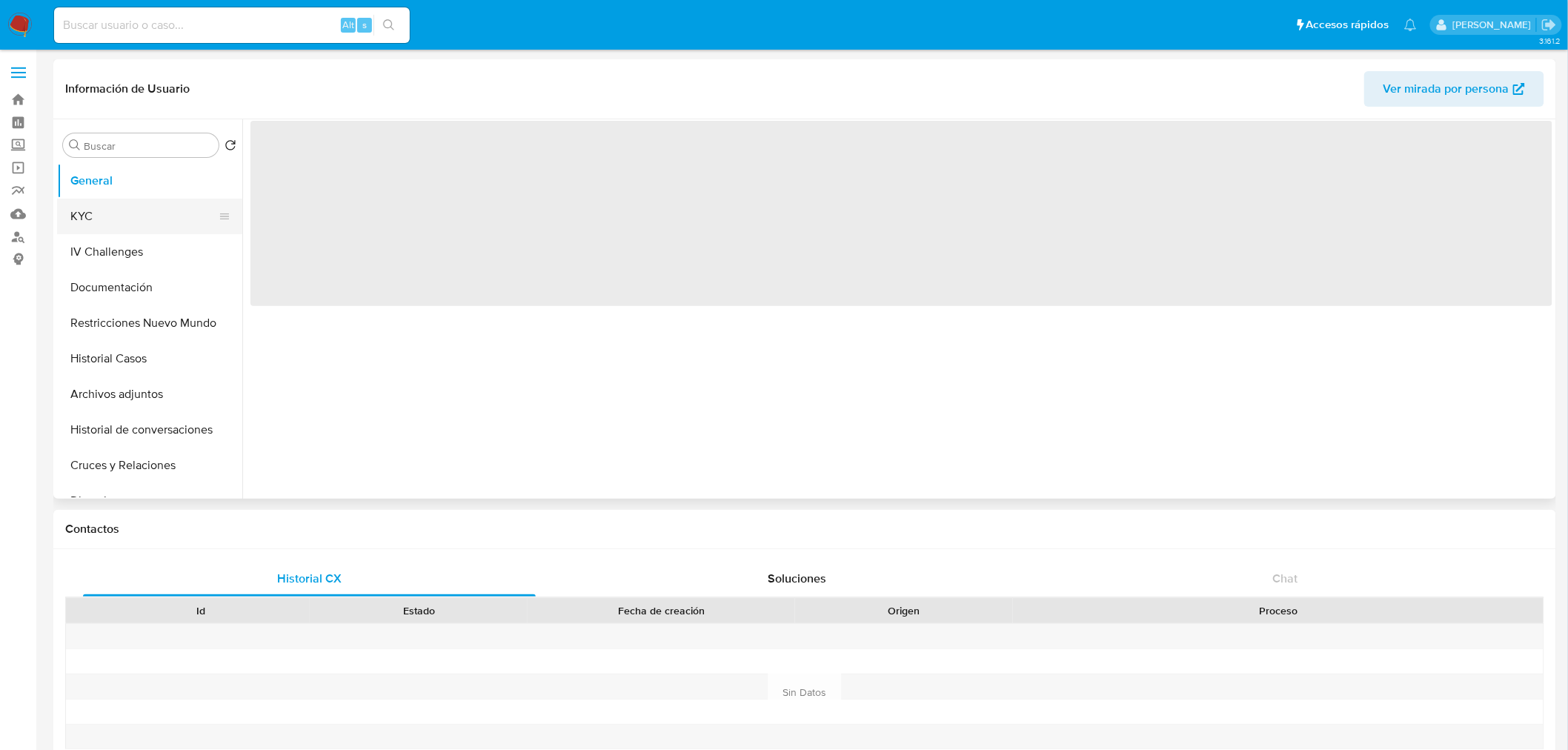
select select "10"
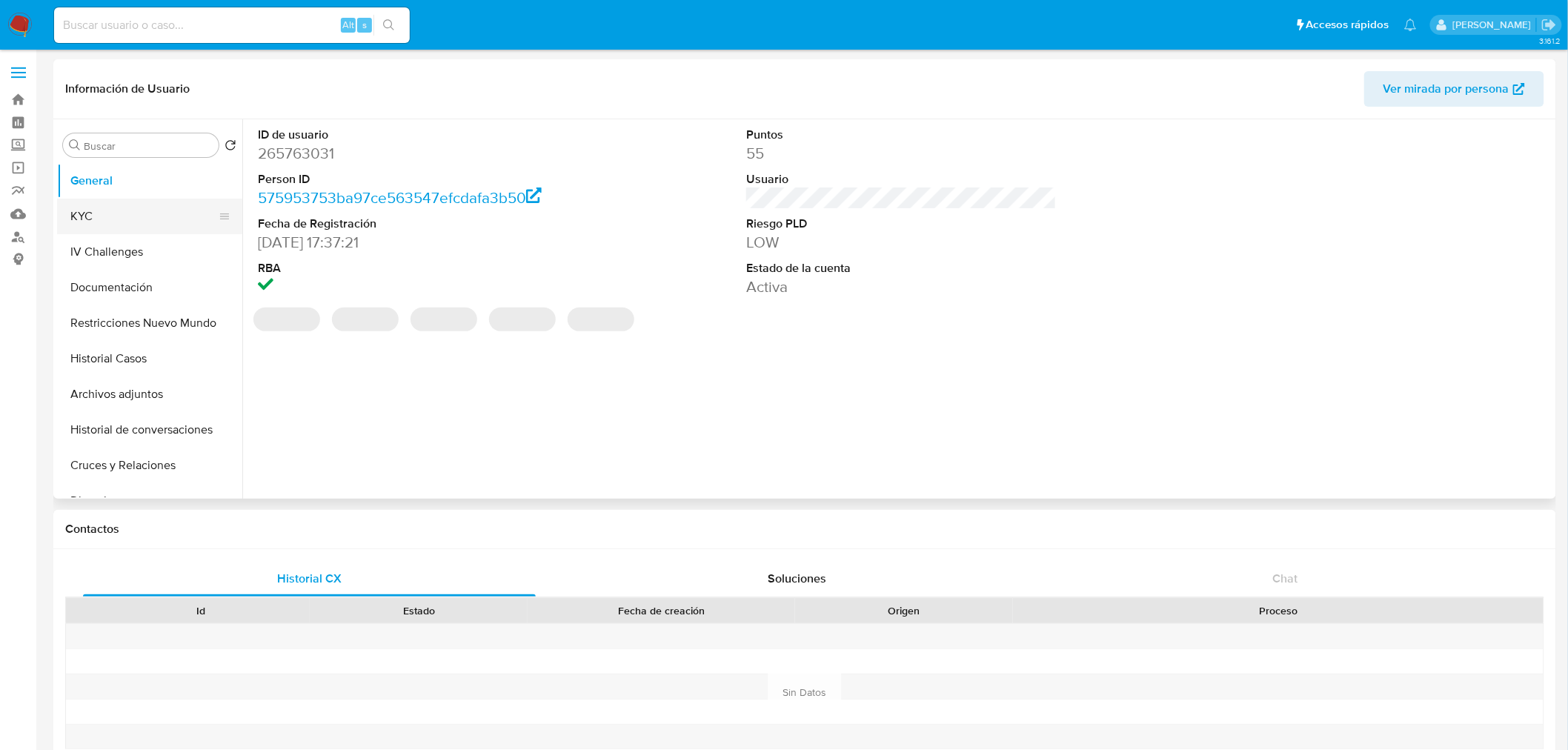
click at [115, 211] on button "KYC" at bounding box center [144, 216] width 174 height 36
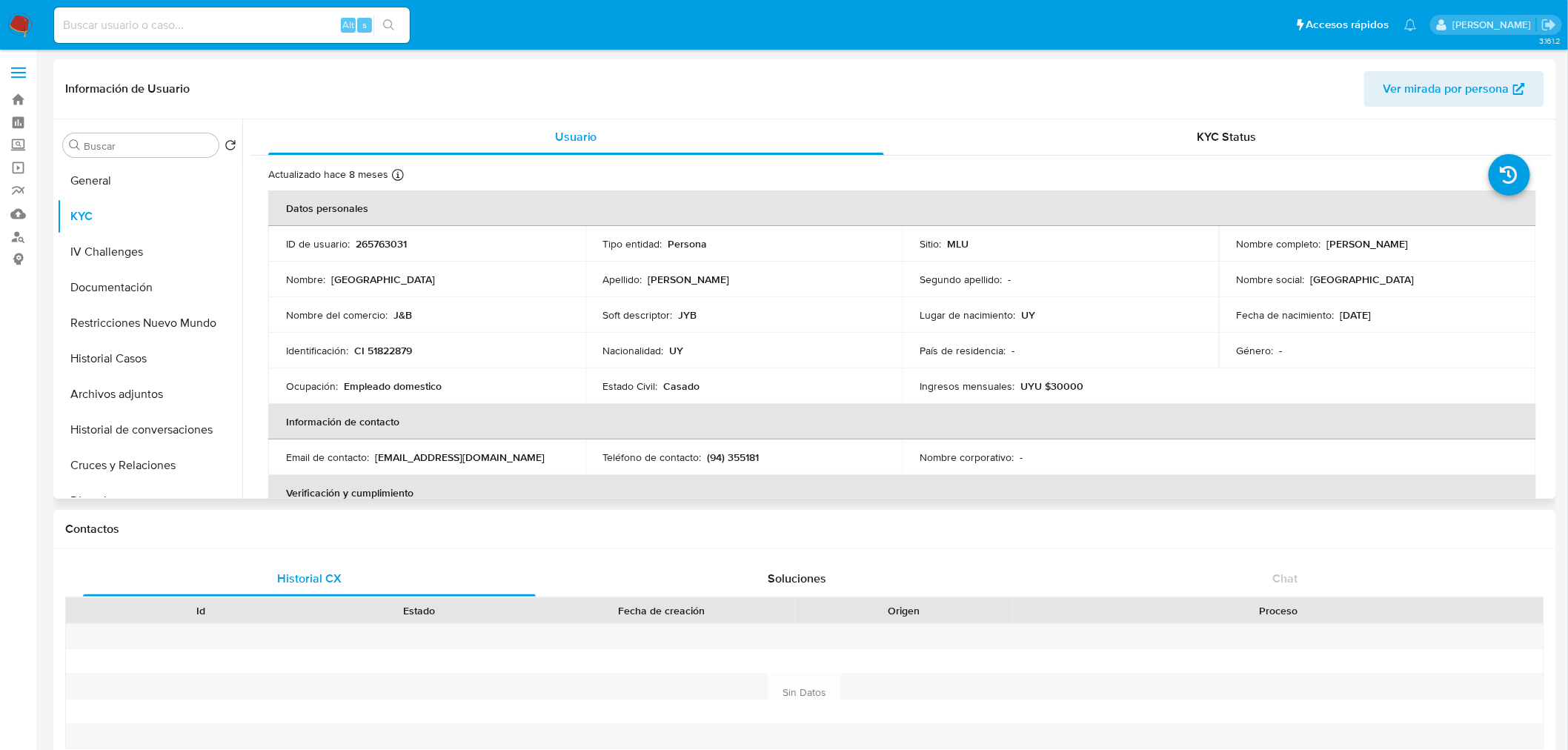
drag, startPoint x: 1324, startPoint y: 240, endPoint x: 1455, endPoint y: 241, distance: 131.0
click at [1455, 241] on div "Nombre completo : Florencia Lanzani Gonzalez" at bounding box center [1378, 243] width 282 height 14
copy p "Florencia Lanzani Gonzalez"
click at [388, 349] on p "CI 51822879" at bounding box center [382, 350] width 58 height 14
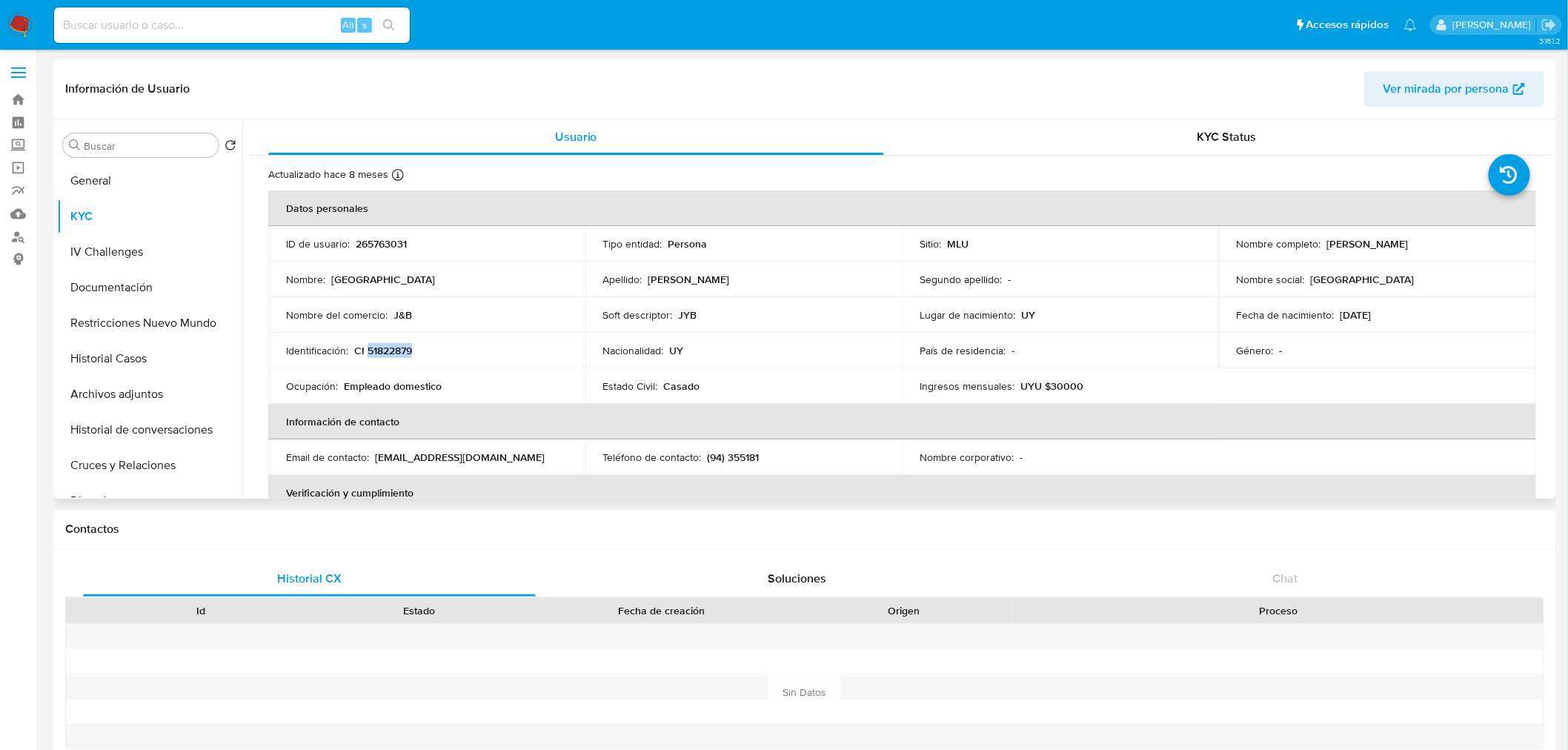
copy p "51822879"
click at [134, 294] on button "Documentación" at bounding box center [144, 287] width 174 height 36
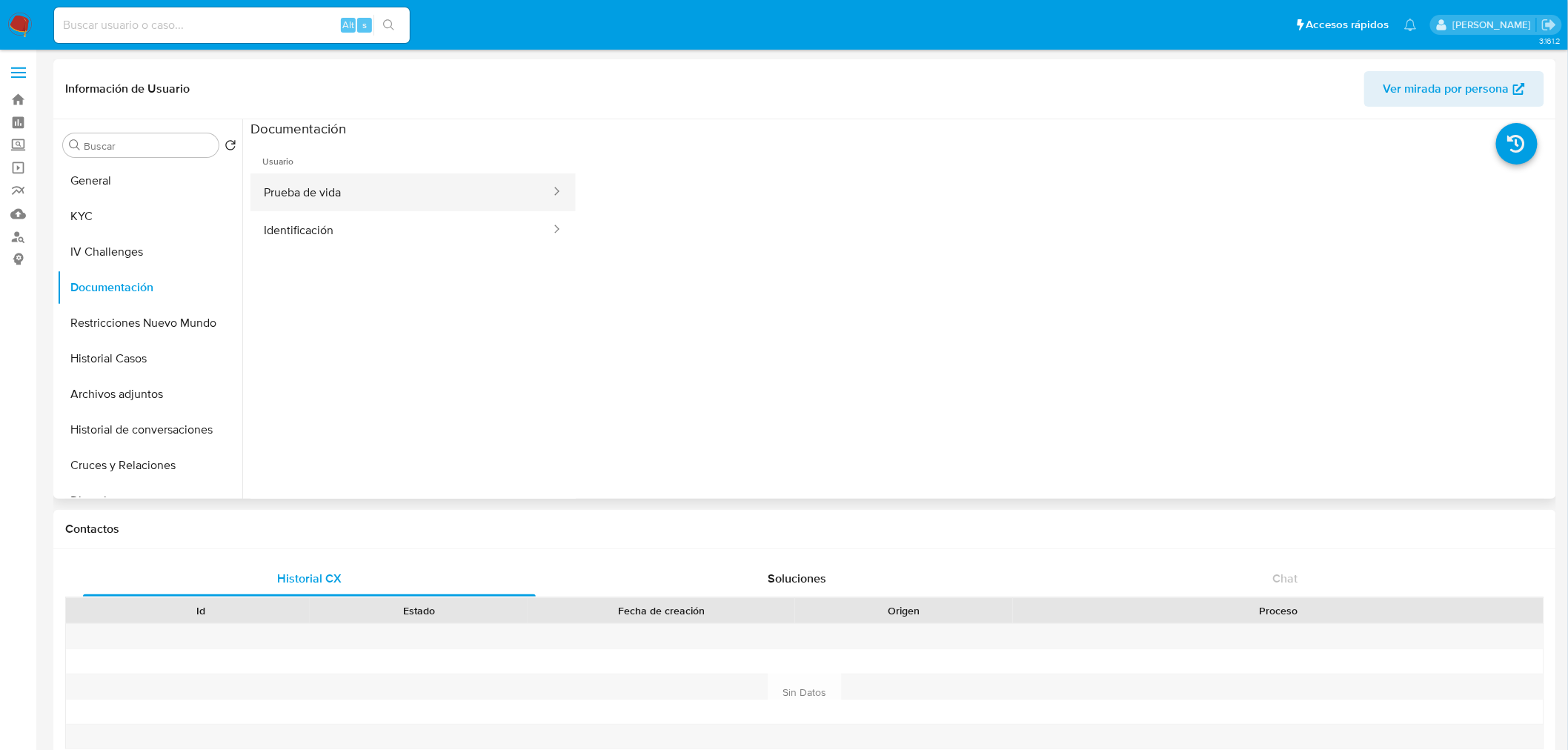
click at [398, 189] on button "Prueba de vida" at bounding box center [402, 192] width 302 height 38
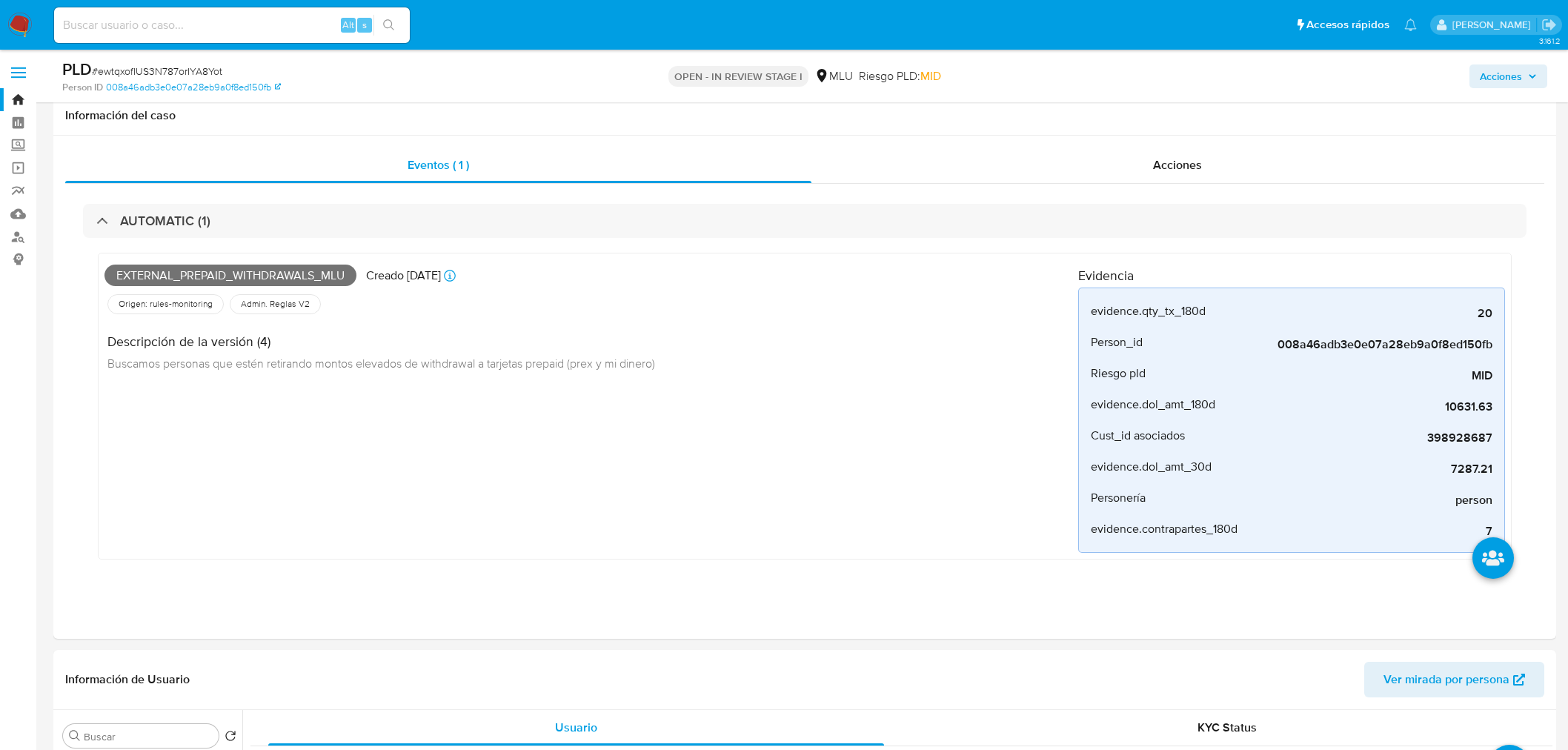
select select "10"
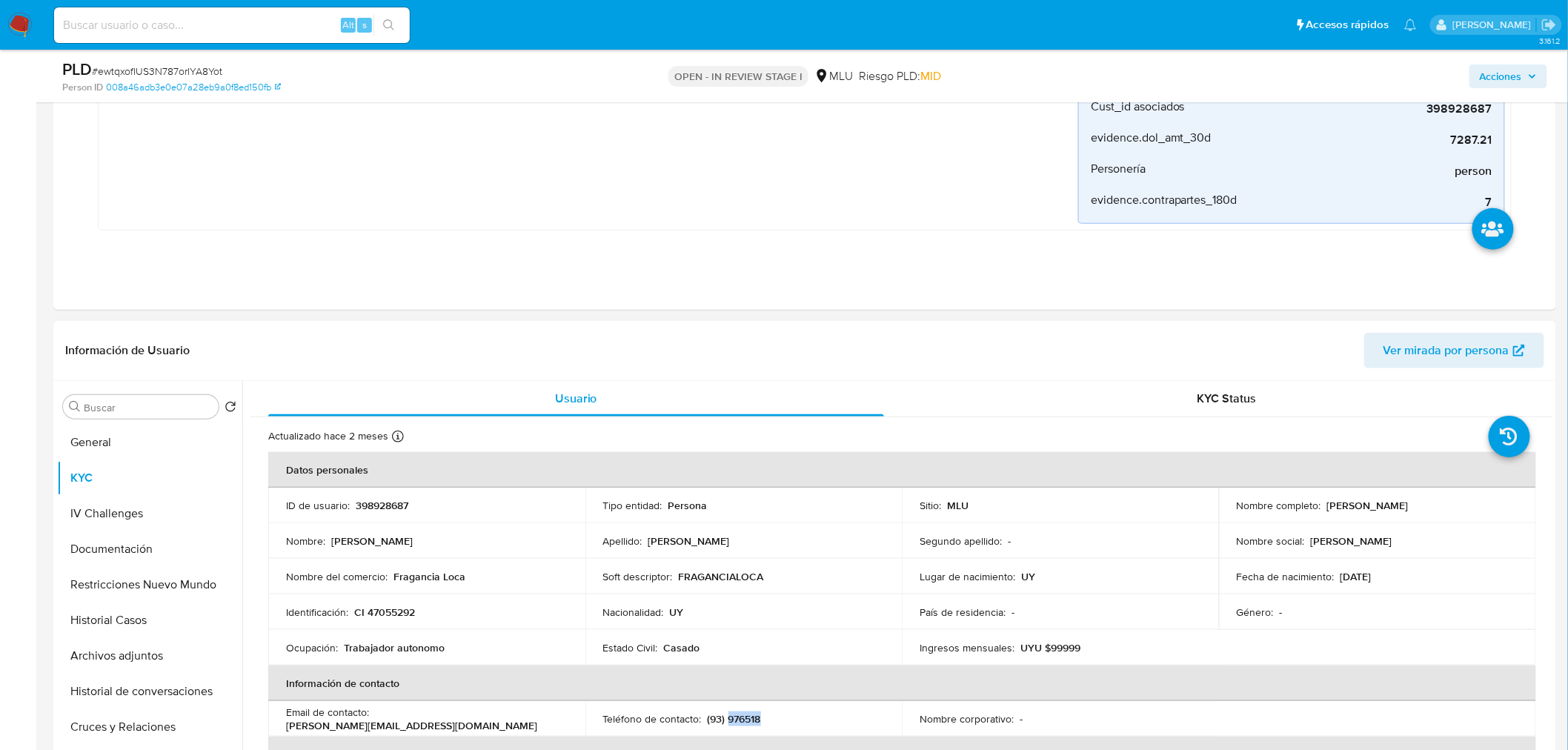
scroll to position [82, 0]
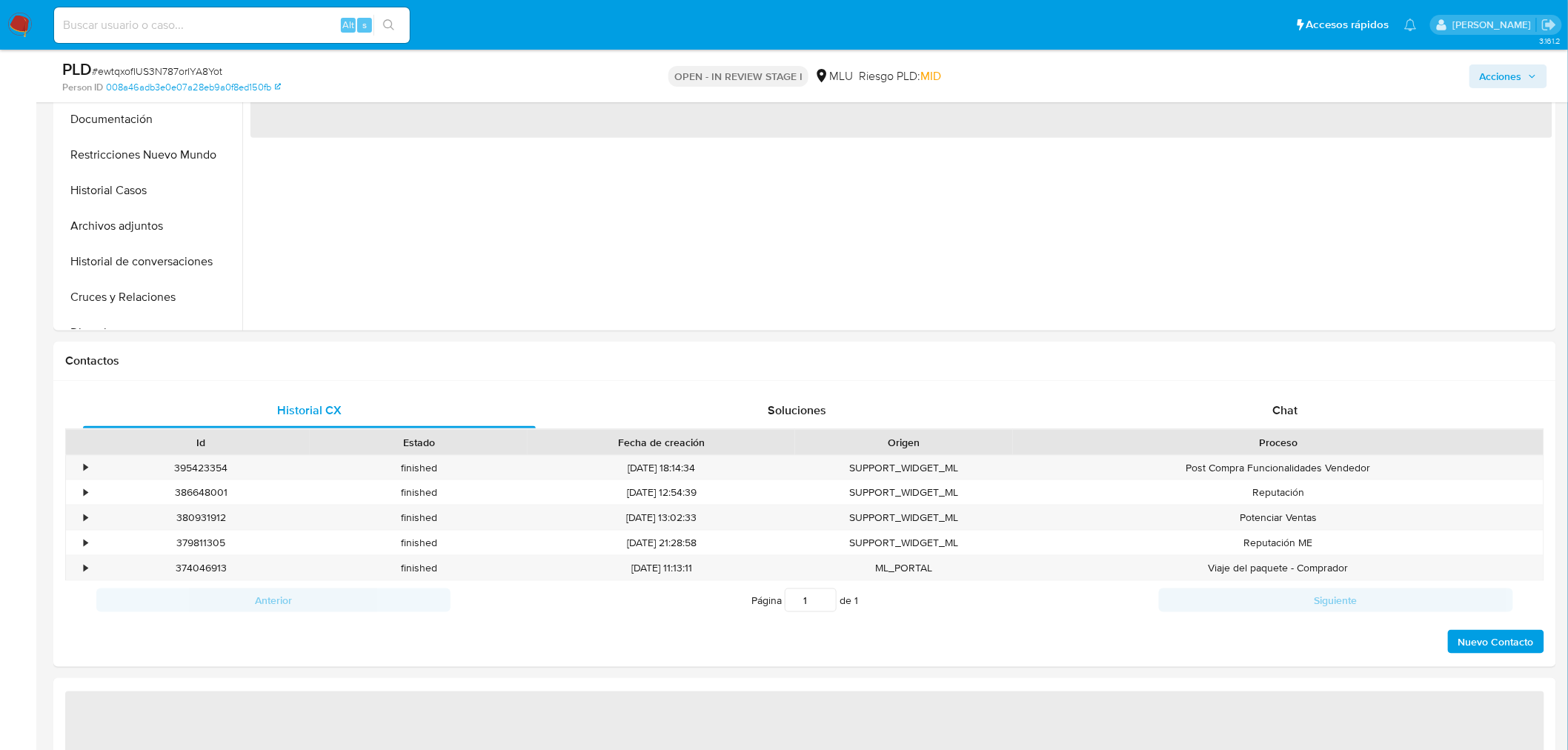
select select "10"
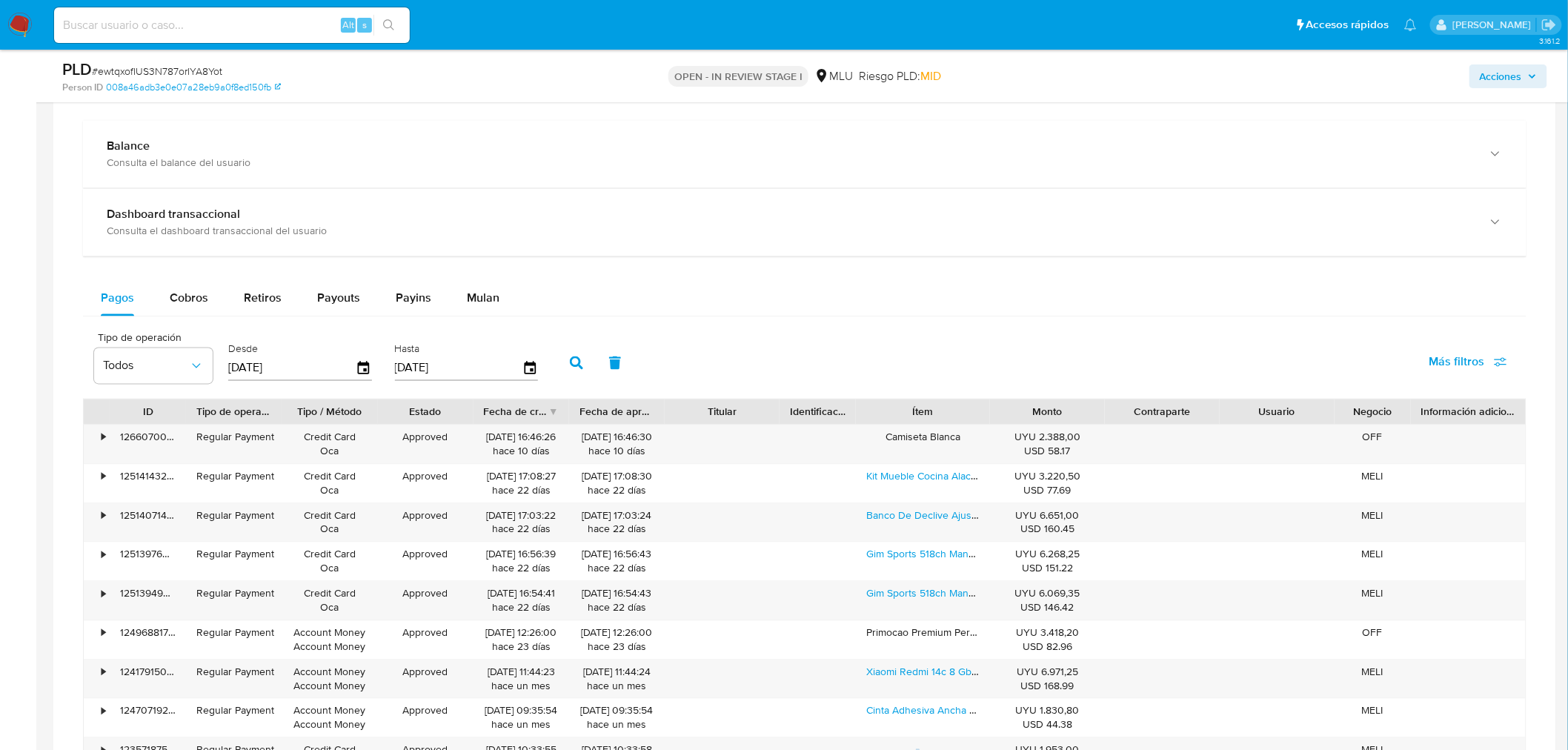
scroll to position [1069, 0]
click at [1493, 347] on span "Más filtros" at bounding box center [1467, 361] width 78 height 33
click at [1350, 526] on span "Contraparte" at bounding box center [1345, 521] width 61 height 15
click at [1305, 526] on input "Contraparte" at bounding box center [1299, 521] width 12 height 12
checkbox input "true"
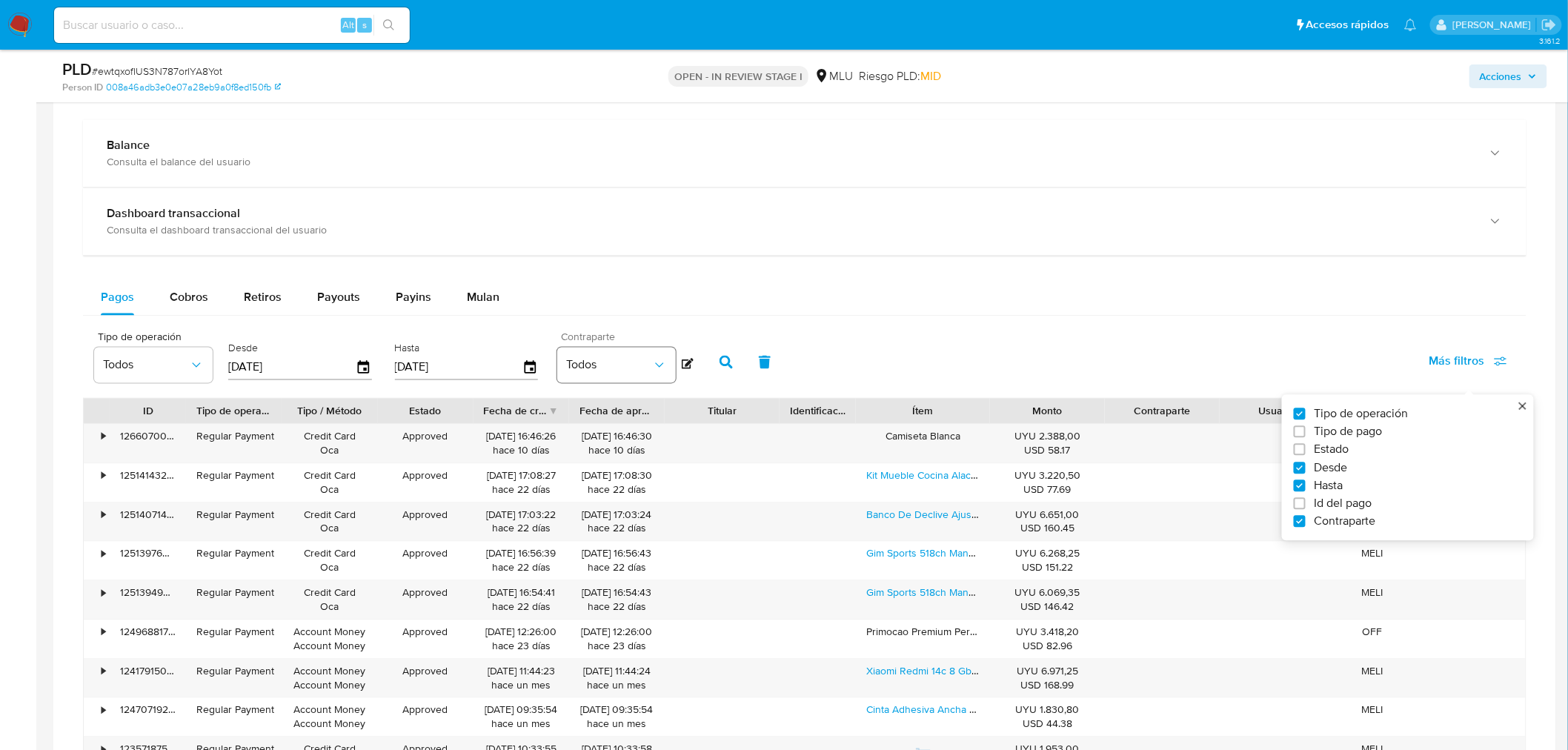
click at [583, 368] on span "Todos" at bounding box center [609, 365] width 86 height 15
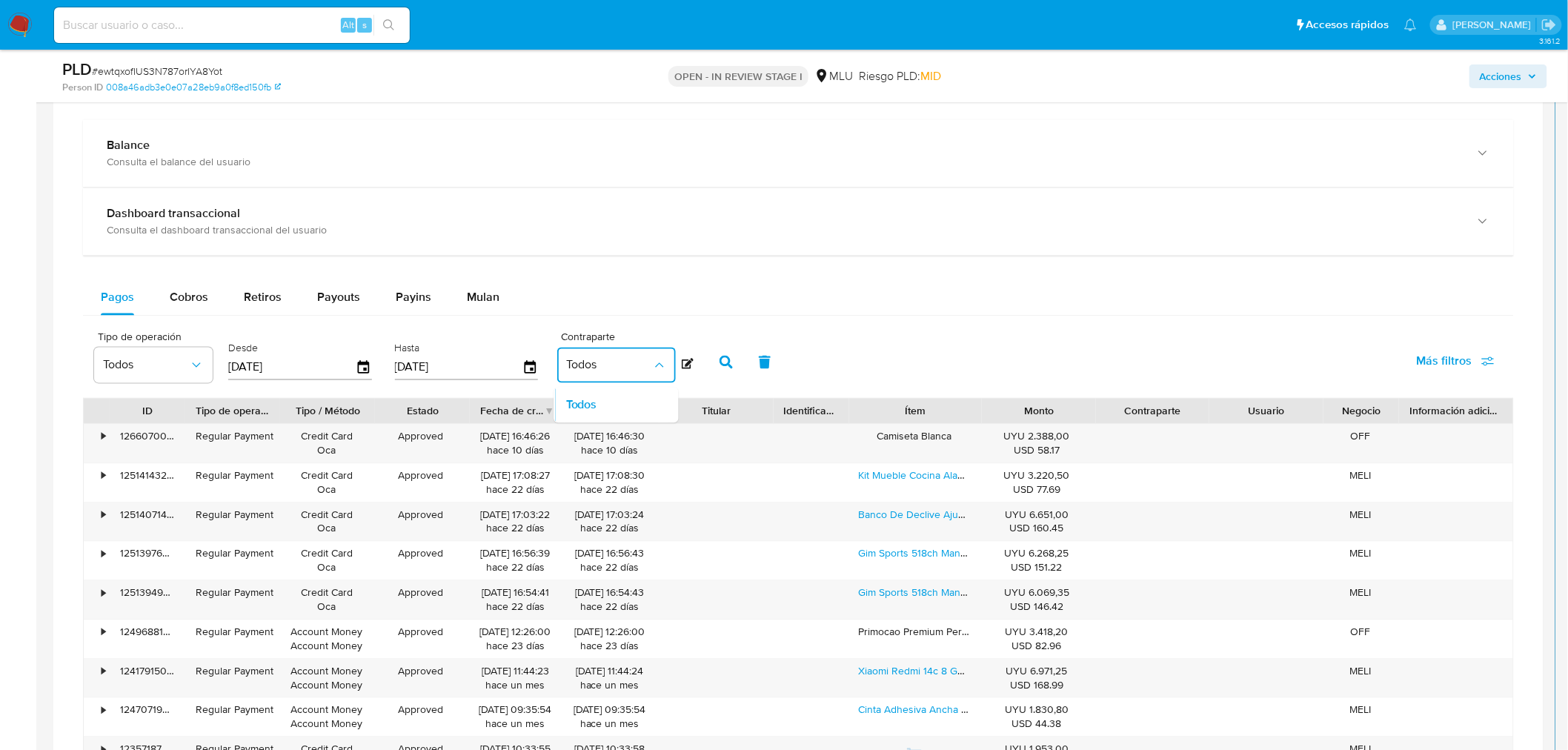
click at [672, 364] on div "Tipo de operación Todos Desde [DATE] Hasta [DATE] Contraparte Todos Todos" at bounding box center [393, 360] width 614 height 59
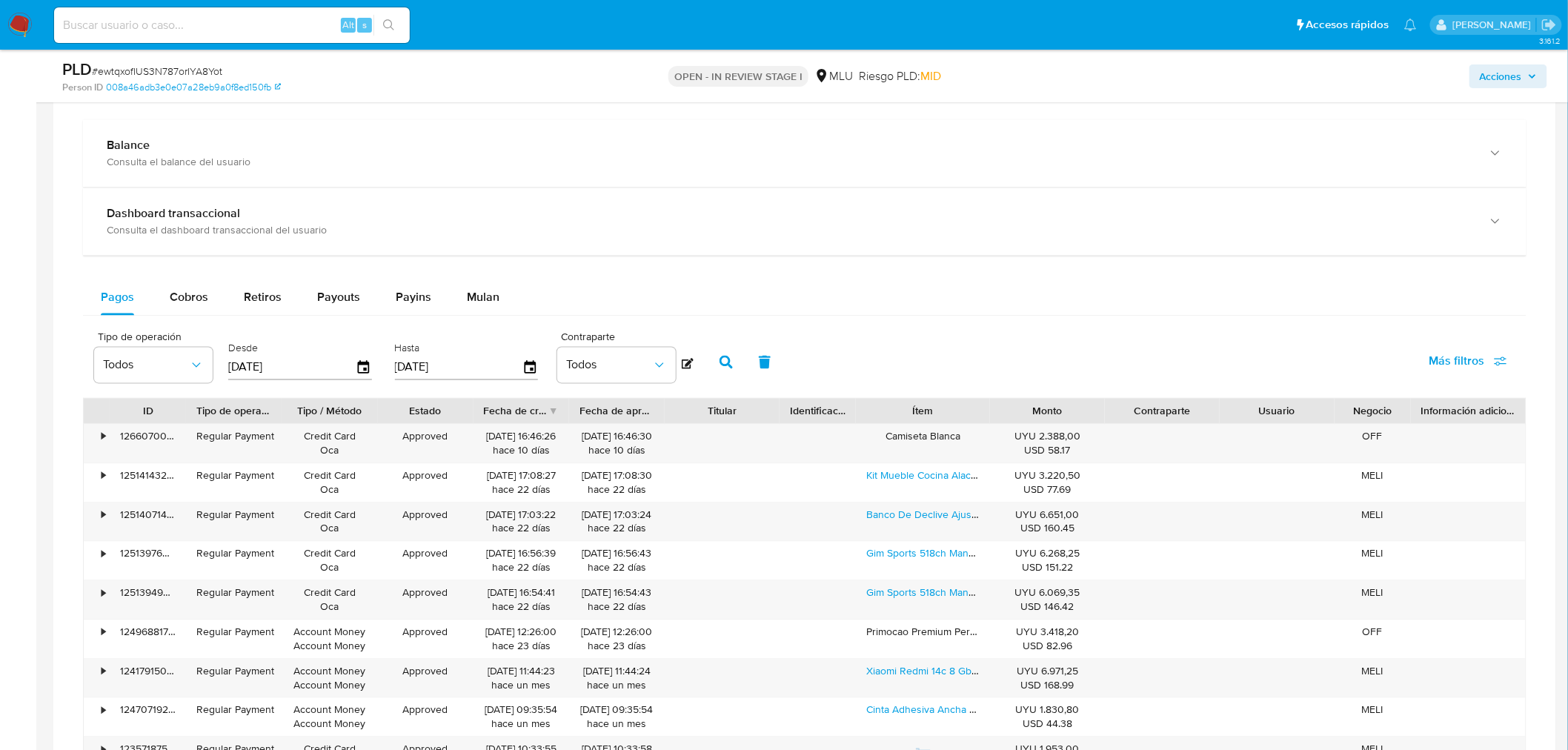
click at [683, 363] on icon at bounding box center [687, 363] width 12 height 10
click at [624, 370] on input at bounding box center [629, 362] width 145 height 19
paste input "LOLOIMPORTADOS2022"
click at [621, 389] on span "Campo numérico" at bounding box center [629, 389] width 136 height 10
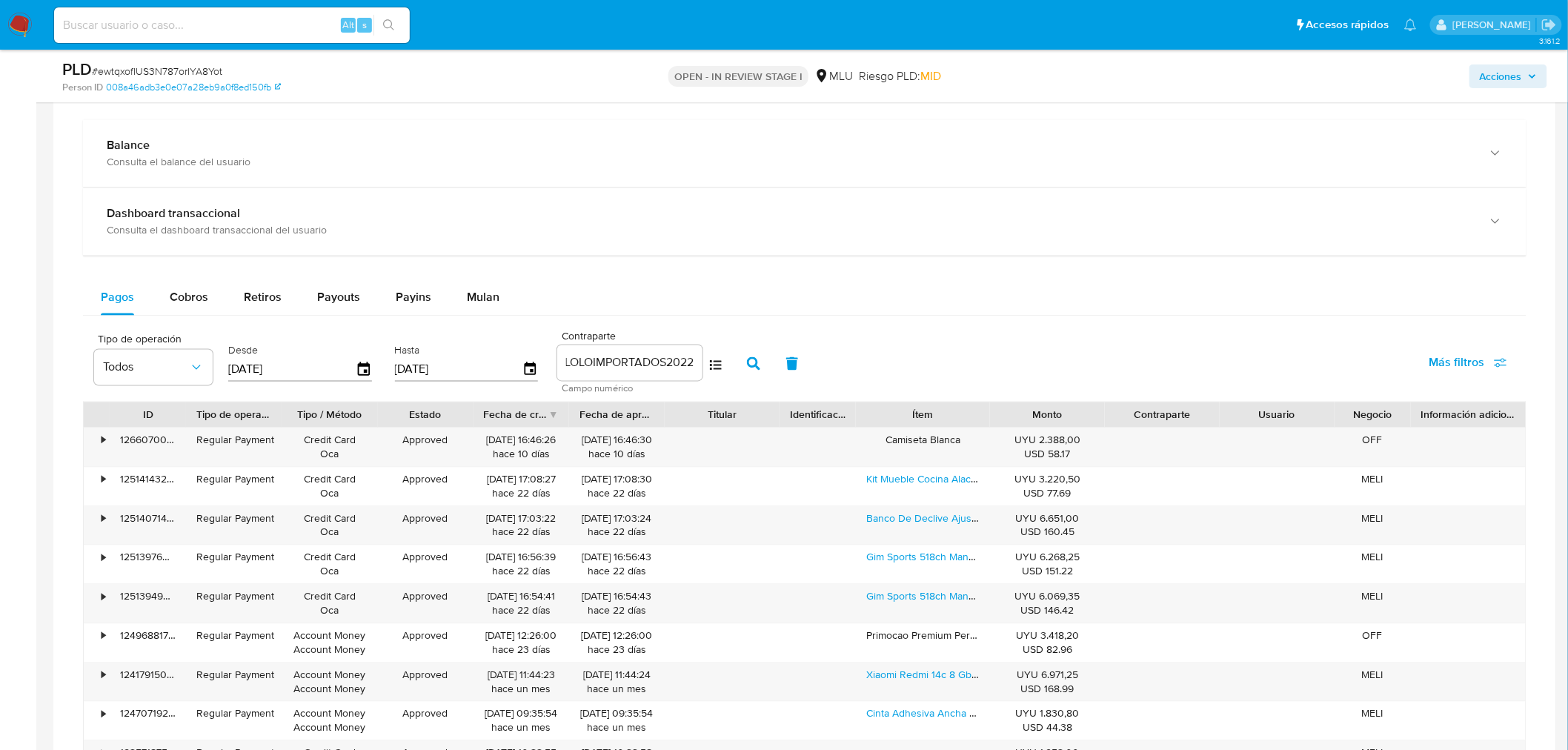
scroll to position [0, 0]
click at [621, 359] on input "LOLOIMPORTADOS2022" at bounding box center [629, 362] width 145 height 19
type input "4"
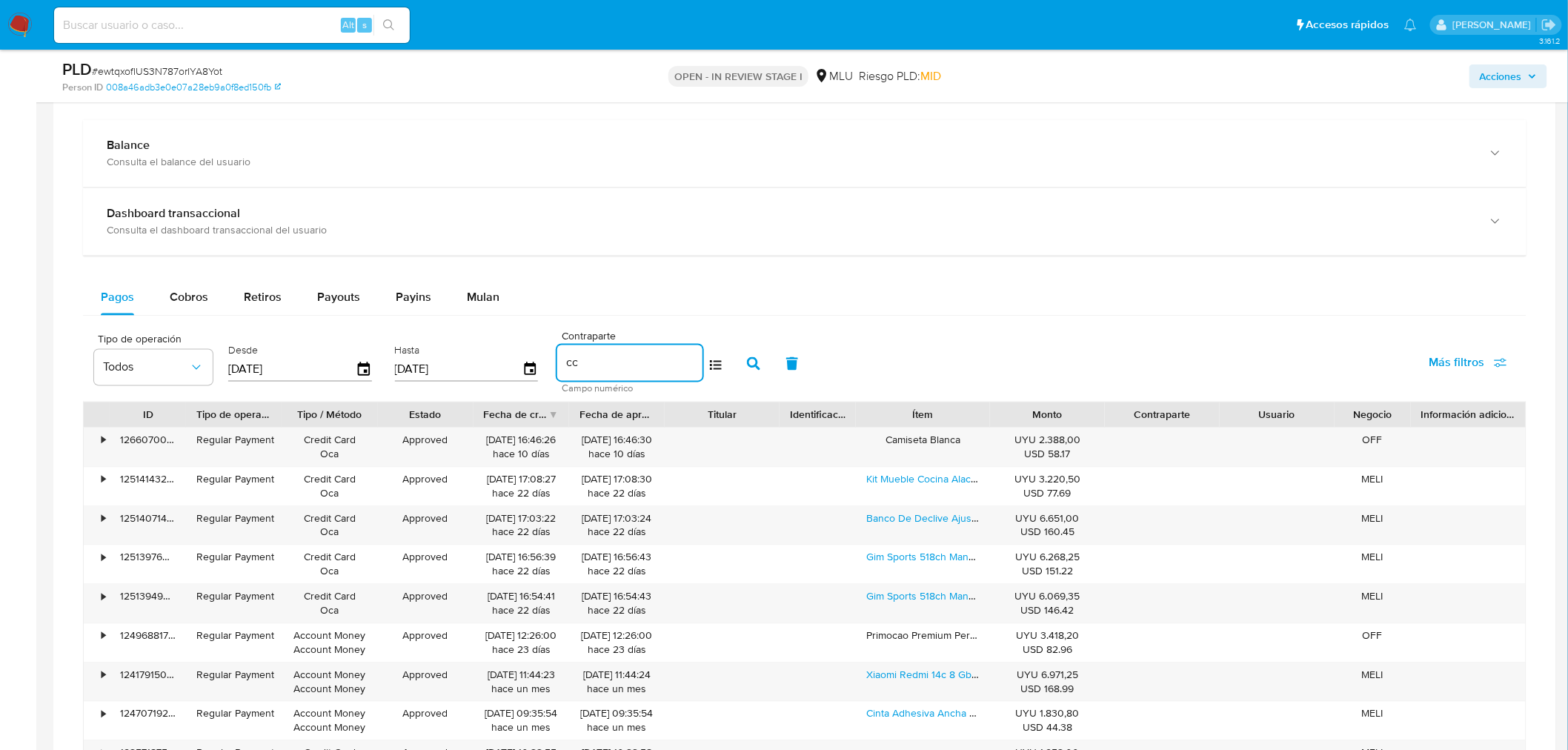
type input "c"
paste input "1091182340"
type input "1091182340"
click at [757, 367] on button "button" at bounding box center [754, 363] width 38 height 36
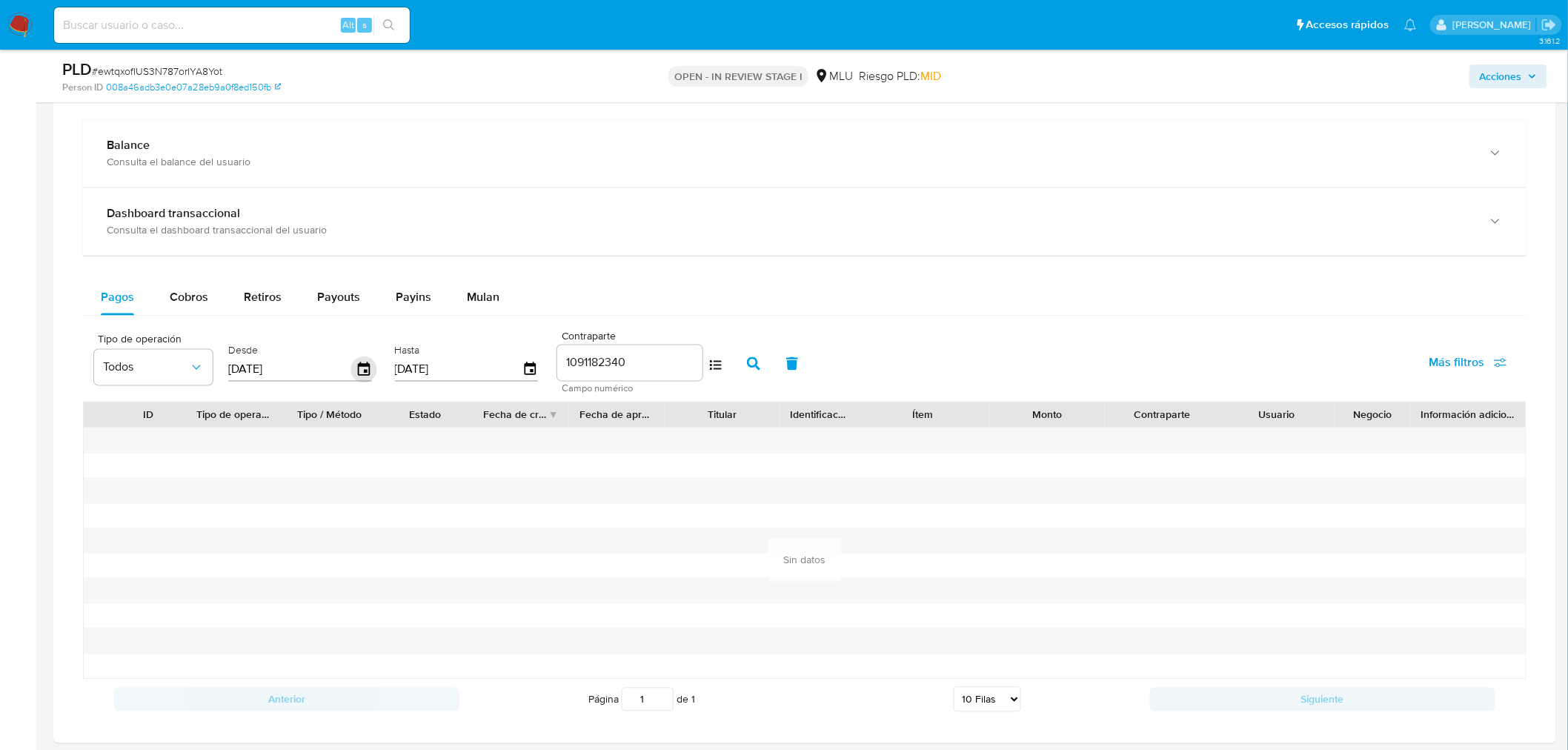
click at [357, 361] on icon "button" at bounding box center [364, 370] width 26 height 26
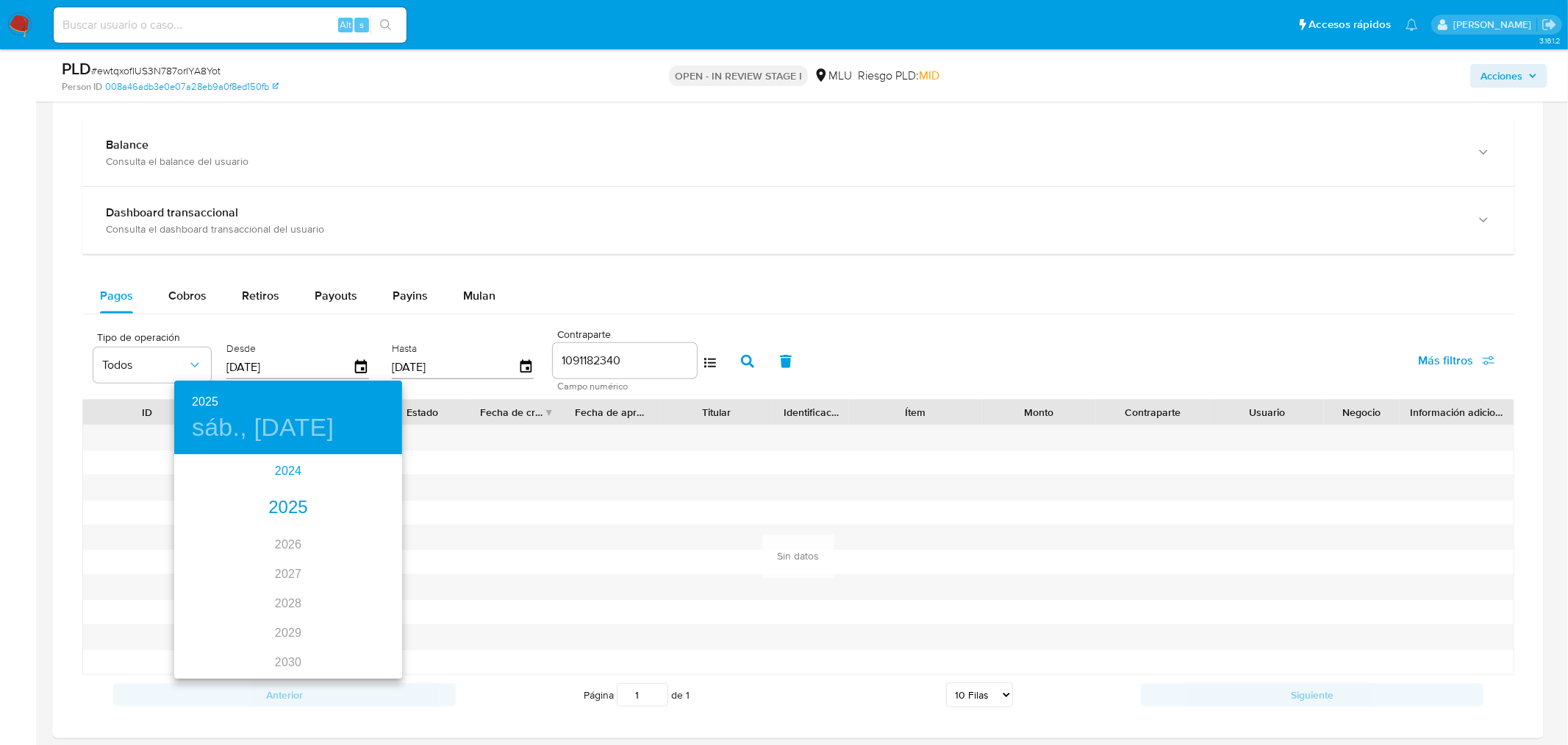
click at [292, 481] on div "2024" at bounding box center [288, 471] width 228 height 29
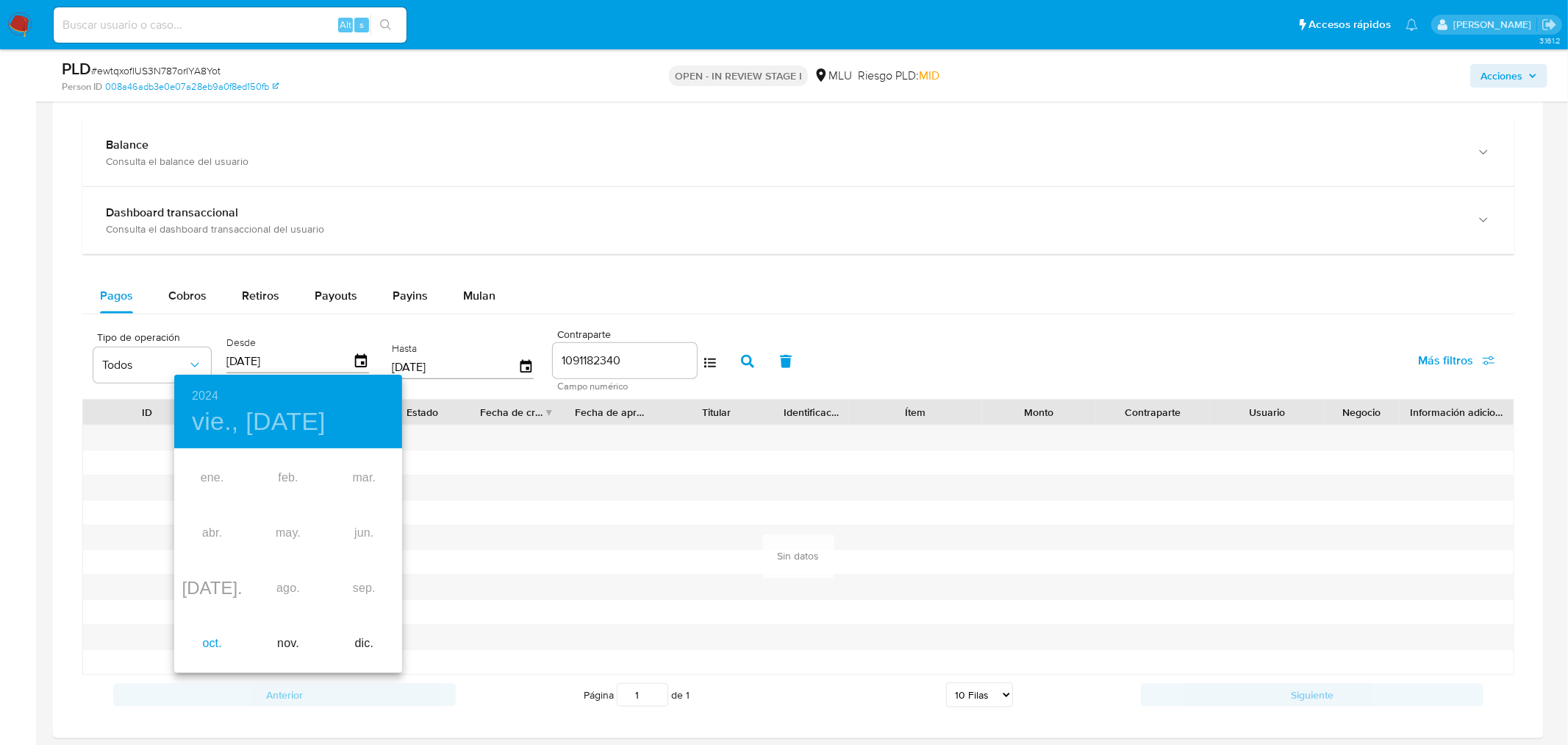
click at [216, 648] on div "oct." at bounding box center [212, 643] width 75 height 55
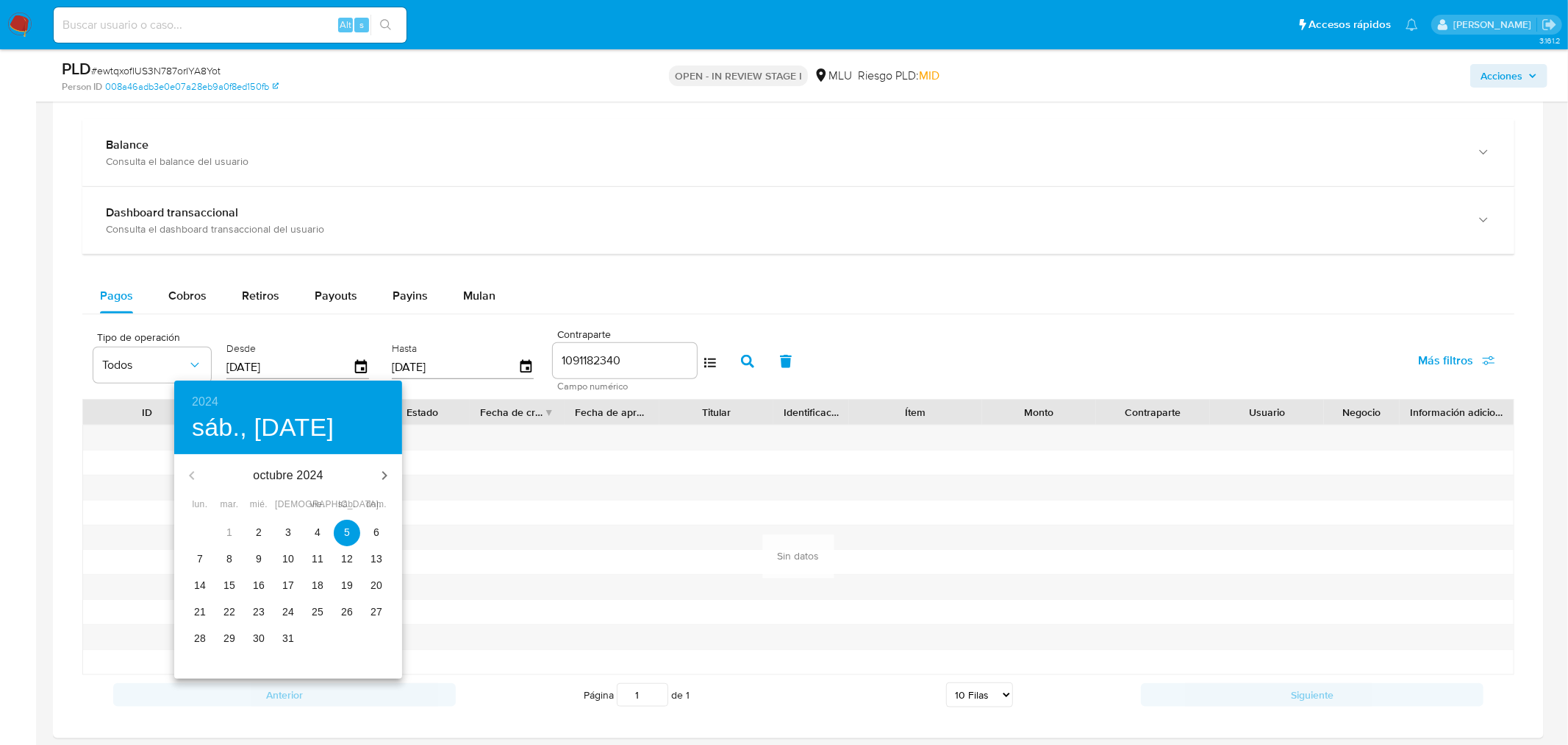
click at [261, 530] on span "2" at bounding box center [258, 531] width 26 height 15
type input "[DATE]"
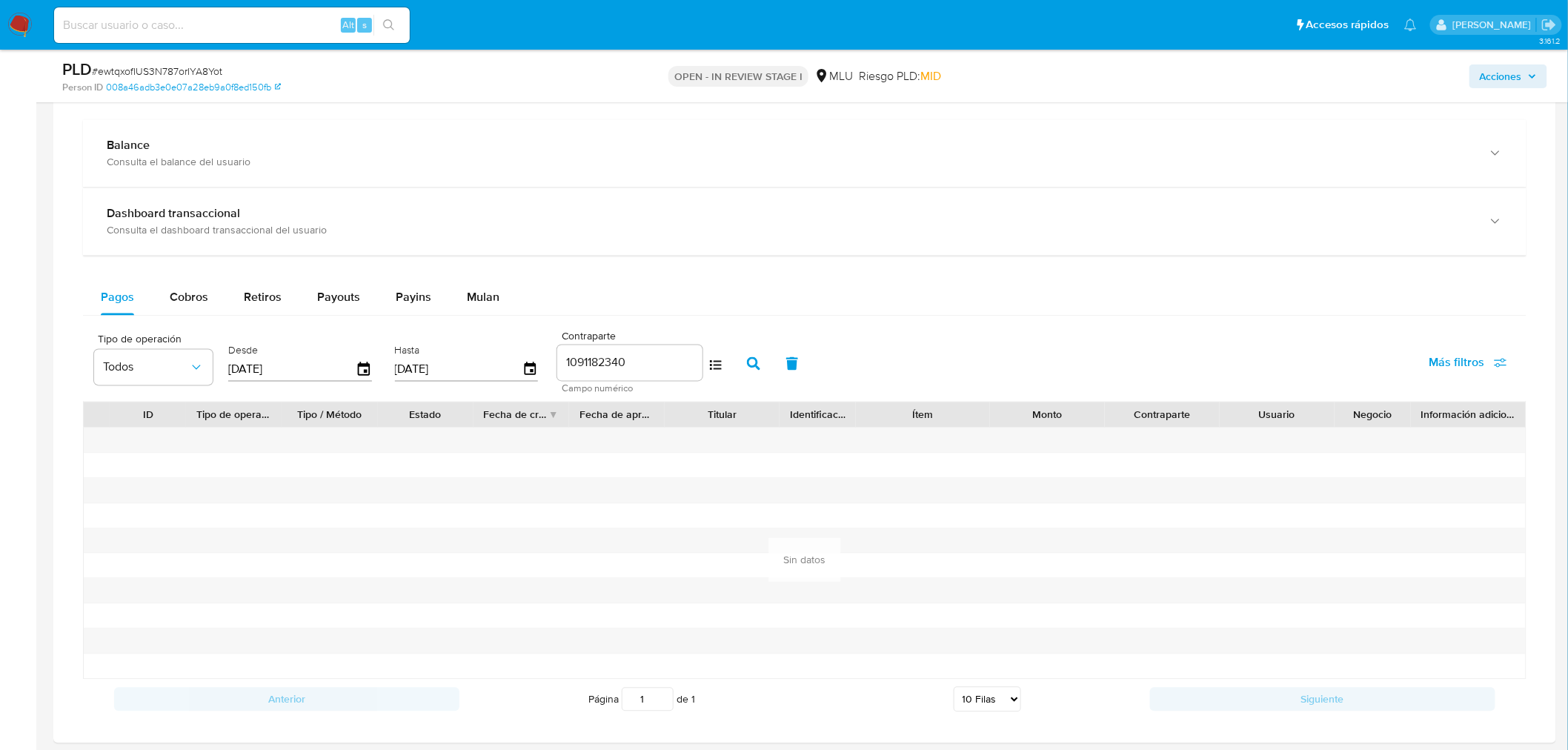
click at [746, 370] on icon "button" at bounding box center [753, 363] width 14 height 14
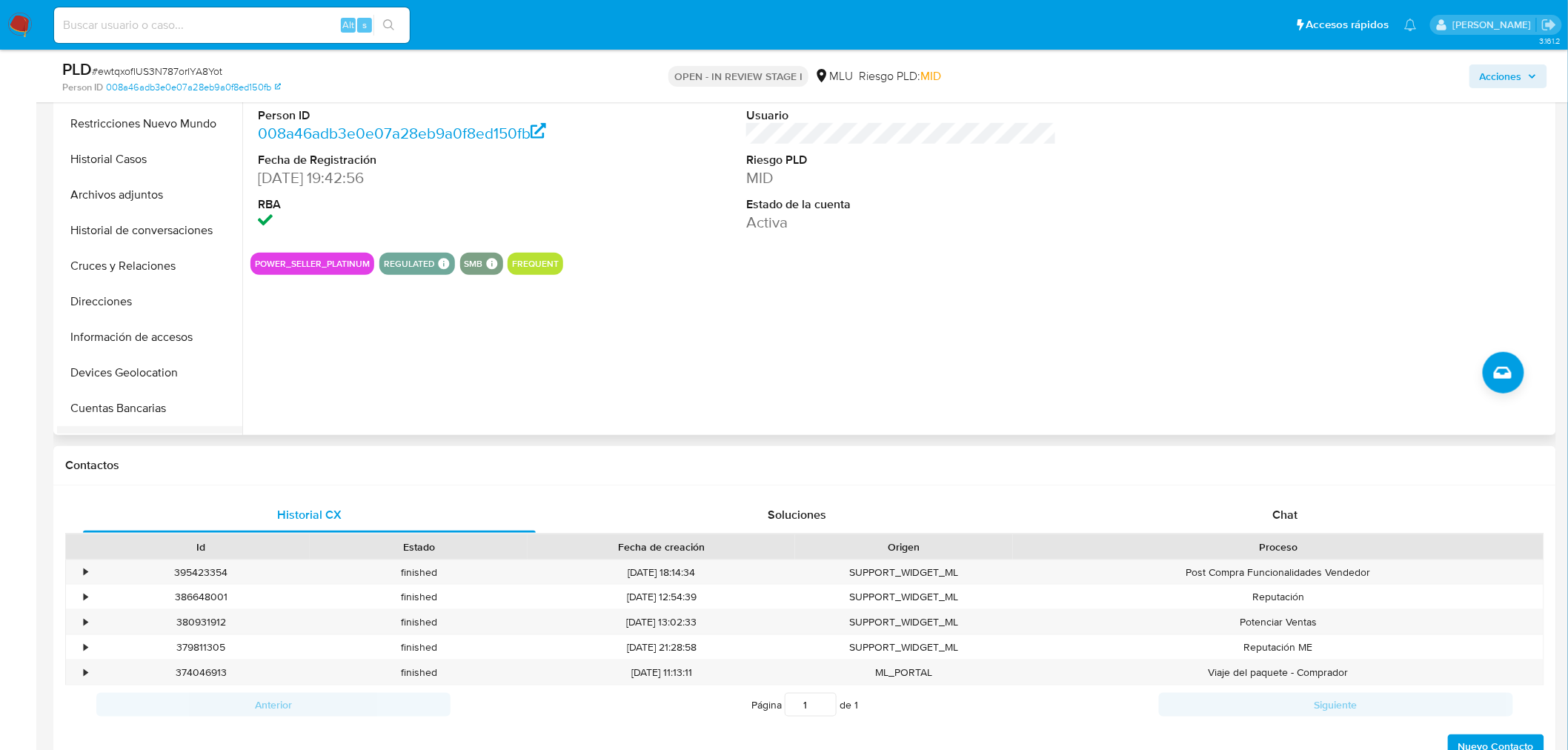
scroll to position [165, 0]
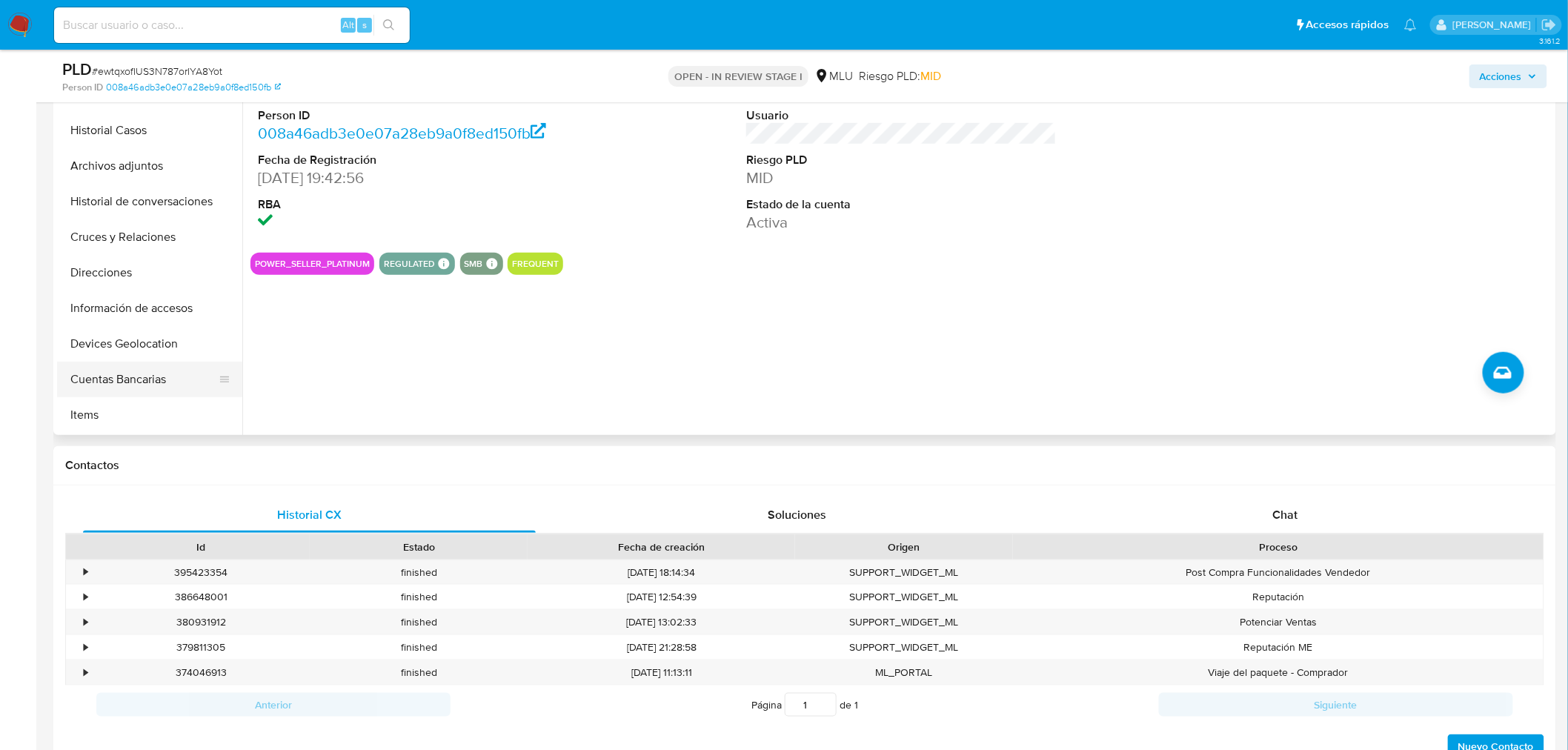
click at [145, 380] on button "Cuentas Bancarias" at bounding box center [144, 379] width 174 height 36
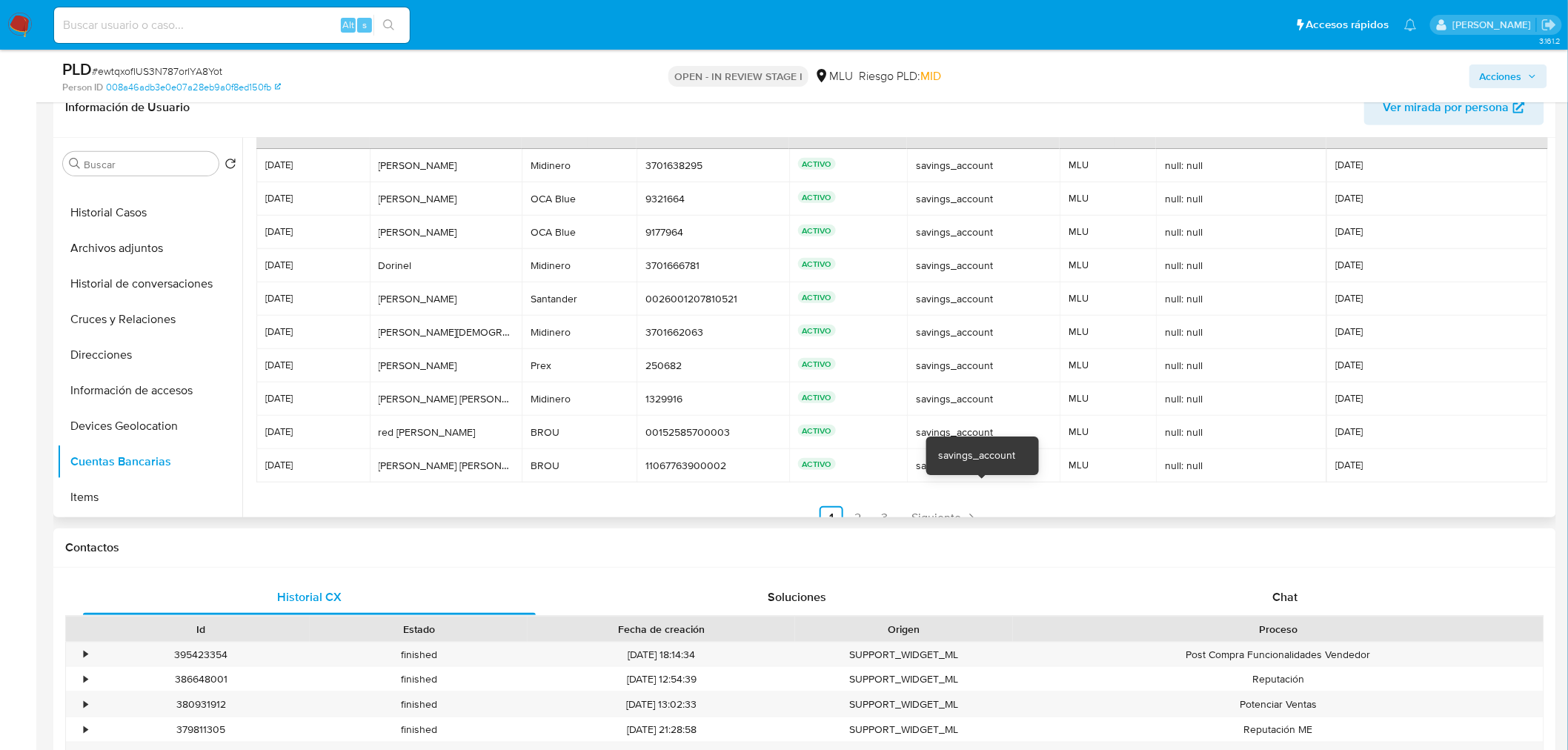
scroll to position [69, 0]
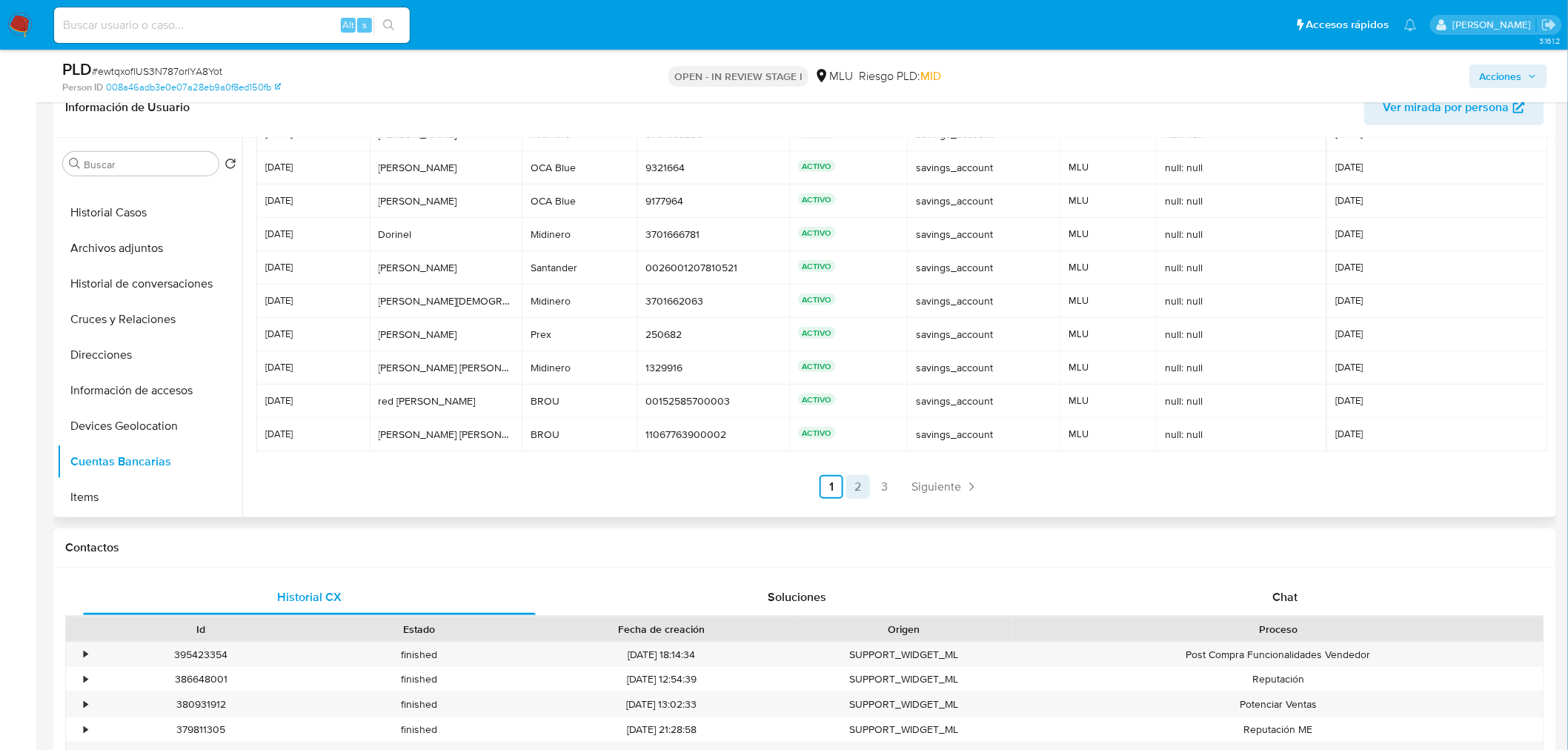
click at [858, 485] on link "2" at bounding box center [858, 487] width 24 height 24
click at [920, 491] on link "3" at bounding box center [925, 487] width 24 height 24
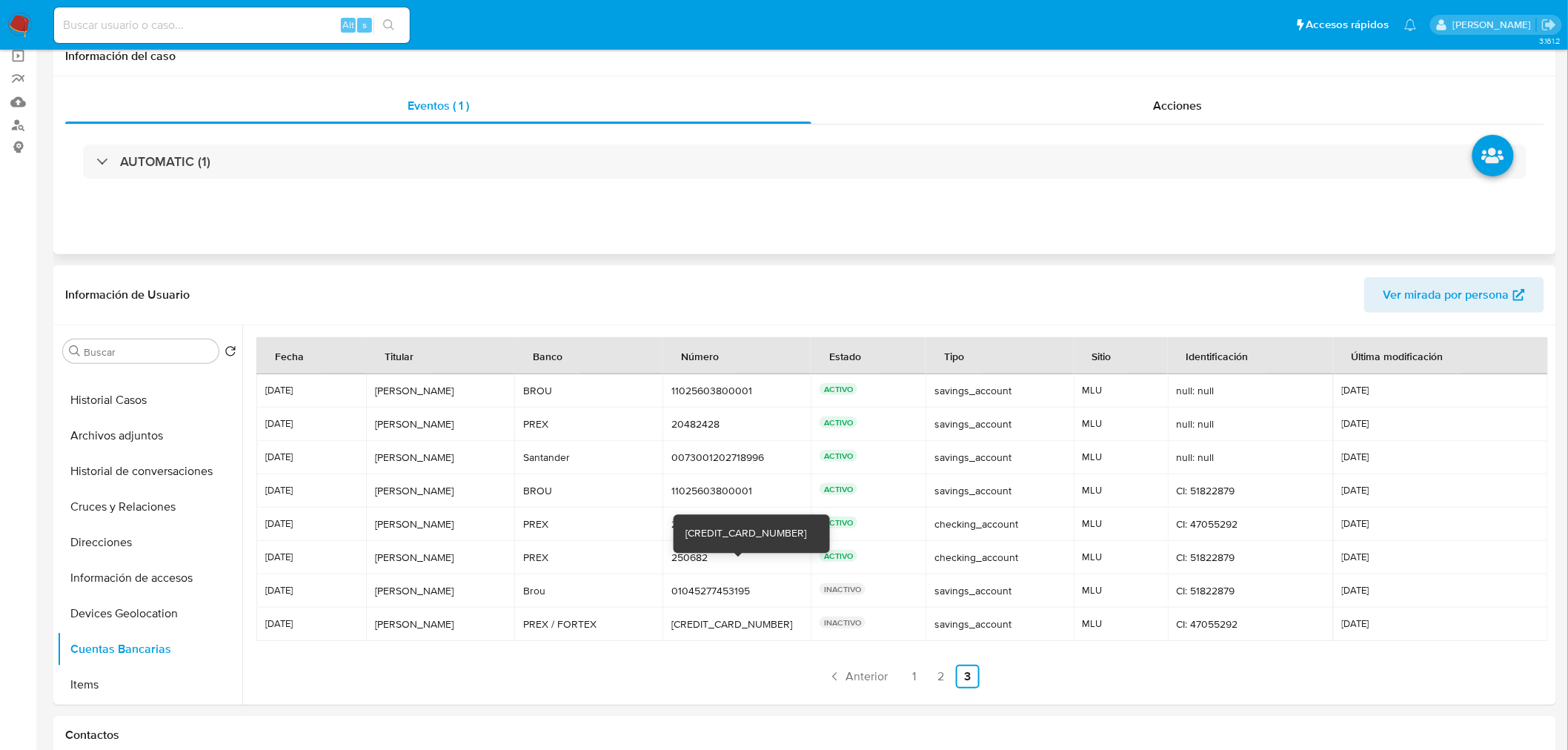
scroll to position [0, 0]
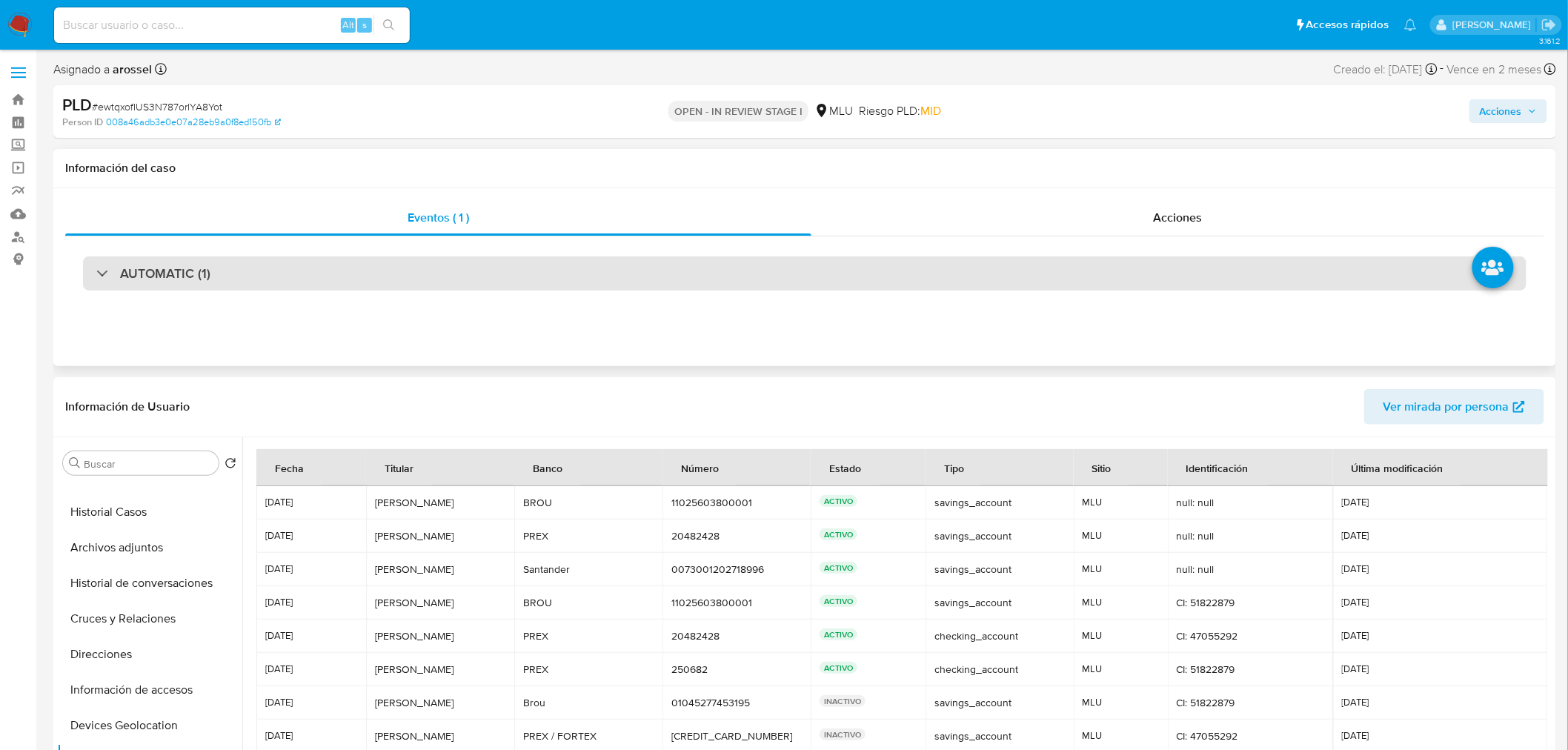
click at [309, 282] on div "AUTOMATIC (1)" at bounding box center [805, 273] width 1444 height 34
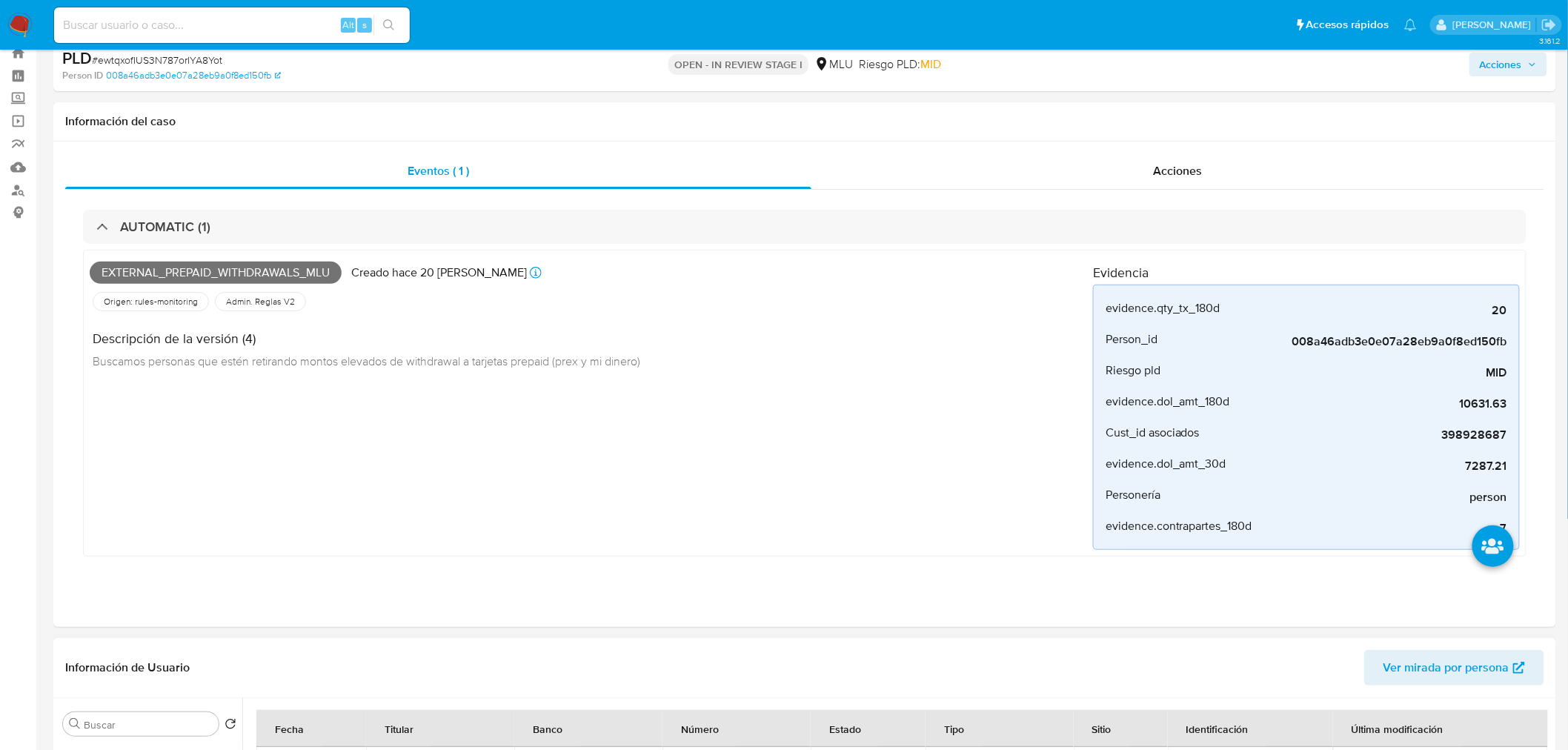
scroll to position [329, 0]
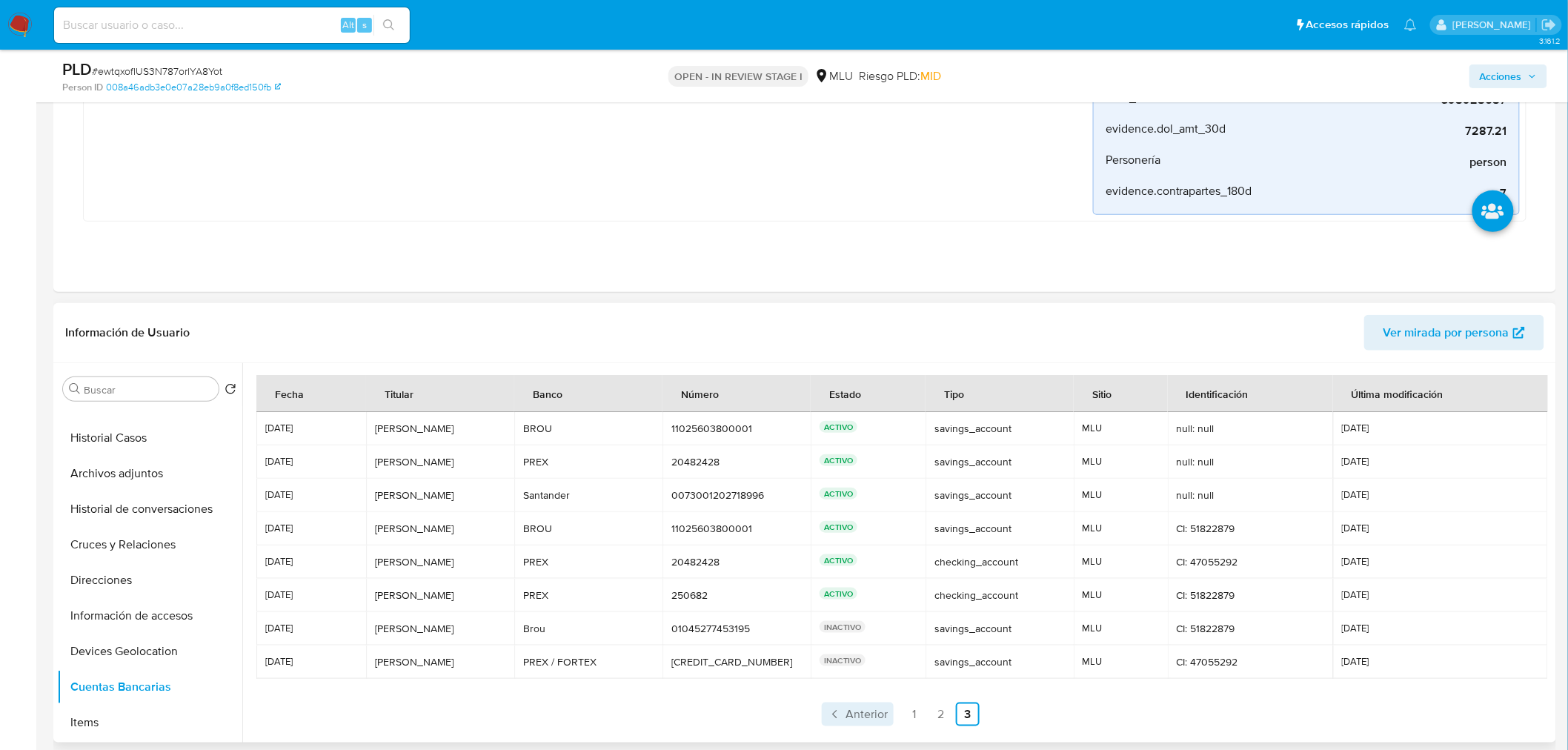
click at [870, 720] on span "Anterior" at bounding box center [866, 713] width 42 height 12
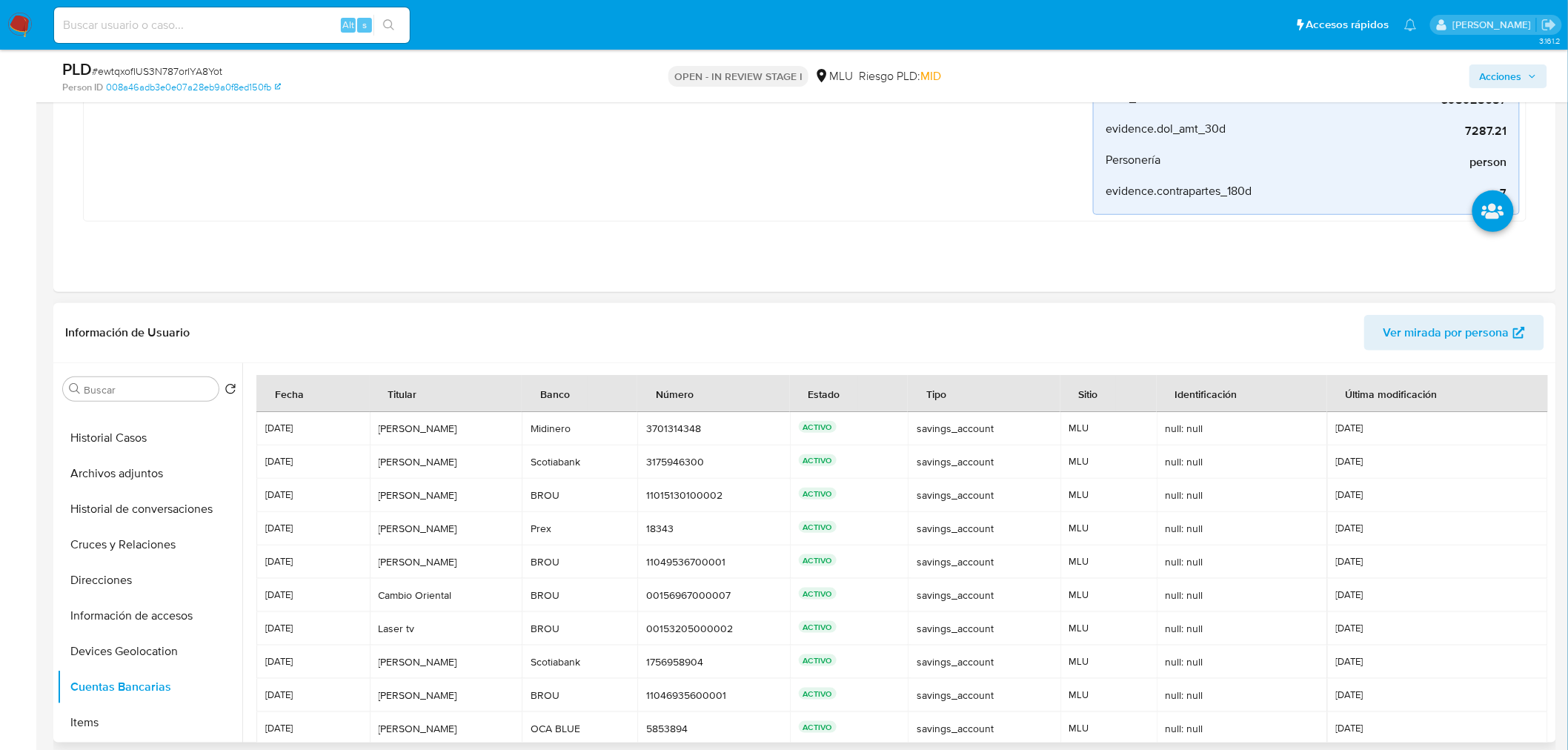
scroll to position [69, 0]
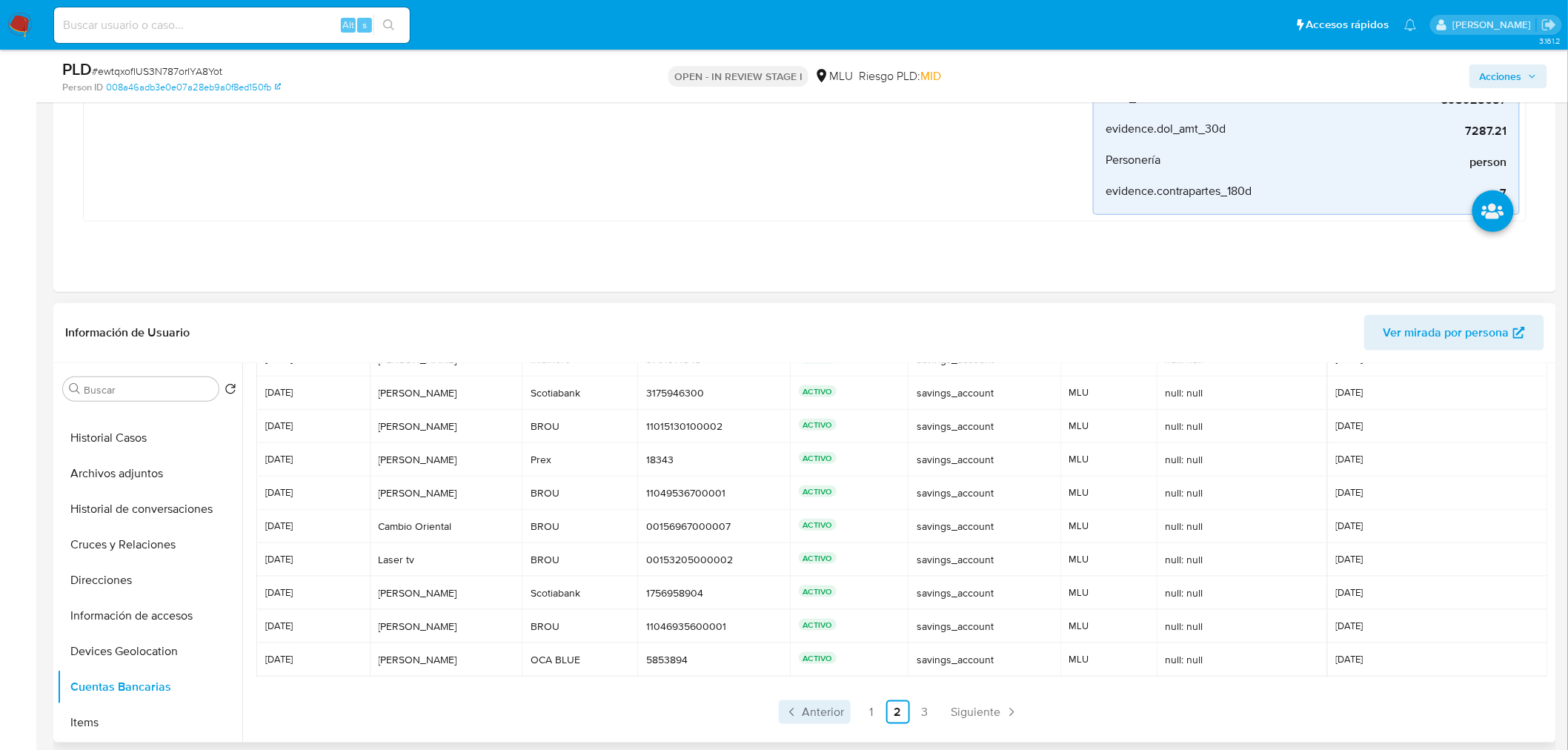
click at [840, 709] on span "Anterior" at bounding box center [823, 712] width 42 height 12
click at [656, 403] on td "9321664 9321664" at bounding box center [713, 392] width 153 height 33
click at [636, 576] on td "Midinero Midinero" at bounding box center [578, 593] width 114 height 33
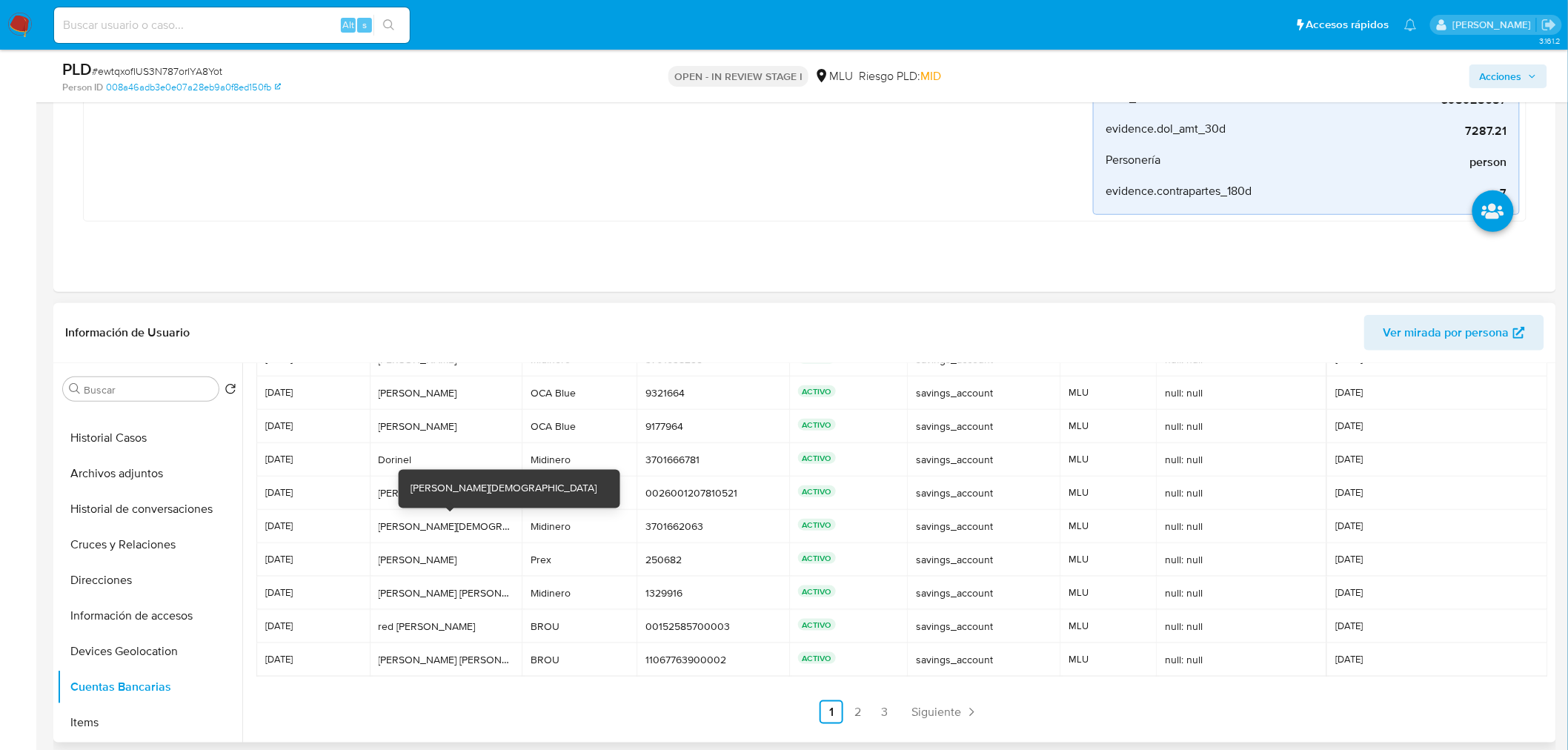
click at [384, 520] on td "Maisa cristiane Maisa cristiane" at bounding box center [446, 526] width 153 height 33
click at [868, 712] on ul "Anterior 1 2 3 Siguiente" at bounding box center [901, 712] width 1290 height 24
click at [860, 715] on link "2" at bounding box center [858, 712] width 24 height 24
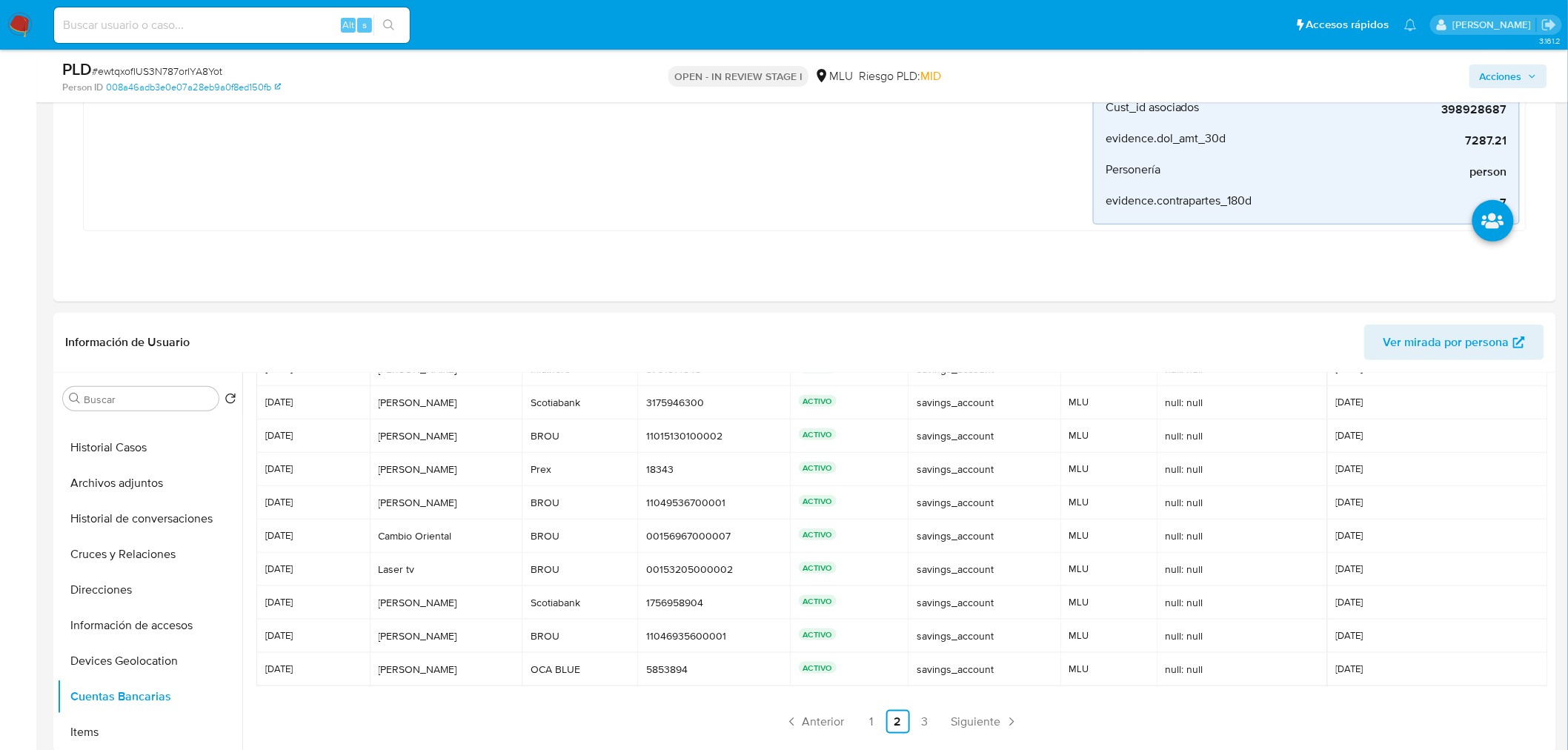
scroll to position [575, 0]
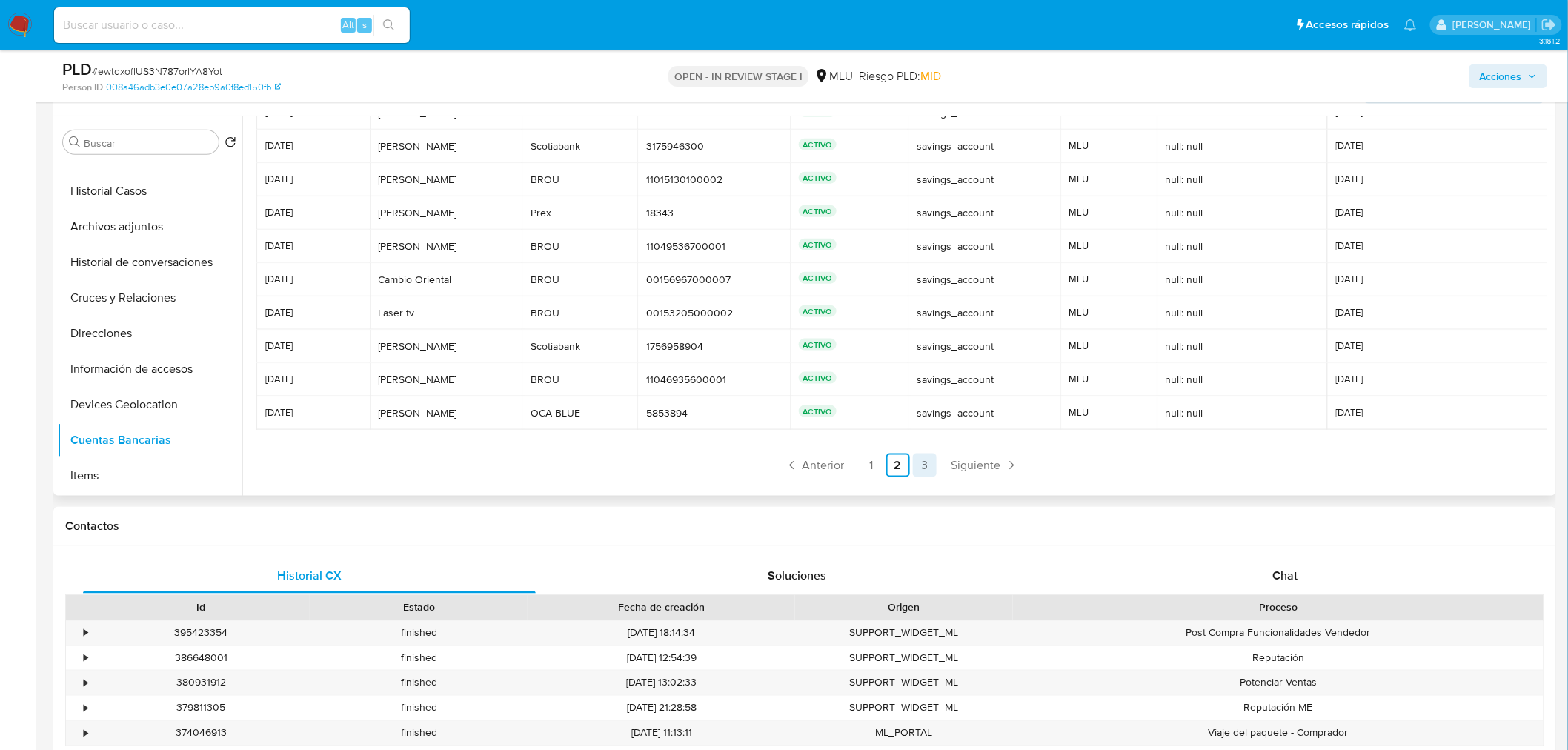
click at [928, 470] on link "3" at bounding box center [925, 466] width 24 height 24
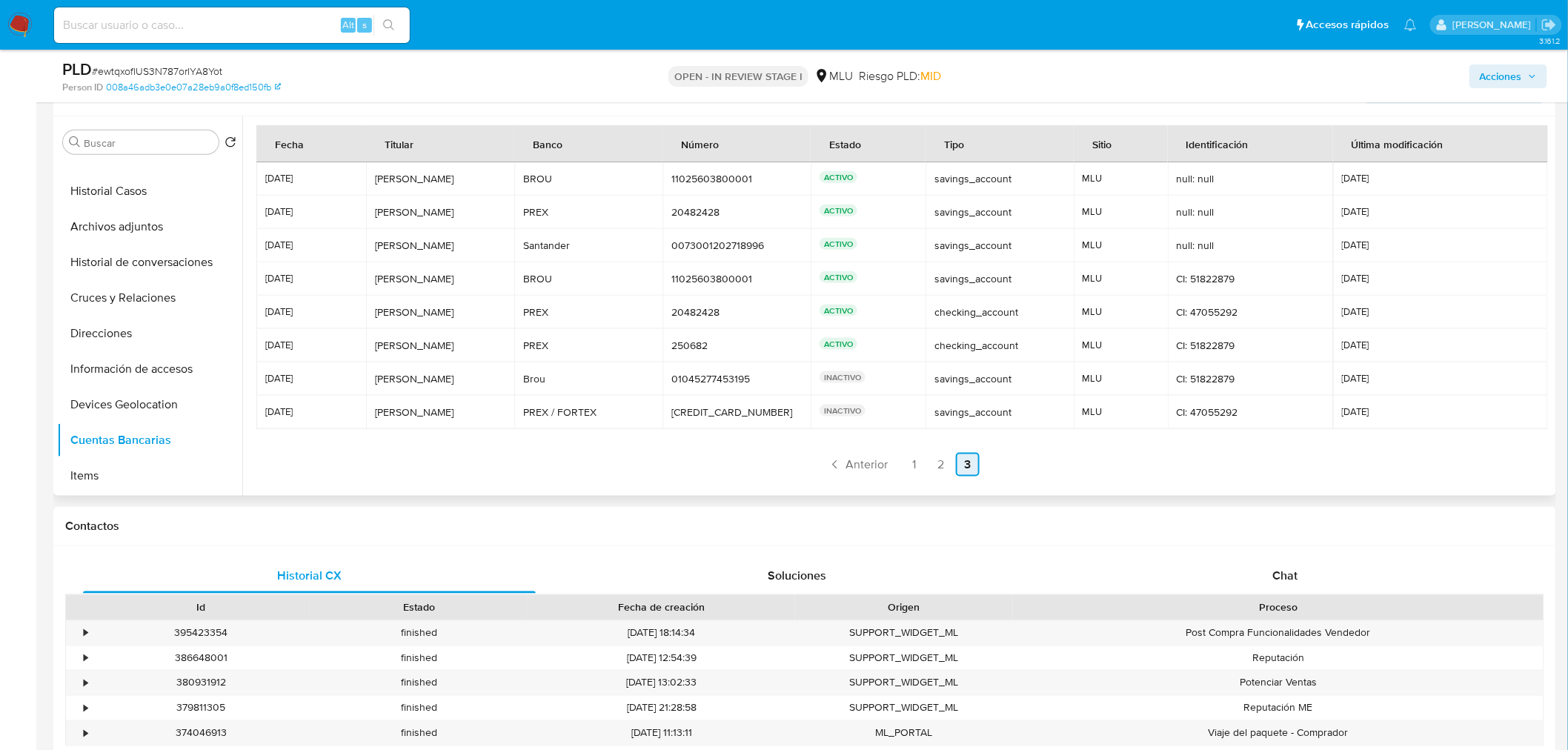
scroll to position [2, 0]
click at [870, 469] on span "Anterior" at bounding box center [866, 465] width 42 height 12
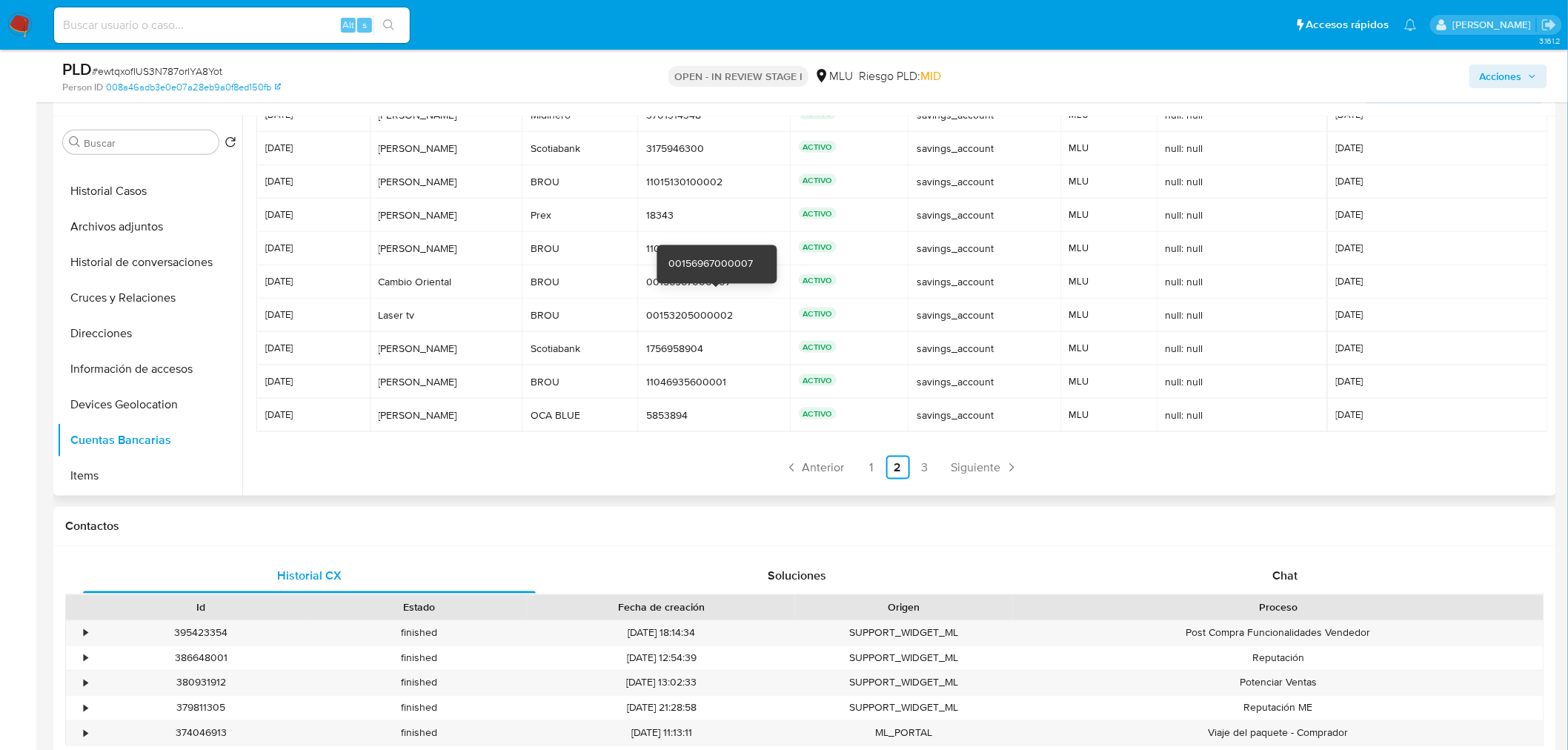
scroll to position [69, 0]
click at [873, 460] on link "1" at bounding box center [871, 466] width 24 height 24
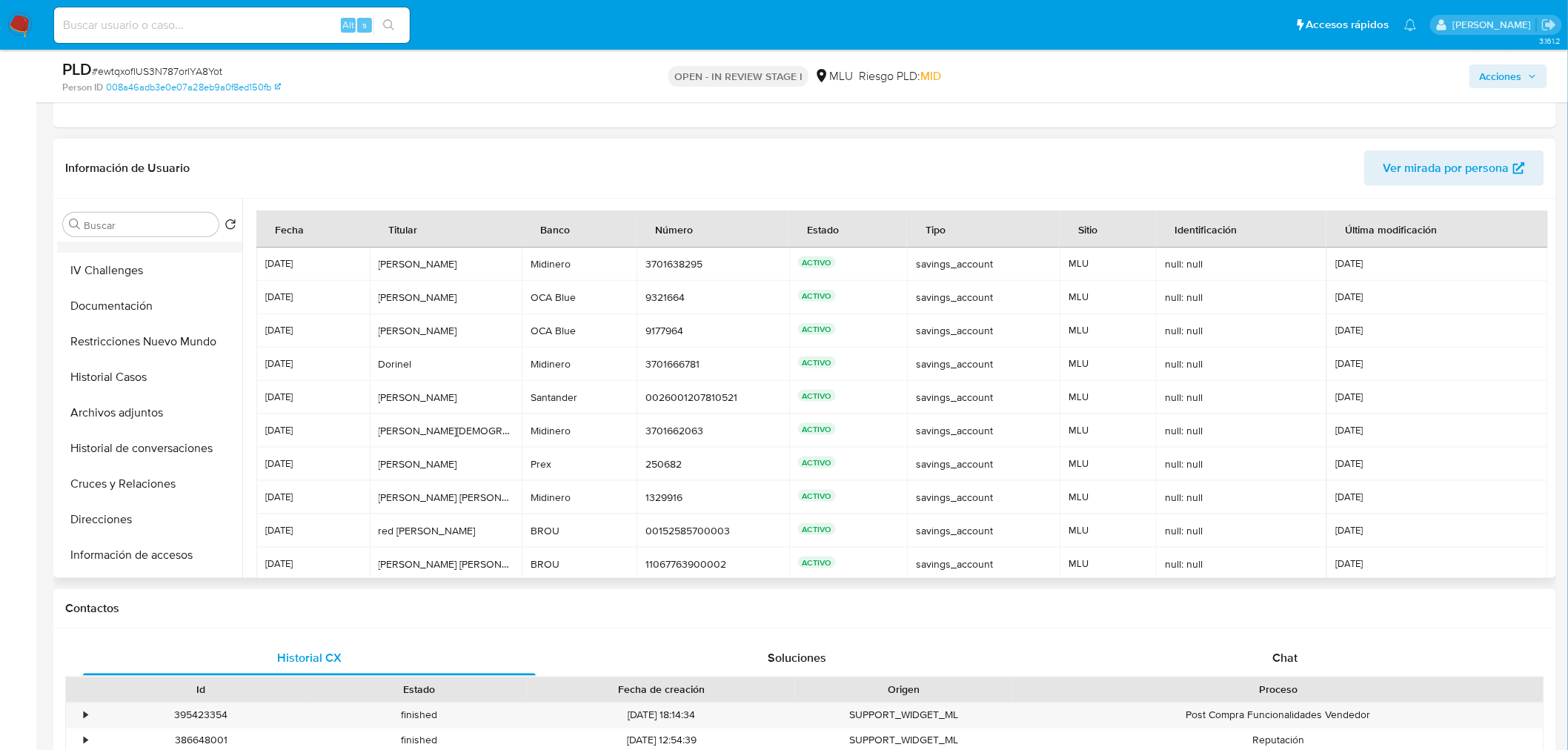
scroll to position [0, 0]
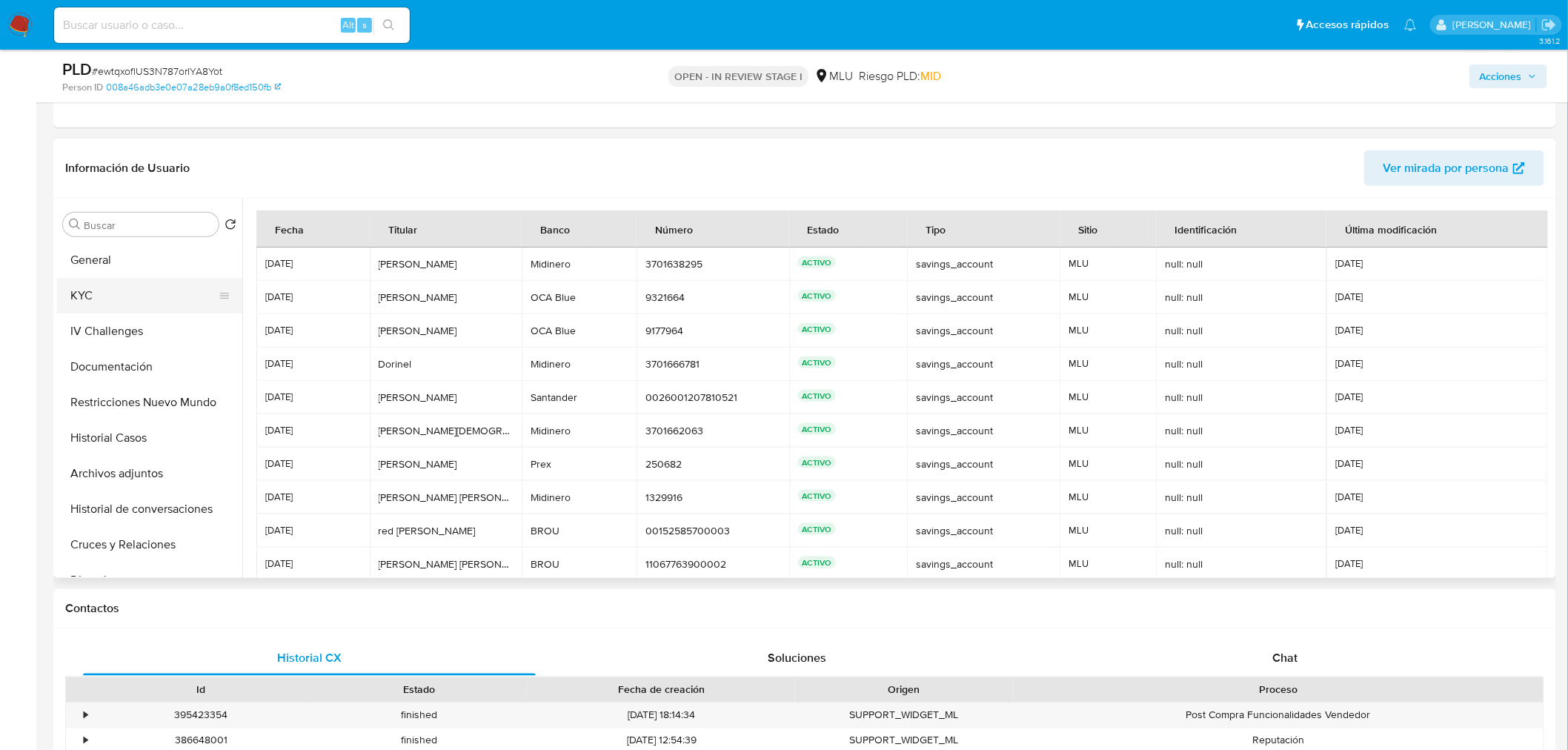
click at [138, 286] on button "KYC" at bounding box center [144, 295] width 174 height 36
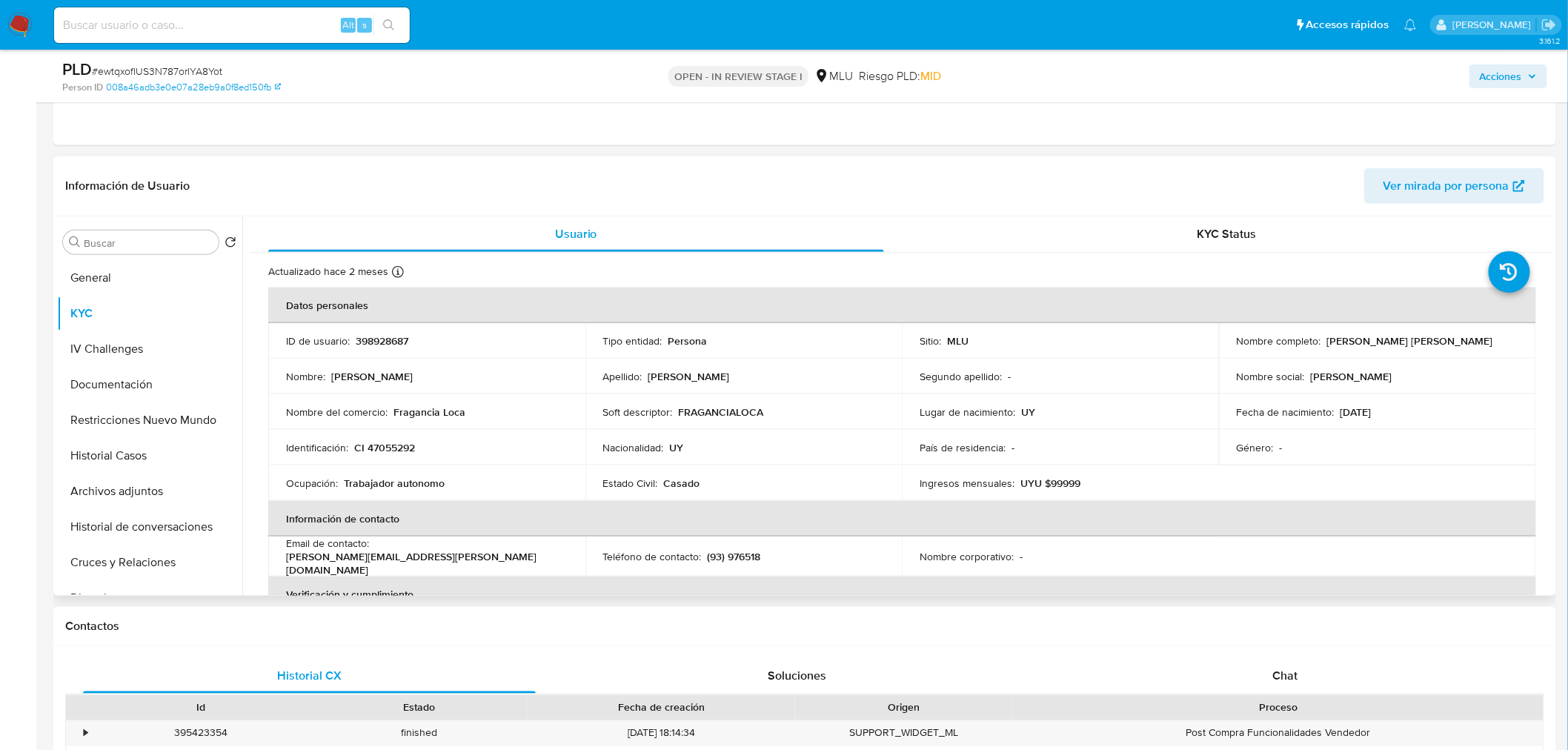
drag, startPoint x: 1461, startPoint y: 341, endPoint x: 1330, endPoint y: 329, distance: 131.5
click at [1330, 329] on td "Nombre completo : [PERSON_NAME]" at bounding box center [1377, 340] width 317 height 36
copy p "[PERSON_NAME]"
click at [390, 336] on p "398928687" at bounding box center [381, 340] width 52 height 14
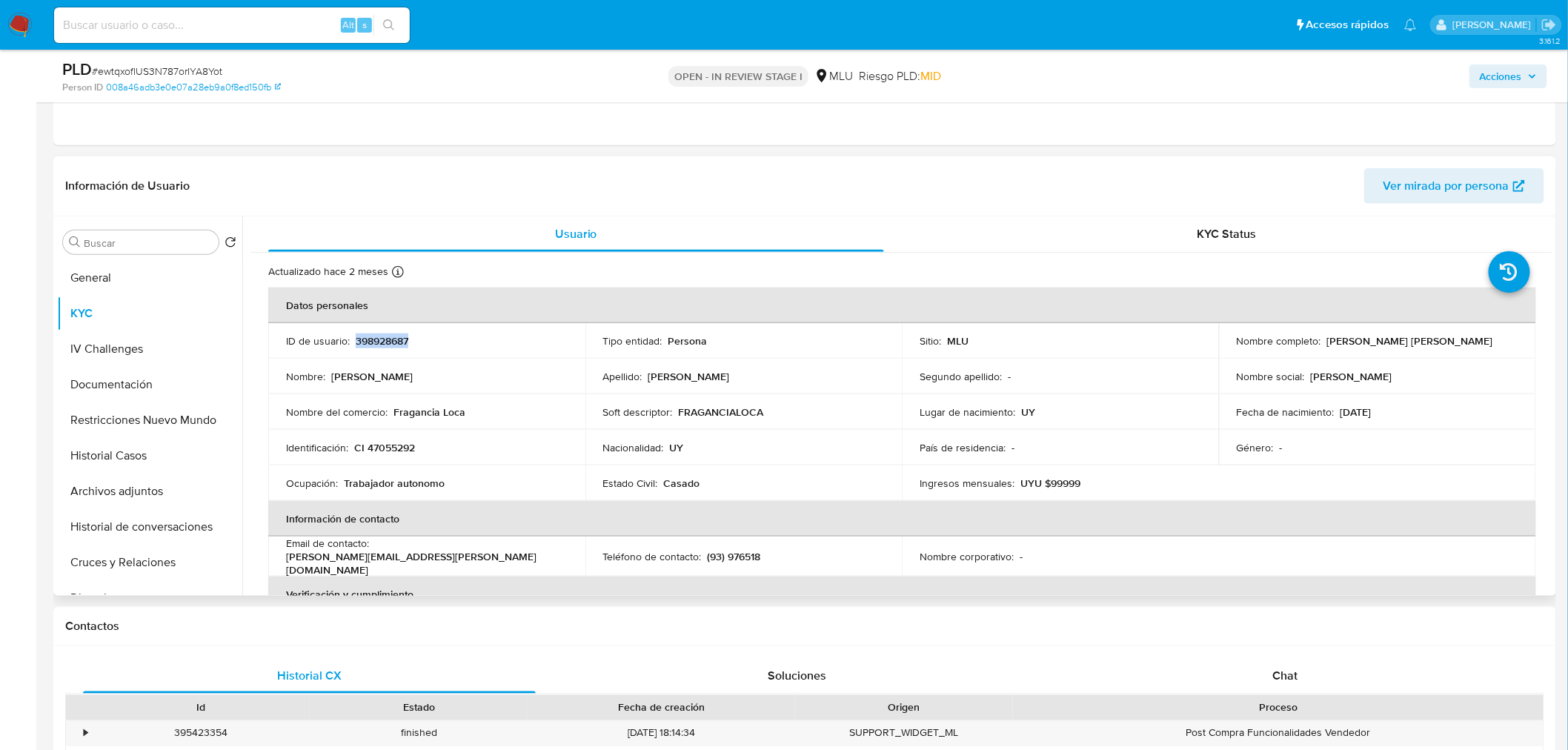
copy p "398928687"
drag, startPoint x: 1323, startPoint y: 337, endPoint x: 1457, endPoint y: 336, distance: 134.0
click at [1457, 336] on p "[PERSON_NAME]" at bounding box center [1409, 340] width 166 height 14
copy p "[PERSON_NAME]"
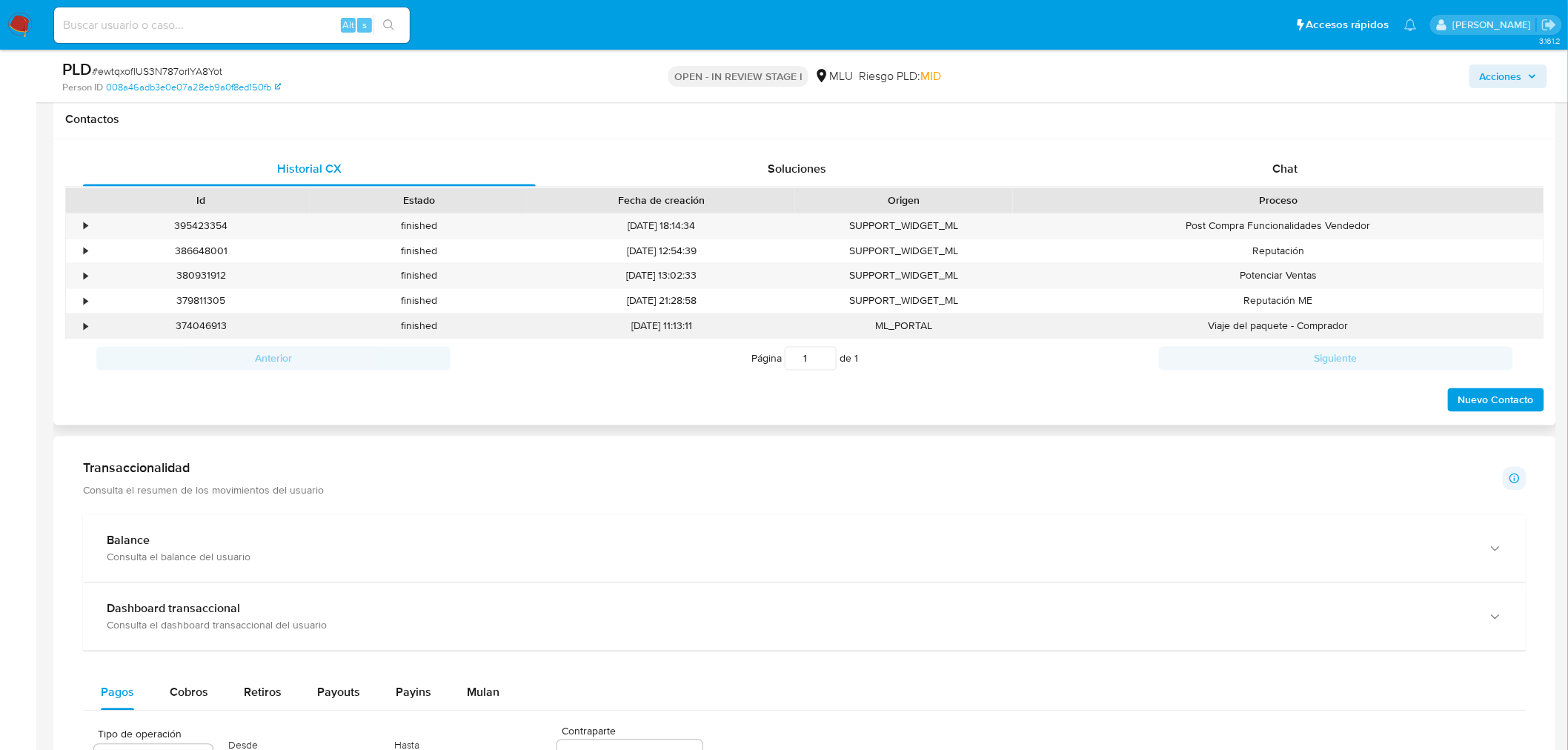
scroll to position [895, 0]
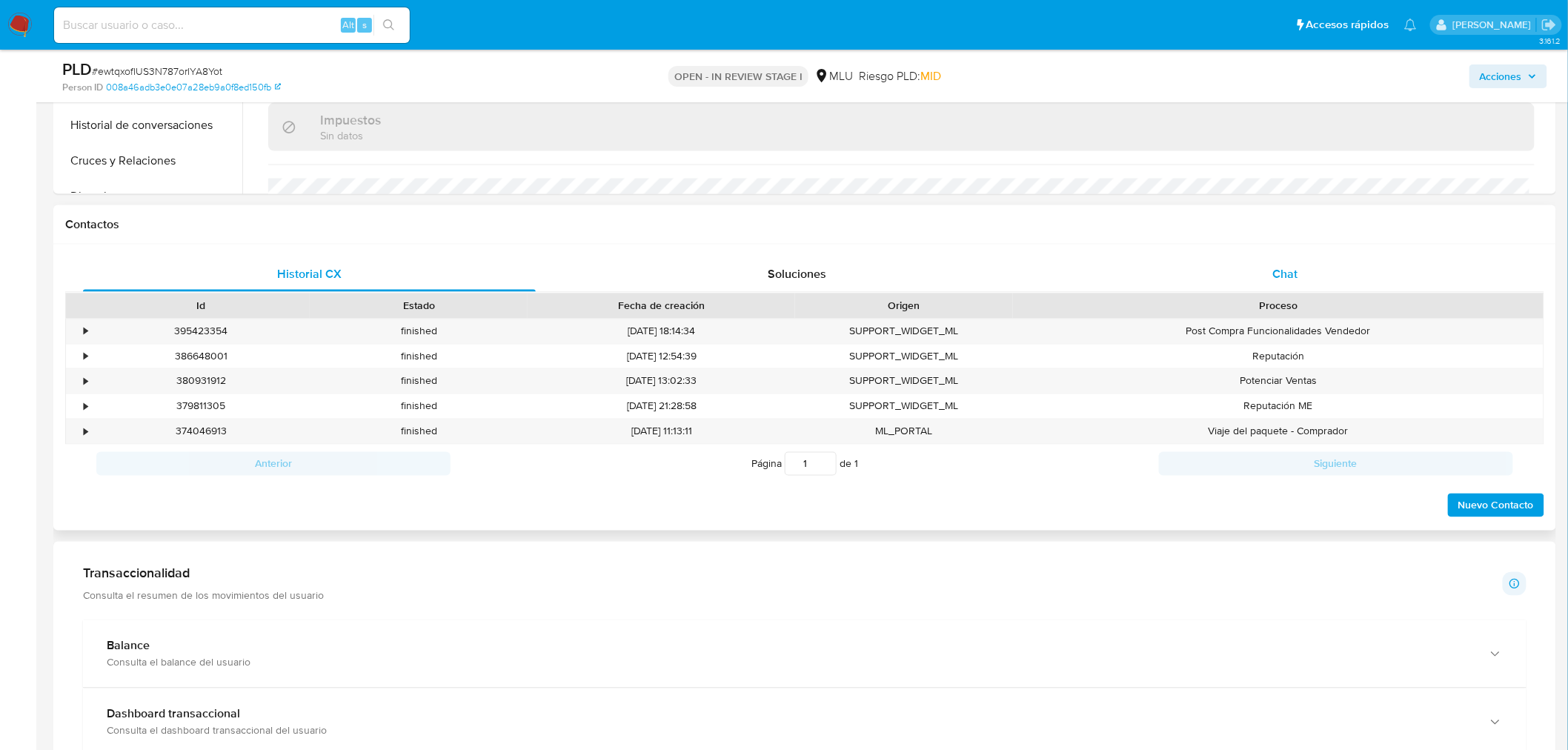
click at [1323, 263] on div "Chat" at bounding box center [1284, 273] width 453 height 36
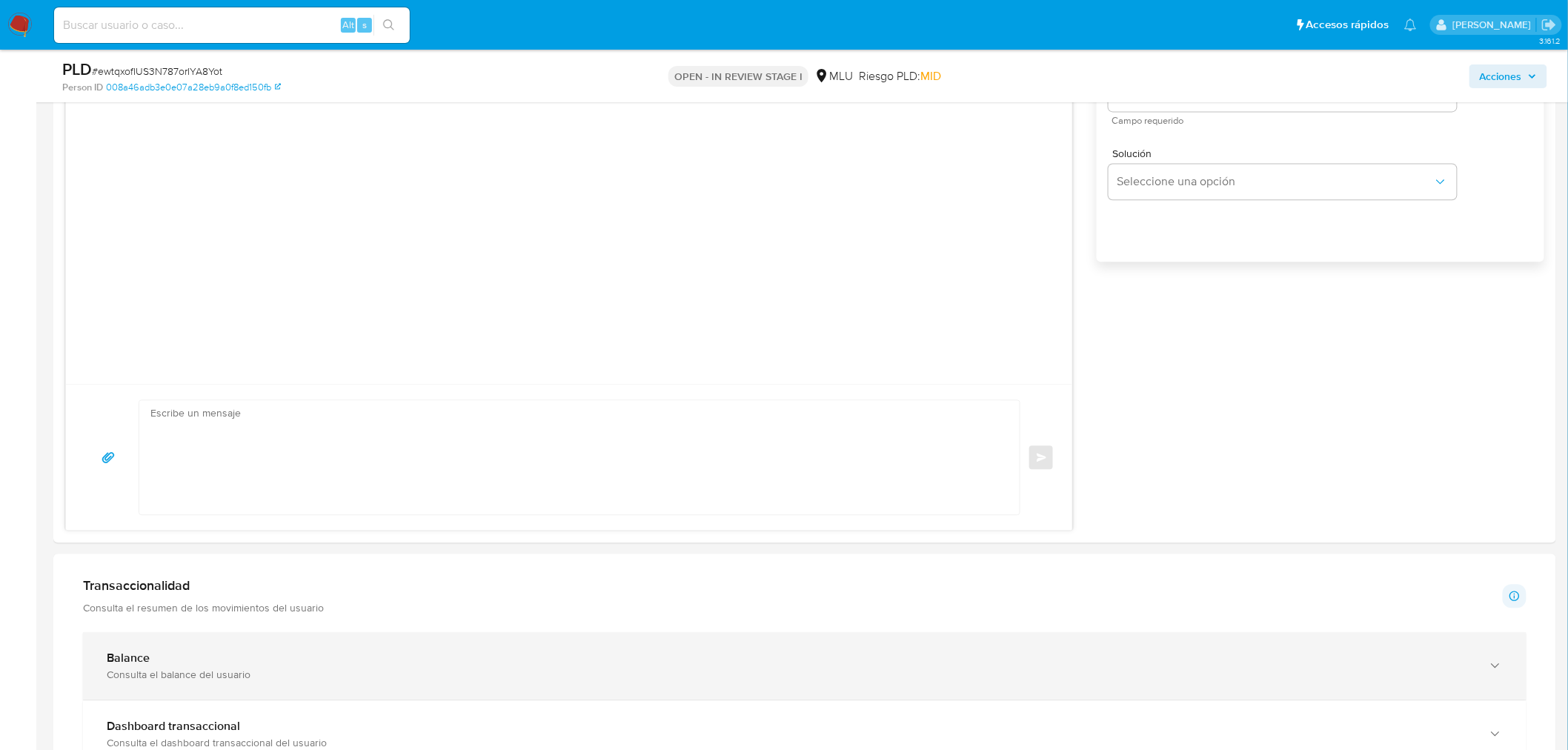
scroll to position [1564, 0]
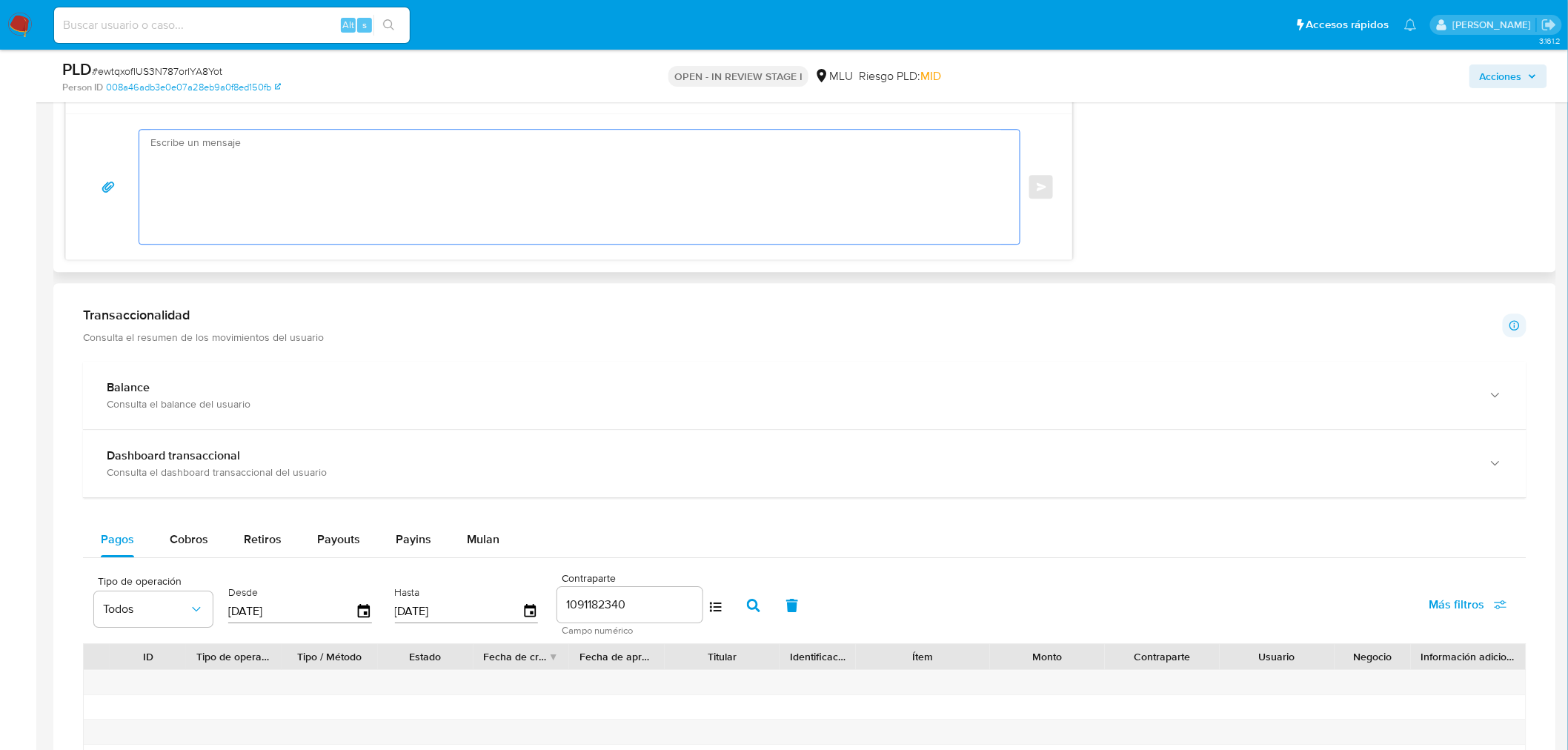
click at [332, 216] on textarea at bounding box center [575, 187] width 851 height 114
paste textarea "Hola, XXX. Te contactamos ya que necesitamos verificar algunos datos. Por este …"
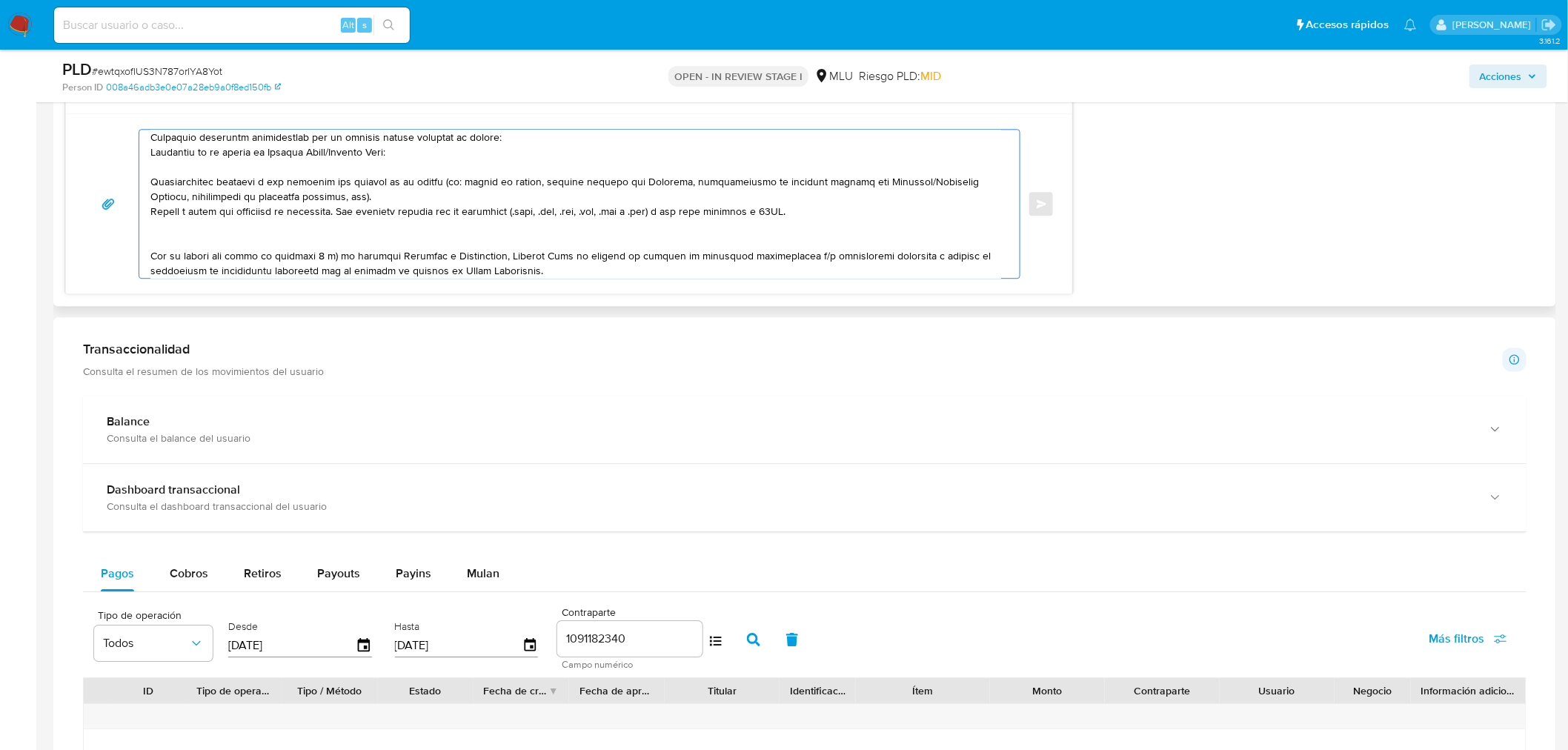
scroll to position [0, 0]
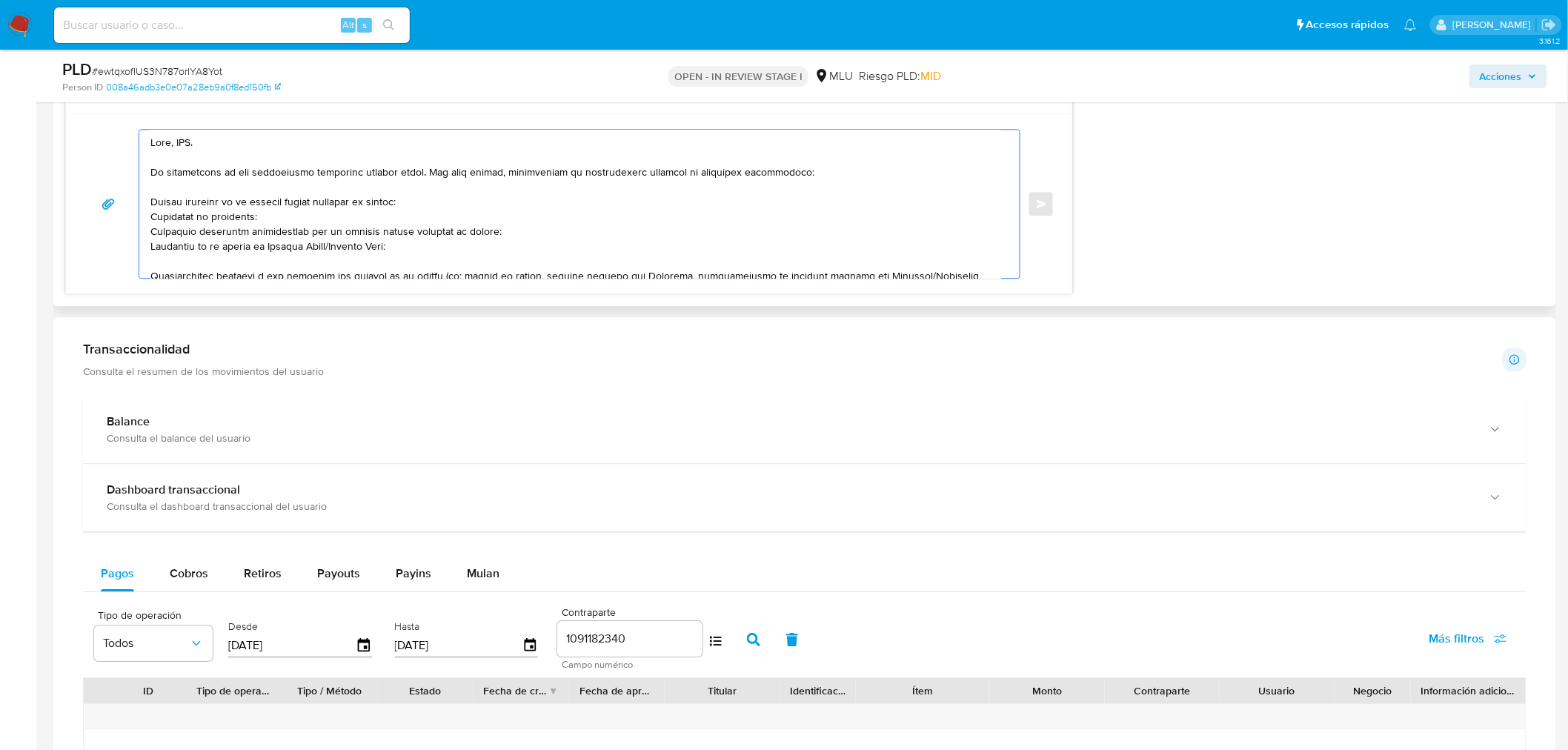
click at [189, 137] on textarea at bounding box center [575, 204] width 851 height 148
click at [295, 189] on textarea at bounding box center [575, 204] width 851 height 148
click at [150, 202] on textarea at bounding box center [575, 204] width 851 height 148
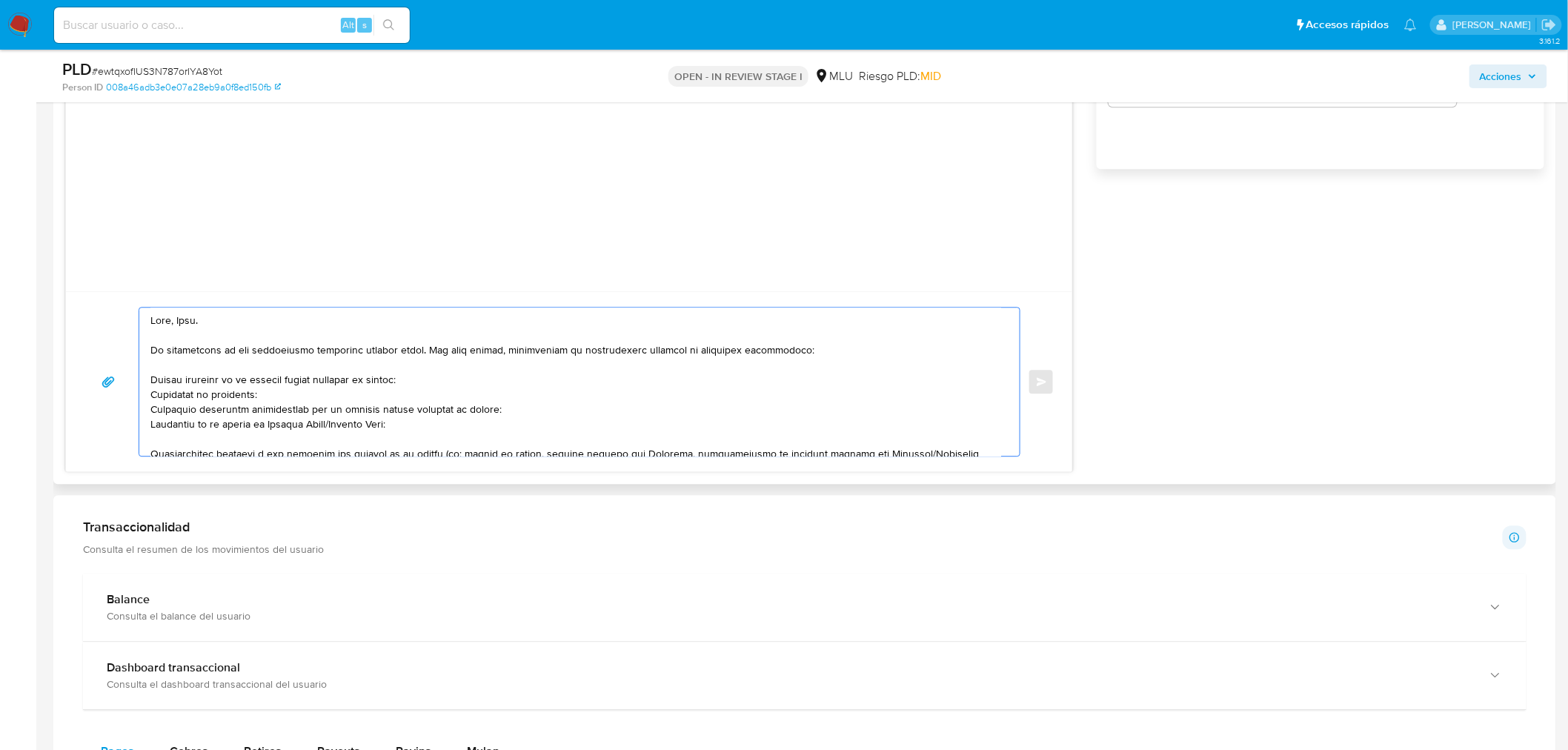
scroll to position [1234, 0]
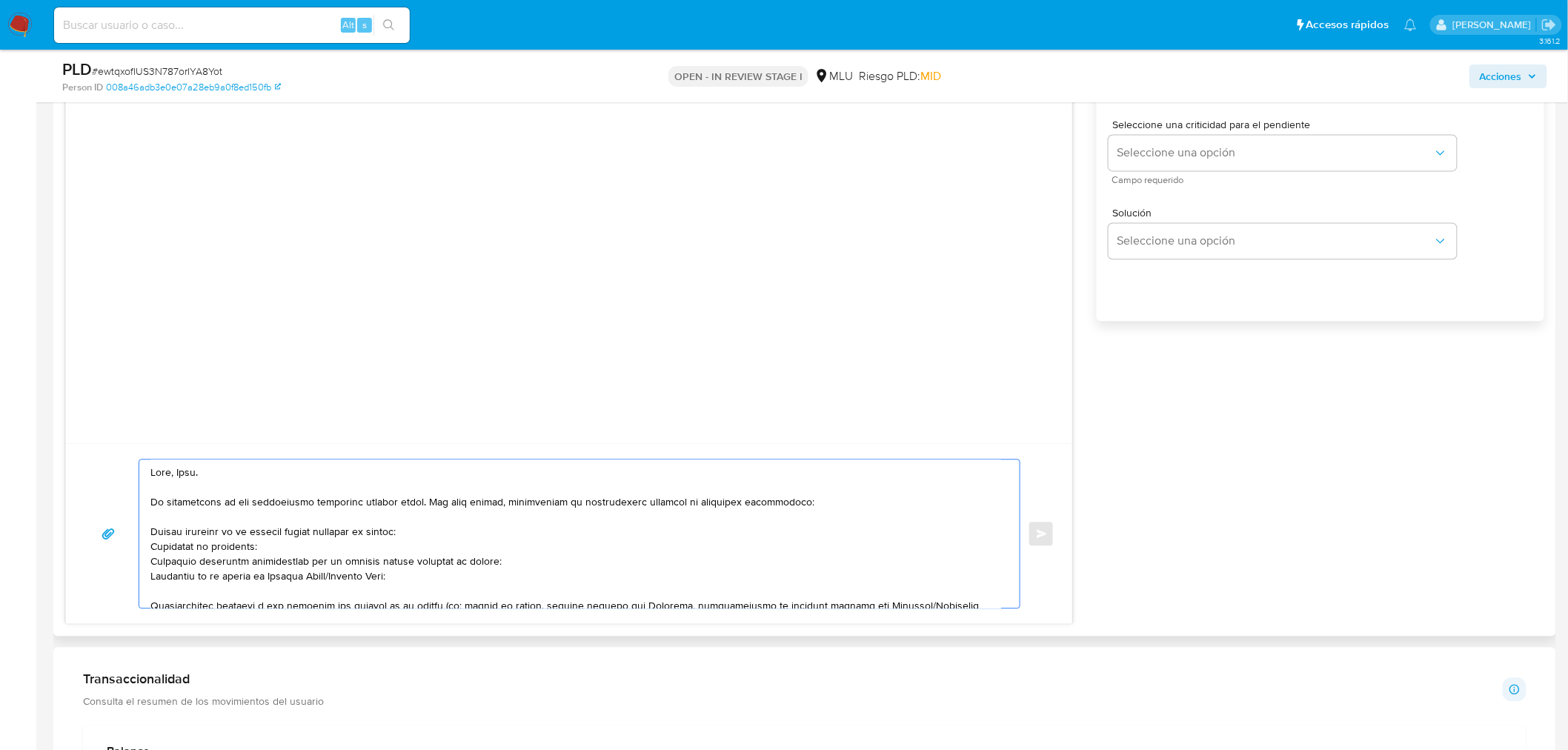
click at [248, 530] on textarea at bounding box center [575, 533] width 851 height 148
drag, startPoint x: 509, startPoint y: 559, endPoint x: 148, endPoint y: 531, distance: 362.1
click at [148, 531] on div at bounding box center [575, 533] width 873 height 148
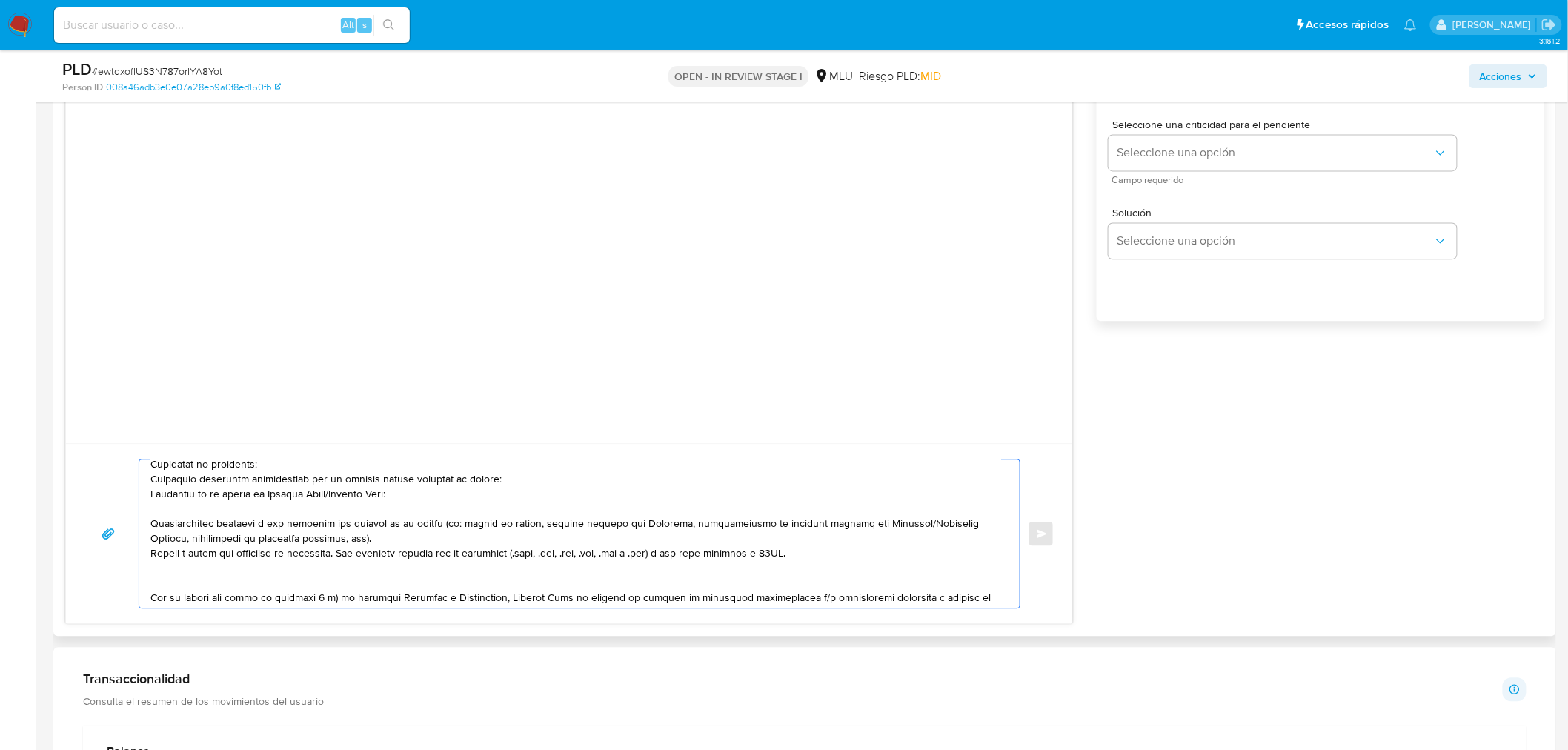
scroll to position [0, 0]
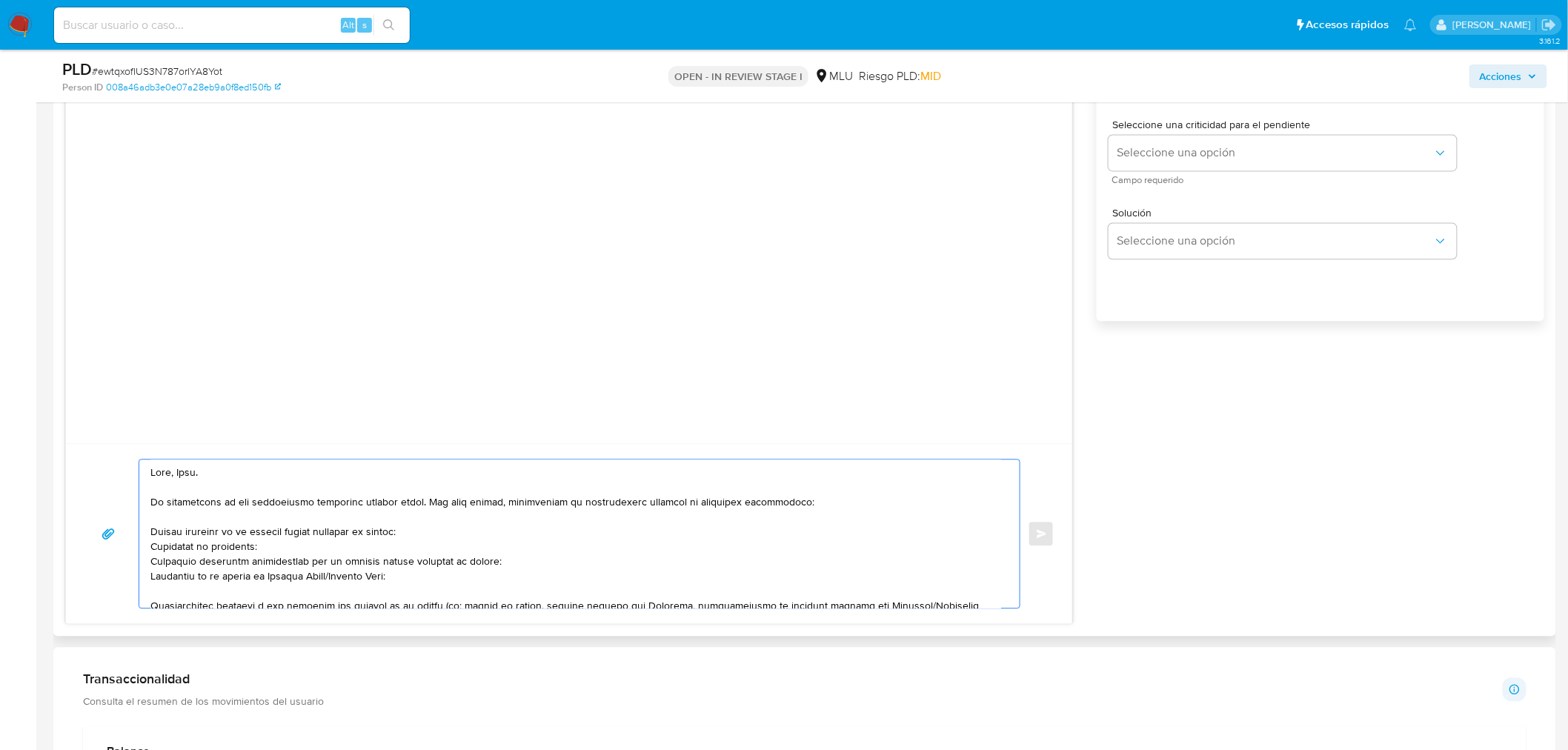
paste textarea "XXX. Te contactamos ya que necesitamos verificar algunos datos. Por este motivo…"
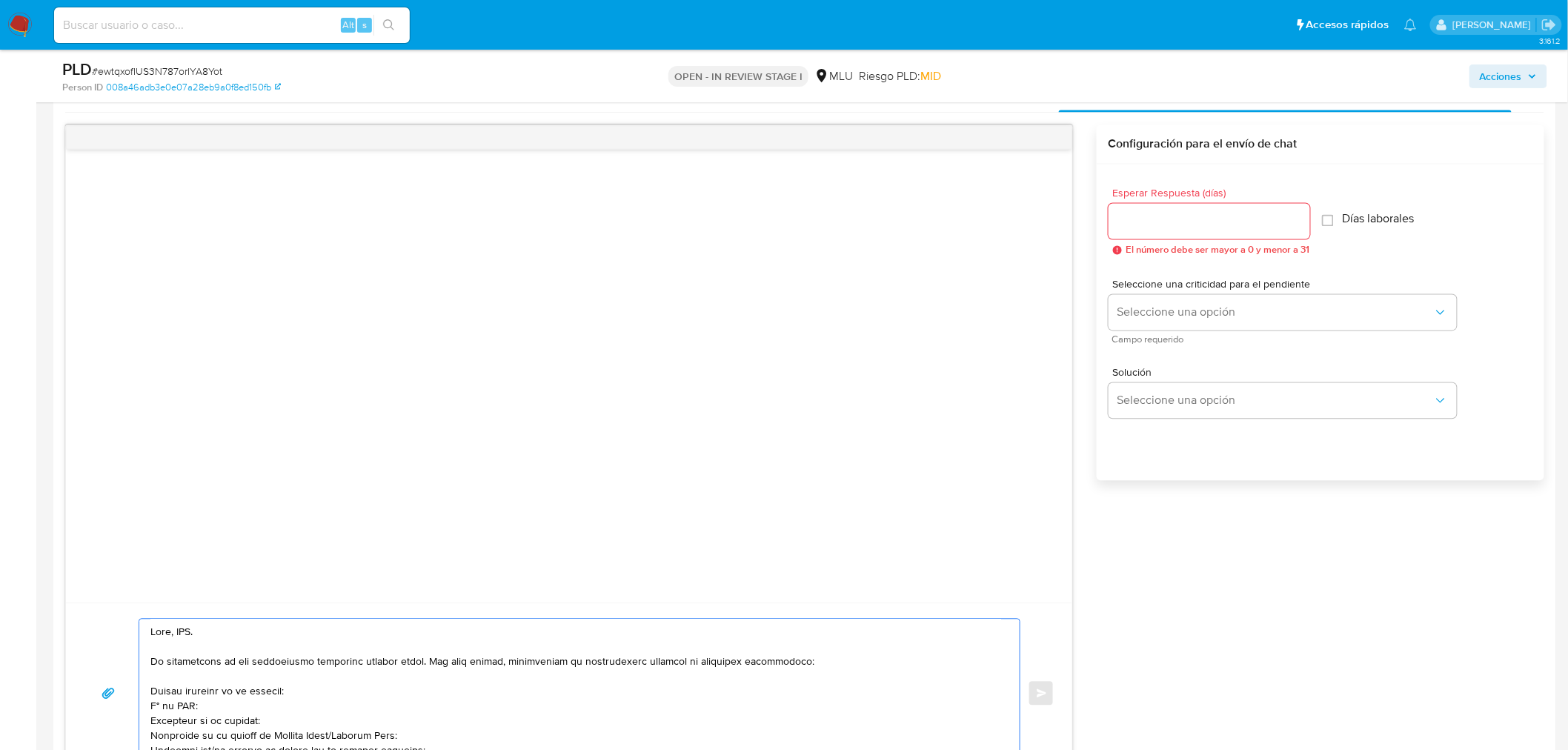
scroll to position [1152, 0]
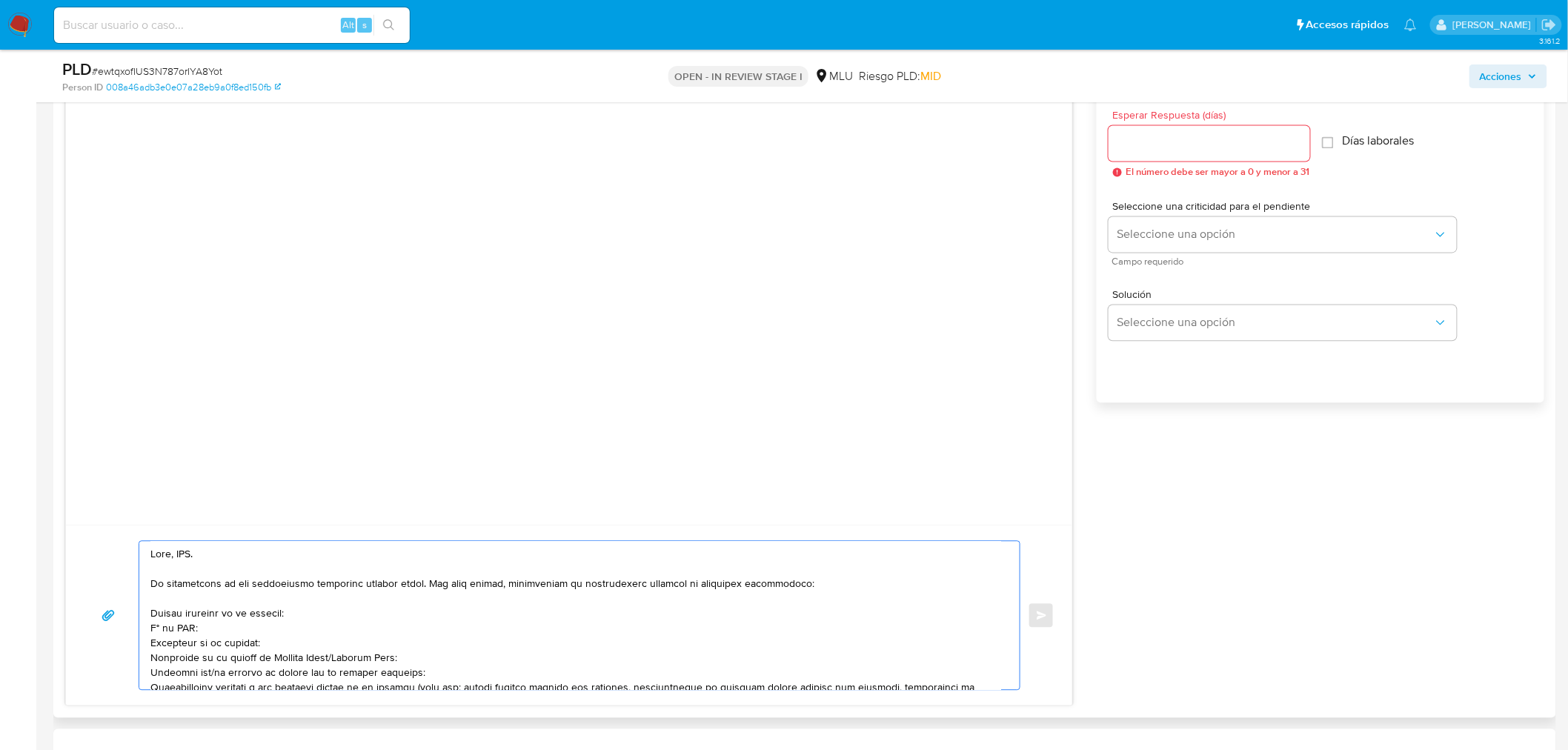
click at [177, 559] on textarea at bounding box center [575, 616] width 851 height 148
click at [153, 612] on textarea at bounding box center [575, 616] width 851 height 148
click at [151, 627] on textarea at bounding box center [575, 616] width 851 height 148
click at [197, 633] on textarea at bounding box center [575, 616] width 851 height 148
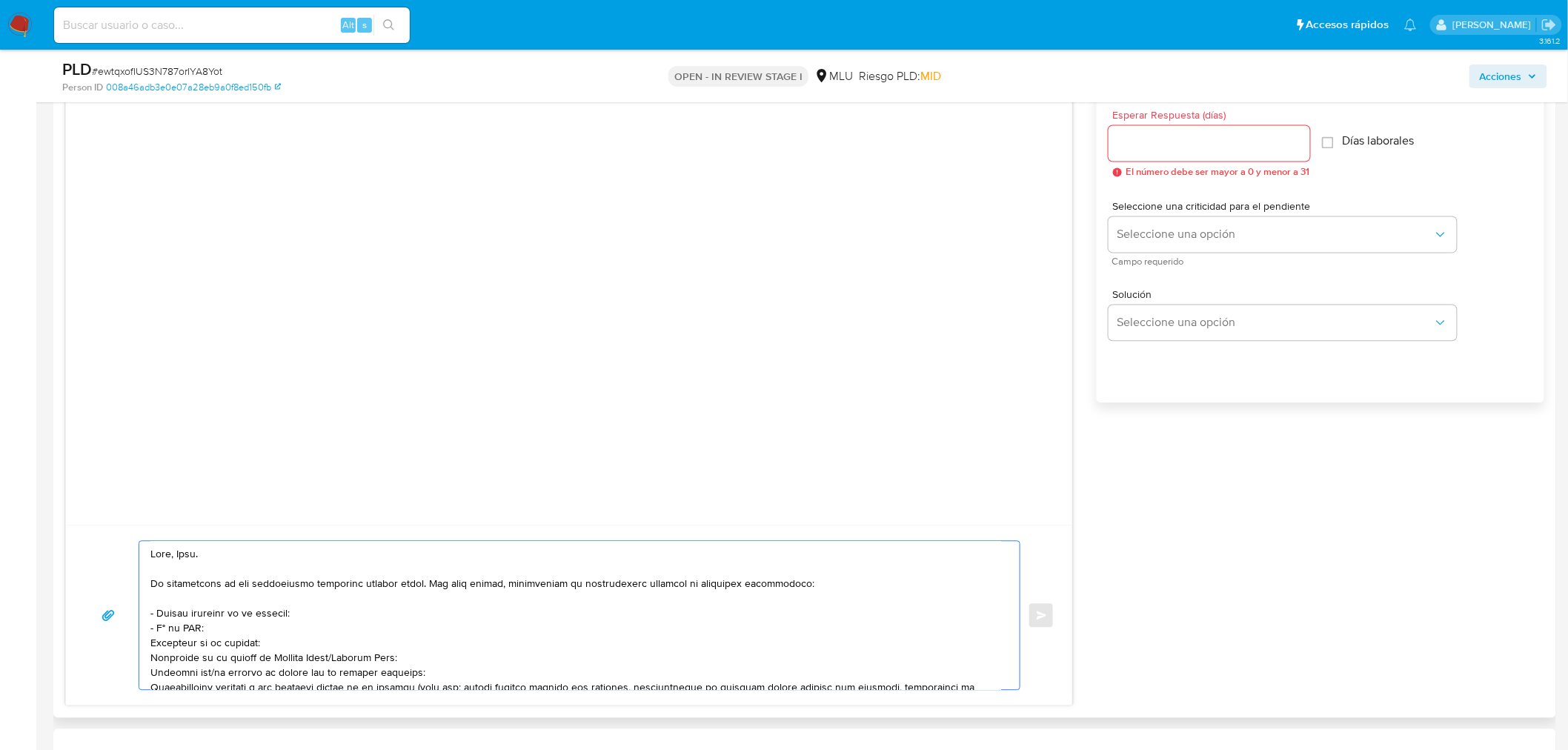
click at [200, 646] on textarea at bounding box center [575, 616] width 851 height 148
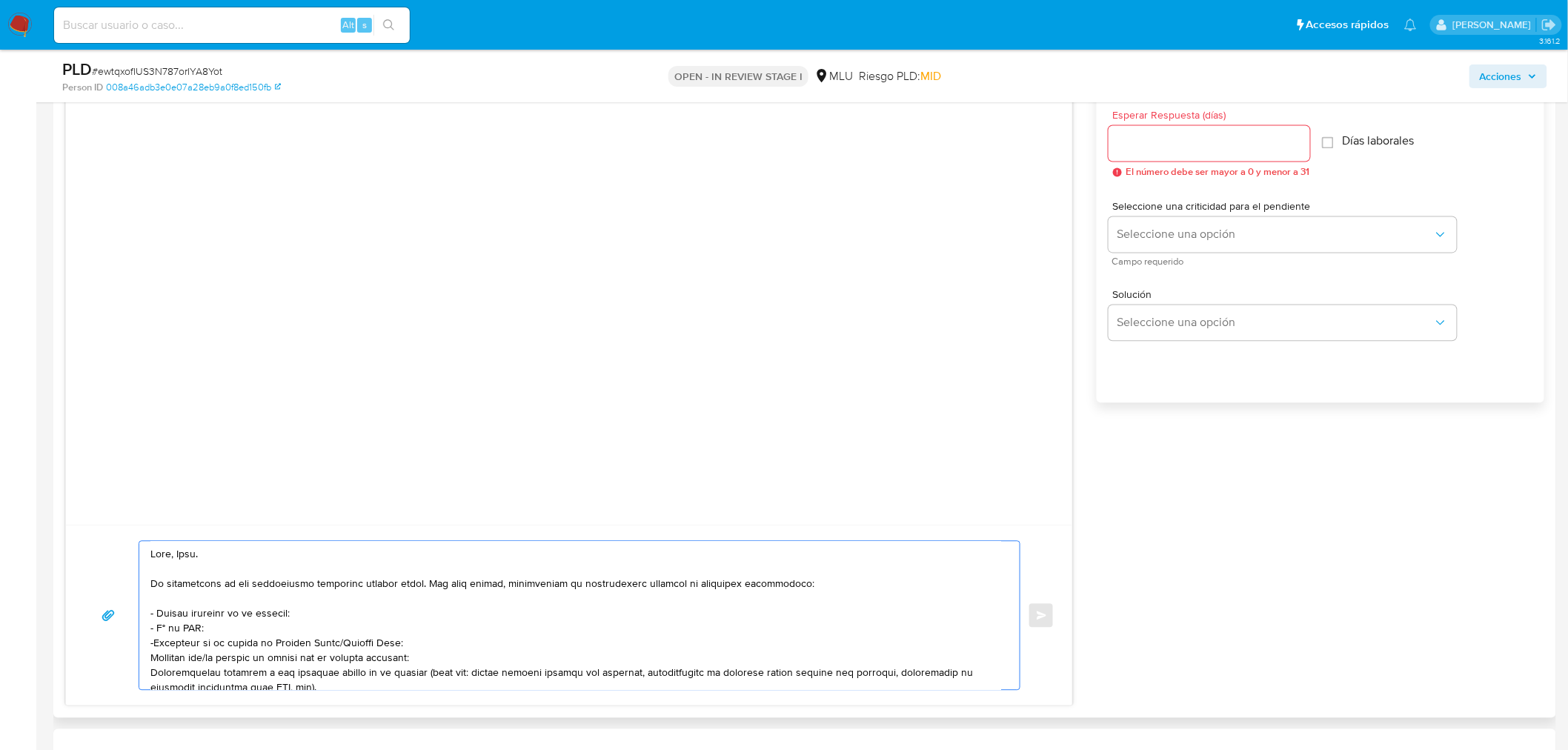
drag, startPoint x: 411, startPoint y: 647, endPoint x: 153, endPoint y: 645, distance: 258.0
click at [153, 645] on textarea at bounding box center [575, 616] width 851 height 148
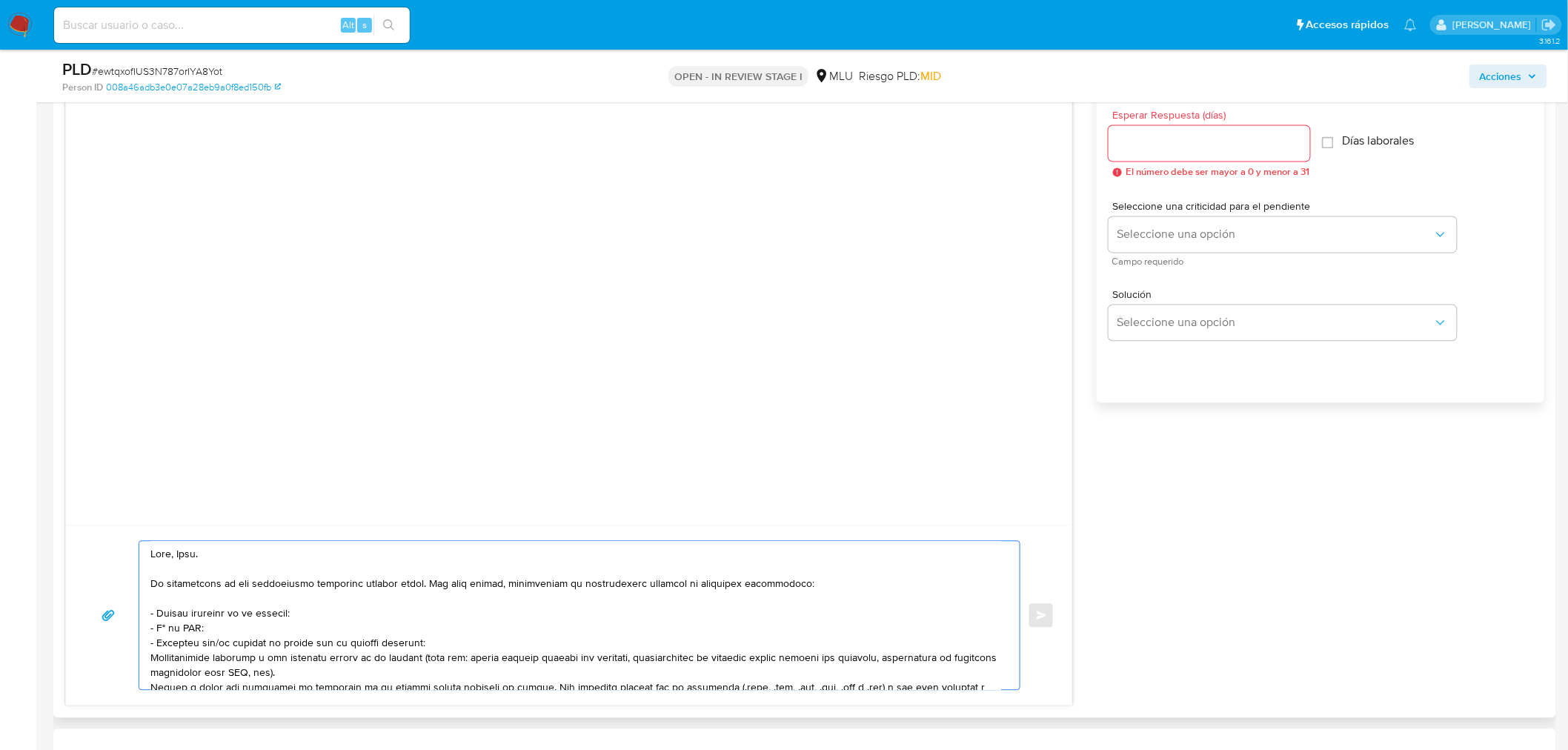
click at [224, 649] on textarea at bounding box center [575, 616] width 851 height 148
click at [411, 650] on textarea at bounding box center [575, 616] width 851 height 148
click at [413, 642] on textarea at bounding box center [575, 616] width 851 height 148
click at [351, 662] on textarea at bounding box center [575, 616] width 851 height 148
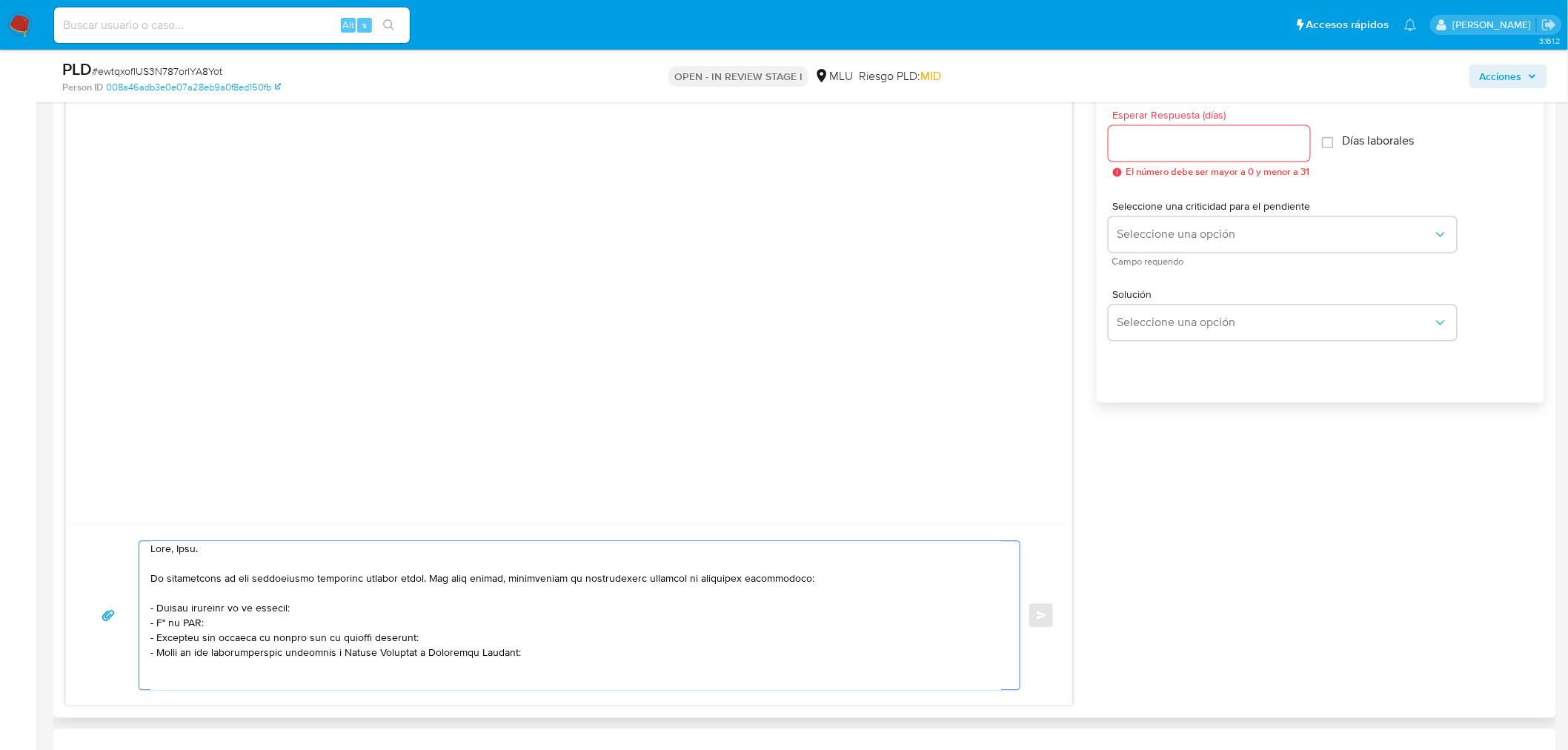
scroll to position [88, 0]
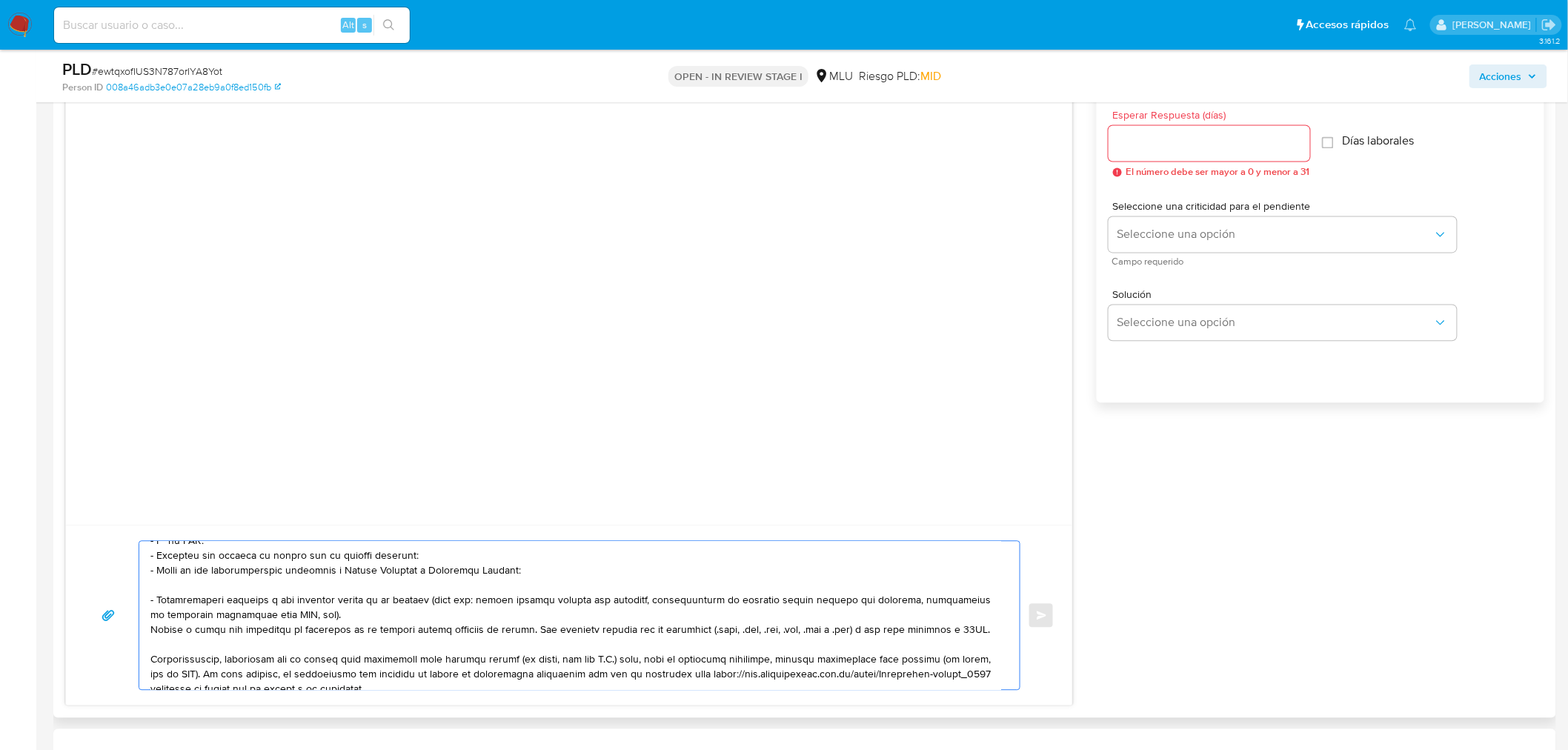
click at [380, 615] on textarea at bounding box center [575, 616] width 851 height 148
click at [390, 630] on textarea at bounding box center [575, 616] width 851 height 148
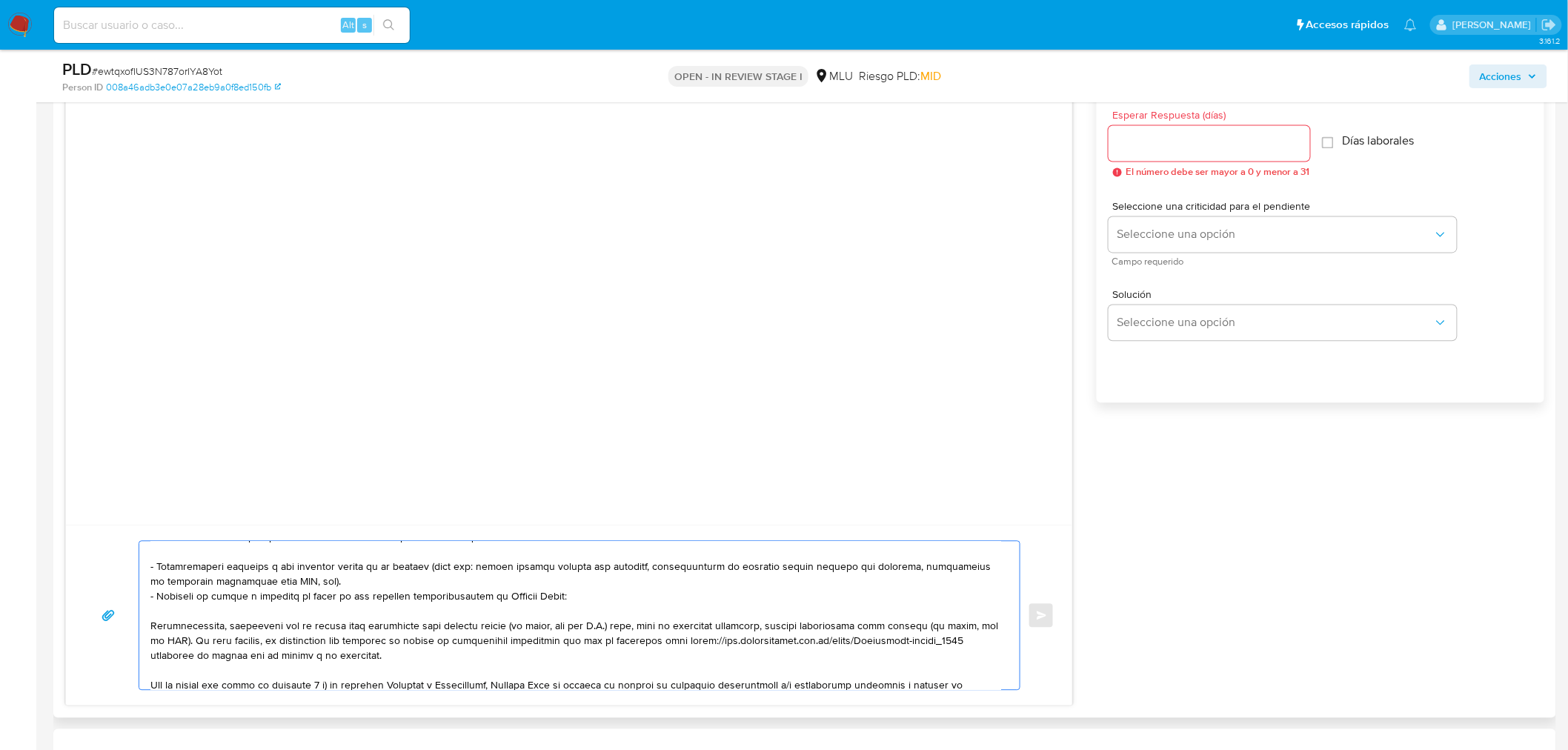
click at [547, 627] on textarea at bounding box center [575, 616] width 851 height 148
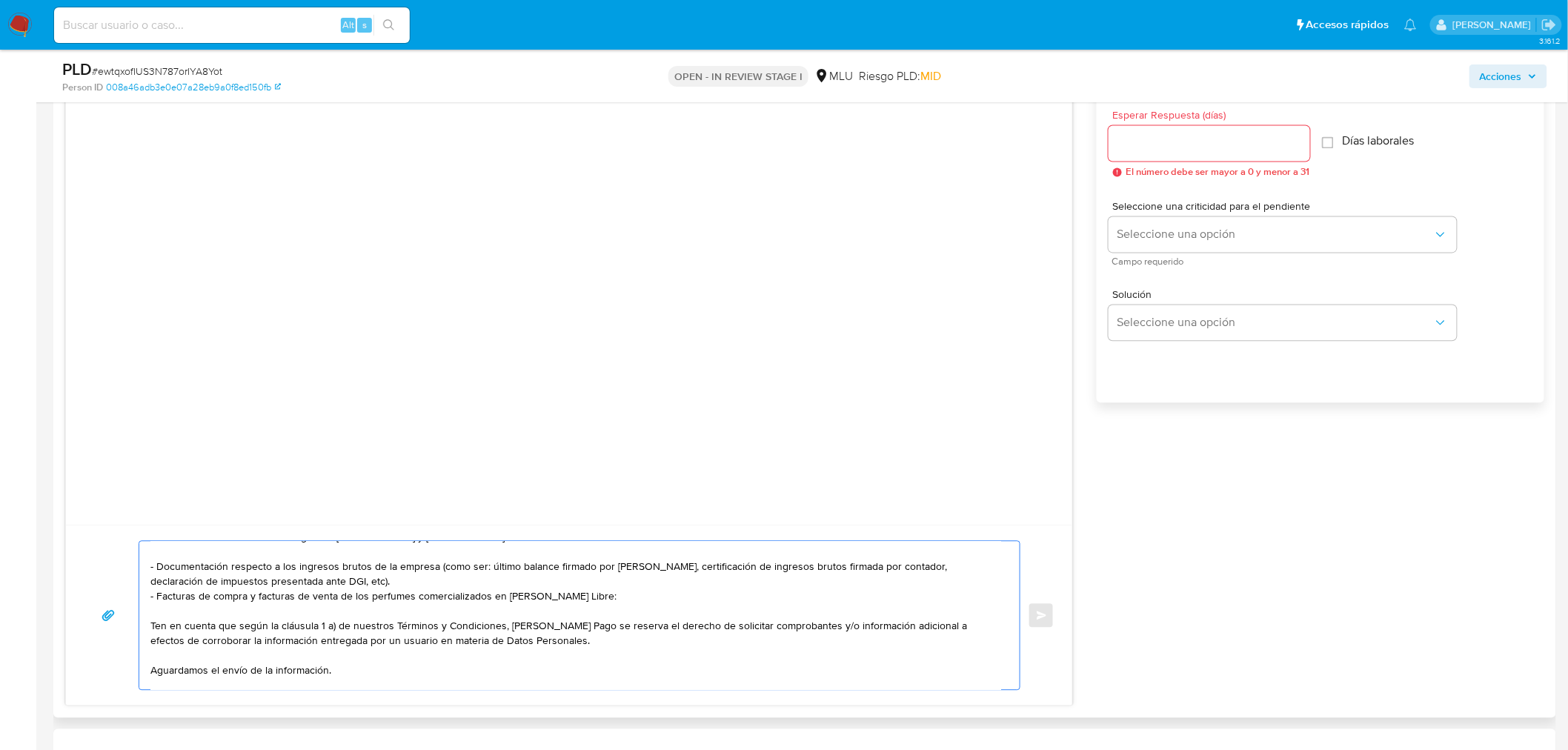
scroll to position [188, 0]
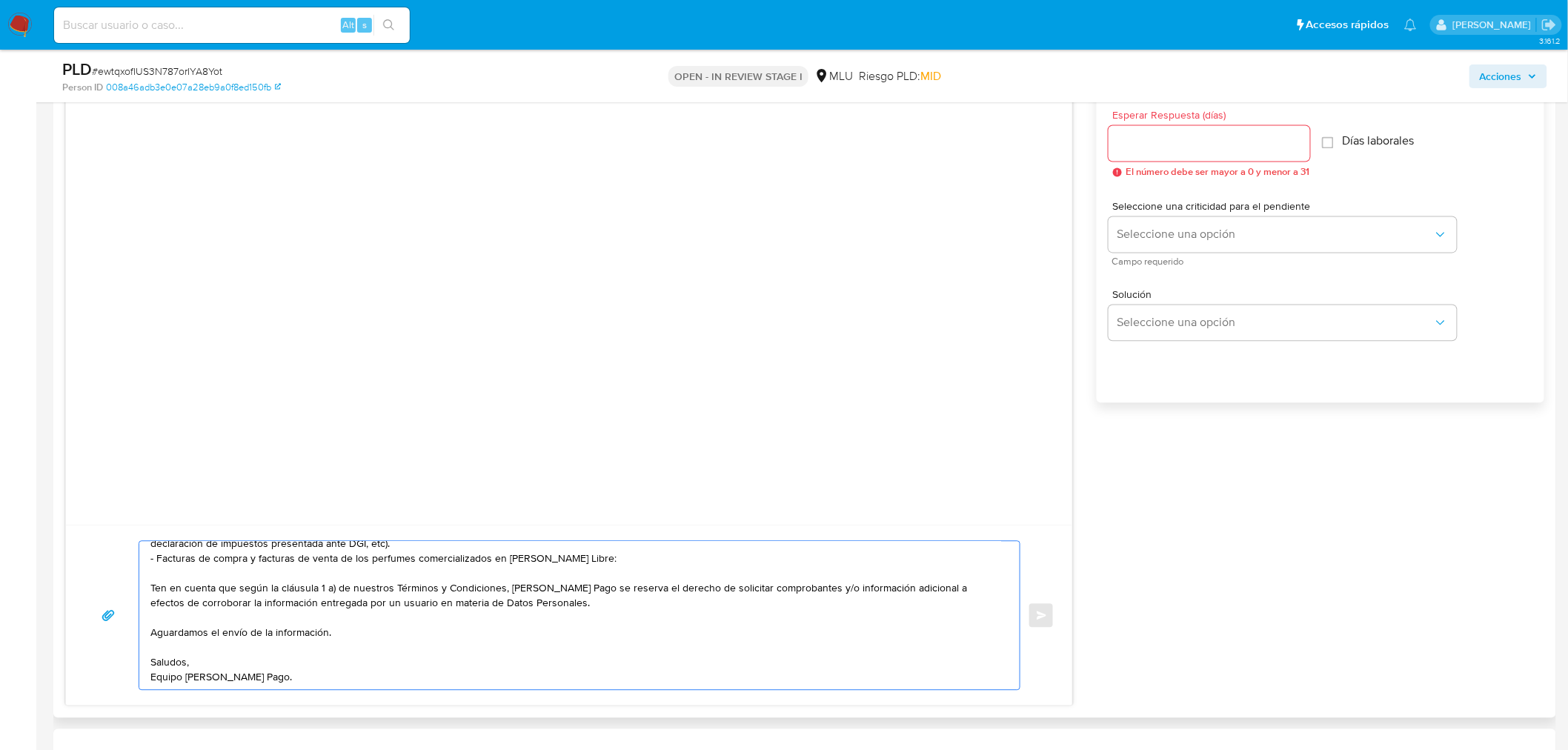
click at [478, 639] on textarea "Hola, Alex. Te contactamos ya que necesitamos verificar algunos datos. Por este…" at bounding box center [575, 616] width 851 height 148
click at [469, 657] on textarea "Hola, Alex. Te contactamos ya que necesitamos verificar algunos datos. Por este…" at bounding box center [575, 616] width 851 height 148
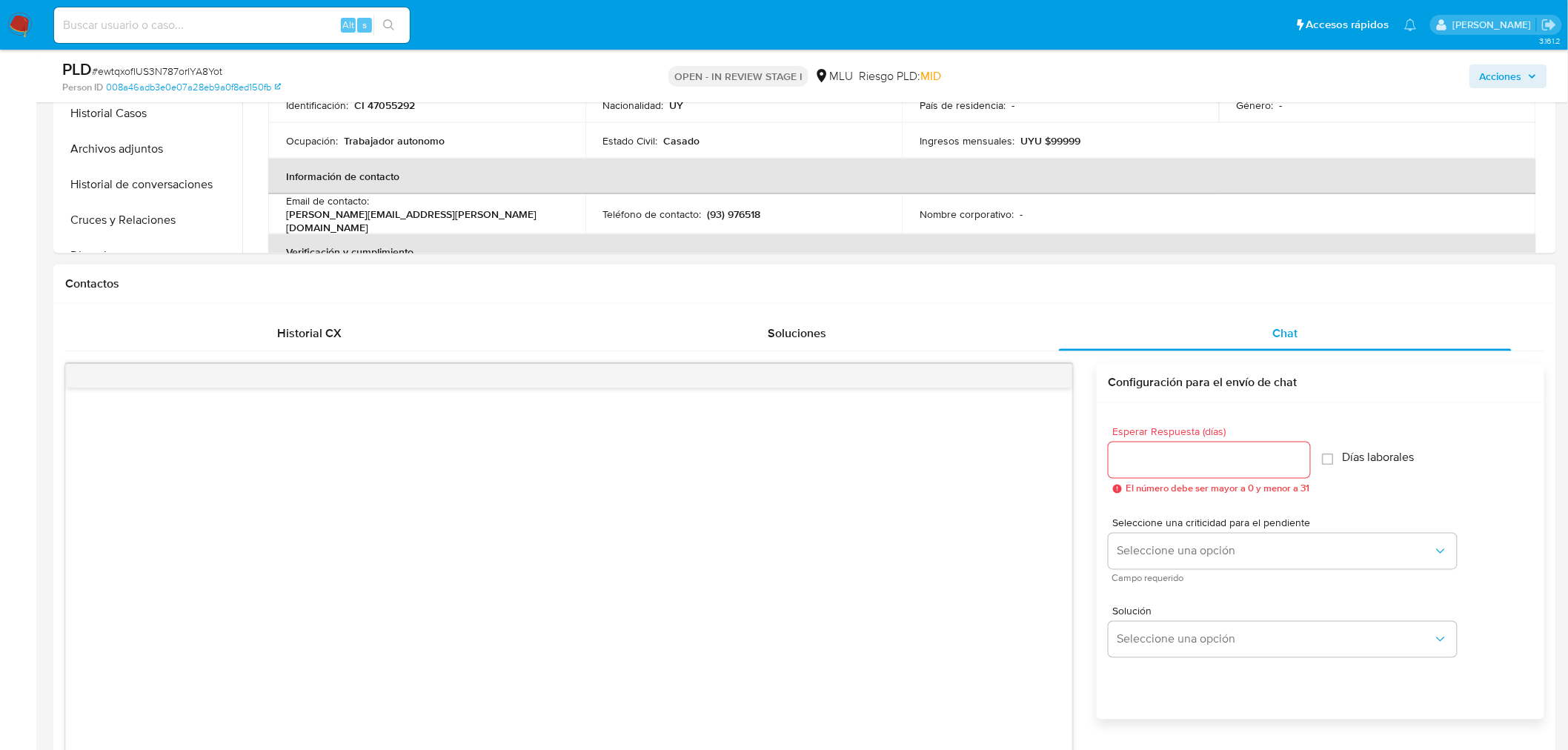
scroll to position [823, 0]
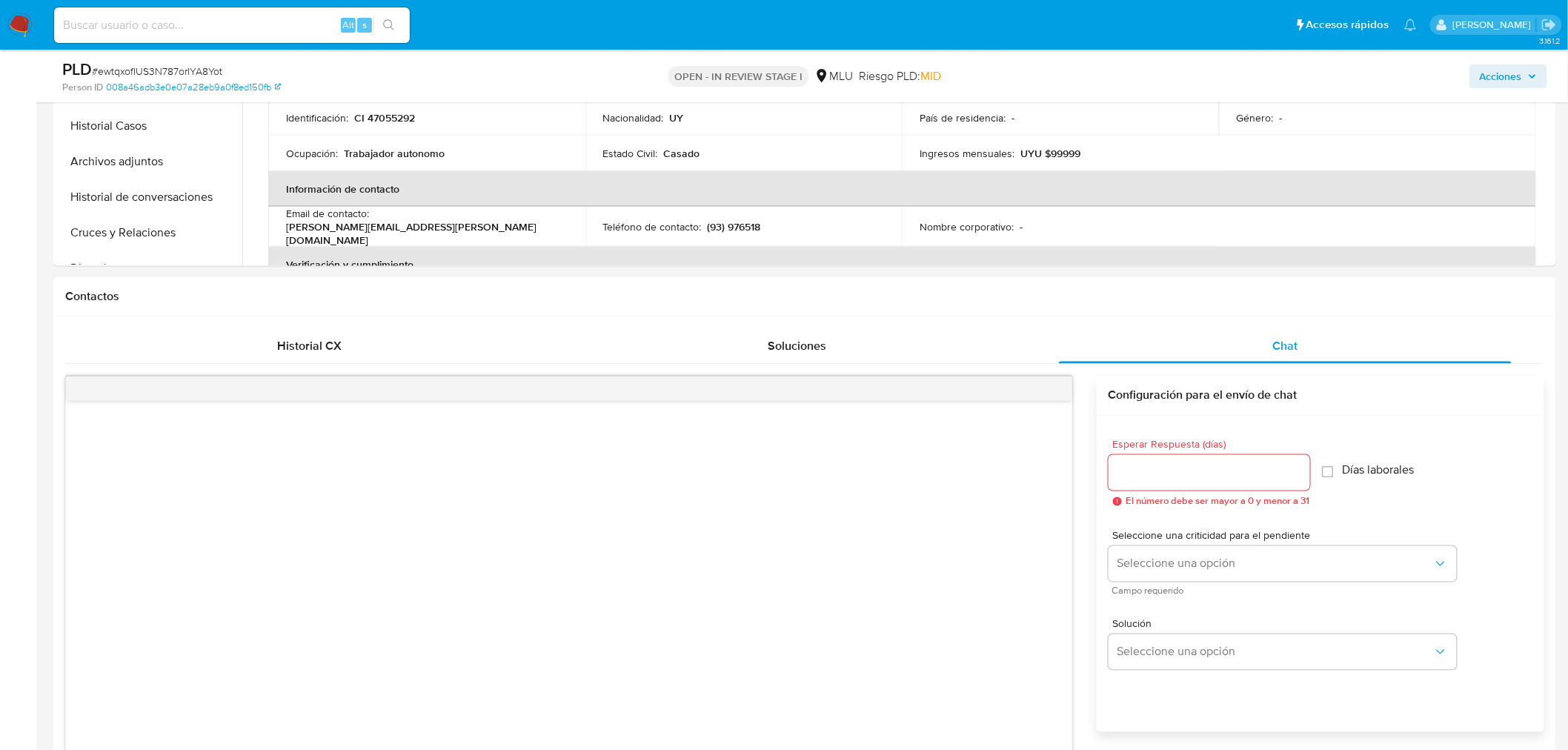
type textarea "Hola, Alex. Te contactamos ya que necesitamos verificar algunos datos. Por este…"
click at [1268, 470] on input "Esperar Respuesta (días)" at bounding box center [1209, 472] width 201 height 19
type input "3"
click at [587, 546] on div at bounding box center [569, 627] width 1006 height 454
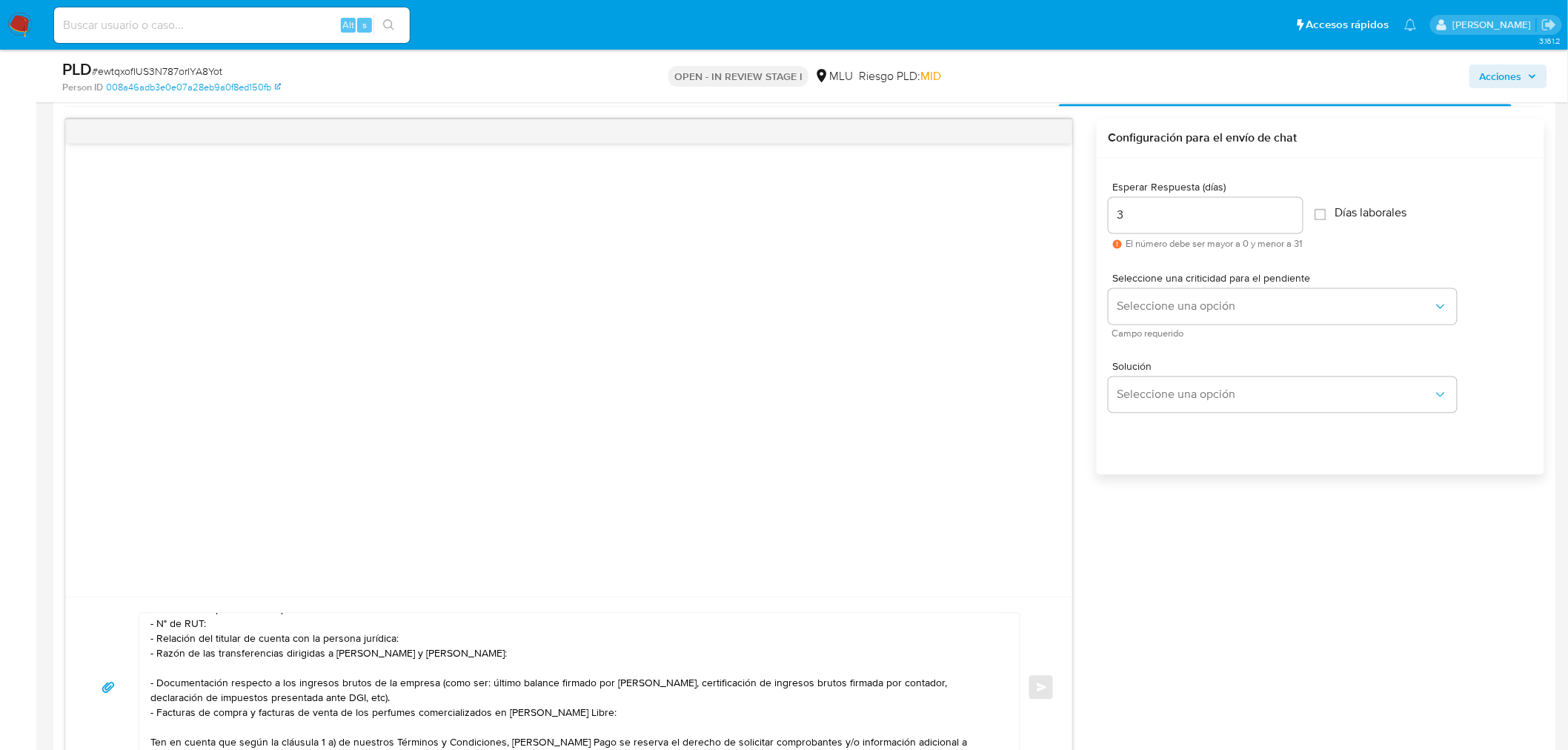
scroll to position [1069, 0]
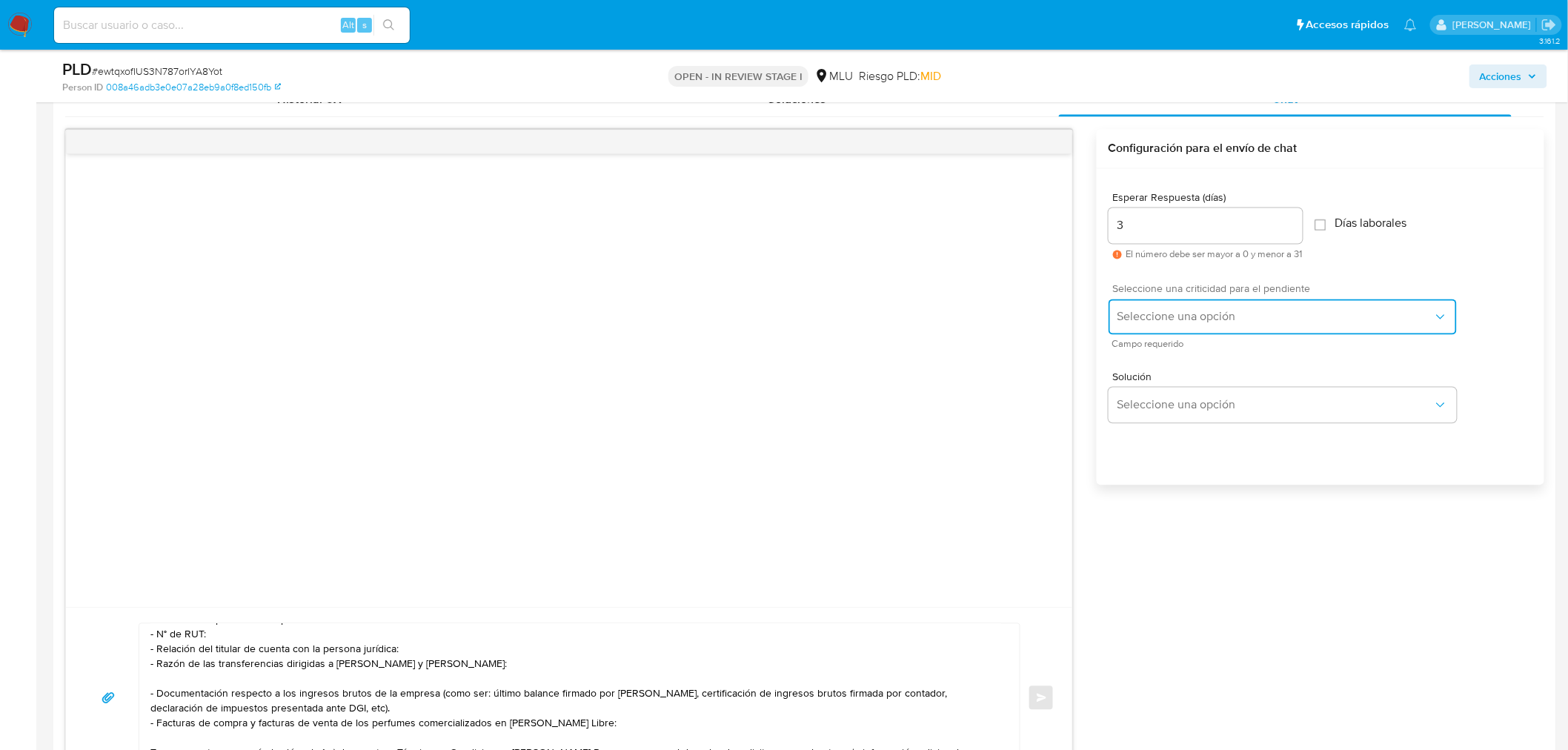
click at [1271, 311] on span "Seleccione una opción" at bounding box center [1274, 317] width 316 height 15
click at [1233, 321] on div "LOW" at bounding box center [1278, 317] width 325 height 29
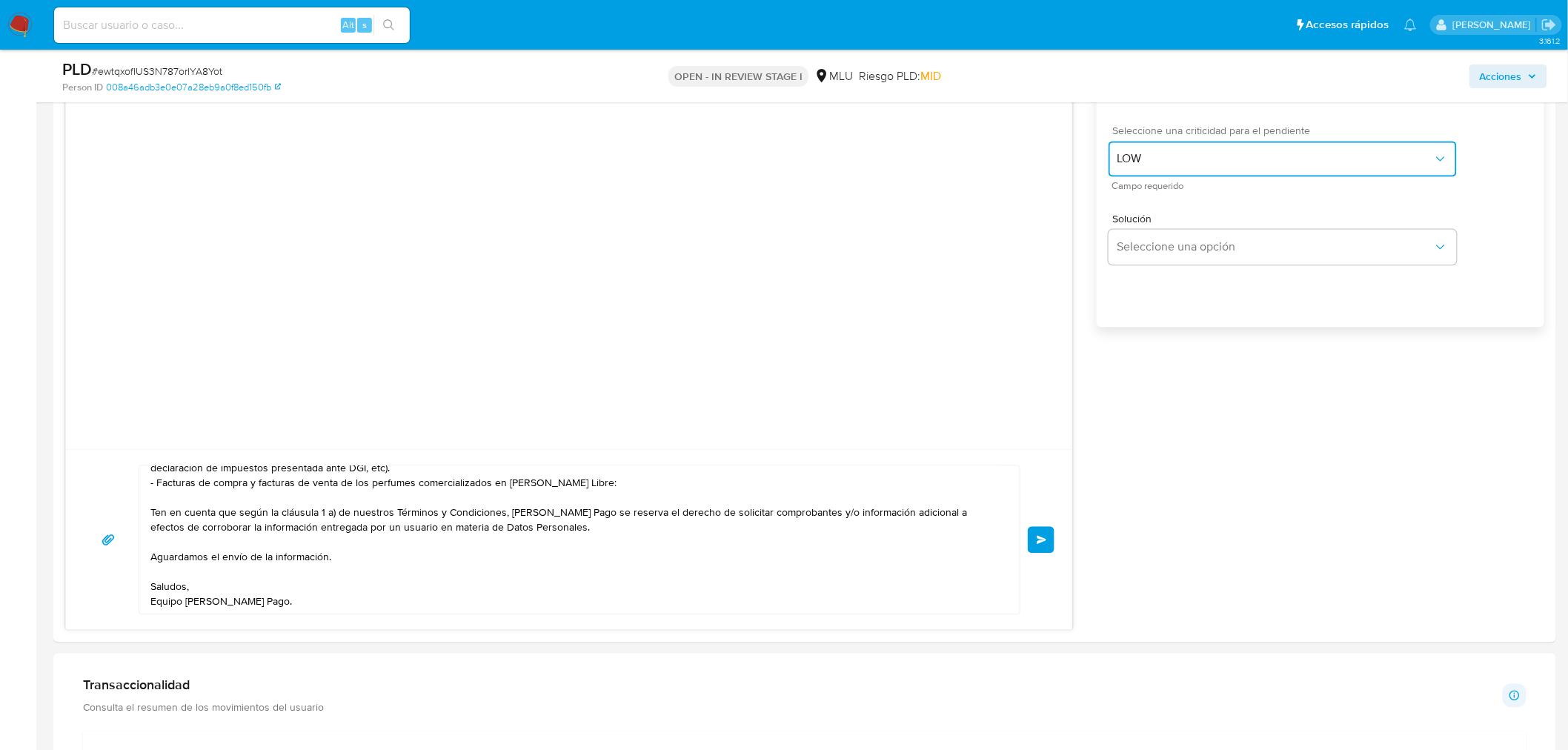
scroll to position [1398, 0]
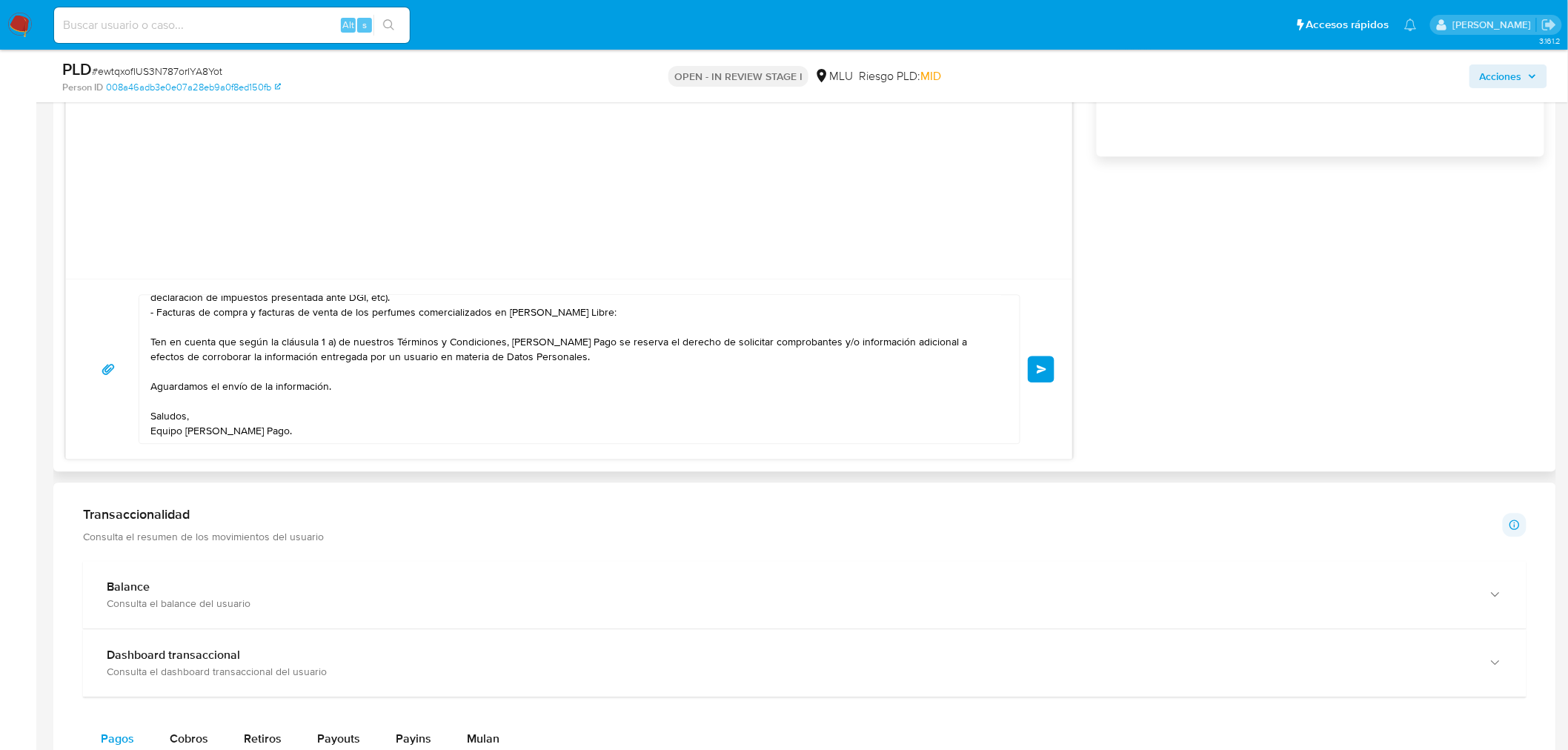
click at [1049, 372] on button "Enviar" at bounding box center [1040, 369] width 27 height 27
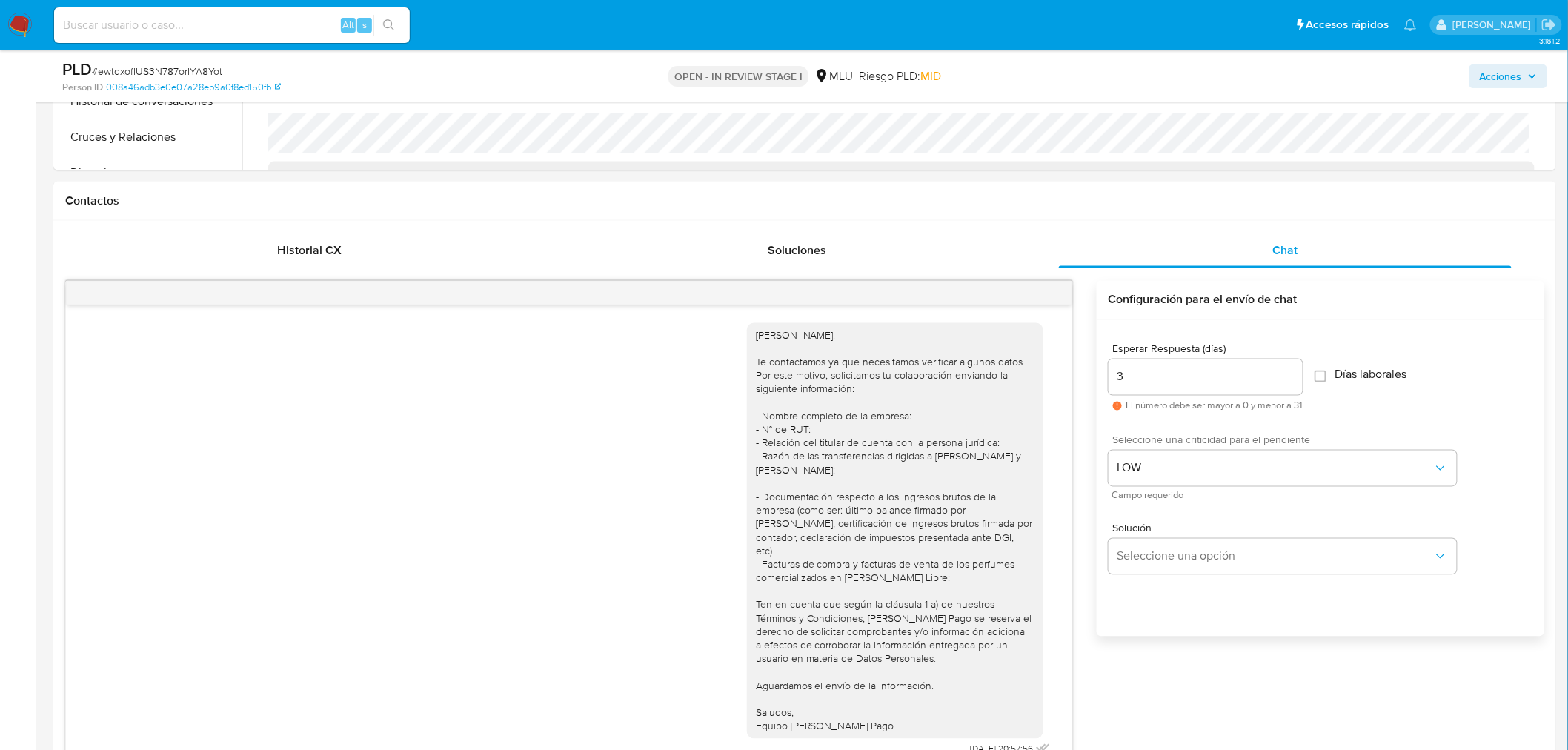
scroll to position [905, 0]
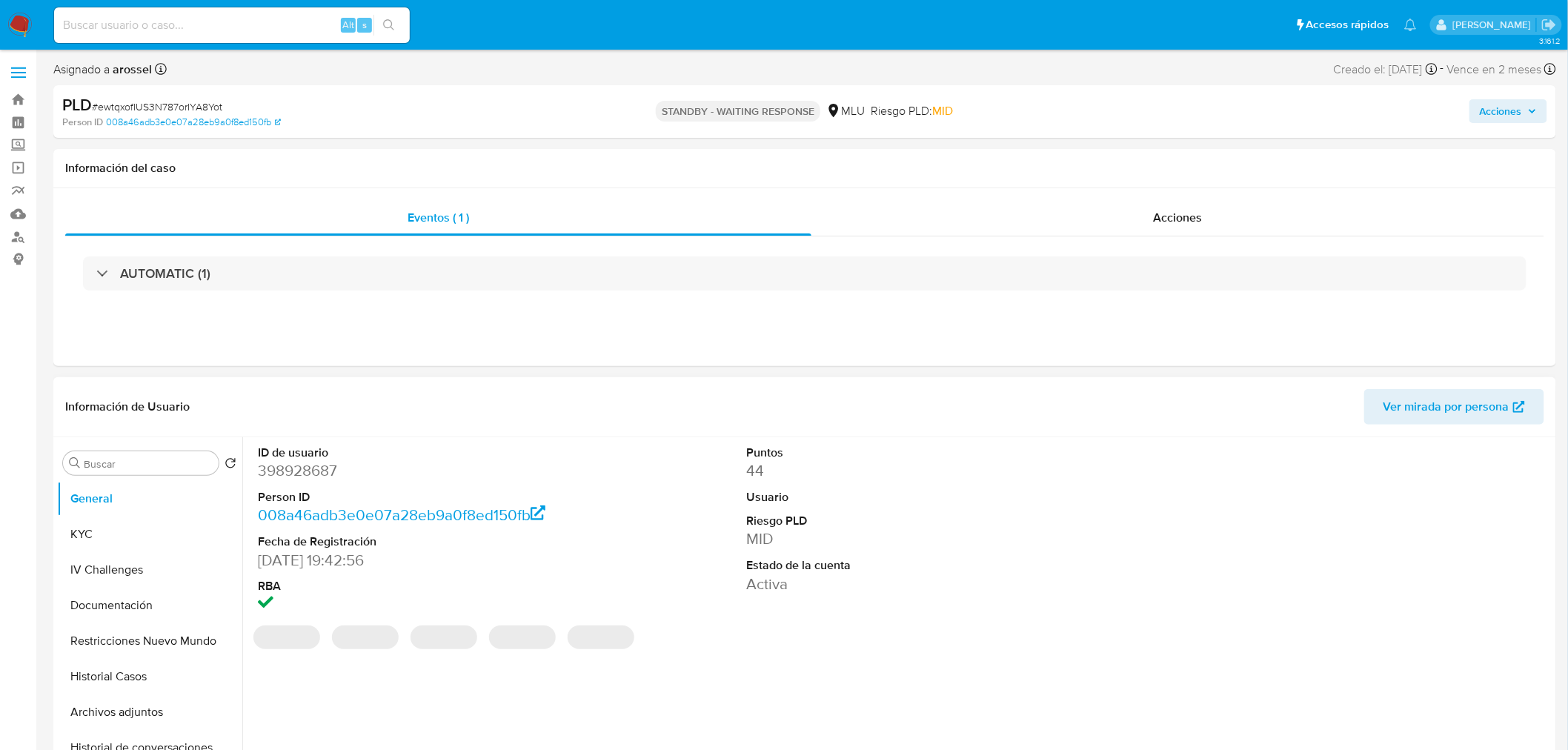
select select "10"
click at [148, 528] on button "KYC" at bounding box center [144, 533] width 174 height 36
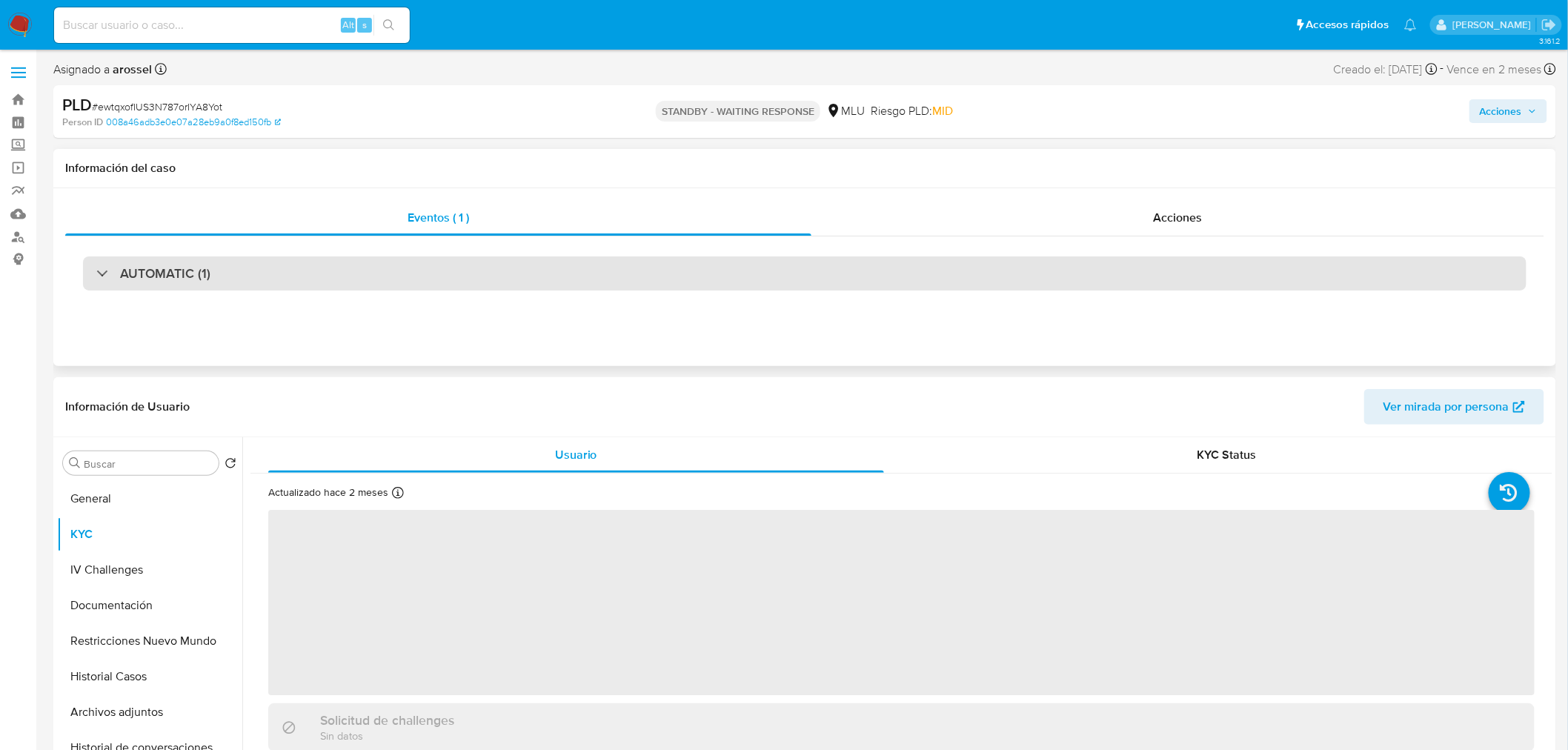
click at [323, 284] on div "AUTOMATIC (1)" at bounding box center [805, 273] width 1444 height 34
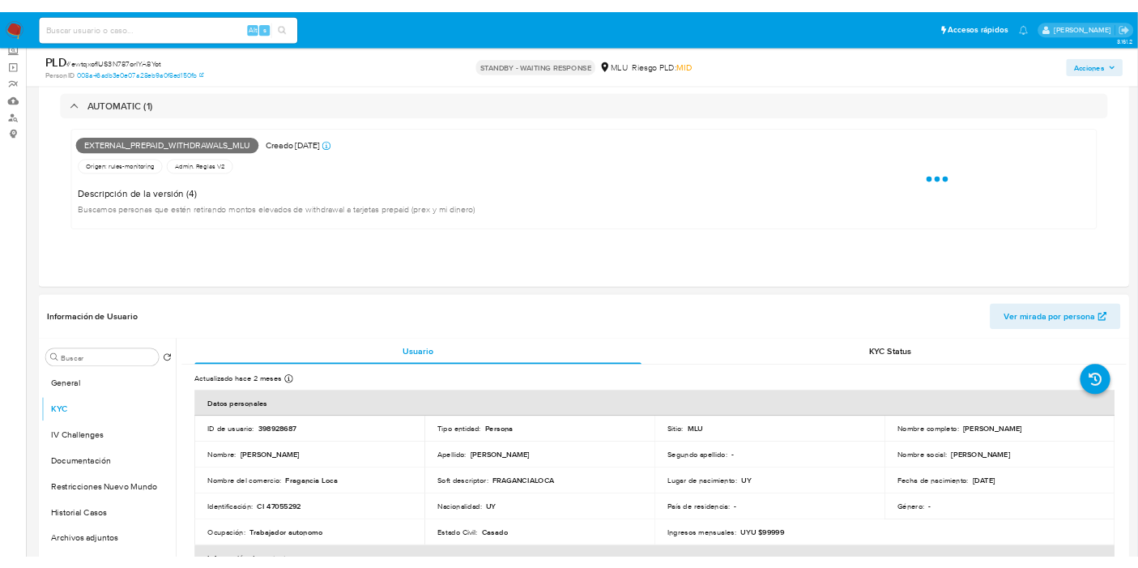
scroll to position [270, 0]
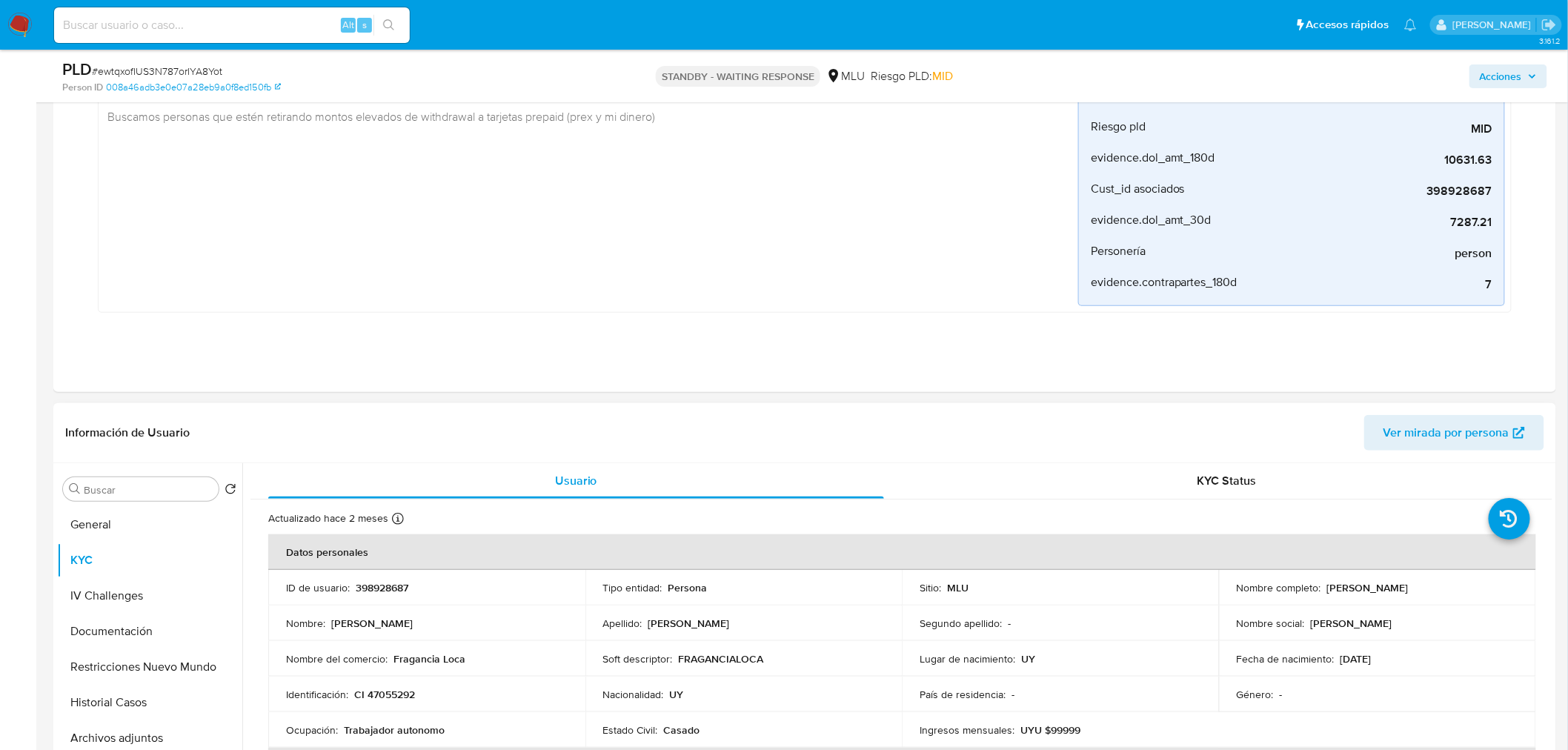
drag, startPoint x: 1323, startPoint y: 588, endPoint x: 1469, endPoint y: 587, distance: 146.0
click at [1469, 587] on div "Nombre completo : [PERSON_NAME]" at bounding box center [1378, 587] width 282 height 14
copy p "[PERSON_NAME]"
click at [193, 68] on span "# ewtqxofIUS3N787orIYA8Yot" at bounding box center [156, 71] width 131 height 15
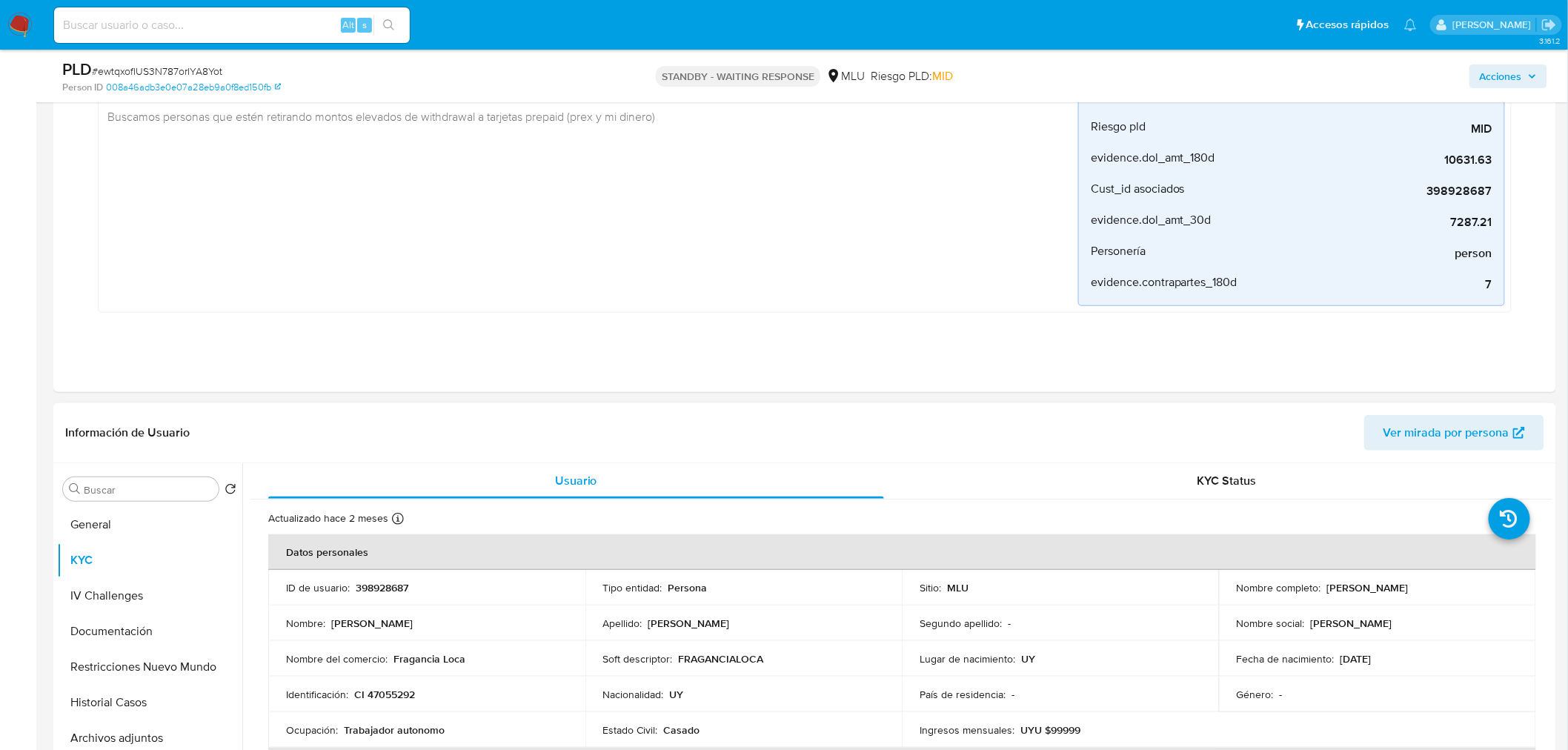
click at [388, 587] on p "398928687" at bounding box center [381, 587] width 52 height 14
copy p "398928687"
